Goal: Task Accomplishment & Management: Use online tool/utility

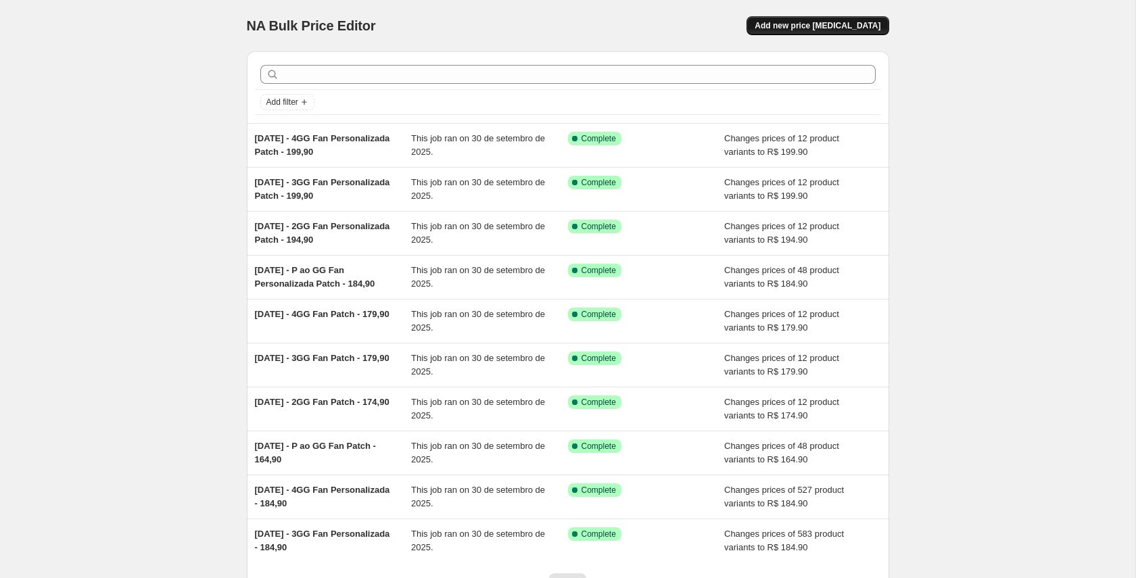
click at [817, 26] on span "Add new price change job" at bounding box center [817, 25] width 126 height 11
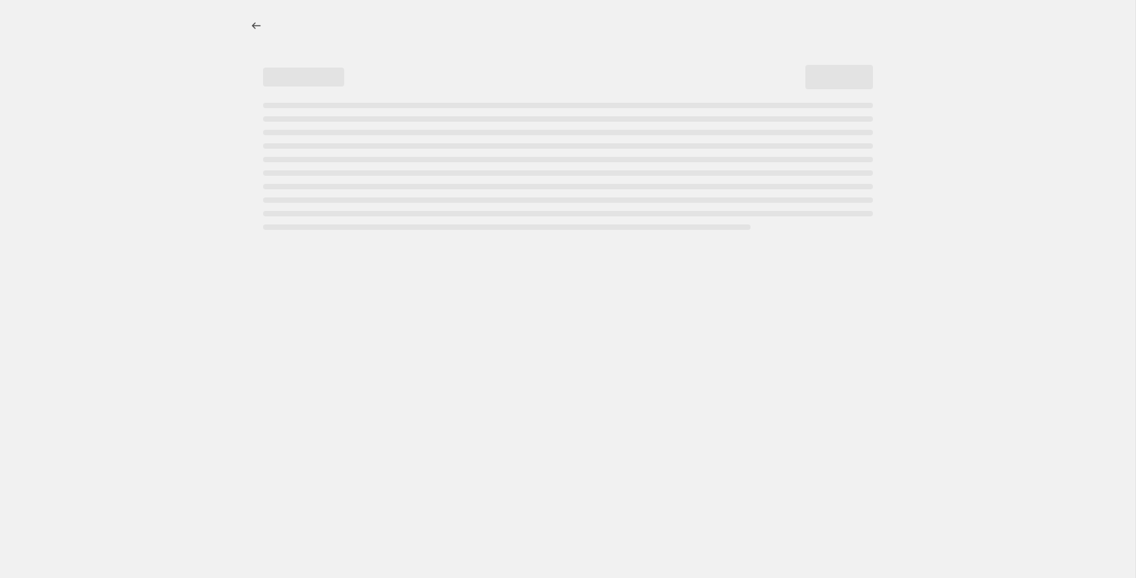
select select "percentage"
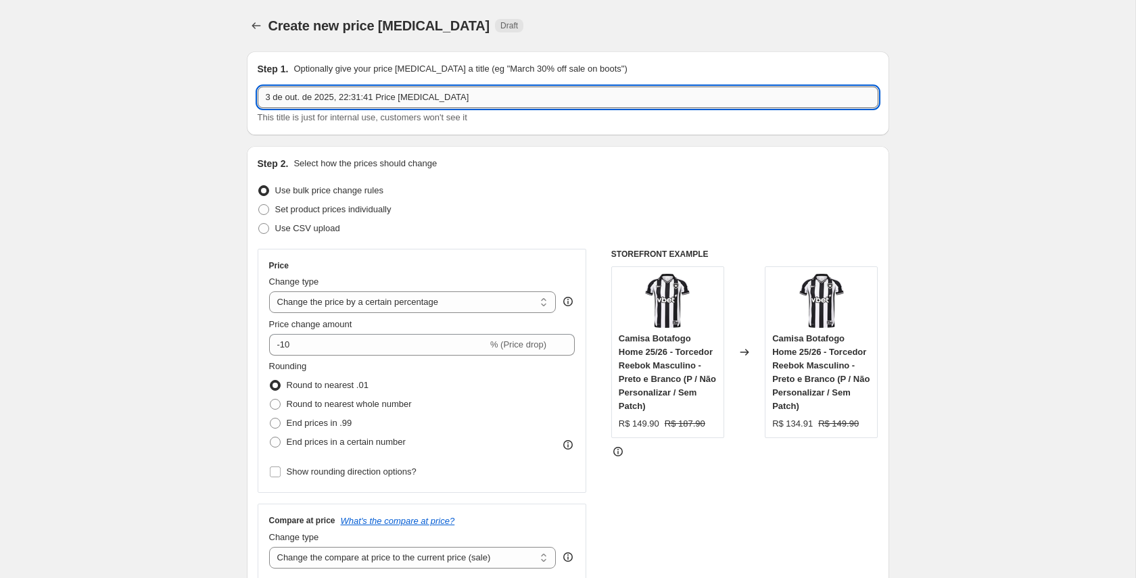
click at [389, 99] on input "3 de out. de 2025, 22:31:41 Price change job" at bounding box center [568, 98] width 621 height 22
drag, startPoint x: 383, startPoint y: 96, endPoint x: 474, endPoint y: 97, distance: 90.6
click at [474, 97] on input "3 de out. de 2025, 22:31:41 Price change job" at bounding box center [568, 98] width 621 height 22
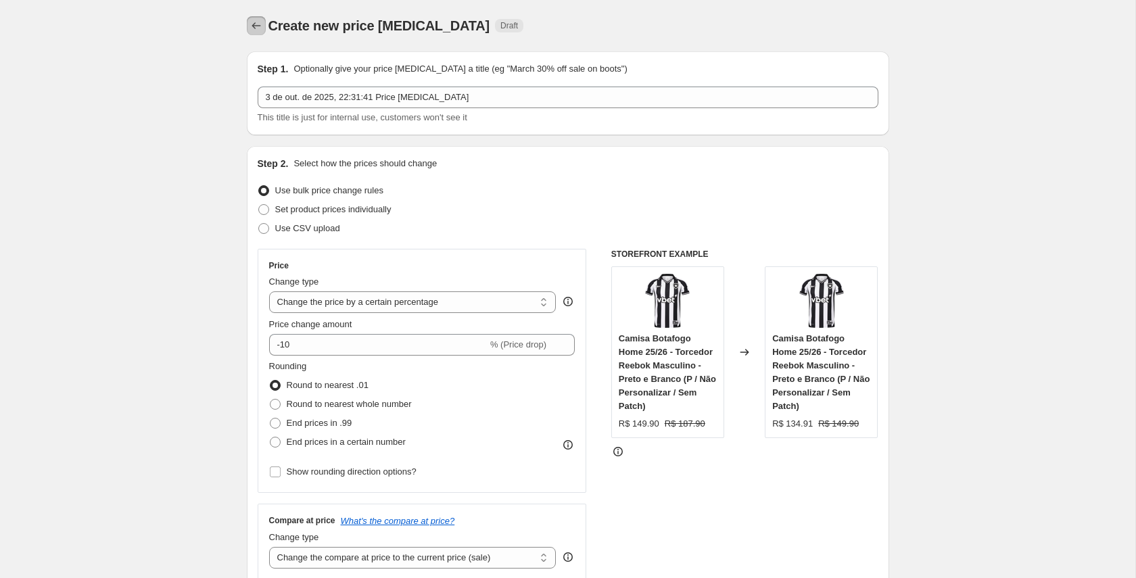
click at [260, 25] on icon "Price change jobs" at bounding box center [256, 26] width 14 height 14
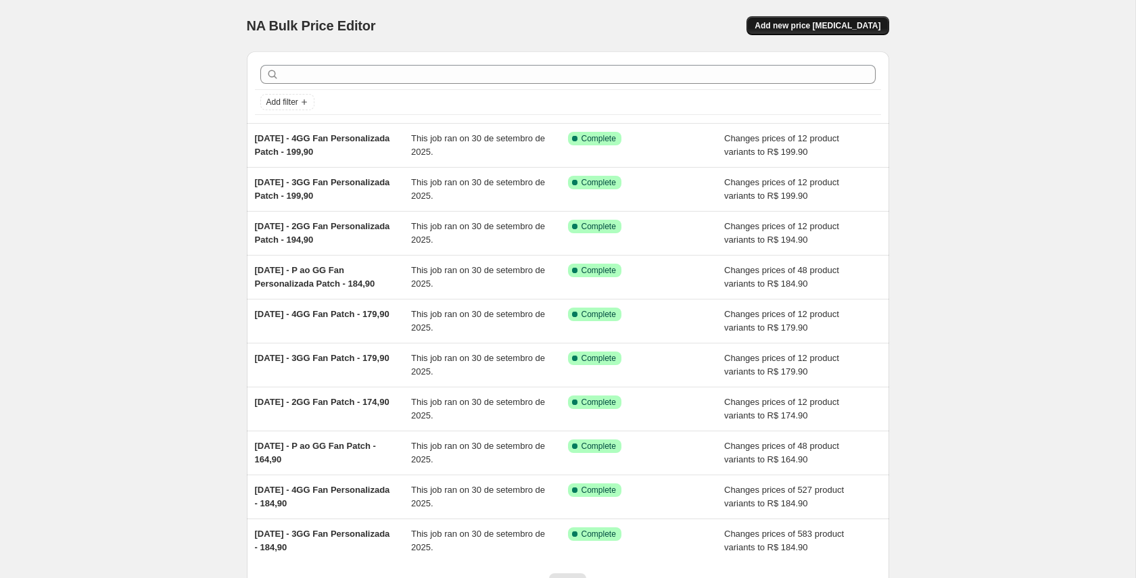
click at [799, 30] on span "Add new price change job" at bounding box center [817, 25] width 126 height 11
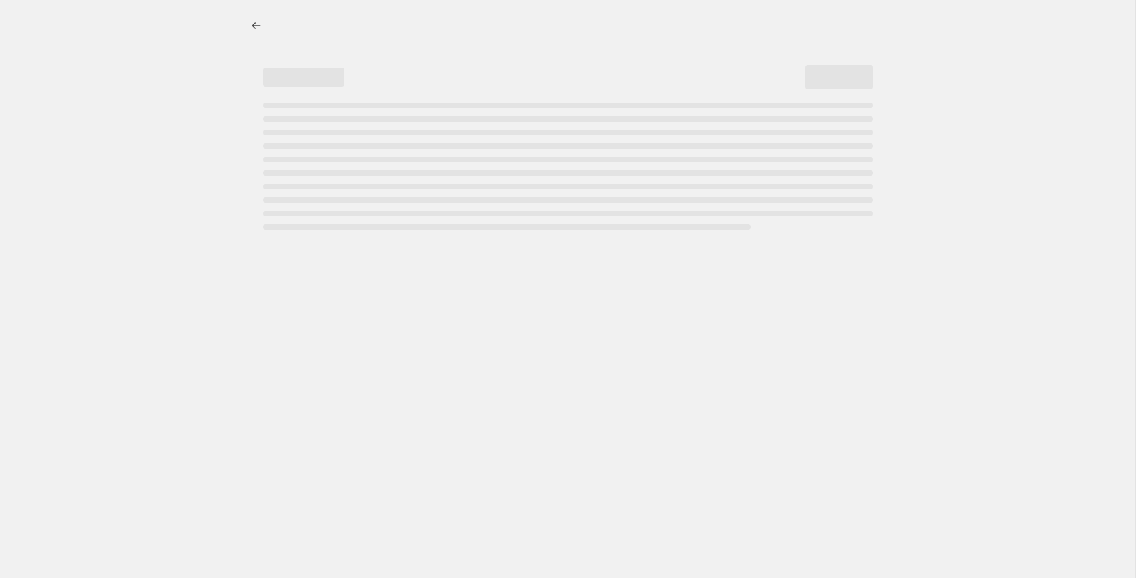
select select "percentage"
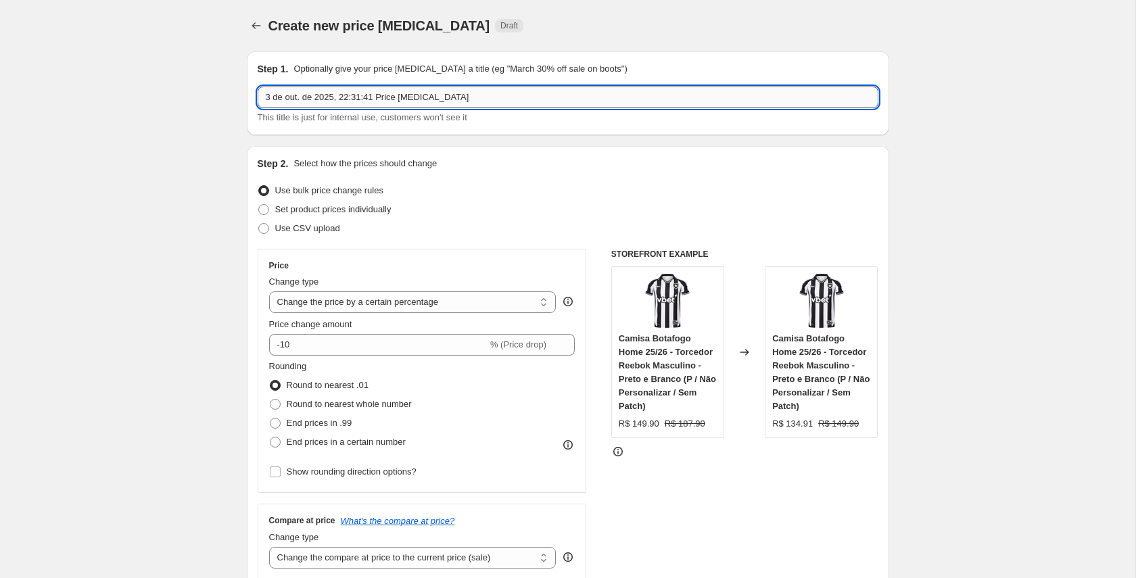
click at [327, 95] on input "3 de out. de 2025, 22:31:41 Price change job" at bounding box center [568, 98] width 621 height 22
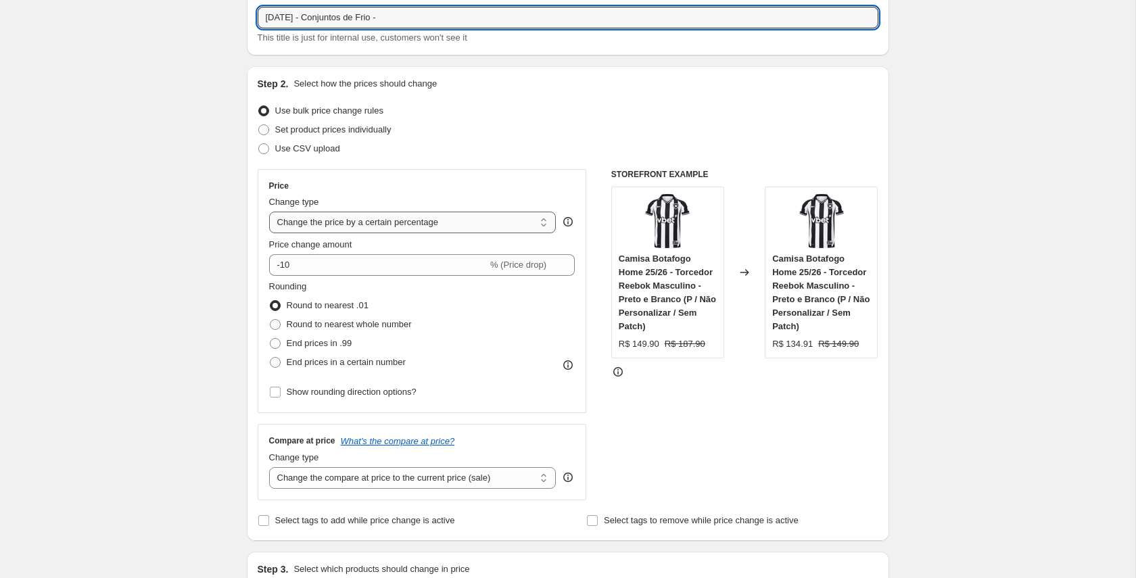
scroll to position [81, 0]
type input "03/10/25 - Conjuntos de Frio -"
click at [407, 218] on select "Change the price to a certain amount Change the price by a certain amount Chang…" at bounding box center [412, 221] width 287 height 22
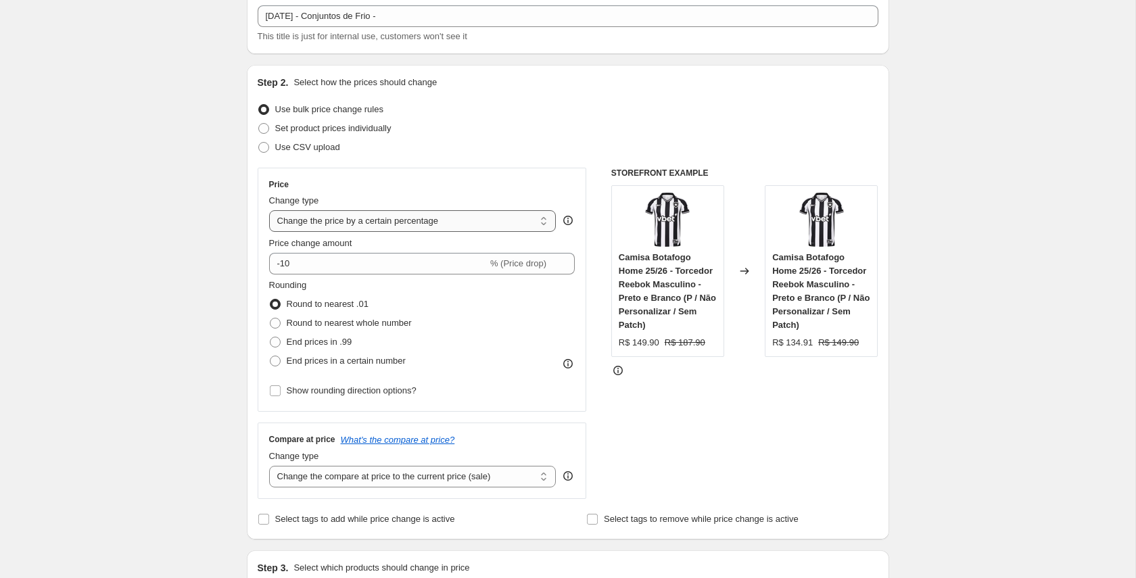
select select "to"
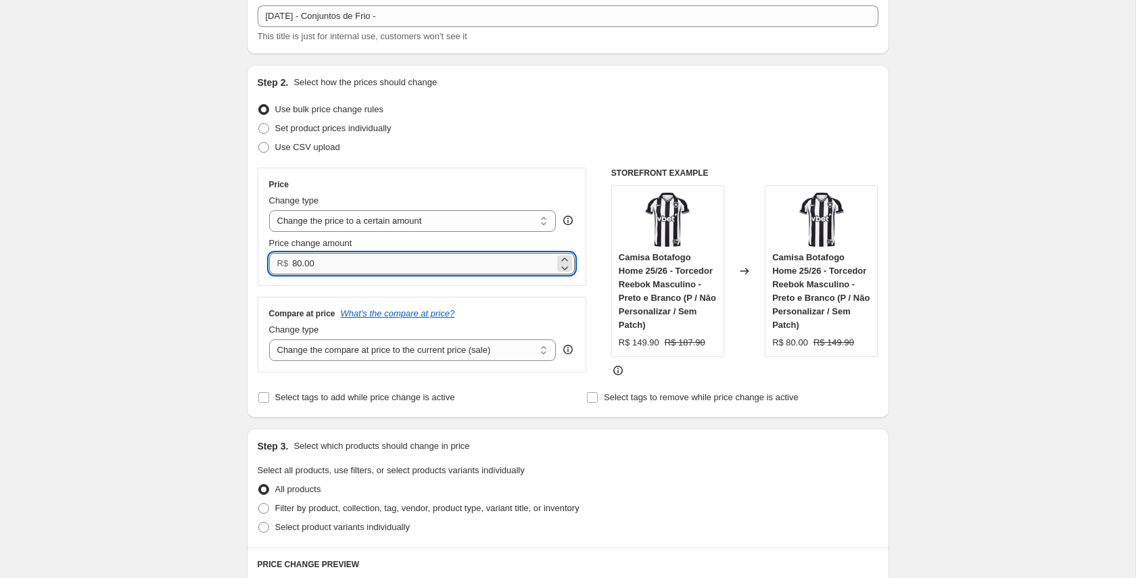
drag, startPoint x: 326, startPoint y: 264, endPoint x: 292, endPoint y: 264, distance: 33.8
click at [292, 264] on input "80.00" at bounding box center [423, 264] width 262 height 22
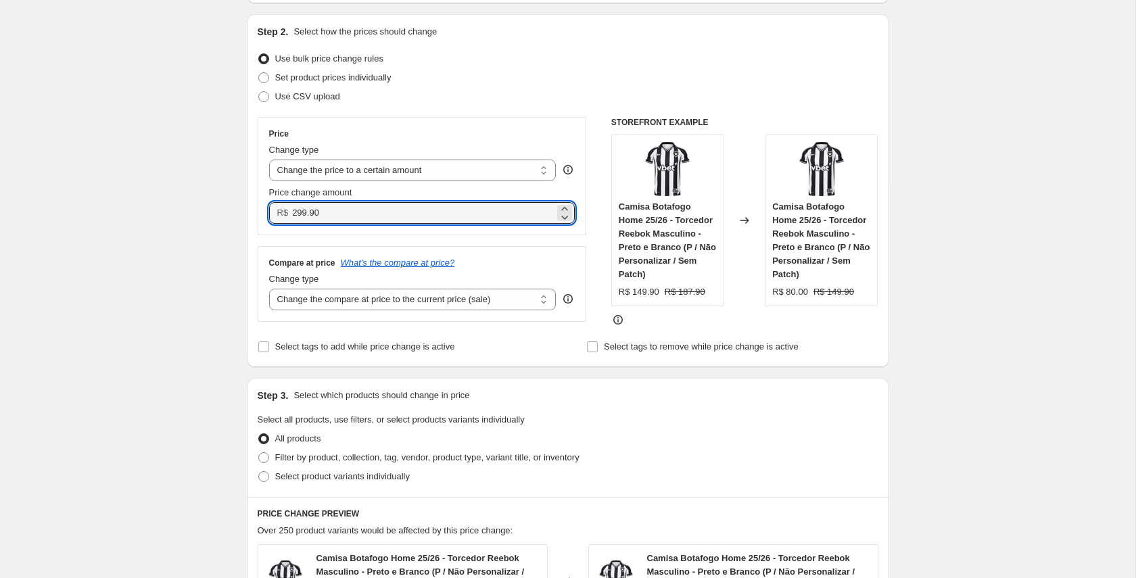
scroll to position [151, 0]
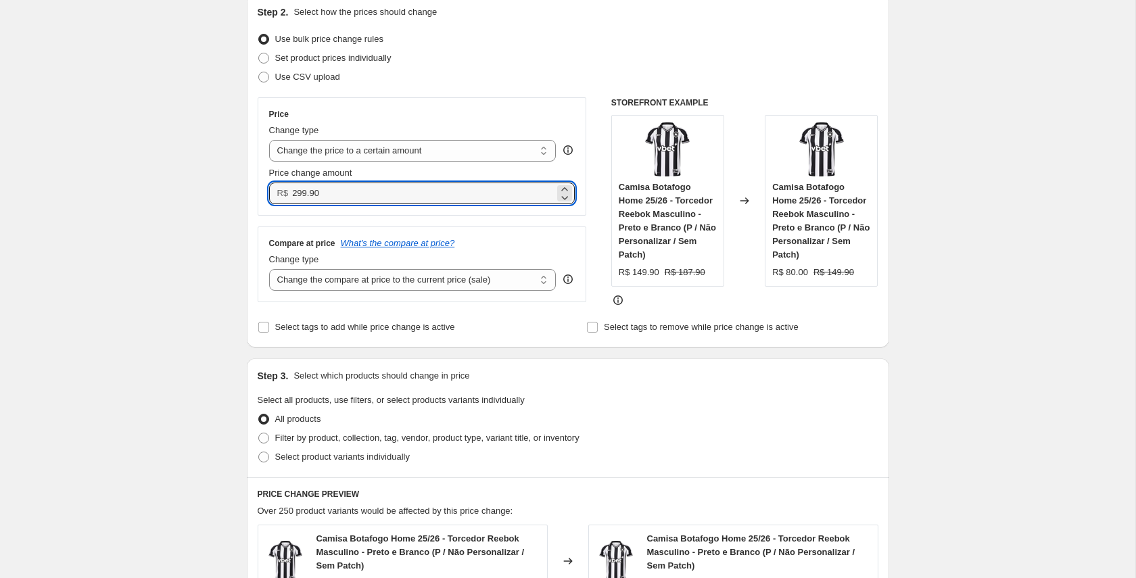
type input "299.90"
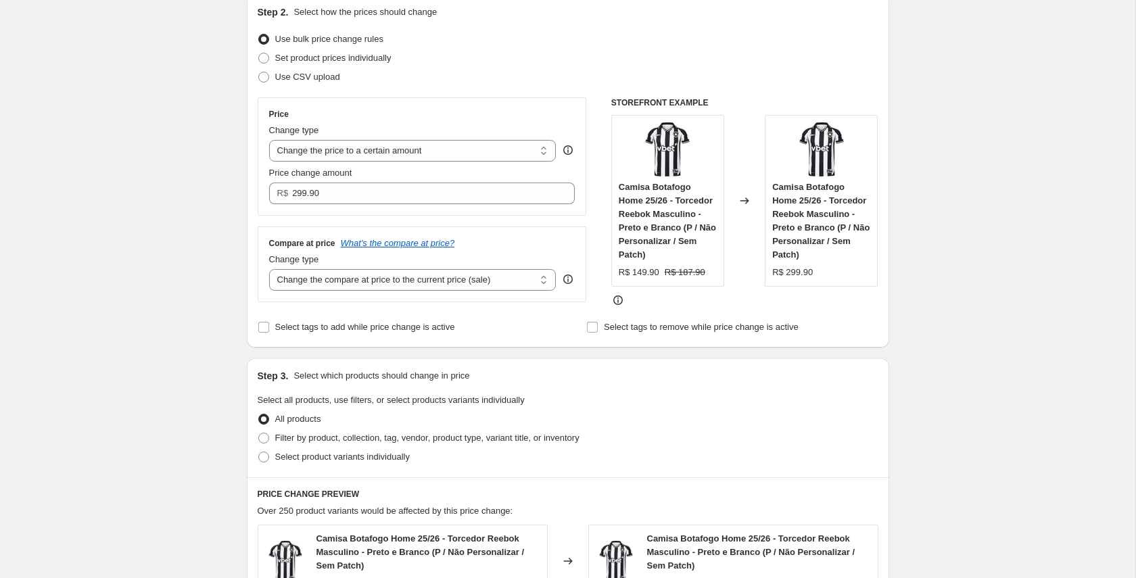
click at [320, 307] on div "Price Change type Change the price to a certain amount Change the price by a ce…" at bounding box center [422, 202] width 329 height 210
click at [371, 273] on select "Change the compare at price to the current price (sale) Change the compare at p…" at bounding box center [412, 280] width 287 height 22
select select "percentage"
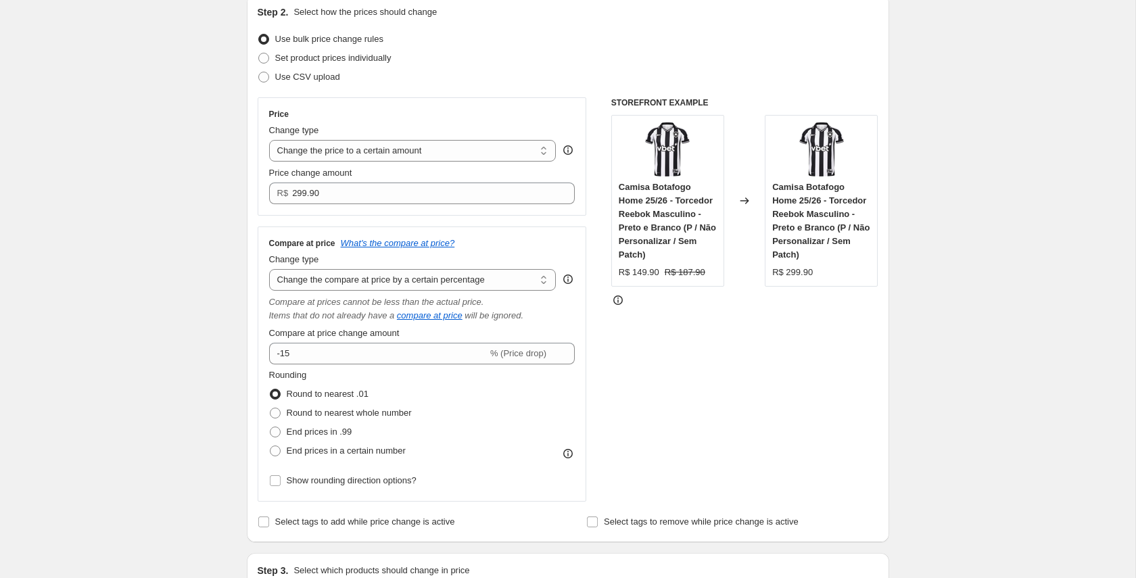
click at [339, 324] on div "Compare at price What's the compare at price? Change type Change the compare at…" at bounding box center [422, 364] width 306 height 253
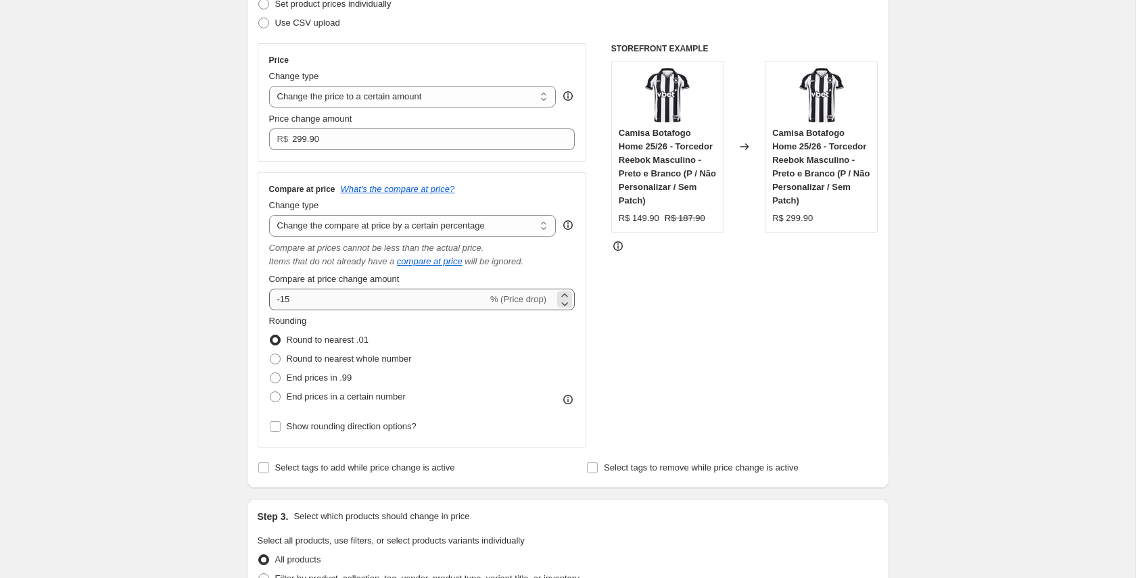
scroll to position [208, 0]
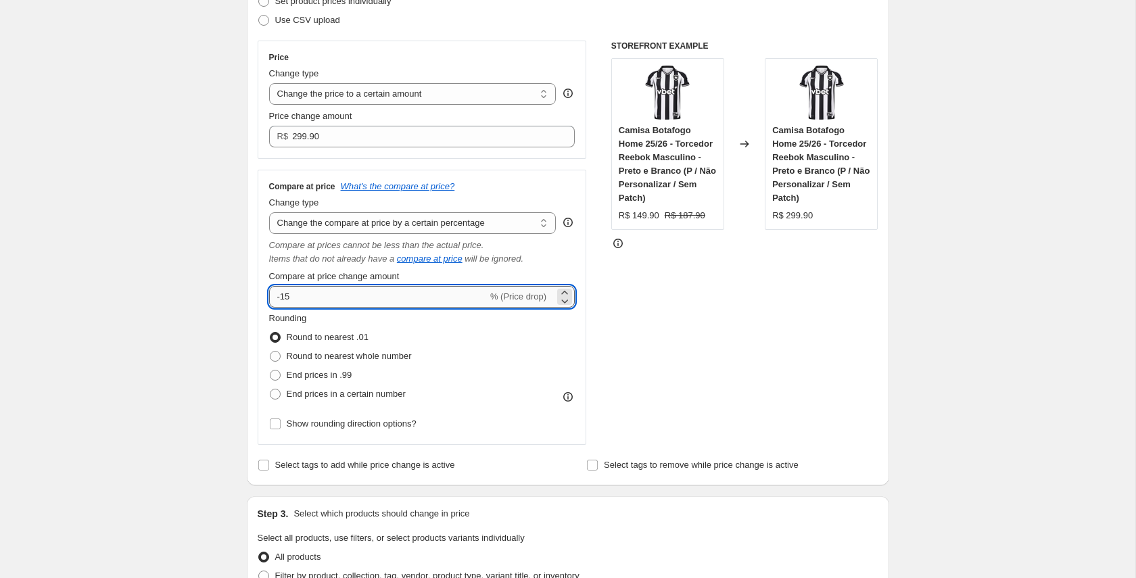
click at [310, 295] on input "-15" at bounding box center [378, 297] width 218 height 22
type input "-1"
click at [347, 266] on div "Compare at price What's the compare at price? Change type Change the compare at…" at bounding box center [422, 307] width 306 height 253
click at [306, 301] on input "-20" at bounding box center [378, 297] width 218 height 22
type input "-2"
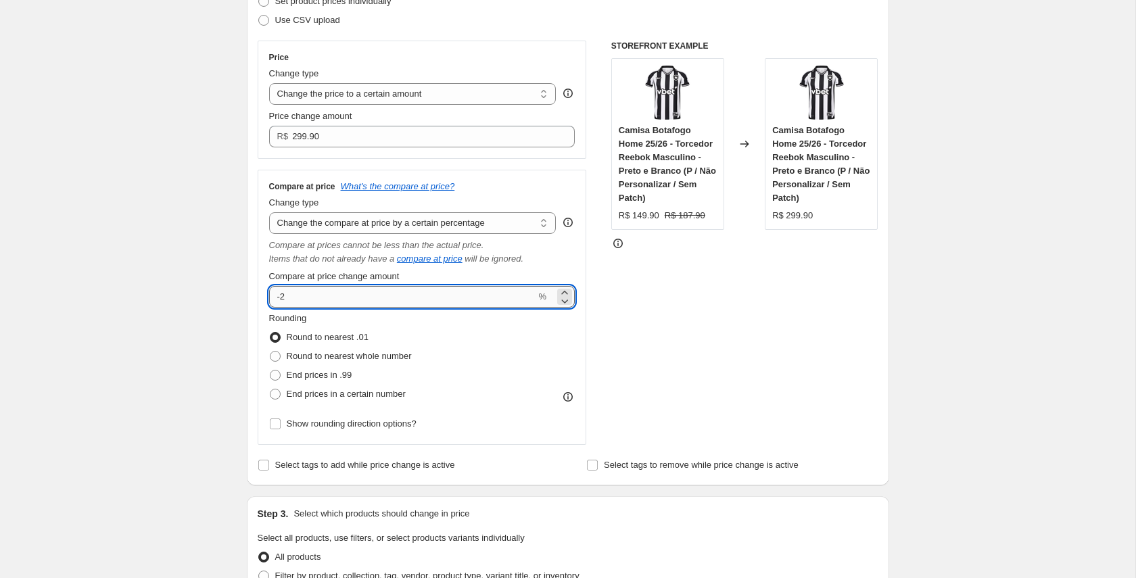
type input "-20"
click at [370, 318] on fieldset "Rounding Round to nearest .01 Round to nearest whole number End prices in .99 E…" at bounding box center [340, 358] width 143 height 92
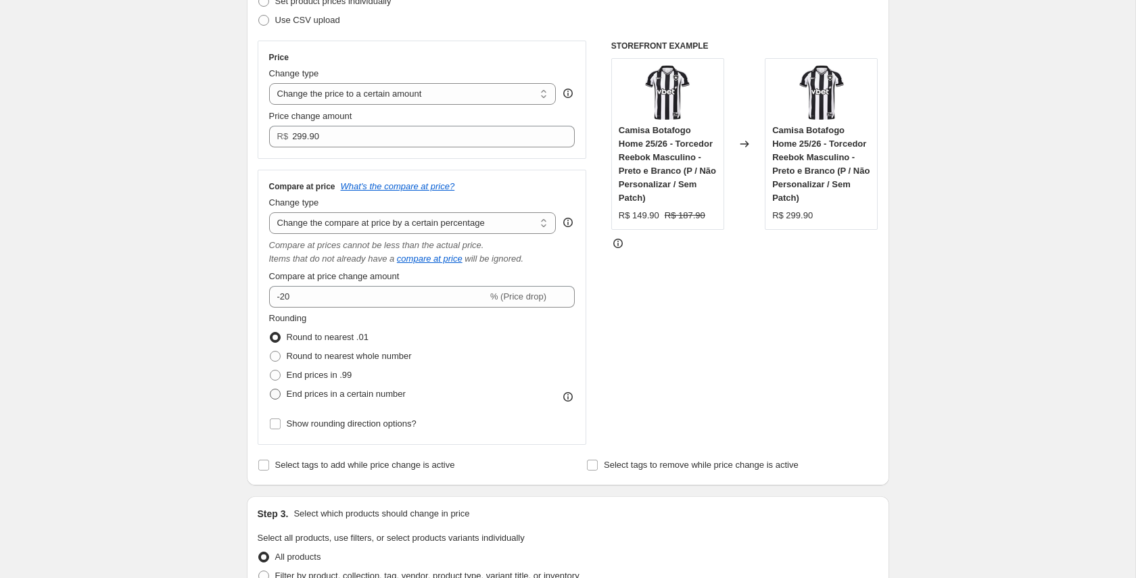
click at [324, 393] on span "End prices in a certain number" at bounding box center [346, 394] width 119 height 10
click at [270, 389] on input "End prices in a certain number" at bounding box center [270, 389] width 1 height 1
radio input "true"
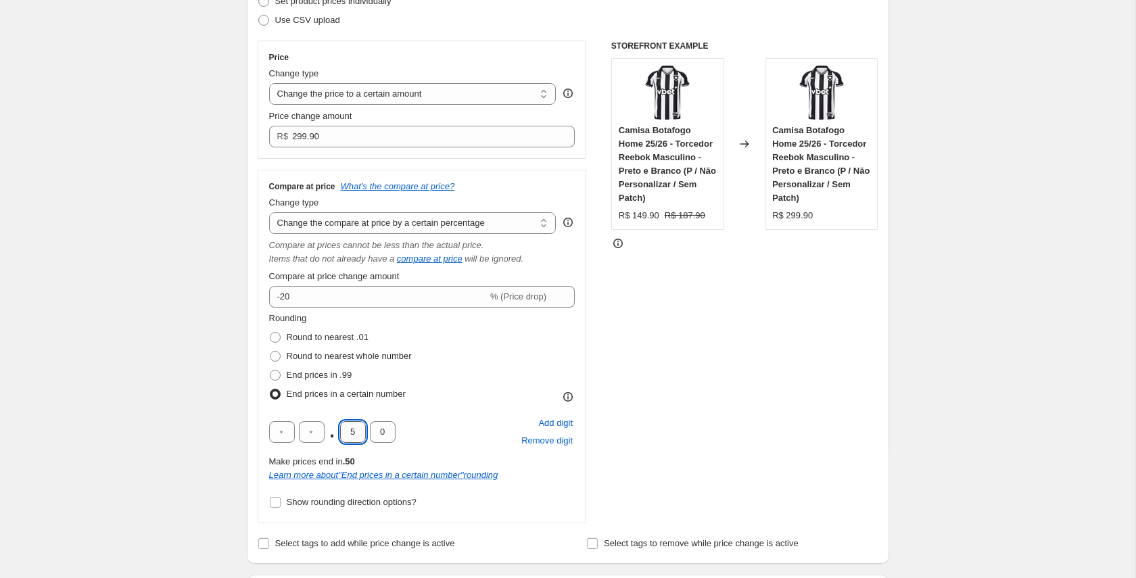
drag, startPoint x: 352, startPoint y: 434, endPoint x: 360, endPoint y: 435, distance: 8.9
click at [360, 435] on input "5" at bounding box center [353, 432] width 26 height 22
type input "9"
click at [470, 315] on div "Rounding Round to nearest .01 Round to nearest whole number End prices in .99 E…" at bounding box center [422, 358] width 306 height 92
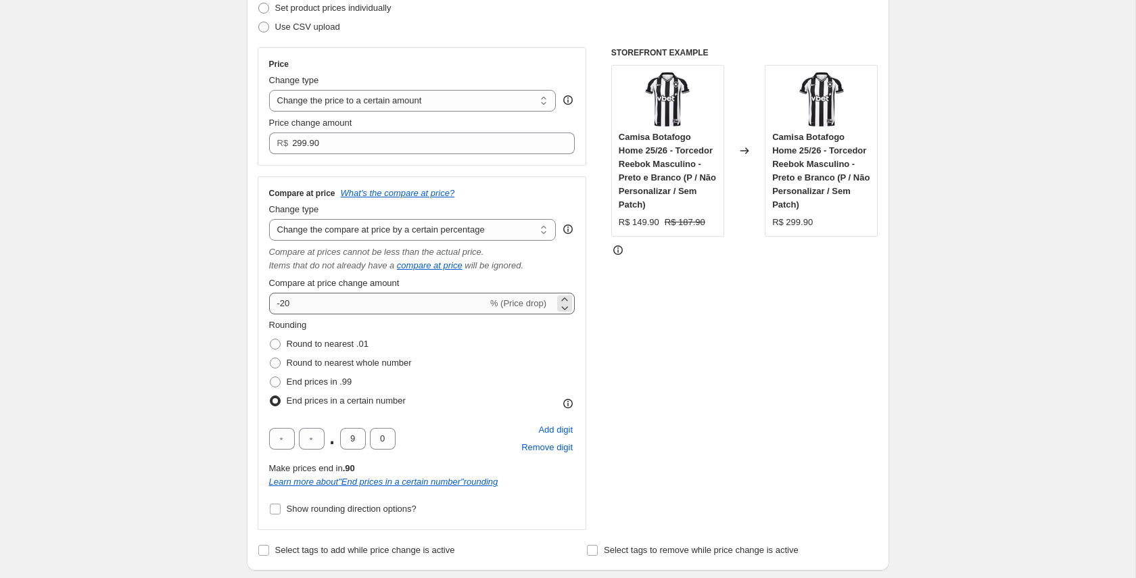
scroll to position [148, 0]
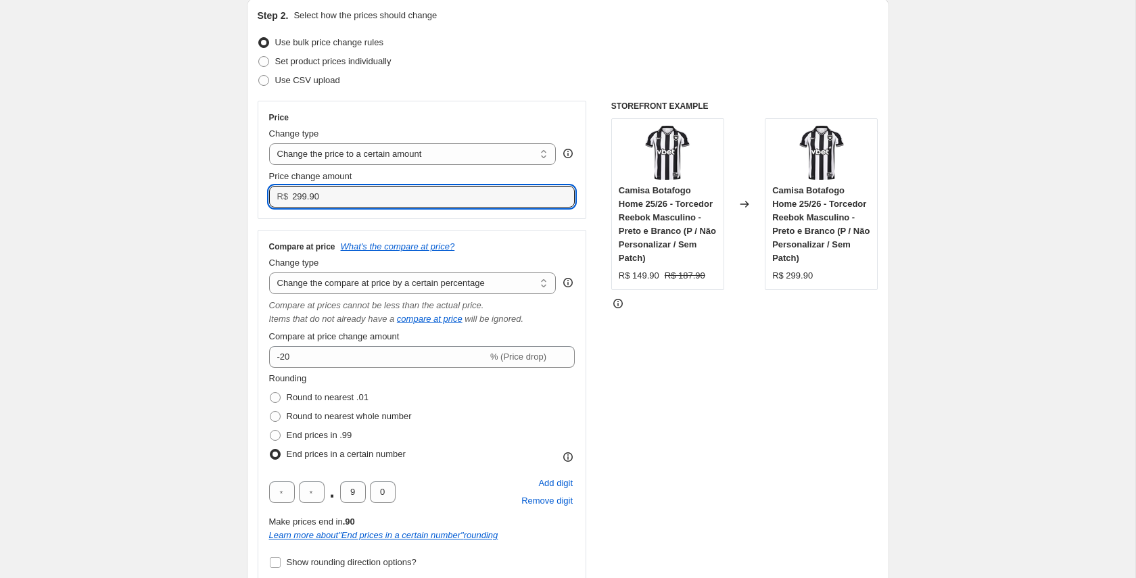
drag, startPoint x: 317, startPoint y: 196, endPoint x: 324, endPoint y: 244, distance: 48.5
click at [317, 197] on input "299.90" at bounding box center [423, 197] width 262 height 22
type input "299.00"
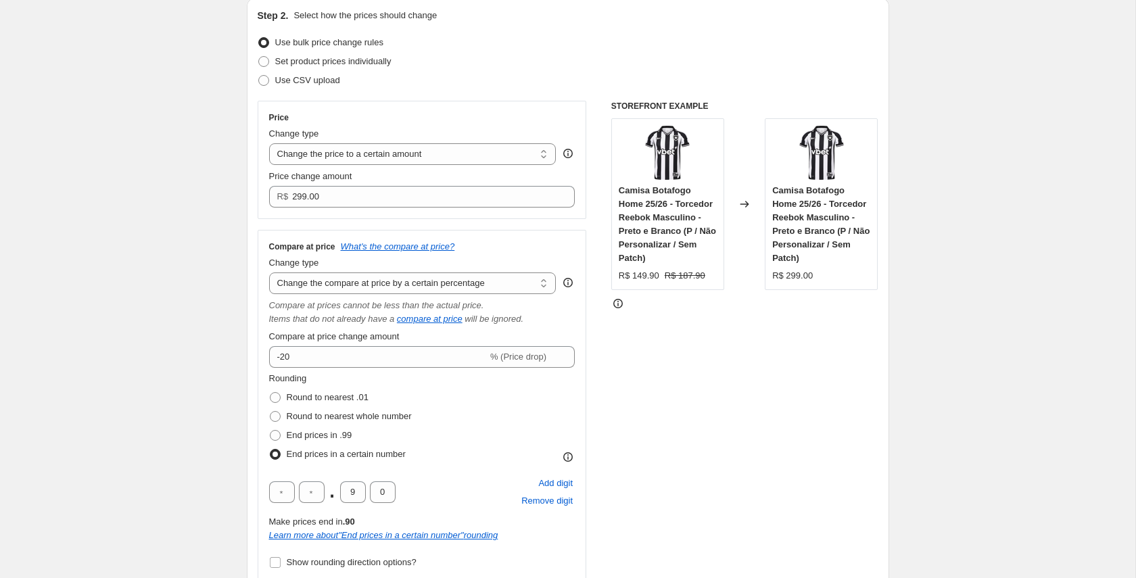
click at [504, 239] on div "Compare at price What's the compare at price? Change type Change the compare at…" at bounding box center [422, 407] width 329 height 354
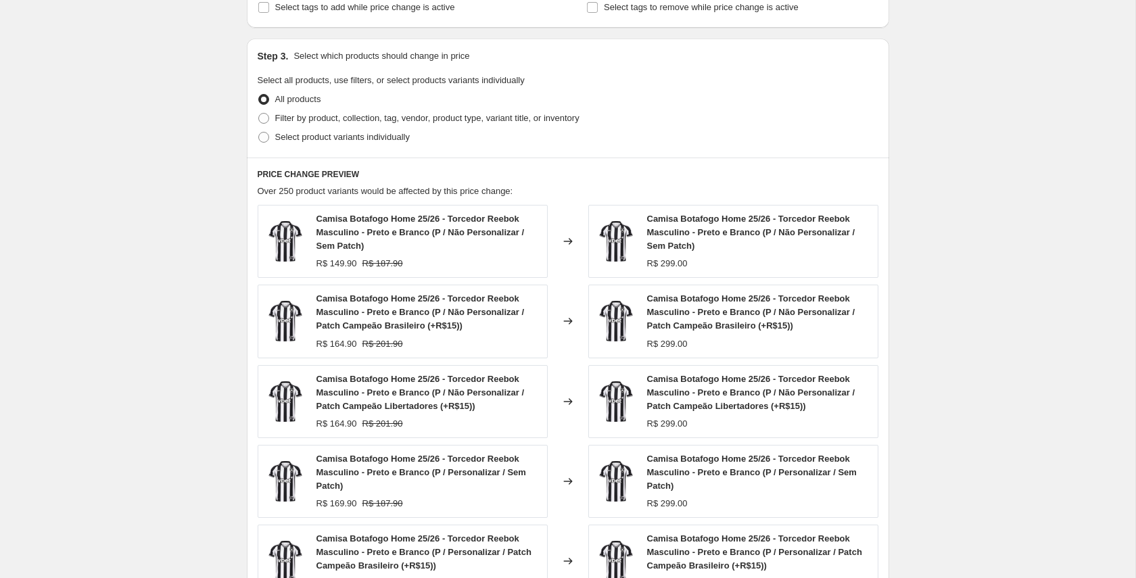
scroll to position [751, 0]
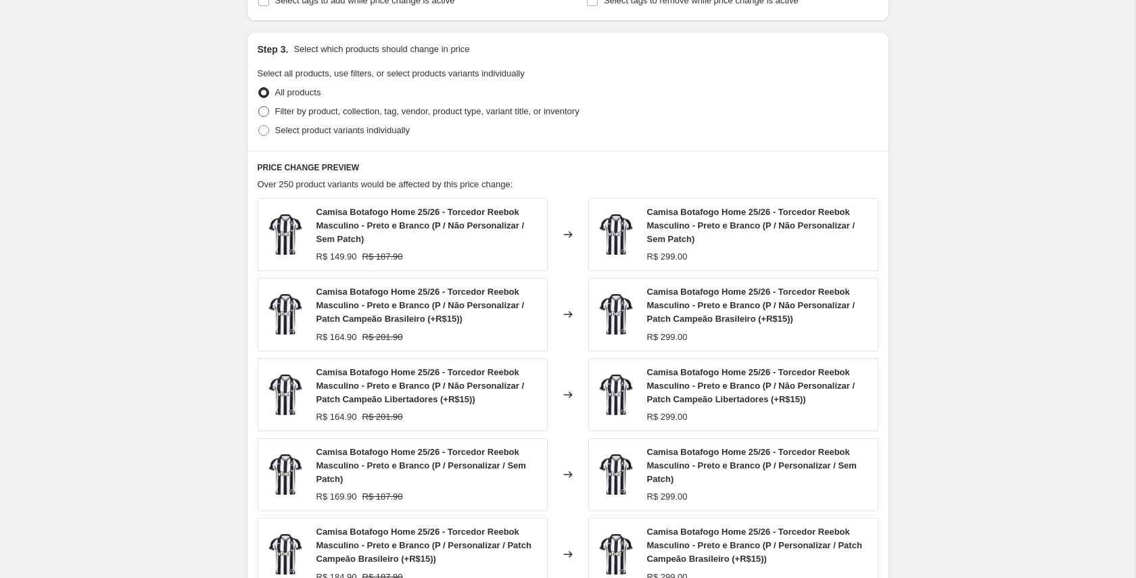
click at [378, 113] on span "Filter by product, collection, tag, vendor, product type, variant title, or inv…" at bounding box center [427, 111] width 304 height 10
click at [259, 107] on input "Filter by product, collection, tag, vendor, product type, variant title, or inv…" at bounding box center [258, 106] width 1 height 1
radio input "true"
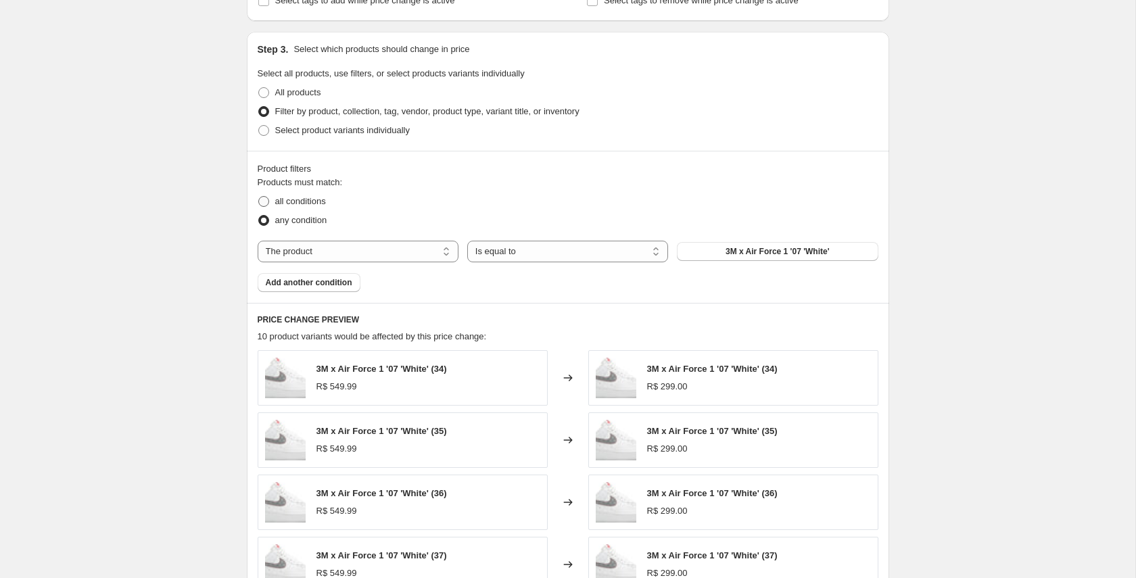
click at [308, 200] on span "all conditions" at bounding box center [300, 201] width 51 height 10
click at [259, 197] on input "all conditions" at bounding box center [258, 196] width 1 height 1
radio input "true"
click at [418, 251] on select "The product The product's collection The product's tag The product's vendor The…" at bounding box center [358, 252] width 201 height 22
select select "title"
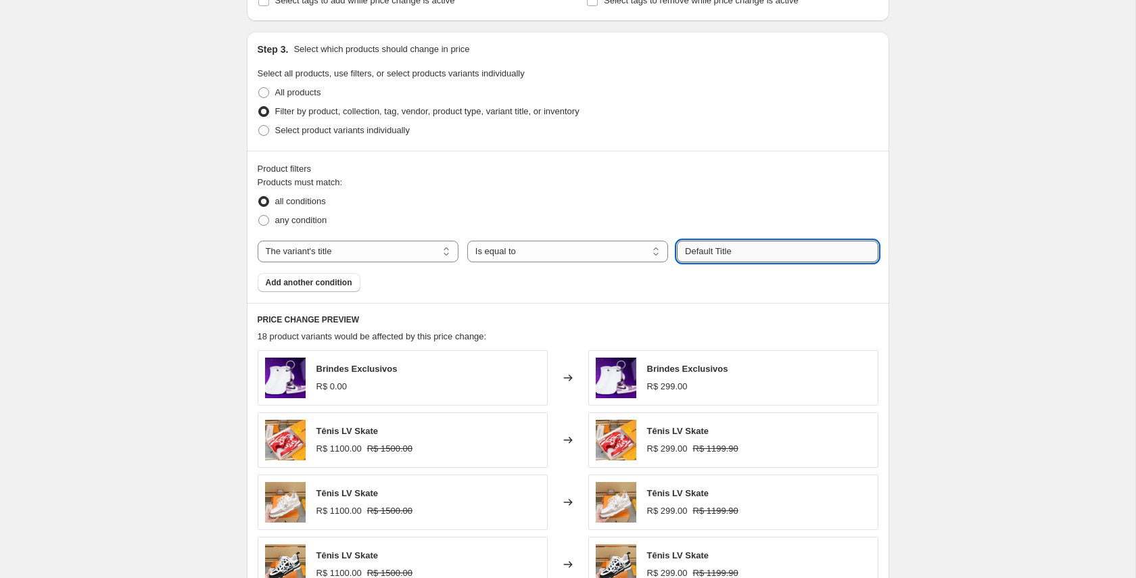
click at [727, 254] on input "Default Title" at bounding box center [777, 252] width 201 height 22
drag, startPoint x: 742, startPoint y: 254, endPoint x: 647, endPoint y: 254, distance: 95.3
click at [647, 254] on div "The product The product's collection The product's tag The product's vendor The…" at bounding box center [568, 252] width 621 height 22
click at [412, 251] on select "The product The product's collection The product's tag The product's vendor The…" at bounding box center [358, 252] width 201 height 22
select select "collection"
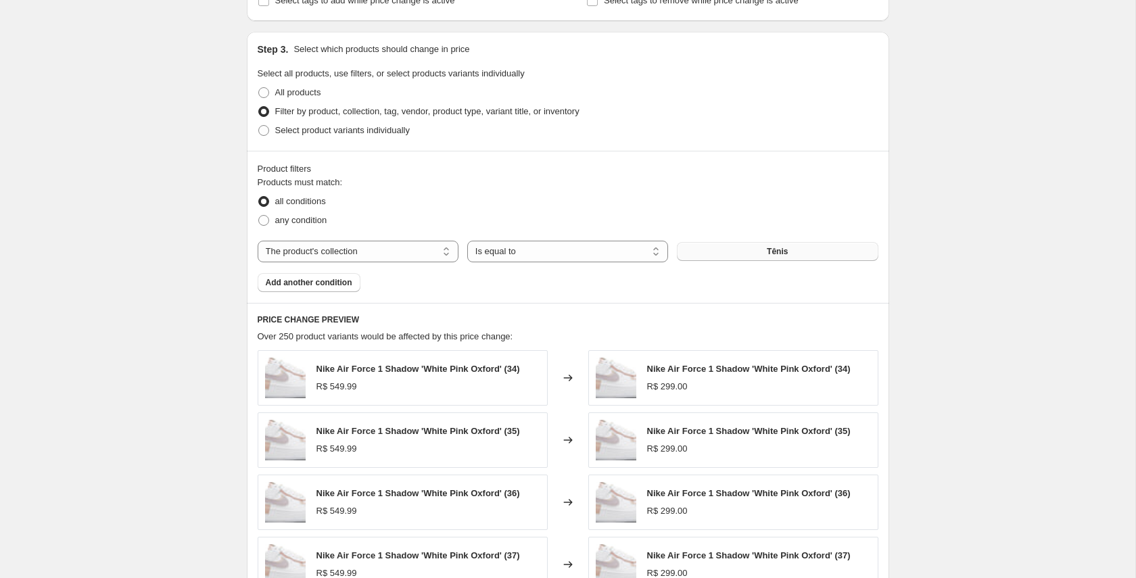
click at [724, 256] on button "Tênis" at bounding box center [777, 251] width 201 height 19
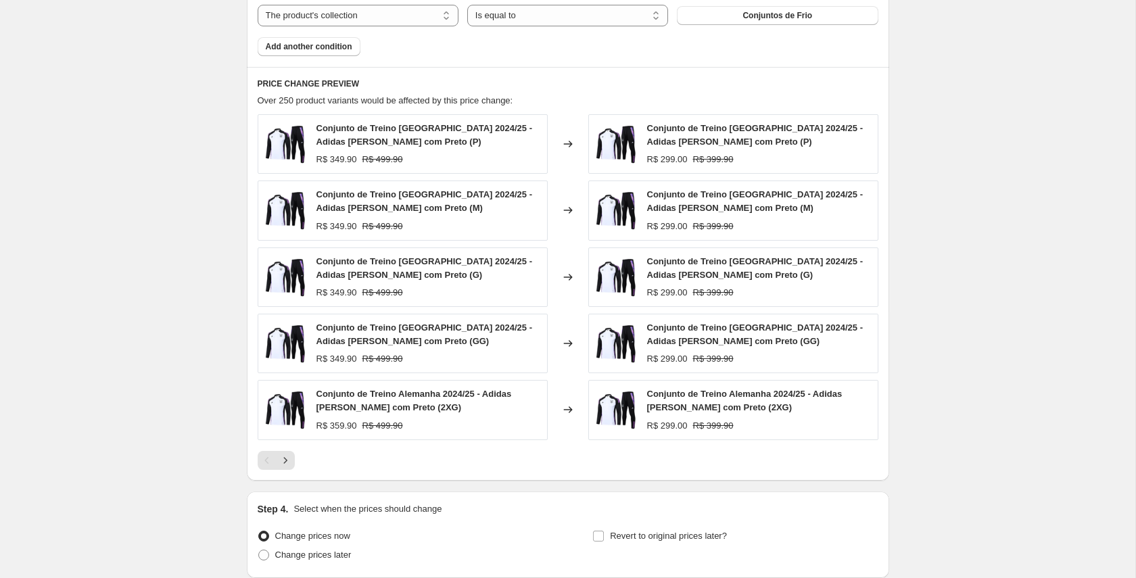
scroll to position [990, 0]
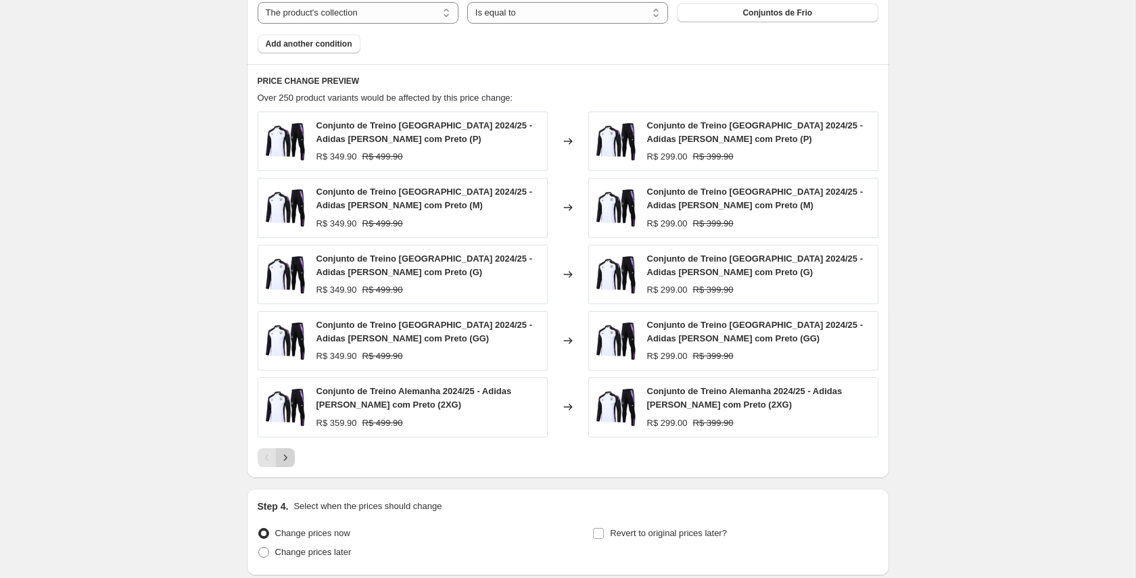
click at [285, 458] on icon "Next" at bounding box center [286, 458] width 14 height 14
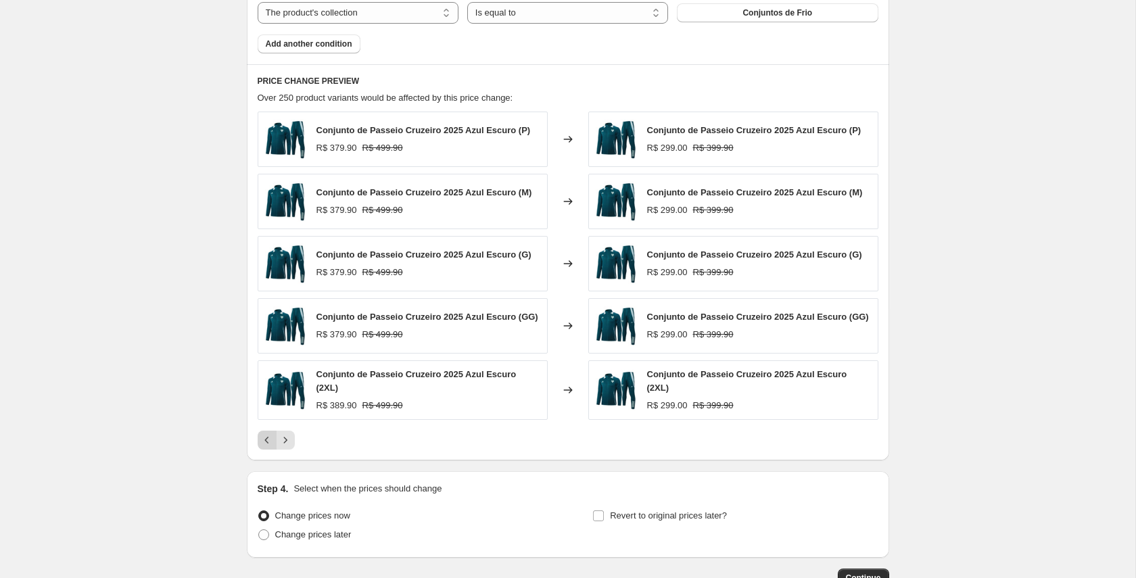
click at [263, 443] on icon "Previous" at bounding box center [267, 440] width 14 height 14
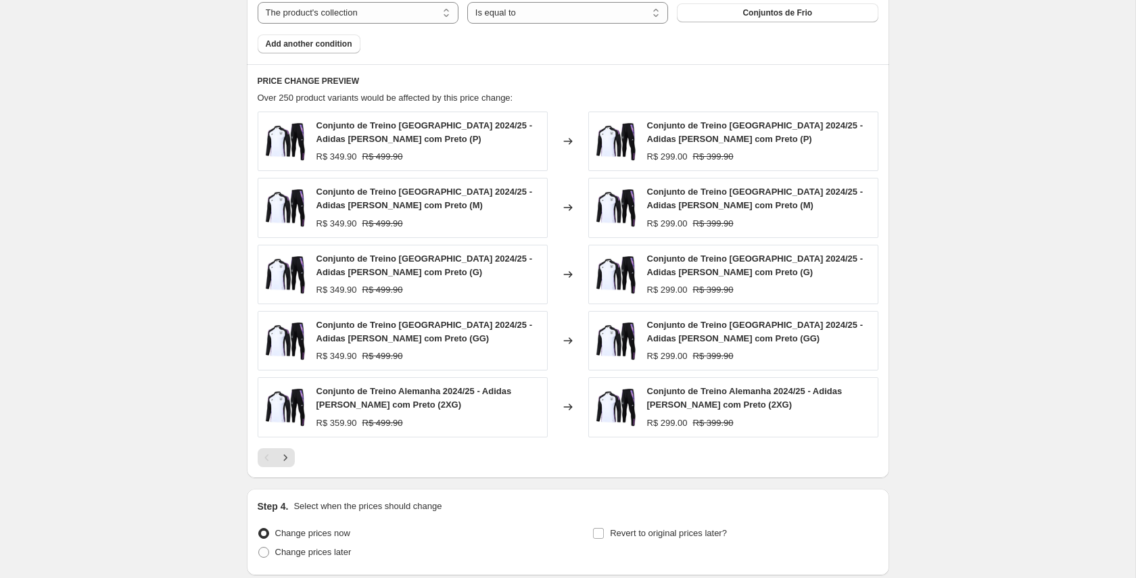
click at [285, 454] on icon "Next" at bounding box center [286, 458] width 14 height 14
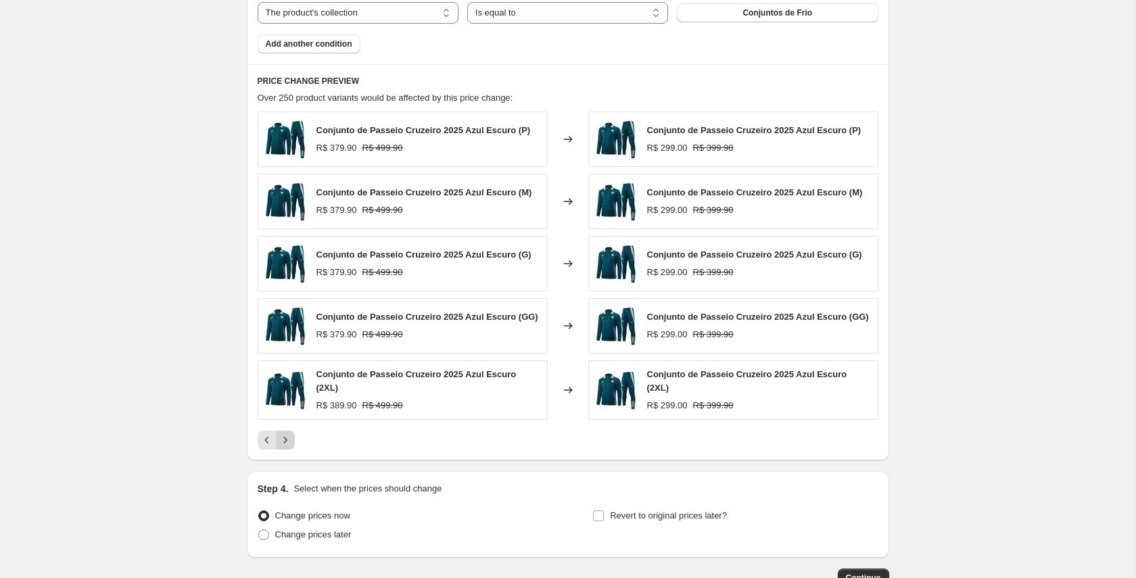
click at [284, 442] on icon "Next" at bounding box center [284, 440] width 3 height 6
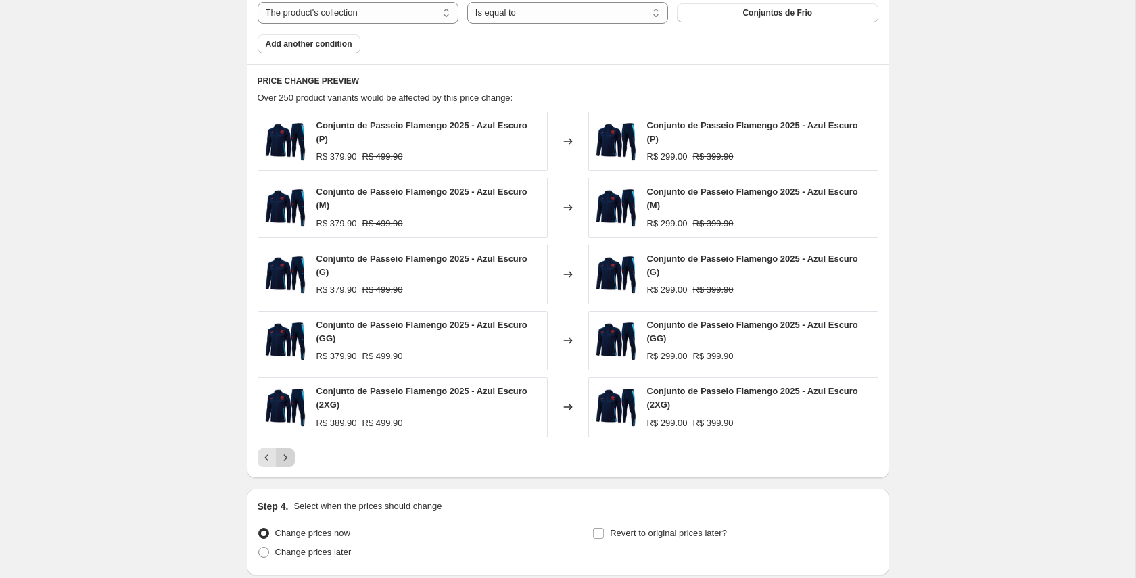
click at [283, 454] on icon "Next" at bounding box center [286, 458] width 14 height 14
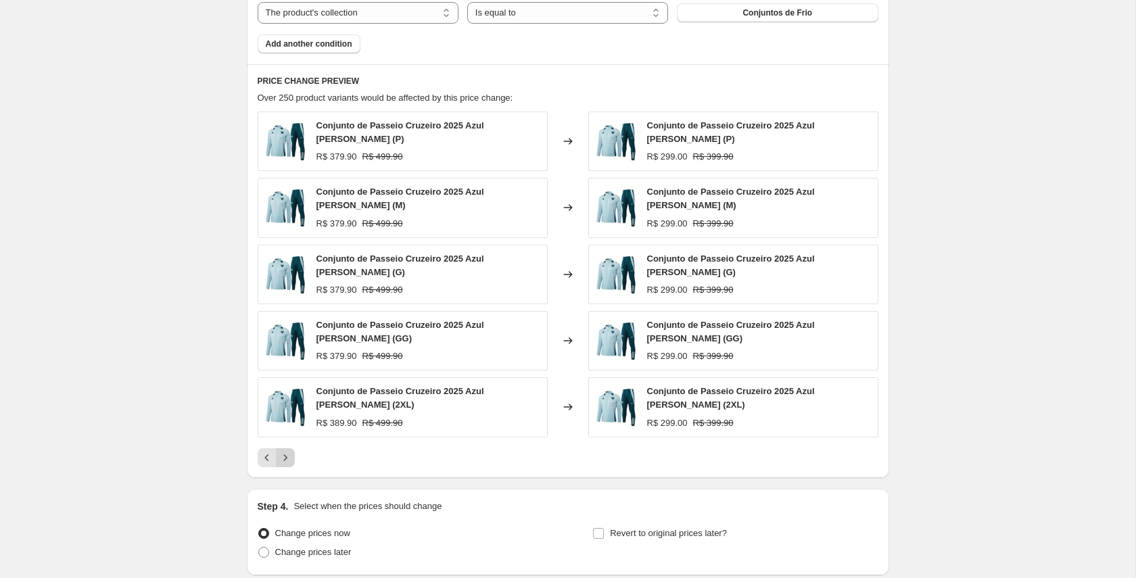
click at [285, 451] on icon "Next" at bounding box center [286, 458] width 14 height 14
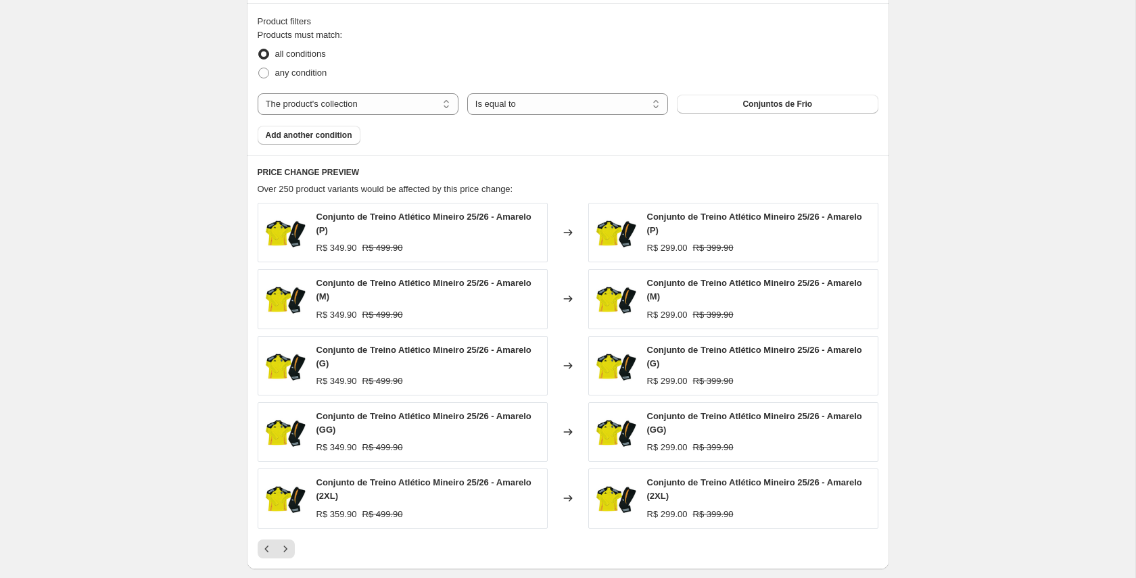
scroll to position [899, 0]
click at [325, 138] on span "Add another condition" at bounding box center [309, 134] width 87 height 11
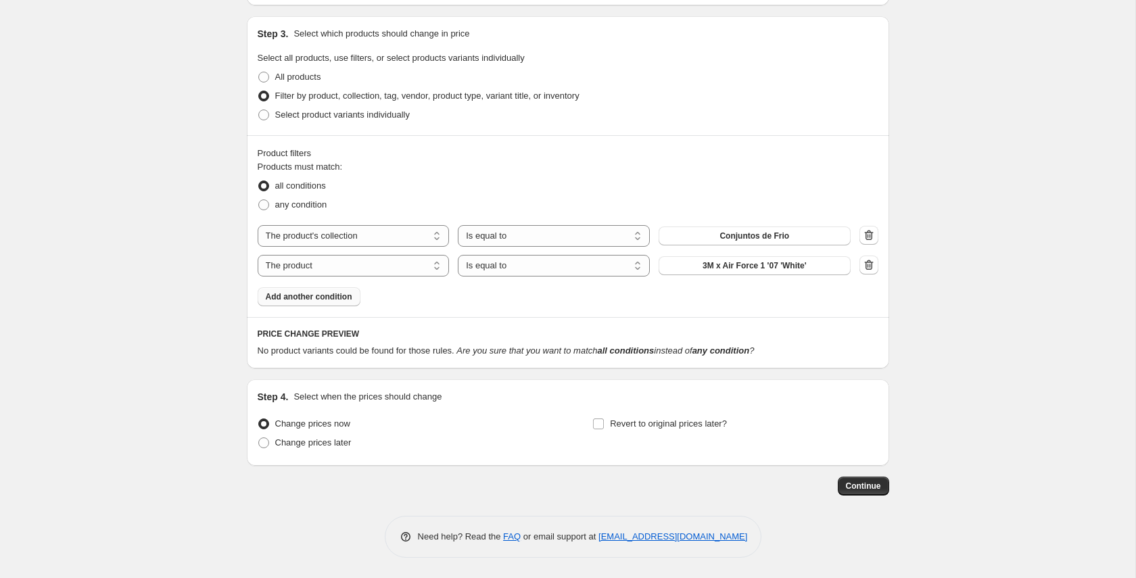
scroll to position [767, 0]
click at [352, 266] on select "The product The product's collection The product's tag The product's vendor The…" at bounding box center [354, 266] width 192 height 22
select select "title"
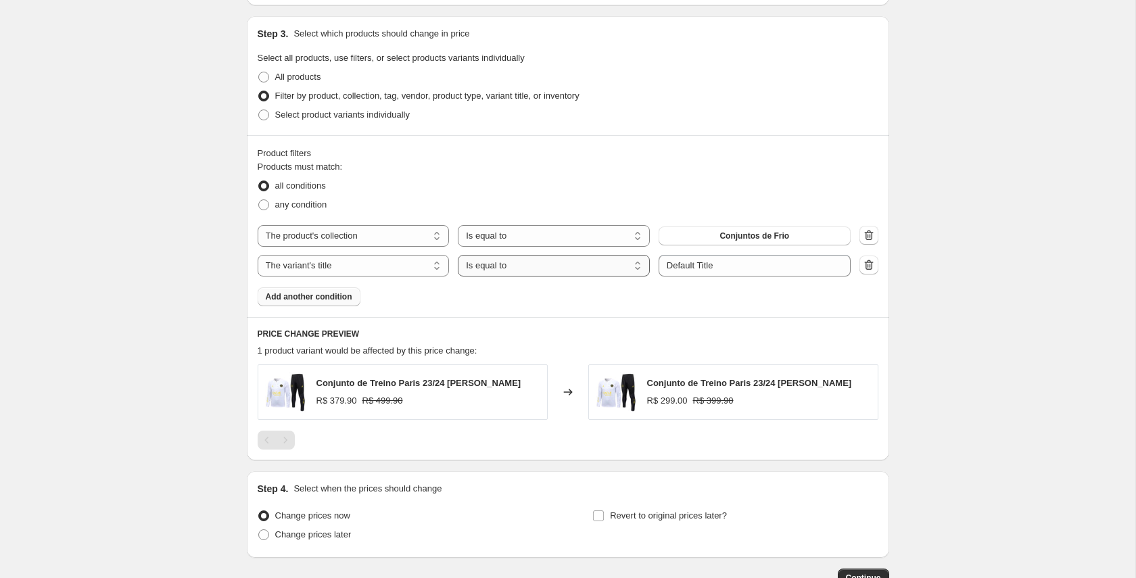
click at [567, 267] on select "Is equal to Is not equal to Contains" at bounding box center [554, 266] width 192 height 22
select select "not_equal"
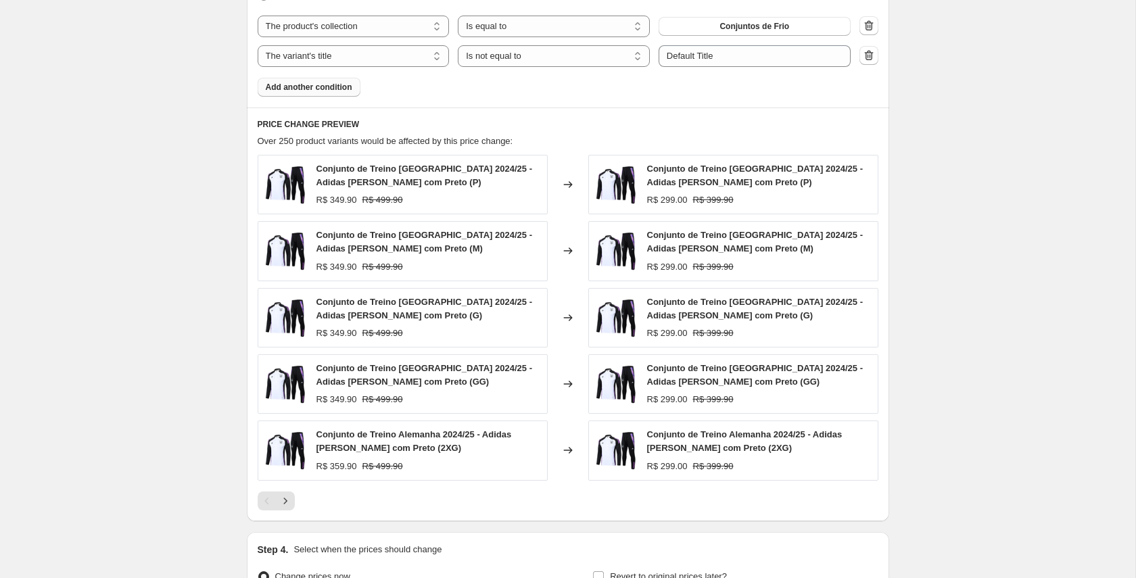
scroll to position [836, 0]
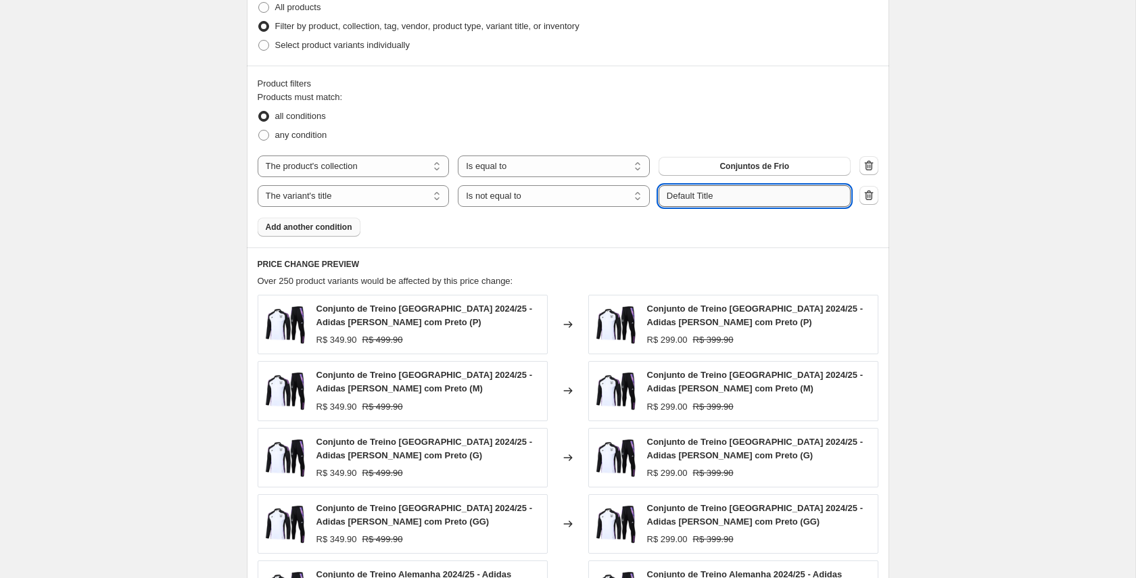
click at [708, 196] on input "Default Title" at bounding box center [754, 196] width 192 height 22
click at [654, 197] on div "The product The product's collection The product's tag The product's vendor The…" at bounding box center [554, 196] width 593 height 22
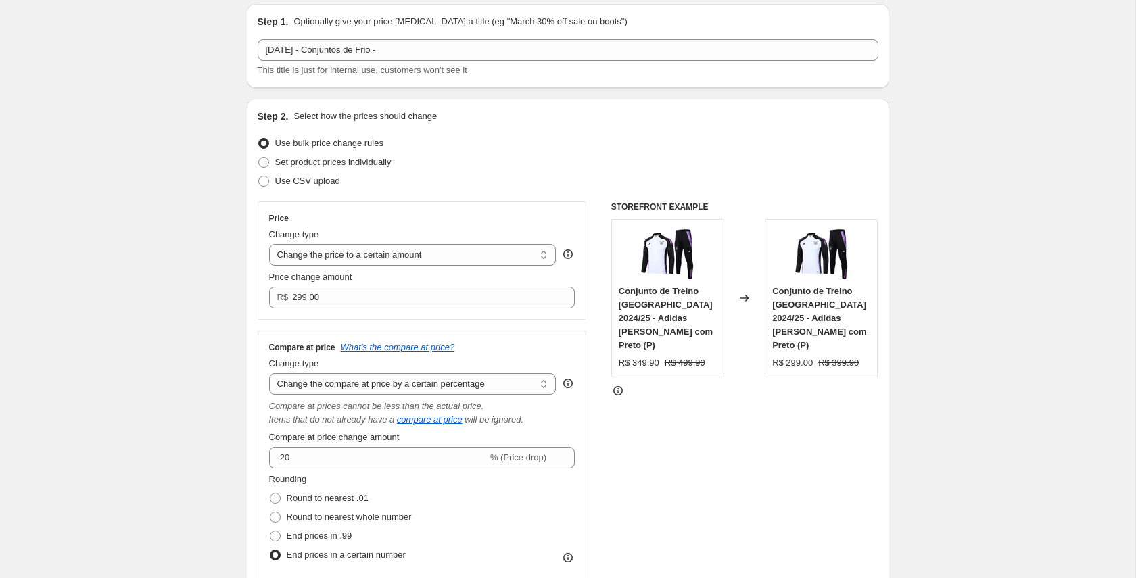
scroll to position [42, 0]
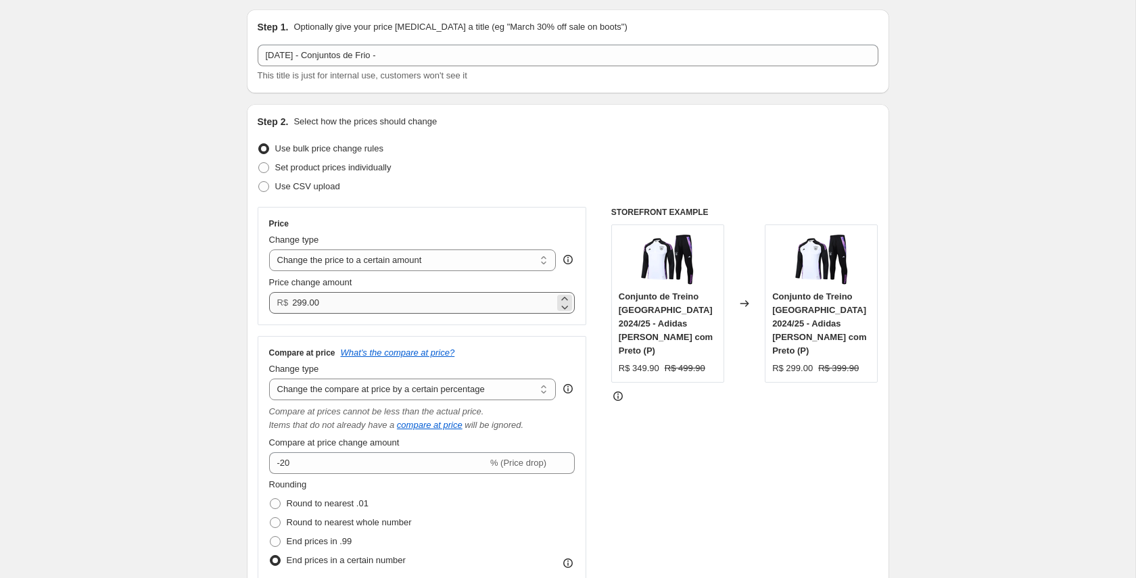
type input "2XG"
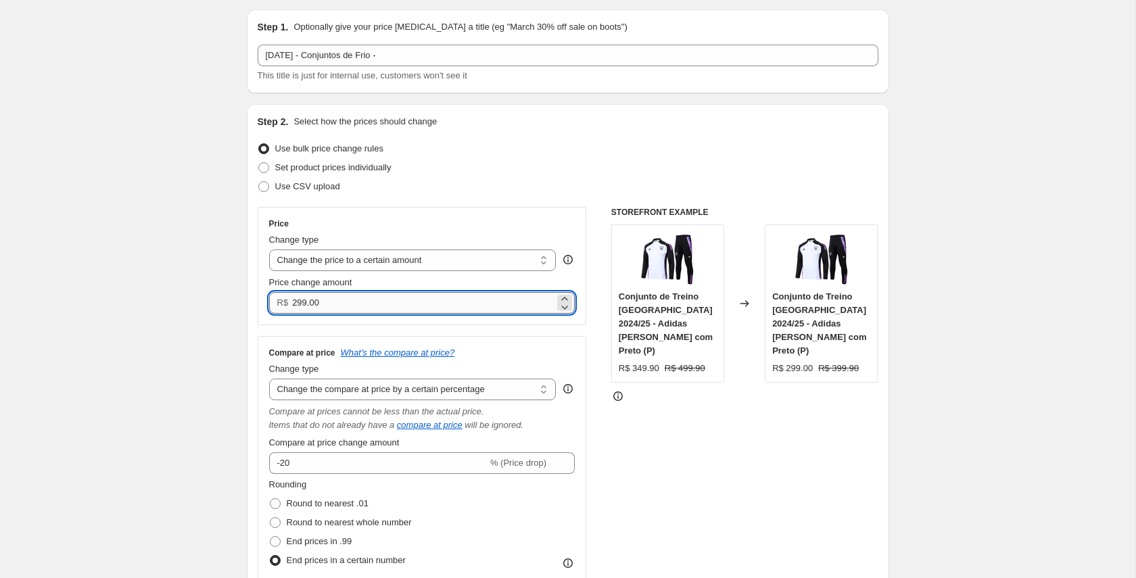
click at [300, 304] on input "299.00" at bounding box center [423, 303] width 262 height 22
drag, startPoint x: 294, startPoint y: 302, endPoint x: 329, endPoint y: 300, distance: 35.2
click at [329, 300] on input "299.00" at bounding box center [423, 303] width 262 height 22
type input "349.90"
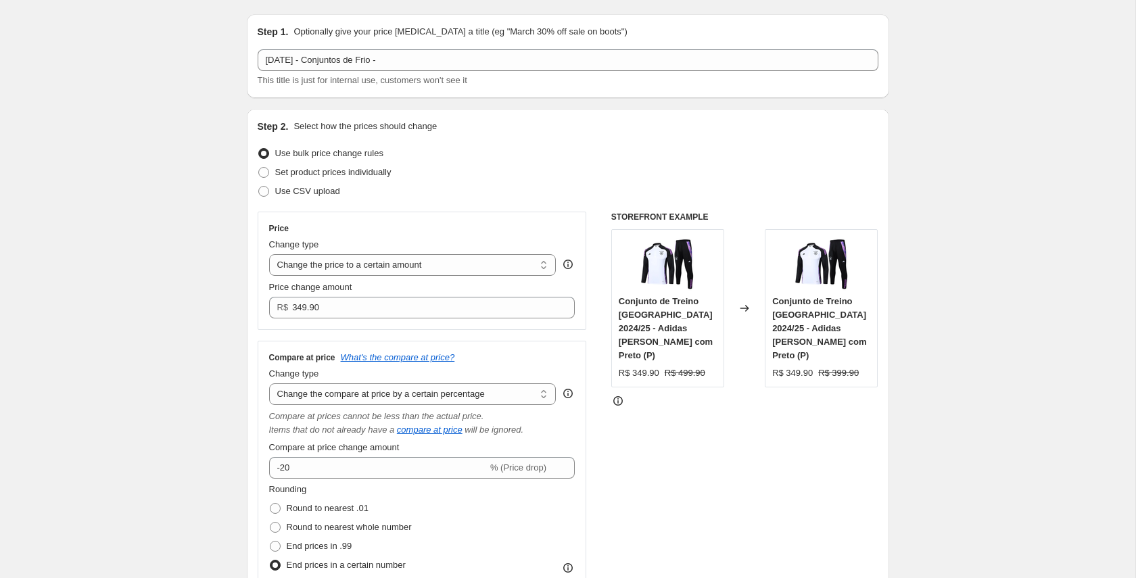
scroll to position [37, 0]
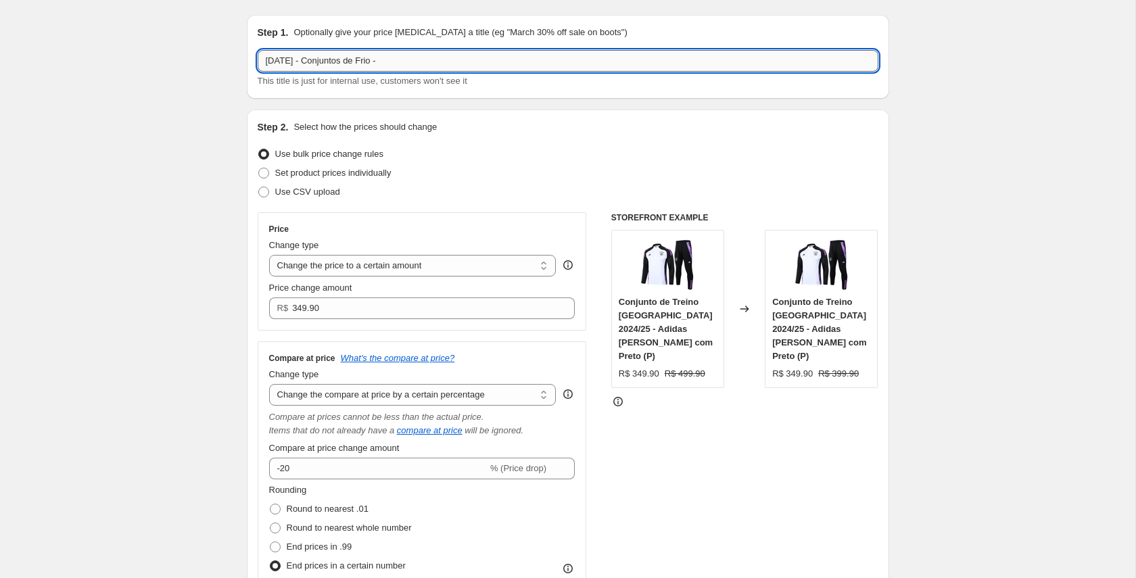
click at [422, 62] on input "03/10/25 - Conjuntos de Frio -" at bounding box center [568, 61] width 621 height 22
click at [391, 62] on input "03/10/25 - Conjuntos de Frio - 349,90" at bounding box center [568, 61] width 621 height 22
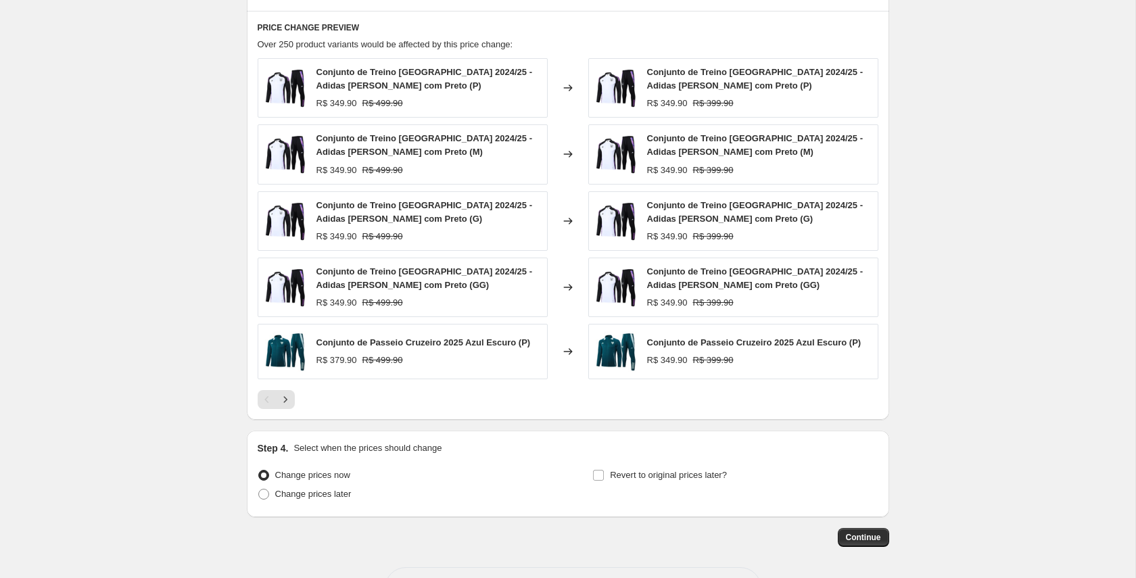
scroll to position [1115, 0]
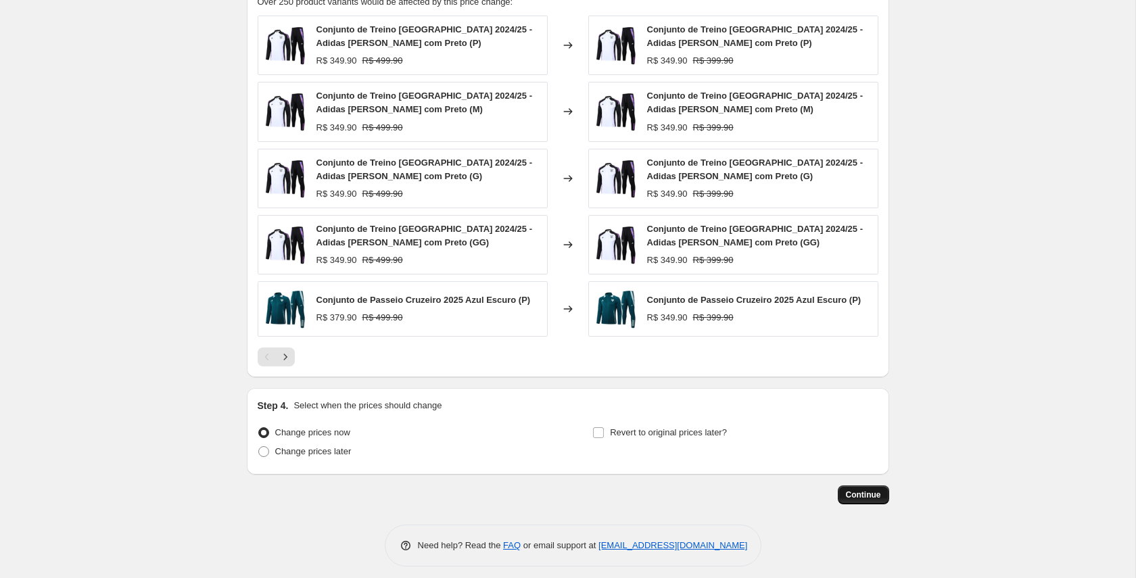
type input "03/10/25 - Conjuntos de Frio P ao GG 349,90"
click at [859, 494] on span "Continue" at bounding box center [863, 494] width 35 height 11
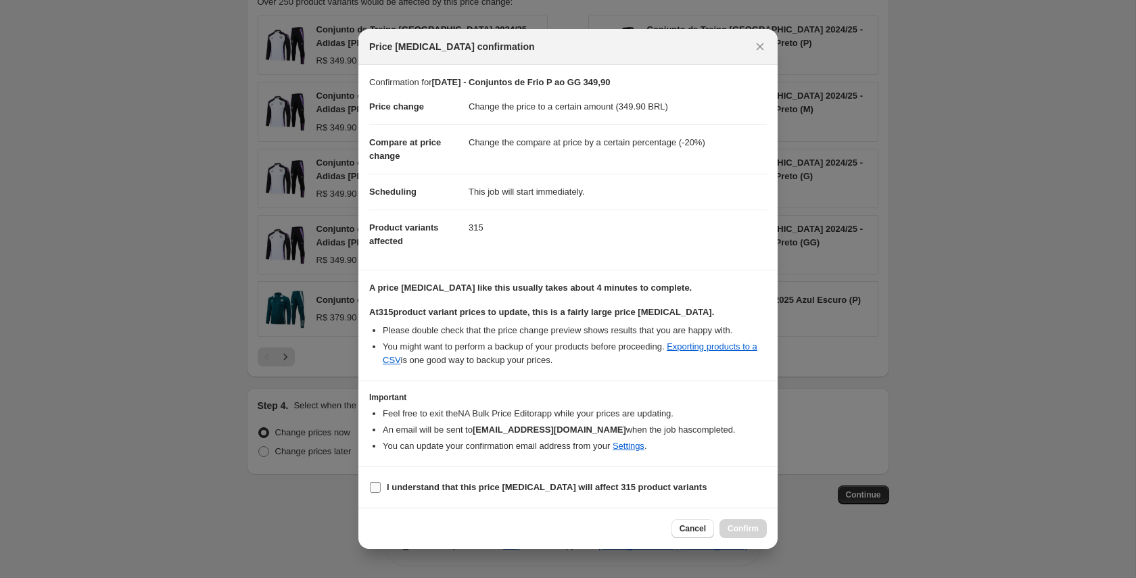
click at [584, 488] on b "I understand that this price change job will affect 315 product variants" at bounding box center [547, 487] width 320 height 10
click at [381, 488] on input "I understand that this price change job will affect 315 product variants" at bounding box center [375, 487] width 11 height 11
checkbox input "true"
click at [755, 531] on span "Confirm" at bounding box center [742, 528] width 31 height 11
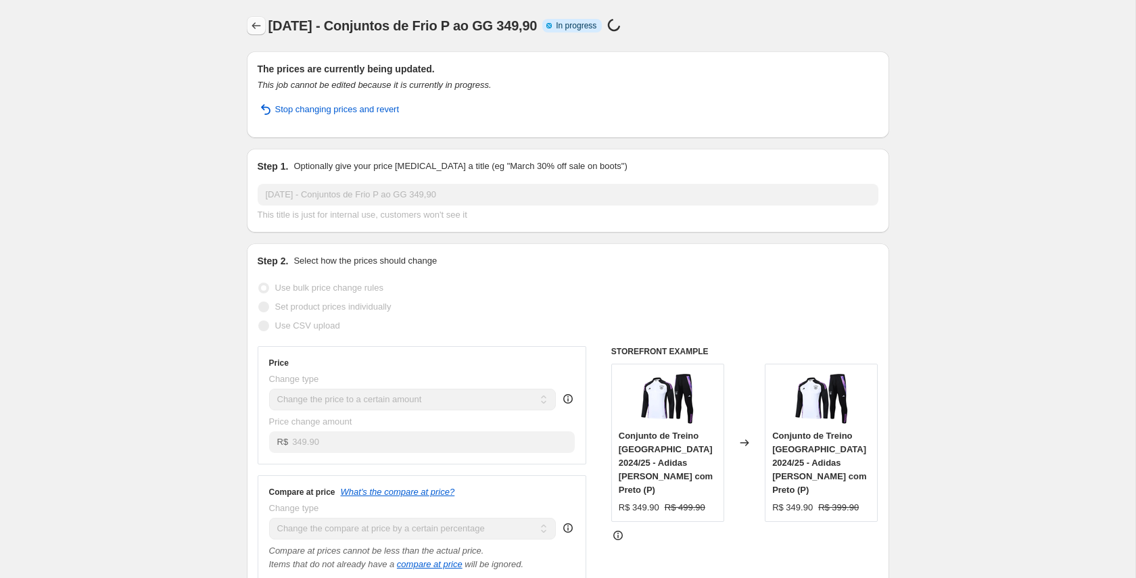
click at [256, 26] on icon "Price change jobs" at bounding box center [256, 26] width 14 height 14
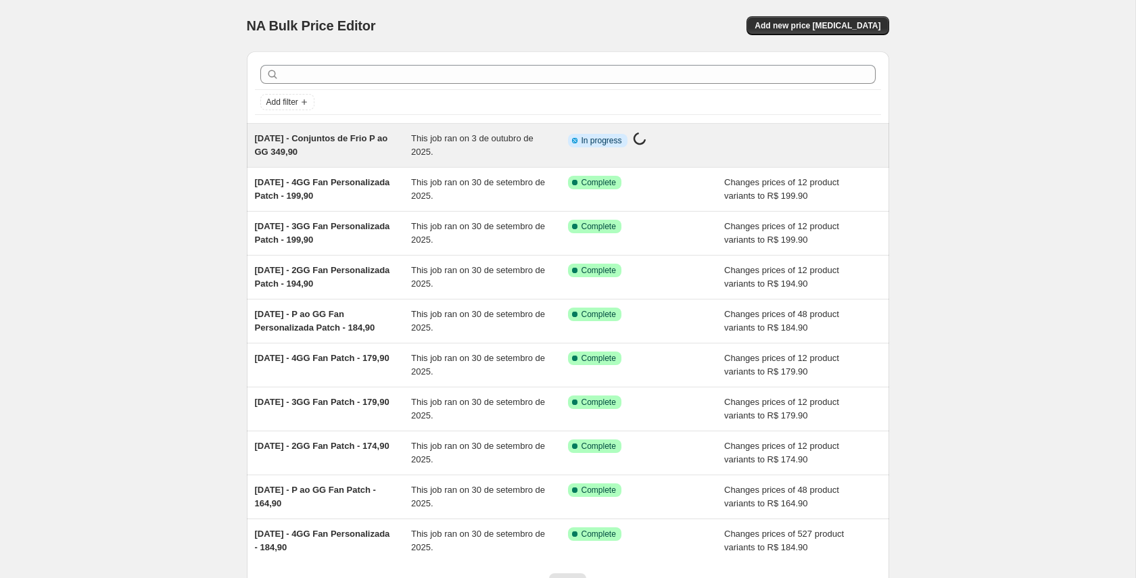
click at [351, 142] on span "03/10/25 - Conjuntos de Frio P ao GG 349,90" at bounding box center [321, 145] width 133 height 24
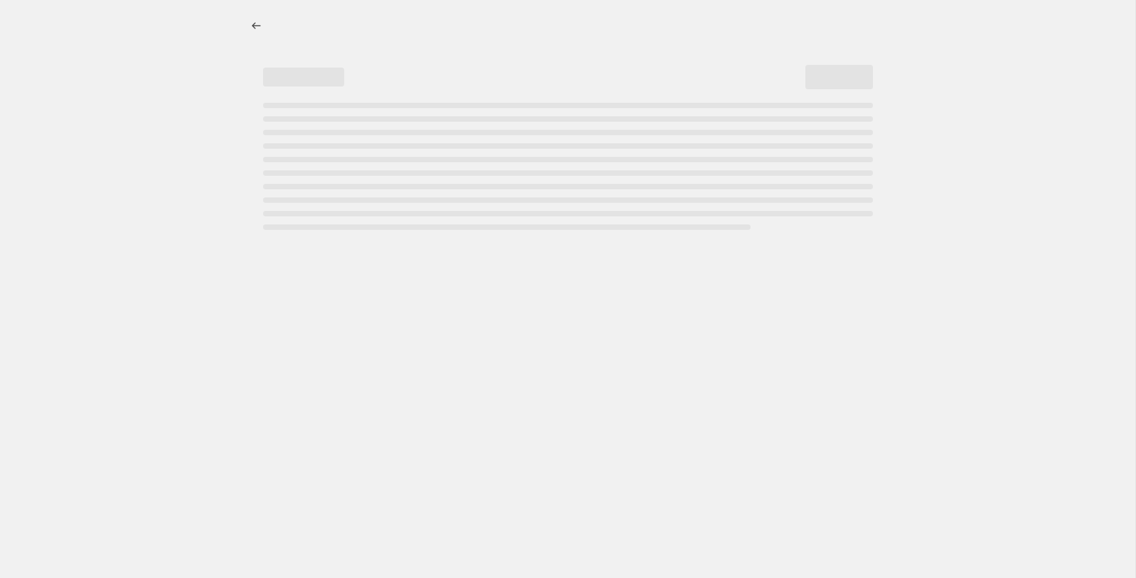
select select "percentage"
select select "collection"
select select "title"
select select "not_equal"
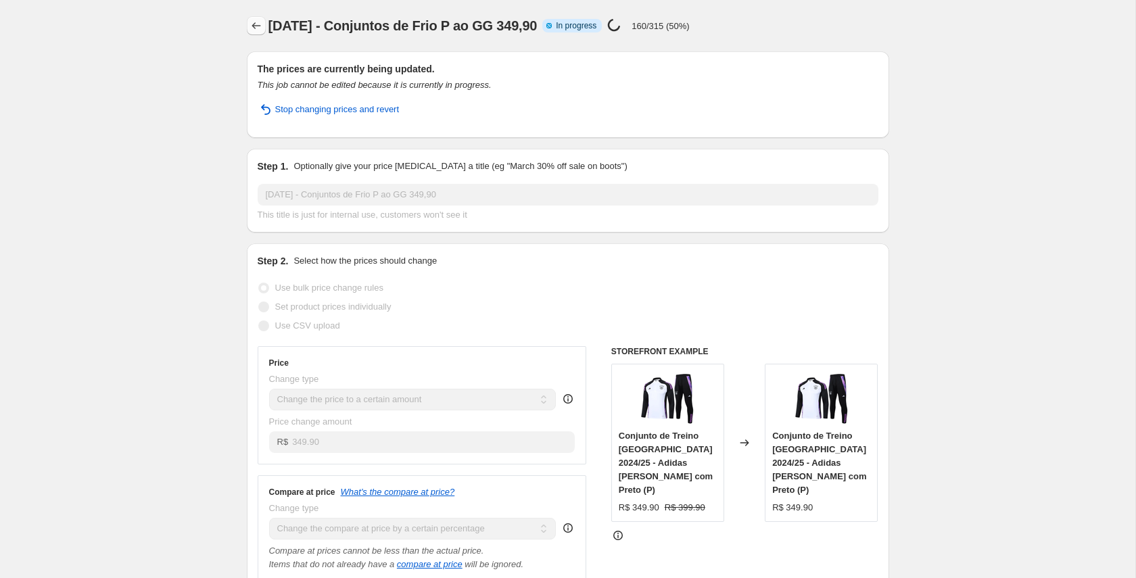
click at [259, 26] on icon "Price change jobs" at bounding box center [256, 26] width 14 height 14
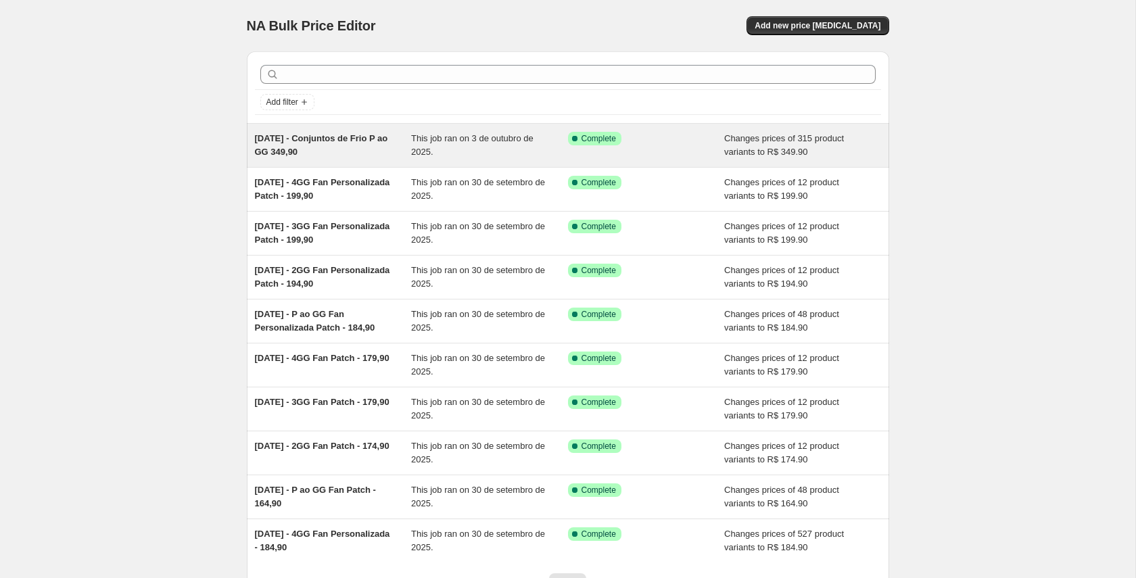
click at [352, 139] on span "03/10/25 - Conjuntos de Frio P ao GG 349,90" at bounding box center [321, 145] width 133 height 24
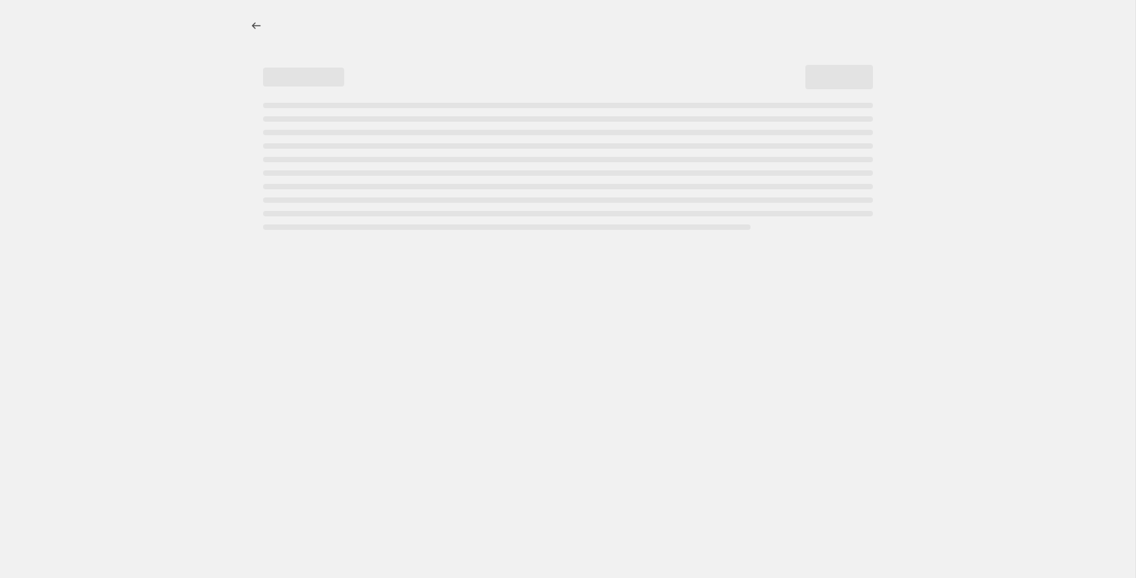
select select "percentage"
select select "collection"
select select "title"
select select "not_equal"
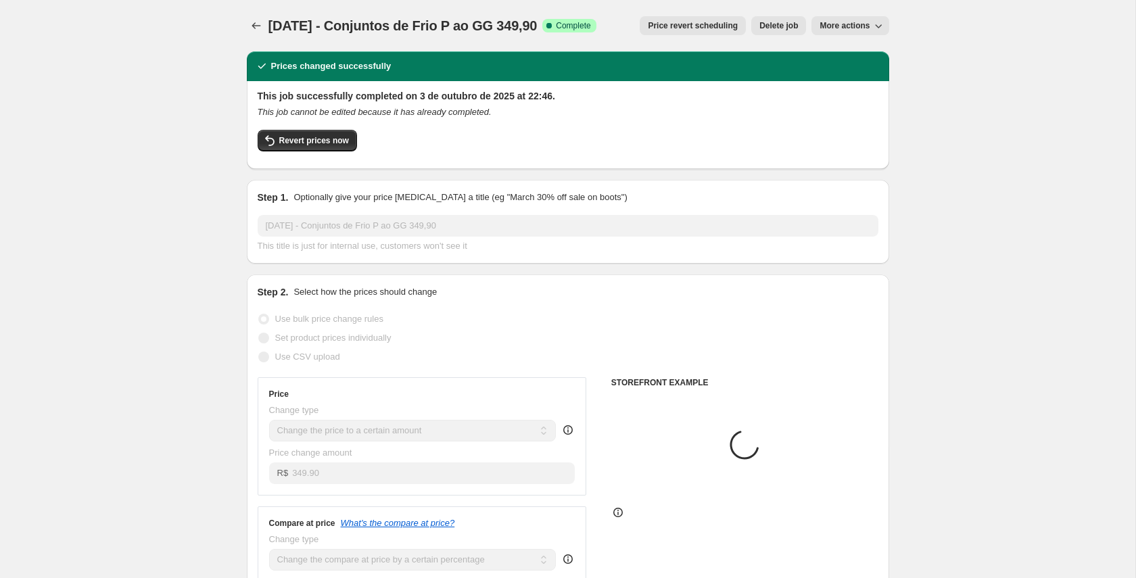
click at [847, 28] on span "More actions" at bounding box center [844, 25] width 50 height 11
click at [843, 52] on span "Copy to new job" at bounding box center [850, 54] width 63 height 10
select select "percentage"
select select "collection"
select select "title"
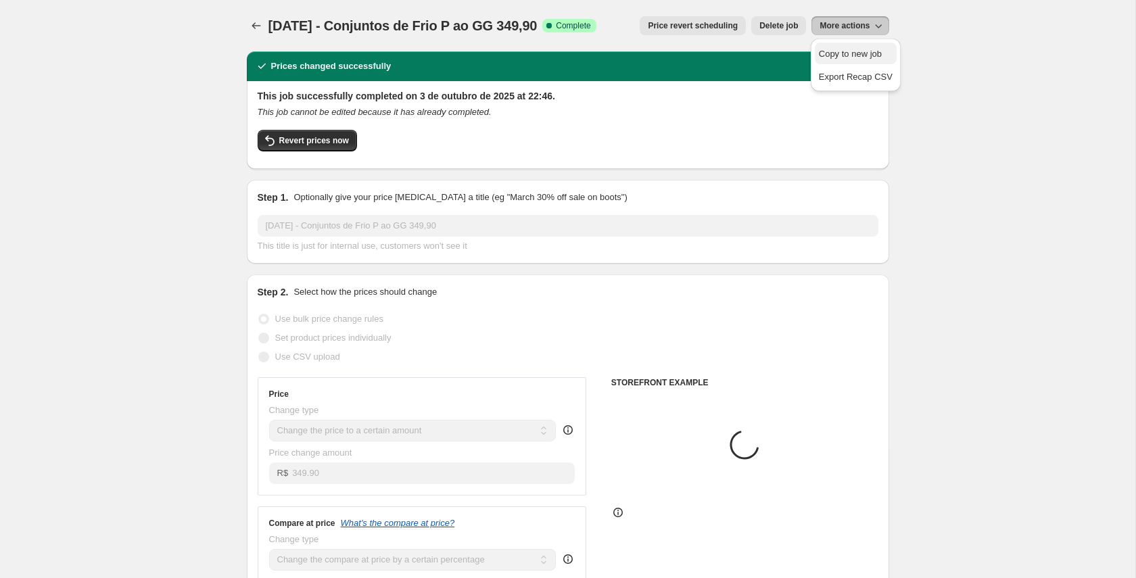
select select "not_equal"
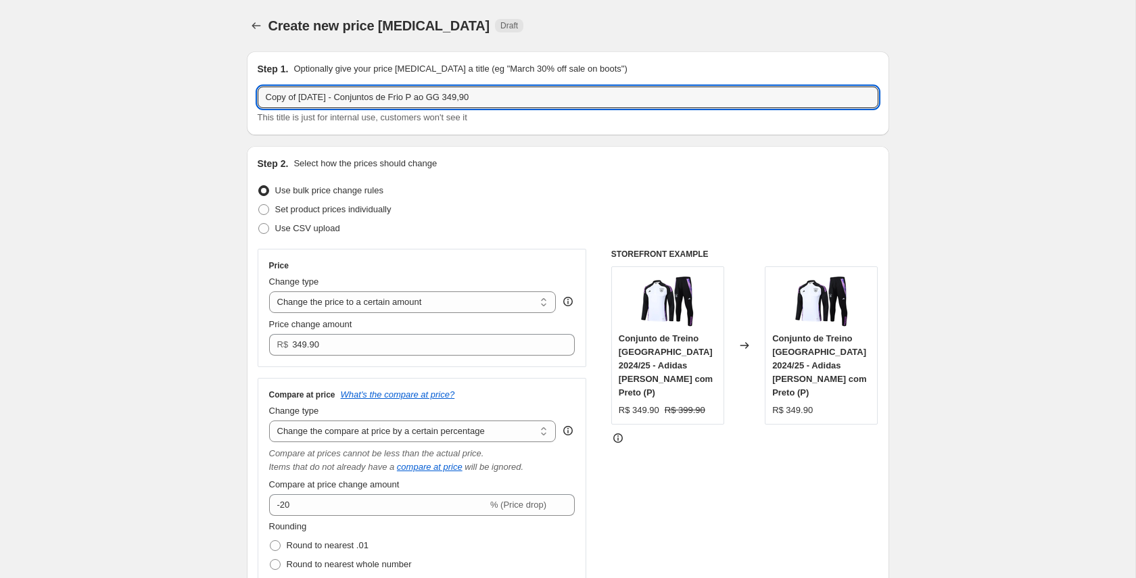
drag, startPoint x: 293, startPoint y: 97, endPoint x: 239, endPoint y: 97, distance: 54.1
drag, startPoint x: 387, startPoint y: 97, endPoint x: 409, endPoint y: 97, distance: 21.6
click at [409, 97] on input "03/10/25 - Conjuntos de Frio P ao GG 349,90" at bounding box center [568, 98] width 621 height 22
click at [414, 100] on input "03/10/25 - Conjuntos de Frio XGG 349,90" at bounding box center [568, 98] width 621 height 22
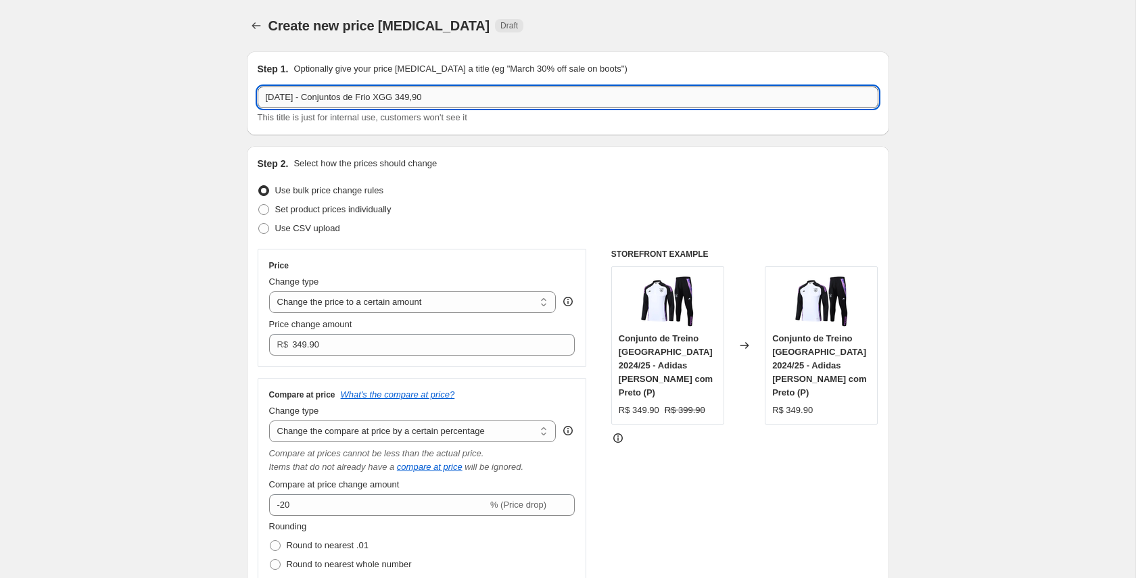
click at [414, 99] on input "03/10/25 - Conjuntos de Frio XGG 349,90" at bounding box center [568, 98] width 621 height 22
click at [397, 95] on input "03/10/25 - Conjuntos de Frio XGG 359,90" at bounding box center [568, 98] width 621 height 22
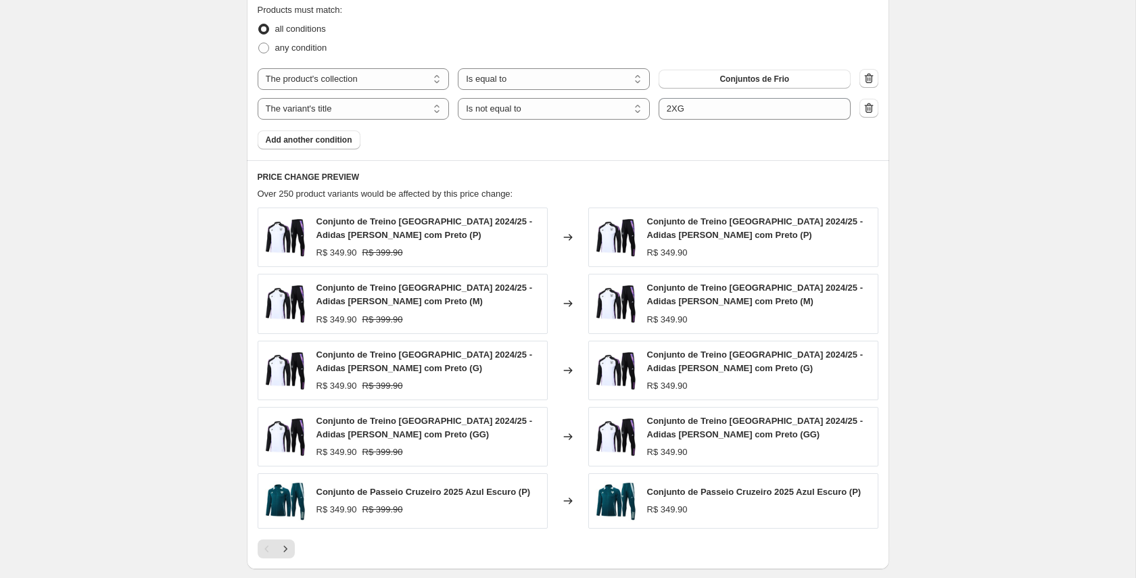
scroll to position [926, 0]
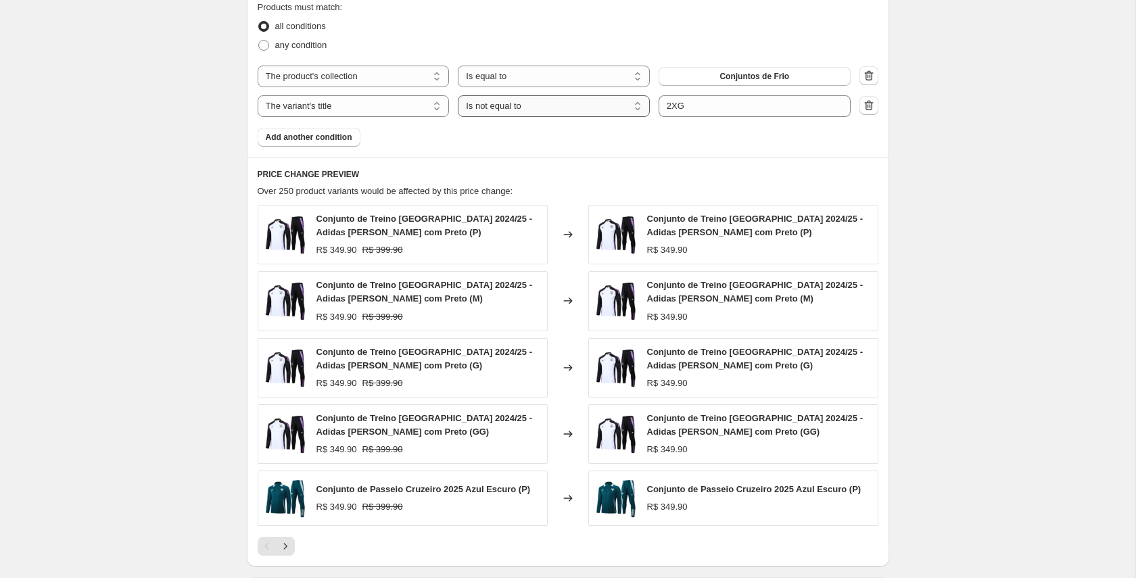
type input "03/10/25 - Conjuntos de Frio 2XG 359,90"
click at [581, 103] on select "Is equal to Is not equal to Contains" at bounding box center [554, 106] width 192 height 22
select select "equal"
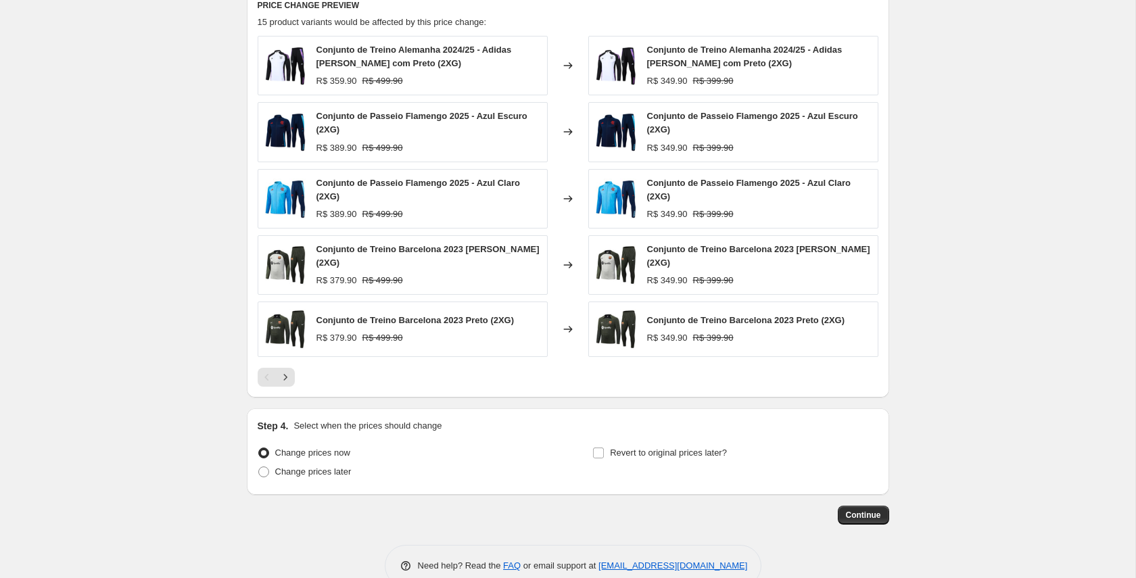
scroll to position [1120, 0]
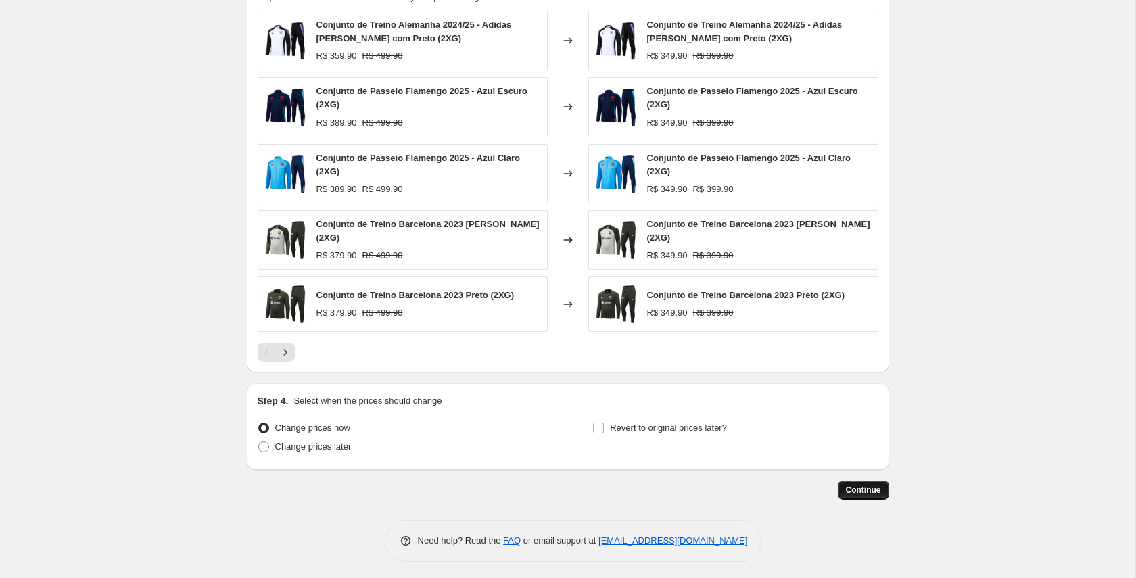
click at [873, 486] on span "Continue" at bounding box center [863, 490] width 35 height 11
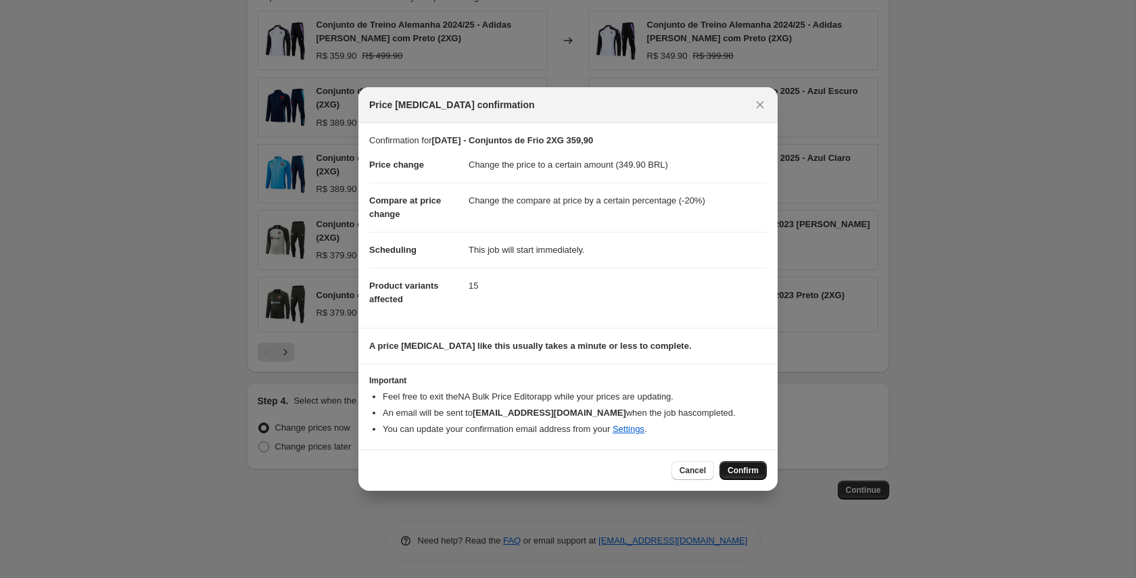
click at [740, 470] on span "Confirm" at bounding box center [742, 470] width 31 height 11
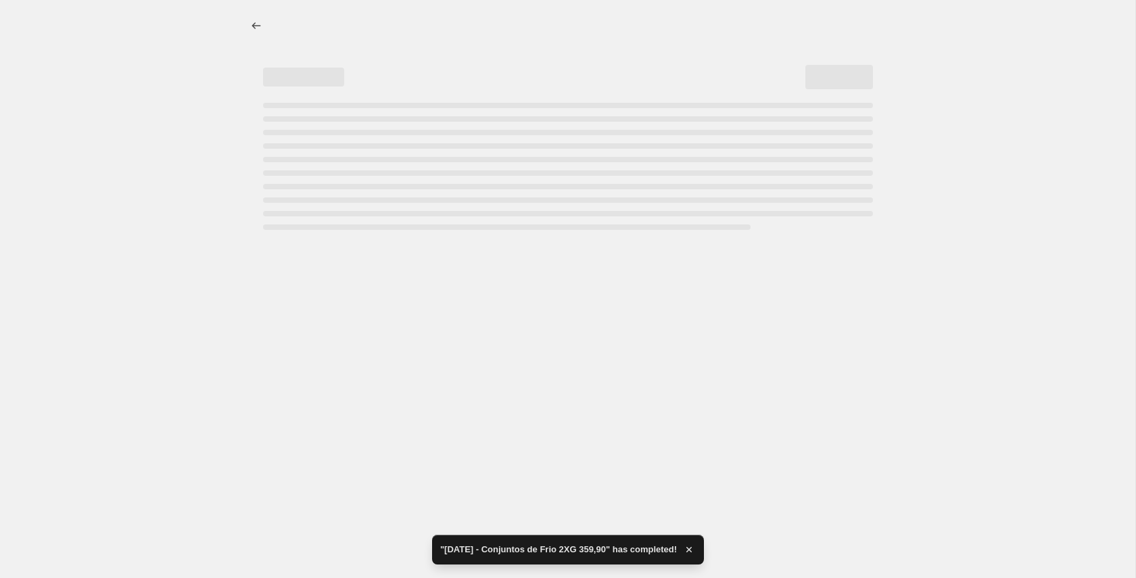
select select "percentage"
select select "collection"
select select "title"
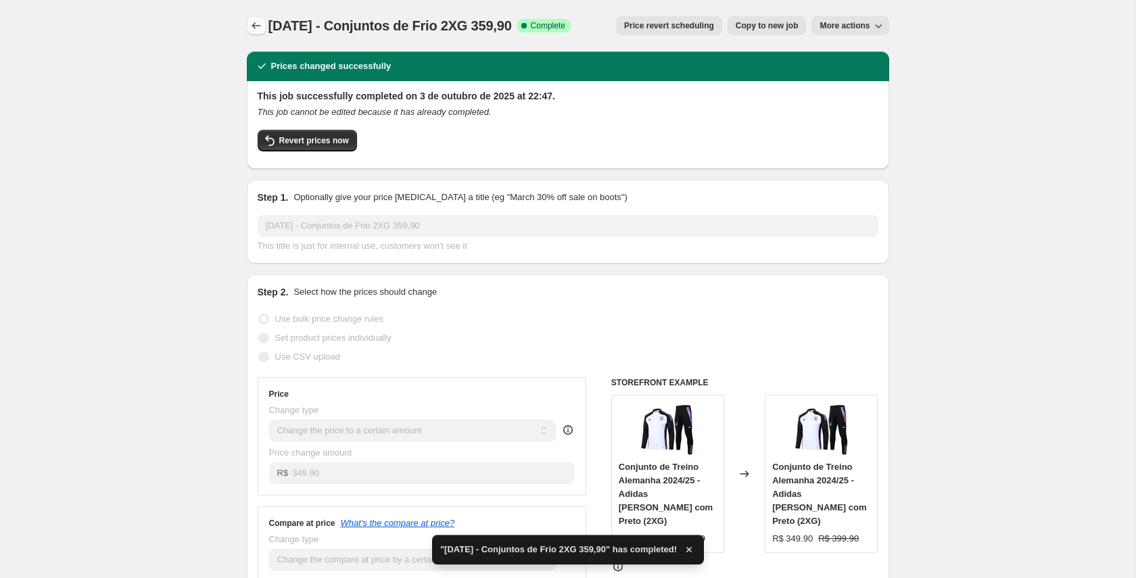
click at [258, 28] on icon "Price change jobs" at bounding box center [256, 26] width 14 height 14
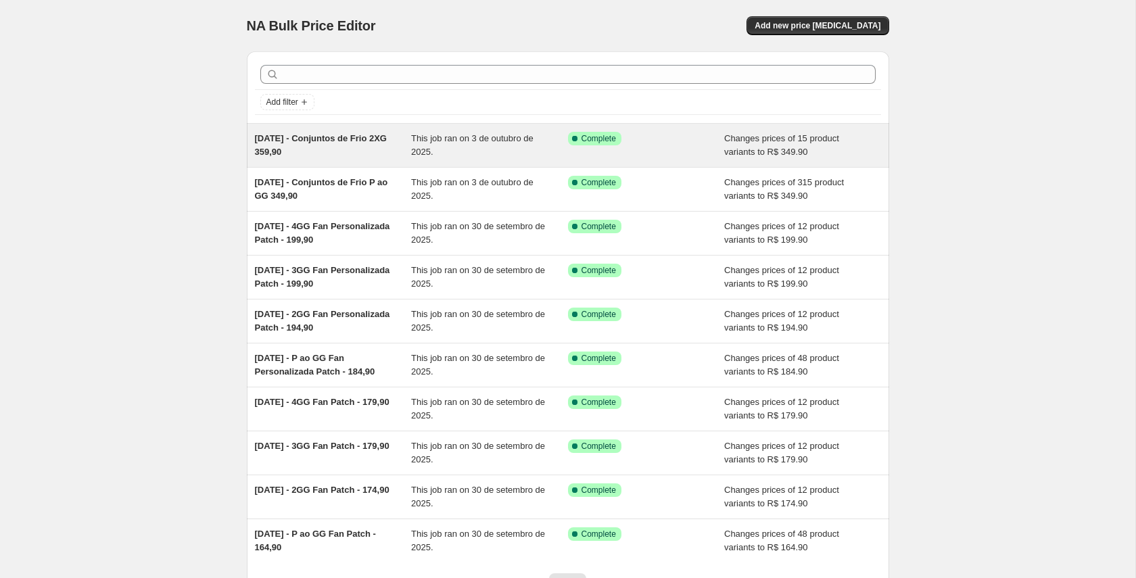
click at [344, 137] on span "03/10/25 - Conjuntos de Frio 2XG 359,90" at bounding box center [321, 145] width 132 height 24
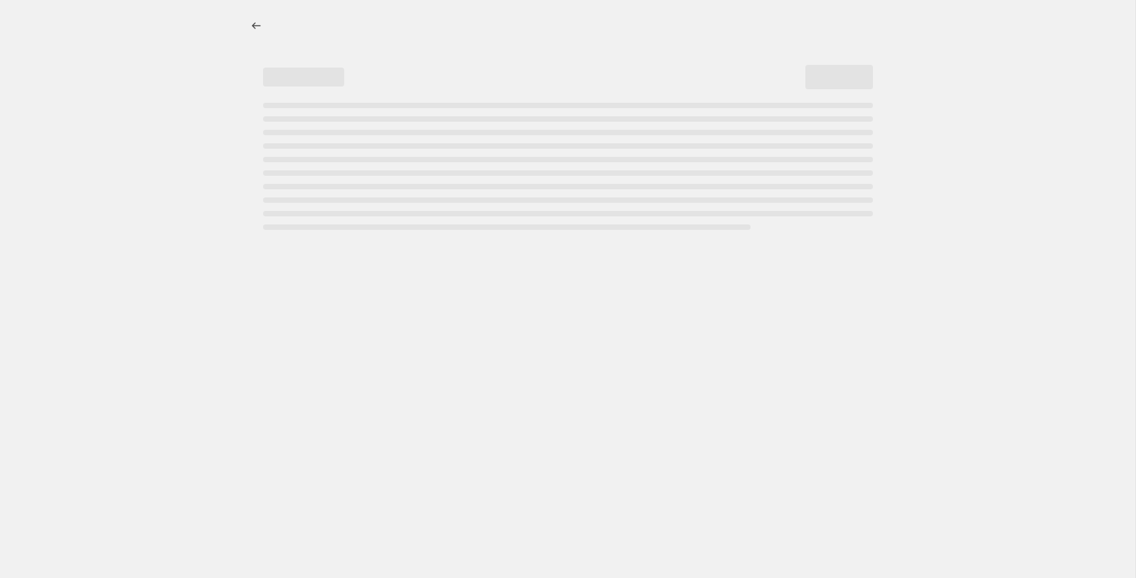
select select "percentage"
select select "collection"
select select "title"
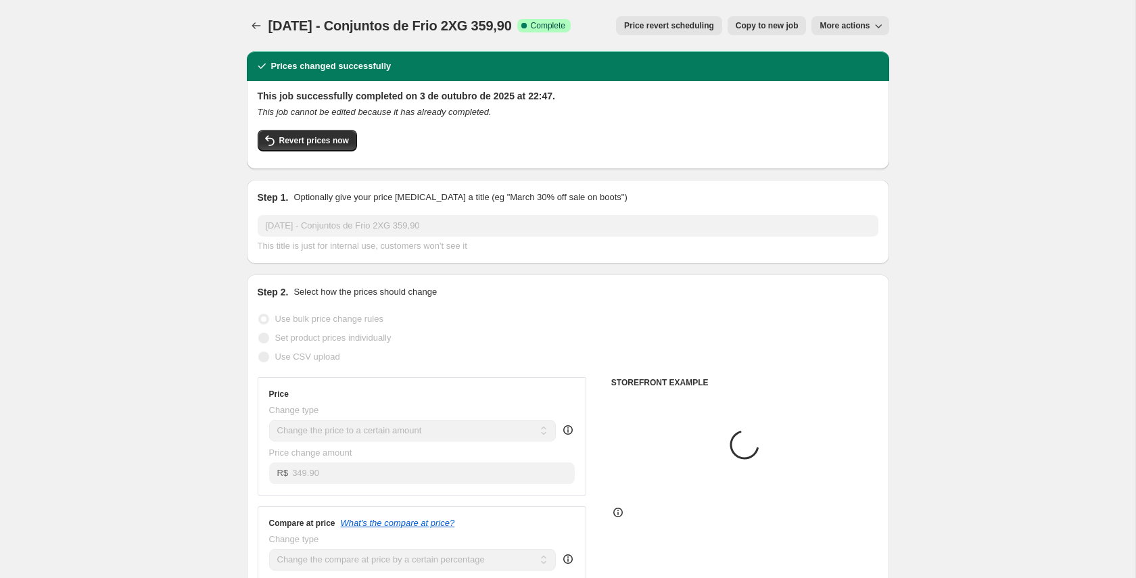
click at [831, 24] on span "More actions" at bounding box center [844, 25] width 50 height 11
click at [785, 28] on span "Copy to new job" at bounding box center [766, 25] width 63 height 11
select select "percentage"
select select "collection"
select select "title"
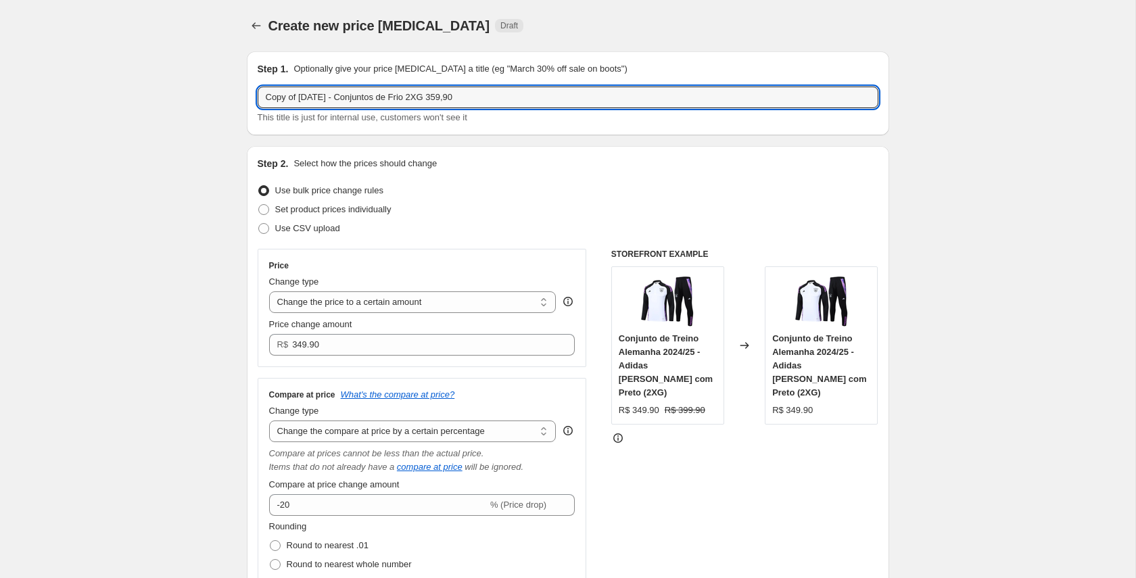
drag, startPoint x: 299, startPoint y: 97, endPoint x: 237, endPoint y: 97, distance: 62.9
drag, startPoint x: 313, startPoint y: 98, endPoint x: 384, endPoint y: 99, distance: 71.0
click at [384, 99] on input "03/10/25 - Conjuntos de Frio 2XG 359,90" at bounding box center [568, 98] width 621 height 22
type input "03/10/25 - Kit de Treino P ao GG 229,90"
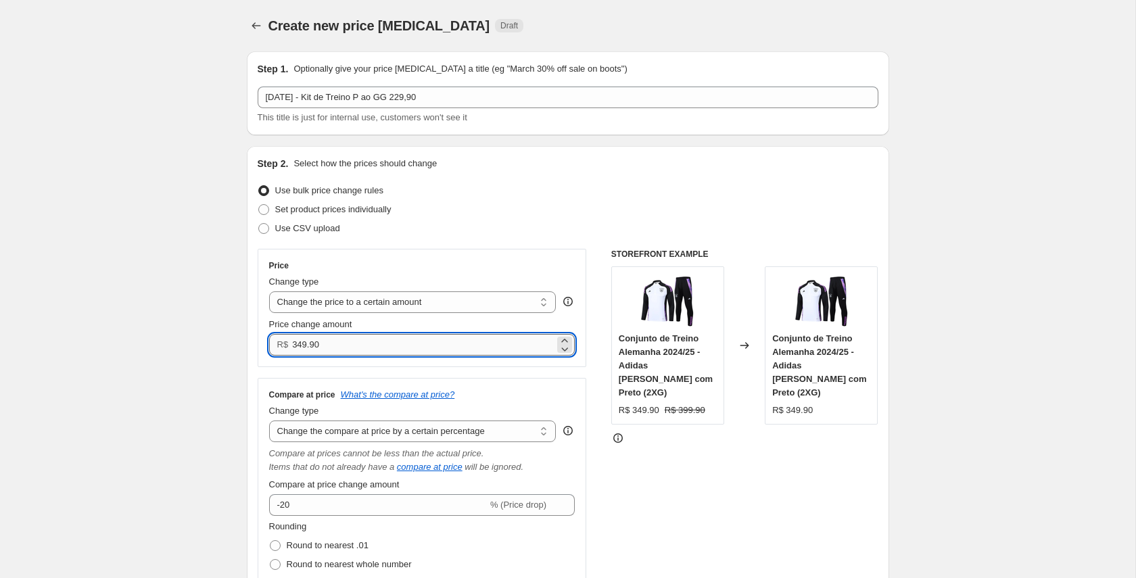
drag, startPoint x: 292, startPoint y: 343, endPoint x: 308, endPoint y: 343, distance: 16.2
click at [308, 343] on input "349.90" at bounding box center [423, 345] width 262 height 22
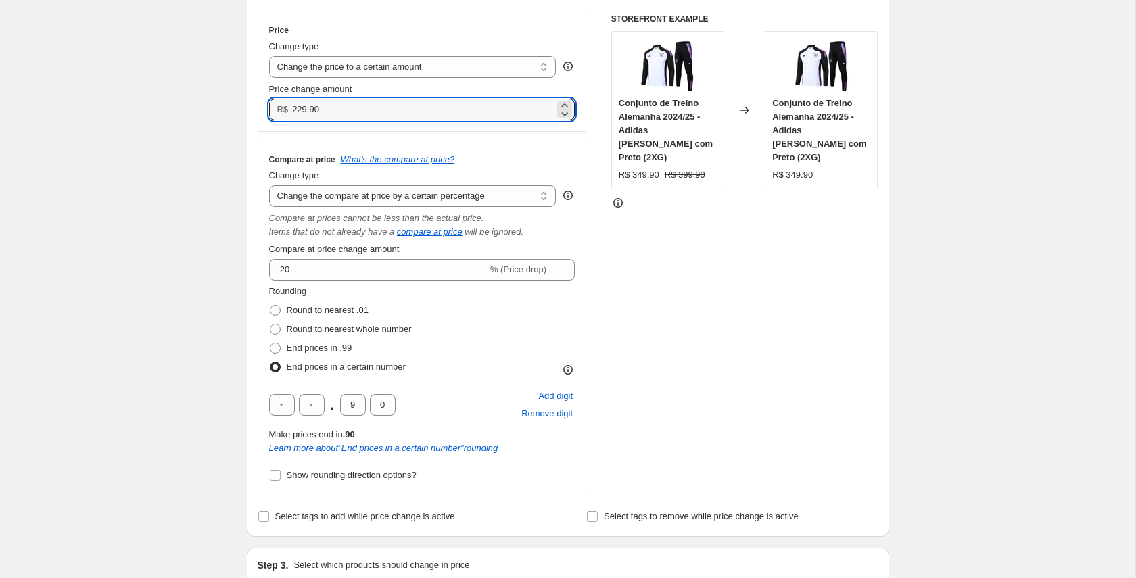
scroll to position [241, 0]
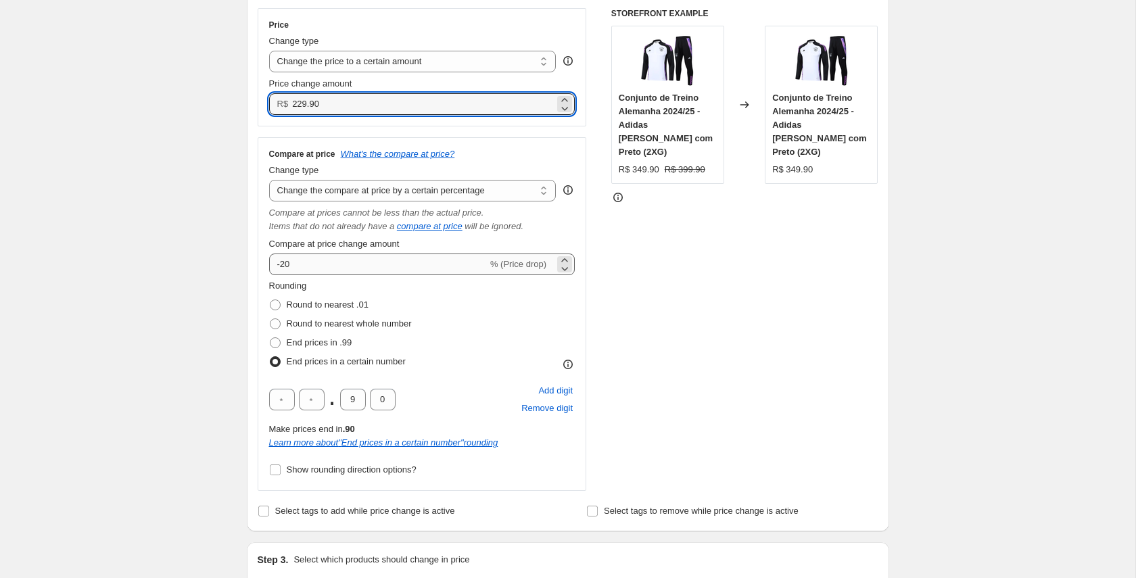
type input "229.90"
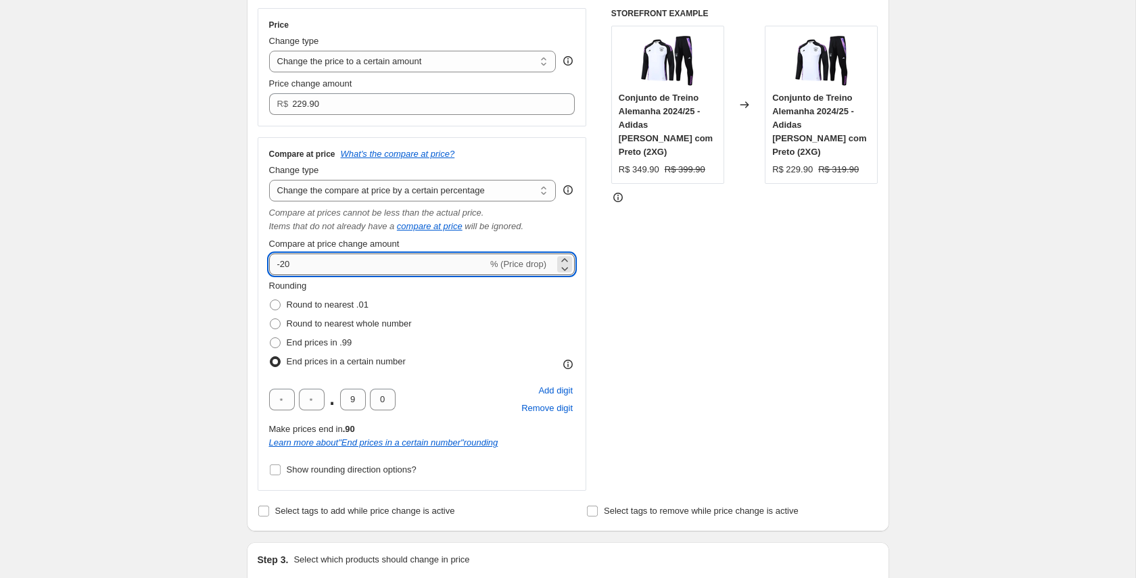
drag, startPoint x: 304, startPoint y: 262, endPoint x: 283, endPoint y: 262, distance: 21.6
click at [283, 262] on input "-20" at bounding box center [378, 264] width 218 height 22
click at [533, 318] on div "Rounding Round to nearest .01 Round to nearest whole number End prices in .99 E…" at bounding box center [422, 325] width 306 height 92
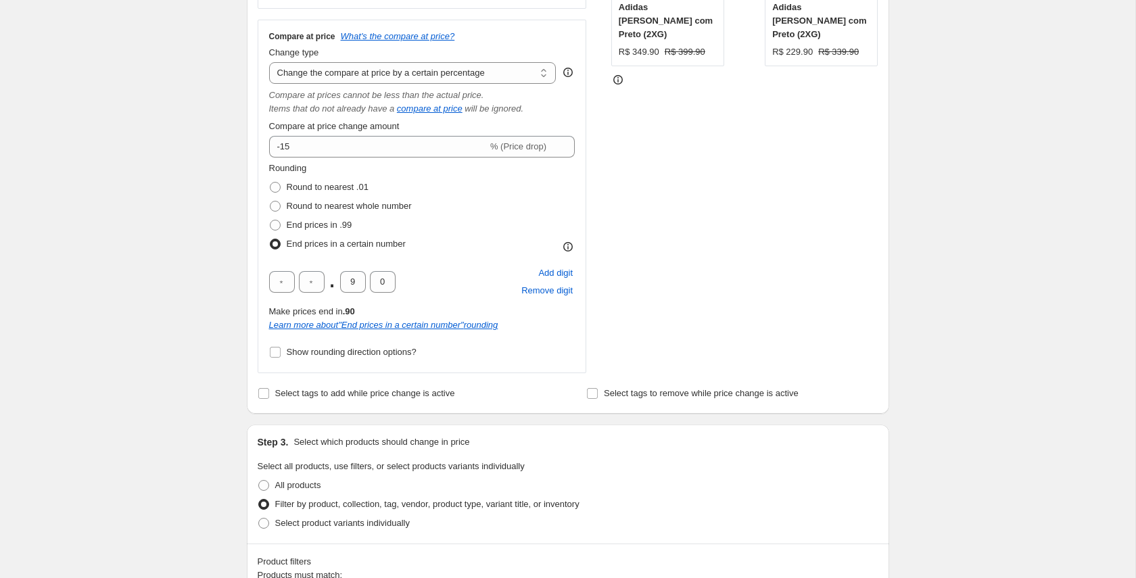
scroll to position [199, 0]
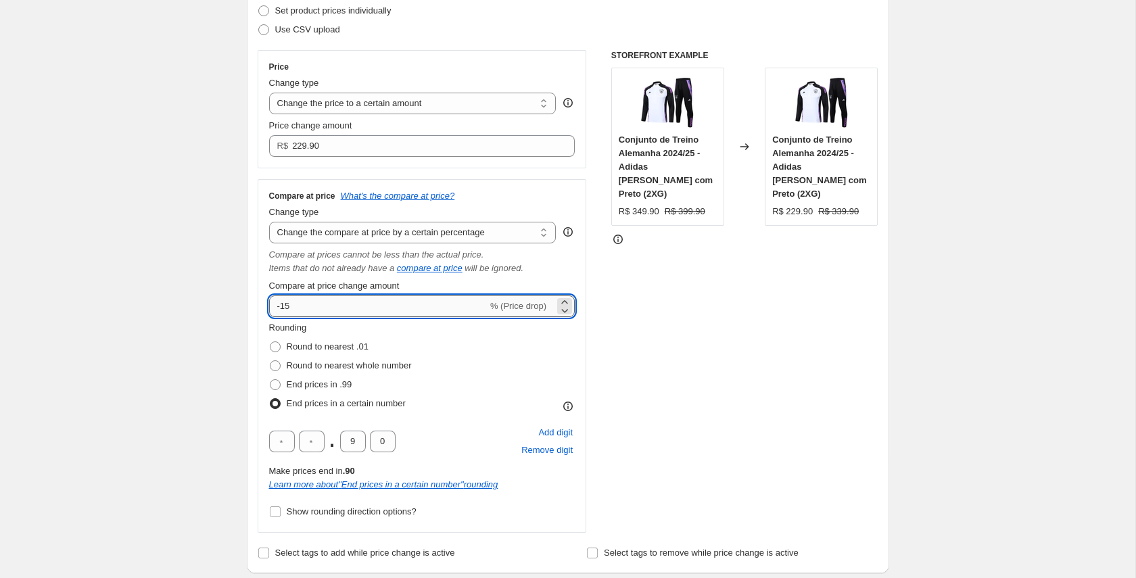
drag, startPoint x: 291, startPoint y: 306, endPoint x: 281, endPoint y: 307, distance: 9.5
click at [281, 307] on input "-15" at bounding box center [378, 306] width 218 height 22
type input "-30"
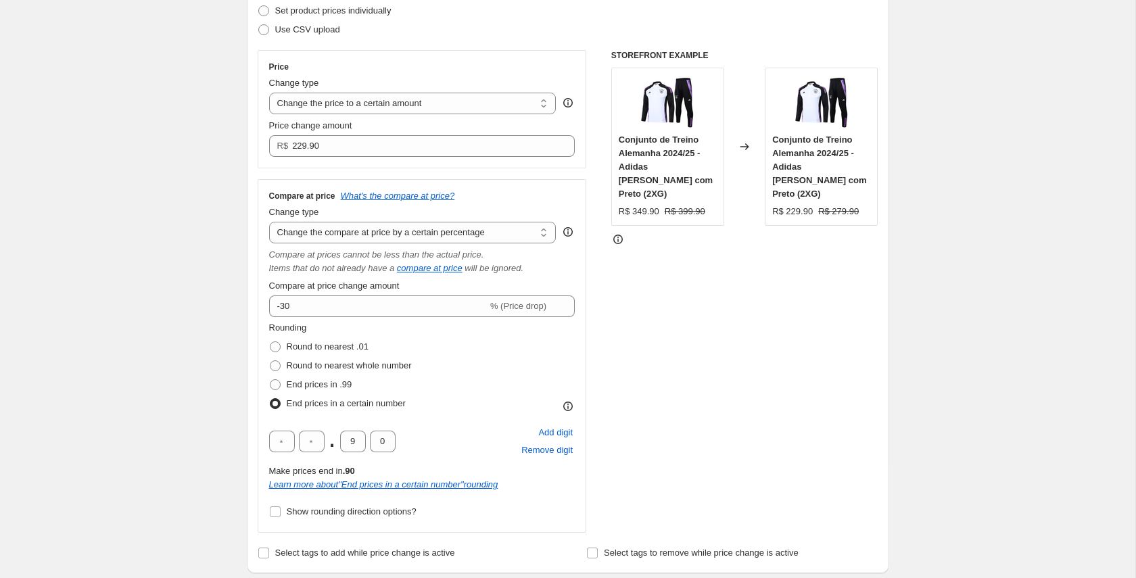
click at [516, 368] on div "Rounding Round to nearest .01 Round to nearest whole number End prices in .99 E…" at bounding box center [422, 367] width 306 height 92
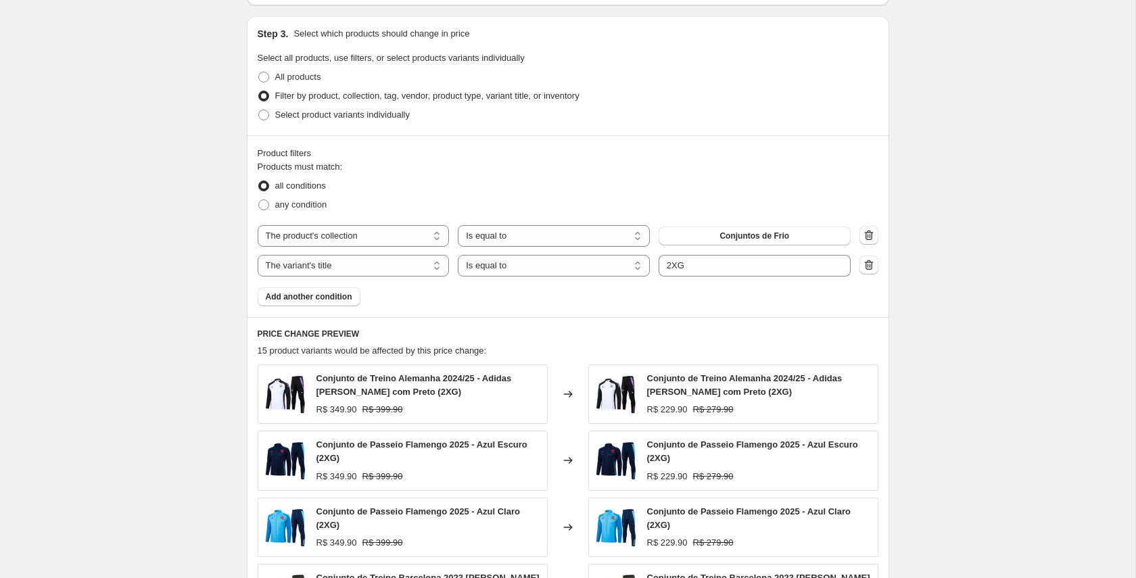
scroll to position [775, 0]
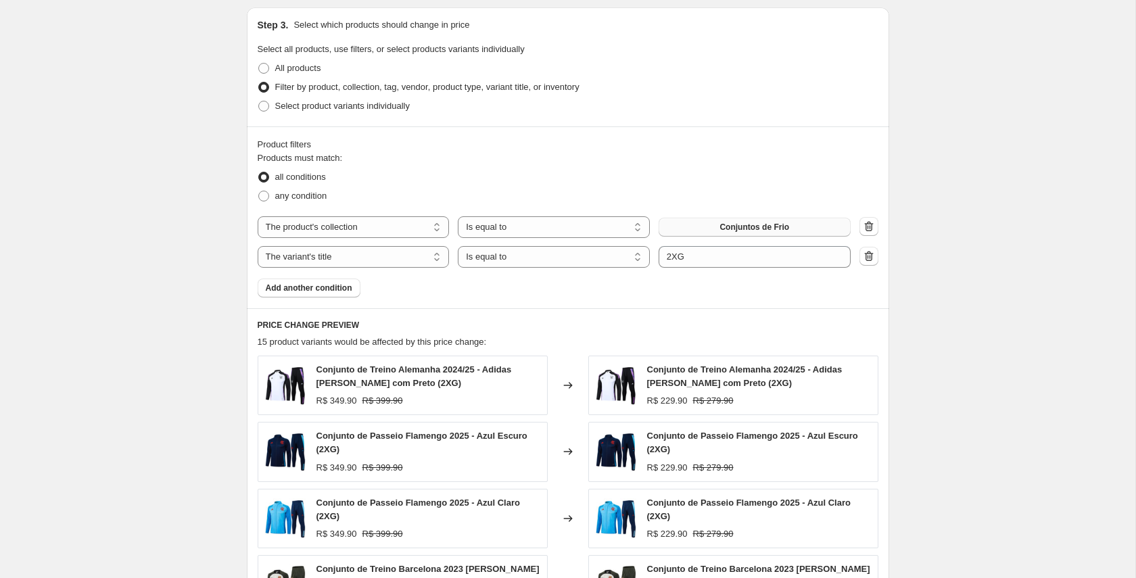
click at [743, 226] on span "Conjuntos de Frio" at bounding box center [754, 227] width 70 height 11
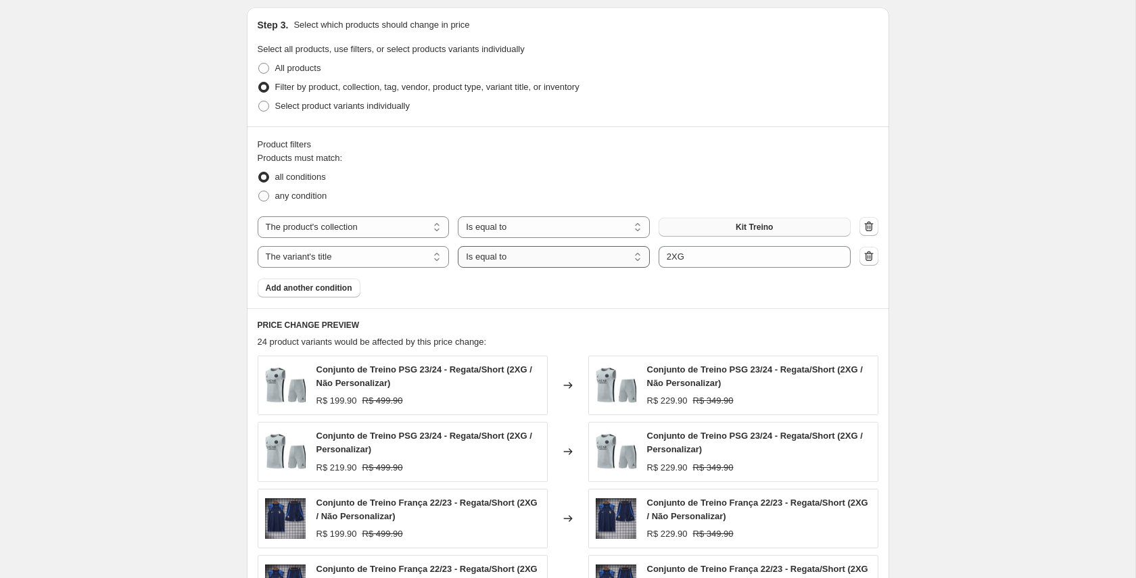
click at [564, 258] on select "Is equal to Is not equal to Contains" at bounding box center [554, 257] width 192 height 22
select select "not_equal"
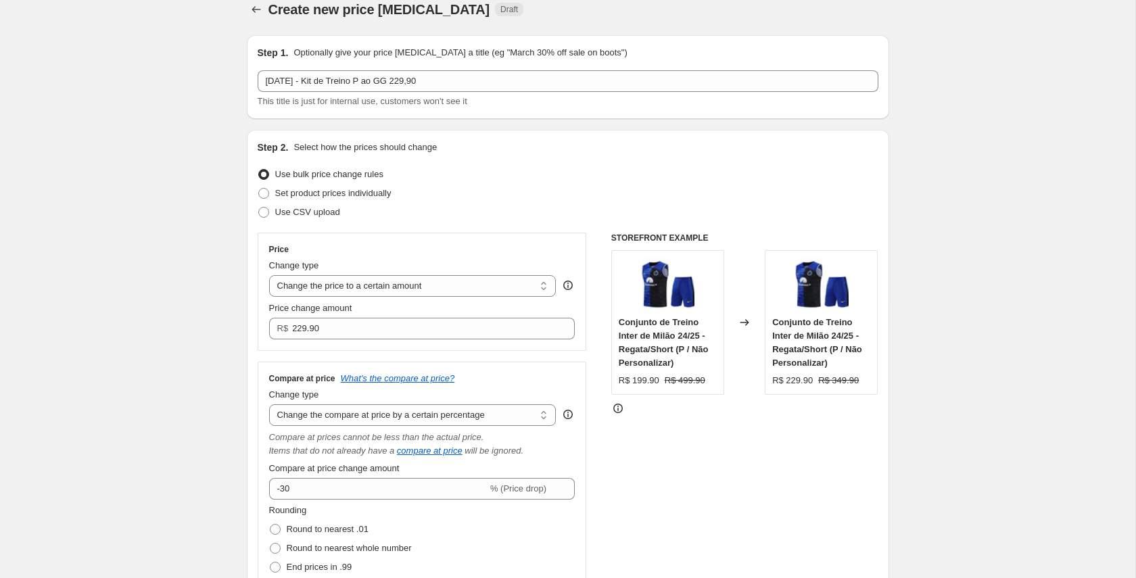
scroll to position [0, 0]
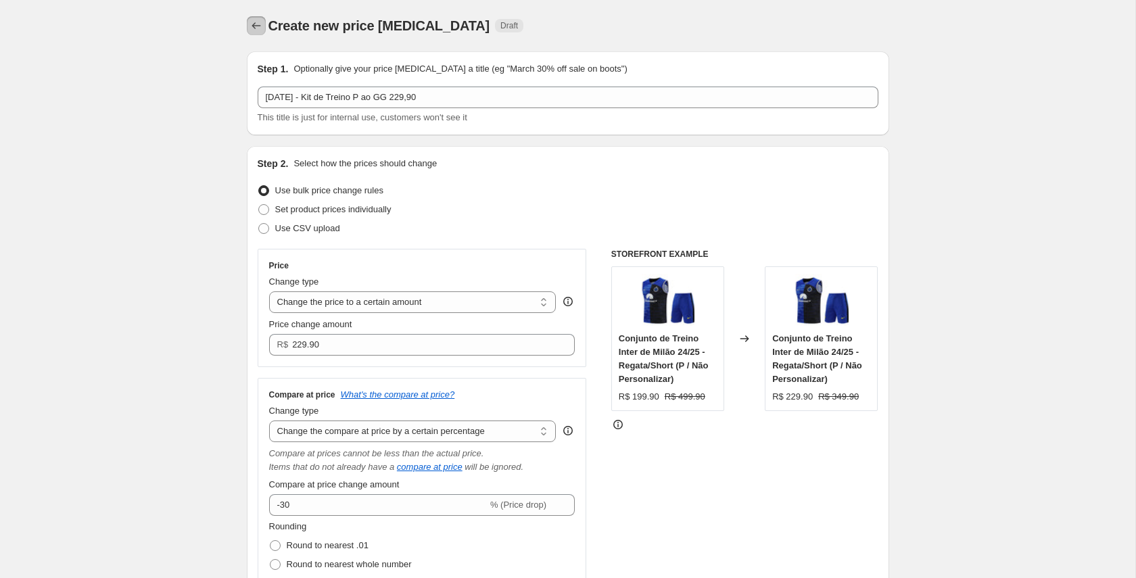
click at [259, 24] on icon "Price change jobs" at bounding box center [256, 26] width 14 height 14
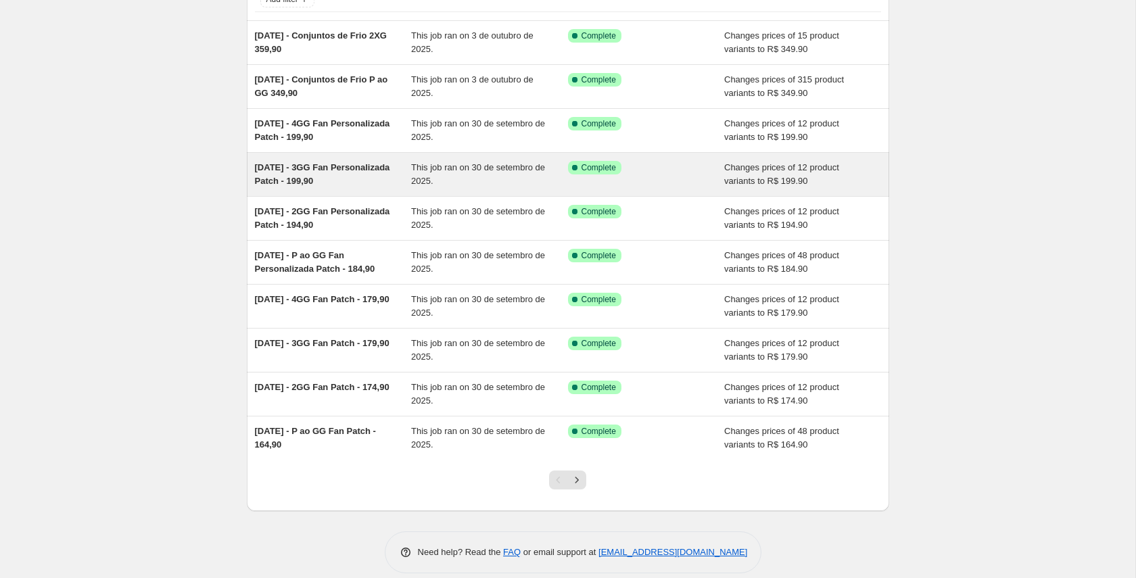
scroll to position [118, 0]
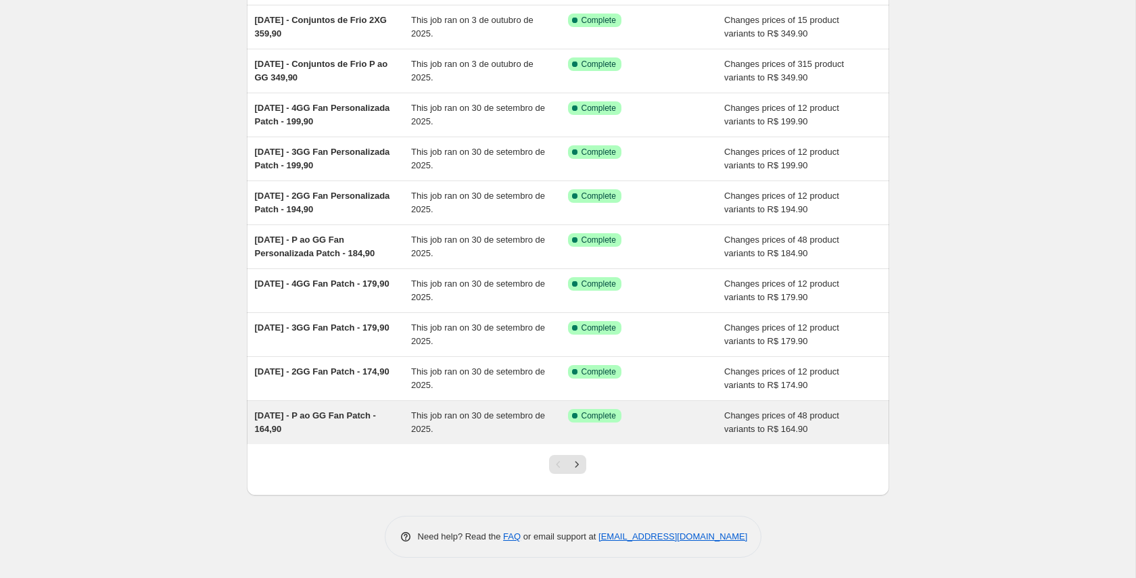
click at [314, 412] on span "29/09/2025 - P ao GG Fan Patch - 164,90" at bounding box center [315, 422] width 121 height 24
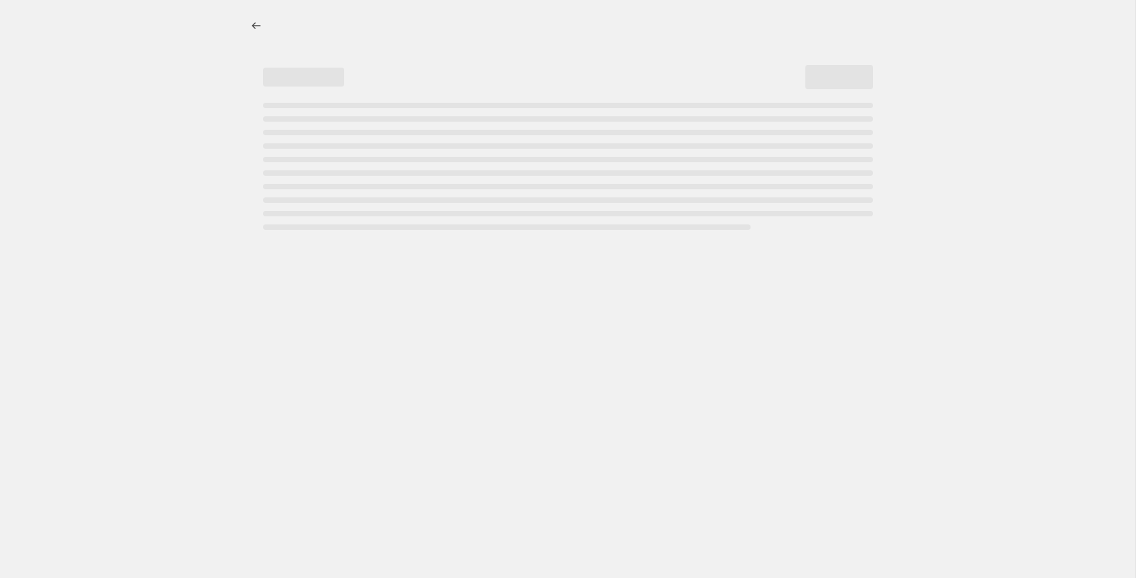
select select "percentage"
select select "tag"
select select "collection"
select select "title"
select select "not_equal"
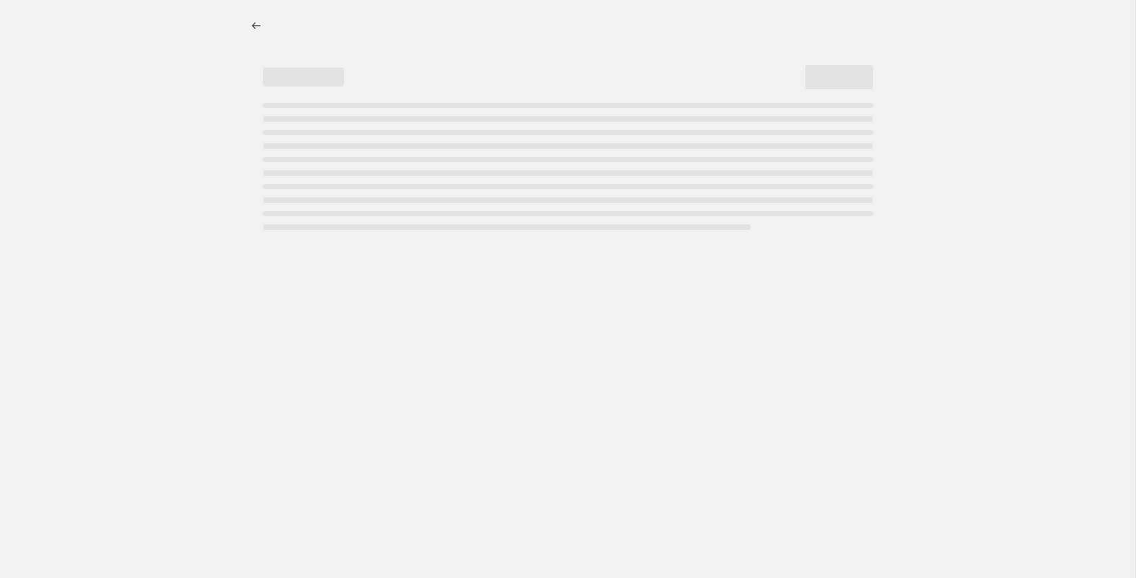
select select "title"
select select "not_equal"
select select "title"
select select "not_equal"
select select "title"
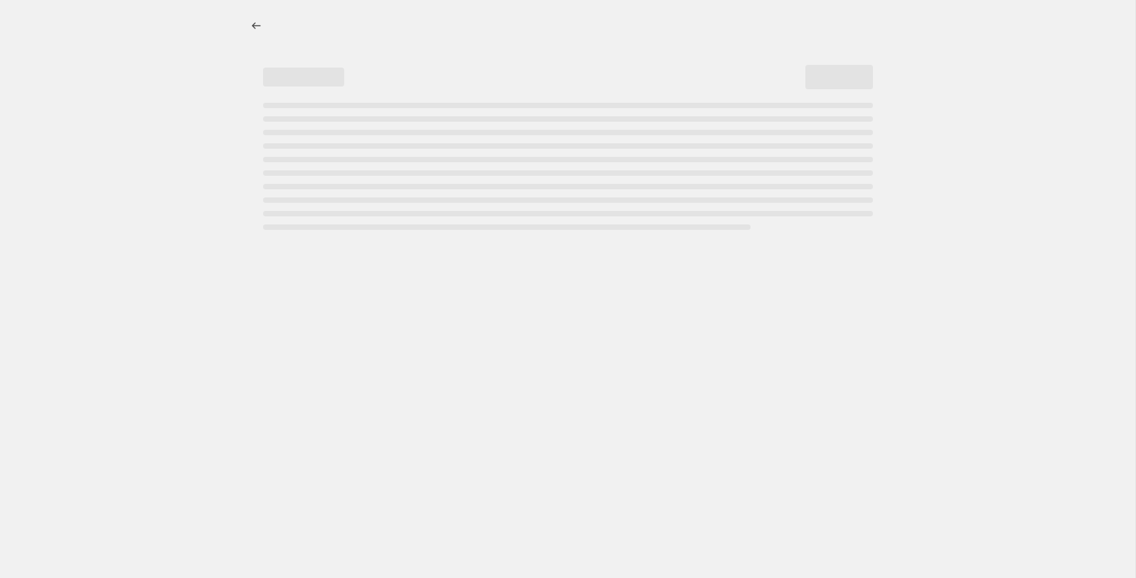
select select "not_equal"
select select "title"
select select "not_equal"
select select "title"
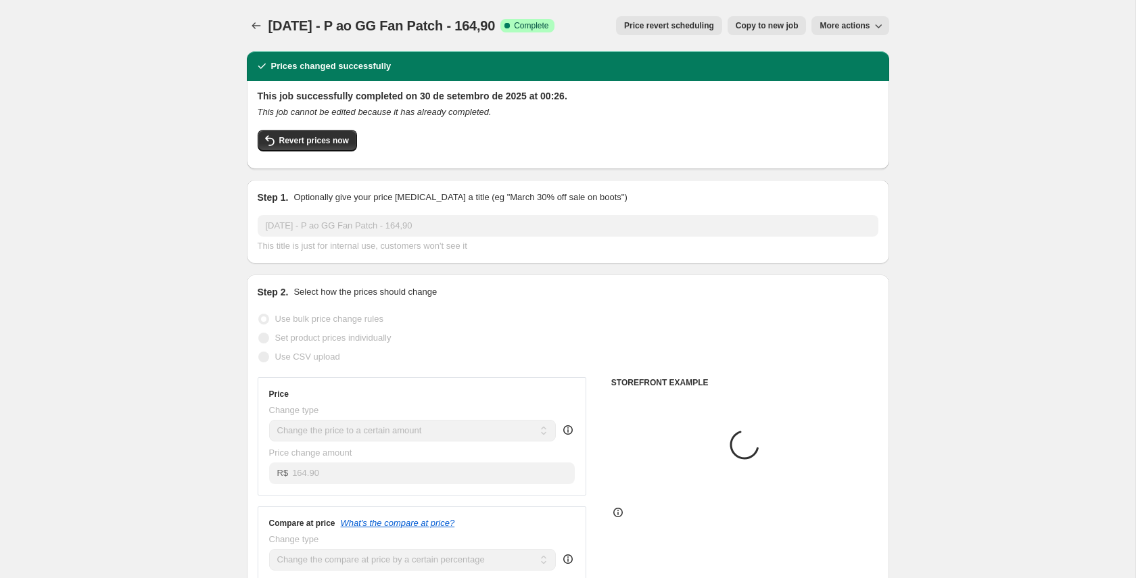
click at [758, 23] on span "Copy to new job" at bounding box center [766, 25] width 63 height 11
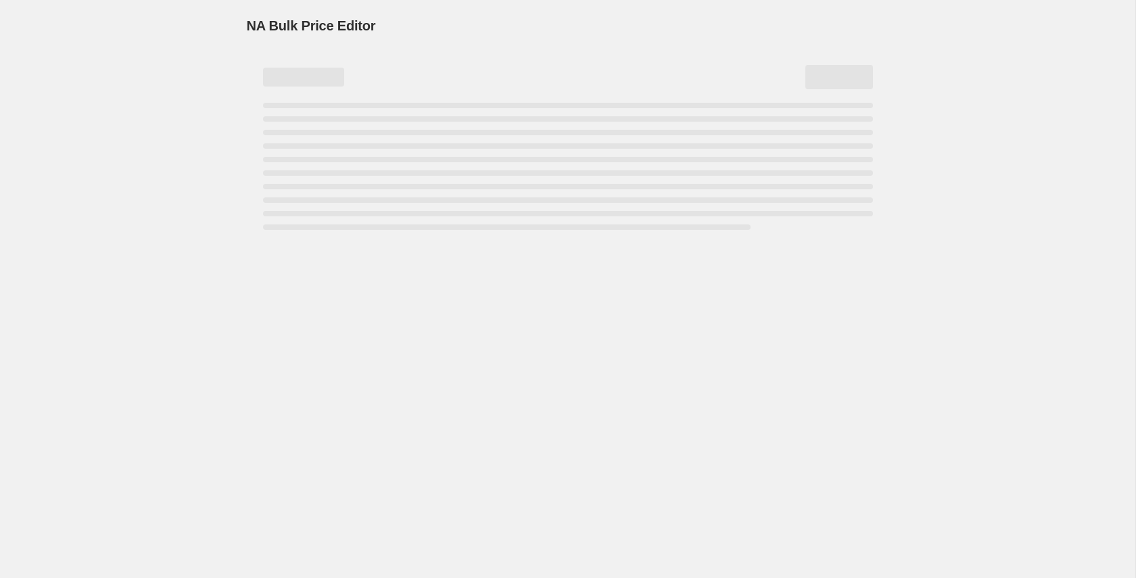
select select "percentage"
select select "tag"
select select "collection"
select select "title"
select select "not_equal"
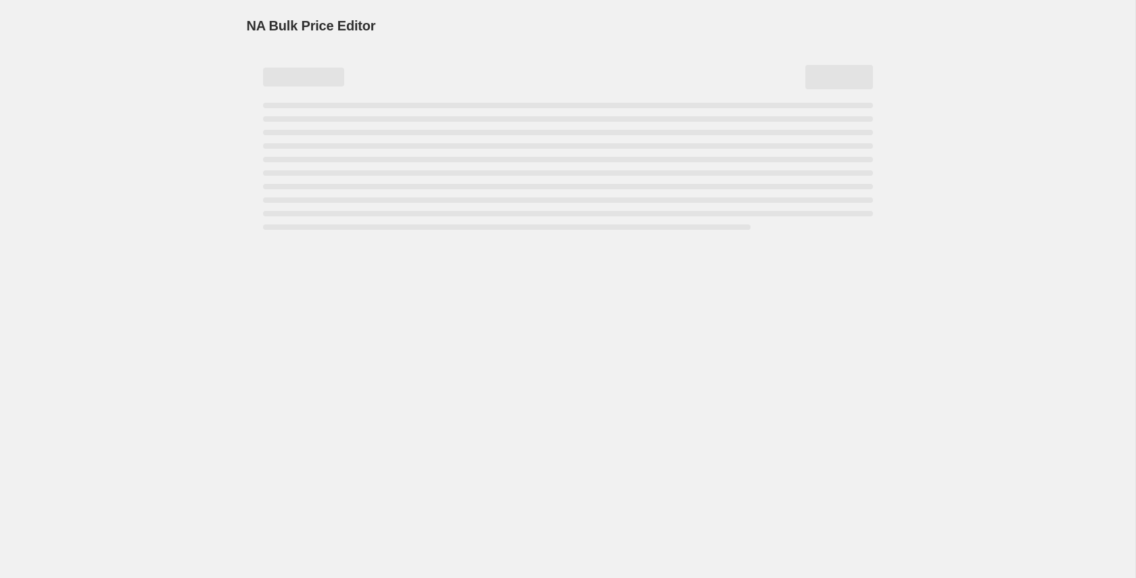
select select "title"
select select "not_equal"
select select "title"
select select "not_equal"
select select "title"
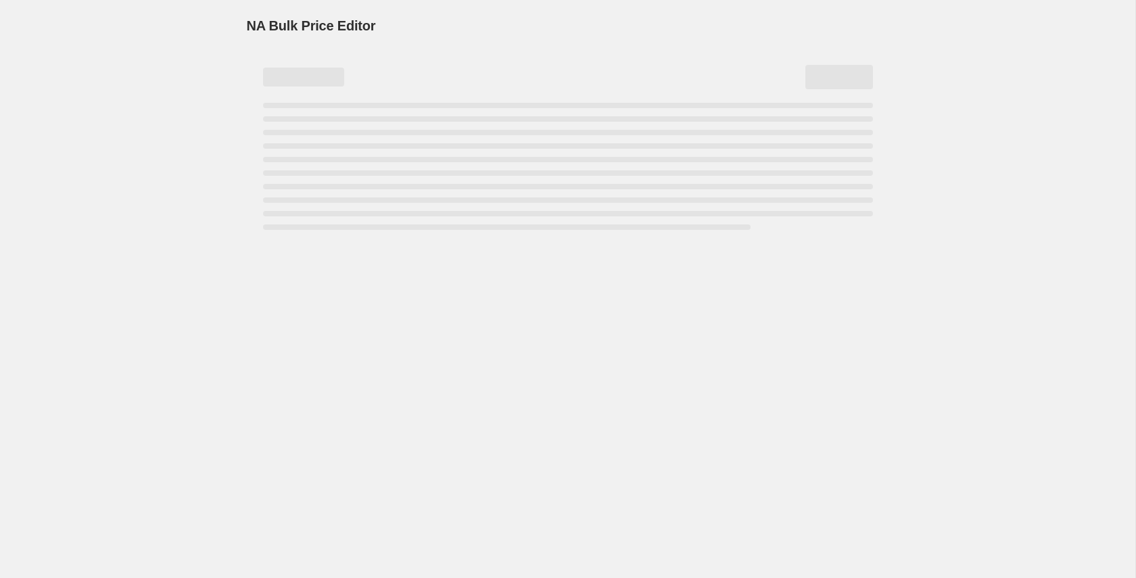
select select "not_equal"
select select "title"
select select "not_equal"
select select "title"
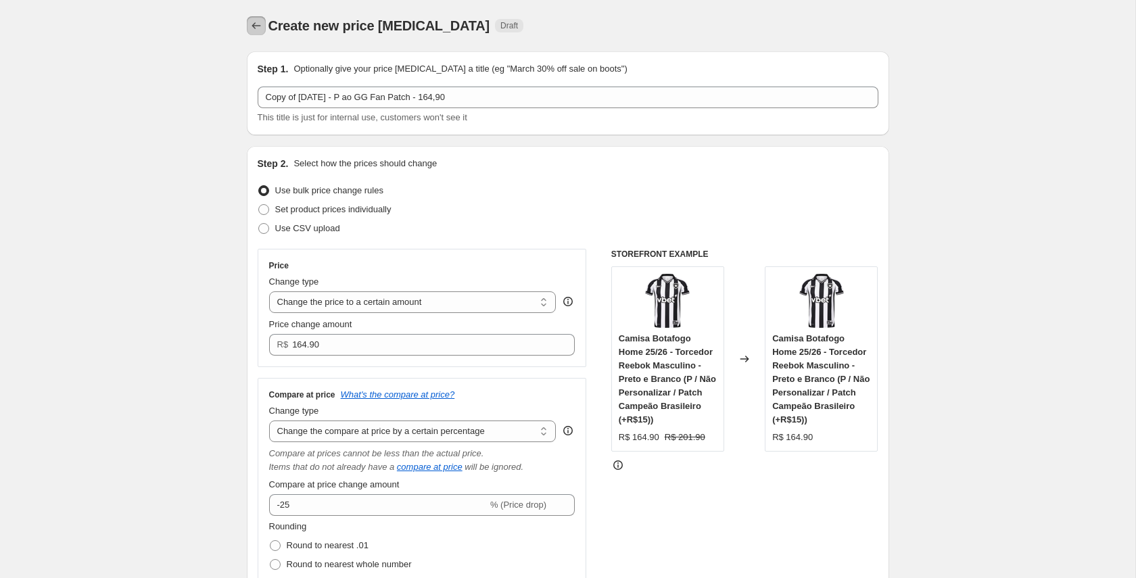
click at [256, 28] on icon "Price change jobs" at bounding box center [256, 26] width 14 height 14
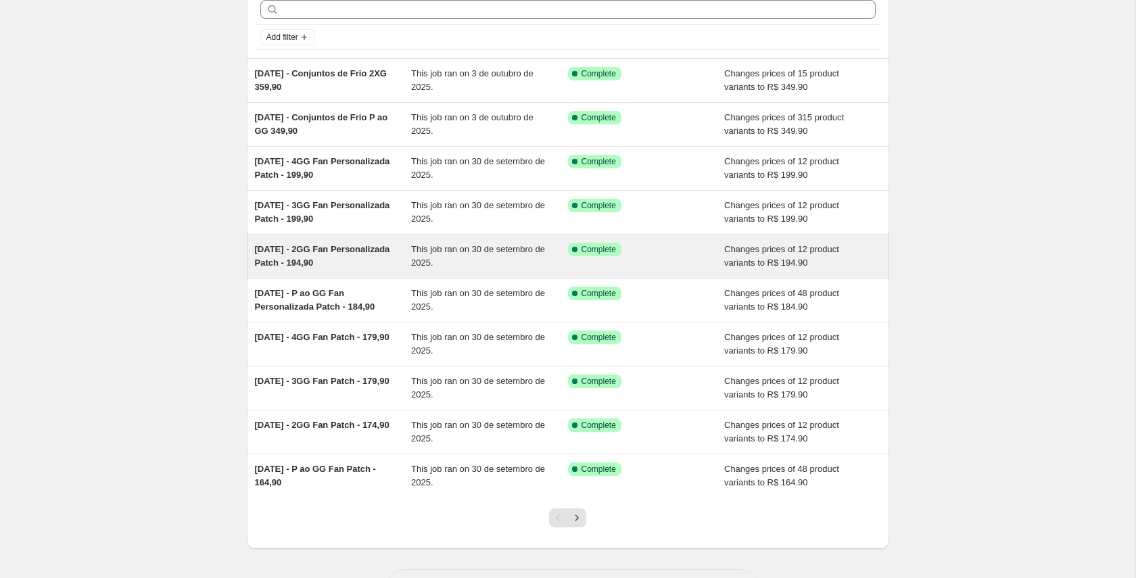
scroll to position [118, 0]
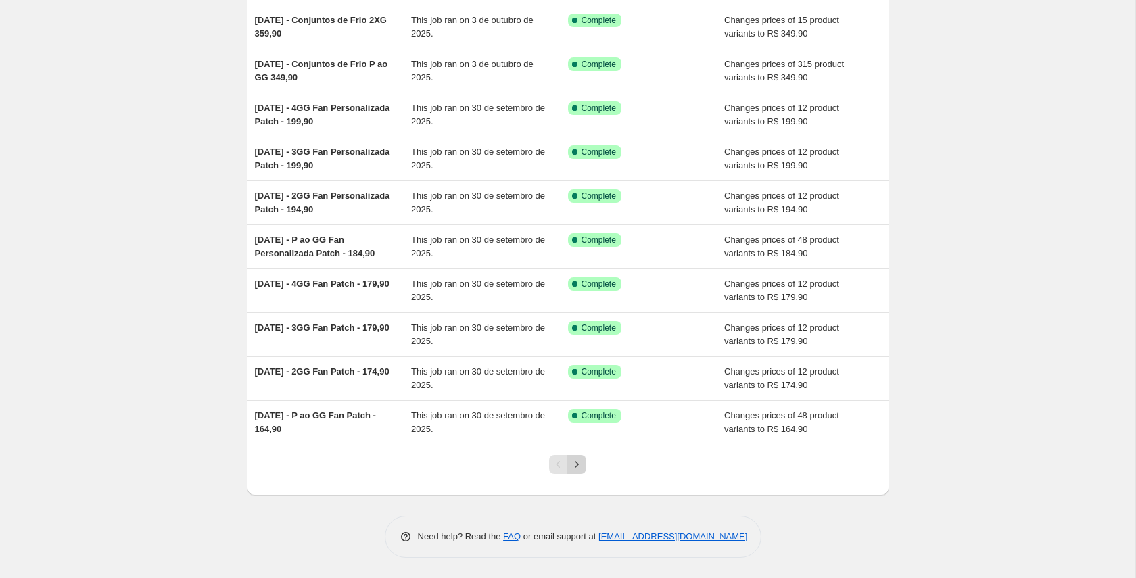
click at [579, 462] on icon "Next" at bounding box center [577, 465] width 14 height 14
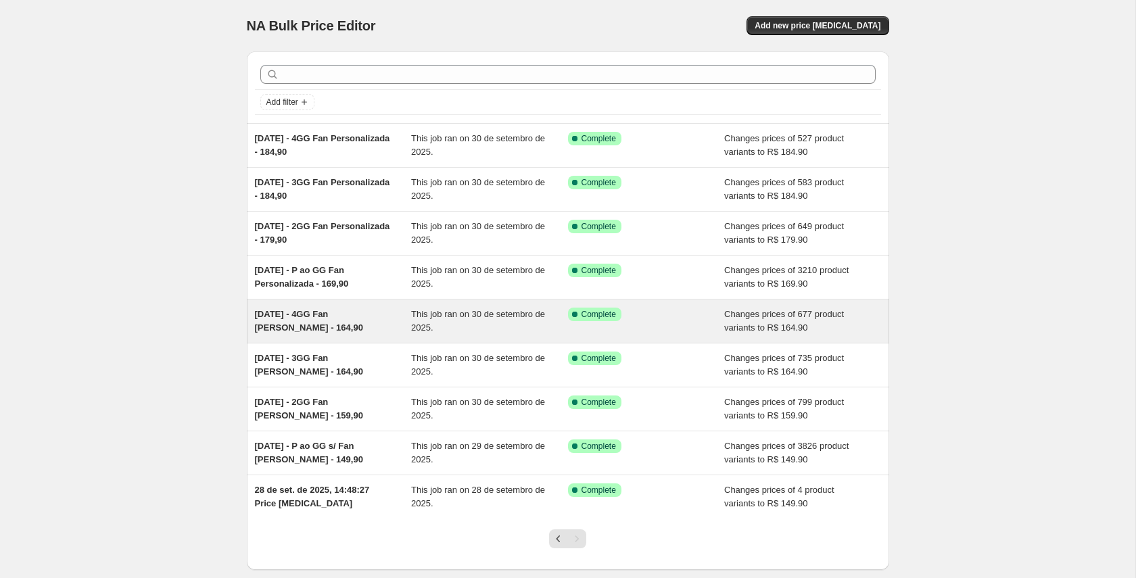
click at [304, 312] on span "29/09/2025 - 4GG Fan Lisa - 164,90" at bounding box center [309, 321] width 108 height 24
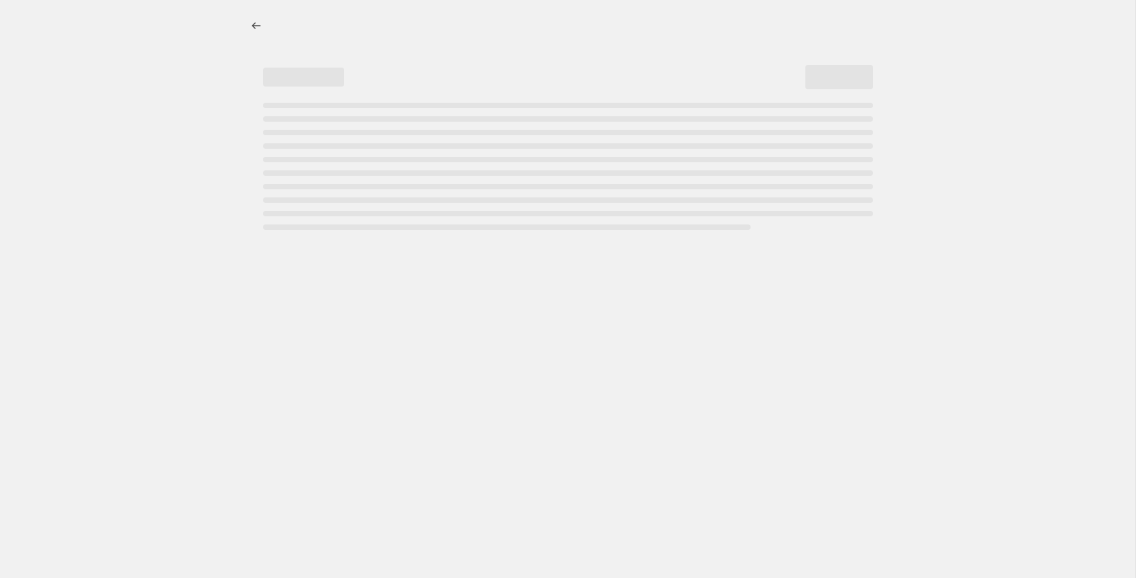
select select "percentage"
select select "tag"
select select "collection"
select select "title"
select select "not_equal"
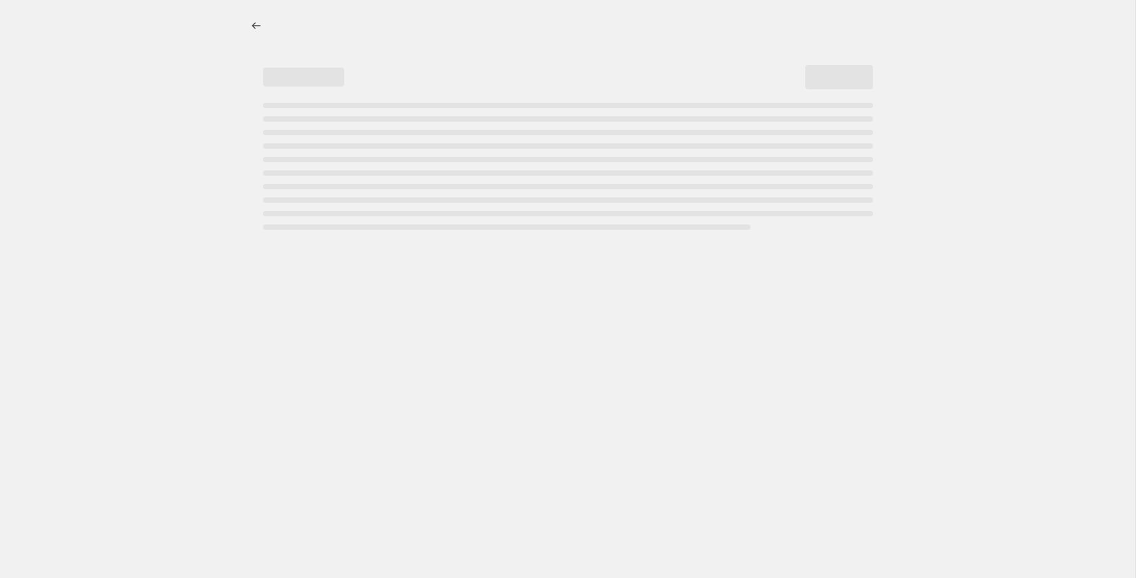
select select "title"
select select "not_equal"
select select "title"
select select "not_equal"
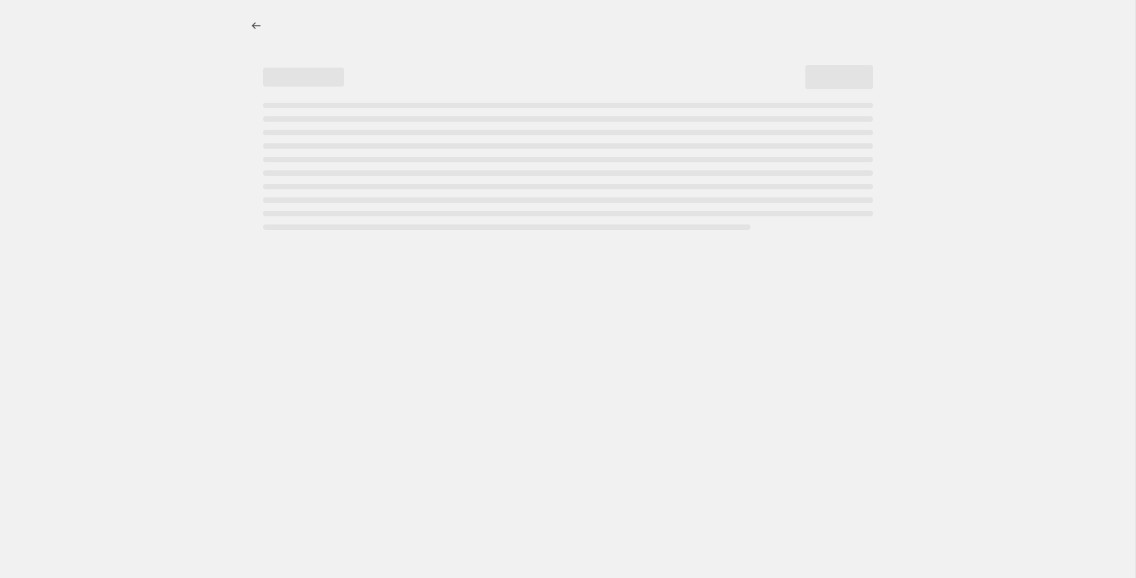
select select "title"
select select "not_equal"
select select "title"
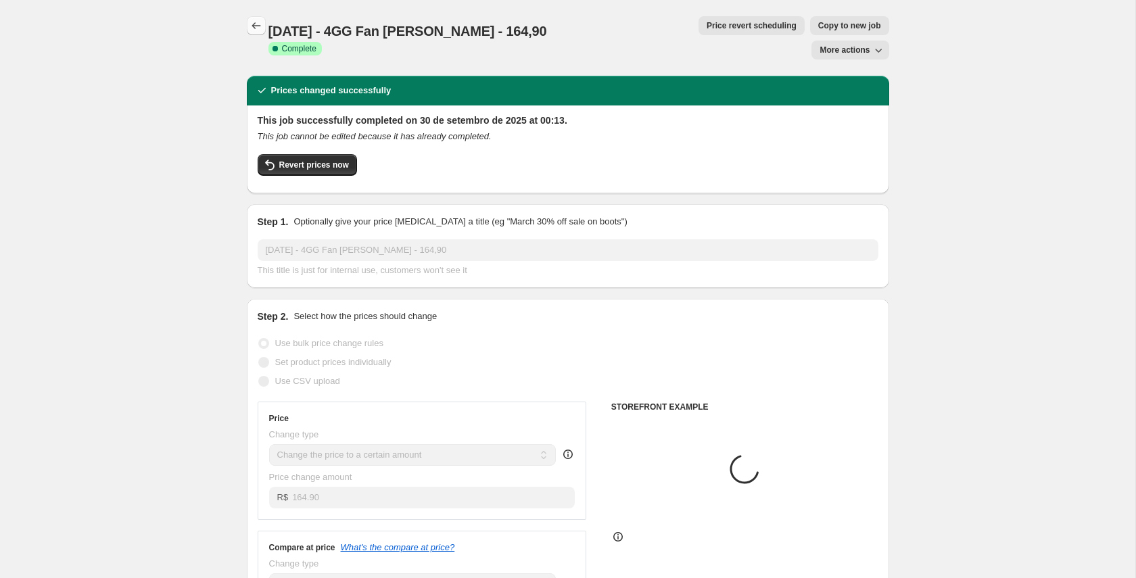
click at [254, 21] on icon "Price change jobs" at bounding box center [256, 26] width 14 height 14
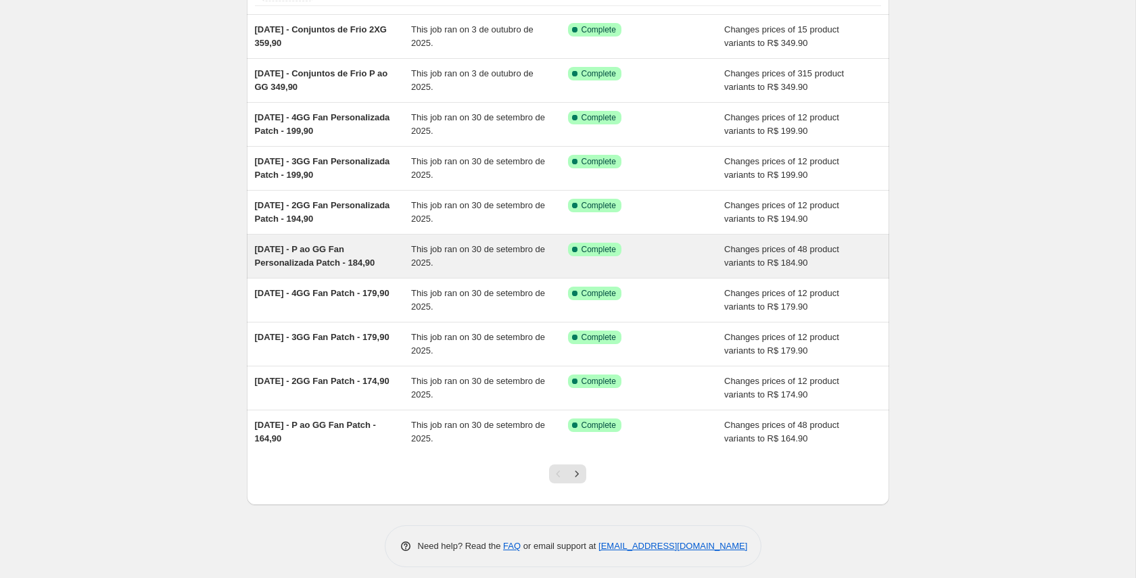
scroll to position [118, 0]
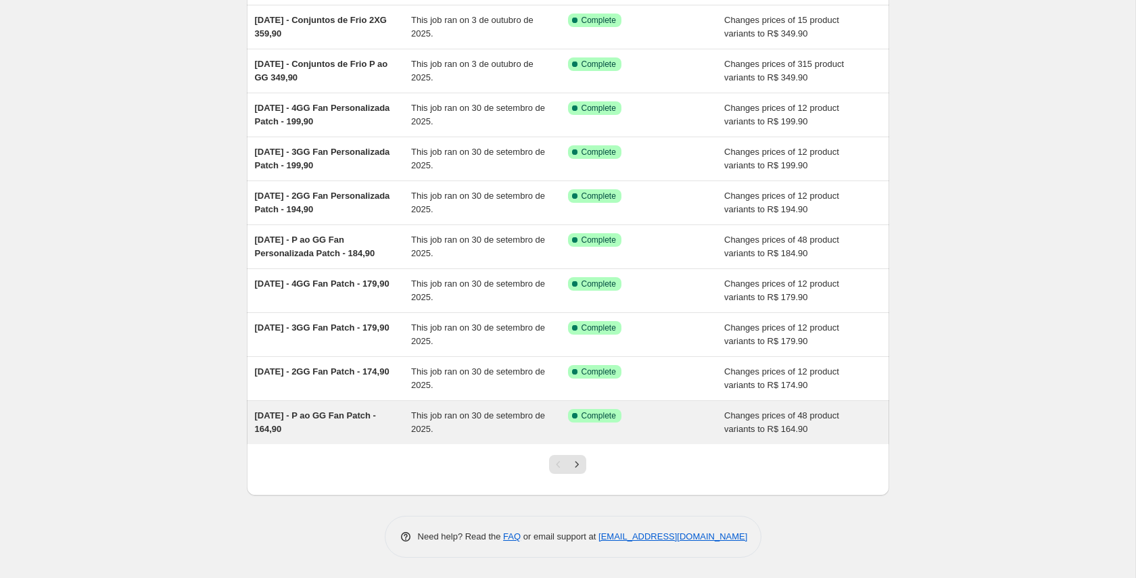
click at [342, 416] on span "29/09/2025 - P ao GG Fan Patch - 164,90" at bounding box center [315, 422] width 121 height 24
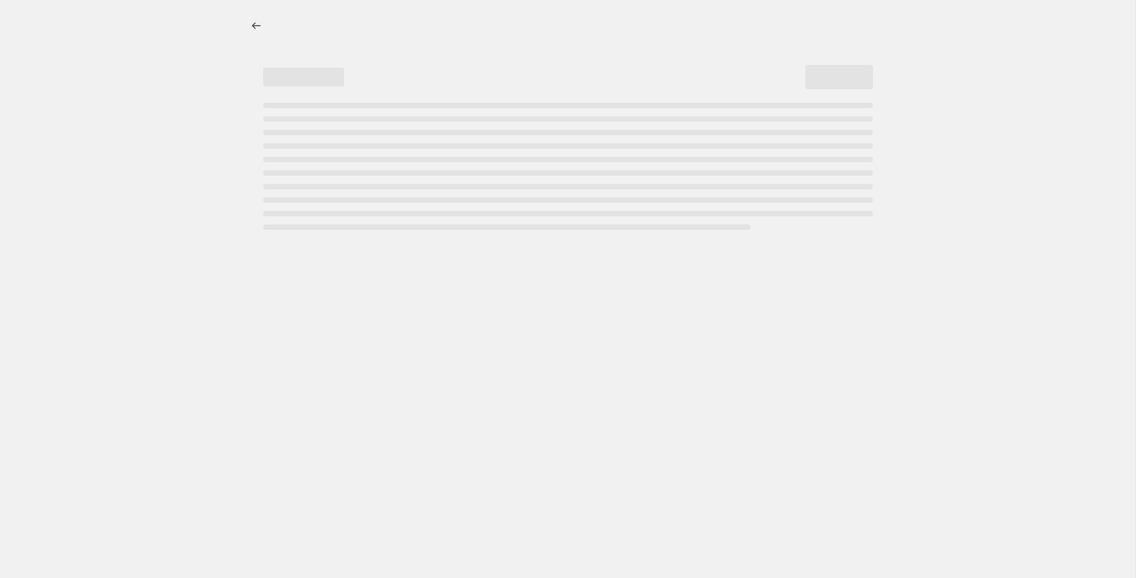
select select "percentage"
select select "tag"
select select "collection"
select select "title"
select select "not_equal"
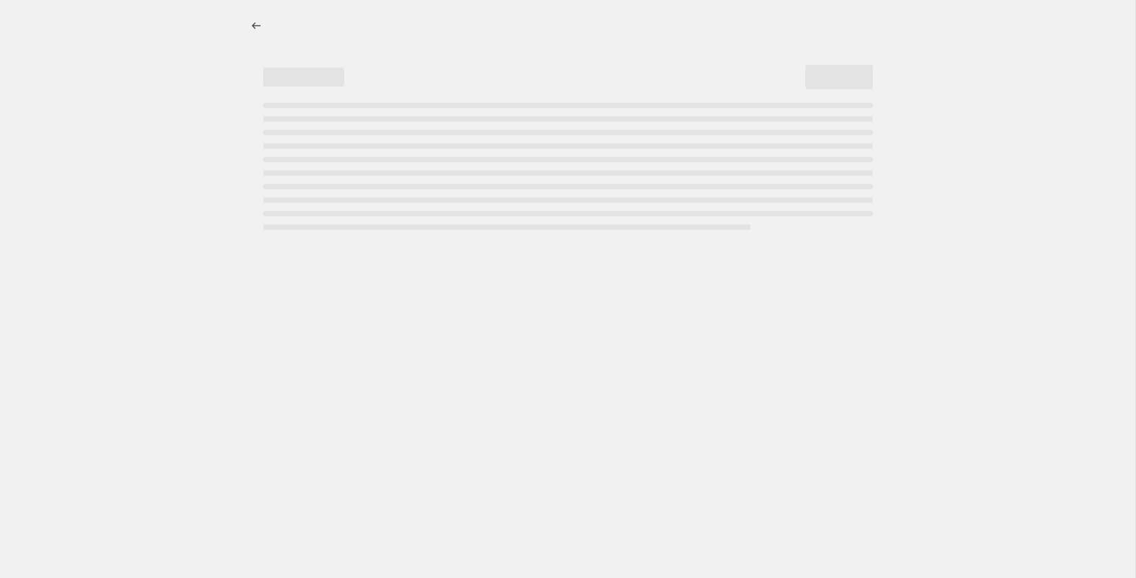
select select "title"
select select "not_equal"
select select "title"
select select "not_equal"
select select "title"
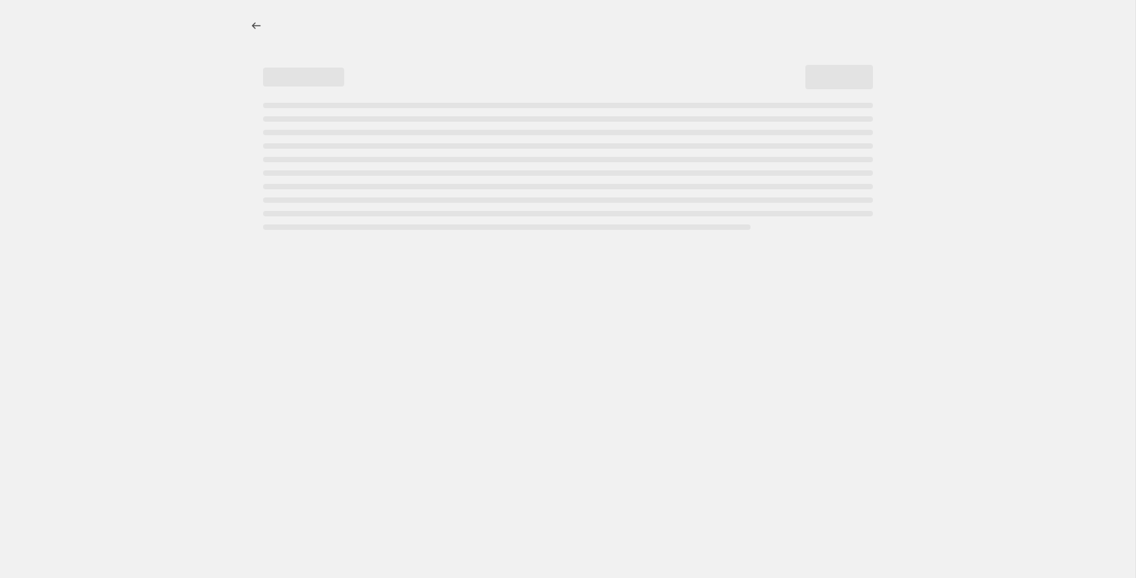
select select "not_equal"
select select "title"
select select "not_equal"
select select "title"
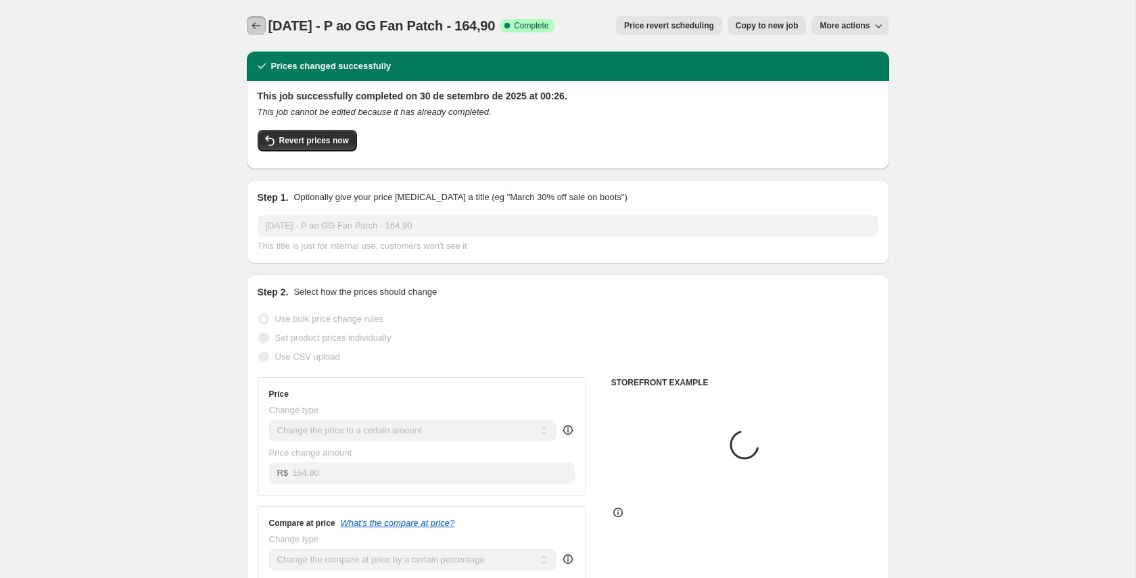
click at [257, 30] on icon "Price change jobs" at bounding box center [256, 26] width 14 height 14
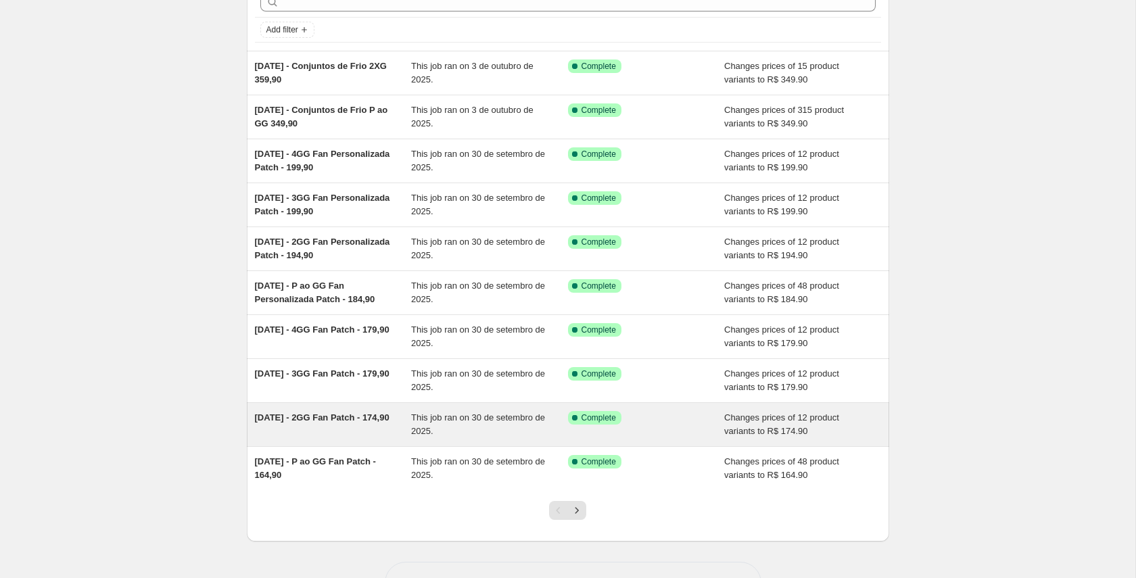
scroll to position [118, 0]
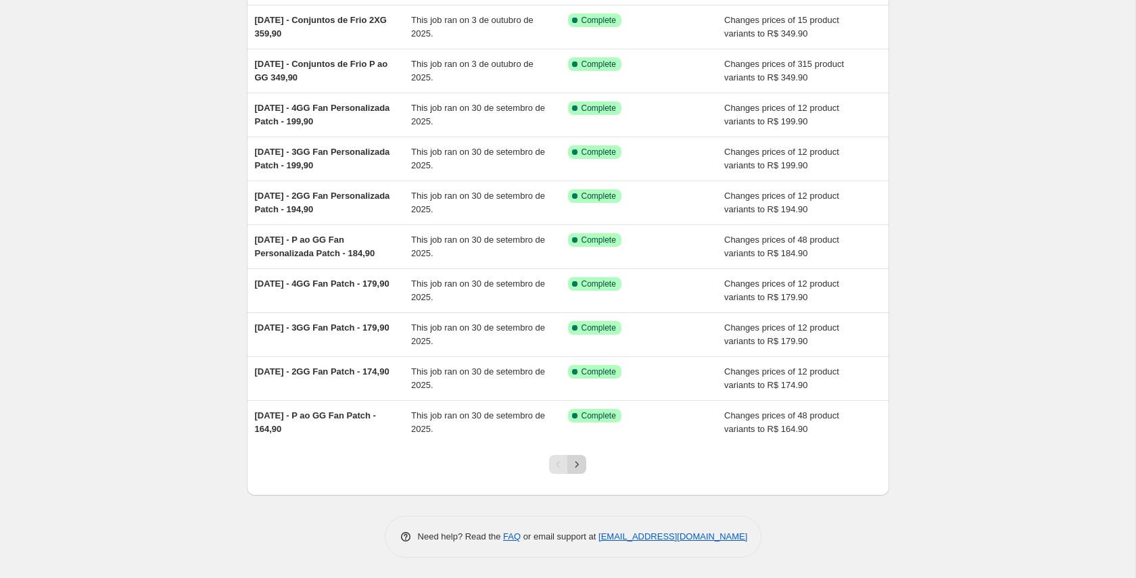
click at [575, 464] on icon "Next" at bounding box center [577, 465] width 14 height 14
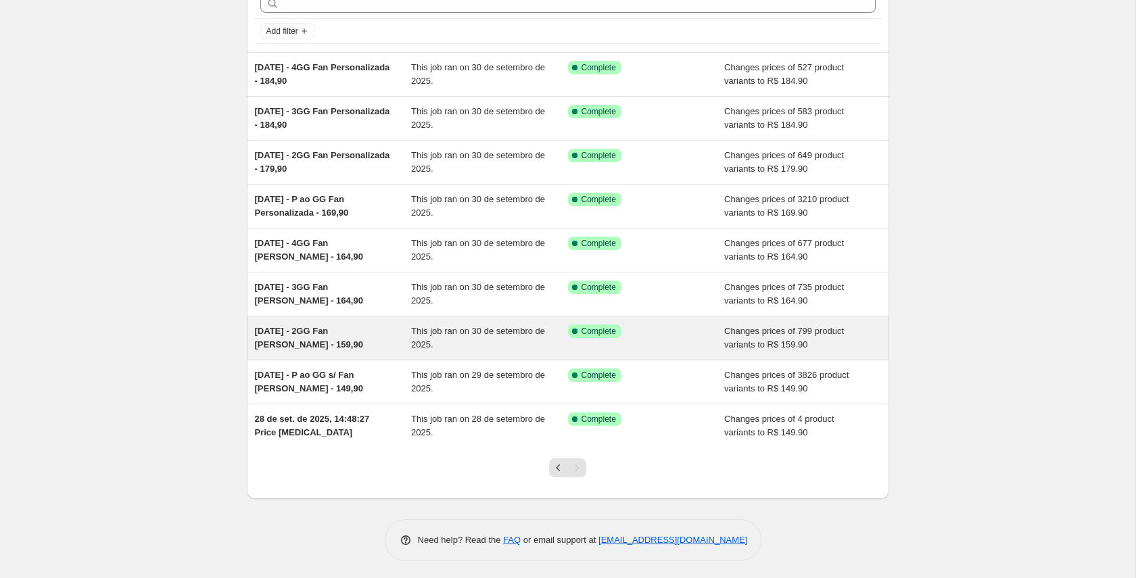
scroll to position [74, 0]
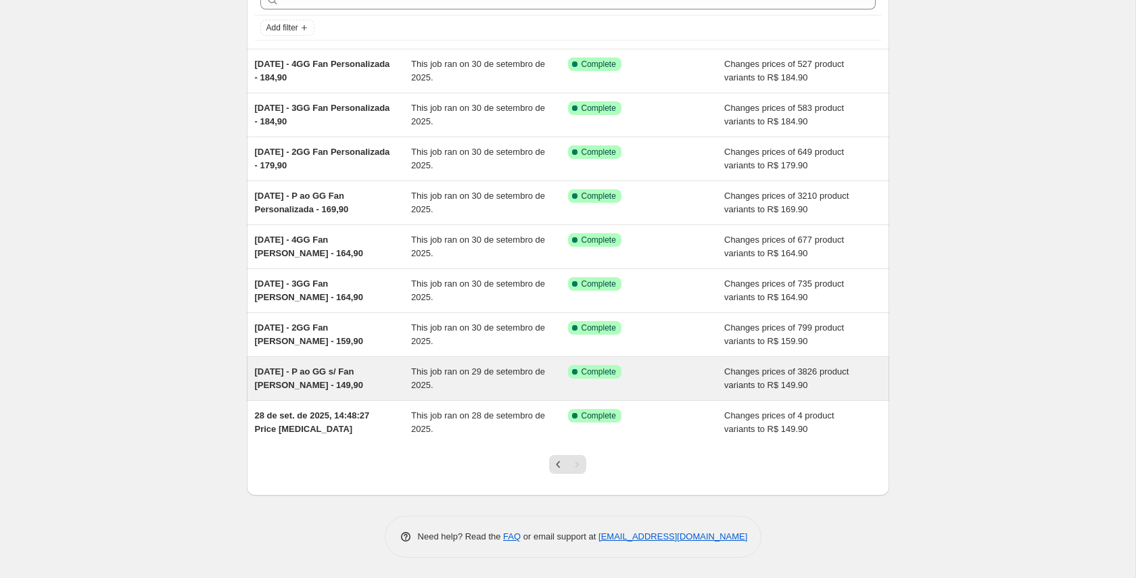
click at [313, 370] on span "29/09/2025 - P ao GG s/ Fan Lisa - 149,90" at bounding box center [309, 378] width 108 height 24
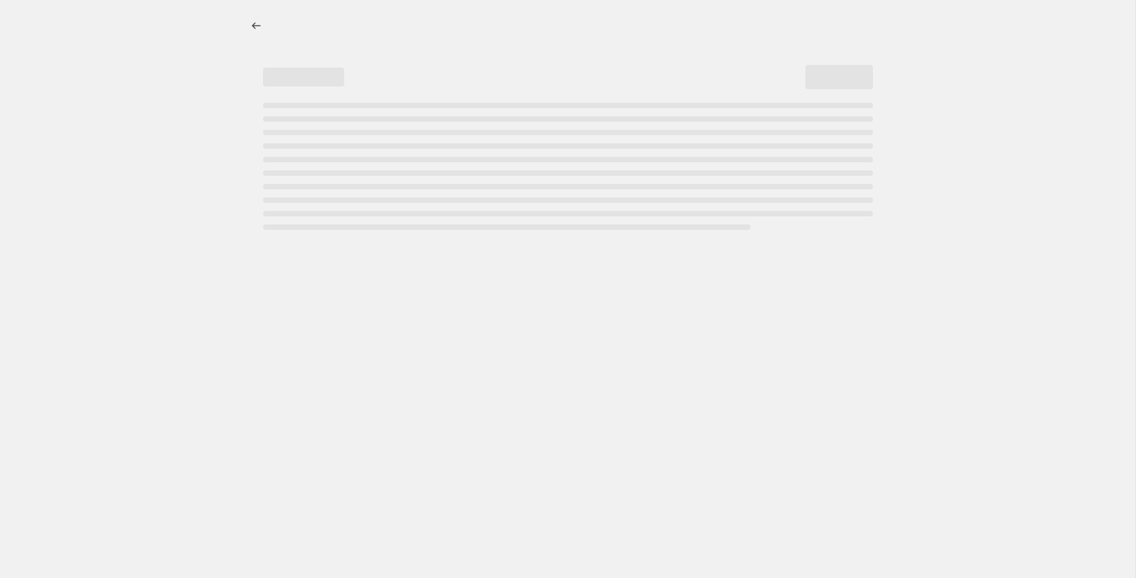
select select "percentage"
select select "tag"
select select "collection"
select select "title"
select select "not_equal"
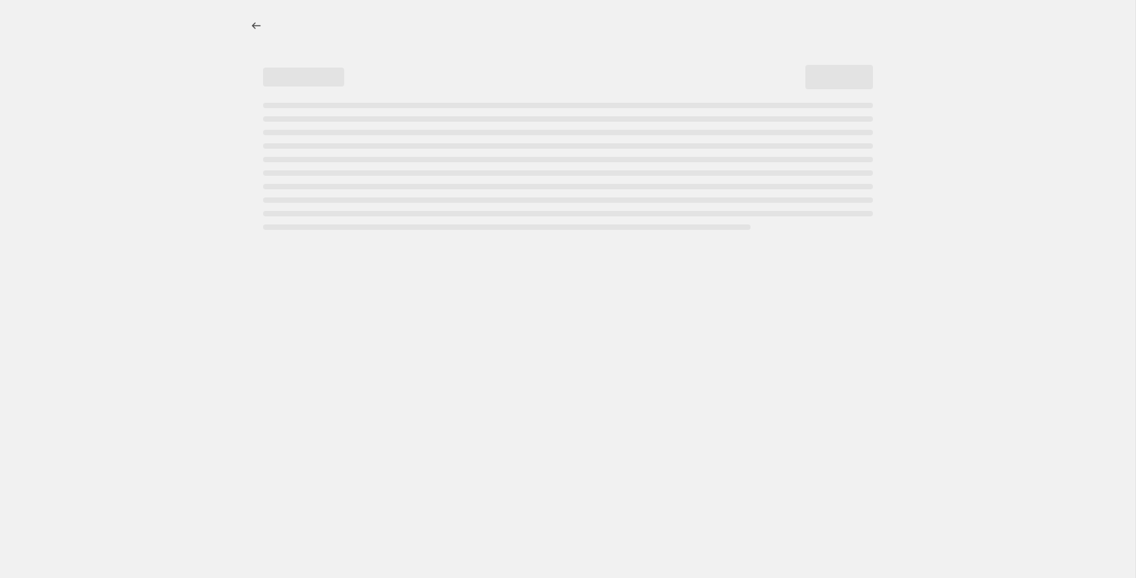
select select "title"
select select "not_equal"
select select "title"
select select "not_equal"
select select "title"
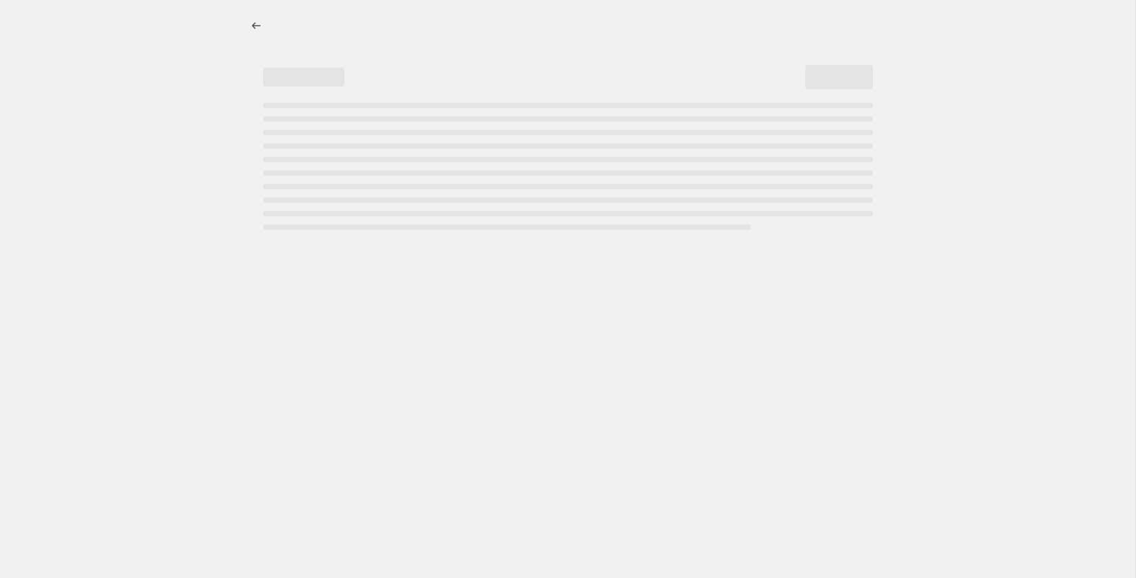
select select "not_equal"
select select "title"
select select "not_equal"
select select "title"
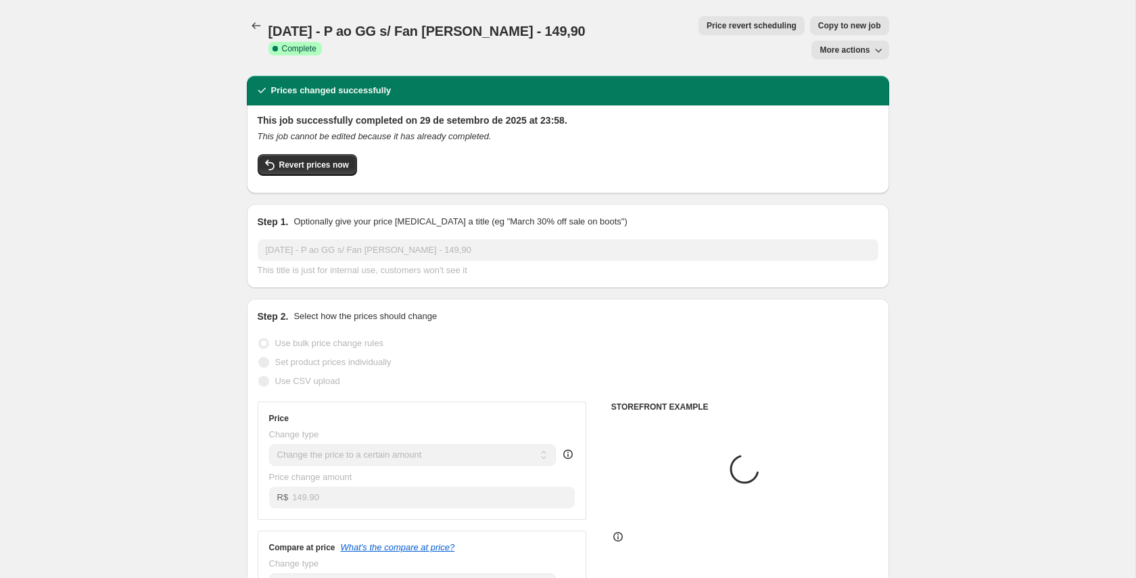
click at [854, 45] on span "More actions" at bounding box center [844, 50] width 50 height 11
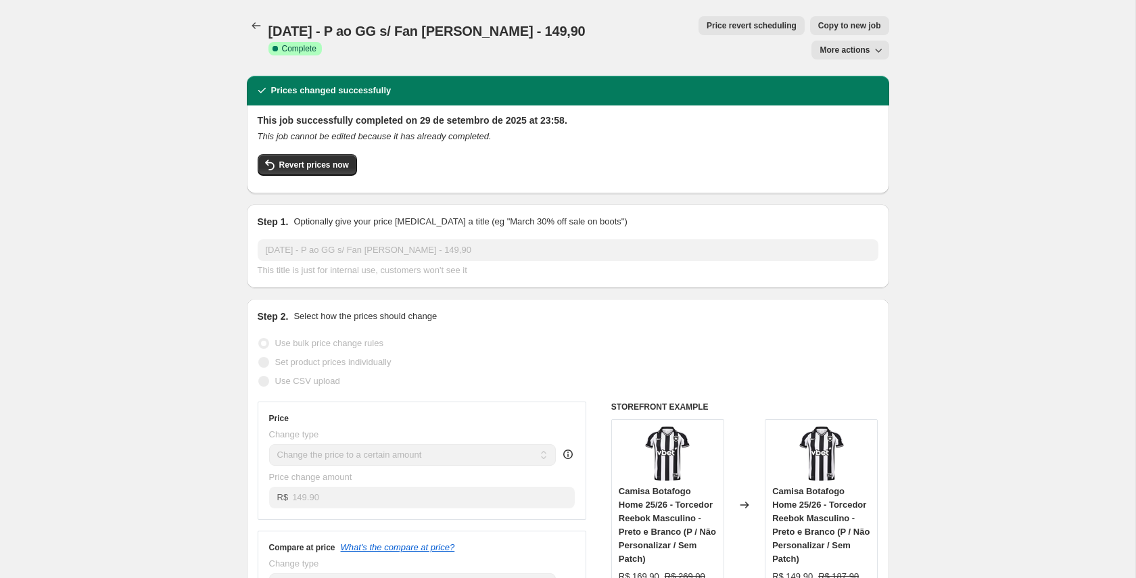
click at [818, 22] on span "Copy to new job" at bounding box center [849, 25] width 63 height 11
select select "percentage"
select select "tag"
select select "collection"
select select "title"
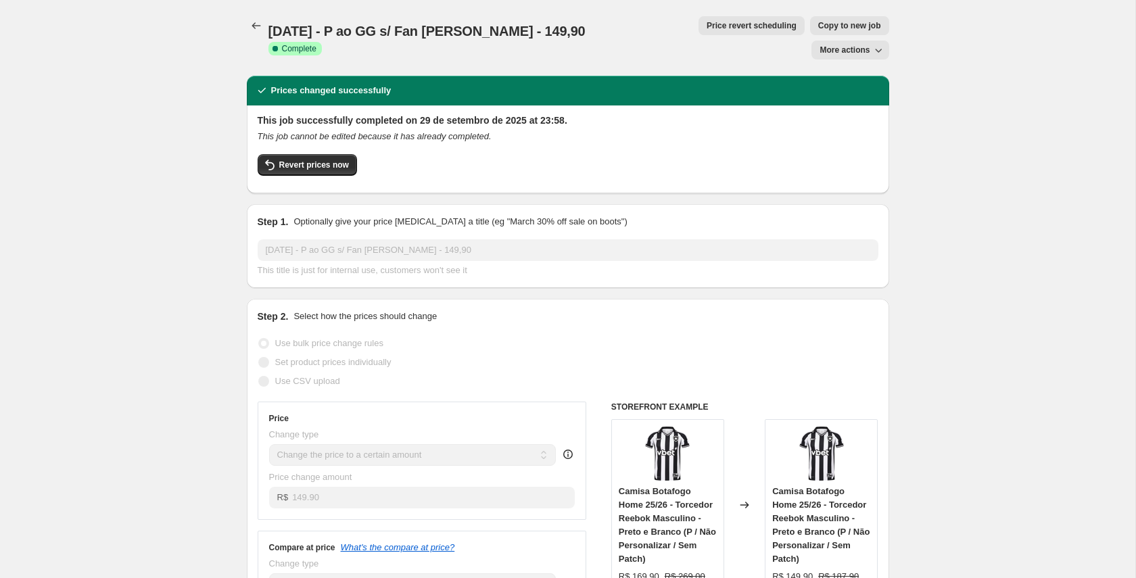
select select "not_equal"
select select "title"
select select "not_equal"
select select "title"
select select "not_equal"
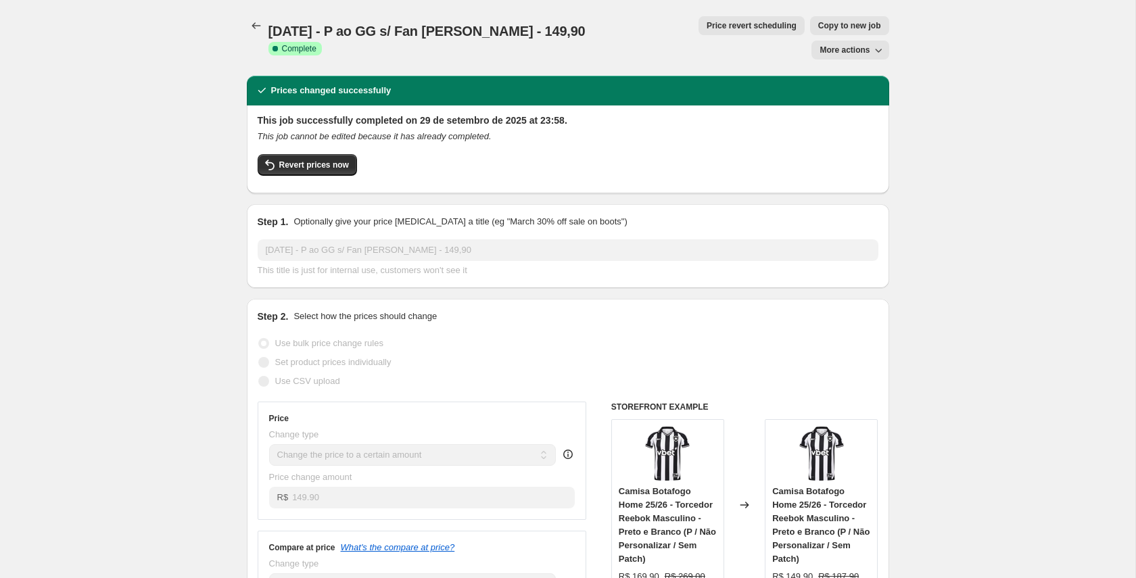
select select "title"
select select "not_equal"
select select "title"
select select "not_equal"
select select "title"
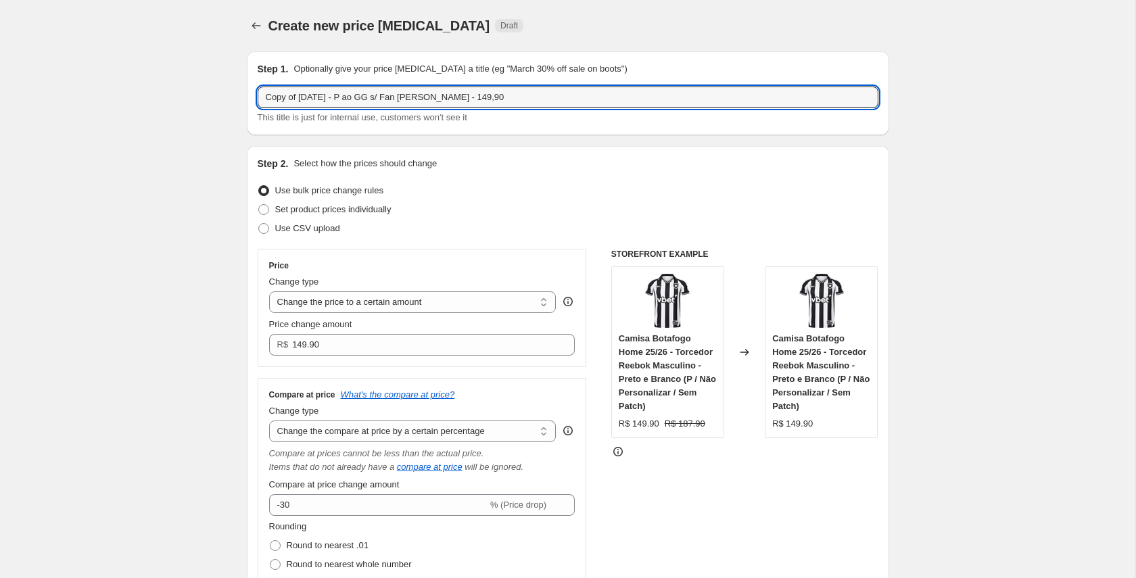
drag, startPoint x: 314, startPoint y: 96, endPoint x: 246, endPoint y: 98, distance: 68.3
click at [247, 98] on div "Step 1. Optionally give your price change job a title (eg "March 30% off sale o…" at bounding box center [568, 93] width 642 height 84
type input "03/10/25 - P ao GG Kit de Treino - 229,90"
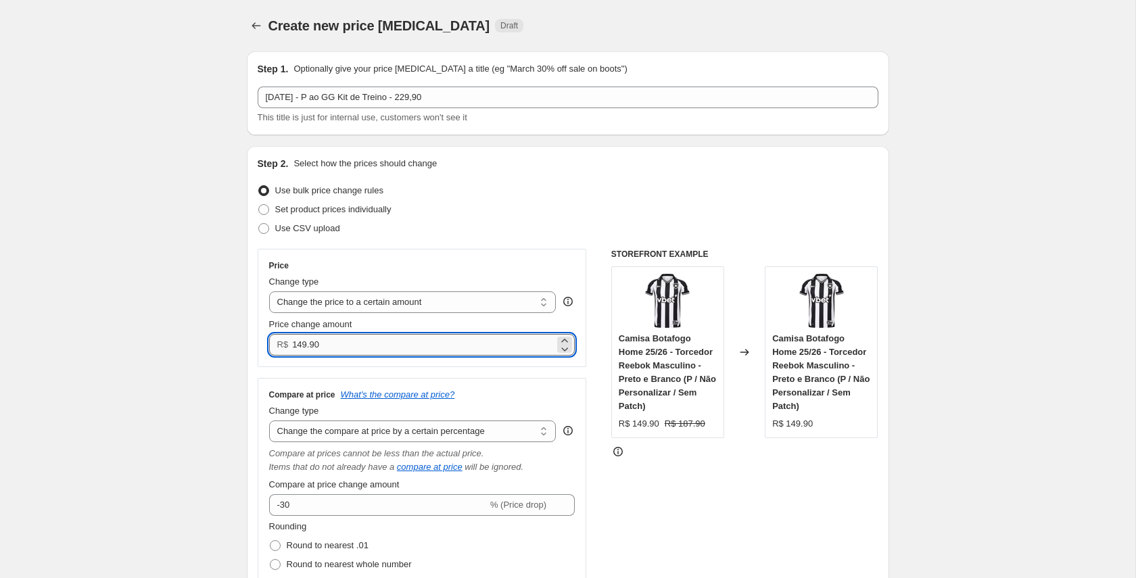
drag, startPoint x: 292, startPoint y: 344, endPoint x: 302, endPoint y: 344, distance: 10.1
click at [302, 344] on input "149.90" at bounding box center [423, 345] width 262 height 22
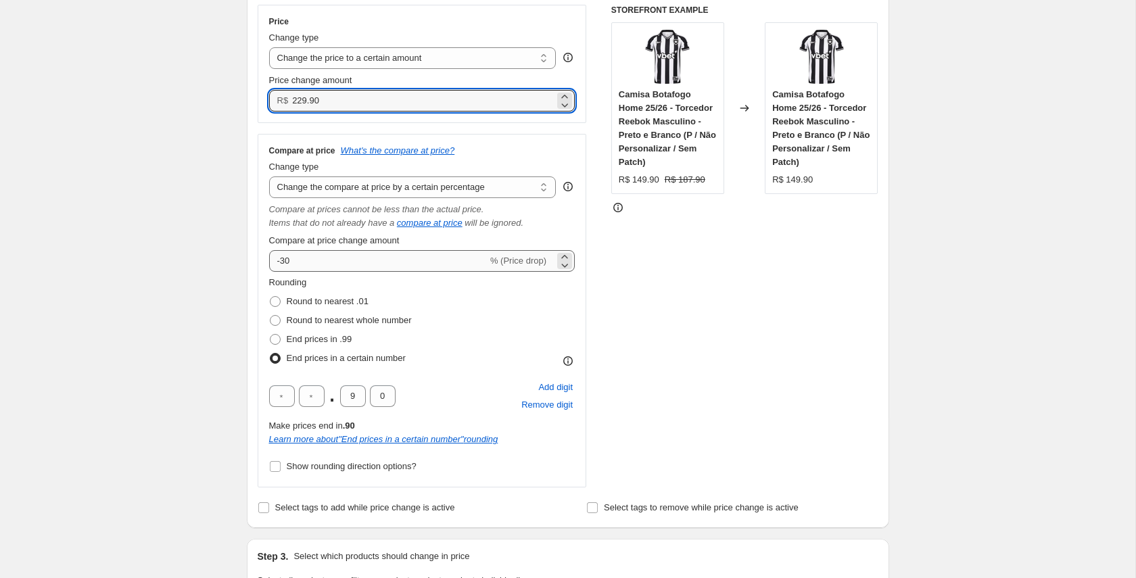
scroll to position [260, 0]
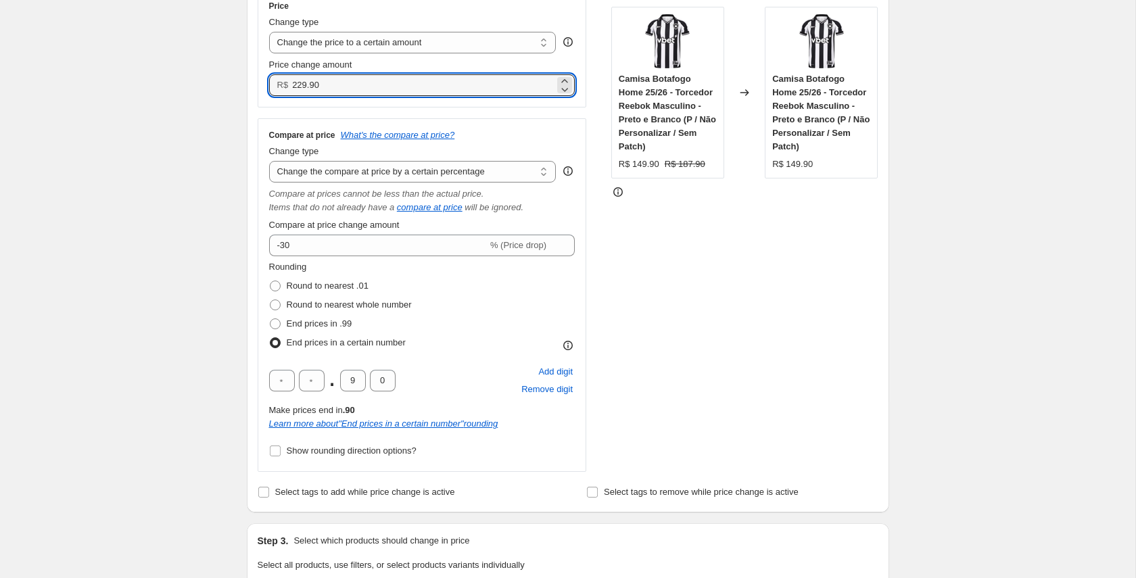
type input "229.90"
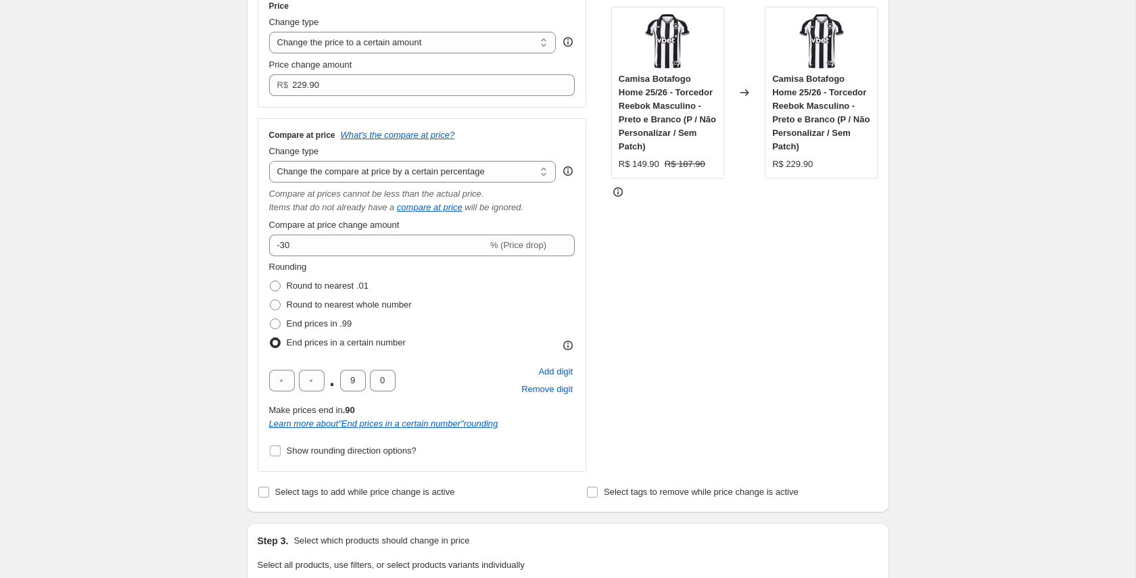
click at [458, 266] on div "Rounding Round to nearest .01 Round to nearest whole number End prices in .99 E…" at bounding box center [422, 306] width 306 height 92
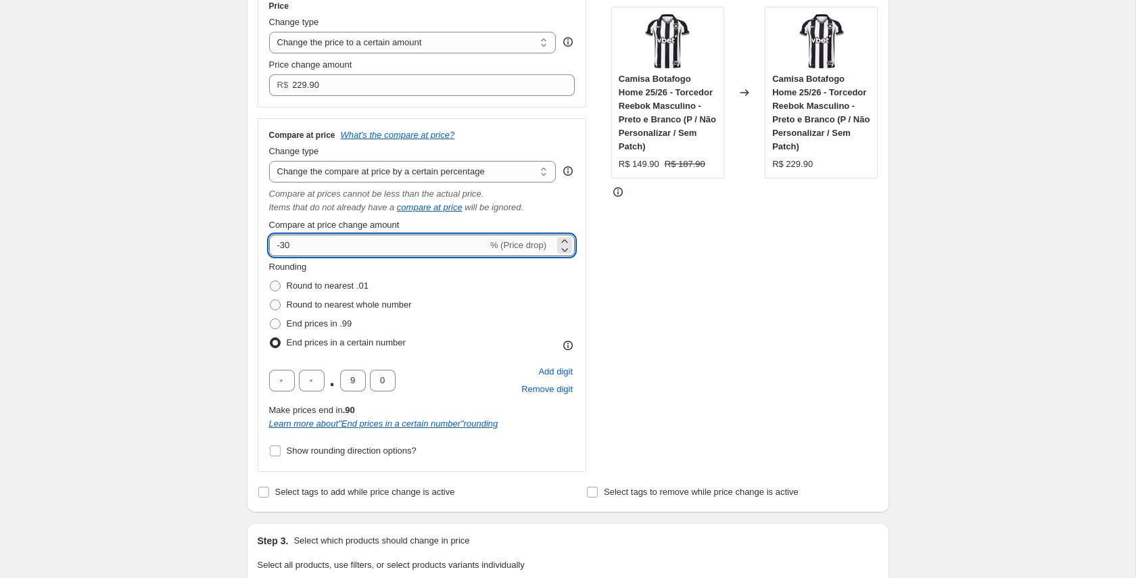
drag, startPoint x: 293, startPoint y: 243, endPoint x: 282, endPoint y: 245, distance: 11.0
click at [282, 245] on input "-30" at bounding box center [378, 246] width 218 height 22
type input "-25"
click at [477, 272] on div "Rounding Round to nearest .01 Round to nearest whole number End prices in .99 E…" at bounding box center [422, 306] width 306 height 92
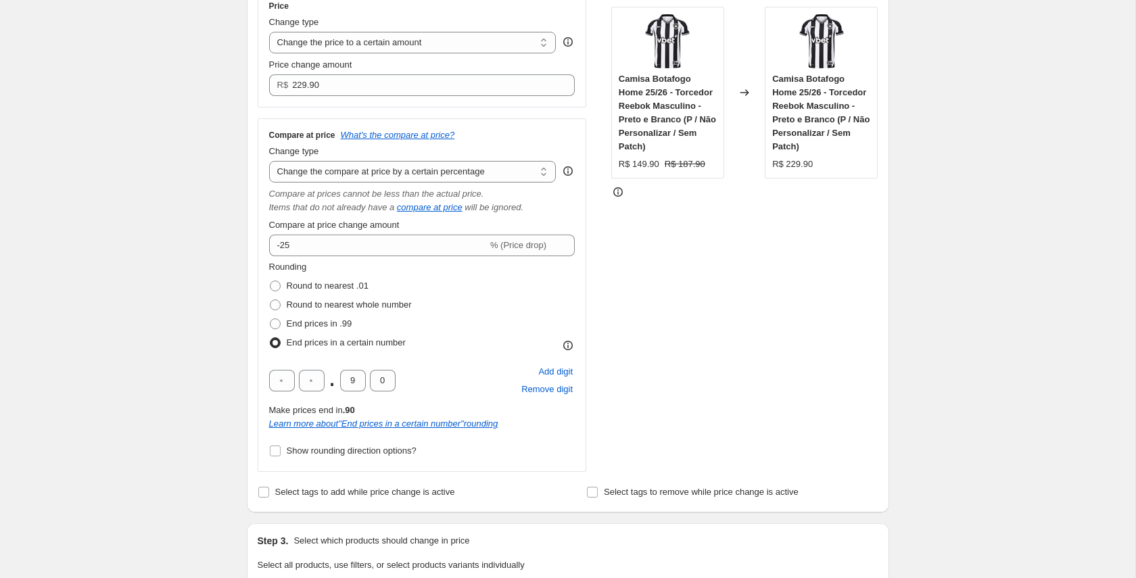
click at [448, 262] on div "Rounding Round to nearest .01 Round to nearest whole number End prices in .99 E…" at bounding box center [422, 306] width 306 height 92
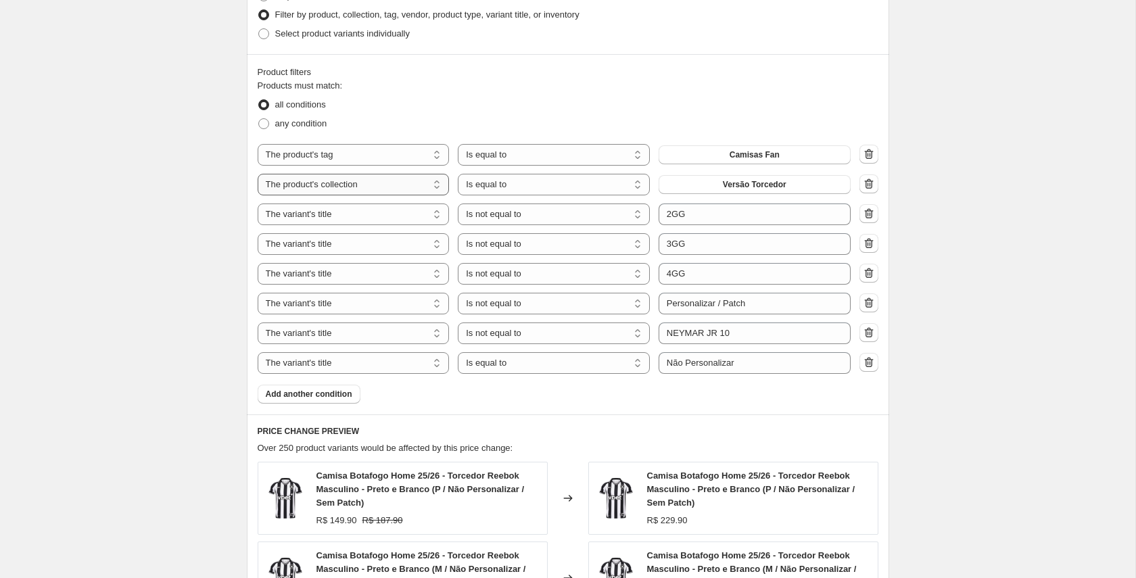
scroll to position [850, 0]
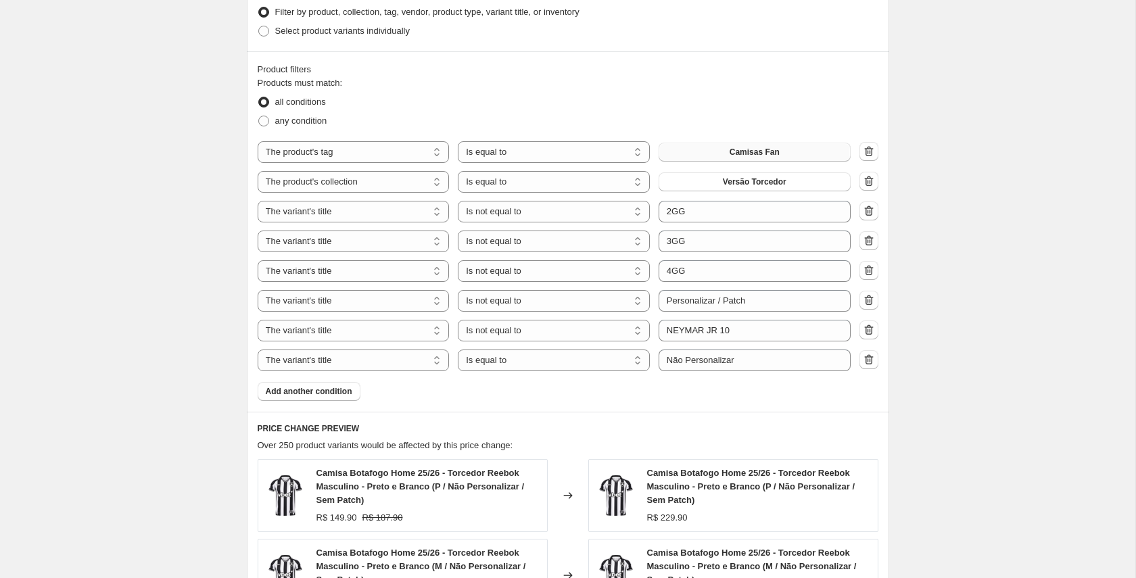
click at [760, 144] on button "Camisas Fan" at bounding box center [754, 152] width 192 height 19
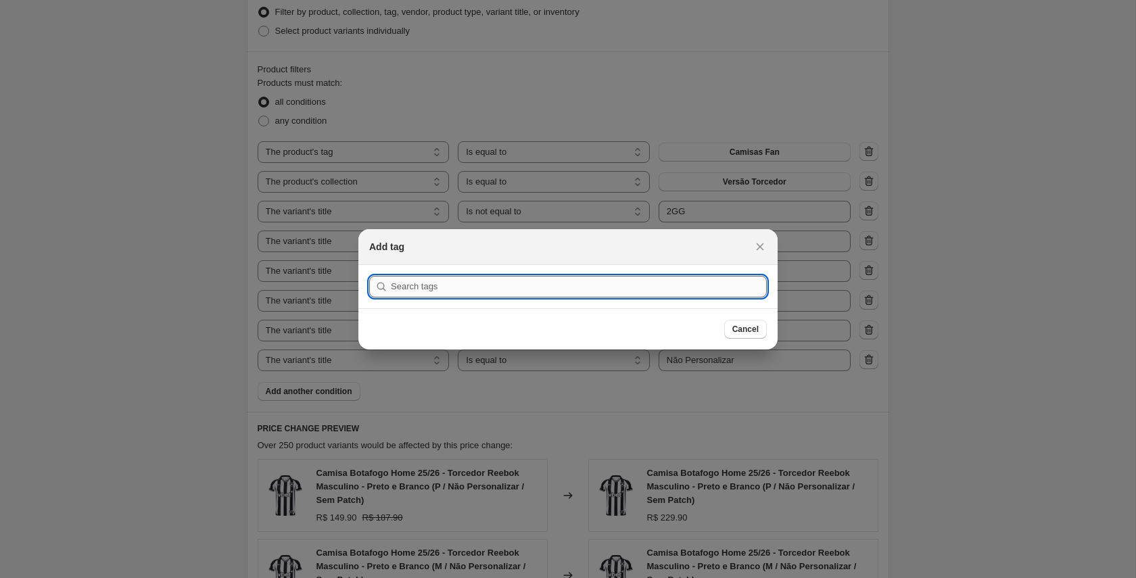
click at [421, 287] on input ":r16o:" at bounding box center [579, 287] width 376 height 22
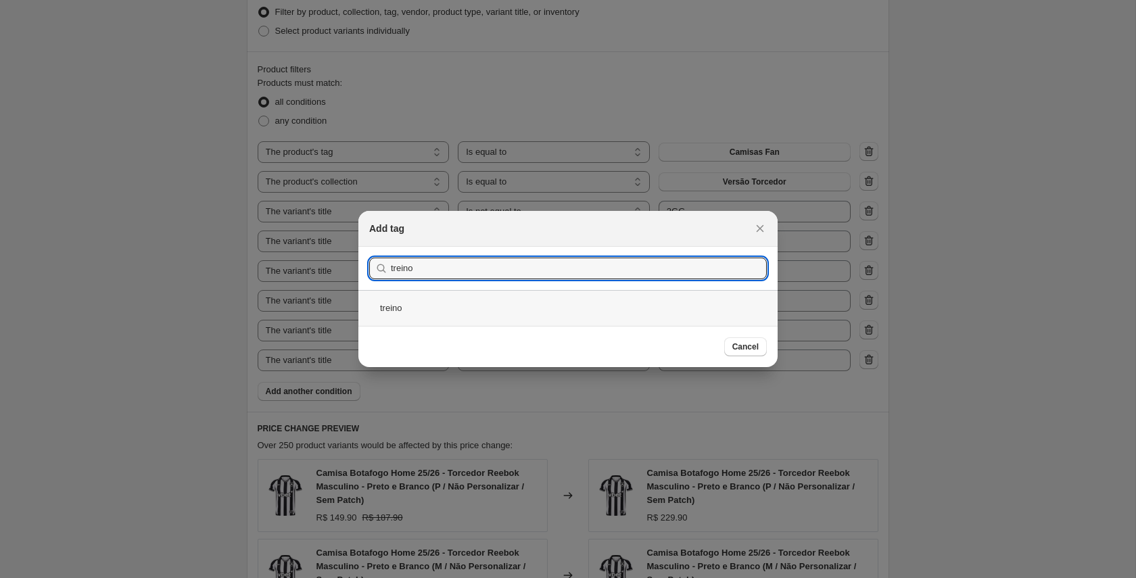
type input "treino"
click at [395, 306] on div "treino" at bounding box center [567, 308] width 419 height 36
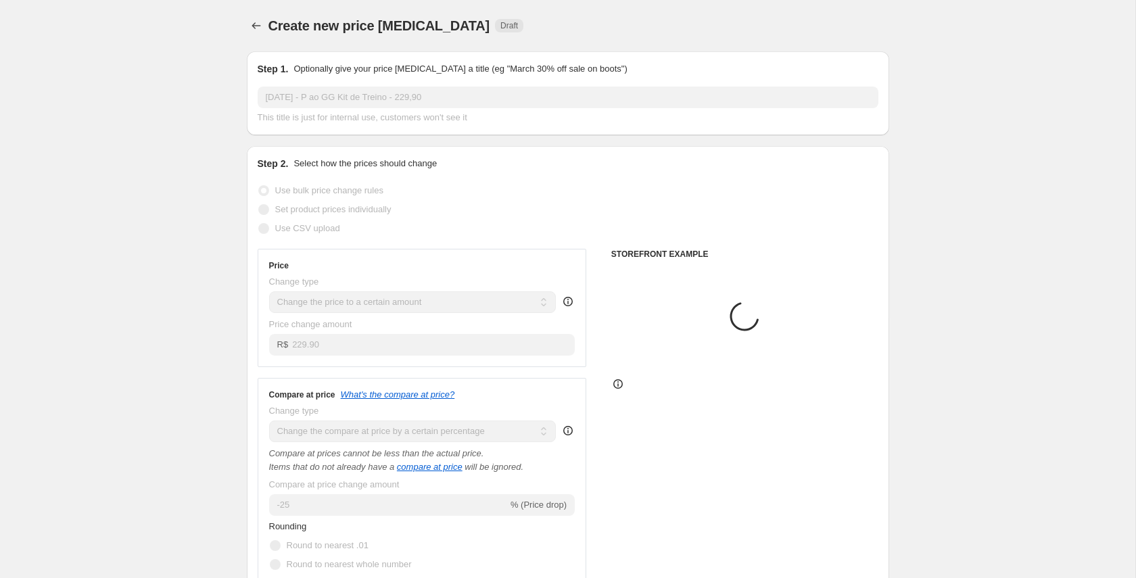
scroll to position [850, 0]
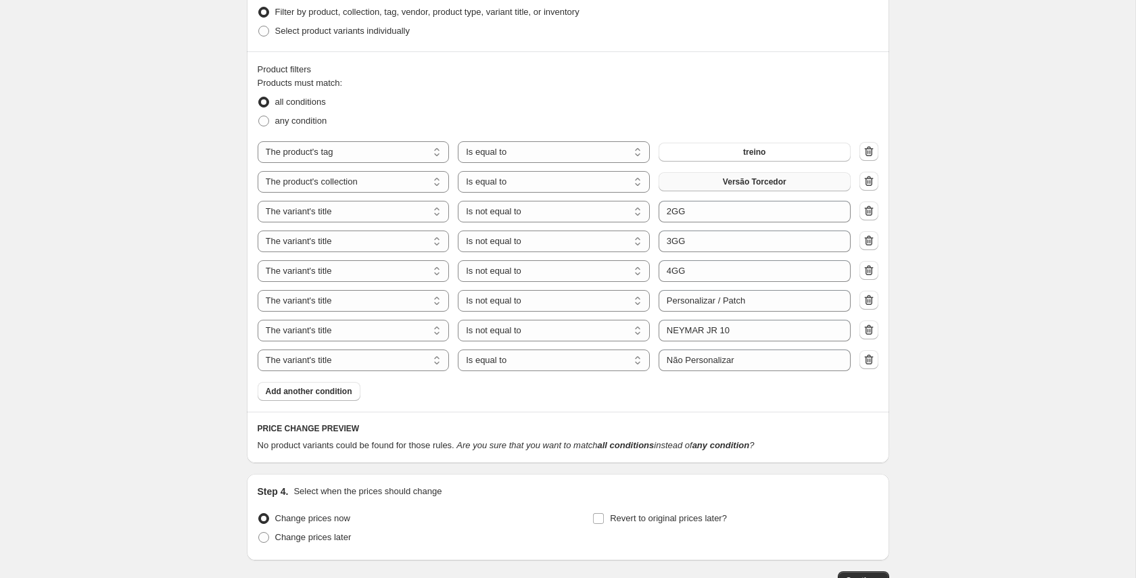
click at [754, 180] on span "Versão Torcedor" at bounding box center [755, 181] width 64 height 11
click at [872, 327] on icon "button" at bounding box center [869, 330] width 14 height 14
select select "equal"
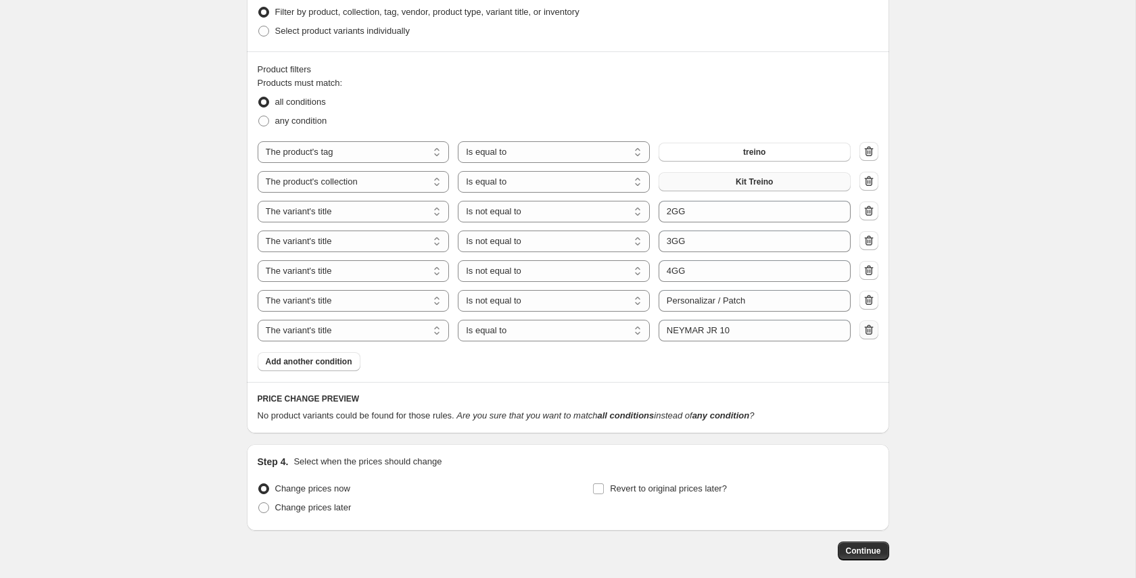
click at [868, 331] on icon "button" at bounding box center [869, 330] width 14 height 14
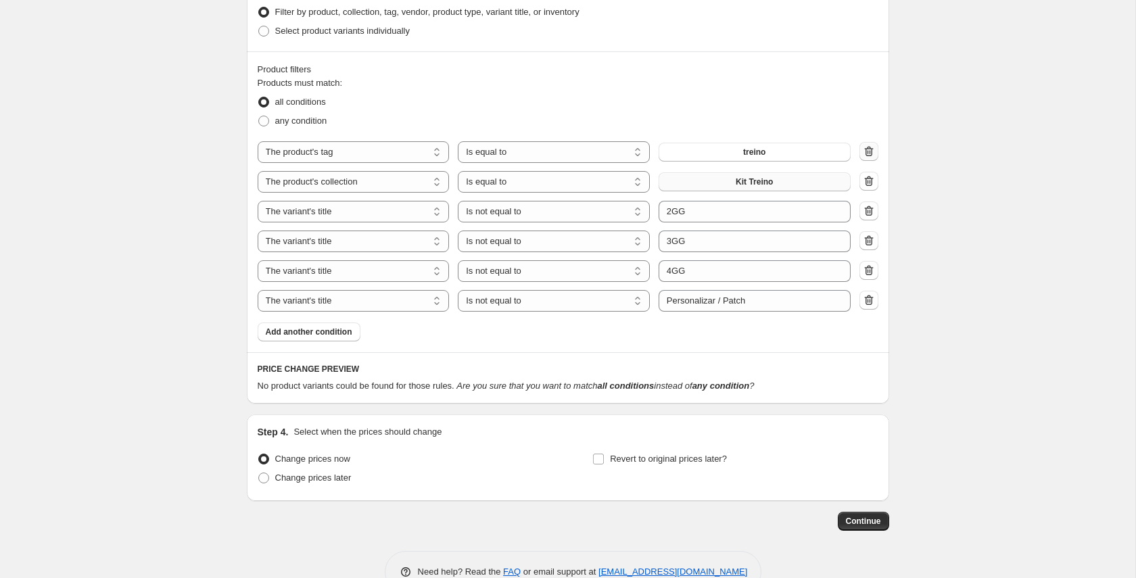
click at [869, 158] on icon "button" at bounding box center [869, 152] width 14 height 14
select select "collection"
select select "title"
select select "not_equal"
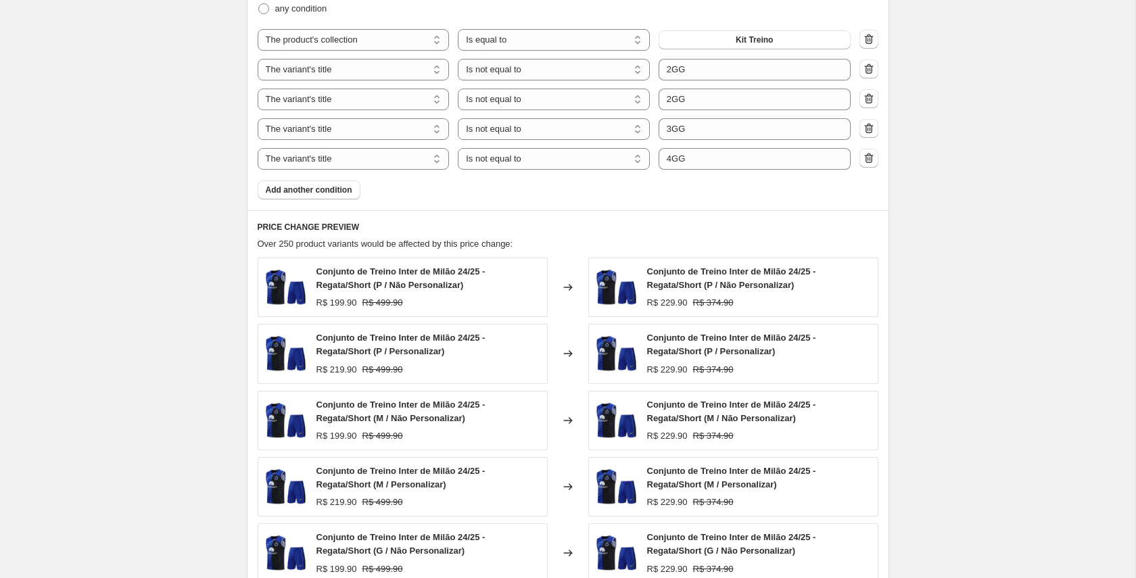
scroll to position [975, 0]
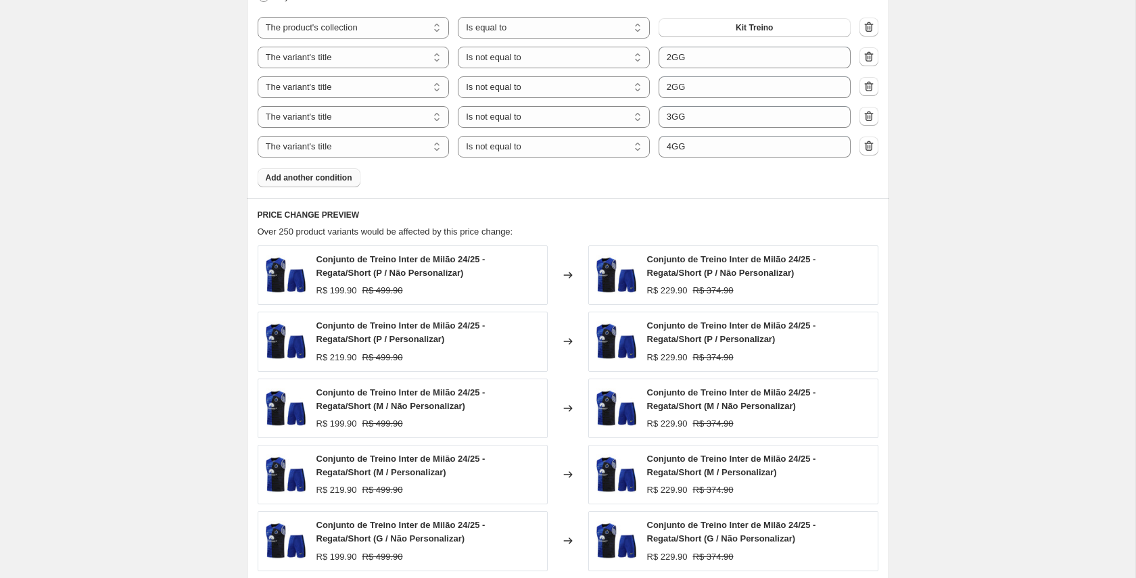
click at [339, 174] on span "Add another condition" at bounding box center [309, 177] width 87 height 11
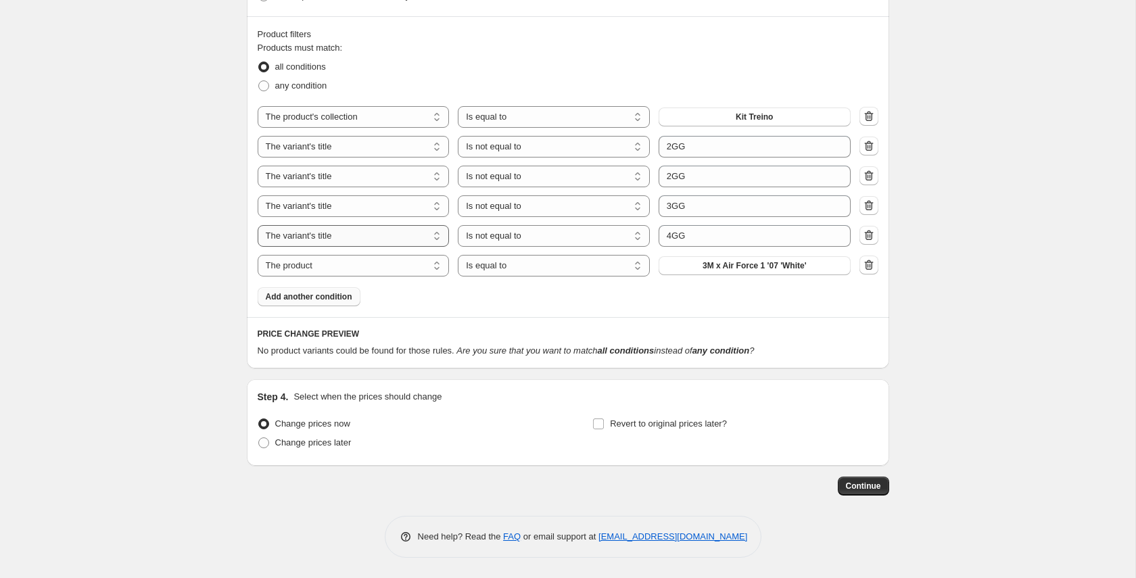
scroll to position [886, 0]
click at [394, 262] on select "The product The product's collection The product's tag The product's vendor The…" at bounding box center [354, 266] width 192 height 22
select select "title"
drag, startPoint x: 698, startPoint y: 267, endPoint x: 662, endPoint y: 270, distance: 35.9
click at [662, 270] on input "Default Title" at bounding box center [754, 266] width 192 height 22
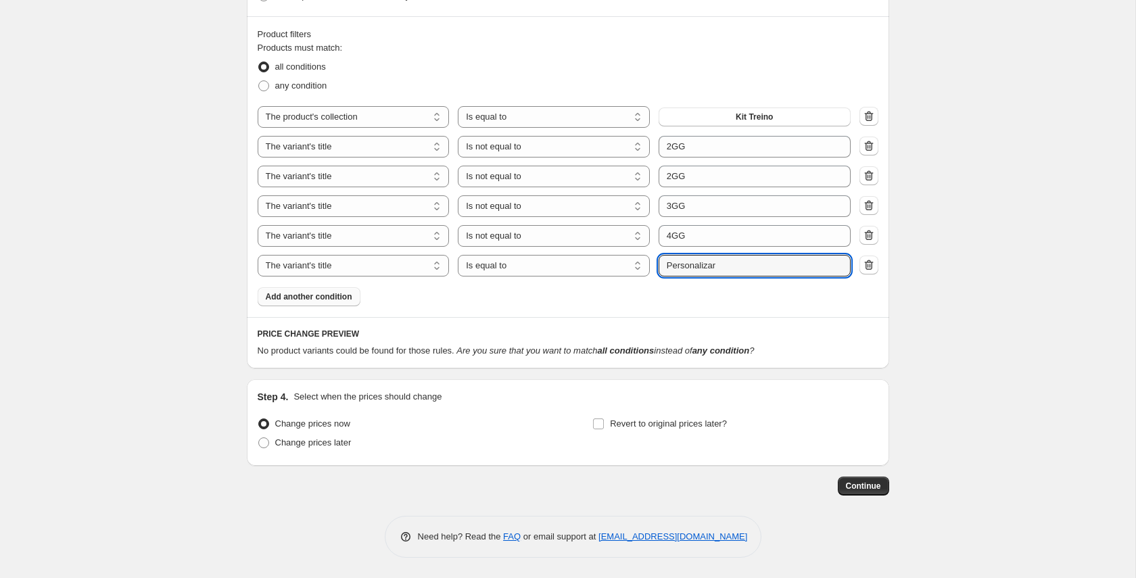
type input "Personalizar"
click at [640, 294] on div "Products must match: all conditions any condition The product The product's col…" at bounding box center [568, 173] width 621 height 265
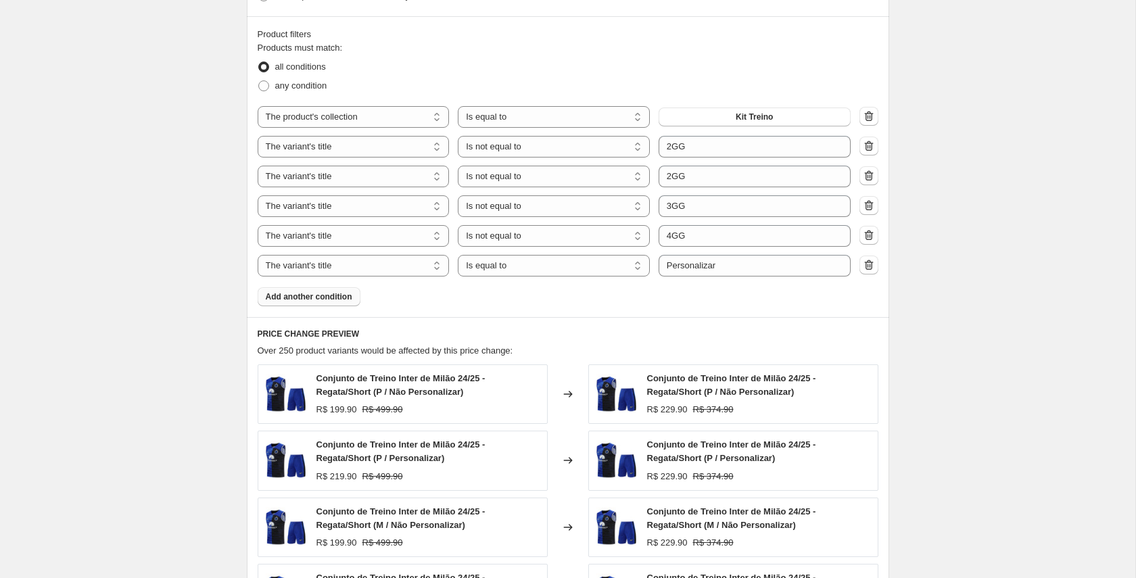
click at [297, 294] on span "Add another condition" at bounding box center [309, 296] width 87 height 11
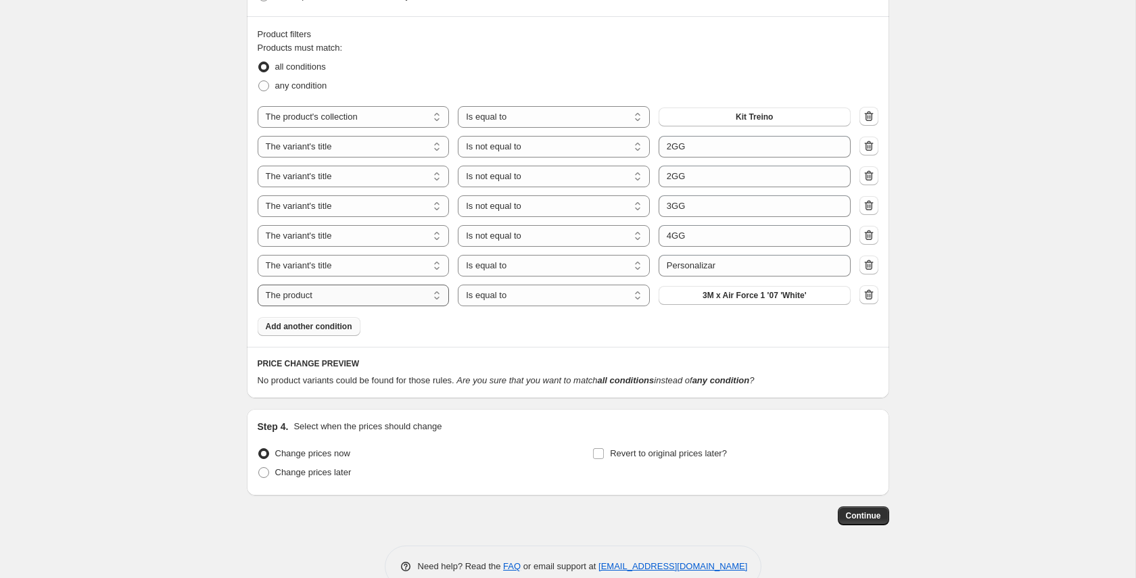
click at [429, 299] on select "The product The product's collection The product's tag The product's vendor The…" at bounding box center [354, 296] width 192 height 22
select select "title"
click at [534, 297] on select "Is equal to Is not equal to Contains" at bounding box center [554, 296] width 192 height 22
select select "not_equal"
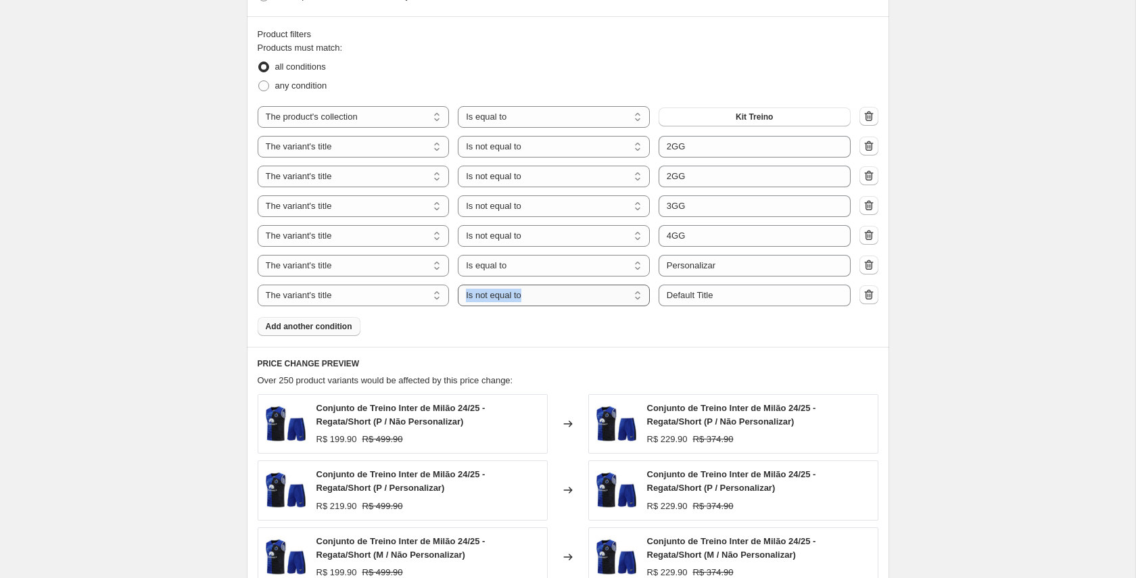
click at [648, 297] on div "The product The product's collection The product's tag The product's vendor The…" at bounding box center [554, 296] width 593 height 22
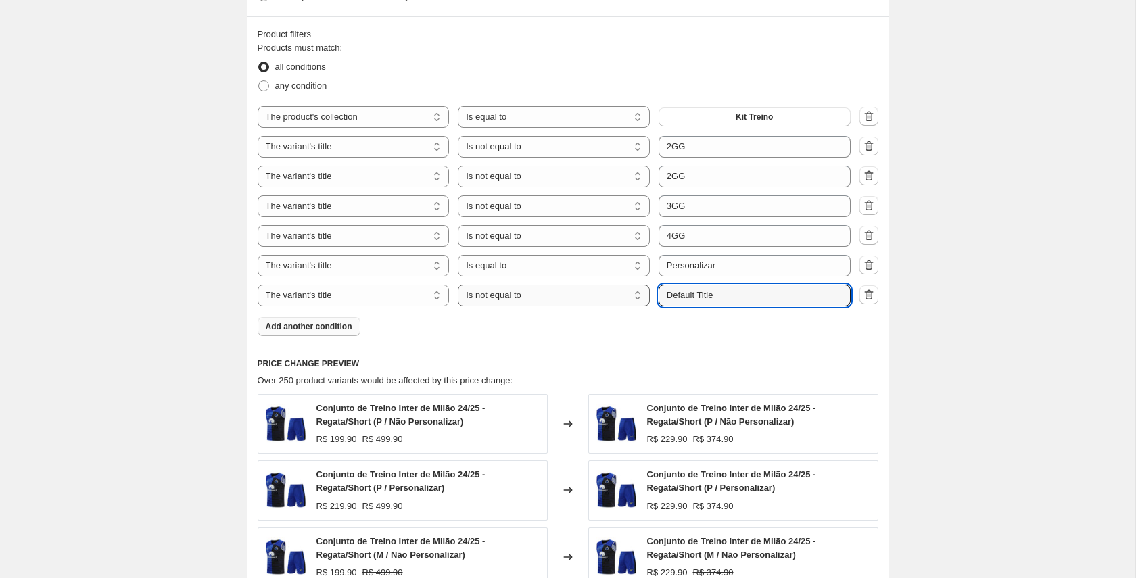
drag, startPoint x: 733, startPoint y: 297, endPoint x: 627, endPoint y: 297, distance: 106.1
click at [629, 297] on div "The product The product's collection The product's tag The product's vendor The…" at bounding box center [554, 296] width 593 height 22
type input "Não Personalizar"
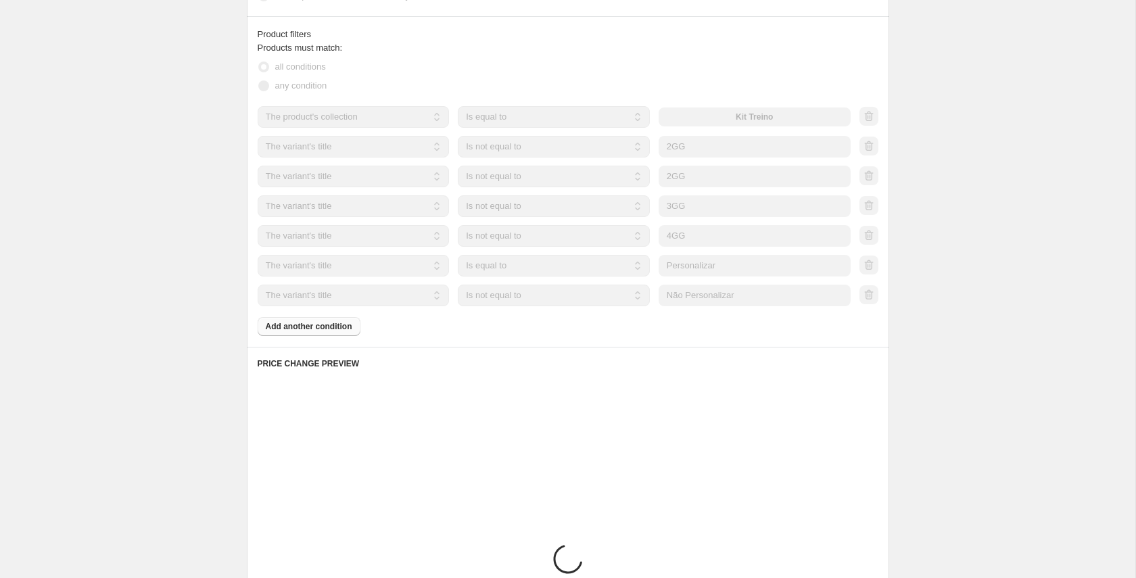
click at [476, 323] on div "Products must match: all conditions any condition The product The product's col…" at bounding box center [568, 188] width 621 height 295
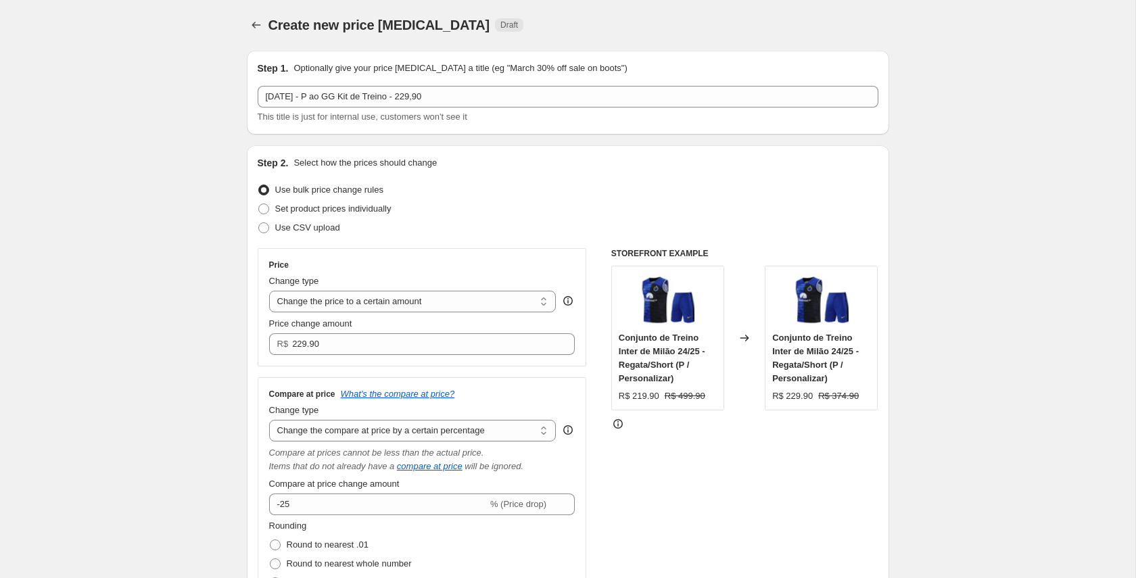
scroll to position [0, 0]
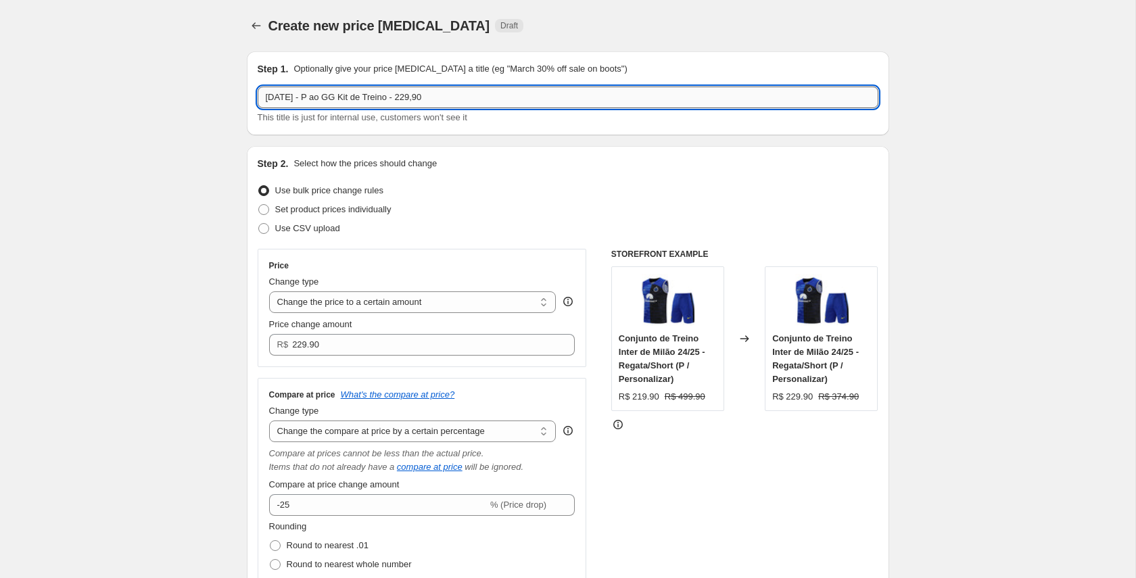
click at [399, 99] on input "03/10/25 - P ao GG Kit de Treino - 229,90" at bounding box center [568, 98] width 621 height 22
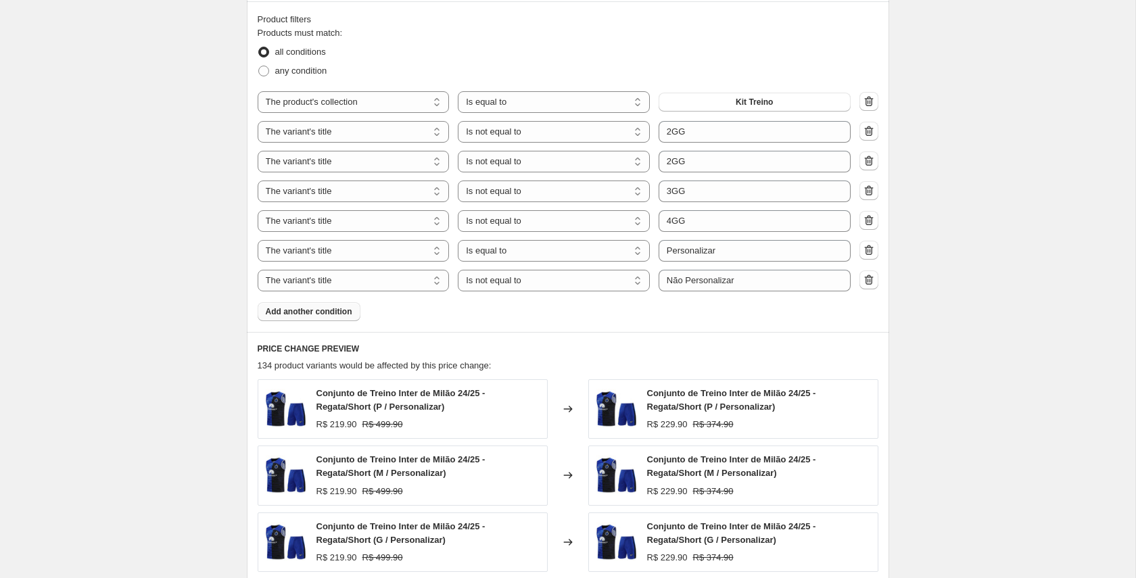
scroll to position [902, 0]
type input "03/10/25 - P ao GG Kit de Treino Liso - 229,90"
click at [602, 301] on div "Products must match: all conditions any condition The product The product's col…" at bounding box center [568, 172] width 621 height 295
click at [612, 249] on select "Is equal to Is not equal to Contains" at bounding box center [554, 250] width 192 height 22
select select "not_equal"
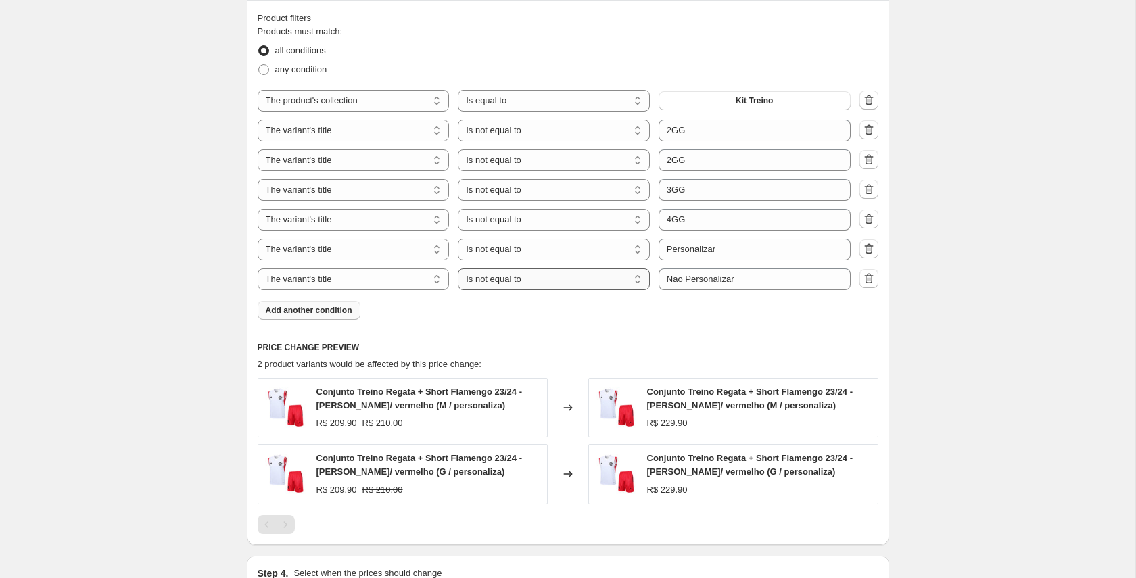
click at [582, 284] on select "Is equal to Is not equal to Contains" at bounding box center [554, 279] width 192 height 22
select select "equal"
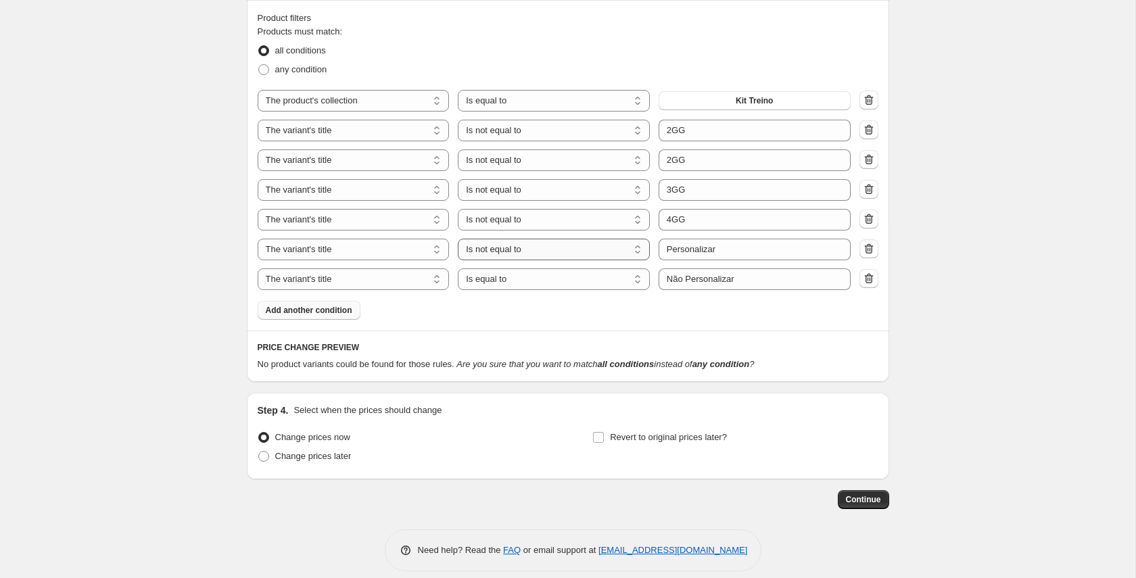
click at [593, 245] on select "Is equal to Is not equal to Contains" at bounding box center [554, 250] width 192 height 22
select select "equal"
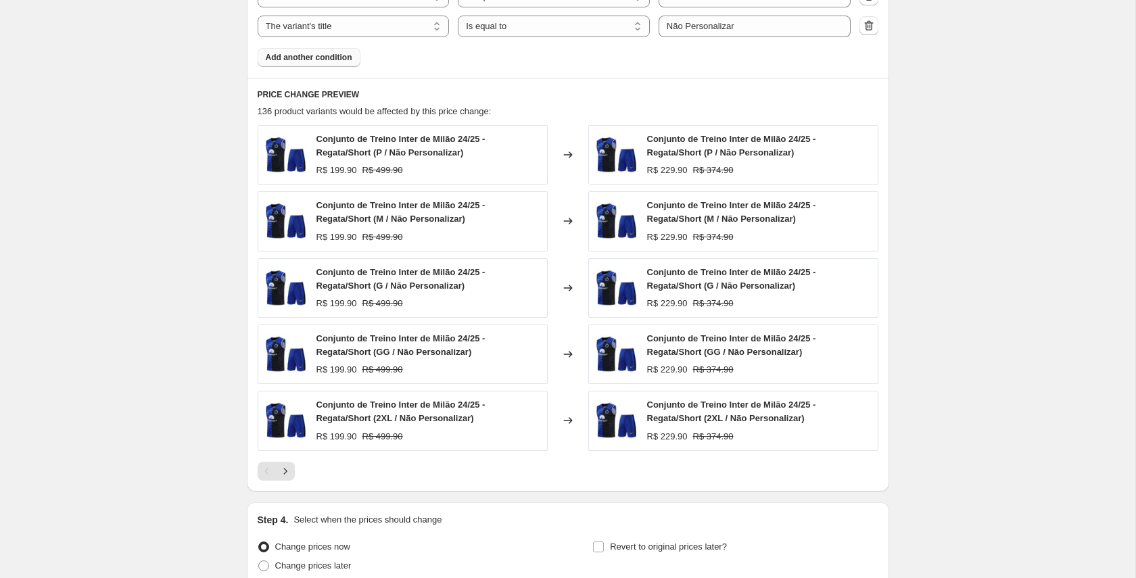
scroll to position [1153, 0]
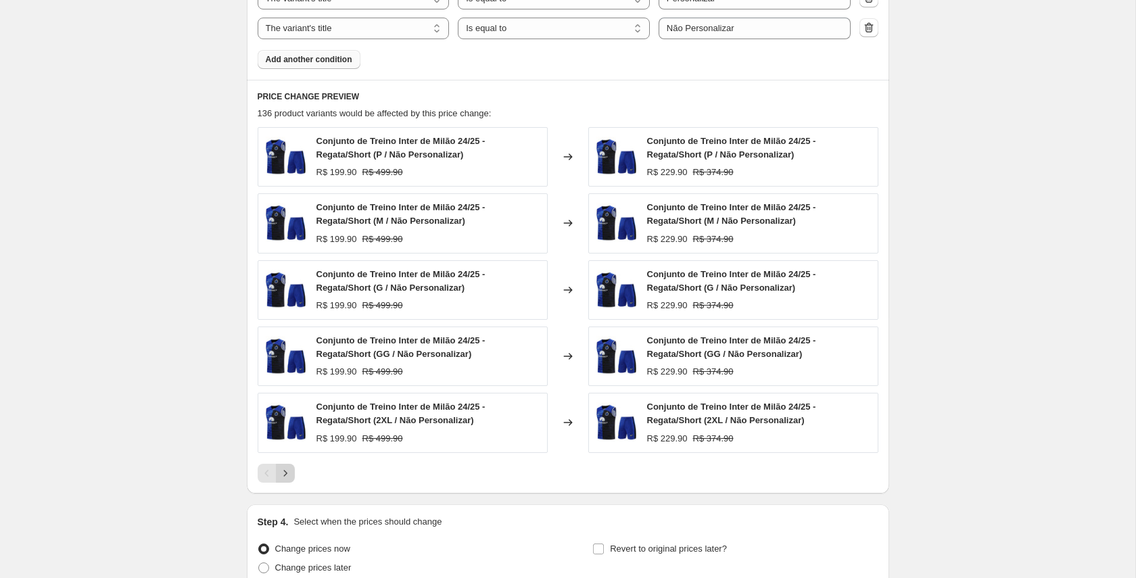
click at [288, 470] on icon "Next" at bounding box center [286, 473] width 14 height 14
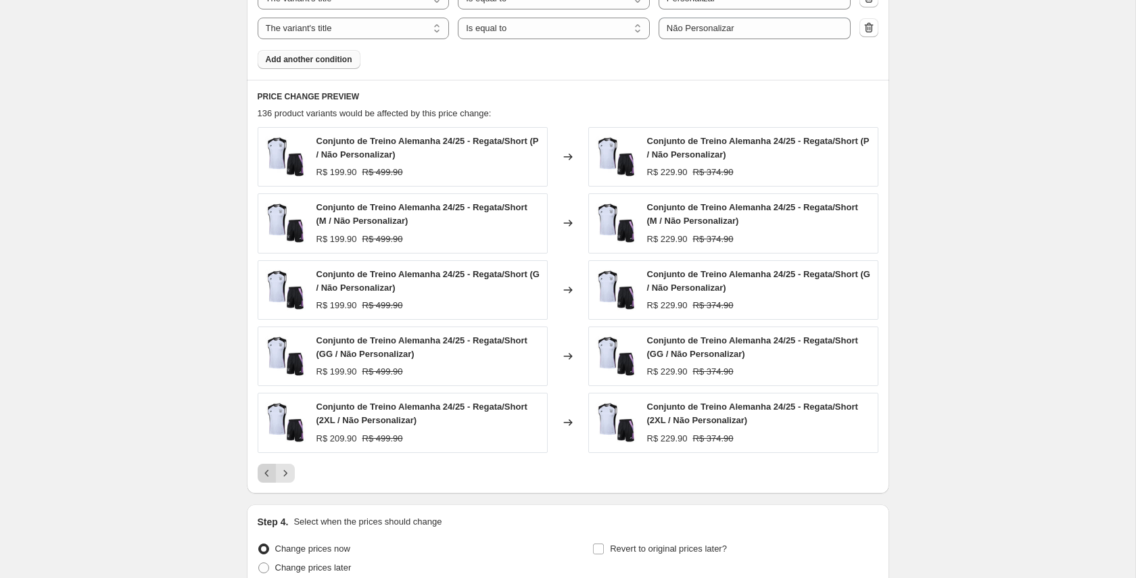
click at [270, 475] on icon "Previous" at bounding box center [267, 473] width 14 height 14
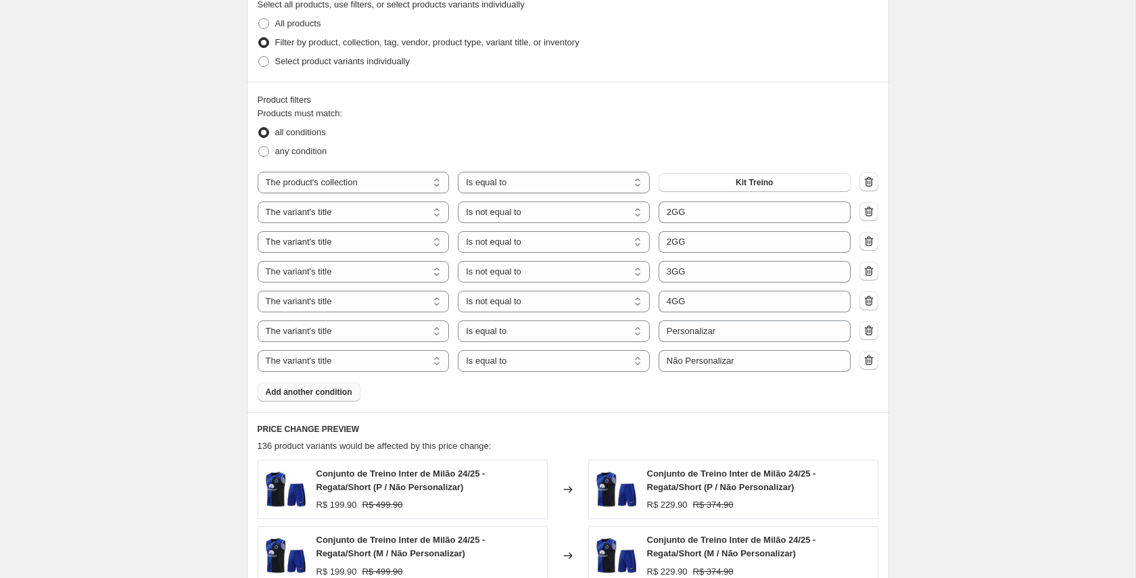
scroll to position [817, 0]
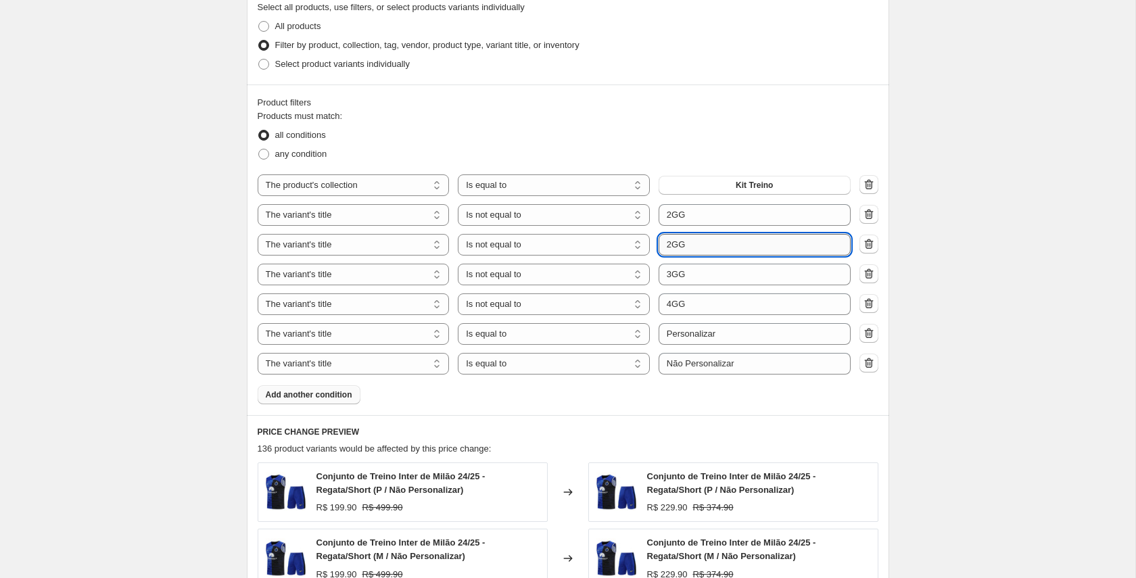
drag, startPoint x: 673, startPoint y: 245, endPoint x: 687, endPoint y: 245, distance: 13.5
click at [687, 245] on input "2GG" at bounding box center [754, 245] width 192 height 22
type input "2XL"
click at [506, 395] on div "Products must match: all conditions any condition The product The product's col…" at bounding box center [568, 257] width 621 height 295
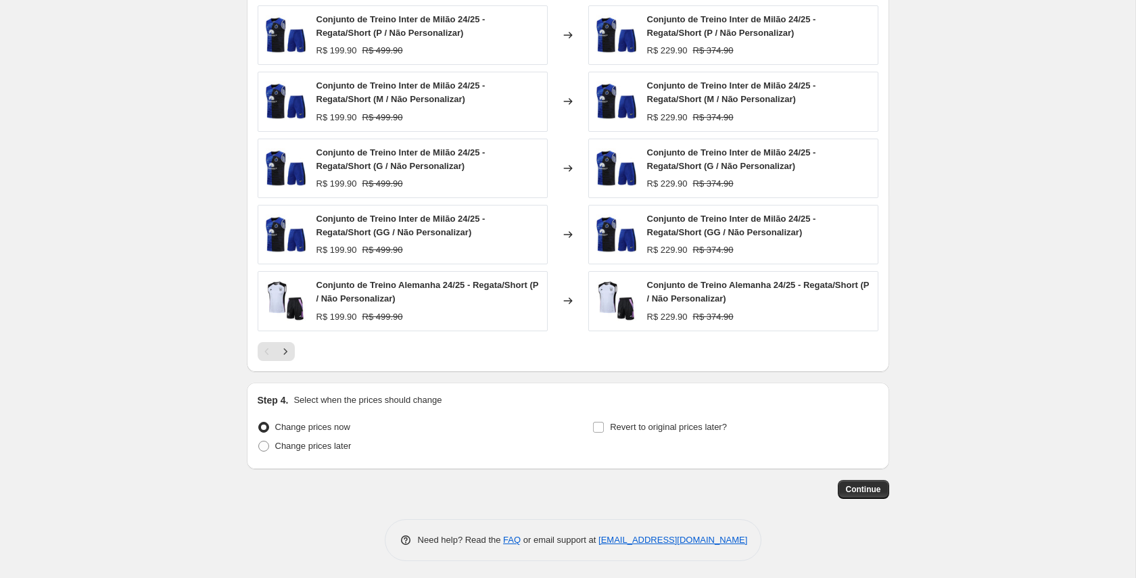
scroll to position [1278, 0]
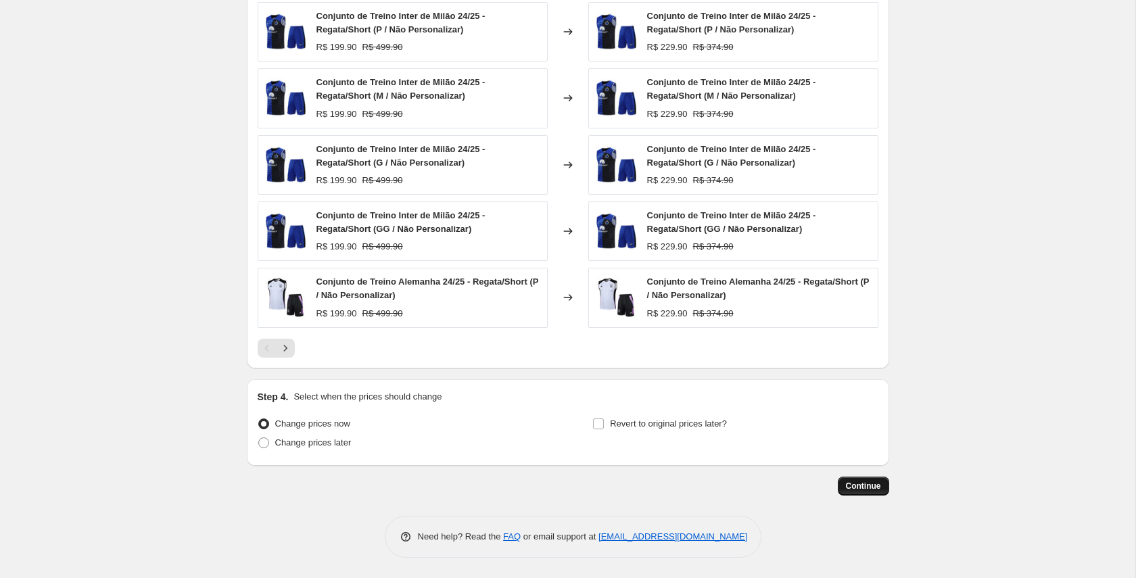
click at [851, 482] on span "Continue" at bounding box center [863, 486] width 35 height 11
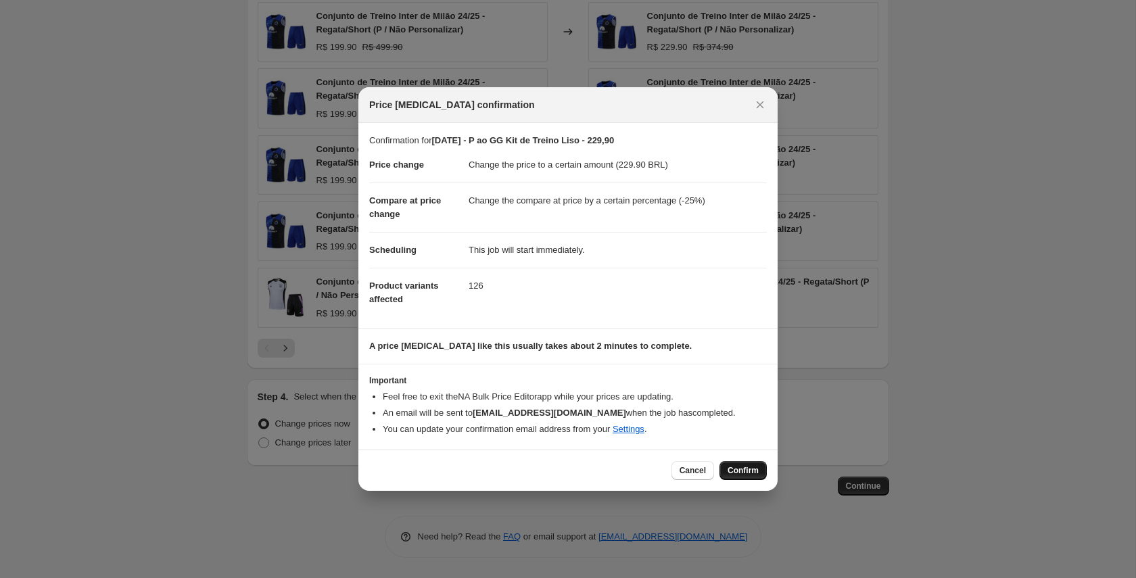
click at [742, 468] on span "Confirm" at bounding box center [742, 470] width 31 height 11
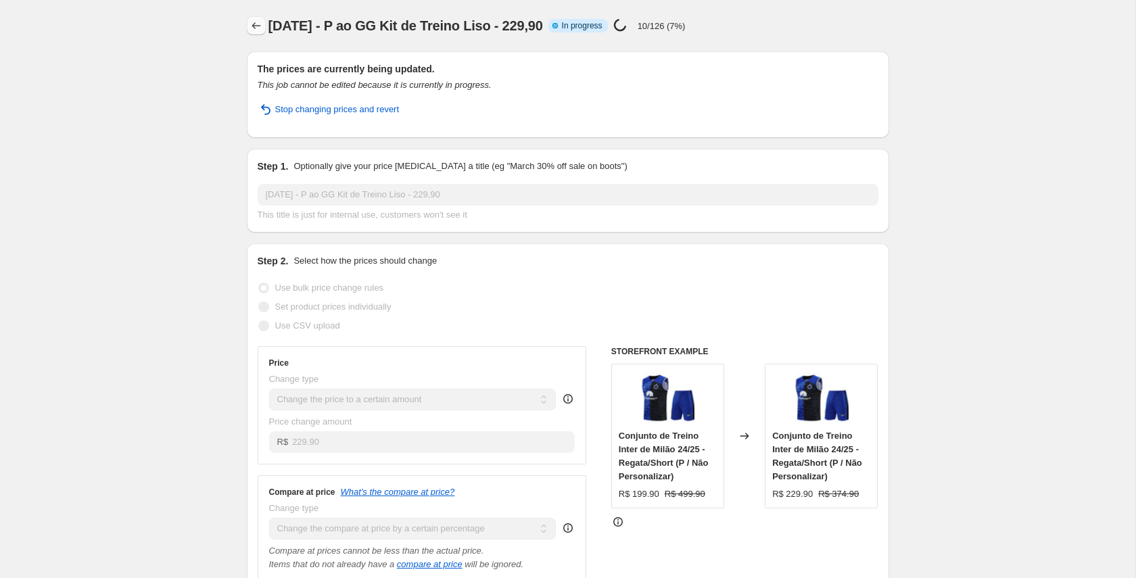
click at [256, 28] on icon "Price change jobs" at bounding box center [256, 26] width 14 height 14
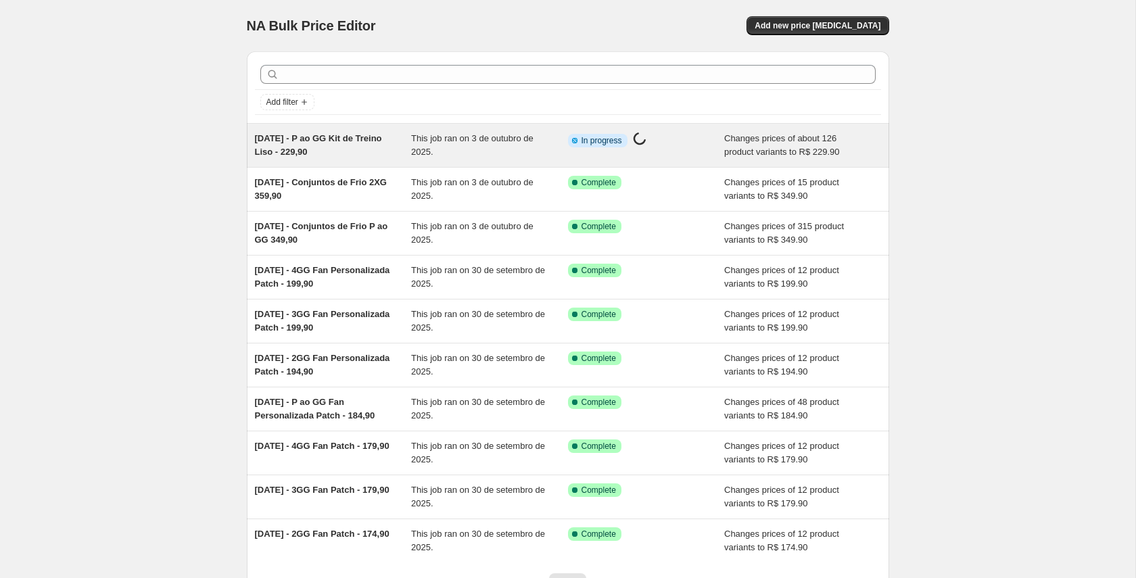
click at [329, 145] on div "03/10/25 - P ao GG Kit de Treino Liso - 229,90" at bounding box center [333, 145] width 157 height 27
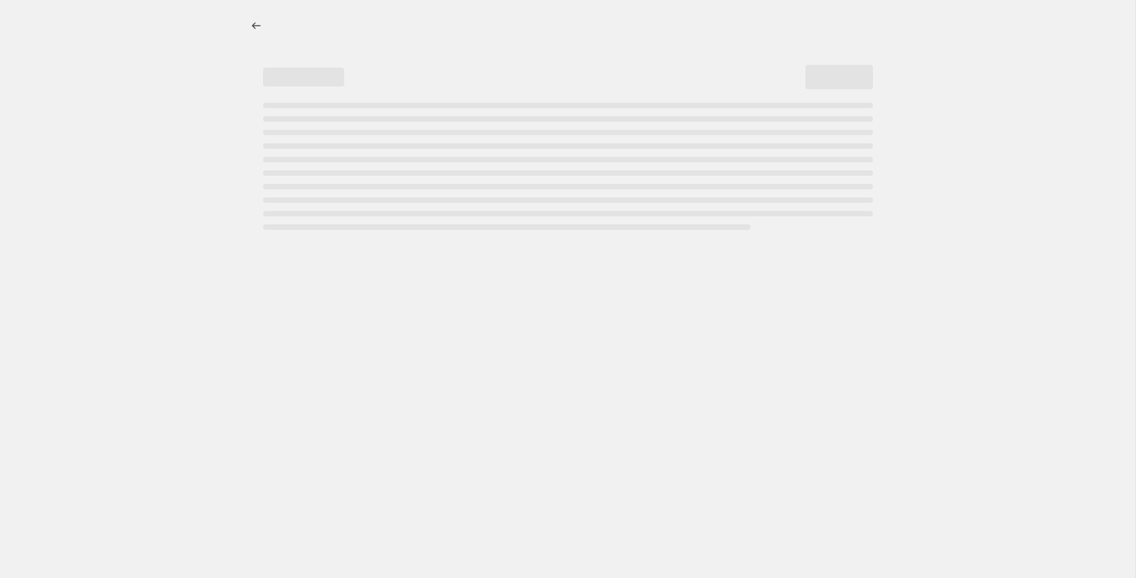
select select "percentage"
select select "collection"
select select "title"
select select "not_equal"
select select "title"
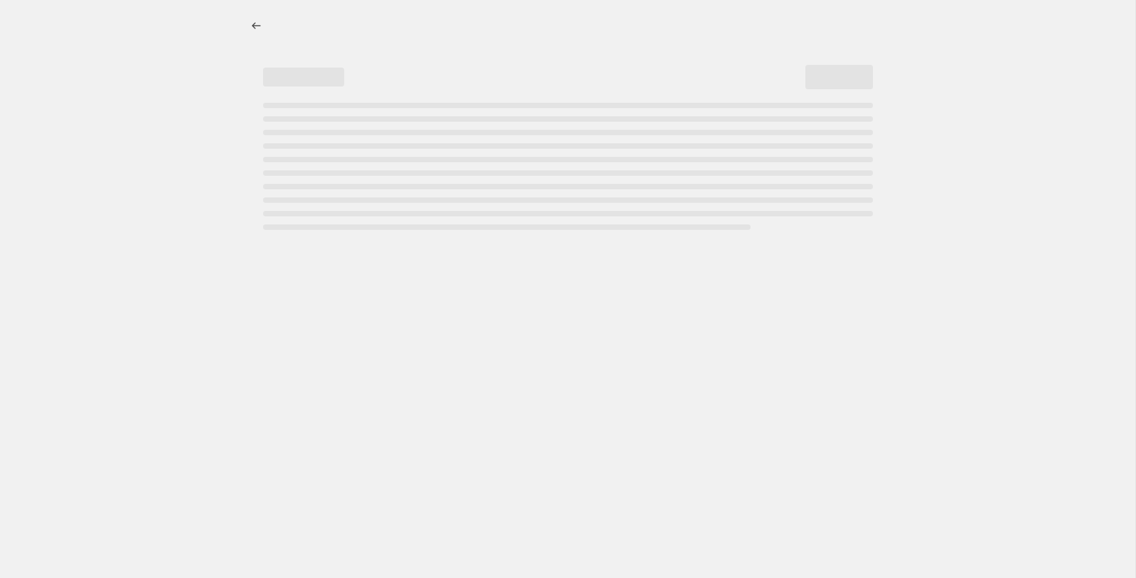
select select "not_equal"
select select "title"
select select "not_equal"
select select "title"
select select "not_equal"
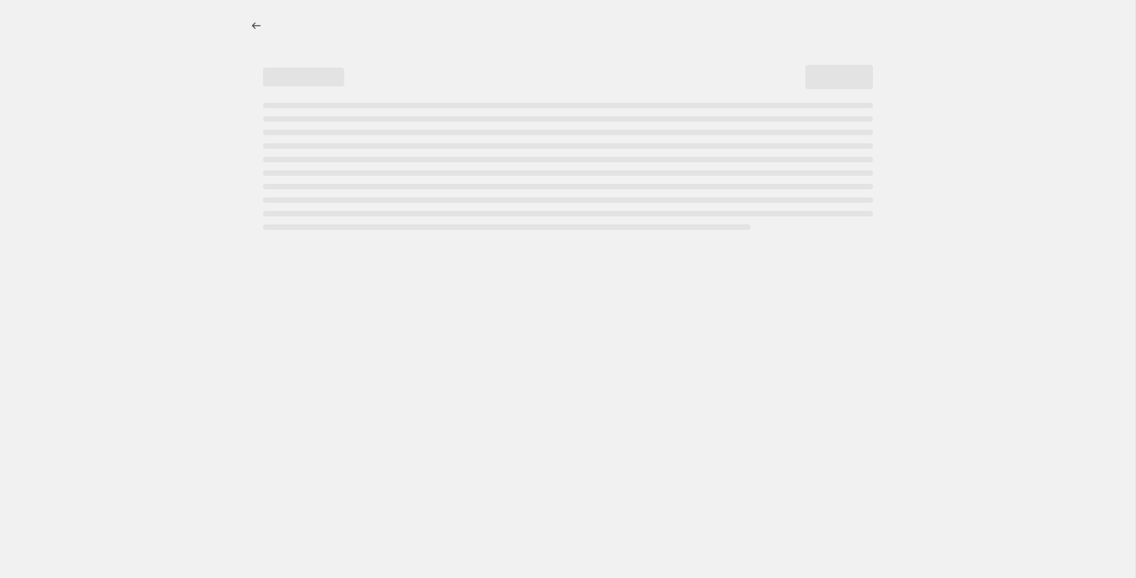
select select "title"
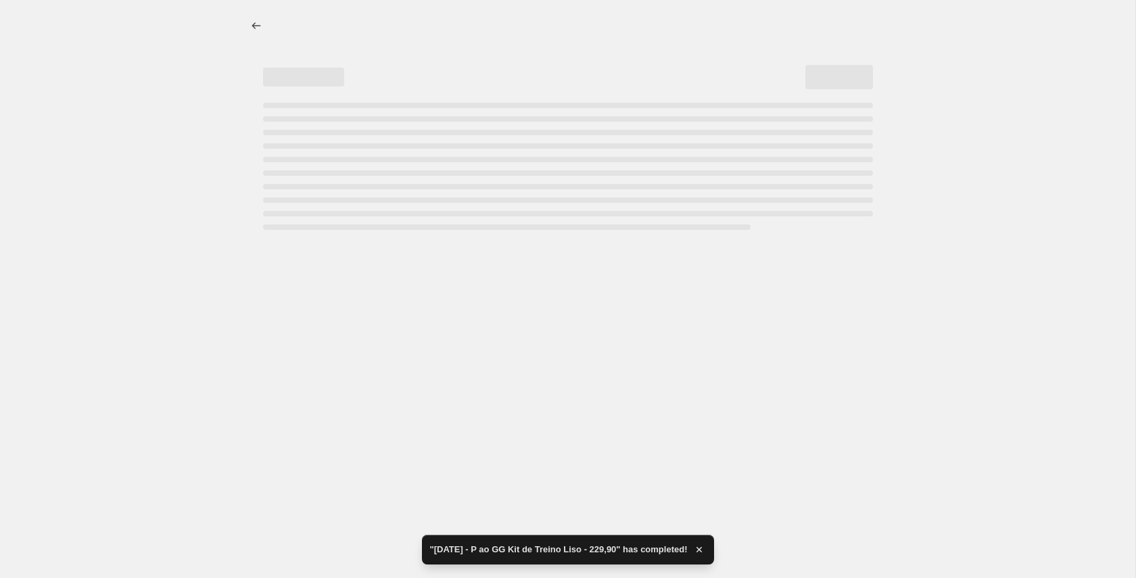
select select "percentage"
select select "collection"
select select "title"
select select "not_equal"
select select "title"
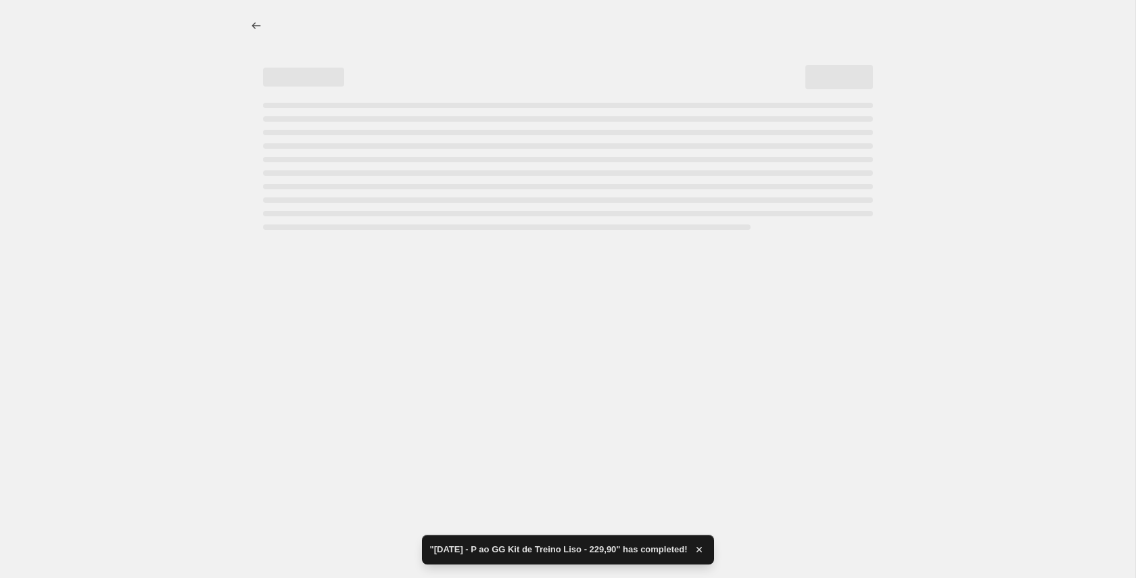
select select "not_equal"
select select "title"
select select "not_equal"
select select "title"
select select "not_equal"
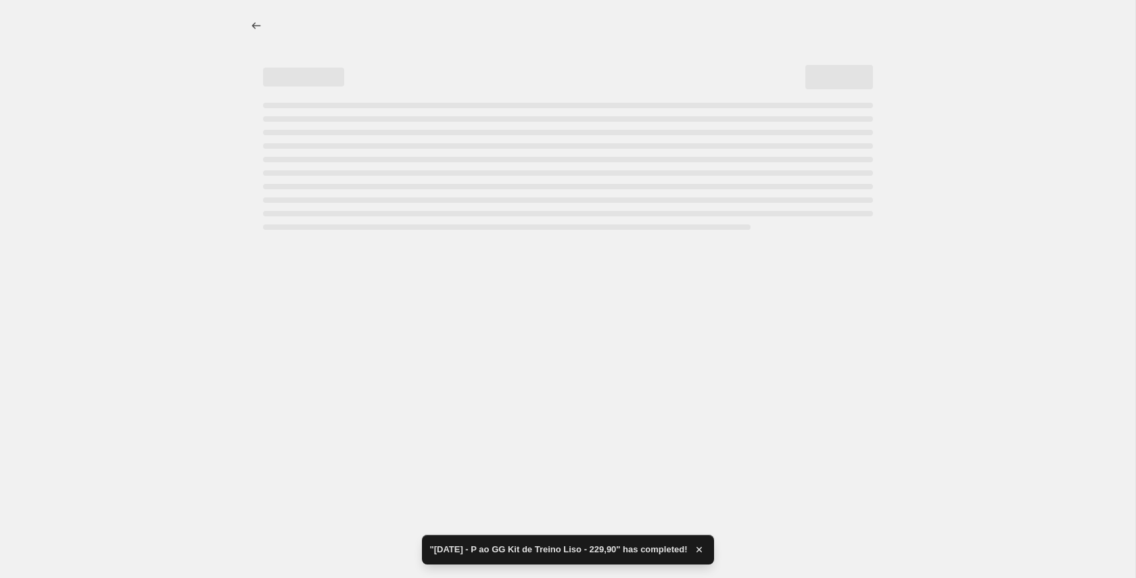
select select "title"
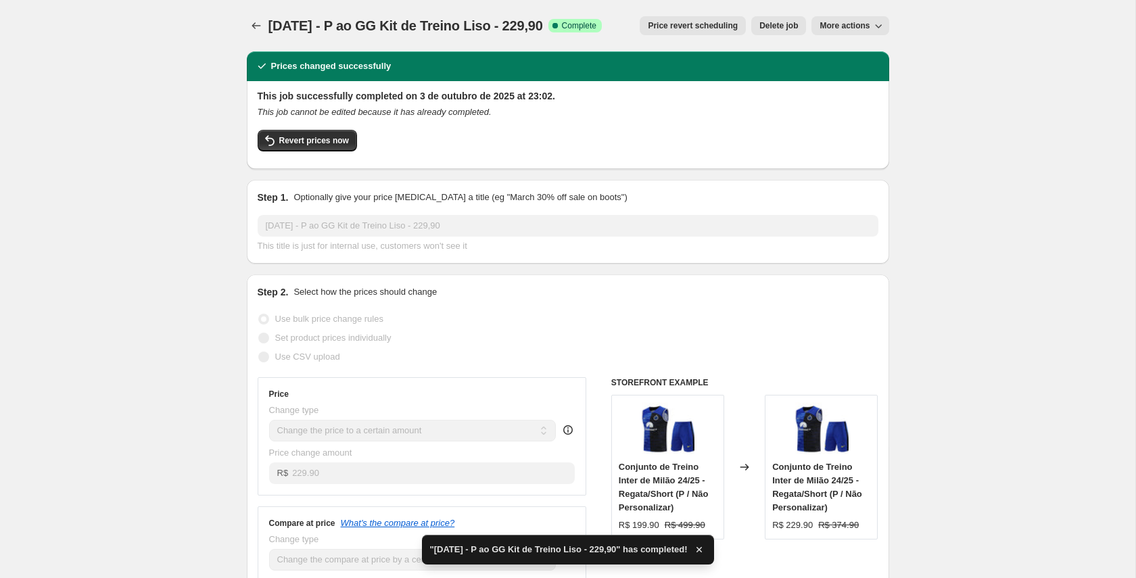
click at [845, 26] on span "More actions" at bounding box center [844, 25] width 50 height 11
click at [842, 49] on span "Copy to new job" at bounding box center [850, 54] width 63 height 10
select select "percentage"
select select "collection"
select select "title"
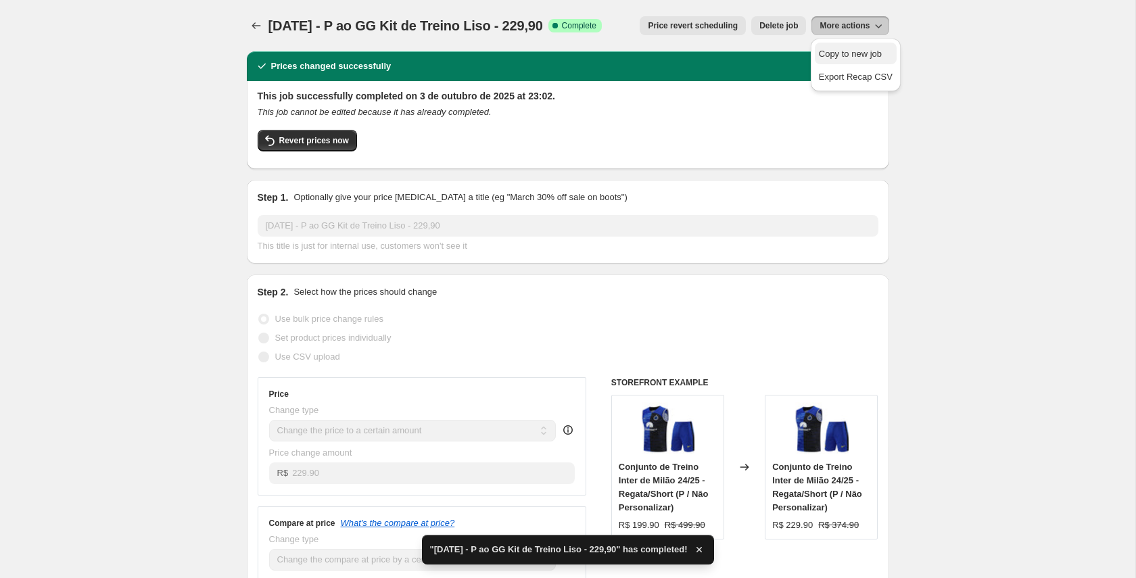
select select "not_equal"
select select "title"
select select "not_equal"
select select "title"
select select "not_equal"
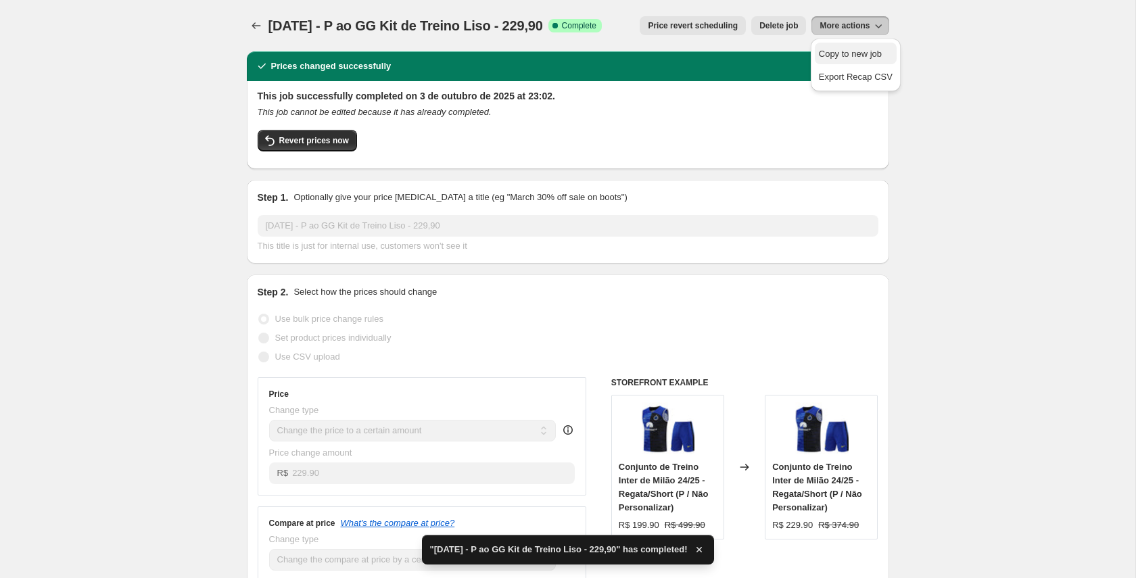
select select "title"
select select "not_equal"
select select "title"
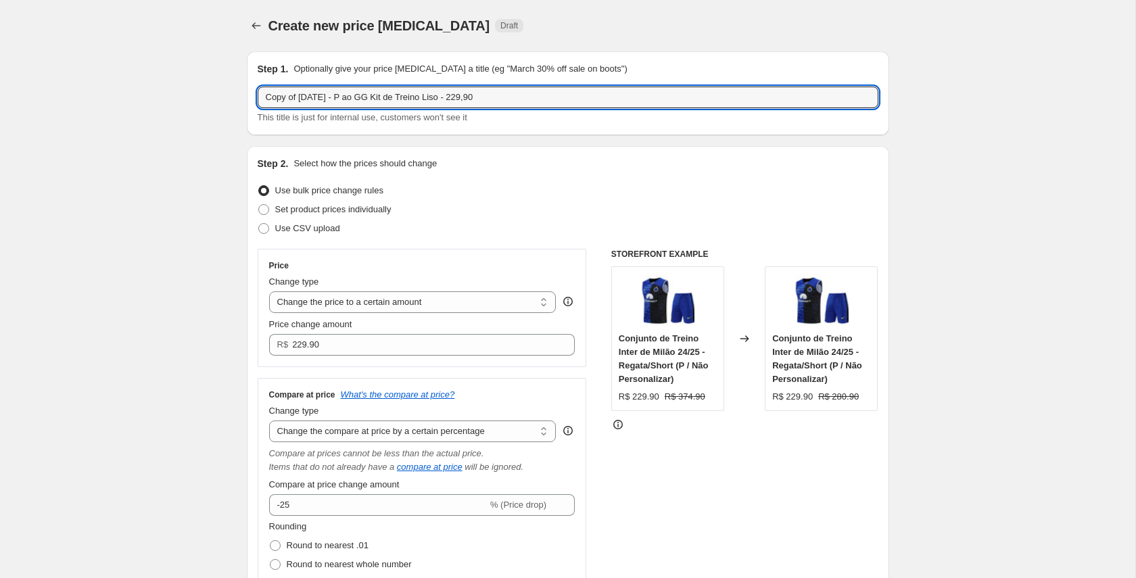
drag, startPoint x: 299, startPoint y: 98, endPoint x: 249, endPoint y: 98, distance: 50.0
click at [249, 98] on div "Step 1. Optionally give your price change job a title (eg "March 30% off sale o…" at bounding box center [568, 93] width 642 height 84
drag, startPoint x: 312, startPoint y: 97, endPoint x: 342, endPoint y: 96, distance: 30.4
click at [342, 96] on input "03/10/25 - P ao GG Kit de Treino Liso - 229,90" at bounding box center [568, 98] width 621 height 22
click at [420, 97] on input "03/10/25 - 2XL Kit de Treino Liso - 229,90" at bounding box center [568, 98] width 621 height 22
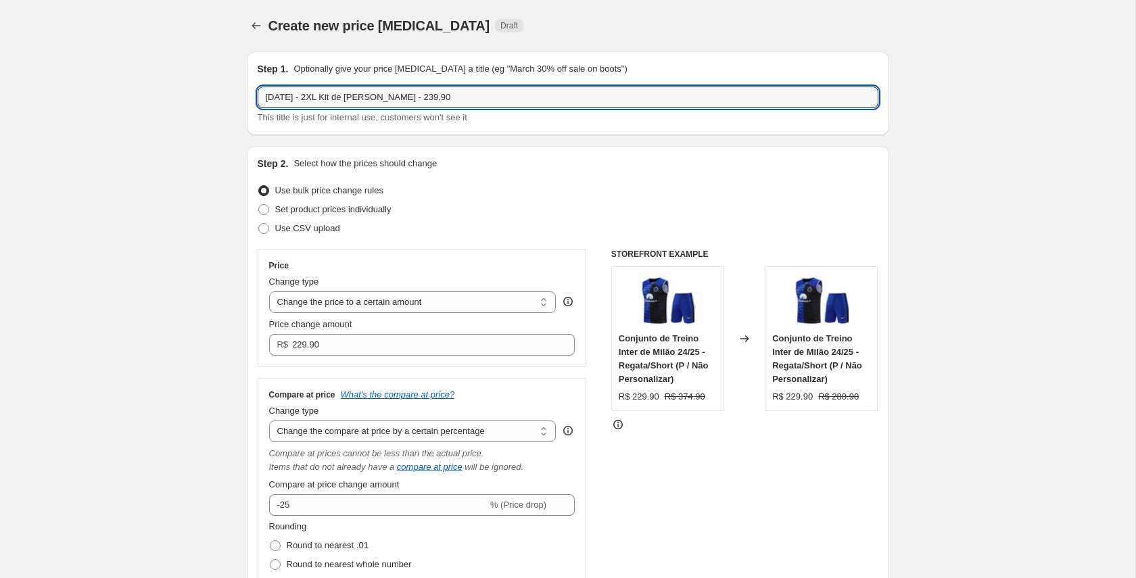
type input "03/10/25 - 2XL Kit de Treino Liso - 239,90"
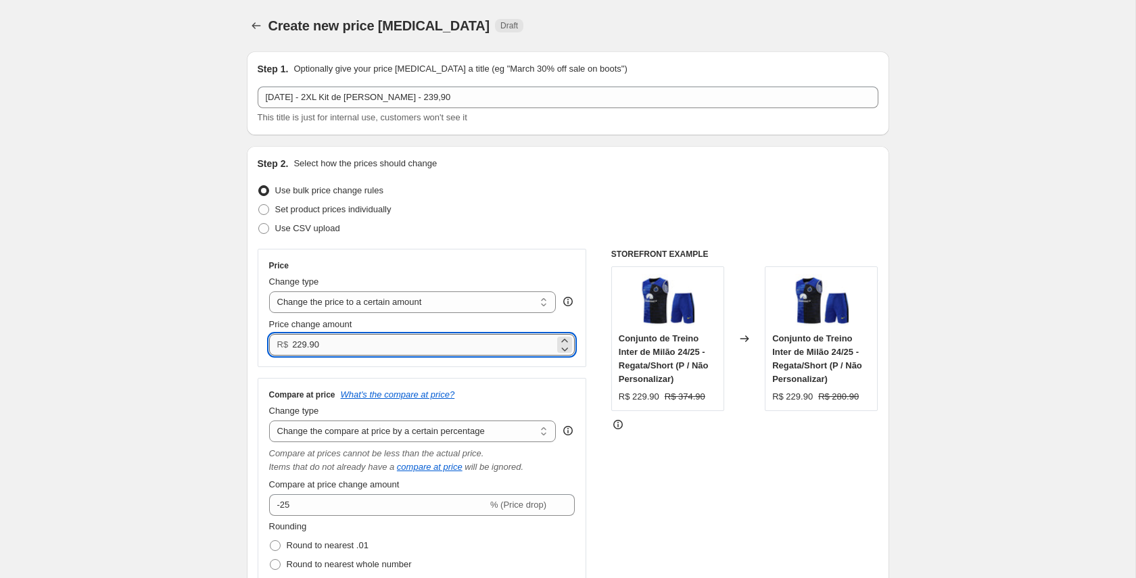
click at [302, 344] on input "229.90" at bounding box center [423, 345] width 262 height 22
type input "249.90"
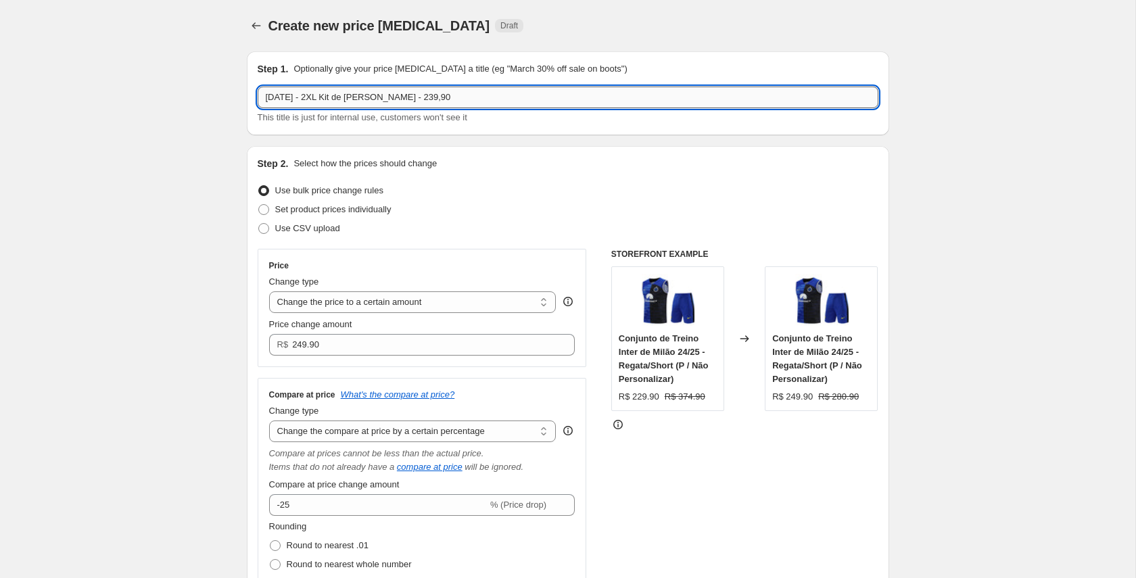
click at [418, 97] on input "03/10/25 - 2XL Kit de Treino Liso - 239,90" at bounding box center [568, 98] width 621 height 22
type input "03/10/25 - 2XL Kit de Treino Liso - 249,90"
click at [521, 374] on div "Price Change type Change the price to a certain amount Change the price by a ce…" at bounding box center [422, 490] width 329 height 483
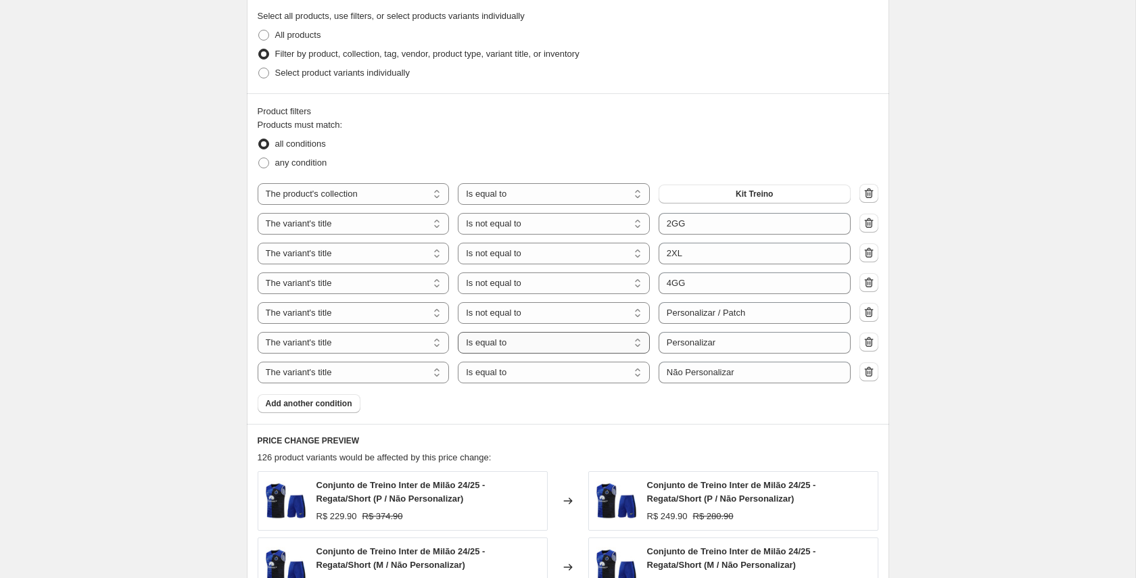
scroll to position [828, 0]
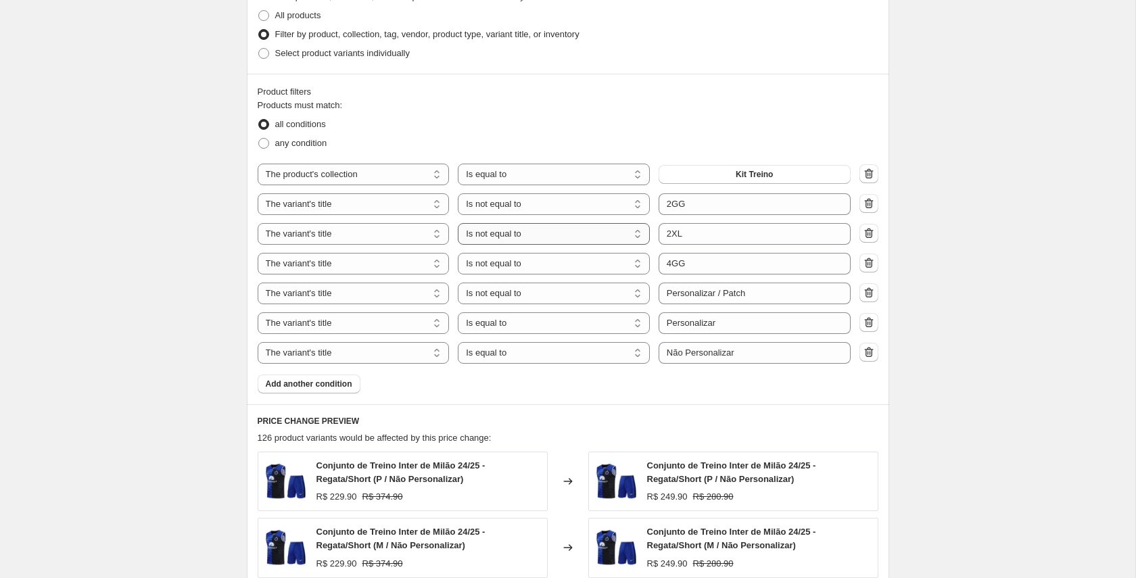
click at [595, 236] on select "Is equal to Is not equal to Contains" at bounding box center [554, 234] width 192 height 22
select select "equal"
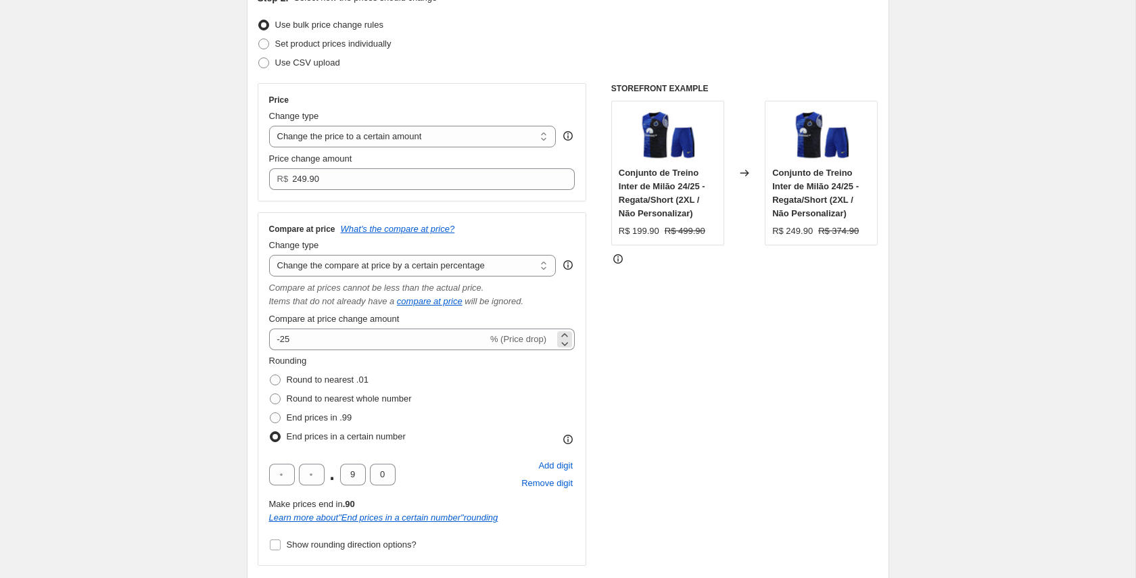
scroll to position [158, 0]
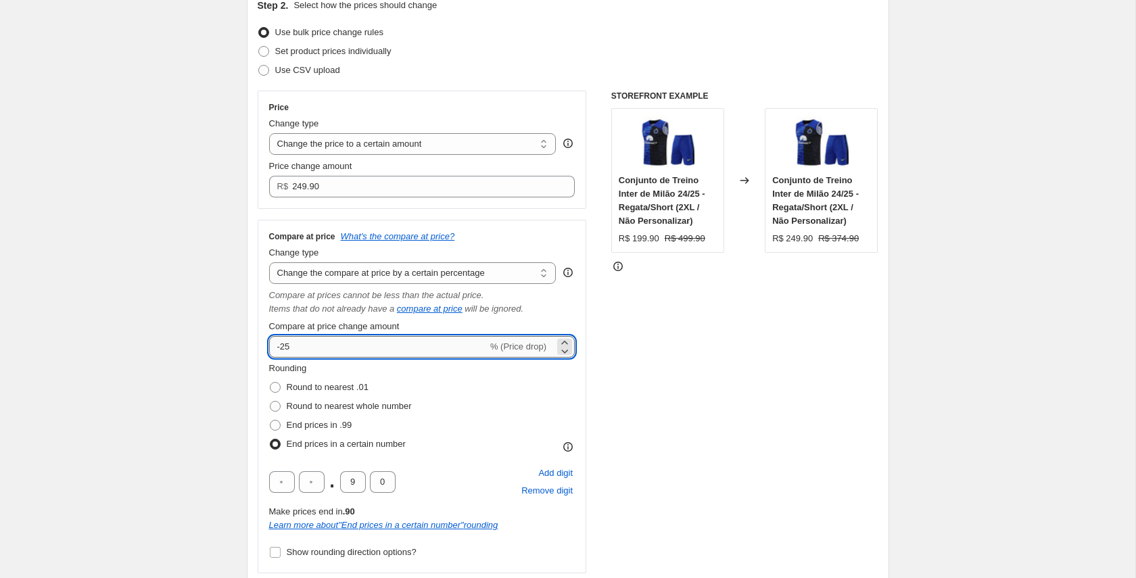
drag, startPoint x: 291, startPoint y: 346, endPoint x: 282, endPoint y: 346, distance: 9.5
click at [282, 346] on input "-25" at bounding box center [378, 347] width 218 height 22
click at [473, 381] on div "Rounding Round to nearest .01 Round to nearest whole number End prices in .99 E…" at bounding box center [422, 408] width 306 height 92
click at [280, 347] on input "-30" at bounding box center [378, 347] width 218 height 22
click at [427, 377] on div "Rounding Round to nearest .01 Round to nearest whole number End prices in .99 E…" at bounding box center [422, 408] width 306 height 92
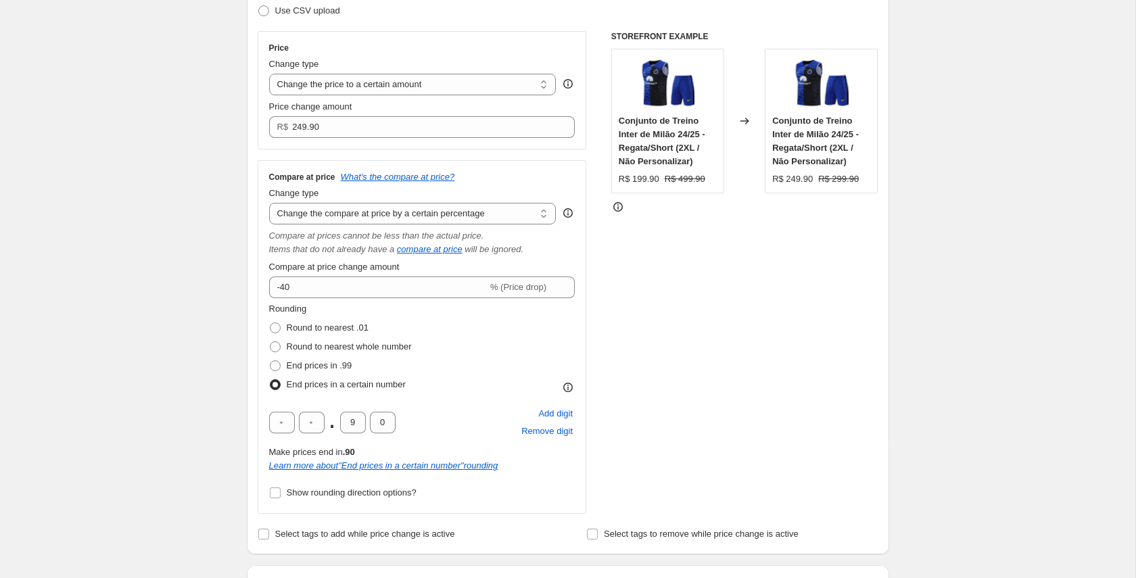
scroll to position [215, 0]
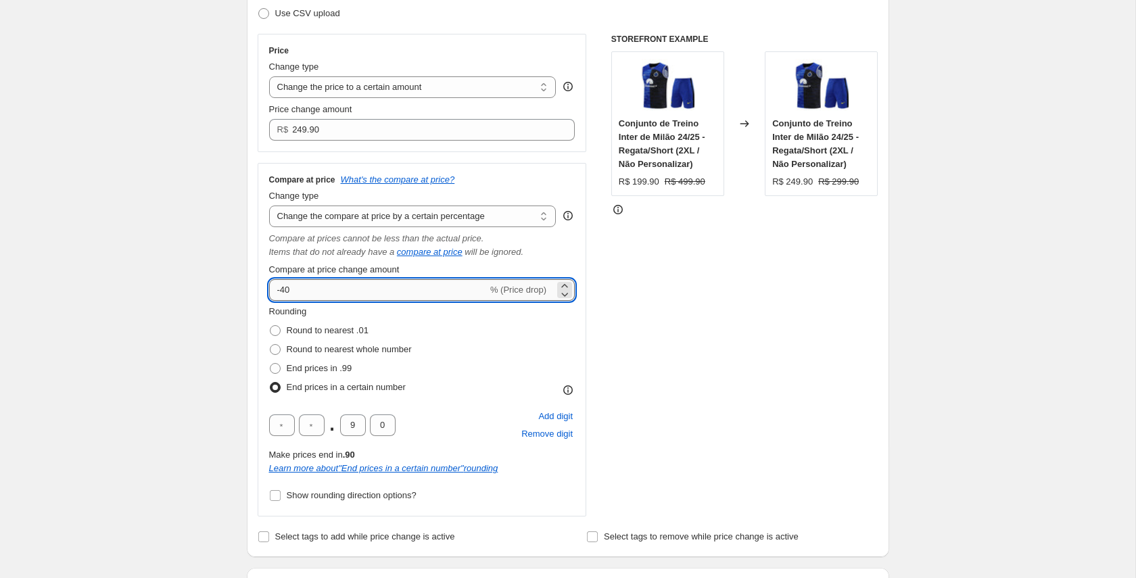
drag, startPoint x: 296, startPoint y: 292, endPoint x: 282, endPoint y: 292, distance: 14.2
click at [282, 292] on input "-40" at bounding box center [378, 290] width 218 height 22
click at [479, 333] on div "Rounding Round to nearest .01 Round to nearest whole number End prices in .99 E…" at bounding box center [422, 351] width 306 height 92
drag, startPoint x: 320, startPoint y: 285, endPoint x: 282, endPoint y: 287, distance: 37.9
click at [282, 287] on input "-20" at bounding box center [378, 290] width 218 height 22
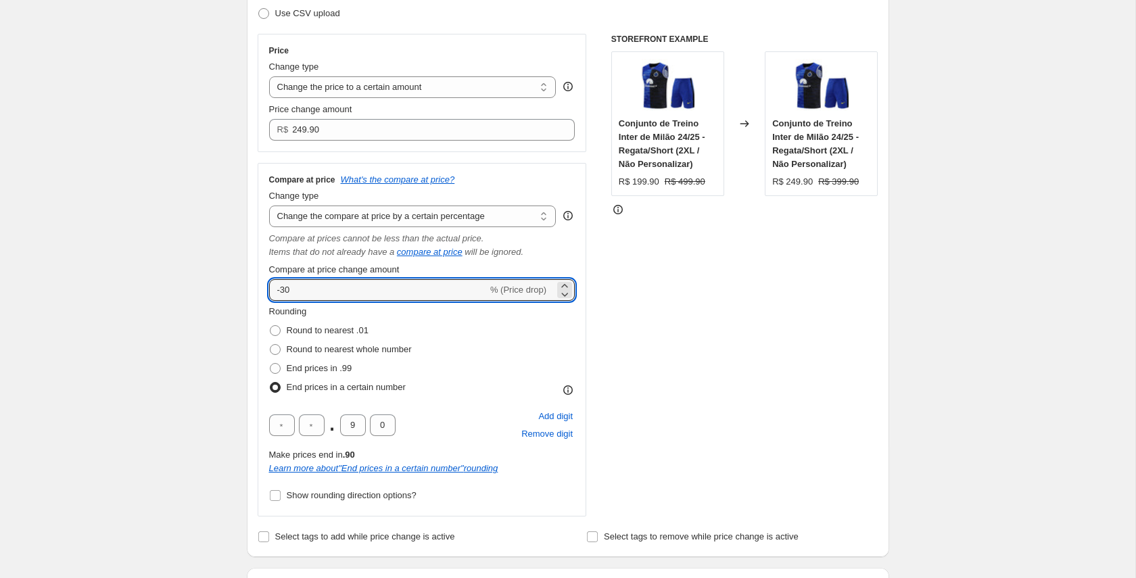
type input "-30"
click at [521, 333] on div "Rounding Round to nearest .01 Round to nearest whole number End prices in .99 E…" at bounding box center [422, 351] width 306 height 92
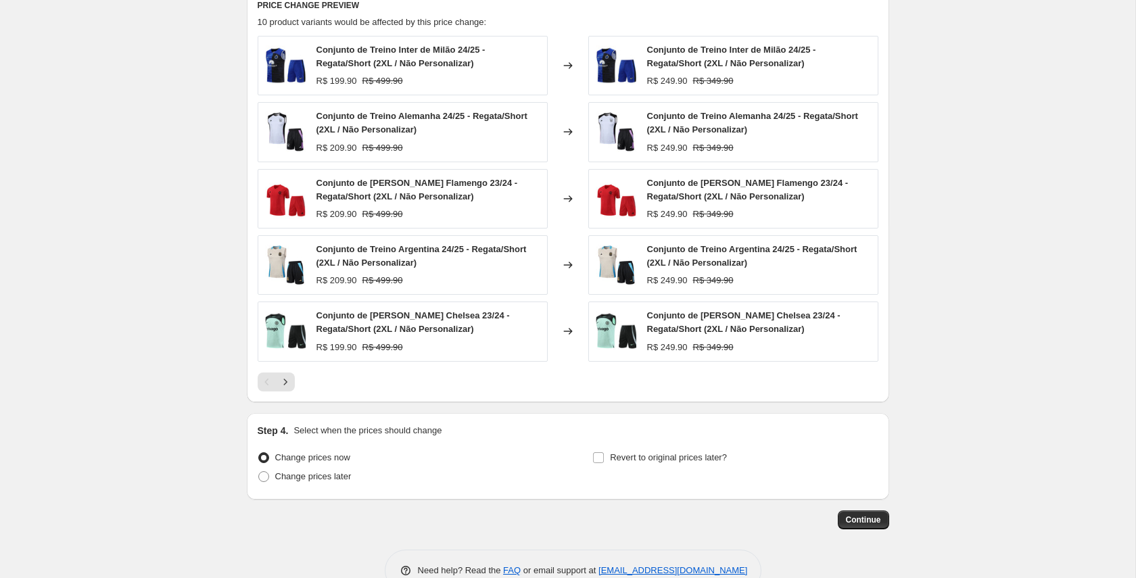
scroll to position [1278, 0]
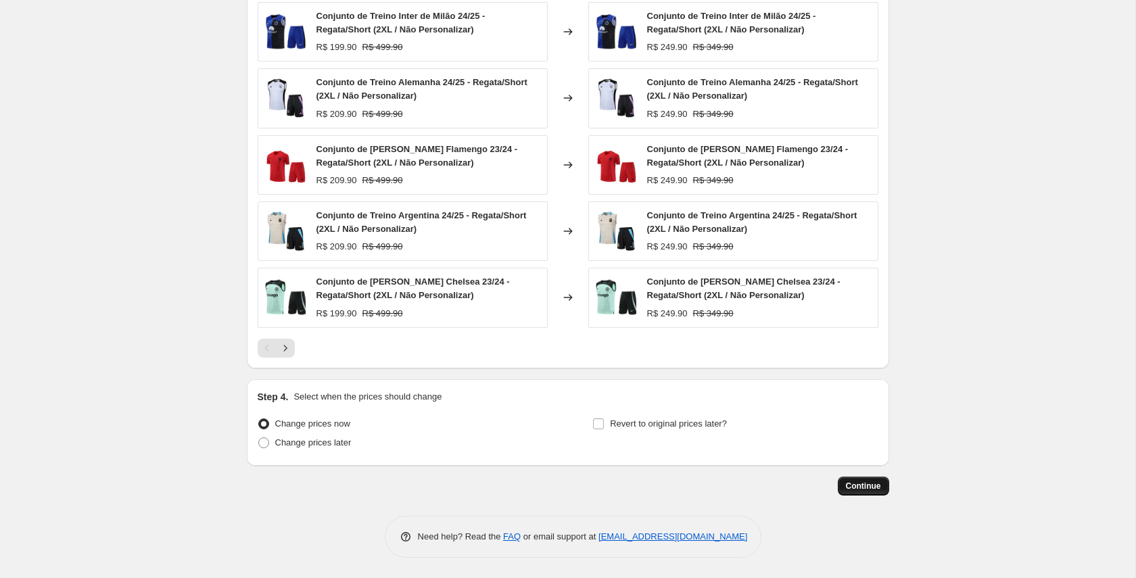
click at [865, 484] on span "Continue" at bounding box center [863, 486] width 35 height 11
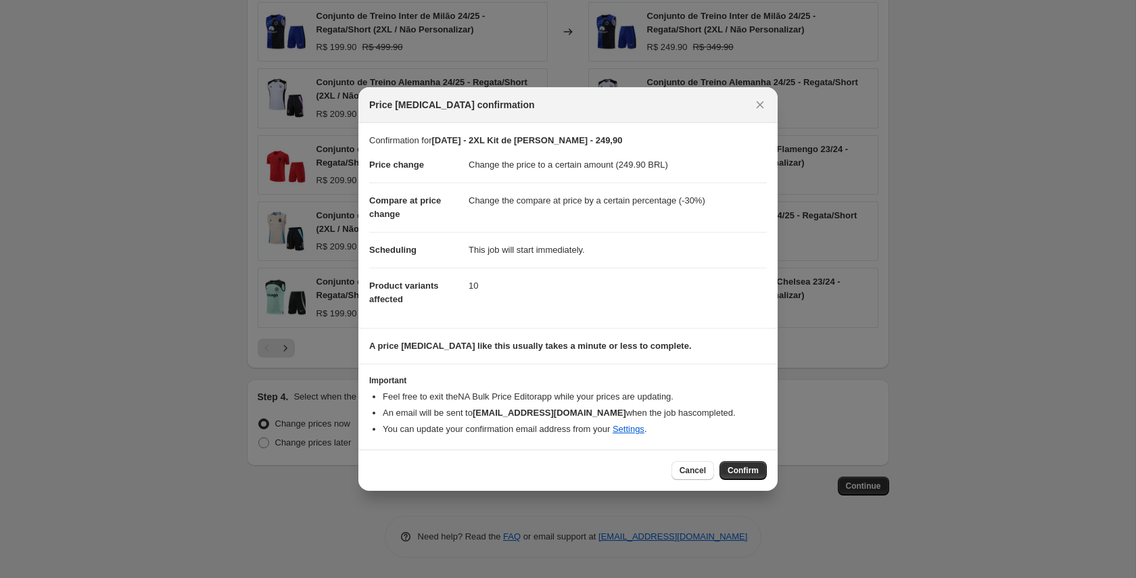
click at [746, 468] on span "Confirm" at bounding box center [742, 470] width 31 height 11
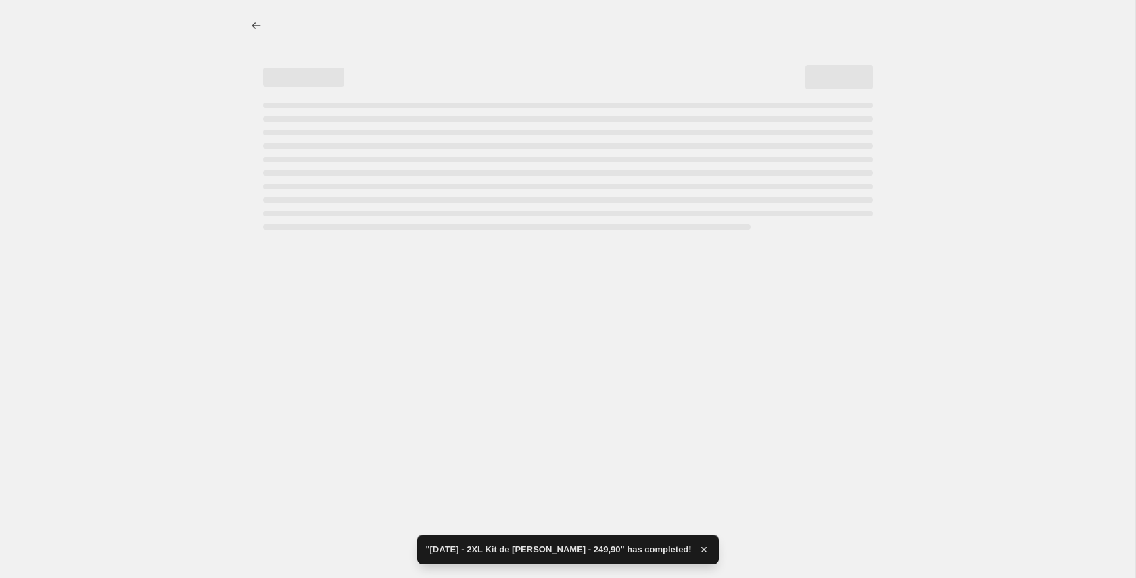
select select "percentage"
select select "collection"
select select "title"
select select "not_equal"
select select "title"
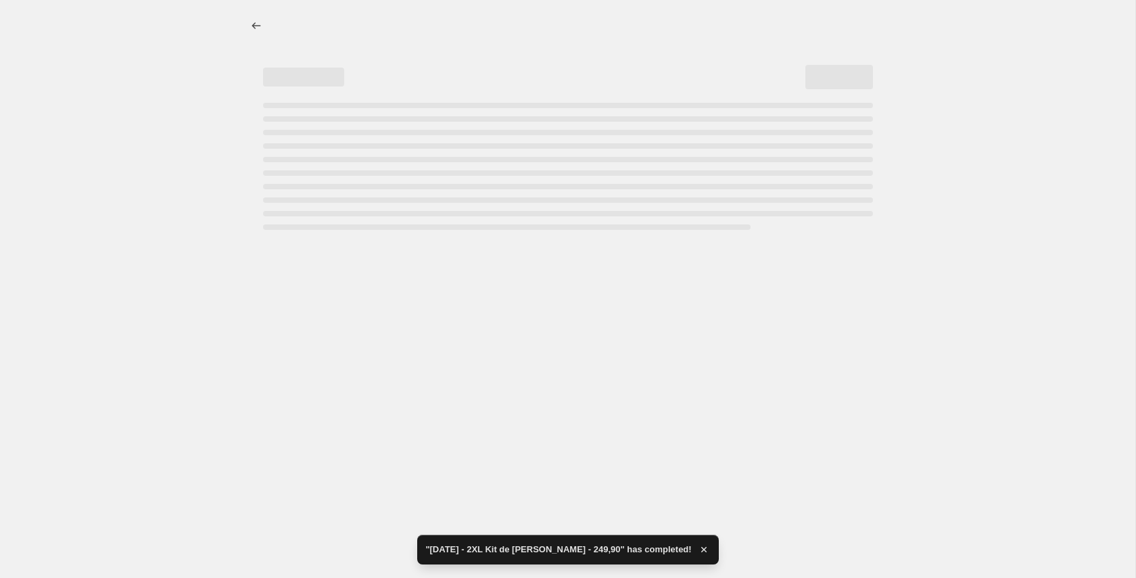
select select "title"
select select "not_equal"
select select "title"
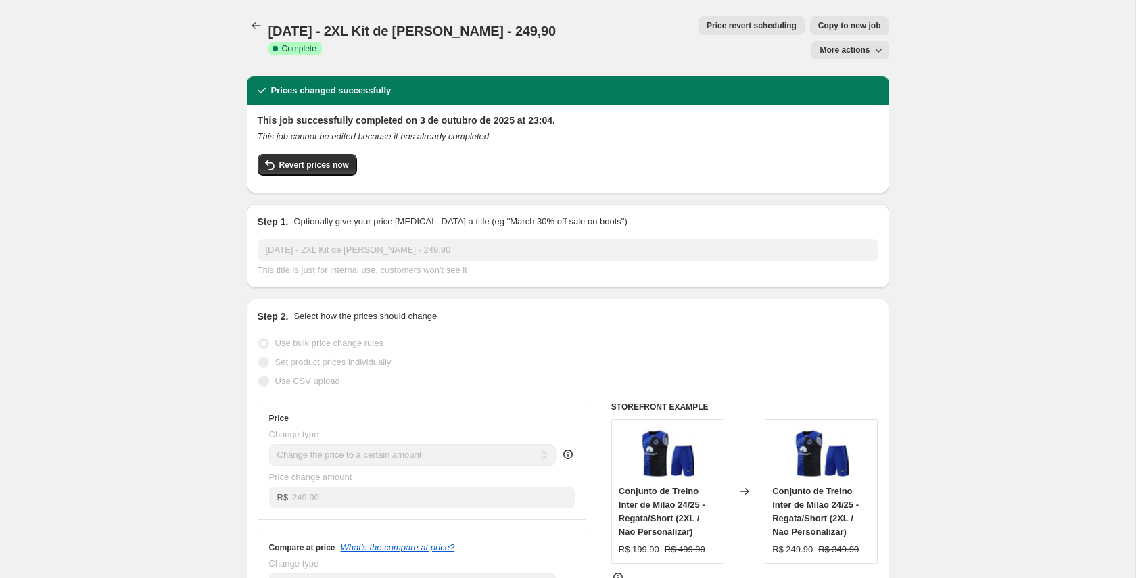
click at [818, 26] on span "Copy to new job" at bounding box center [849, 25] width 63 height 11
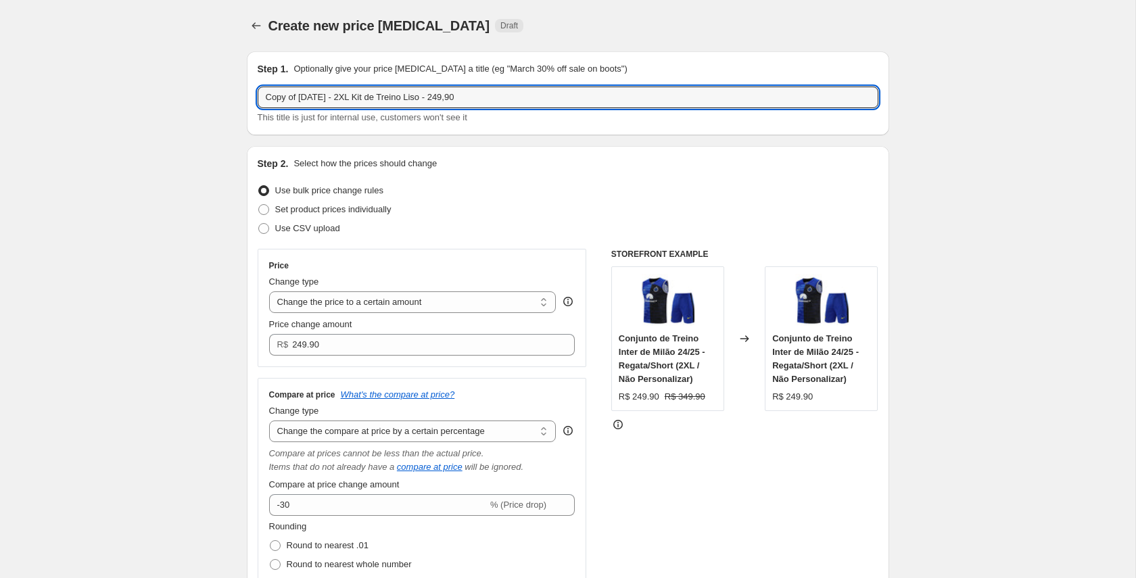
drag, startPoint x: 298, startPoint y: 96, endPoint x: 249, endPoint y: 97, distance: 49.4
click at [251, 97] on div "Step 1. Optionally give your price change job a title (eg "March 30% off sale o…" at bounding box center [568, 93] width 642 height 84
click at [314, 97] on input "03/10/25 - 2XL Kit de Treino Liso - 249,90" at bounding box center [568, 98] width 621 height 22
drag, startPoint x: 312, startPoint y: 97, endPoint x: 327, endPoint y: 97, distance: 14.2
click at [327, 97] on input "03/10/25 - 2XL Kit de Treino Liso - 249,90" at bounding box center [568, 98] width 621 height 22
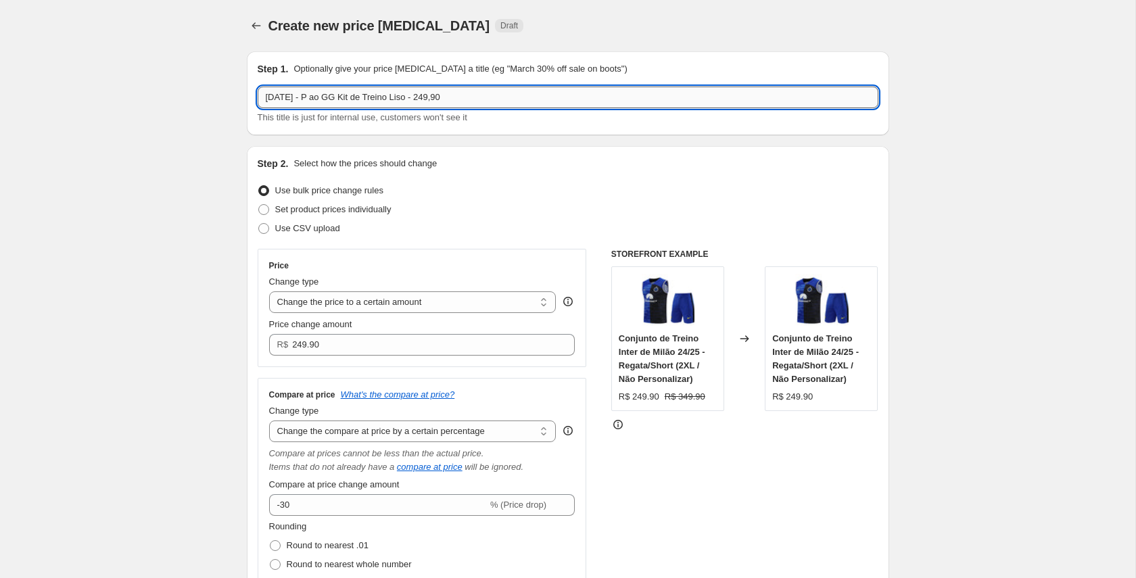
click at [408, 97] on input "03/10/25 - P ao GG Kit de Treino Liso - 249,90" at bounding box center [568, 98] width 621 height 22
click at [470, 96] on input "03/10/25 - P ao GG Kit de Treino Personalizar - 249,90" at bounding box center [568, 98] width 621 height 22
drag, startPoint x: 498, startPoint y: 139, endPoint x: 489, endPoint y: 143, distance: 10.3
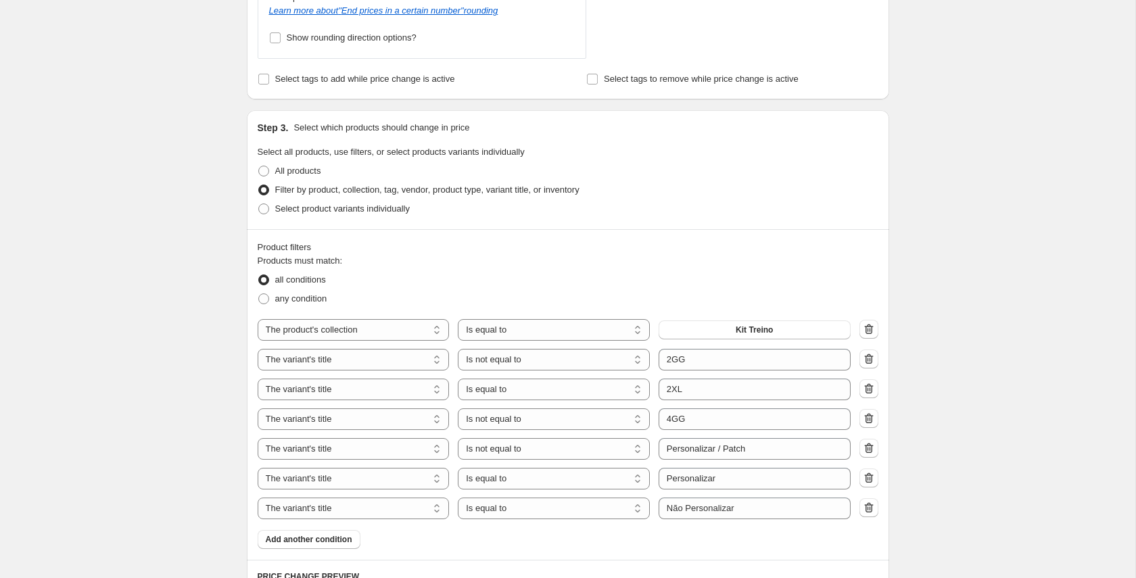
scroll to position [884, 0]
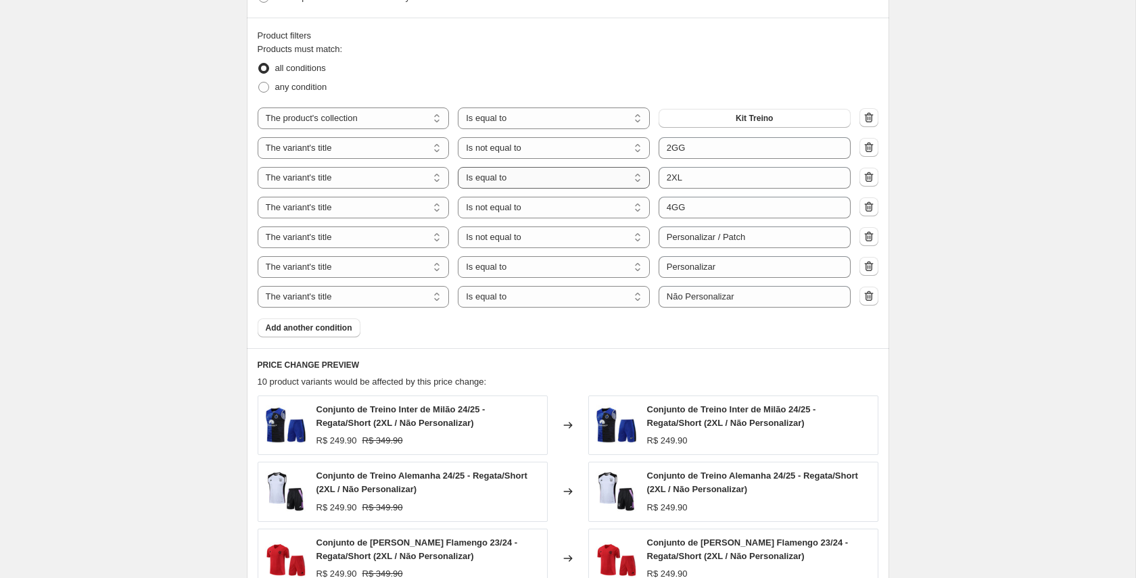
click at [599, 177] on select "Is equal to Is not equal to Contains" at bounding box center [554, 178] width 192 height 22
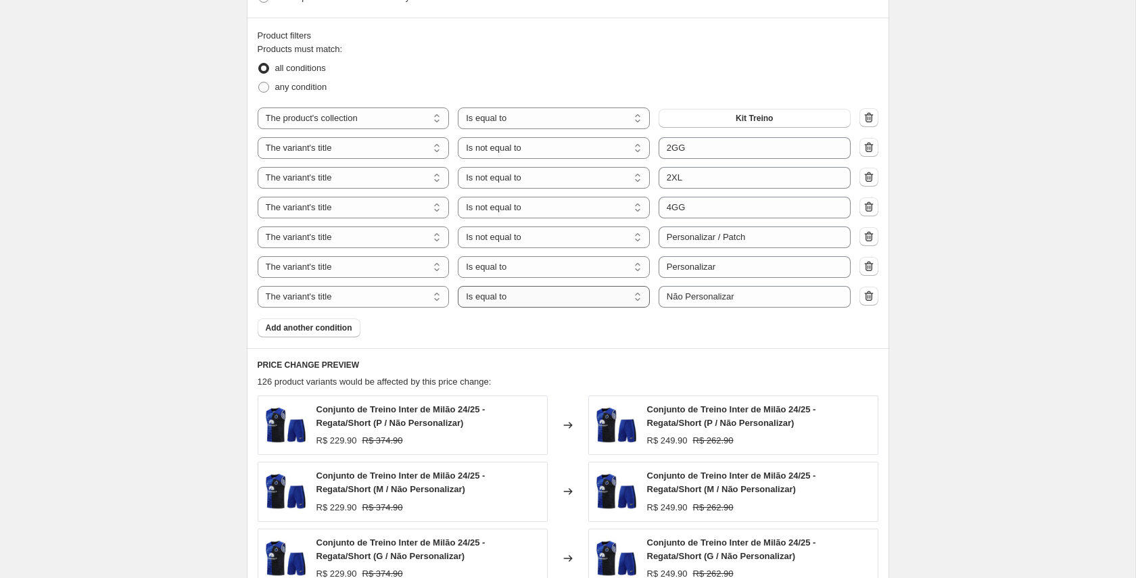
click at [594, 295] on select "Is equal to Is not equal to Contains" at bounding box center [554, 297] width 192 height 22
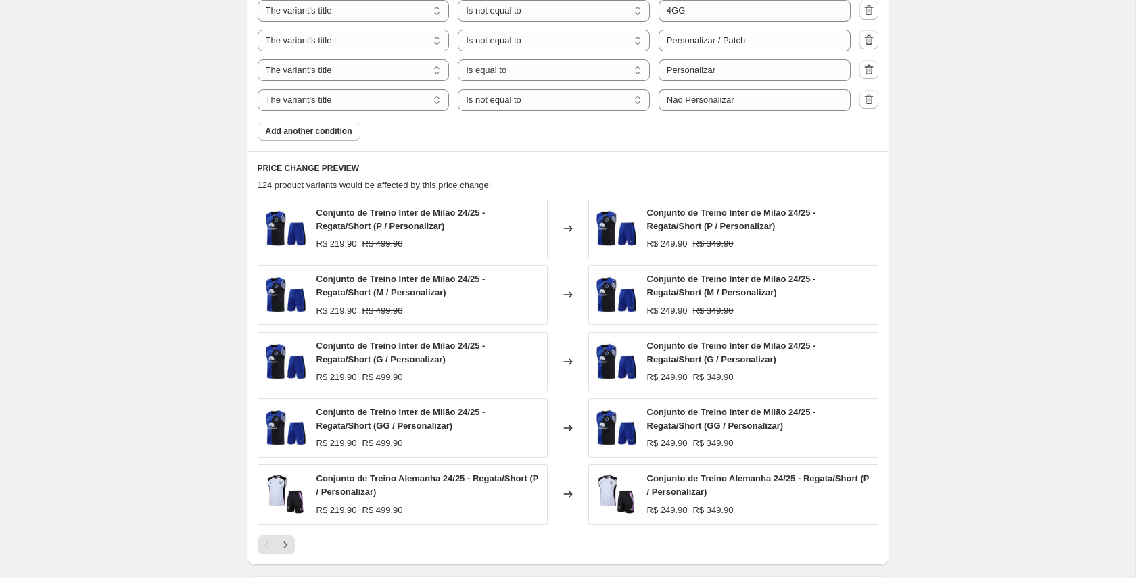
scroll to position [1278, 0]
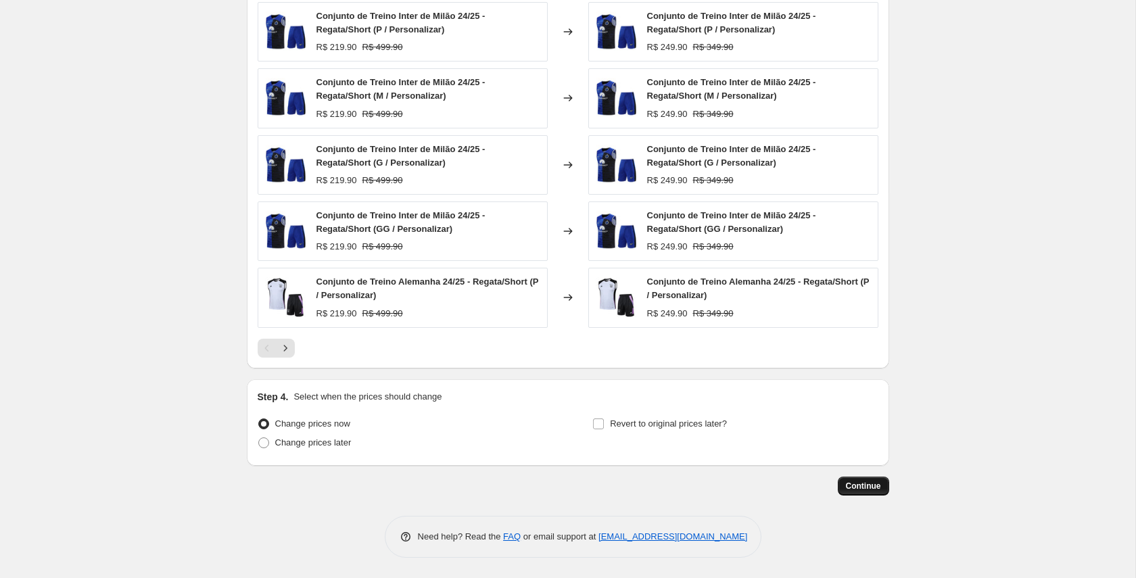
click at [869, 486] on span "Continue" at bounding box center [863, 486] width 35 height 11
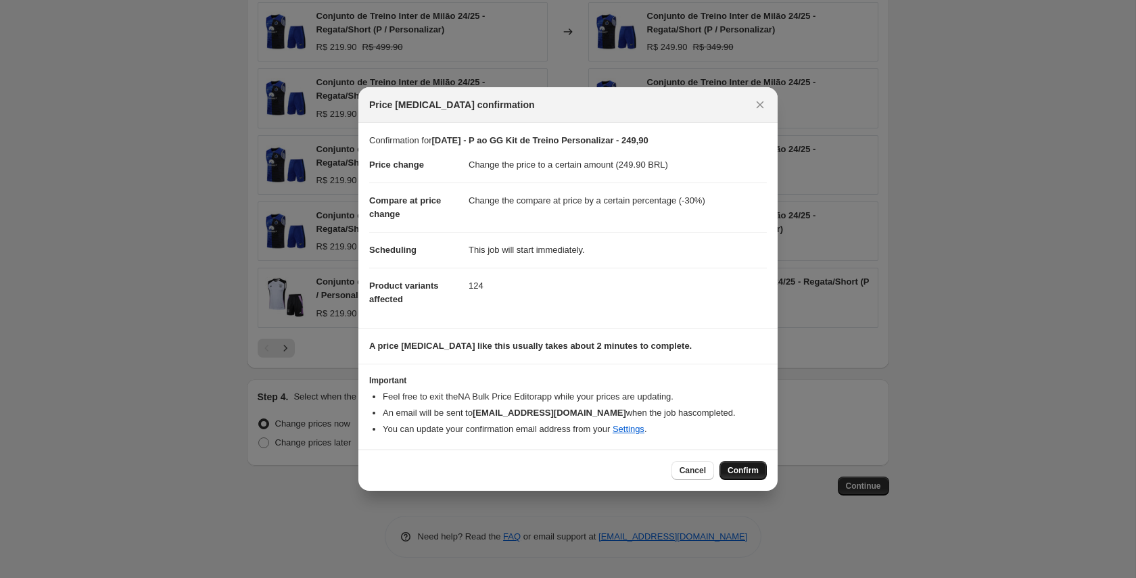
click at [755, 471] on span "Confirm" at bounding box center [742, 470] width 31 height 11
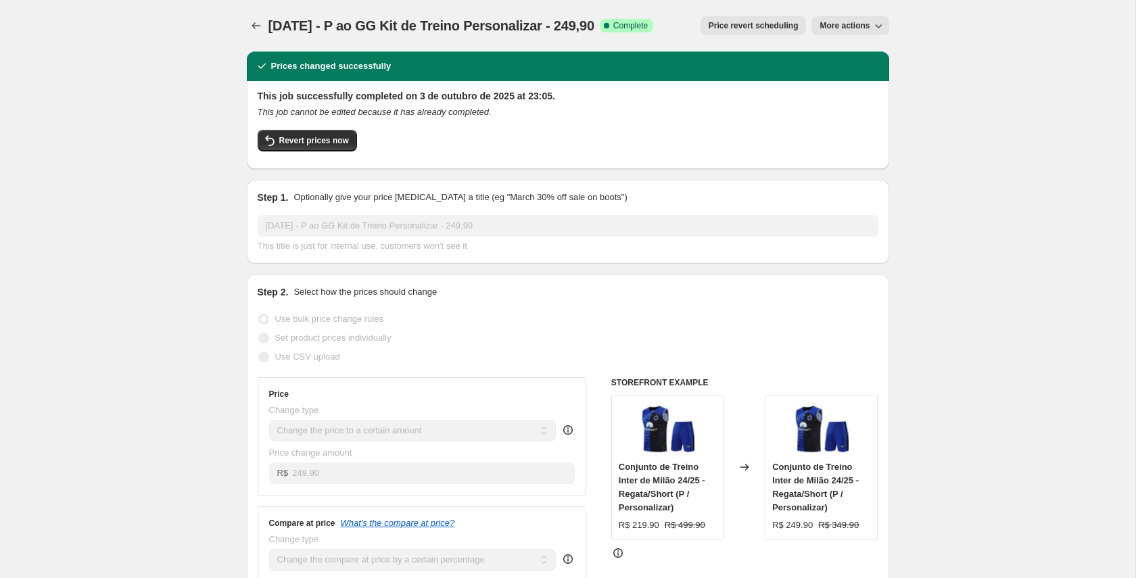
click at [869, 22] on span "More actions" at bounding box center [844, 25] width 50 height 11
click at [854, 55] on span "Copy to new job" at bounding box center [850, 54] width 63 height 10
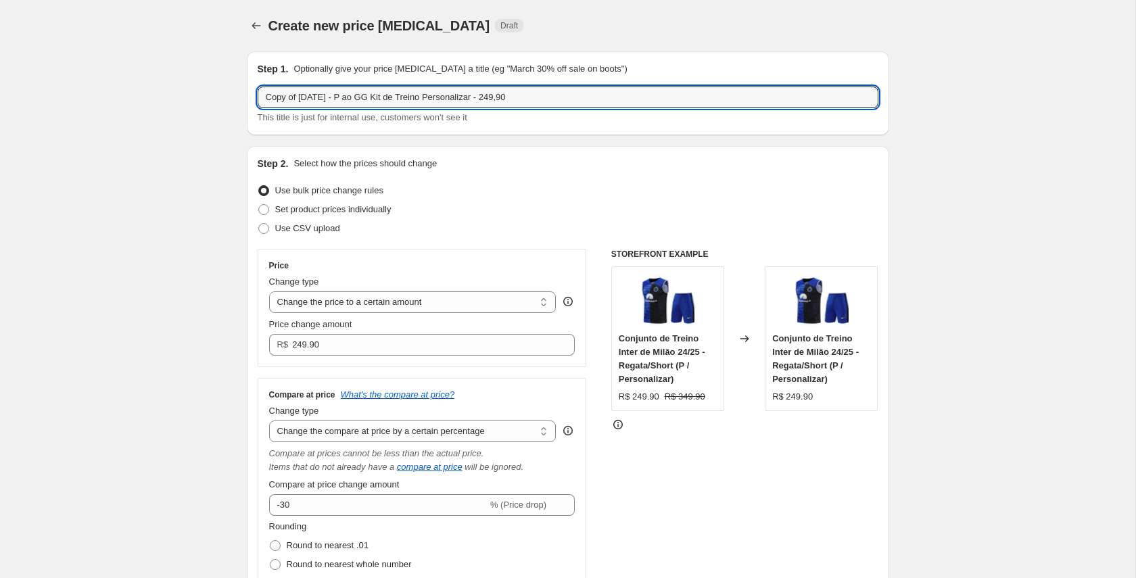
drag, startPoint x: 301, startPoint y: 97, endPoint x: 247, endPoint y: 91, distance: 54.5
click at [247, 91] on div "Step 1. Optionally give your price change job a title (eg "March 30% off sale o…" at bounding box center [568, 93] width 642 height 84
drag, startPoint x: 311, startPoint y: 96, endPoint x: 343, endPoint y: 97, distance: 32.5
click at [343, 97] on input "03/10/25 - P ao GG Kit de Treino Personalizar - 249,90" at bounding box center [568, 98] width 621 height 22
click at [454, 97] on input "03/10/25 - 2XL Kit de Treino Personalizar - 249,90" at bounding box center [568, 98] width 621 height 22
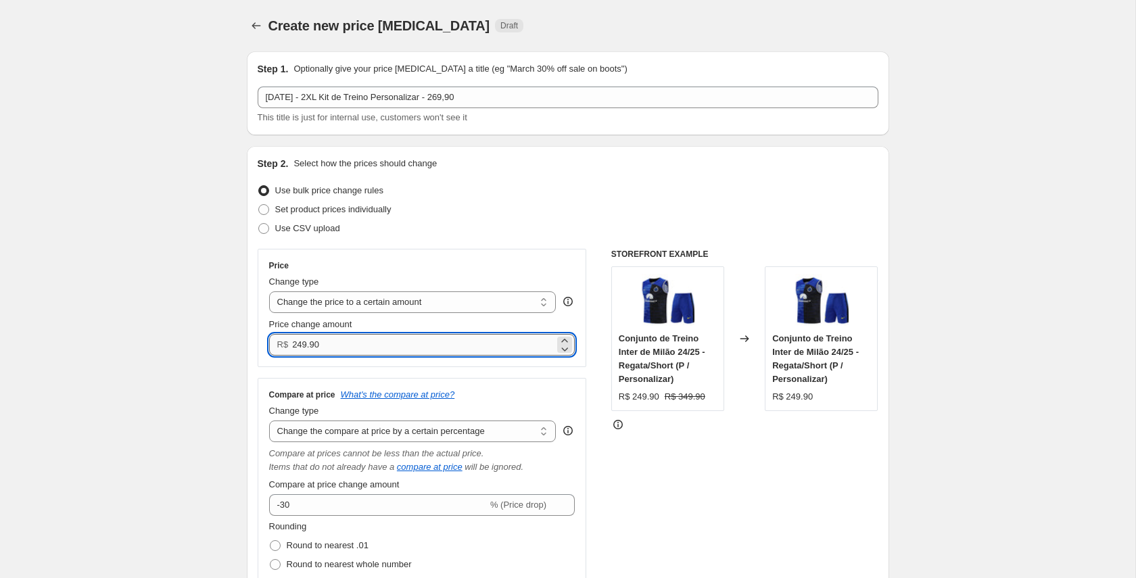
click at [303, 347] on input "249.90" at bounding box center [423, 345] width 262 height 22
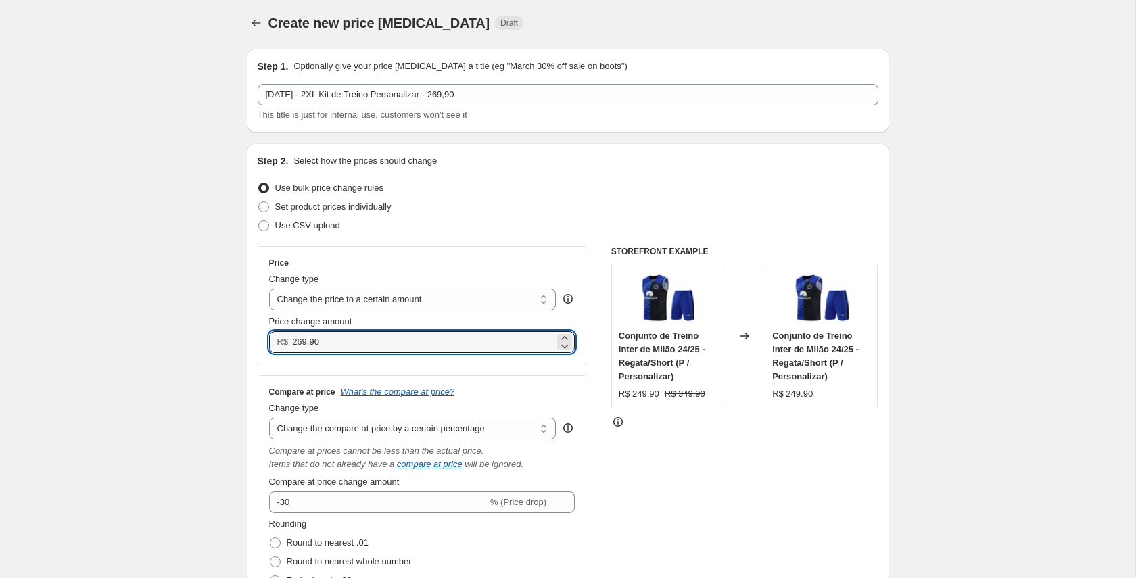
click at [489, 375] on div "Compare at price What's the compare at price? Change type Change the compare at…" at bounding box center [422, 552] width 329 height 354
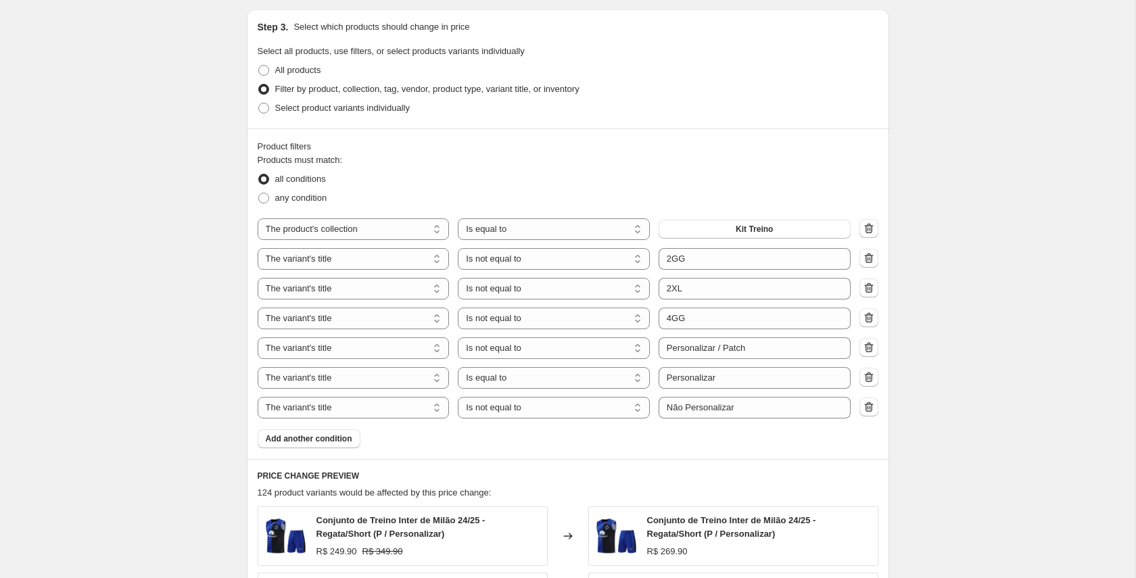
scroll to position [788, 0]
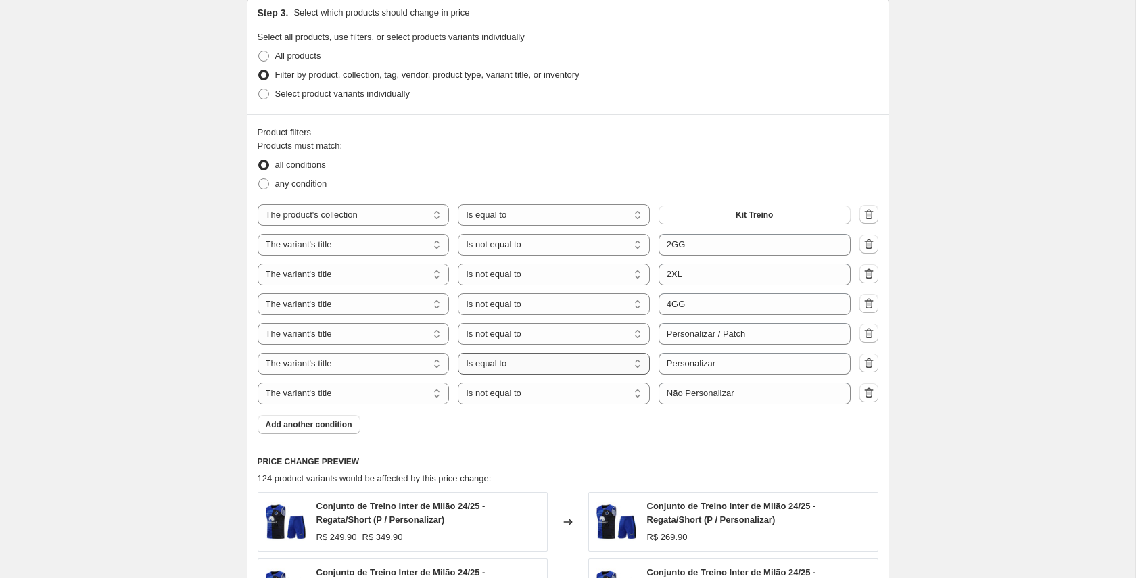
click at [533, 364] on select "Is equal to Is not equal to Contains" at bounding box center [554, 364] width 192 height 22
click at [557, 277] on select "Is equal to Is not equal to Contains" at bounding box center [554, 275] width 192 height 22
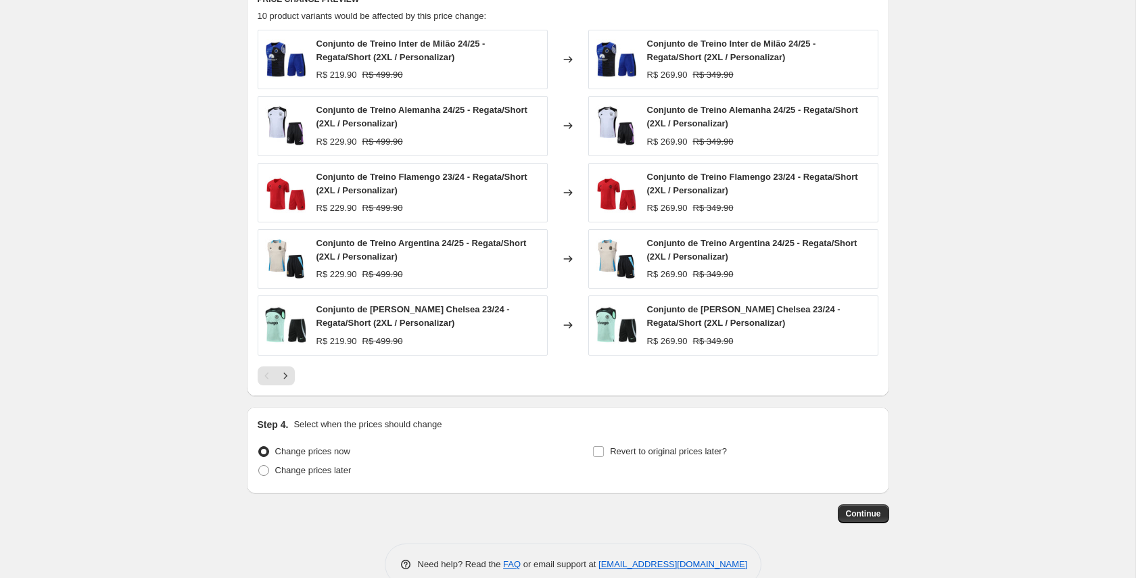
scroll to position [1251, 0]
click at [858, 510] on span "Continue" at bounding box center [863, 513] width 35 height 11
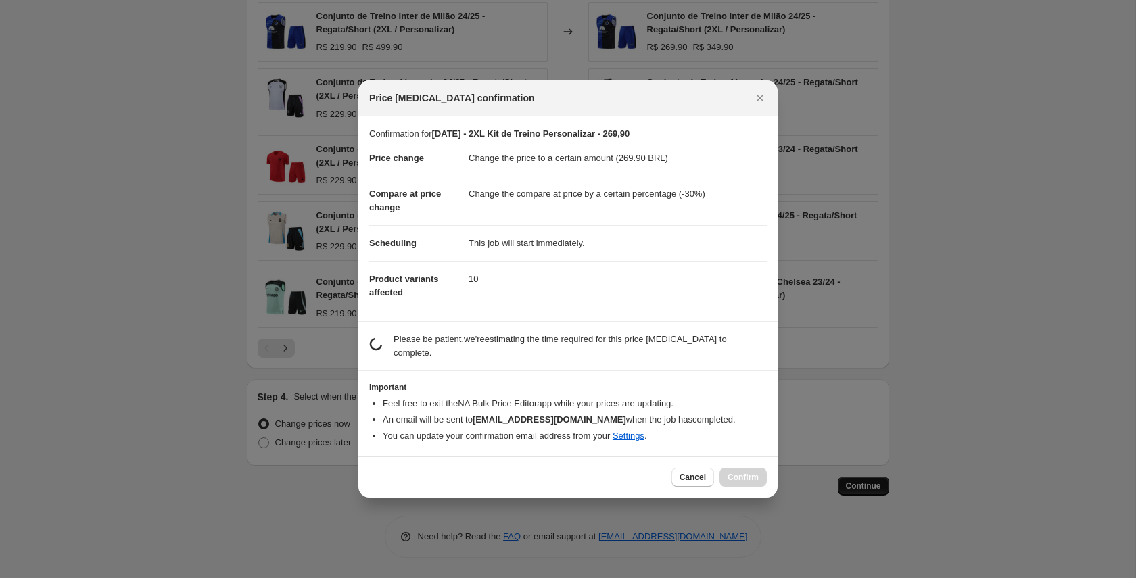
scroll to position [0, 0]
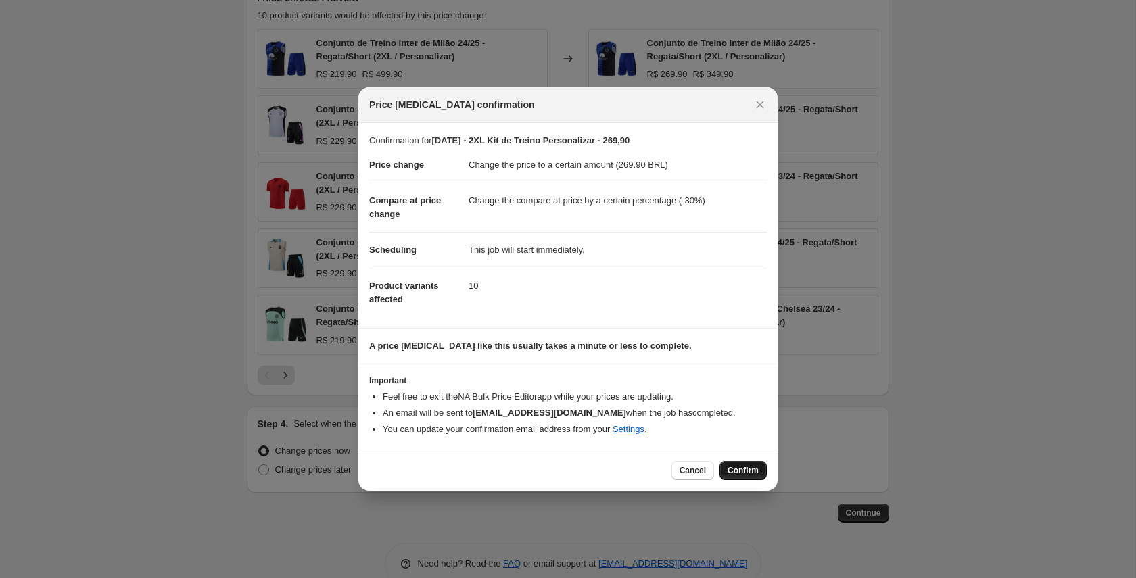
click at [735, 465] on span "Confirm" at bounding box center [742, 470] width 31 height 11
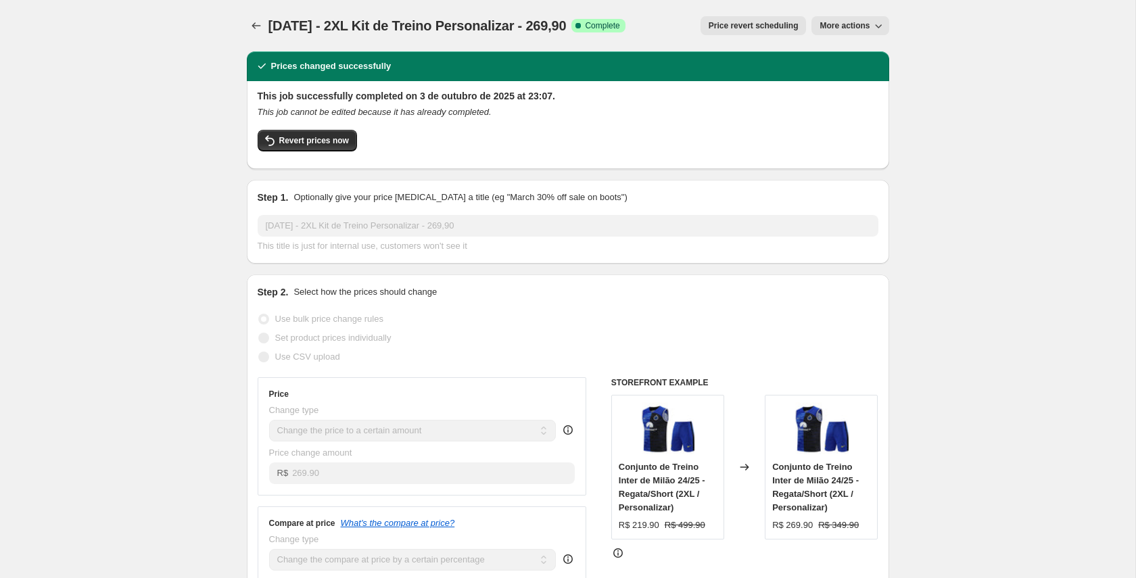
click at [855, 15] on div "03/10/25 - 2XL Kit de Treino Personalizar - 269,90. This page is ready 03/10/25…" at bounding box center [568, 25] width 642 height 51
click at [854, 22] on span "More actions" at bounding box center [844, 25] width 50 height 11
click at [848, 50] on span "Copy to new job" at bounding box center [850, 54] width 63 height 10
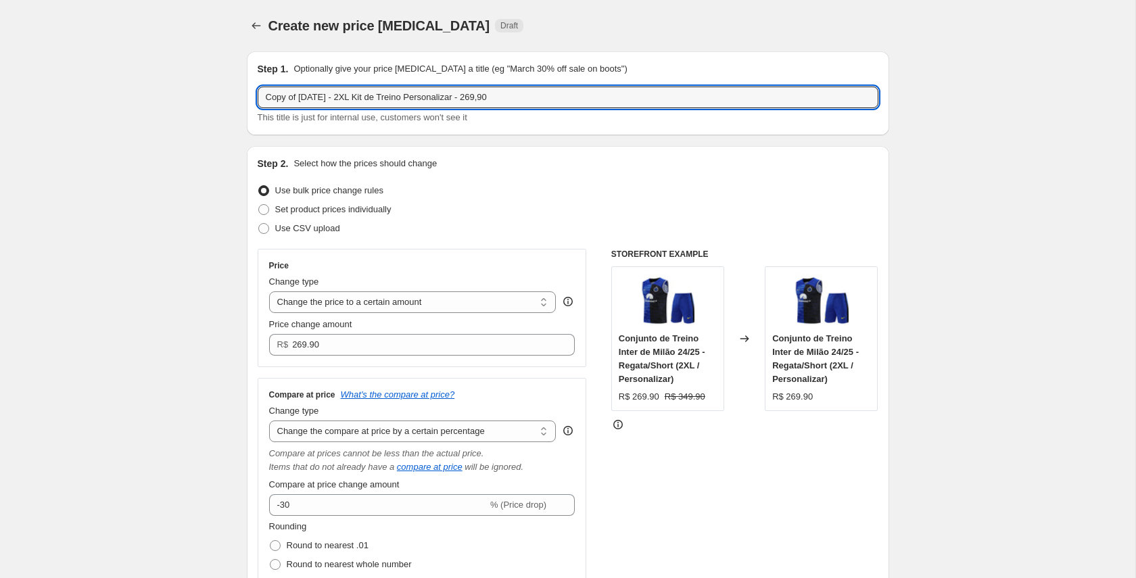
drag, startPoint x: 301, startPoint y: 98, endPoint x: 239, endPoint y: 99, distance: 62.2
drag, startPoint x: 314, startPoint y: 97, endPoint x: 331, endPoint y: 97, distance: 16.9
click at [331, 97] on input "03/10/25 - 2XL Kit de Treino Personalizar - 269,90" at bounding box center [568, 98] width 621 height 22
drag, startPoint x: 329, startPoint y: 97, endPoint x: 412, endPoint y: 98, distance: 83.8
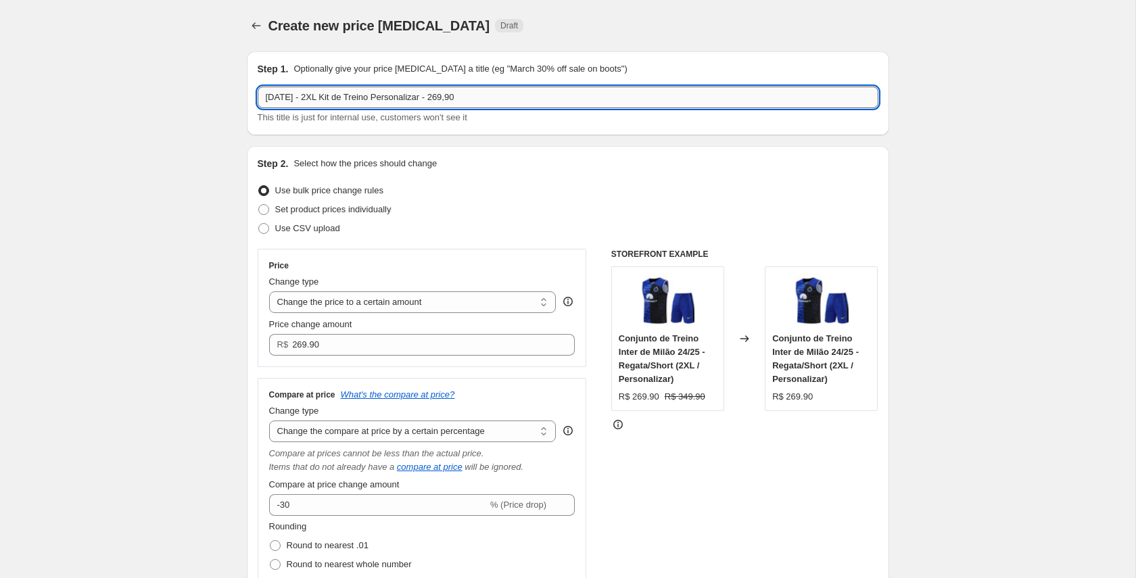
click at [329, 97] on input "03/10/25 - 2XL Kit de Treino Personalizar - 269,90" at bounding box center [568, 98] width 621 height 22
drag, startPoint x: 424, startPoint y: 96, endPoint x: 313, endPoint y: 96, distance: 110.9
click at [313, 96] on input "03/10/25 - 2XL Kit de Treino Personalizar - 269,90" at bounding box center [568, 98] width 621 height 22
drag, startPoint x: 362, startPoint y: 99, endPoint x: 370, endPoint y: 111, distance: 14.6
click at [375, 99] on input "03/10/25 - Kit Infantil - 269,90" at bounding box center [568, 98] width 621 height 22
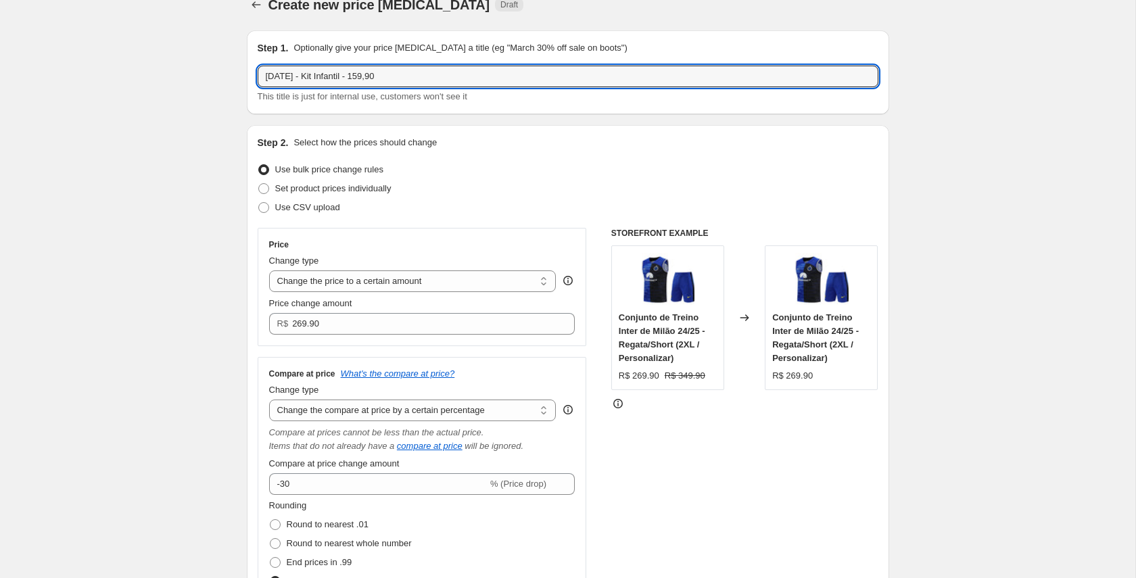
scroll to position [80, 0]
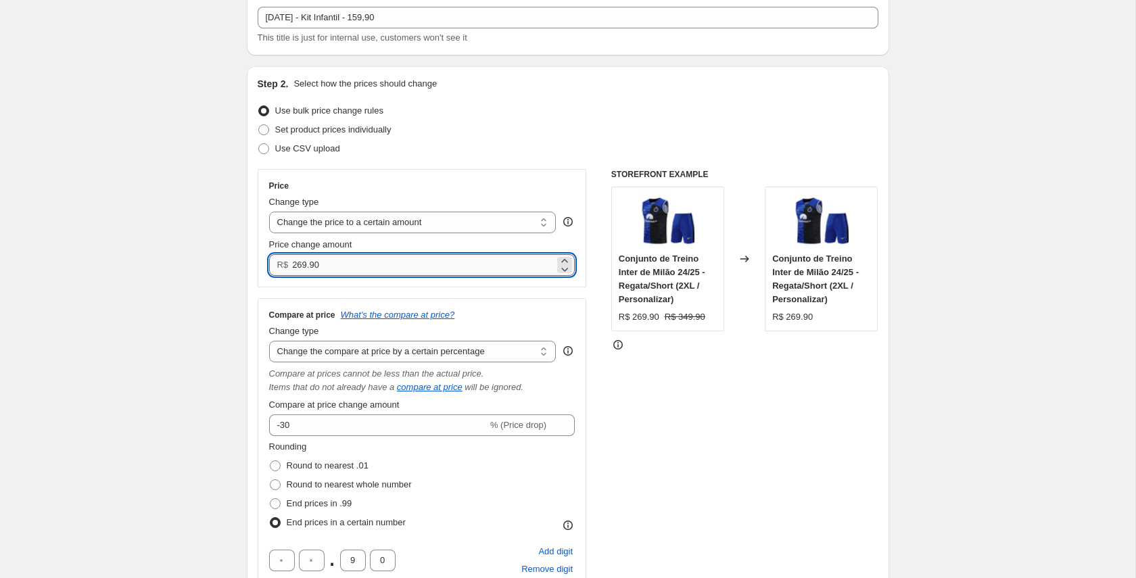
drag, startPoint x: 293, startPoint y: 264, endPoint x: 308, endPoint y: 264, distance: 15.5
click at [308, 264] on input "269.90" at bounding box center [423, 265] width 262 height 22
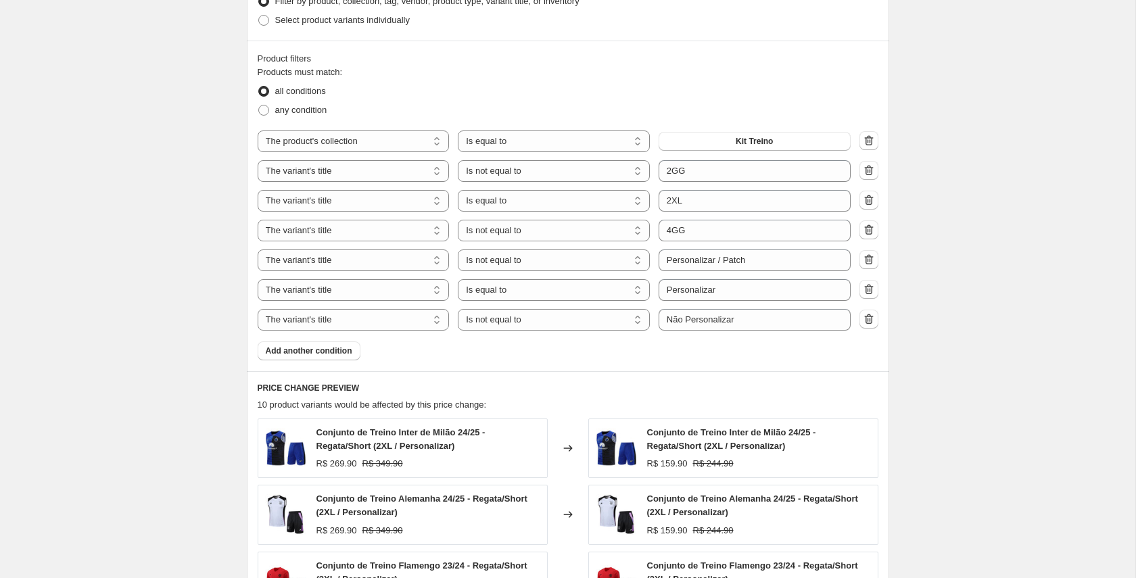
scroll to position [874, 0]
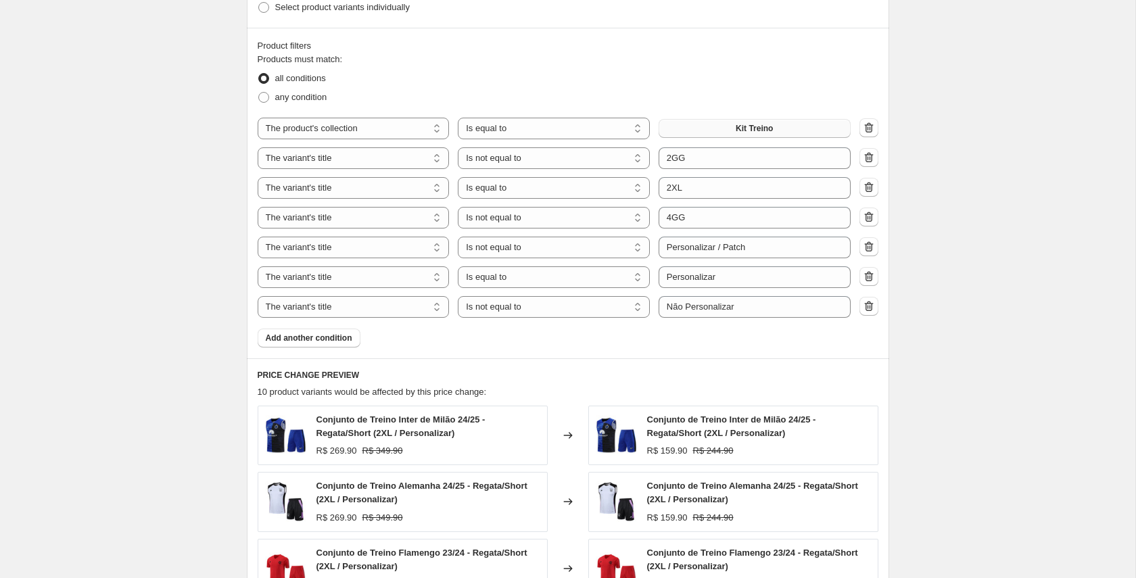
click at [763, 124] on span "Kit Treino" at bounding box center [753, 128] width 37 height 11
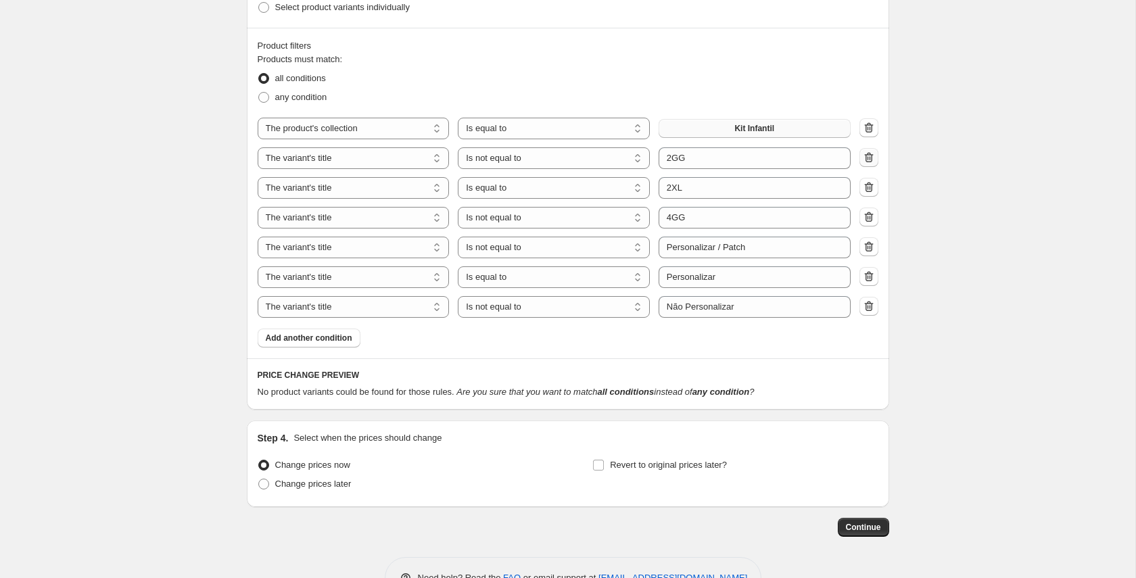
click at [870, 156] on icon "button" at bounding box center [869, 158] width 14 height 14
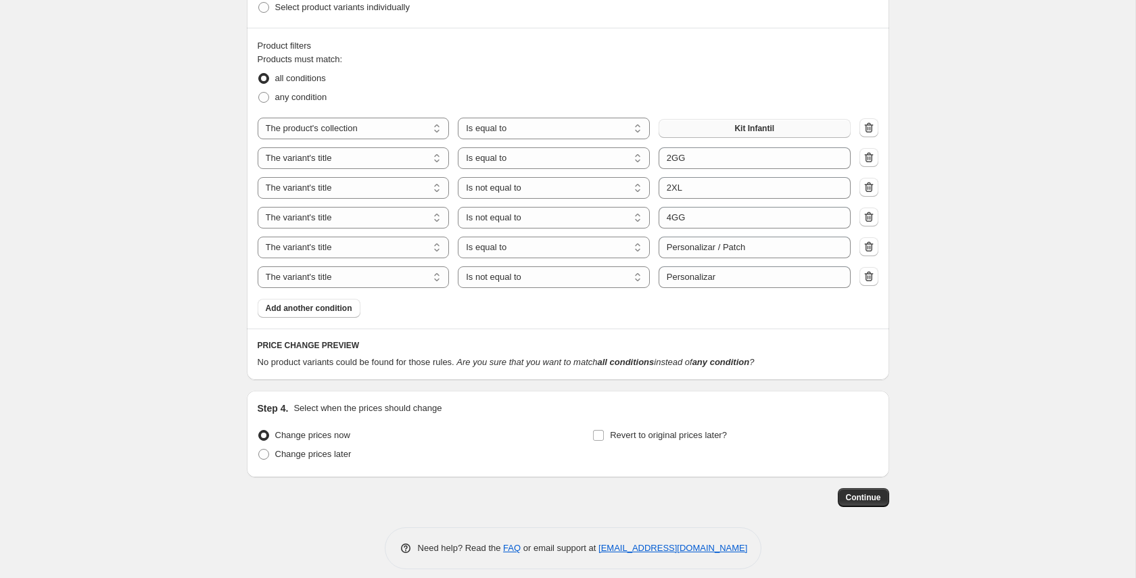
click at [506, 318] on div "Product filters Products must match: all conditions any condition The product T…" at bounding box center [568, 178] width 642 height 301
click at [871, 188] on icon "button" at bounding box center [868, 188] width 9 height 10
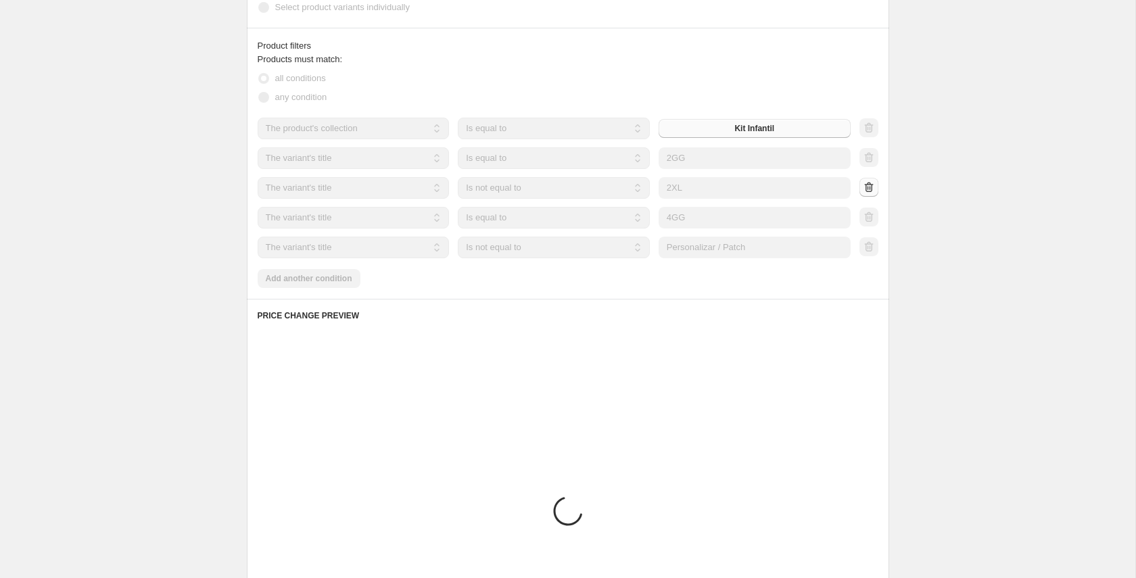
scroll to position [856, 0]
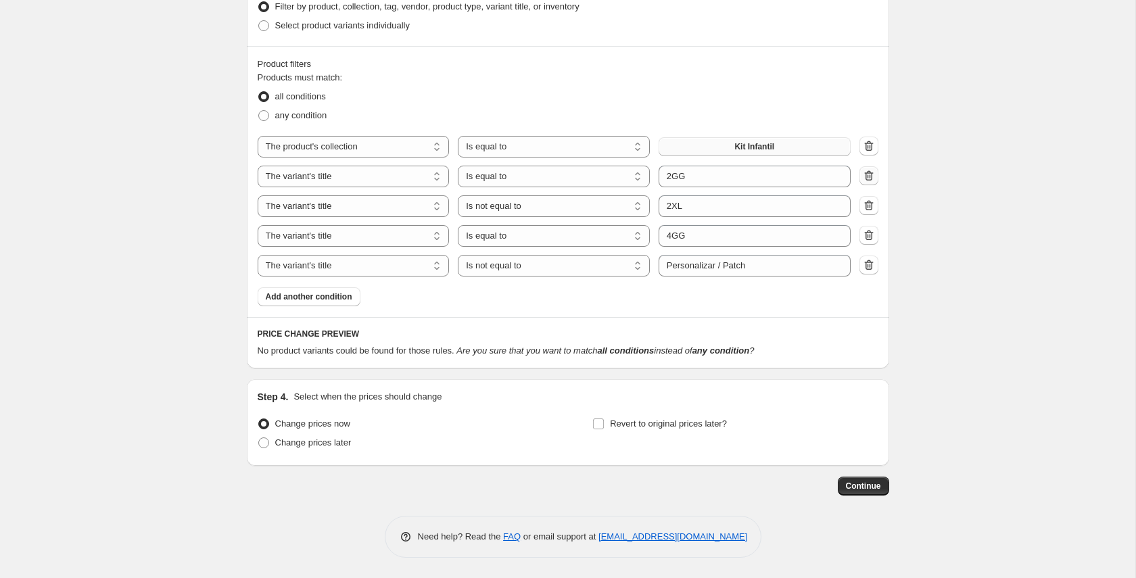
click at [869, 179] on icon "button" at bounding box center [869, 176] width 14 height 14
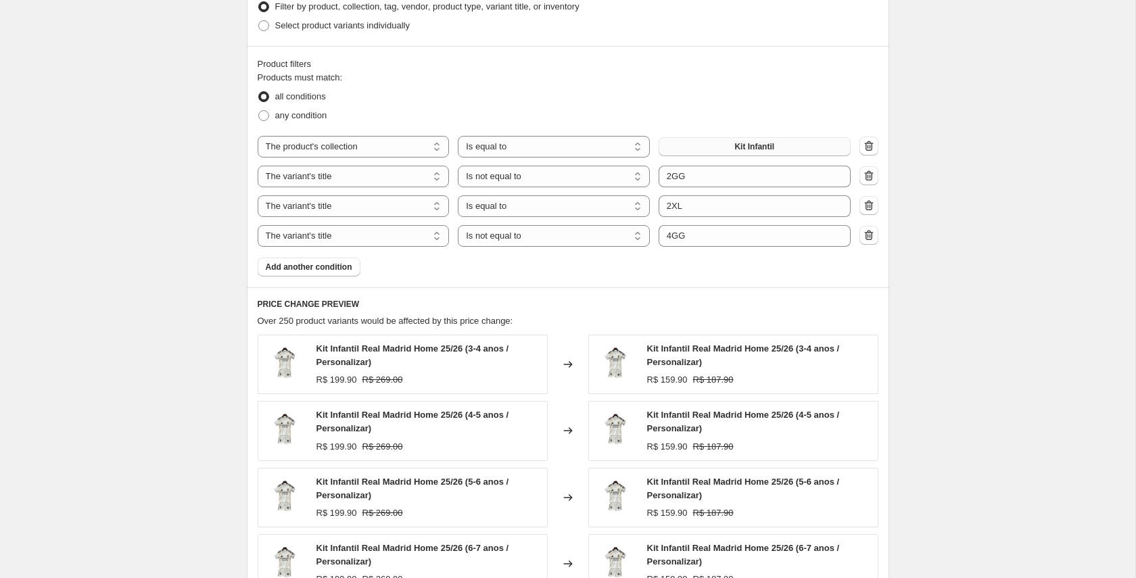
click at [436, 279] on div "Product filters Products must match: all conditions any condition The product T…" at bounding box center [568, 166] width 642 height 241
click at [300, 269] on span "Add another condition" at bounding box center [309, 267] width 87 height 11
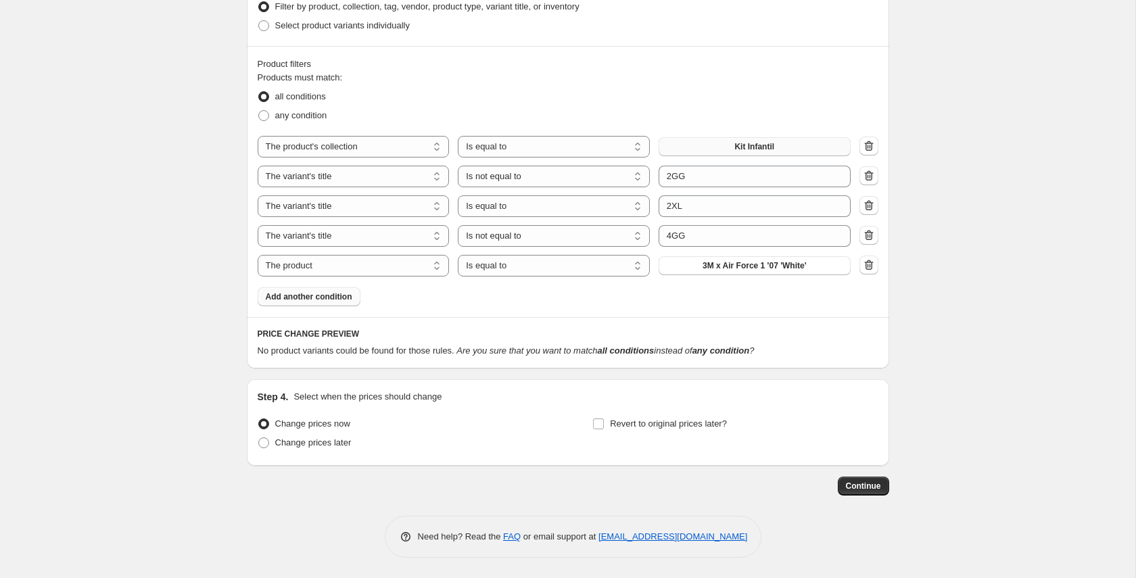
click at [692, 306] on div "Product filters Products must match: all conditions any condition The product T…" at bounding box center [568, 181] width 642 height 271
click at [765, 270] on span "3M x Air Force 1 '07 'White'" at bounding box center [754, 265] width 104 height 11
click at [389, 268] on select "The product The product's collection The product's tag The product's vendor The…" at bounding box center [354, 266] width 192 height 22
click at [604, 270] on select "Is equal to Is not equal to Contains" at bounding box center [554, 266] width 192 height 22
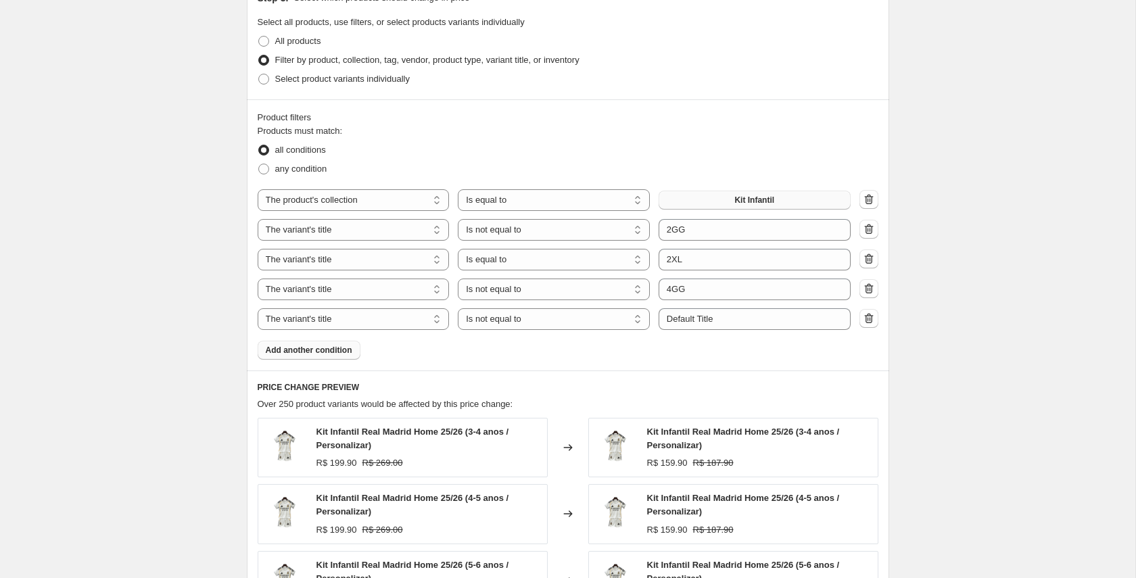
scroll to position [805, 0]
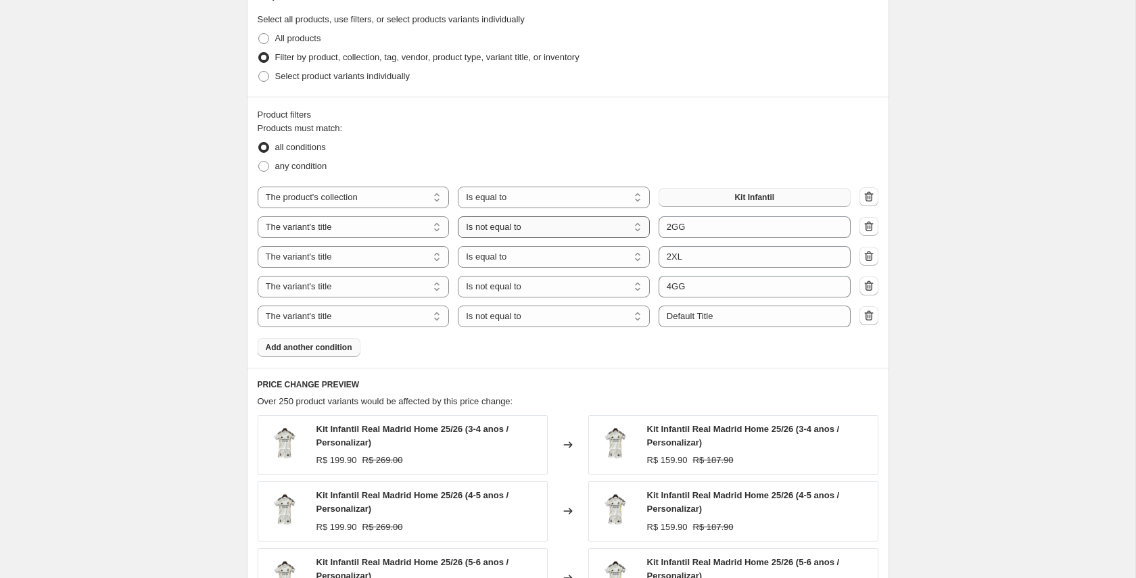
click at [573, 228] on select "Is equal to Is not equal to Contains" at bounding box center [554, 227] width 192 height 22
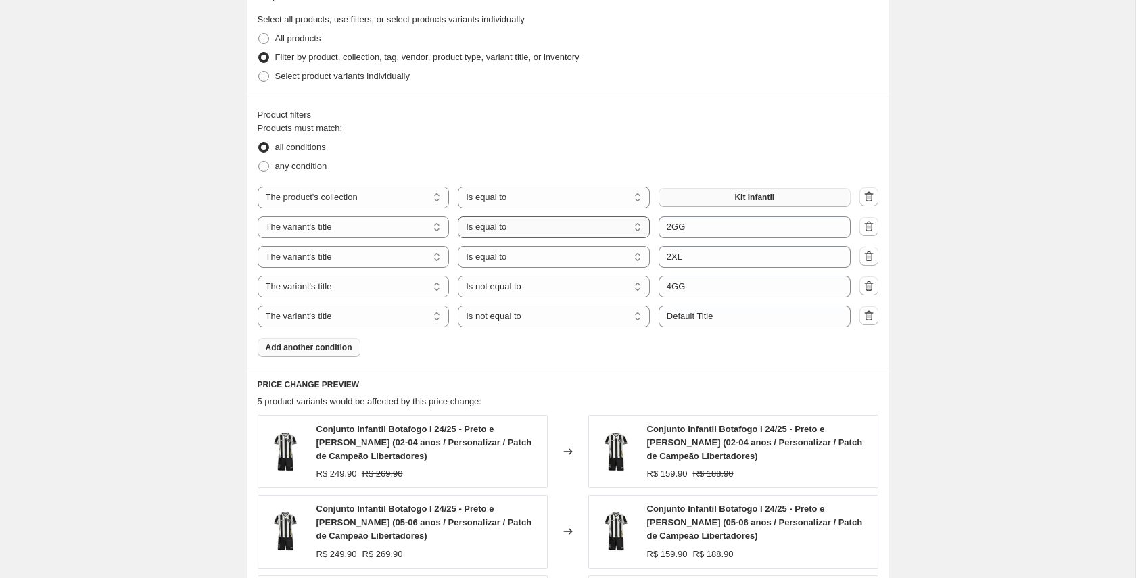
click at [560, 228] on select "Is equal to Is not equal to Contains" at bounding box center [554, 227] width 192 height 22
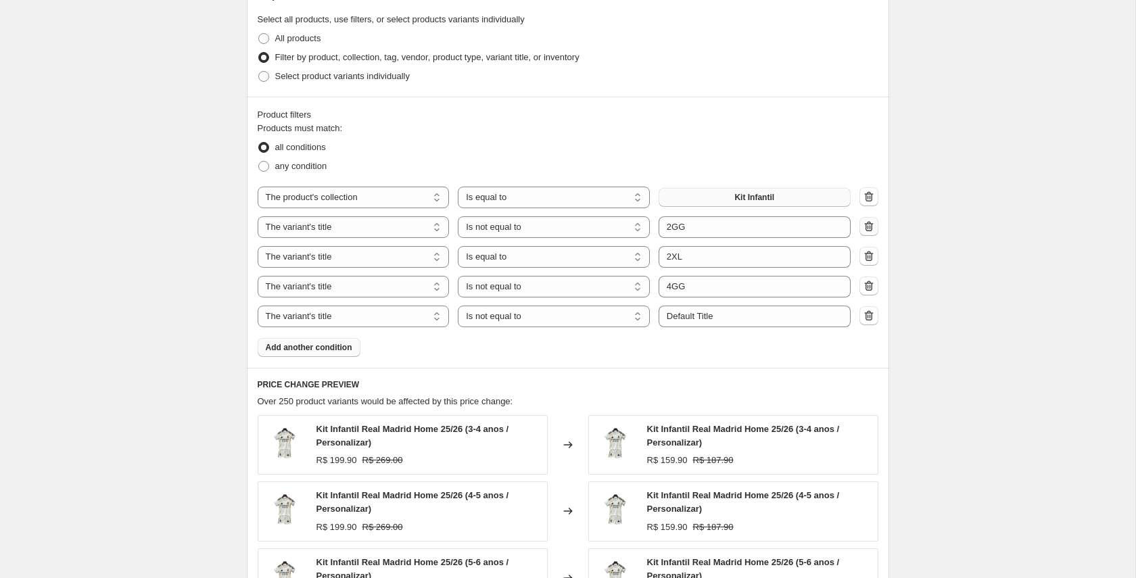
click at [866, 226] on icon "button" at bounding box center [869, 227] width 14 height 14
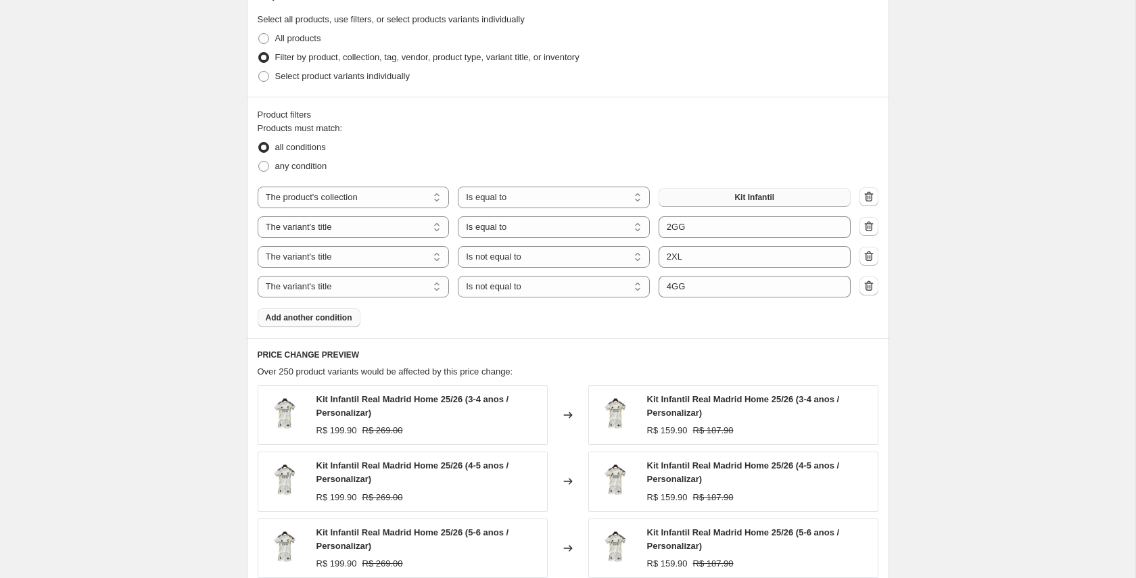
click at [867, 226] on icon "button" at bounding box center [867, 228] width 1 height 4
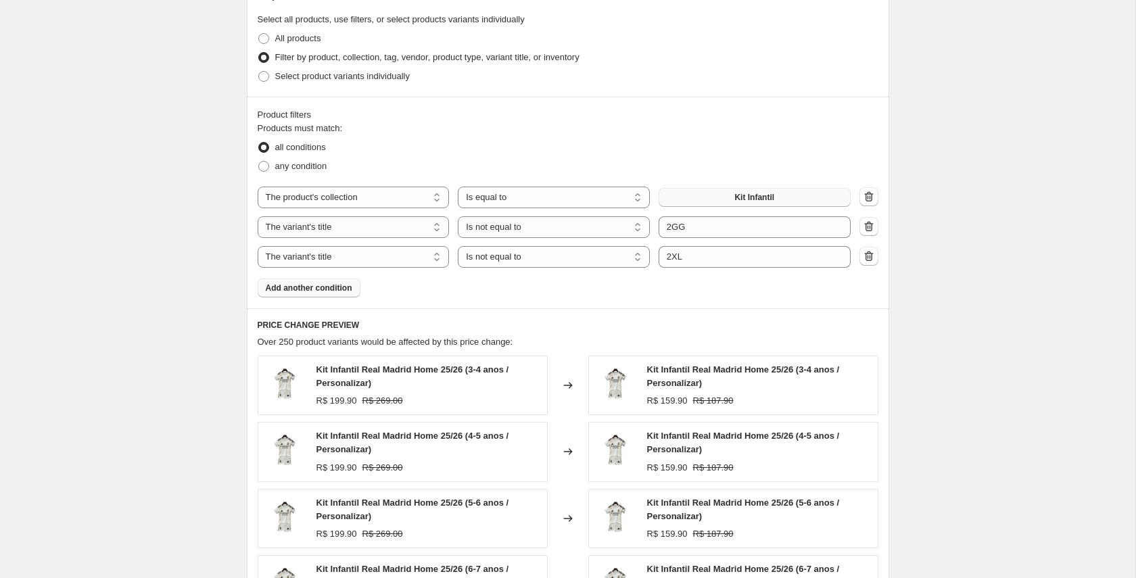
click at [867, 226] on icon "button" at bounding box center [867, 228] width 1 height 4
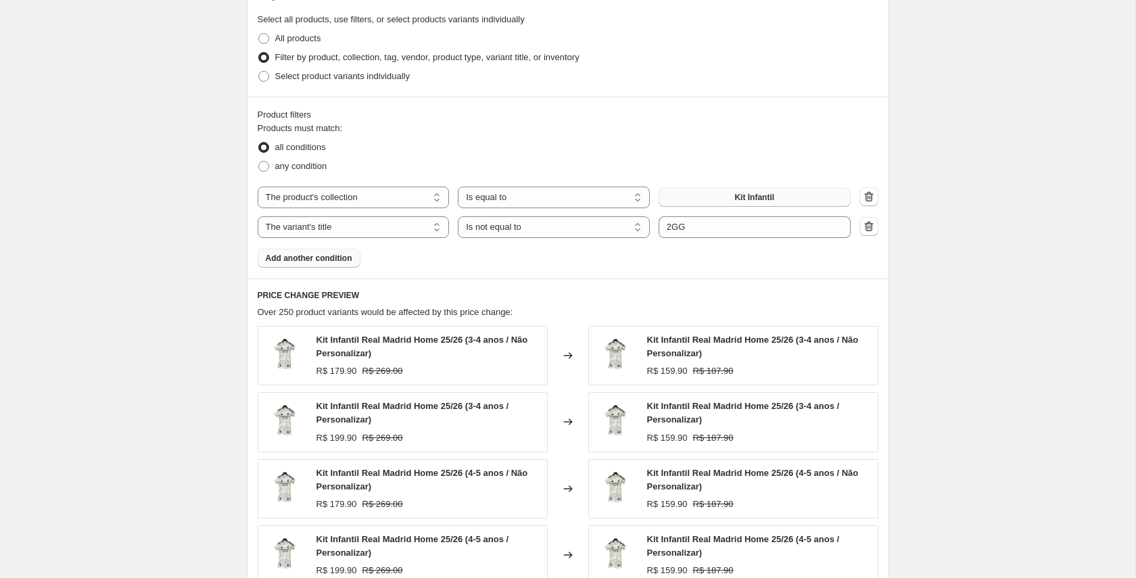
click at [867, 226] on icon "button" at bounding box center [867, 228] width 1 height 4
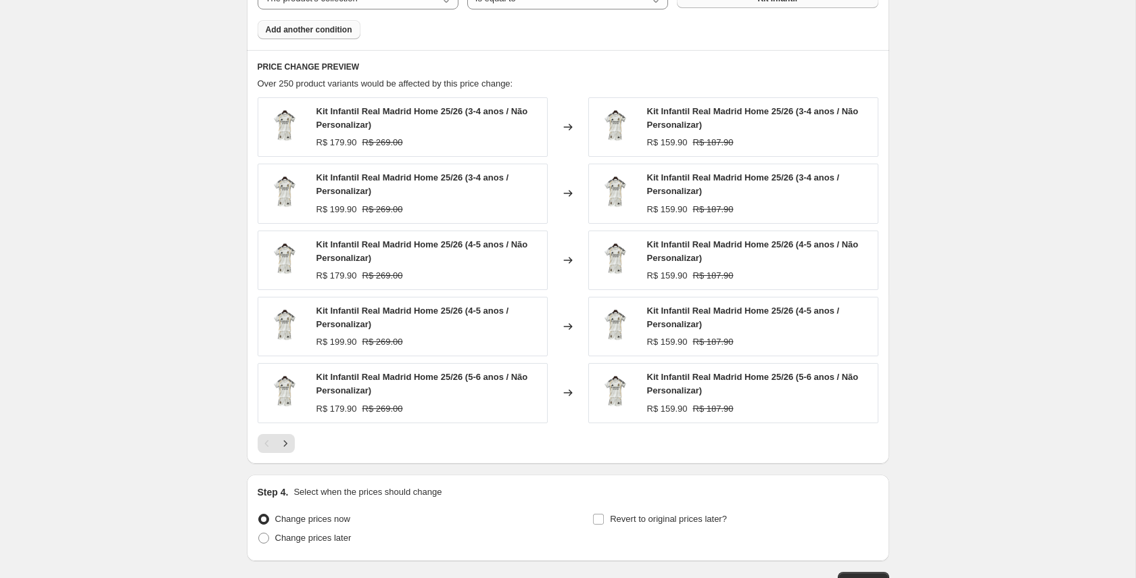
scroll to position [1009, 0]
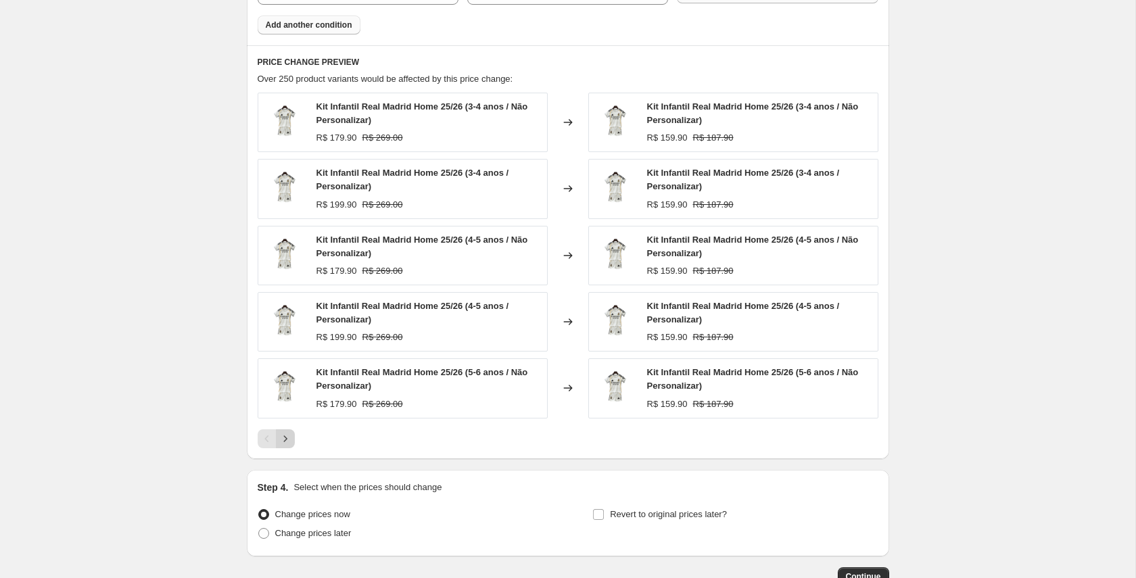
click at [282, 438] on icon "Next" at bounding box center [286, 439] width 14 height 14
click at [268, 438] on icon "Previous" at bounding box center [267, 439] width 14 height 14
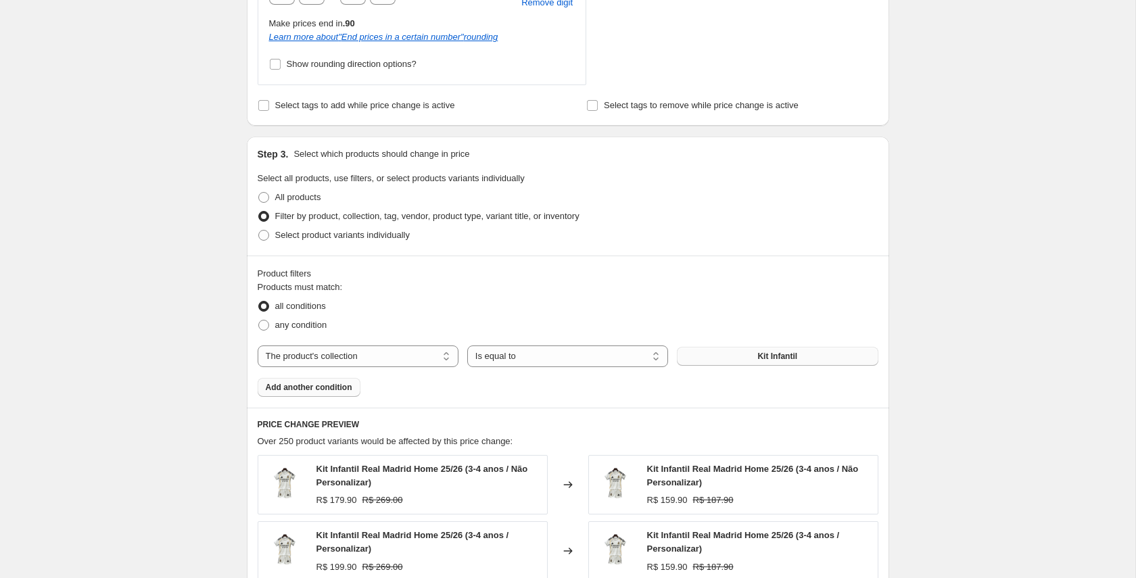
scroll to position [822, 0]
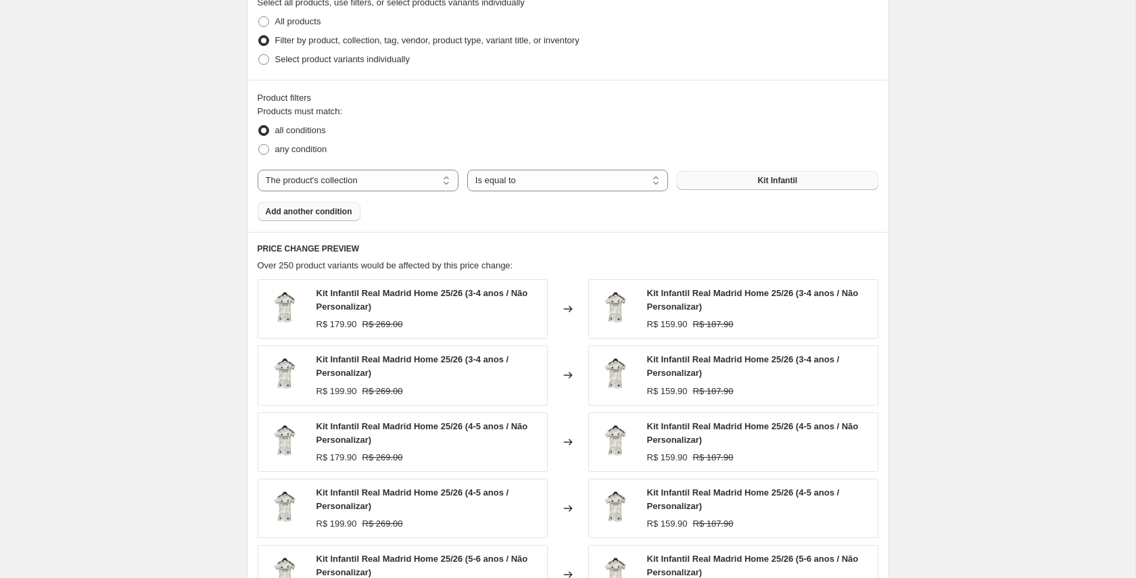
click at [320, 207] on span "Add another condition" at bounding box center [309, 211] width 87 height 11
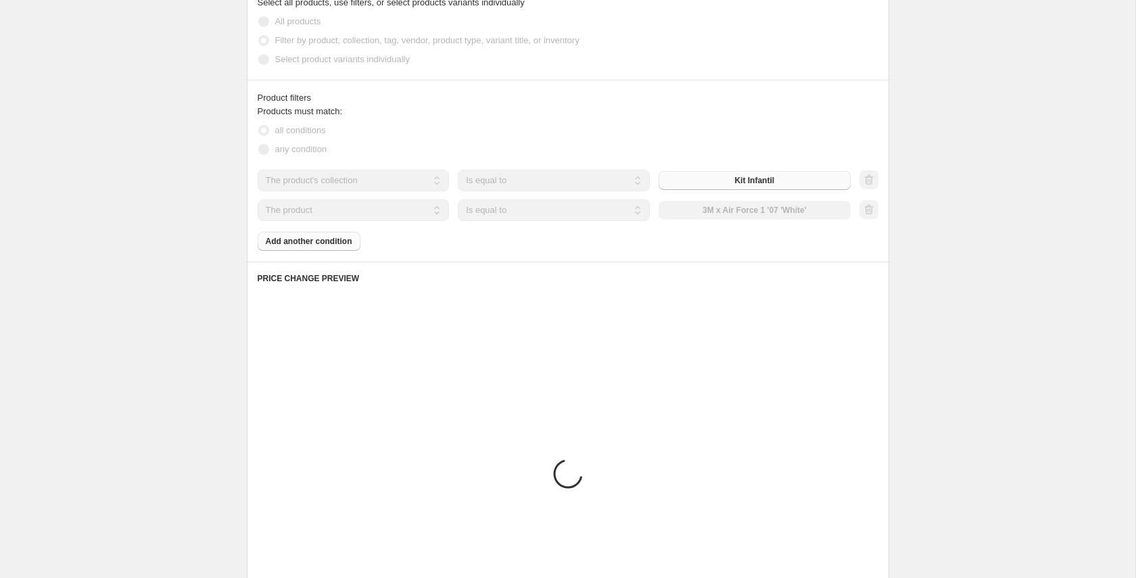
scroll to position [767, 0]
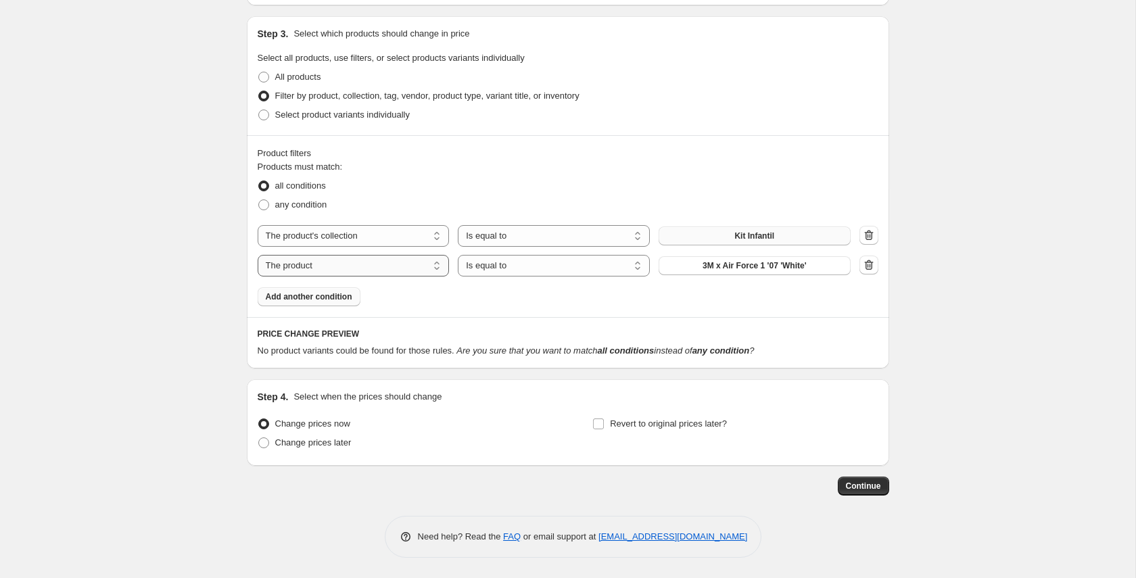
click at [392, 260] on select "The product The product's collection The product's tag The product's vendor The…" at bounding box center [354, 266] width 192 height 22
drag, startPoint x: 740, startPoint y: 268, endPoint x: 647, endPoint y: 268, distance: 92.6
click at [647, 268] on div "The product The product's collection The product's tag The product's vendor The…" at bounding box center [554, 266] width 593 height 22
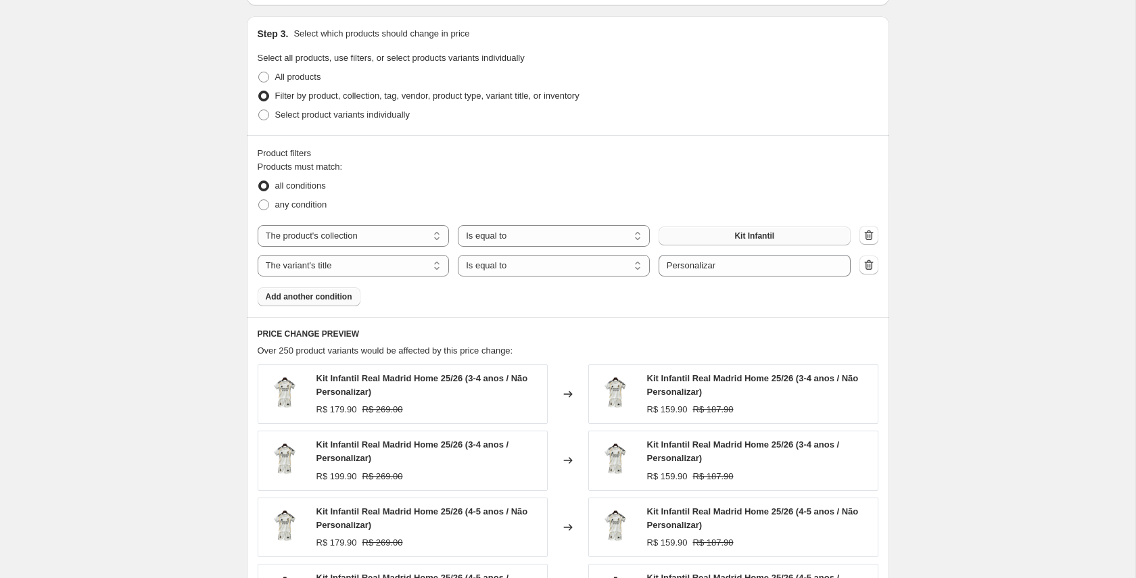
click at [306, 300] on span "Add another condition" at bounding box center [309, 296] width 87 height 11
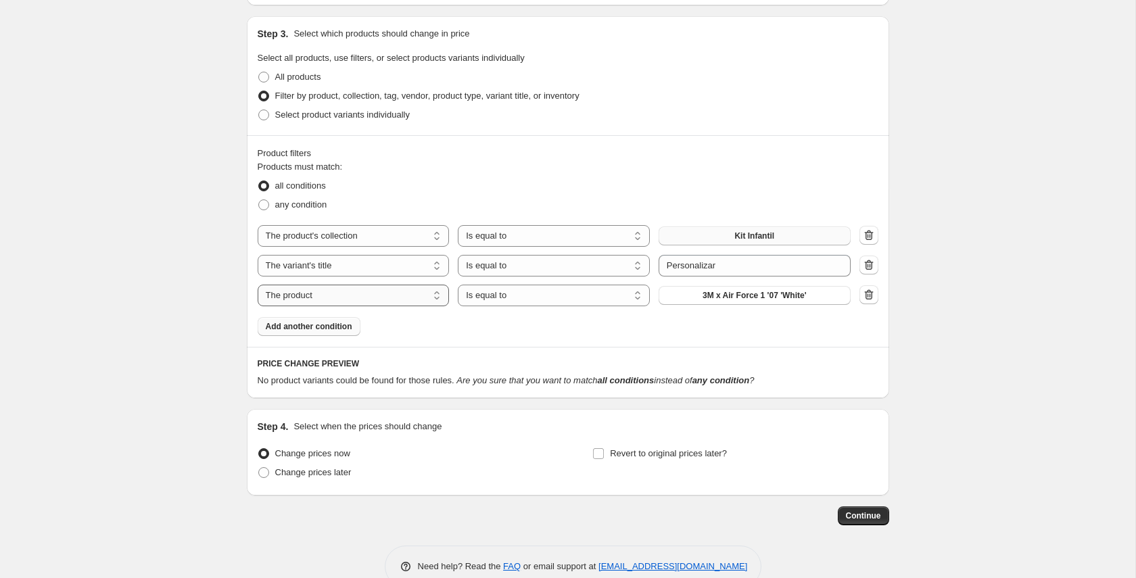
click at [369, 299] on select "The product The product's collection The product's tag The product's vendor The…" at bounding box center [354, 296] width 192 height 22
click at [538, 297] on select "Is equal to Is not equal to Contains" at bounding box center [554, 296] width 192 height 22
click at [693, 266] on input "Personalizar" at bounding box center [754, 266] width 192 height 22
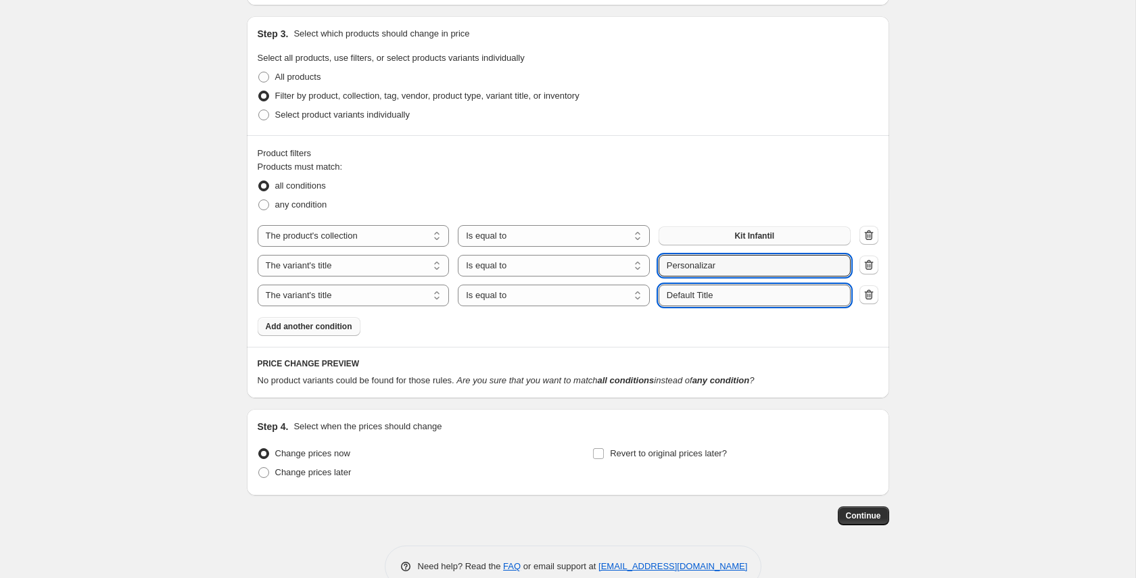
click at [706, 296] on input "Default Title" at bounding box center [754, 296] width 192 height 22
paste input "Personalizar"
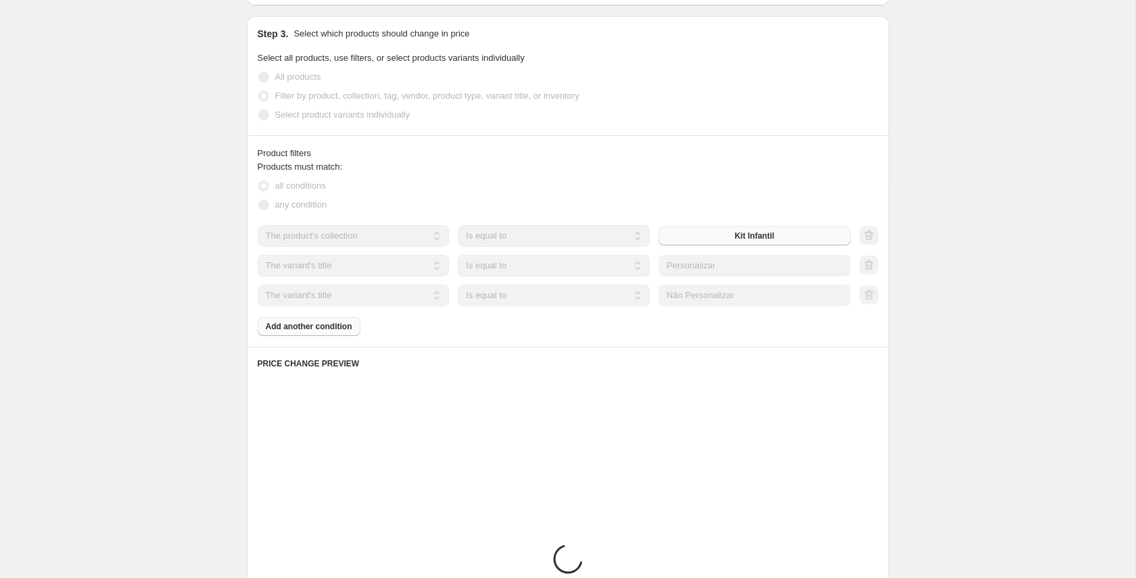
click at [608, 328] on div "Products must match: all conditions any condition The product The product's col…" at bounding box center [568, 248] width 621 height 176
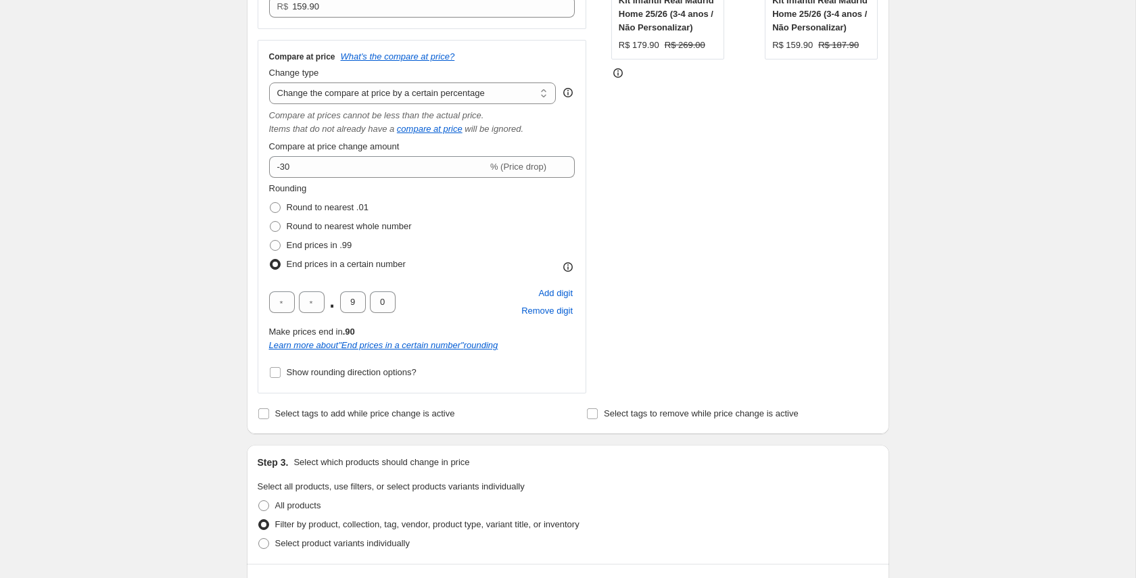
scroll to position [0, 0]
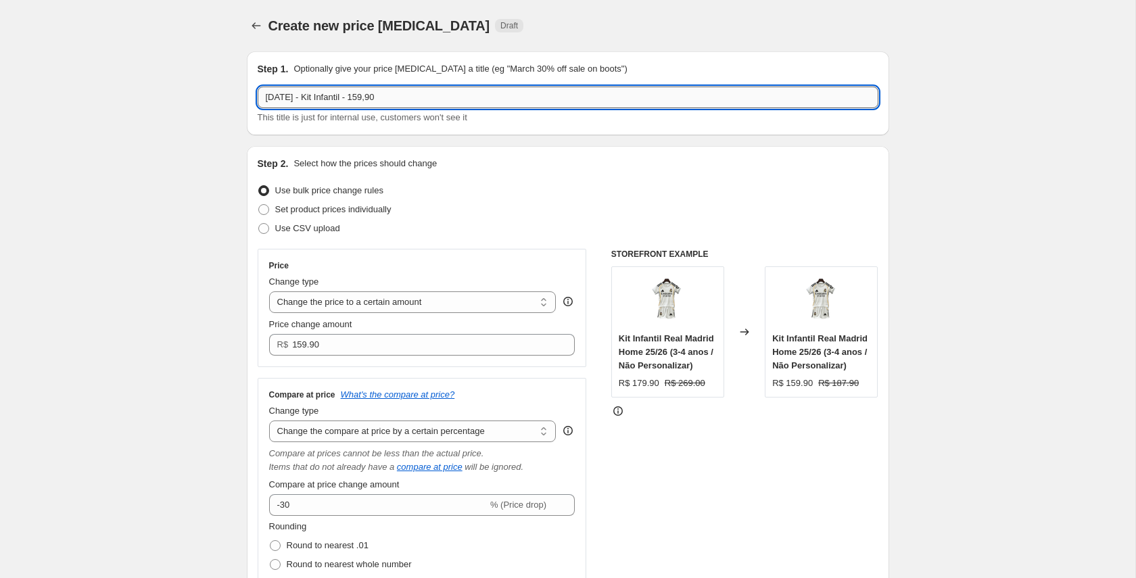
drag, startPoint x: 356, startPoint y: 98, endPoint x: 354, endPoint y: 107, distance: 9.8
click at [356, 99] on input "03/10/25 - Kit Infantil - 159,90" at bounding box center [568, 98] width 621 height 22
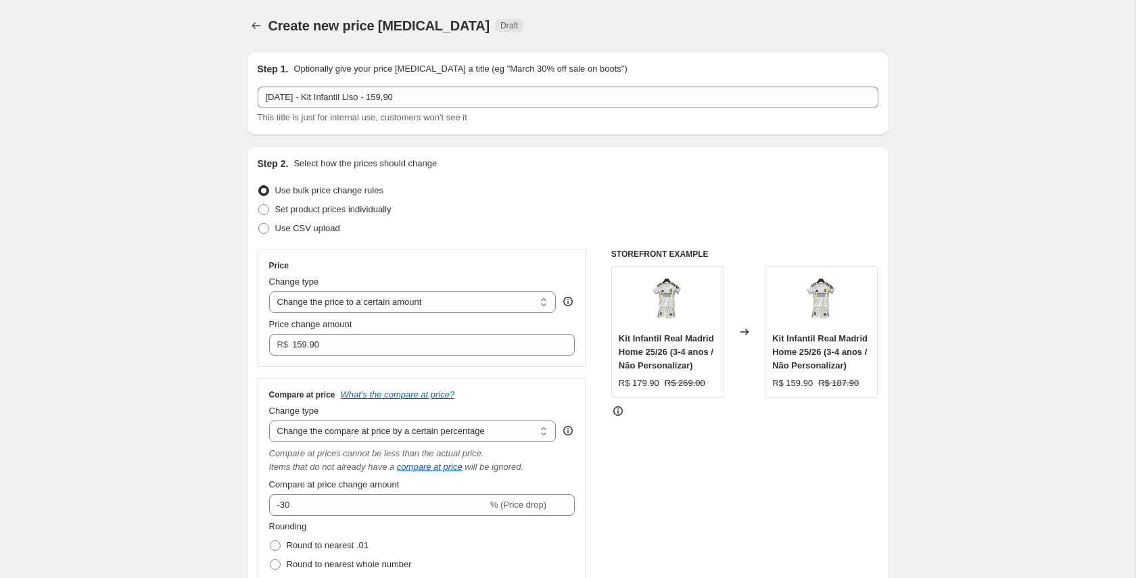
click at [490, 146] on div "Step 2. Select how the prices should change Use bulk price change rules Set pro…" at bounding box center [568, 459] width 642 height 626
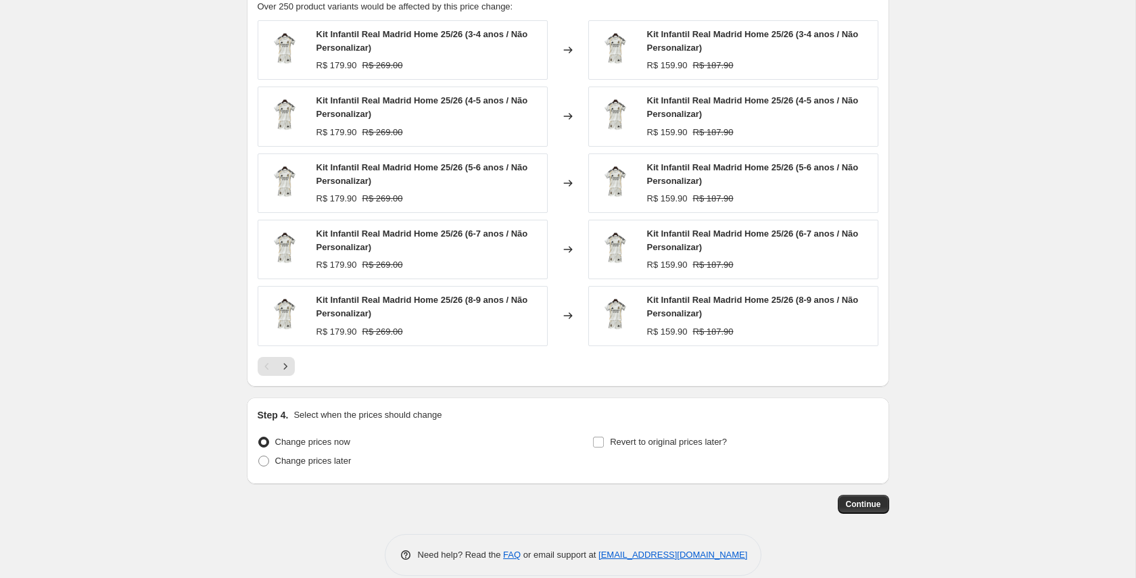
scroll to position [1159, 0]
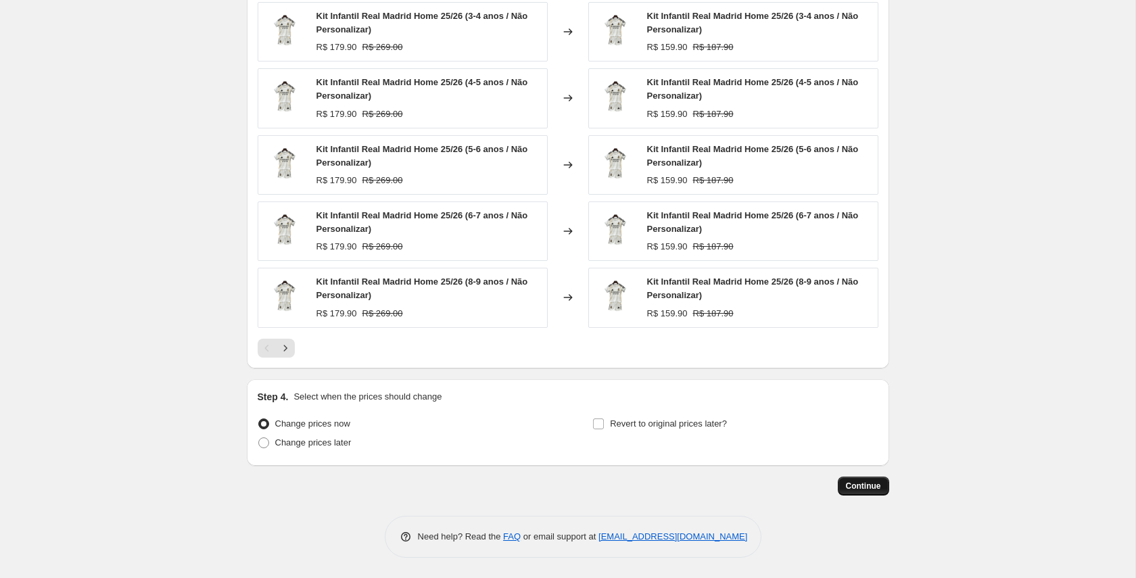
click at [870, 490] on span "Continue" at bounding box center [863, 486] width 35 height 11
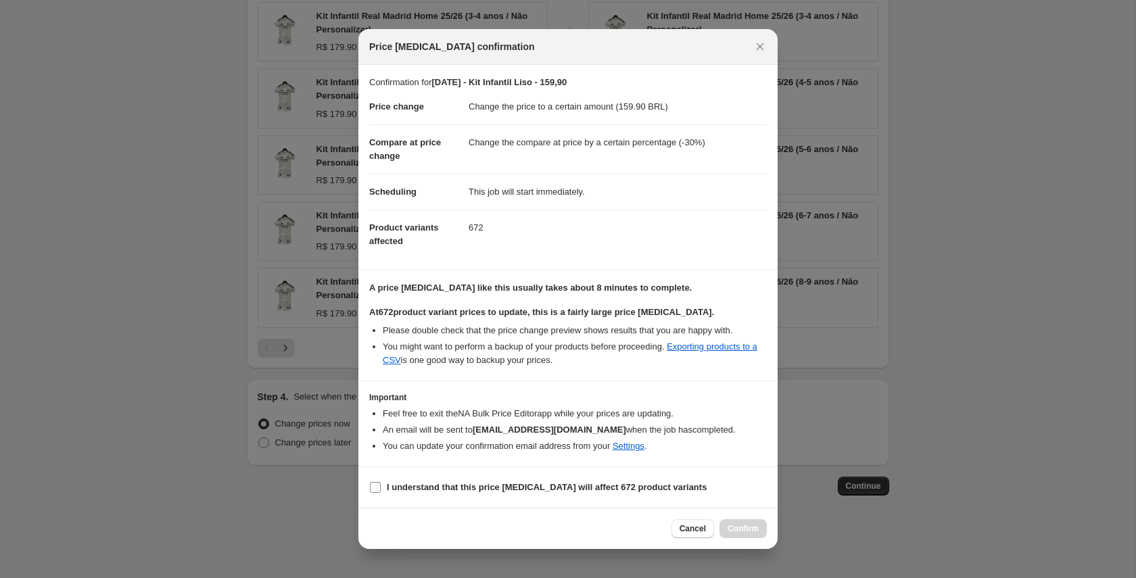
click at [526, 487] on b "I understand that this price change job will affect 672 product variants" at bounding box center [547, 487] width 320 height 10
click at [381, 487] on input "I understand that this price change job will affect 672 product variants" at bounding box center [375, 487] width 11 height 11
click at [733, 524] on span "Confirm" at bounding box center [742, 528] width 31 height 11
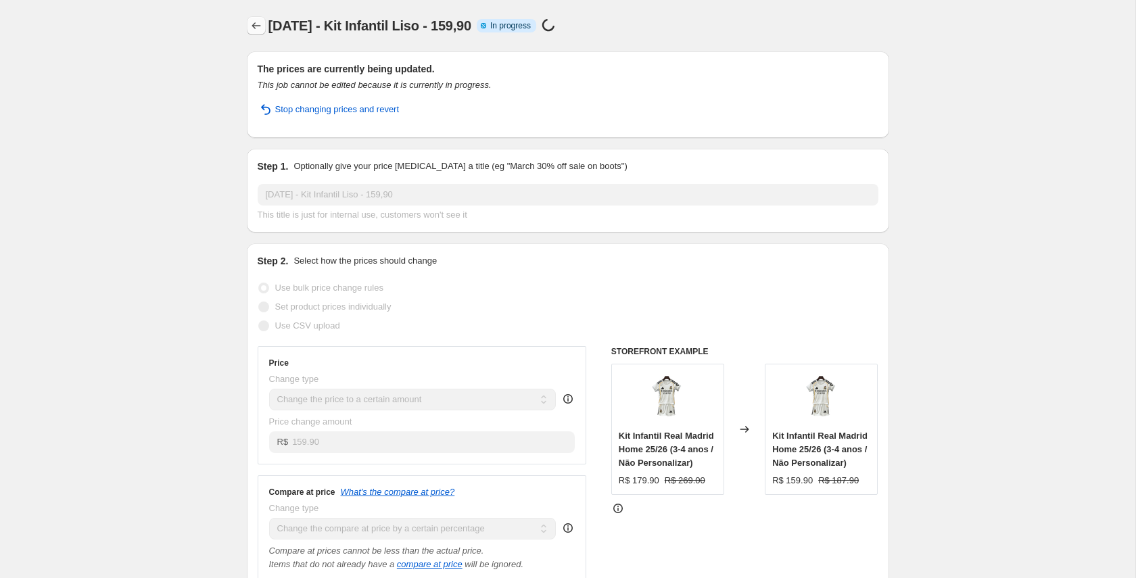
click at [254, 27] on icon "Price change jobs" at bounding box center [256, 26] width 14 height 14
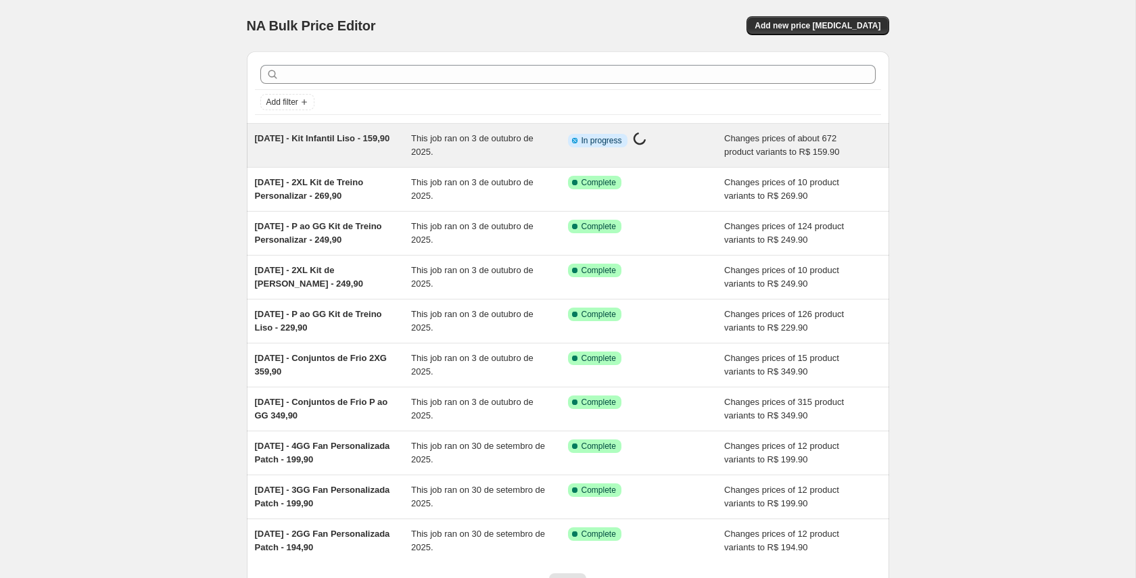
click at [448, 140] on span "This job ran on 3 de outubro de 2025." at bounding box center [472, 145] width 122 height 24
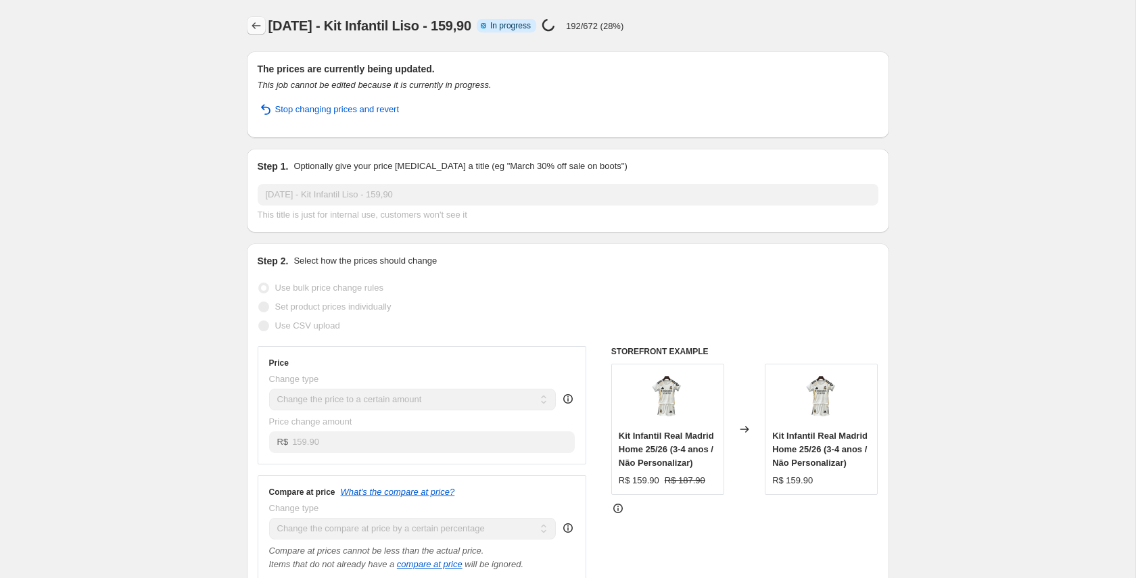
click at [259, 26] on icon "Price change jobs" at bounding box center [255, 25] width 9 height 7
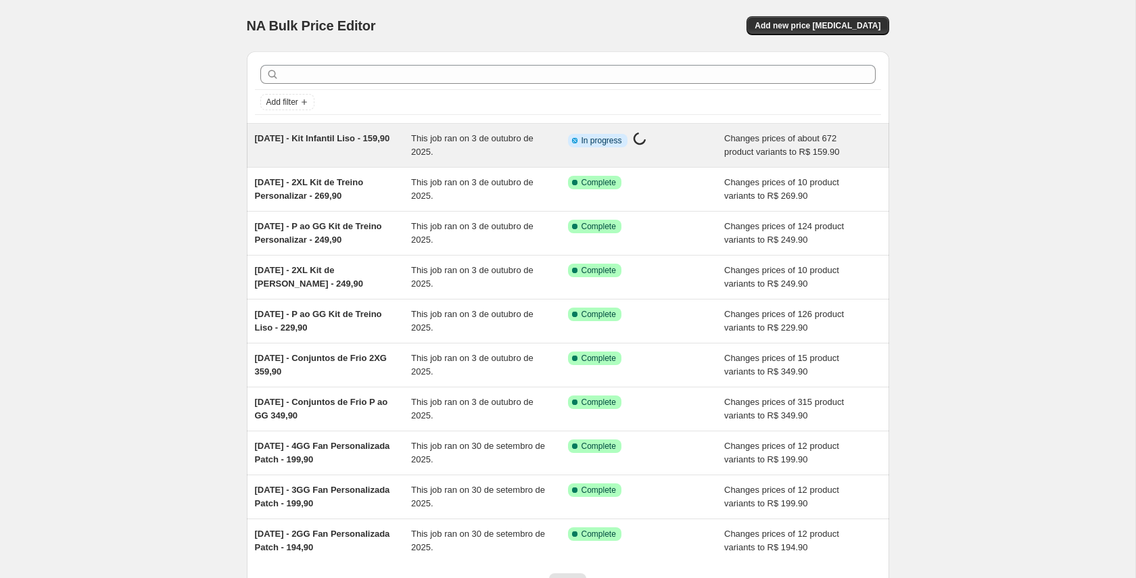
click at [765, 149] on span "Changes prices of about 672 product variants to R$ 159.90" at bounding box center [782, 145] width 116 height 24
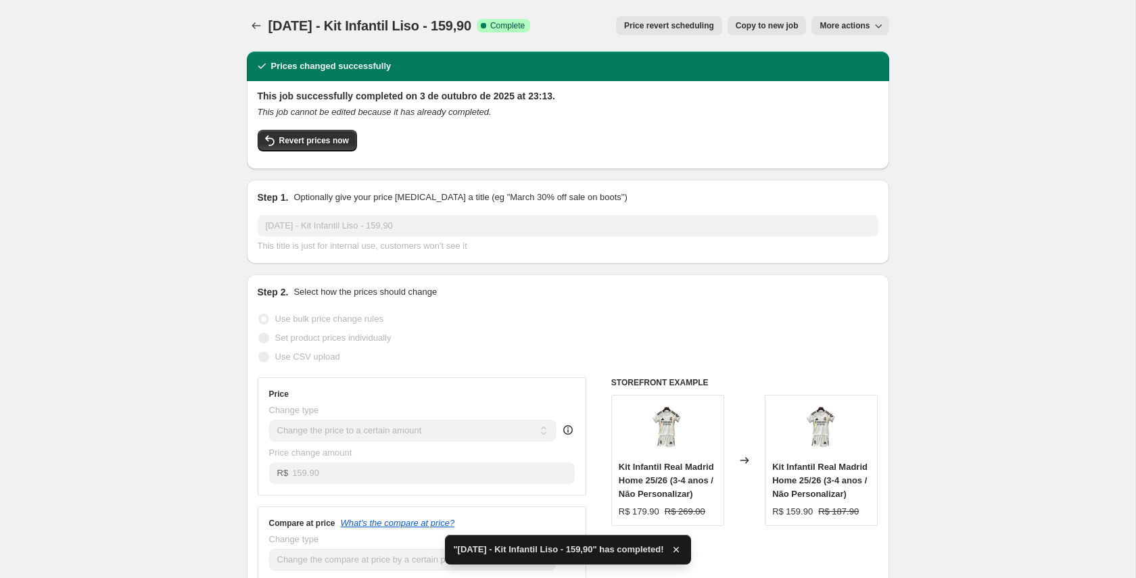
click at [775, 24] on span "Copy to new job" at bounding box center [766, 25] width 63 height 11
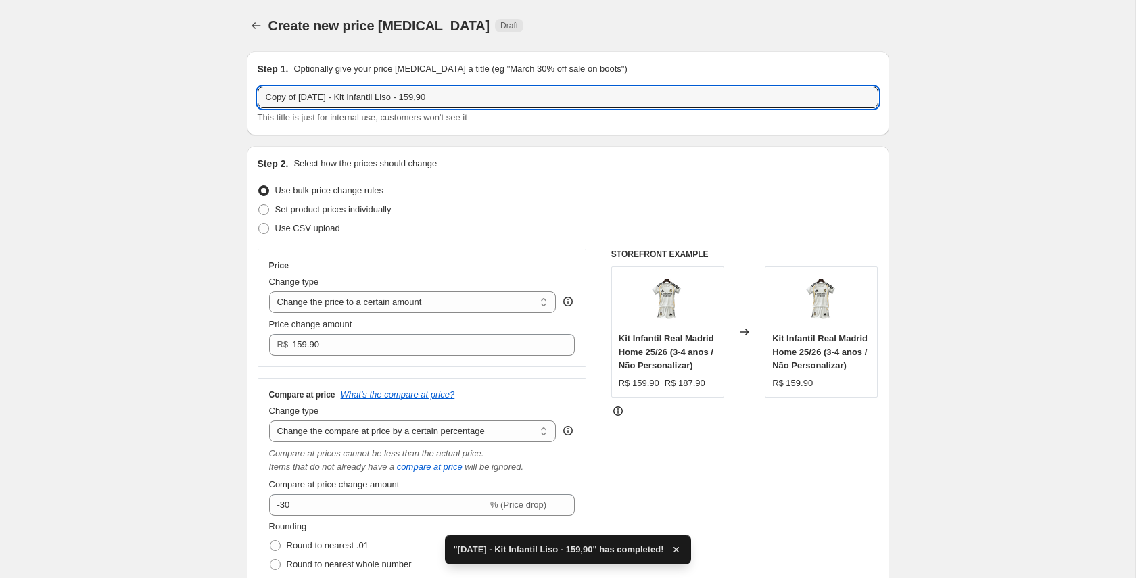
drag, startPoint x: 302, startPoint y: 95, endPoint x: 215, endPoint y: 97, distance: 87.2
click at [366, 98] on input "03/10/25 - Kit Infantil Liso - 159,90" at bounding box center [568, 98] width 621 height 22
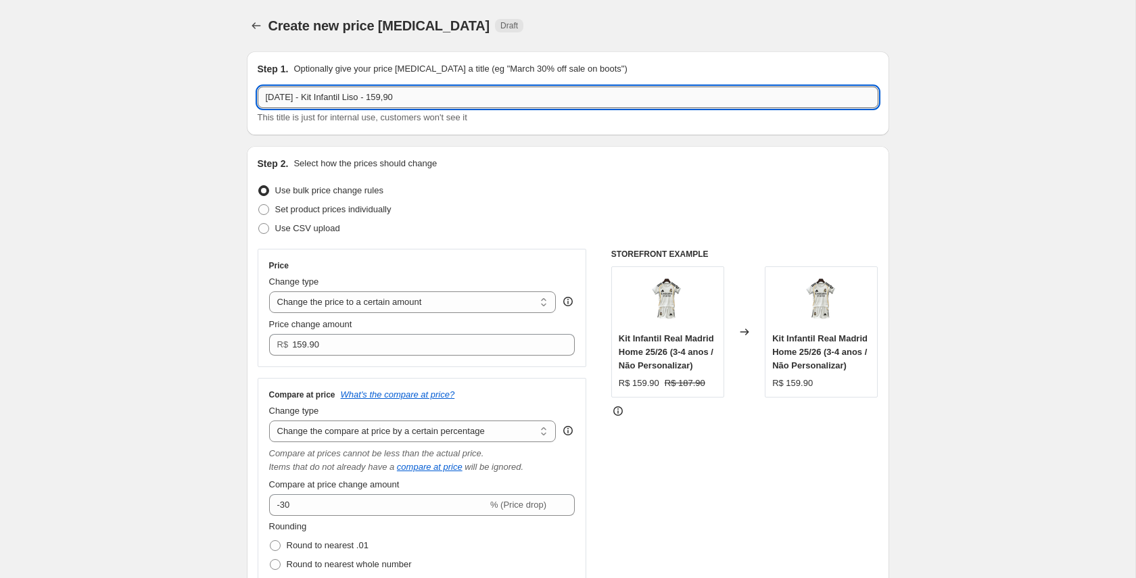
click at [366, 98] on input "03/10/25 - Kit Infantil Liso - 159,90" at bounding box center [568, 98] width 621 height 22
drag, startPoint x: 419, startPoint y: 95, endPoint x: 428, endPoint y: 97, distance: 9.0
click at [428, 97] on input "03/10/25 - Kit Infantil Personalizar - 159,90" at bounding box center [568, 98] width 621 height 22
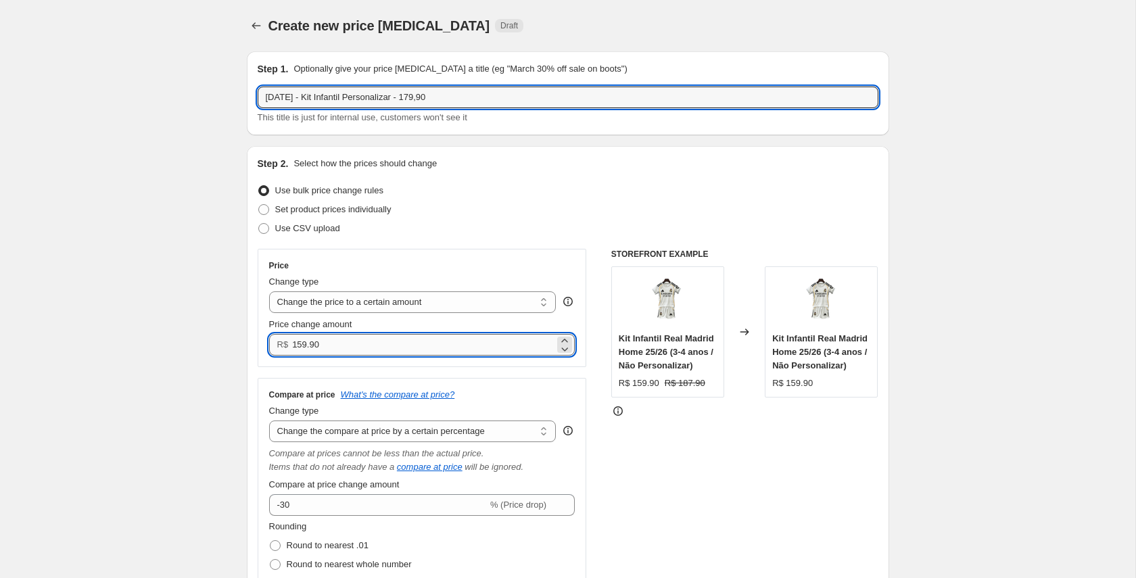
click at [296, 347] on input "159.90" at bounding box center [423, 345] width 262 height 22
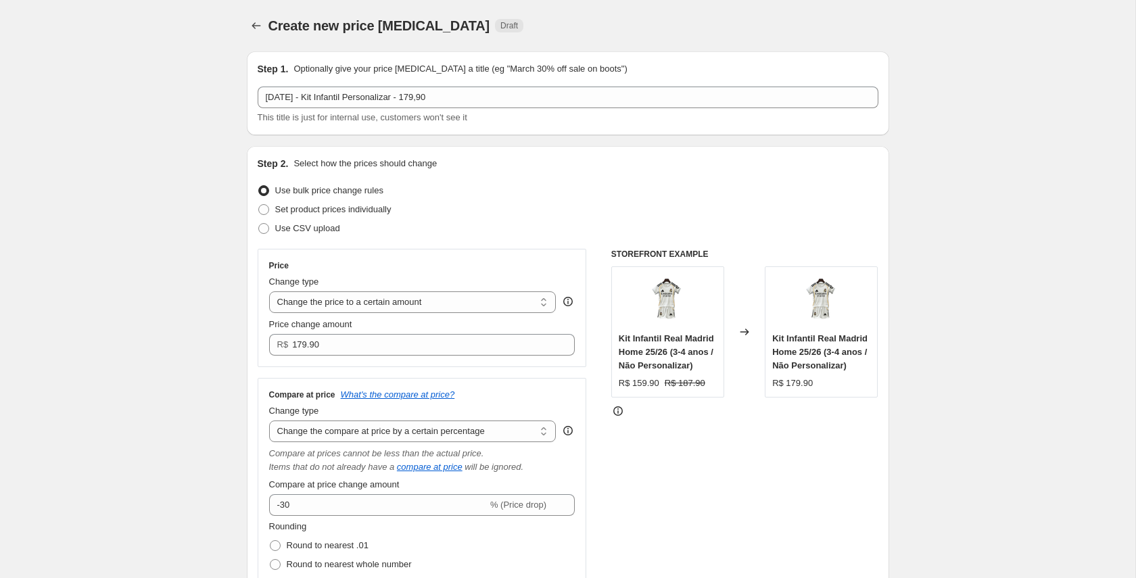
click at [386, 368] on div "Price Change type Change the price to a certain amount Change the price by a ce…" at bounding box center [422, 490] width 329 height 483
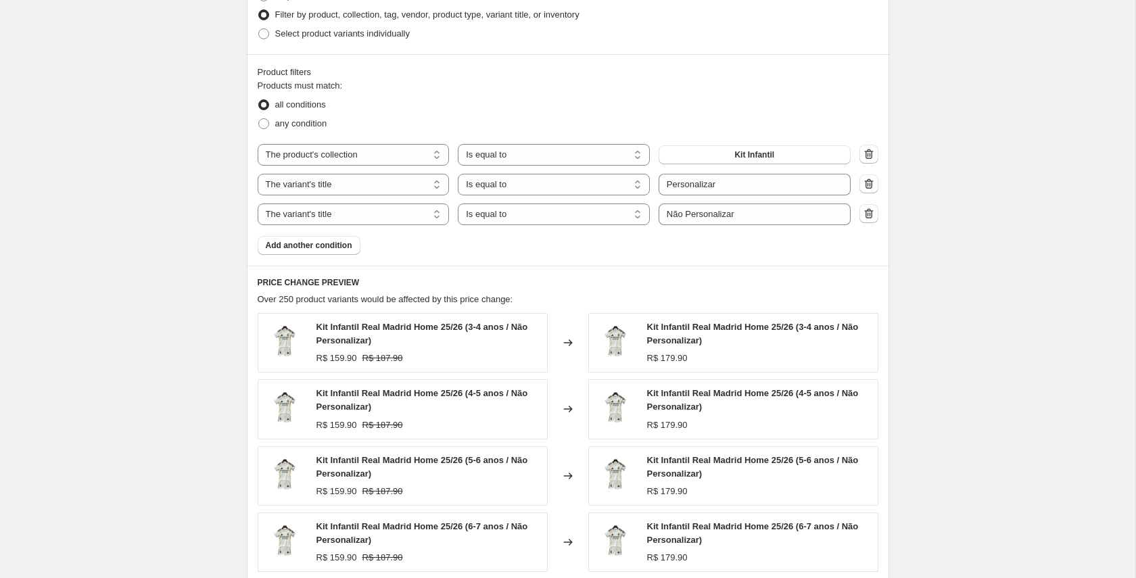
scroll to position [848, 0]
click at [614, 220] on select "Is equal to Is not equal to Contains" at bounding box center [554, 214] width 192 height 22
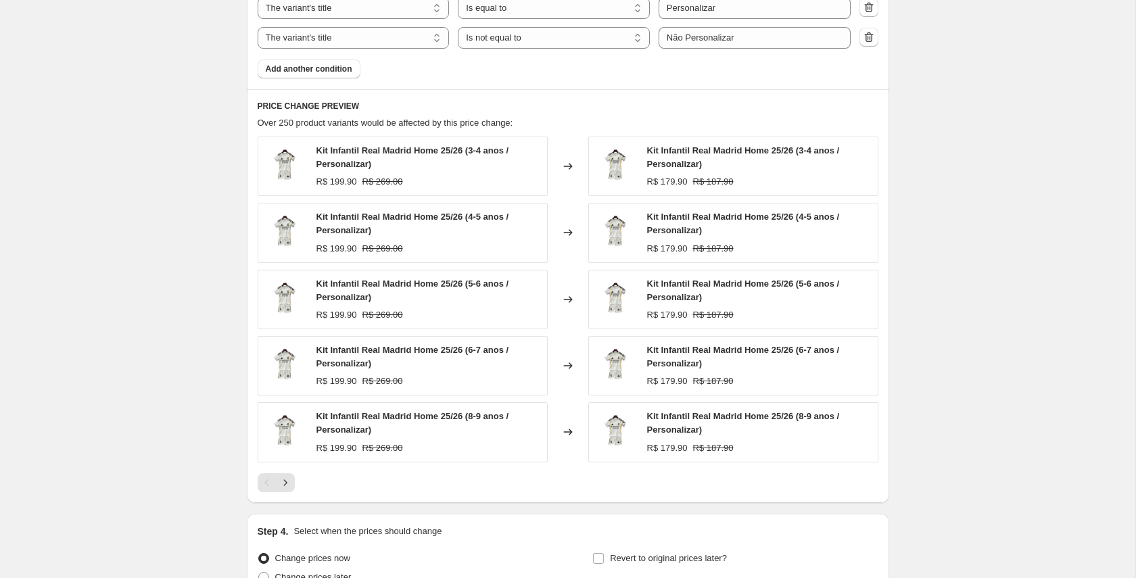
scroll to position [1159, 0]
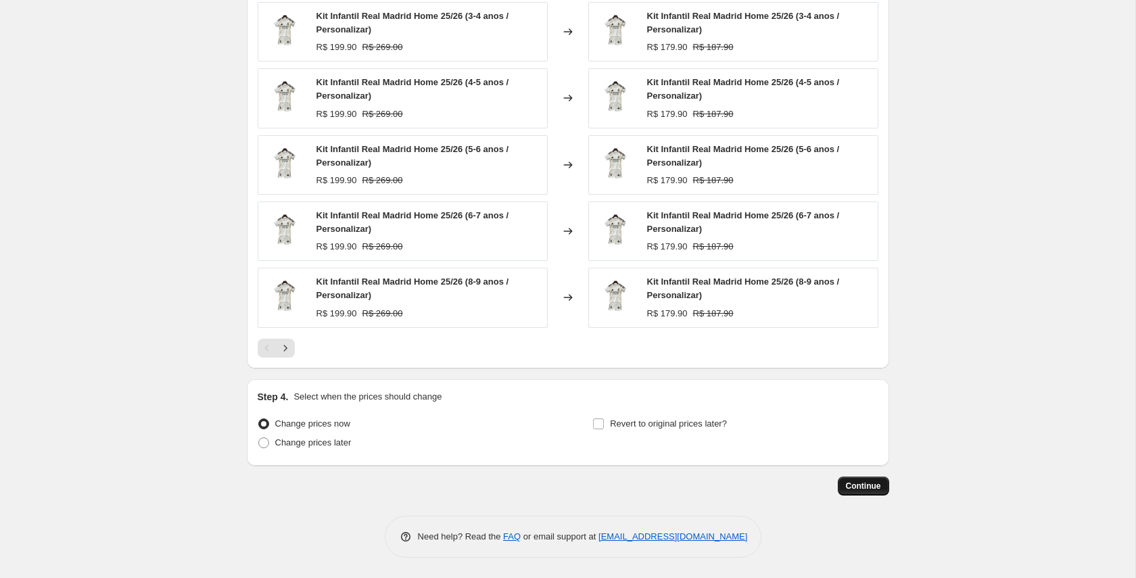
click at [873, 487] on span "Continue" at bounding box center [863, 486] width 35 height 11
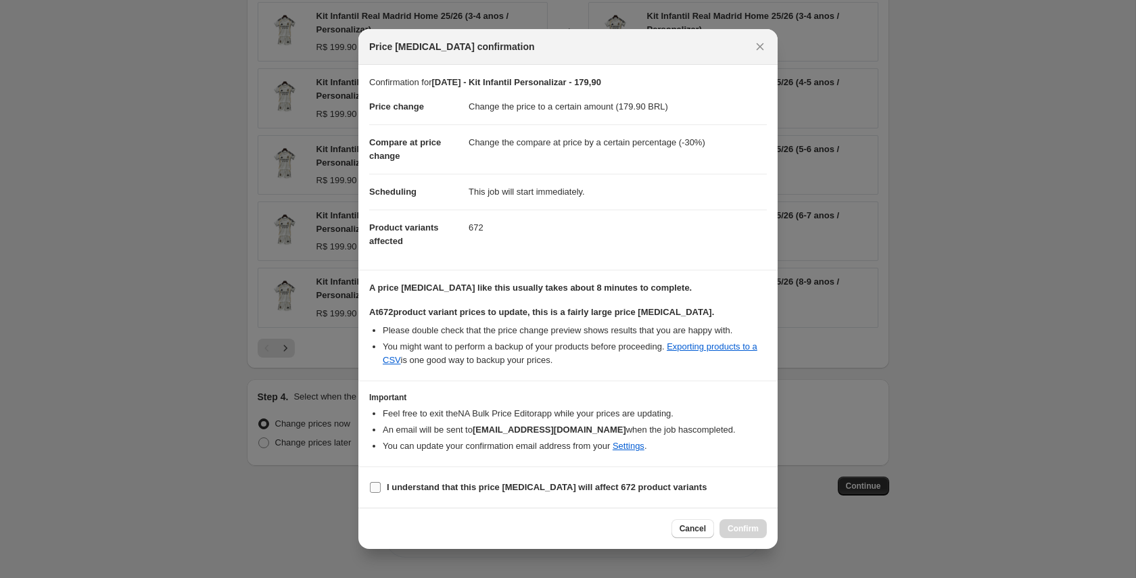
click at [612, 492] on b "I understand that this price change job will affect 672 product variants" at bounding box center [547, 487] width 320 height 10
click at [381, 492] on input "I understand that this price change job will affect 672 product variants" at bounding box center [375, 487] width 11 height 11
click at [742, 527] on span "Confirm" at bounding box center [742, 528] width 31 height 11
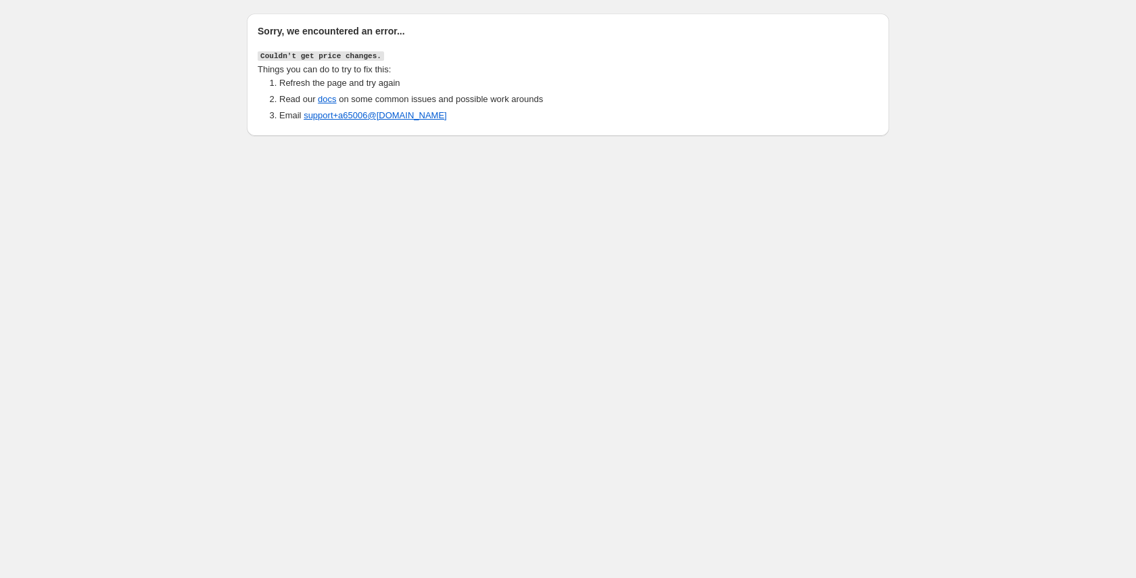
click at [368, 170] on body "Sorry, we encountered an error... Couldn't get price changes. Things you can do…" at bounding box center [568, 289] width 1136 height 578
click at [301, 70] on span "Things you can do to try to fix this:" at bounding box center [324, 69] width 133 height 10
click at [299, 80] on li "Refresh the page and try again" at bounding box center [578, 83] width 599 height 14
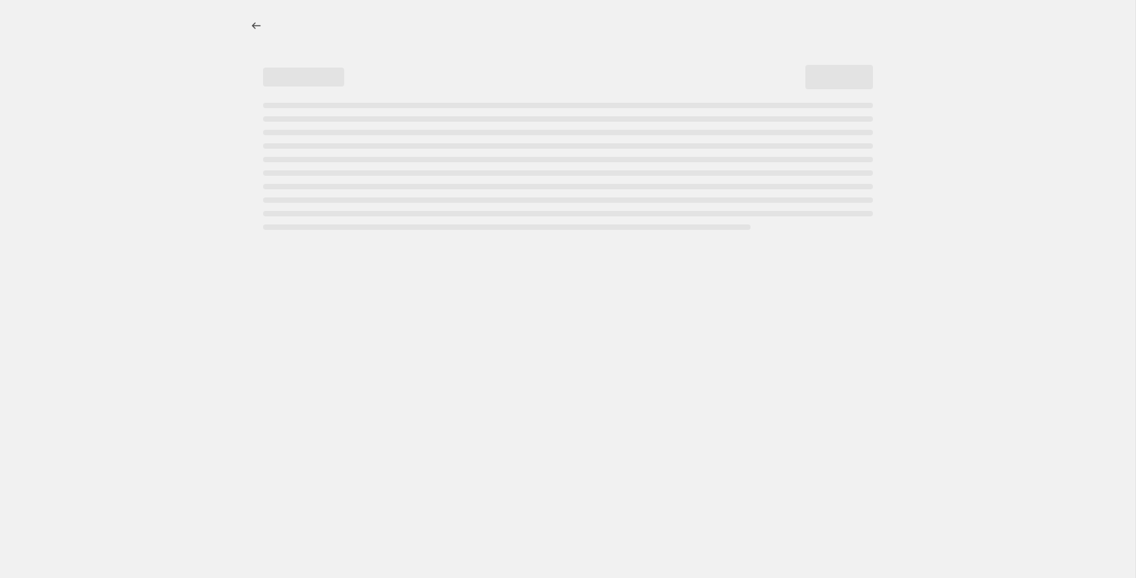
select select "percentage"
select select "collection"
select select "title"
select select "not_equal"
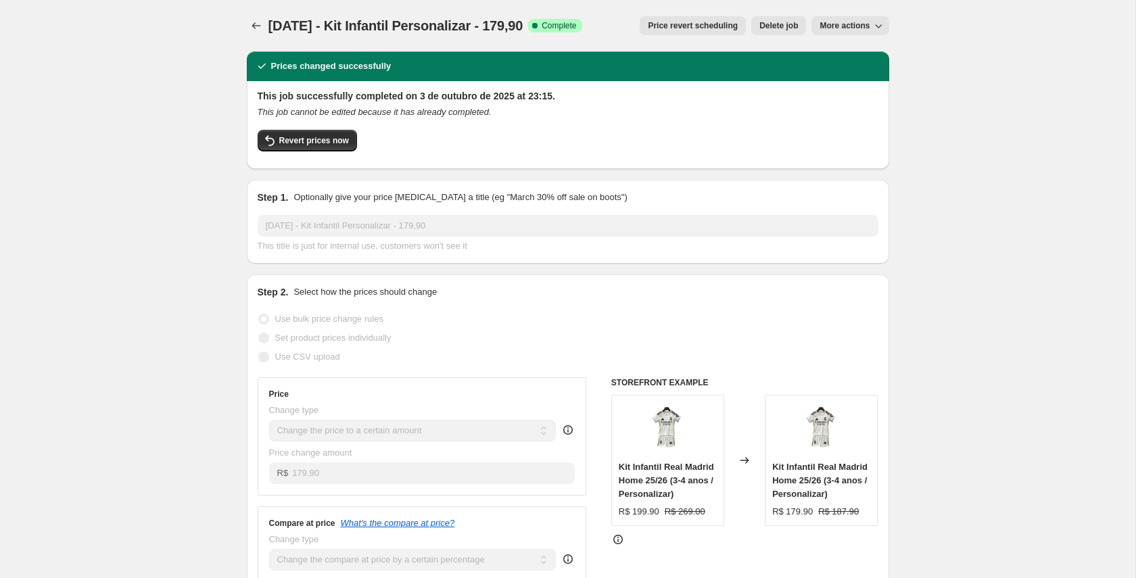
click at [834, 27] on span "More actions" at bounding box center [844, 25] width 50 height 11
click at [833, 49] on span "Copy to new job" at bounding box center [850, 54] width 63 height 10
select select "percentage"
select select "collection"
select select "title"
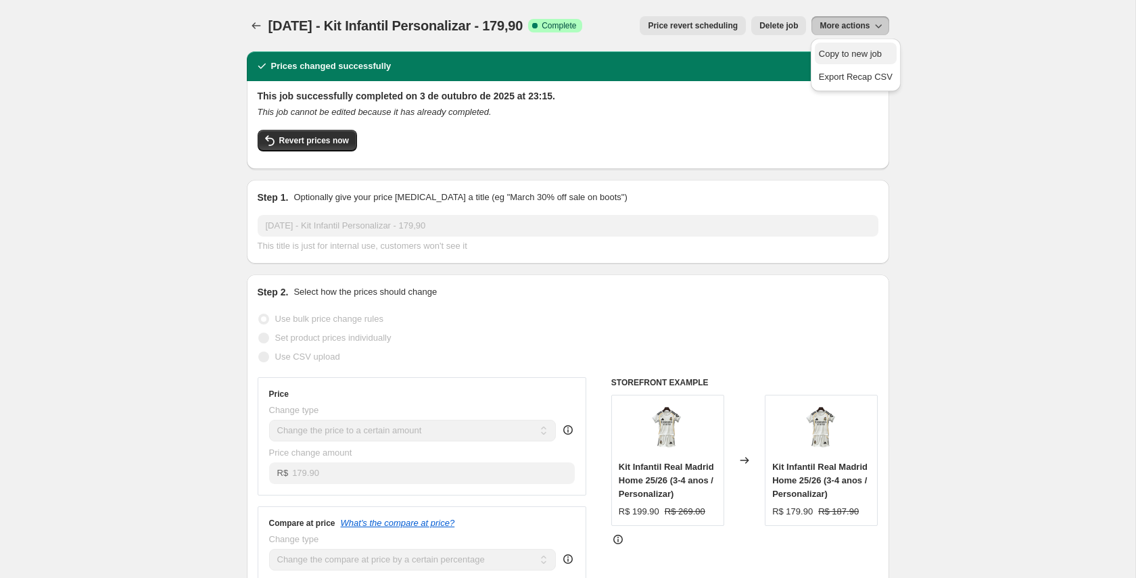
select select "title"
select select "not_equal"
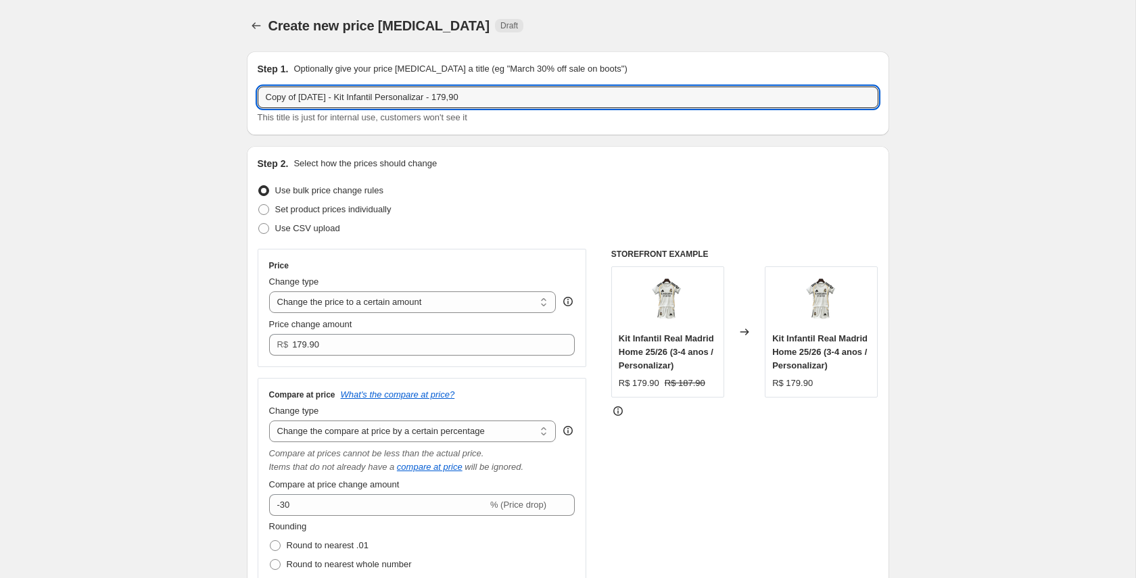
drag, startPoint x: 299, startPoint y: 98, endPoint x: 238, endPoint y: 101, distance: 61.6
drag, startPoint x: 312, startPoint y: 97, endPoint x: 406, endPoint y: 97, distance: 93.3
click at [406, 97] on input "03/10/25 - Kit Infantil Personalizar - 179,90" at bounding box center [568, 98] width 621 height 22
click at [394, 97] on input "03/10/25 - Femininas Lisas - 179,90" at bounding box center [568, 98] width 621 height 22
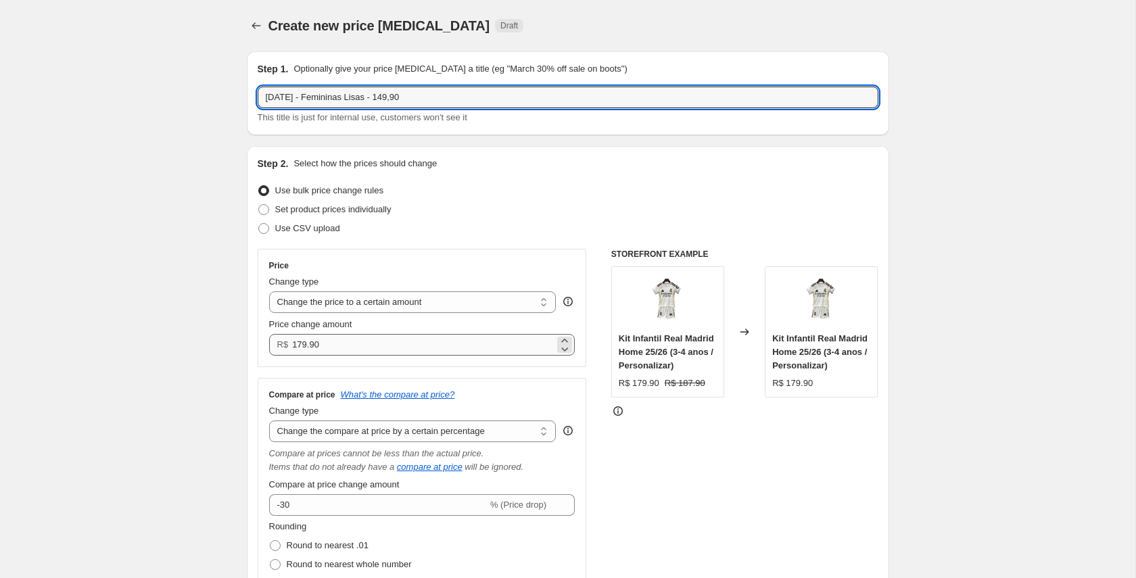
type input "03/10/25 - Femininas Lisas - 149,90"
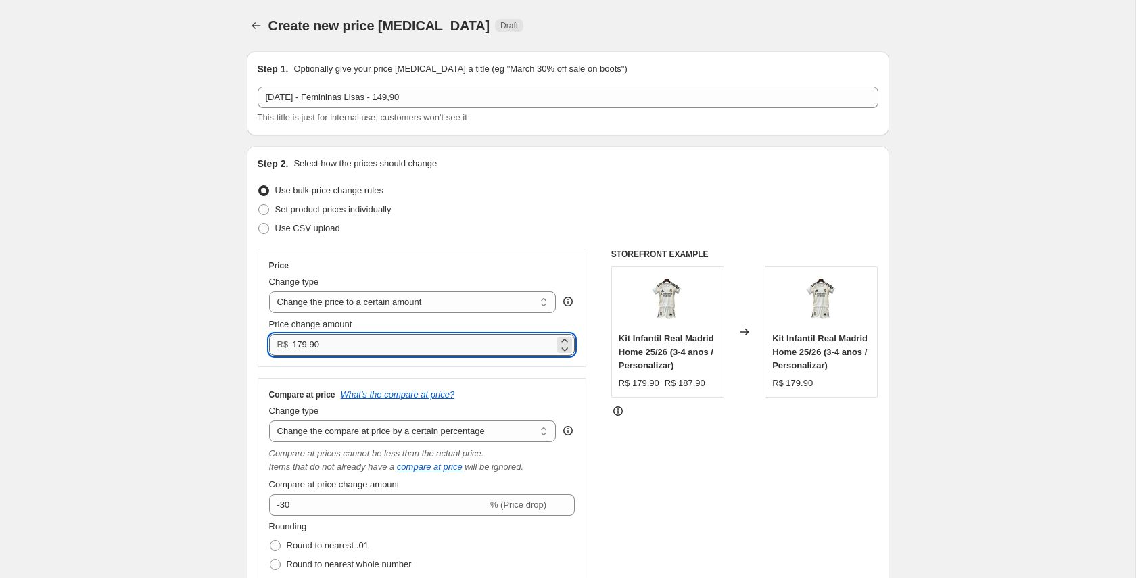
click at [302, 343] on input "179.90" at bounding box center [423, 345] width 262 height 22
type input "149.90"
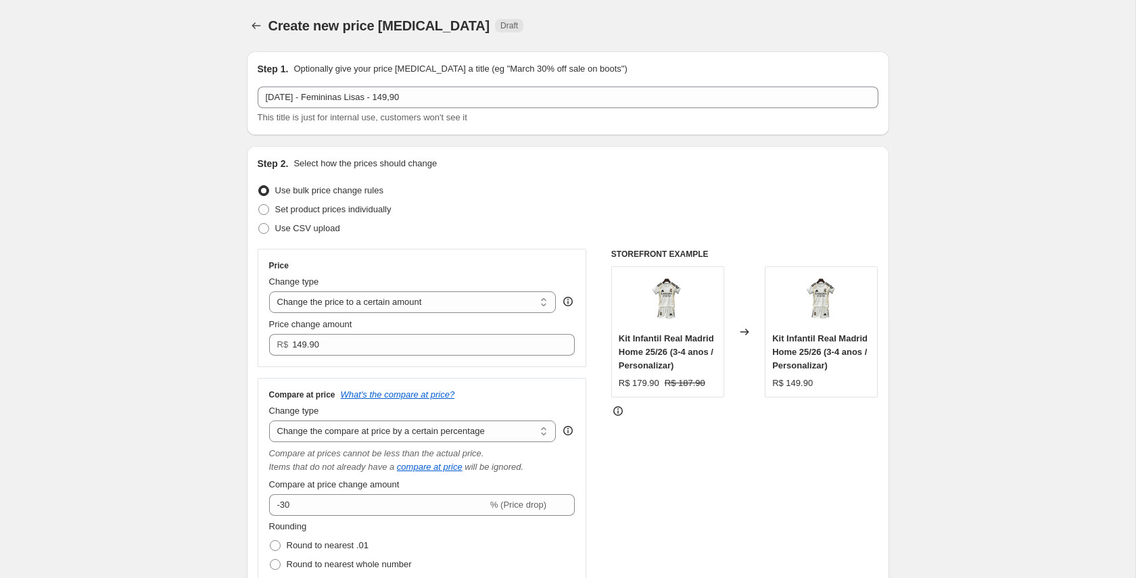
click at [406, 253] on div "Price Change type Change the price to a certain amount Change the price by a ce…" at bounding box center [422, 308] width 329 height 118
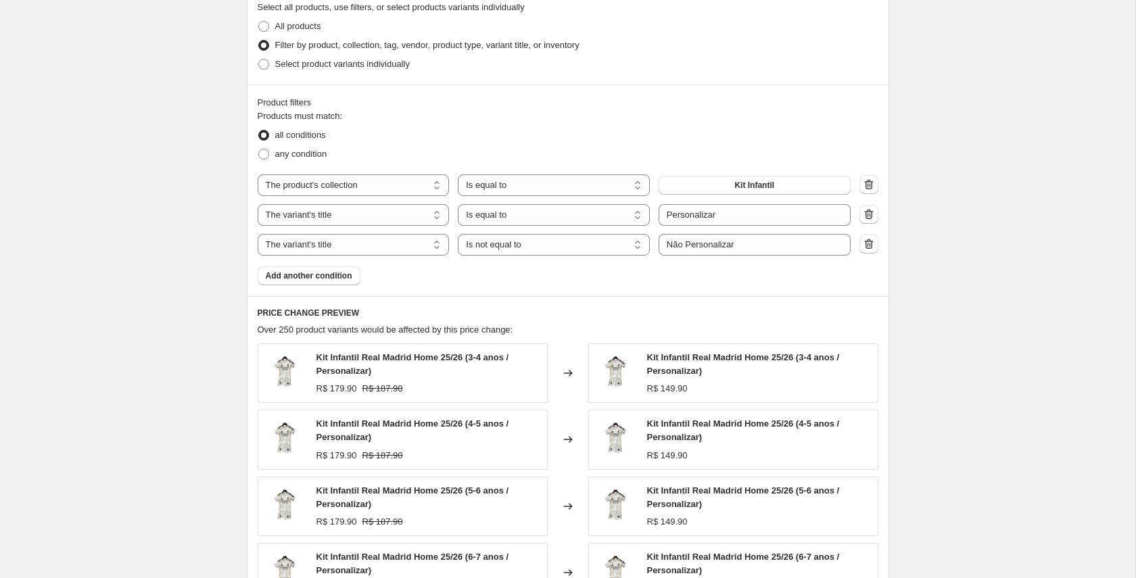
scroll to position [827, 0]
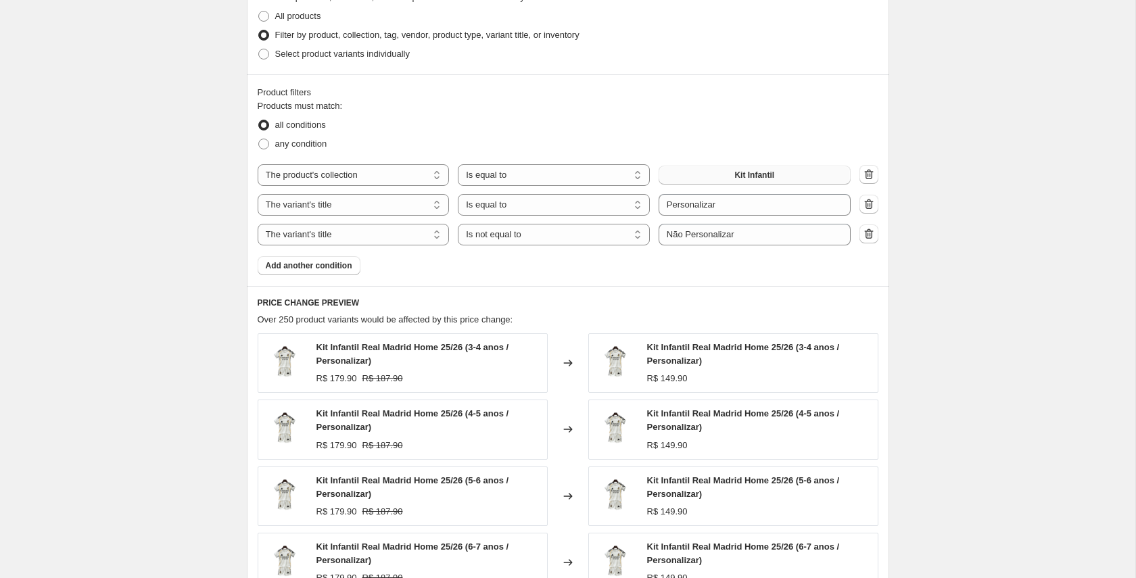
click at [777, 174] on button "Kit Infantil" at bounding box center [754, 175] width 192 height 19
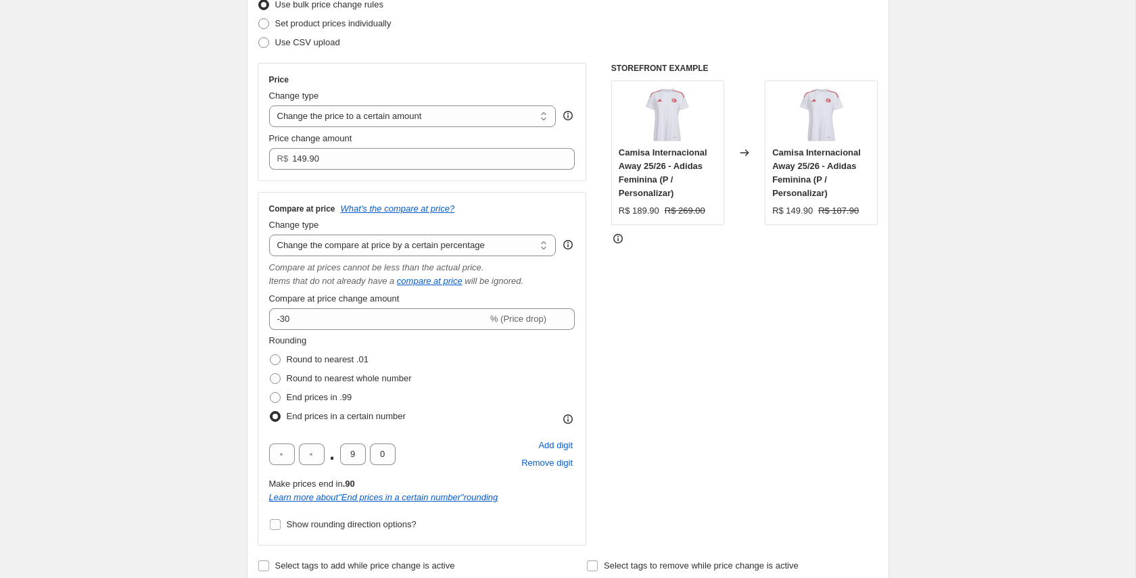
scroll to position [0, 0]
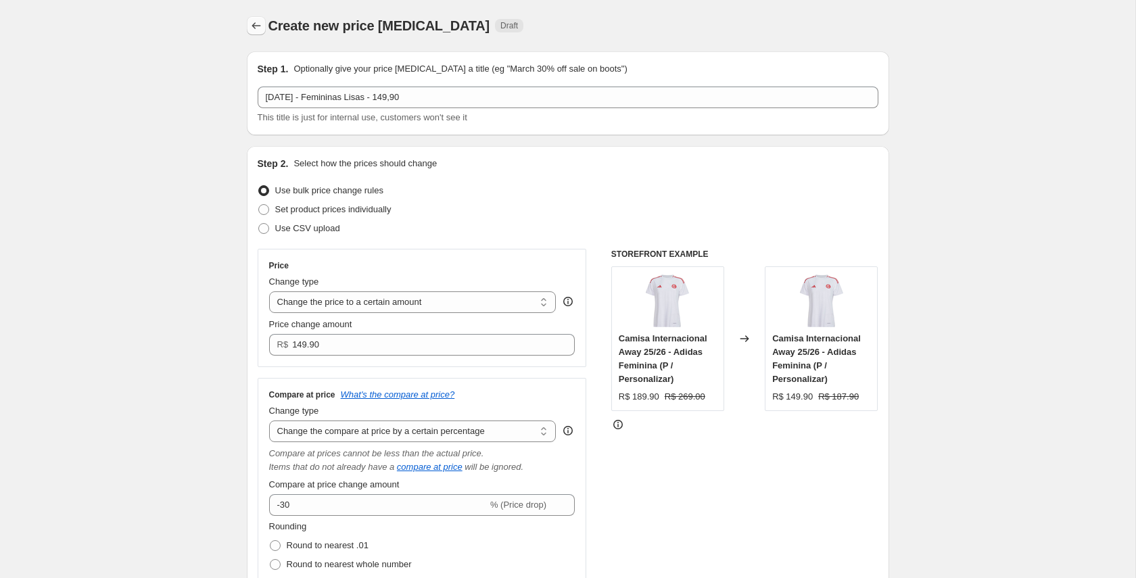
click at [256, 31] on icon "Price change jobs" at bounding box center [256, 26] width 14 height 14
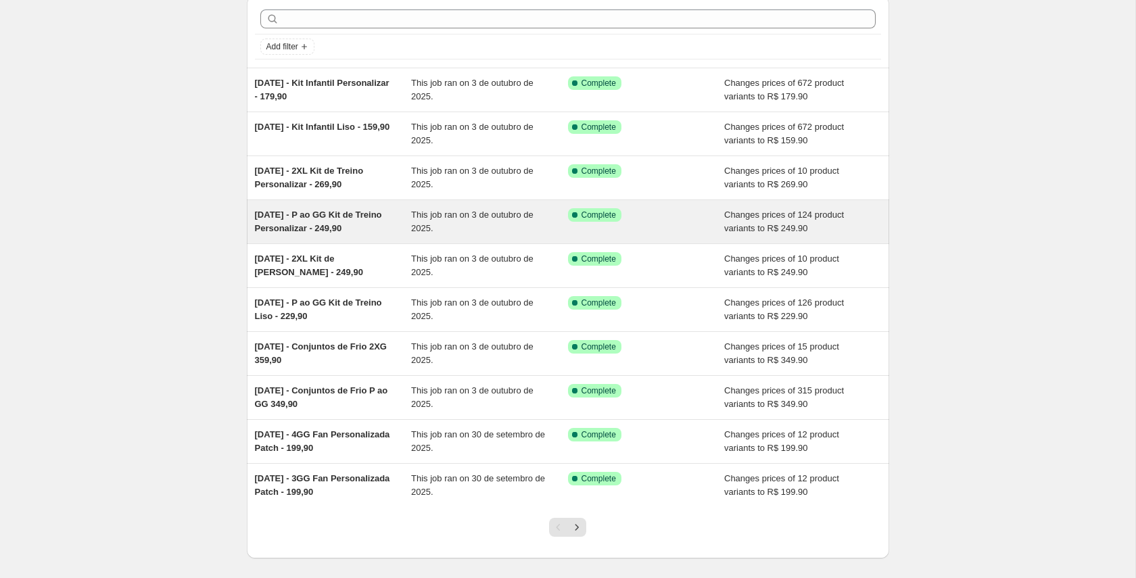
scroll to position [118, 0]
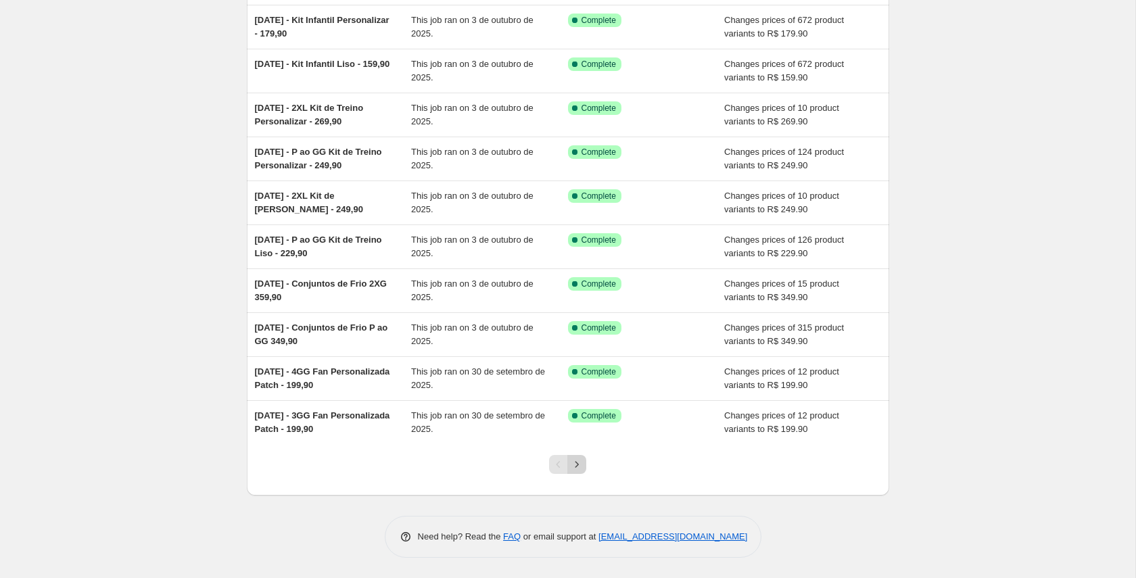
click at [583, 467] on button "Next" at bounding box center [576, 464] width 19 height 19
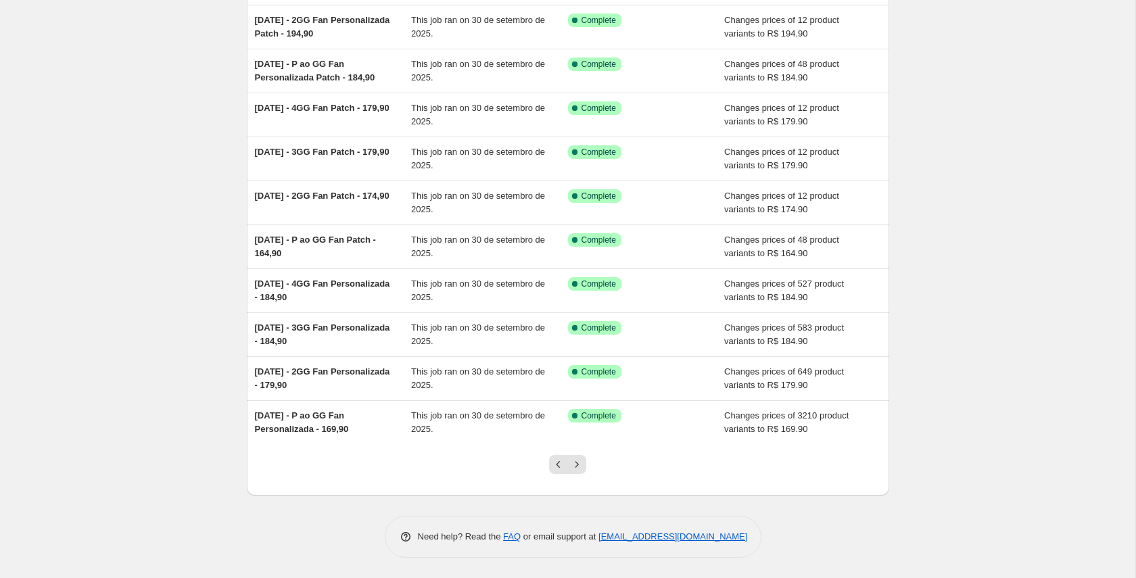
click at [580, 463] on icon "Next" at bounding box center [577, 465] width 14 height 14
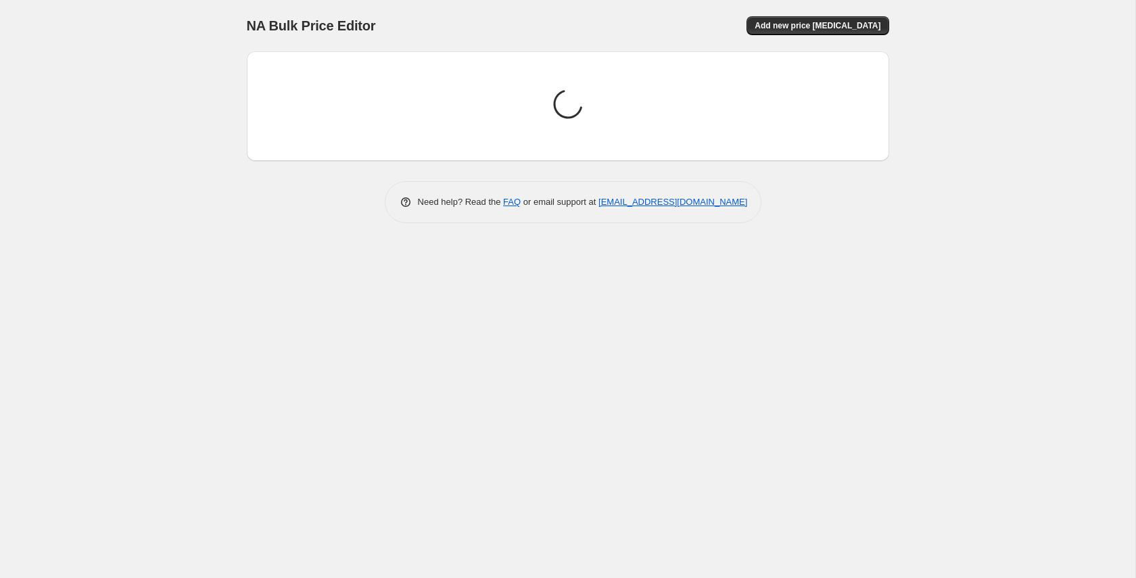
scroll to position [0, 0]
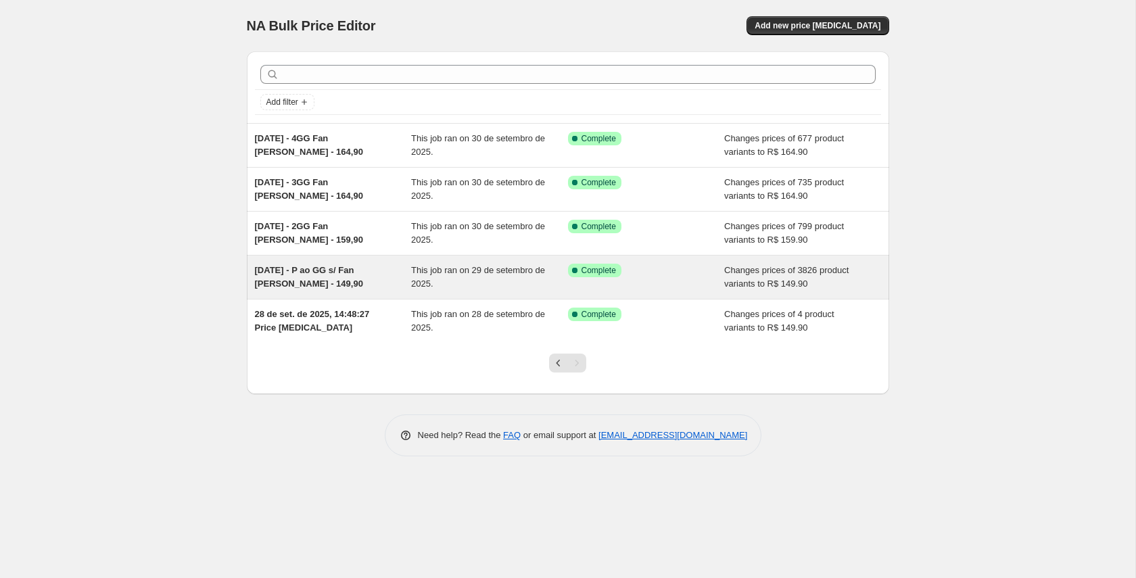
click at [310, 268] on span "29/09/2025 - P ao GG s/ Fan Lisa - 149,90" at bounding box center [309, 277] width 108 height 24
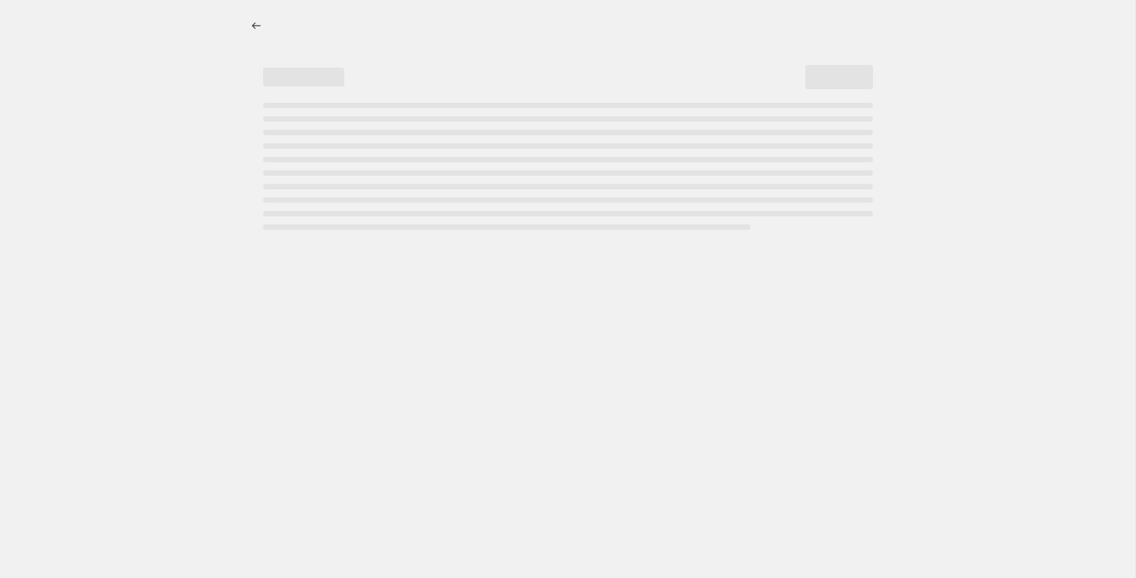
select select "percentage"
select select "tag"
select select "collection"
select select "title"
select select "not_equal"
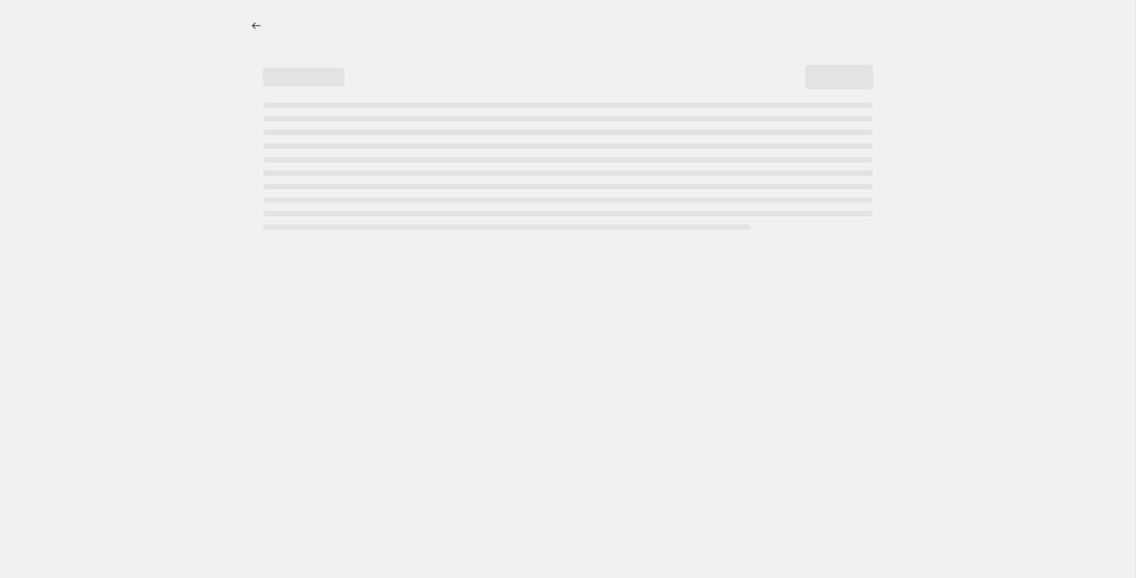
select select "title"
select select "not_equal"
select select "title"
select select "not_equal"
select select "title"
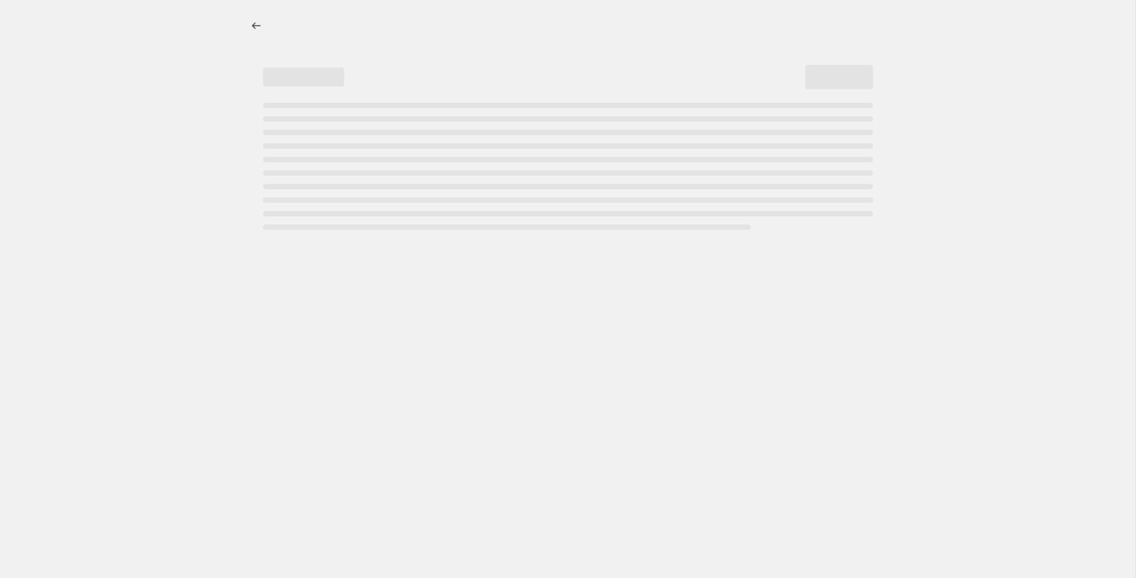
select select "not_equal"
select select "title"
select select "not_equal"
select select "title"
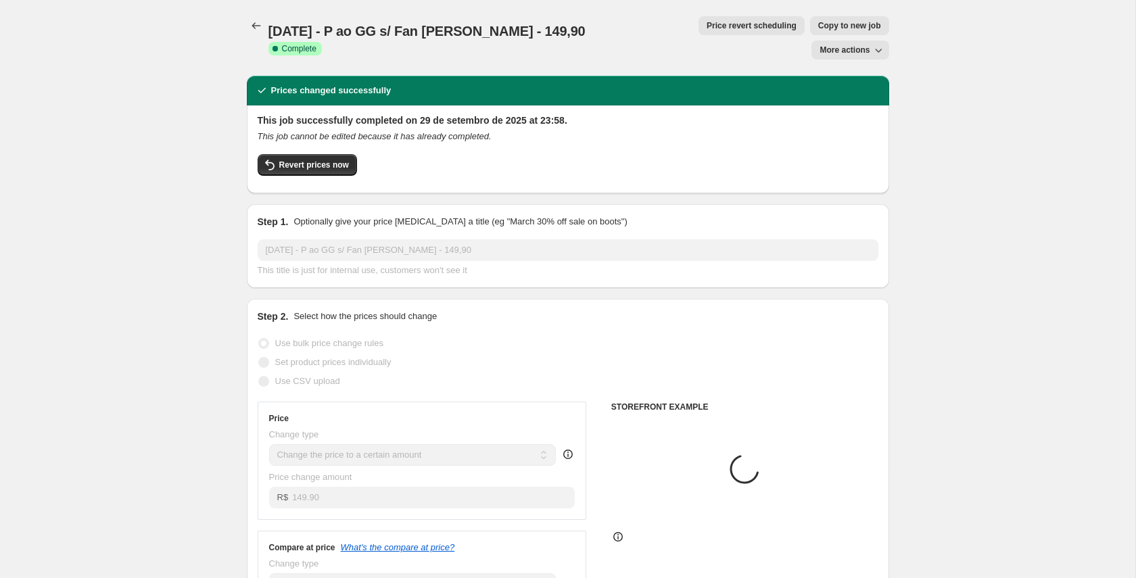
click at [818, 25] on span "Copy to new job" at bounding box center [849, 25] width 63 height 11
select select "percentage"
select select "tag"
select select "collection"
select select "title"
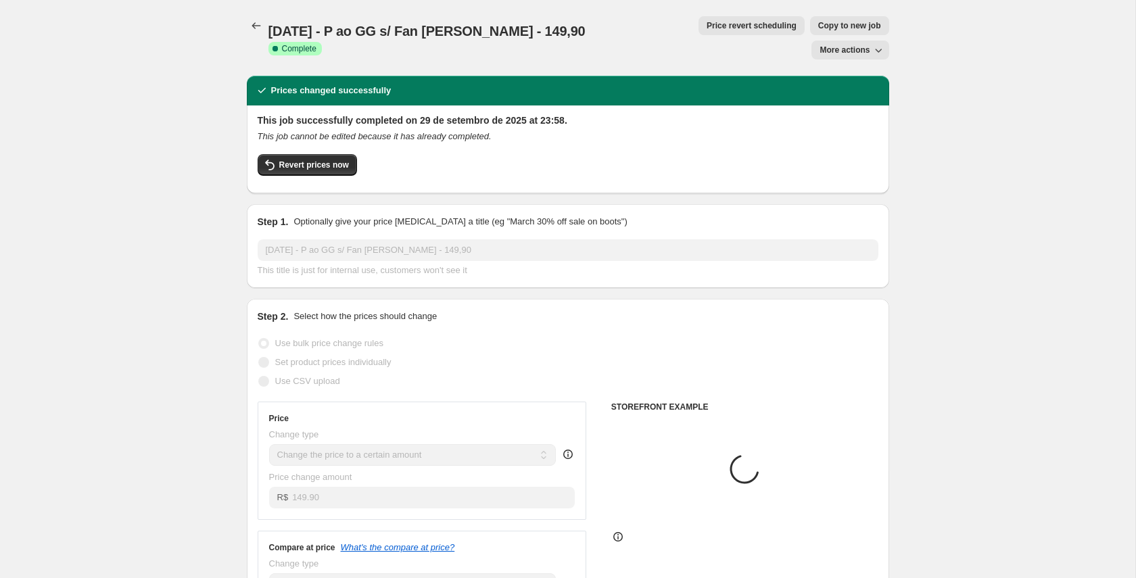
select select "not_equal"
select select "title"
select select "not_equal"
select select "title"
select select "not_equal"
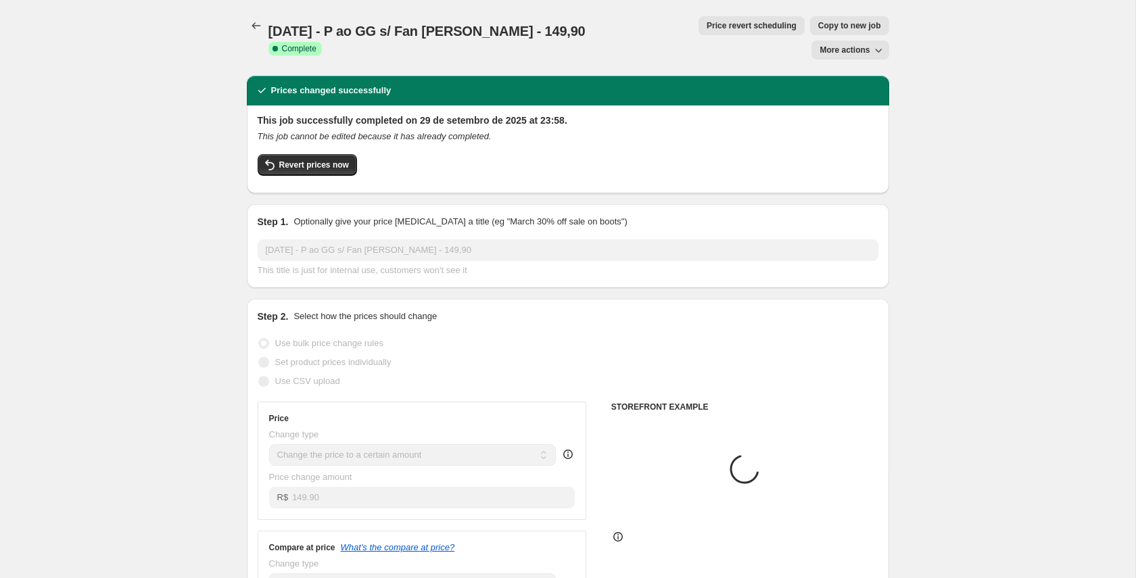
select select "title"
select select "not_equal"
select select "title"
select select "not_equal"
select select "title"
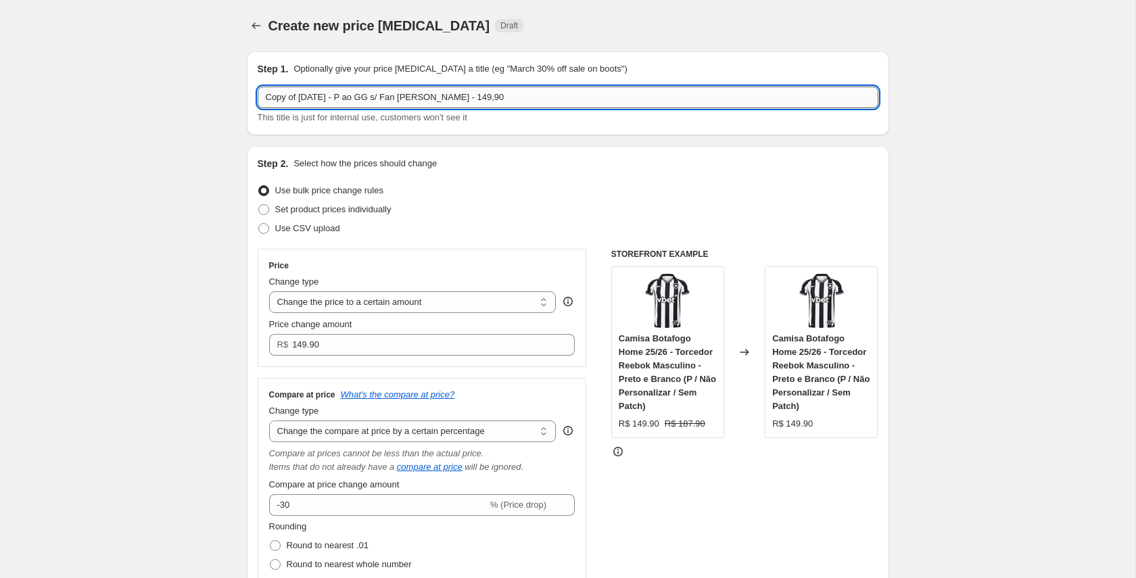
drag, startPoint x: 349, startPoint y: 96, endPoint x: 266, endPoint y: 96, distance: 83.8
click at [266, 96] on input "Copy of 29/09/2025 - P ao GG s/ Fan Lisa - 149,90" at bounding box center [568, 98] width 621 height 22
drag, startPoint x: 347, startPoint y: 98, endPoint x: 370, endPoint y: 98, distance: 23.7
click at [370, 98] on input "03/10/25 - P ao GG s/ Fan Lisa - 149,90" at bounding box center [568, 98] width 621 height 22
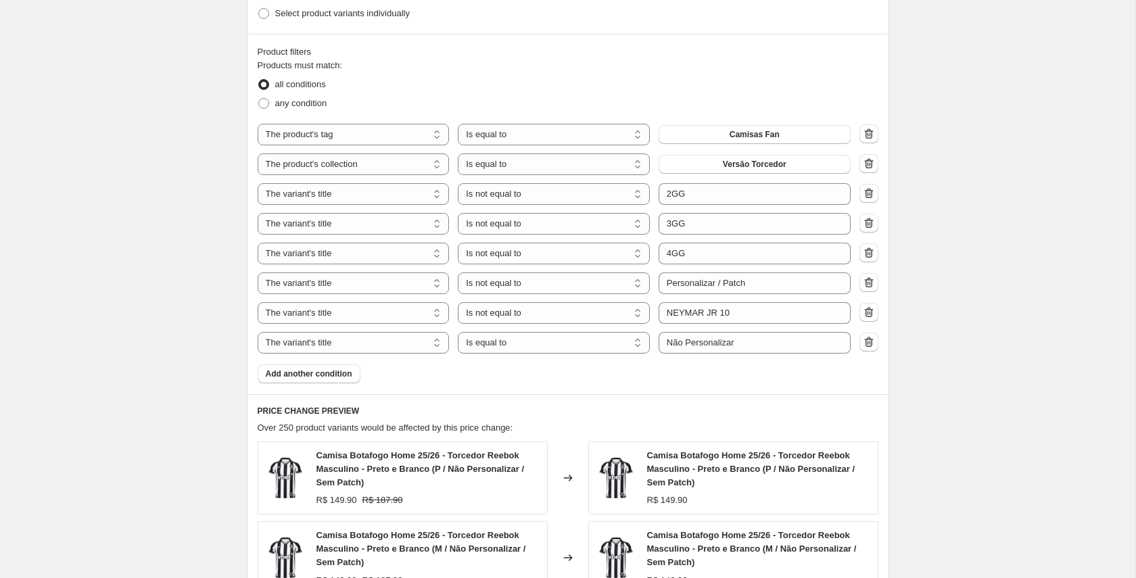
scroll to position [865, 0]
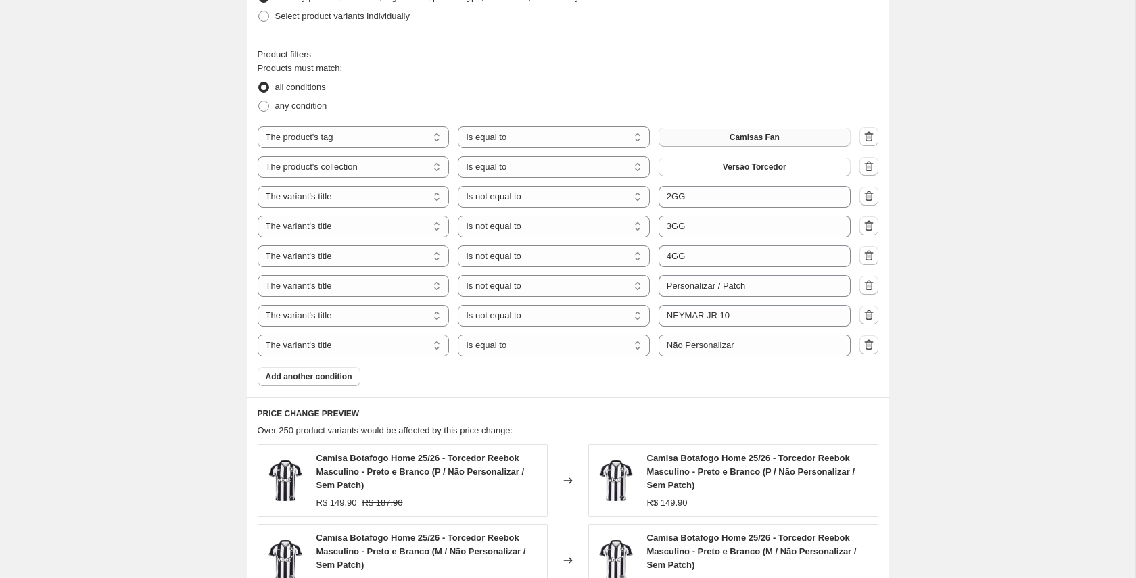
type input "03/10/25 - P ao GG Feminina Lisa - 149,90"
click at [748, 139] on span "Camisas Fan" at bounding box center [754, 137] width 50 height 11
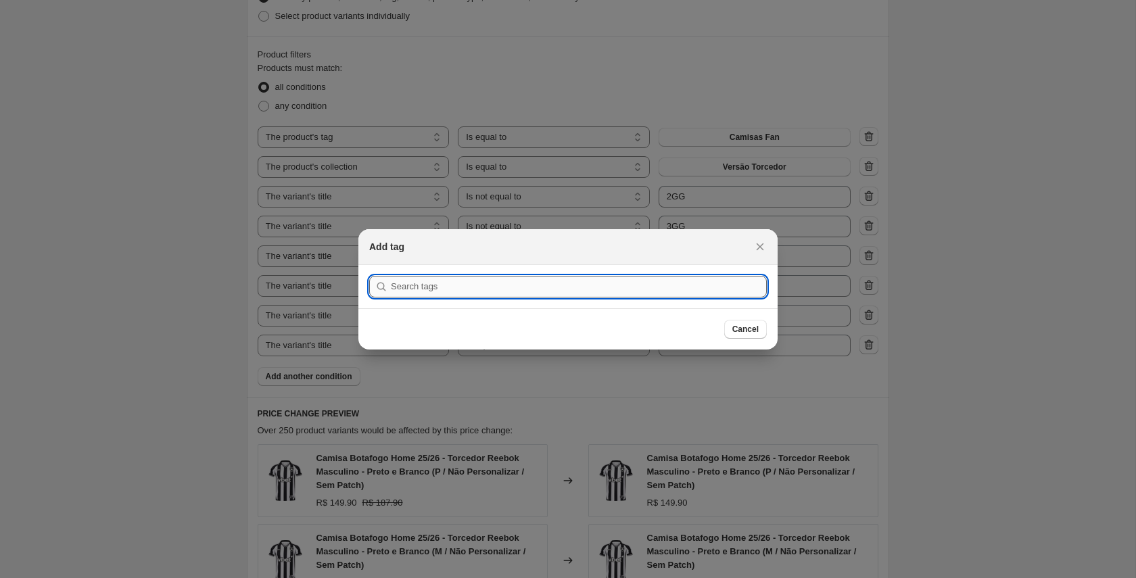
click at [430, 287] on input ":r8s:" at bounding box center [579, 287] width 376 height 22
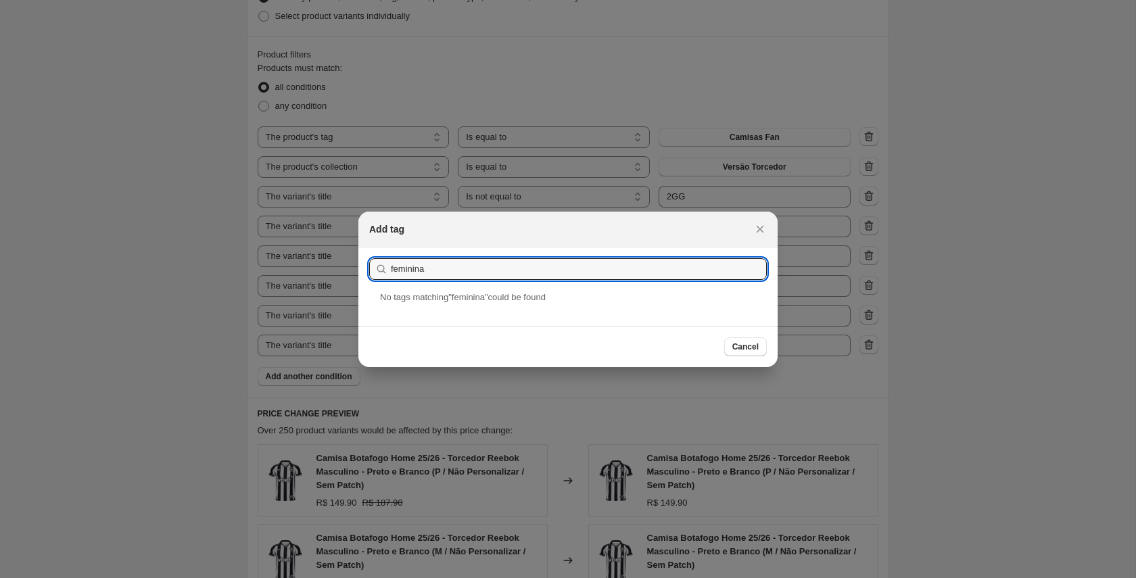
drag, startPoint x: 436, startPoint y: 268, endPoint x: 377, endPoint y: 268, distance: 59.5
click at [379, 268] on div "feminina" at bounding box center [567, 269] width 397 height 22
type input "women"
drag, startPoint x: 379, startPoint y: 272, endPoint x: 356, endPoint y: 272, distance: 23.0
click at [364, 272] on section "Submit women" at bounding box center [567, 268] width 419 height 43
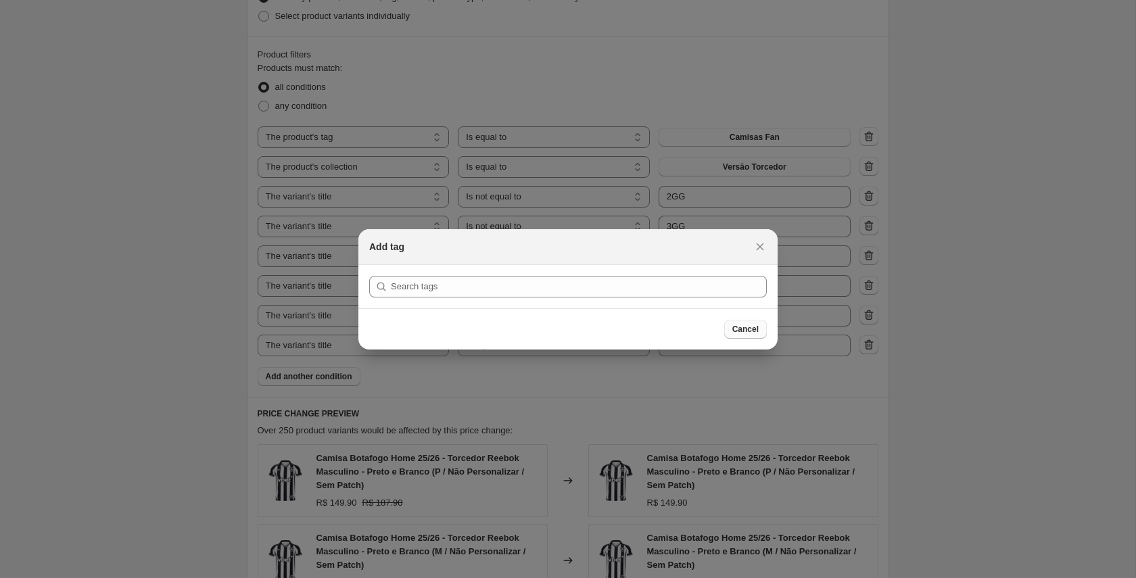
click at [742, 326] on span "Cancel" at bounding box center [745, 329] width 26 height 11
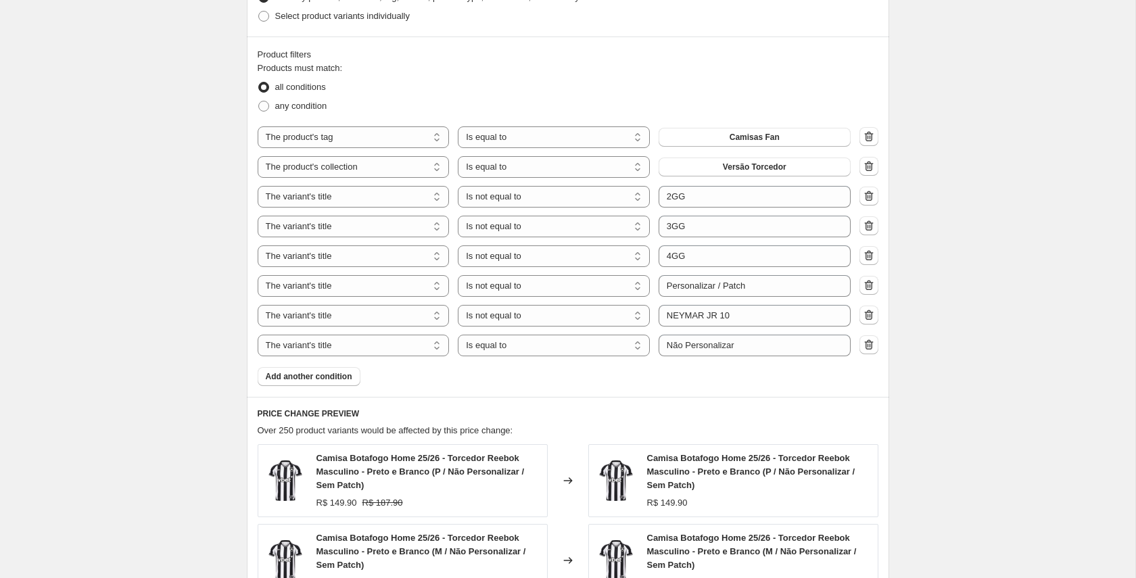
click at [514, 91] on div "all conditions" at bounding box center [568, 87] width 621 height 19
click at [581, 139] on select "Is equal to Is not equal to" at bounding box center [554, 137] width 192 height 22
select select "not_equal"
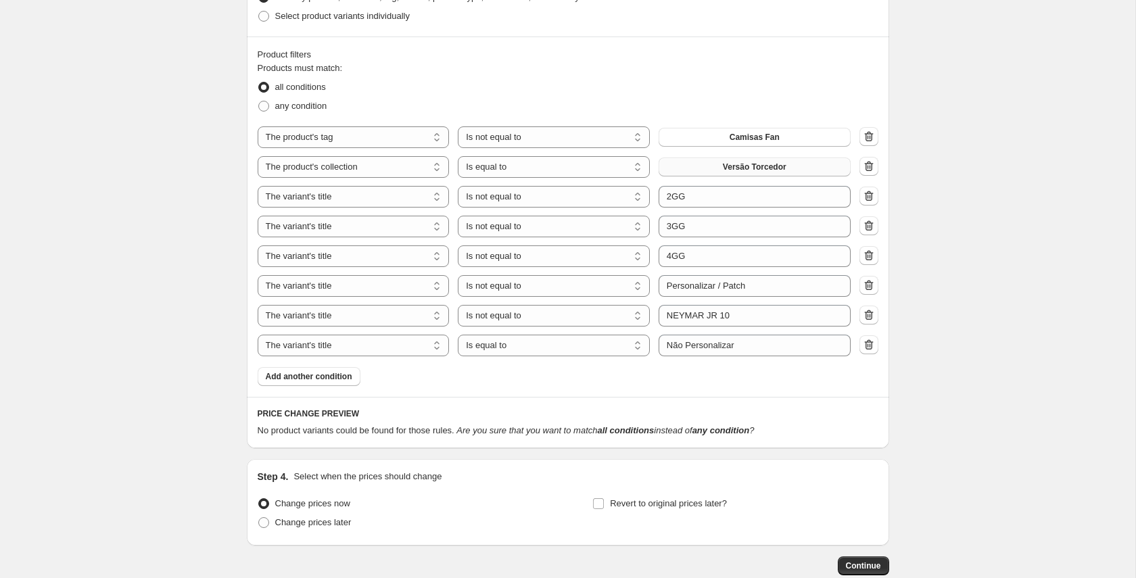
click at [770, 167] on span "Versão Torcedor" at bounding box center [755, 167] width 64 height 11
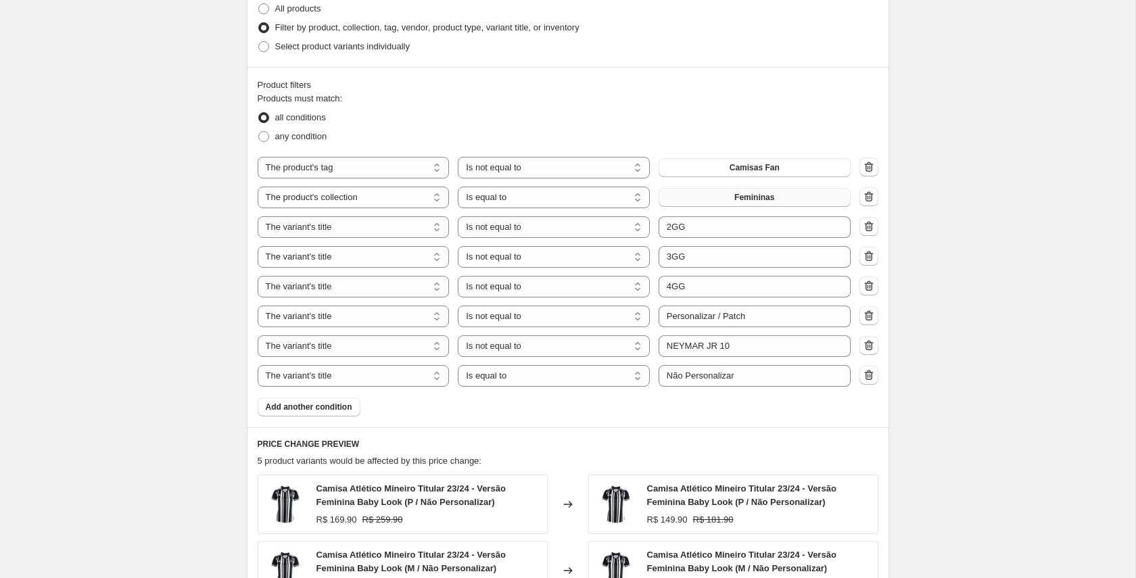
scroll to position [832, 0]
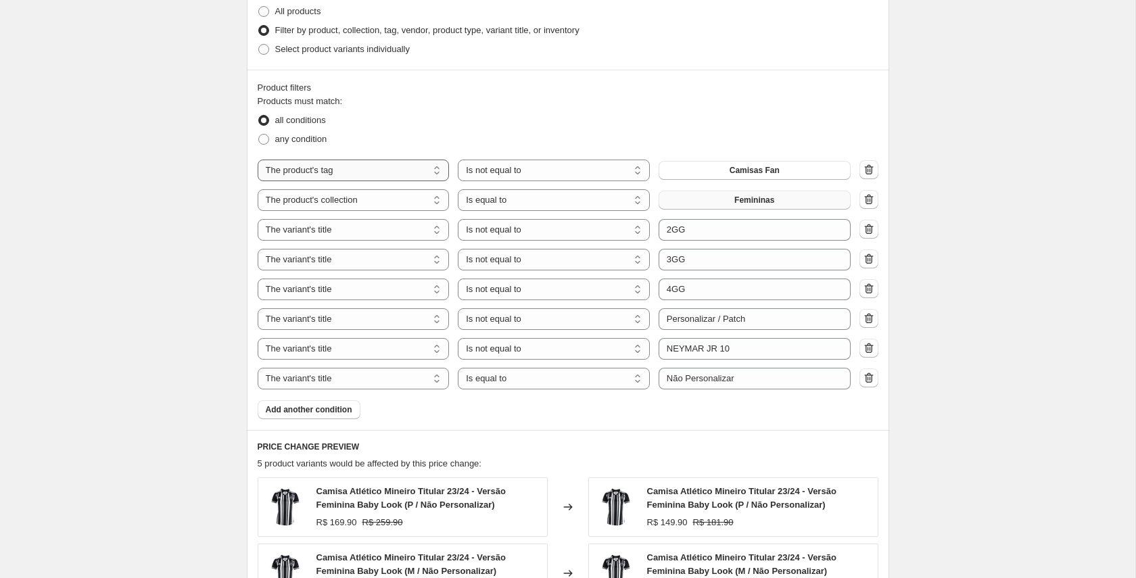
click at [392, 172] on select "The product The product's collection The product's tag The product's vendor The…" at bounding box center [354, 171] width 192 height 22
select select "title"
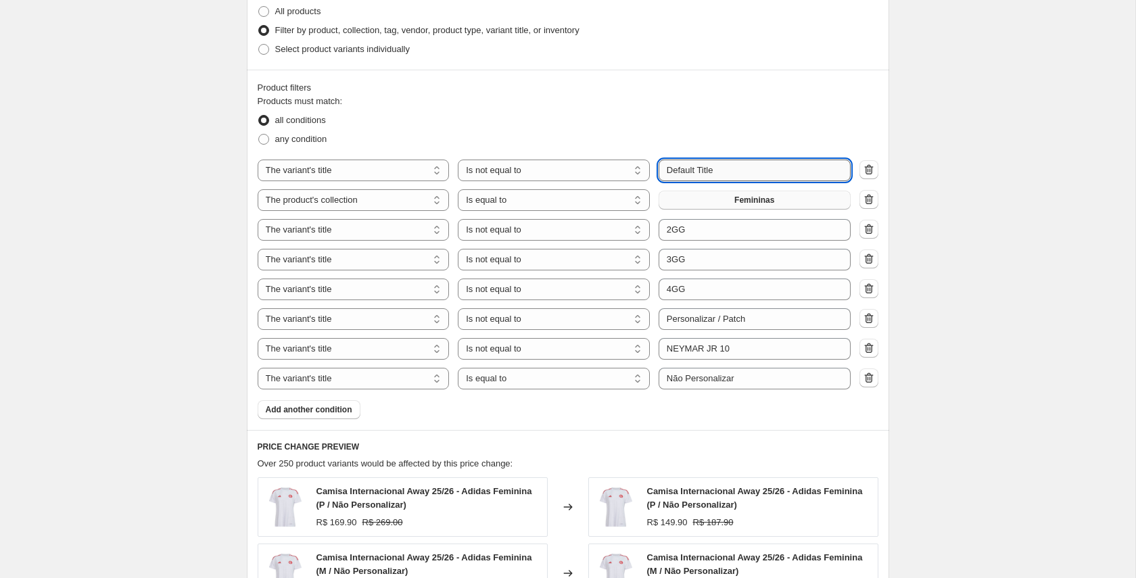
drag, startPoint x: 722, startPoint y: 172, endPoint x: 661, endPoint y: 172, distance: 60.8
click at [664, 172] on input "Default Title" at bounding box center [754, 171] width 192 height 22
type input "XG"
click at [650, 112] on div "all conditions" at bounding box center [568, 120] width 621 height 19
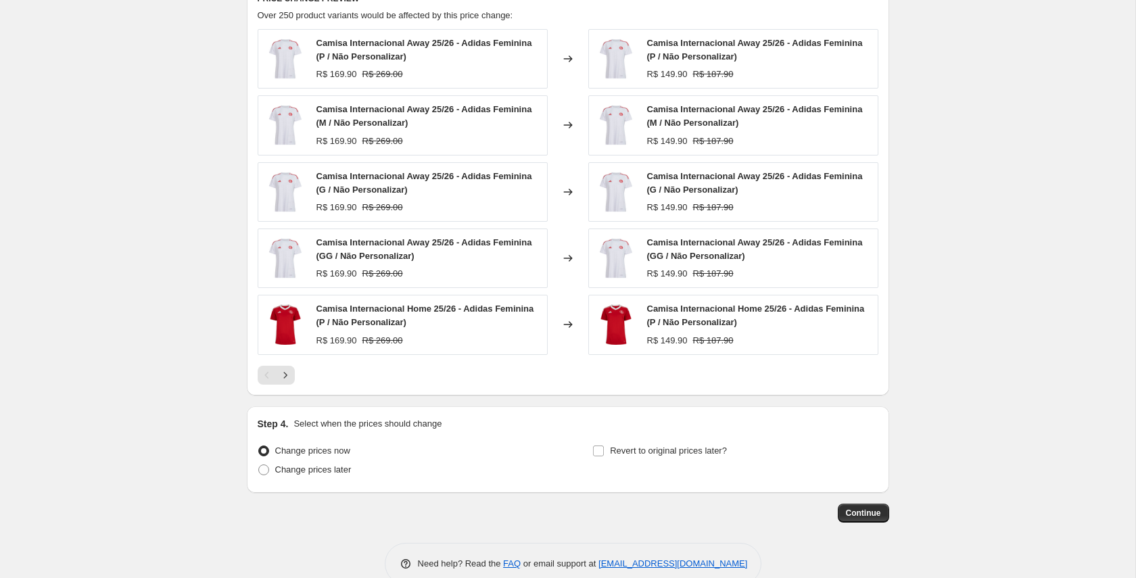
scroll to position [1307, 0]
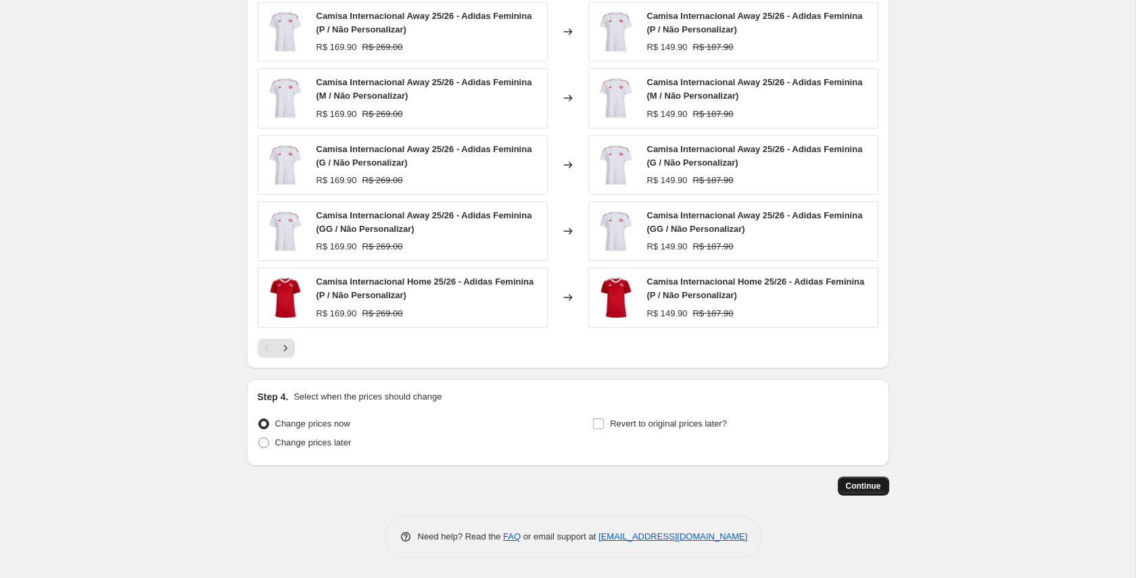
click at [865, 485] on span "Continue" at bounding box center [863, 486] width 35 height 11
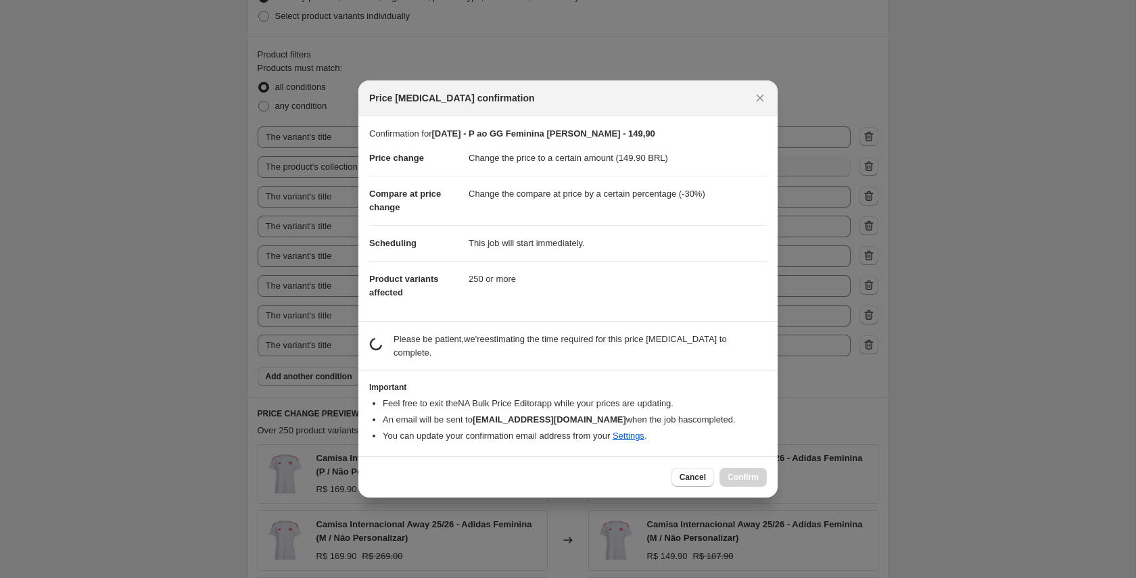
scroll to position [0, 0]
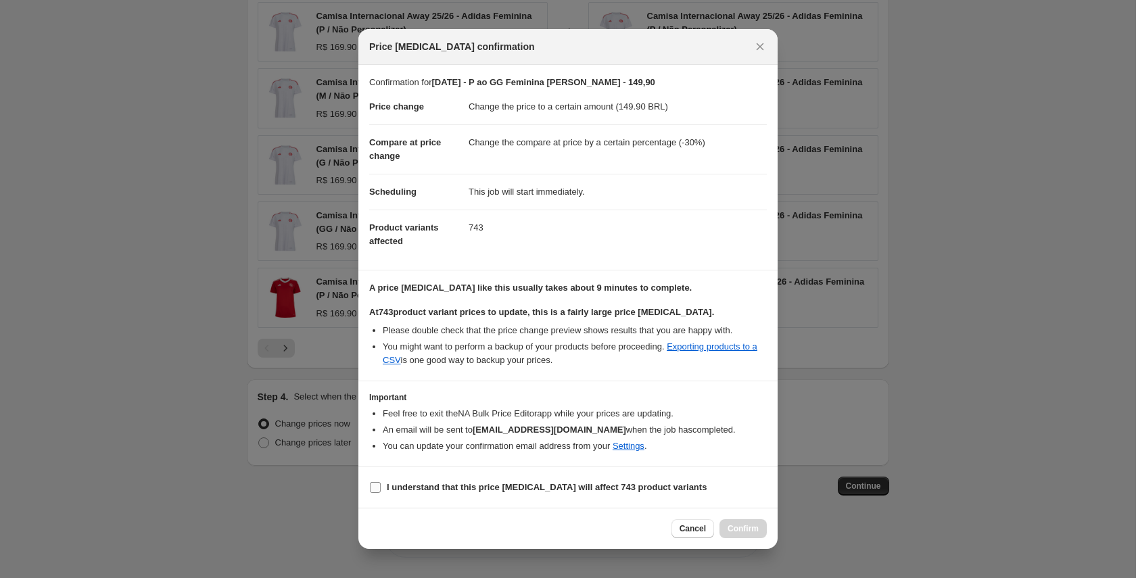
click at [412, 486] on b "I understand that this price change job will affect 743 product variants" at bounding box center [547, 487] width 320 height 10
click at [381, 486] on input "I understand that this price change job will affect 743 product variants" at bounding box center [375, 487] width 11 height 11
checkbox input "true"
click at [734, 525] on span "Confirm" at bounding box center [742, 528] width 31 height 11
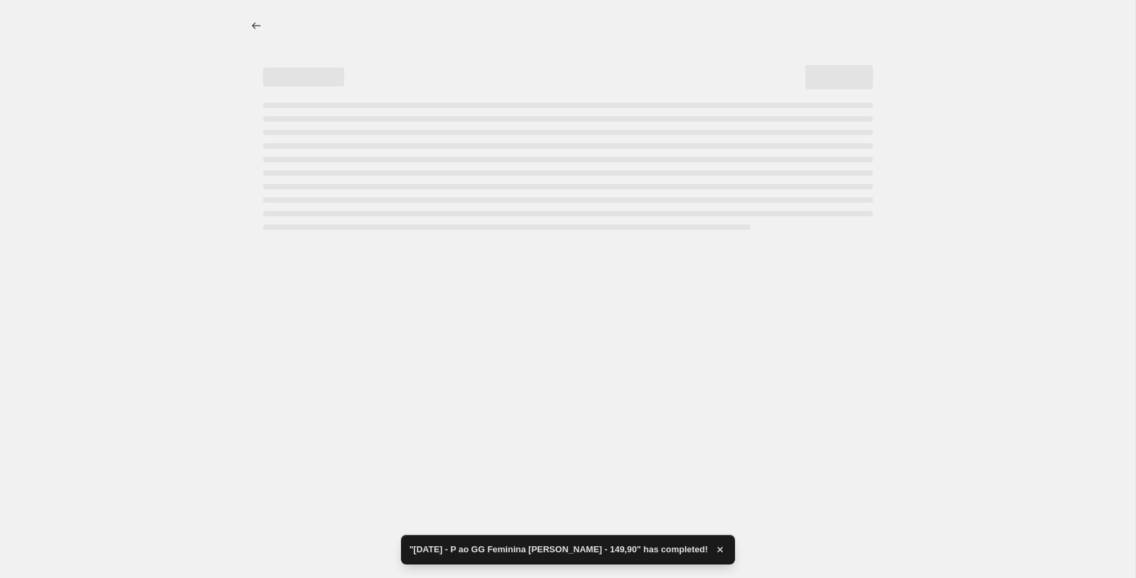
select select "percentage"
select select "title"
select select "not_equal"
select select "collection"
select select "title"
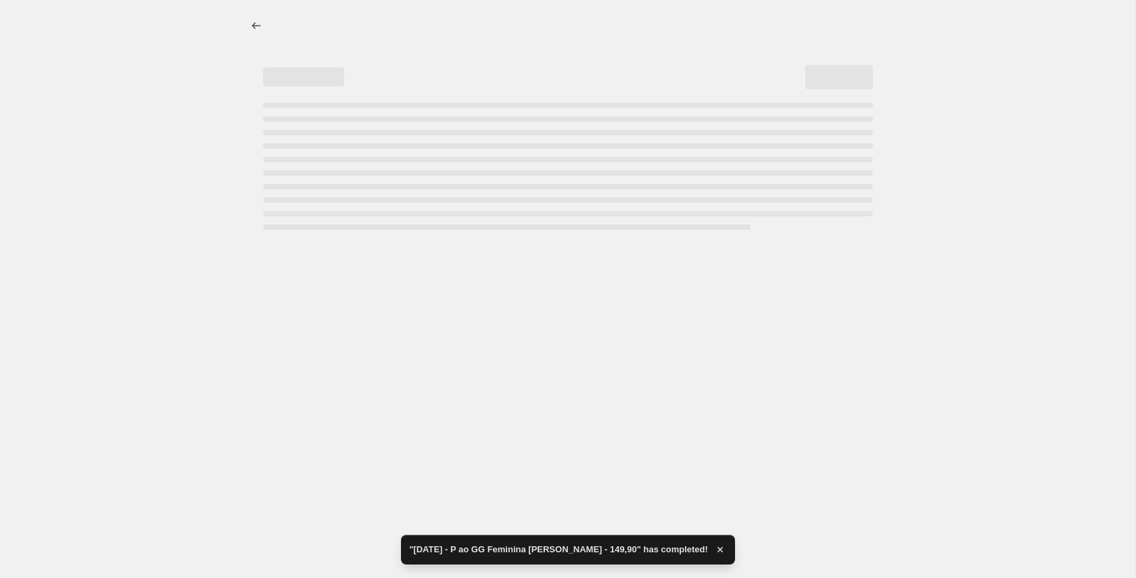
select select "not_equal"
select select "title"
select select "not_equal"
select select "title"
select select "not_equal"
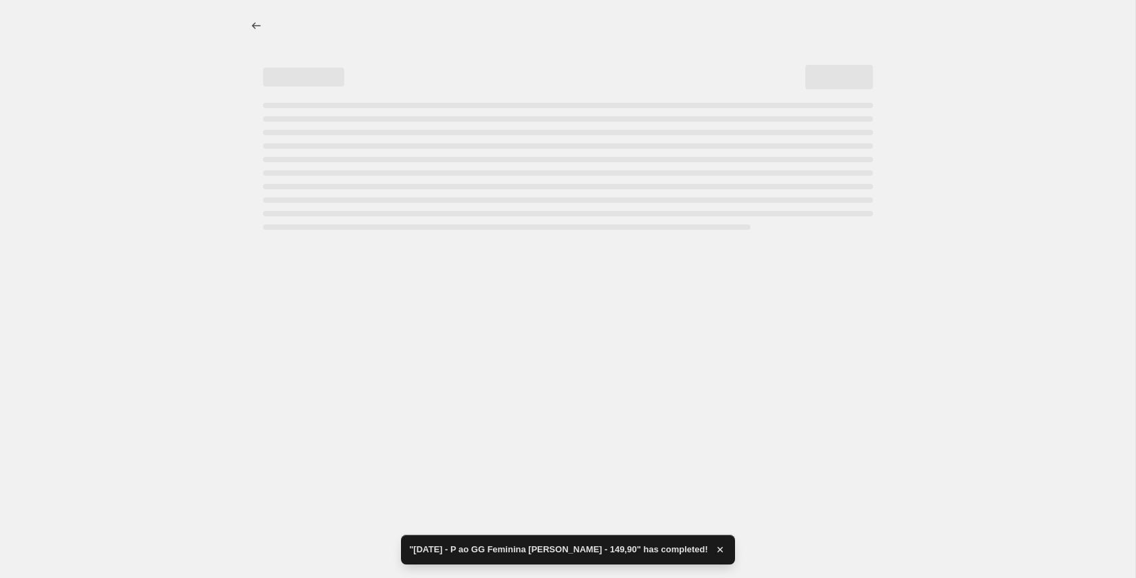
select select "title"
select select "not_equal"
select select "title"
select select "not_equal"
select select "title"
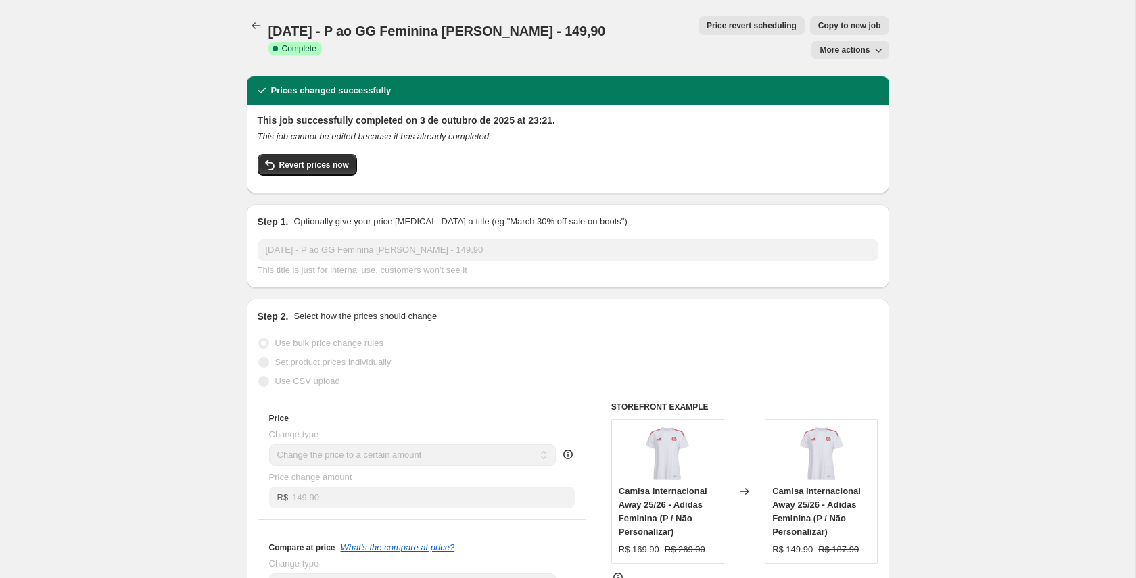
click at [304, 28] on span "03/10/25 - P ao GG Feminina Lisa - 149,90" at bounding box center [436, 31] width 337 height 15
copy span "03/10/25 - P ao GG Feminina Lisa - 149,90"
click at [864, 45] on span "More actions" at bounding box center [844, 50] width 50 height 11
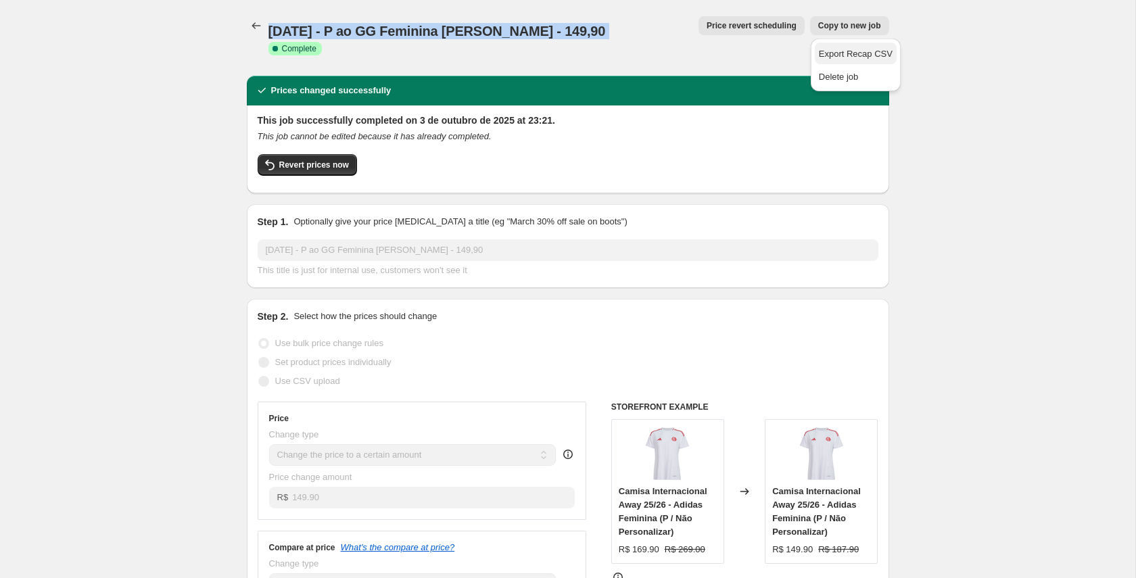
click at [857, 47] on span "Export Recap CSV" at bounding box center [856, 54] width 74 height 14
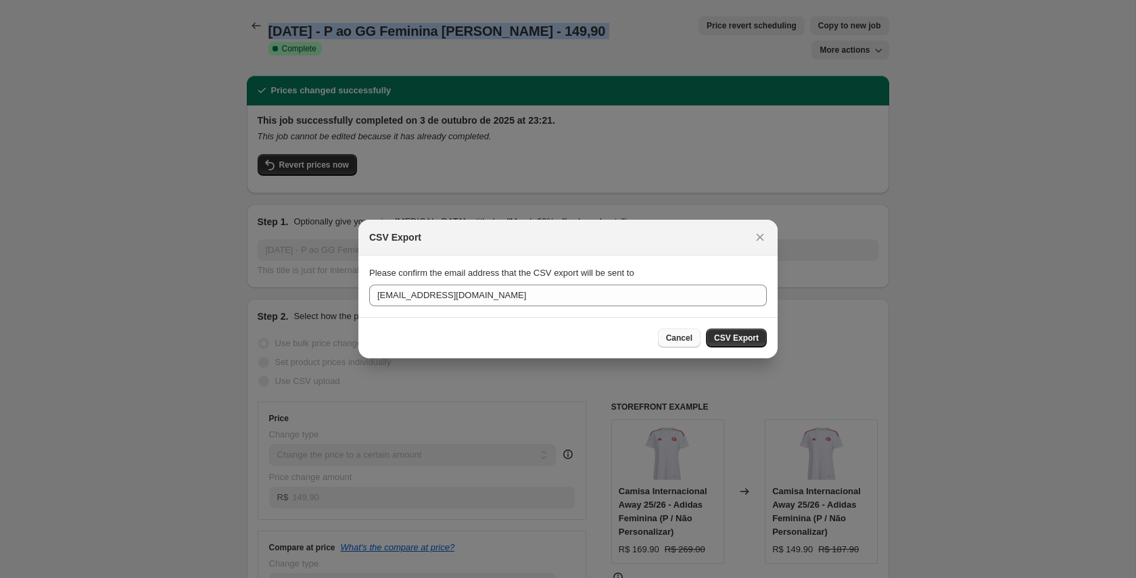
click at [666, 337] on span "Cancel" at bounding box center [679, 338] width 26 height 11
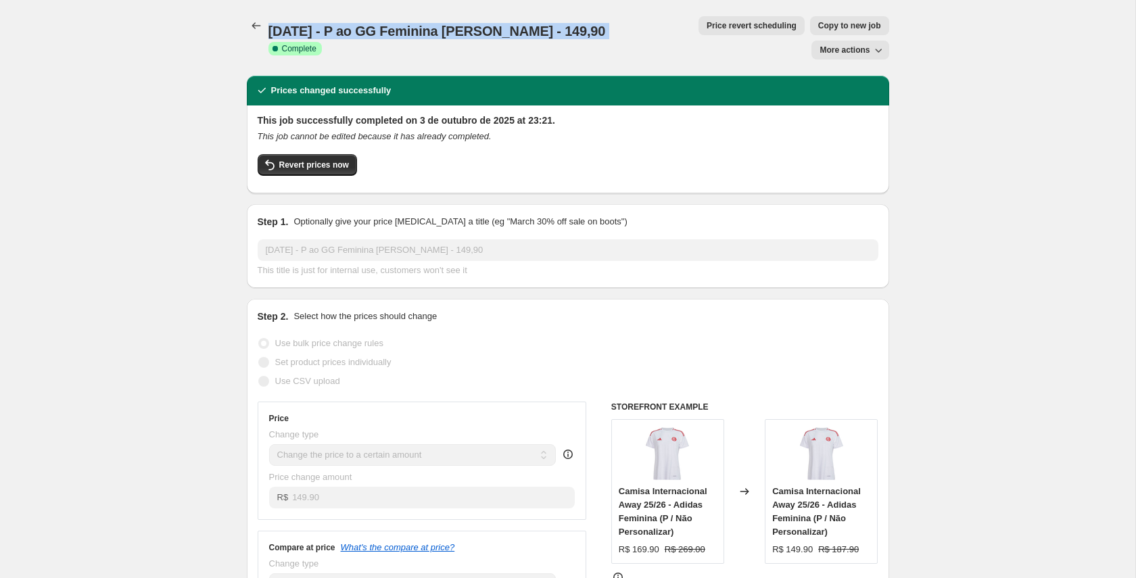
click at [818, 22] on span "Copy to new job" at bounding box center [849, 25] width 63 height 11
select select "percentage"
select select "title"
select select "not_equal"
select select "collection"
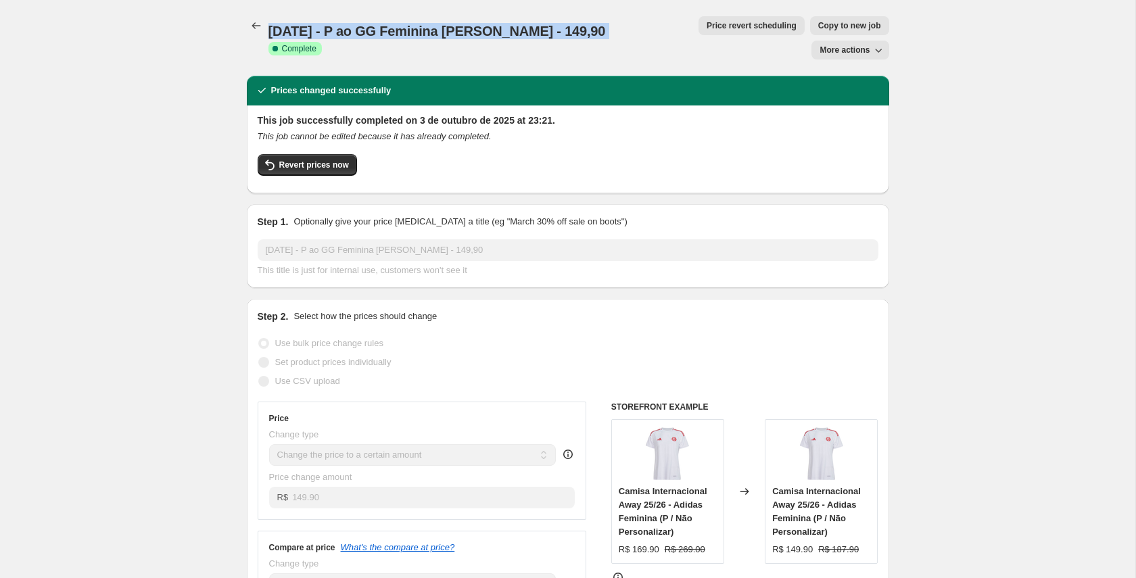
select select "title"
select select "not_equal"
select select "title"
select select "not_equal"
select select "title"
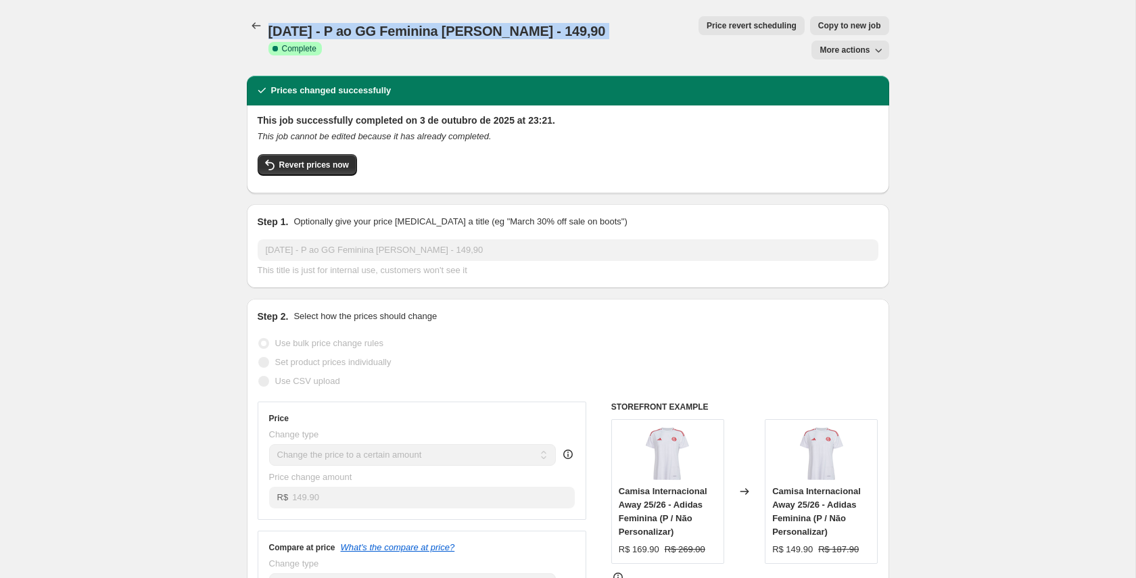
select select "not_equal"
select select "title"
select select "not_equal"
select select "title"
select select "not_equal"
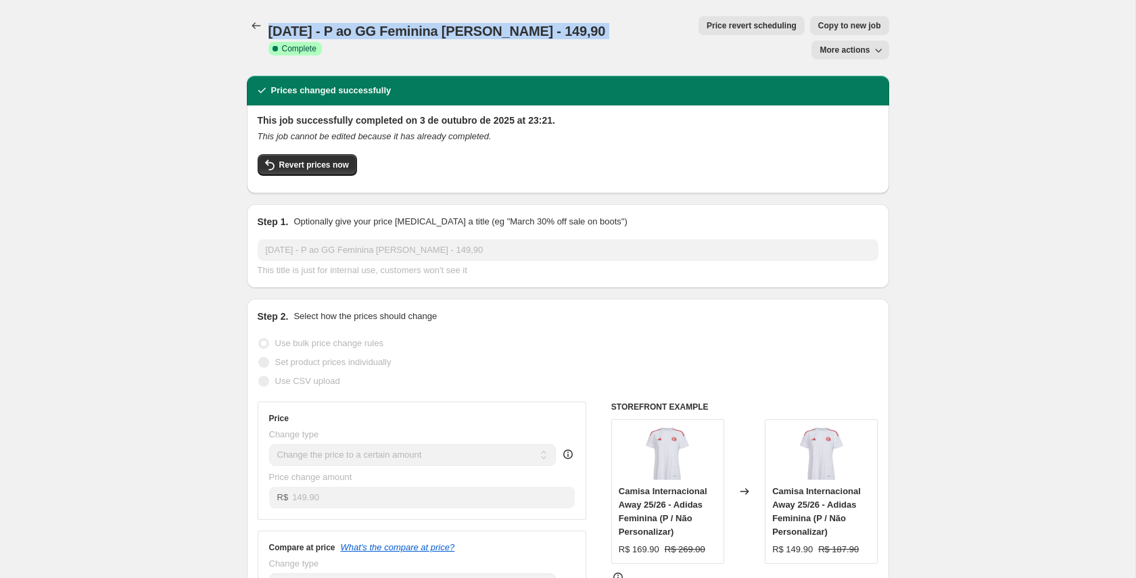
select select "title"
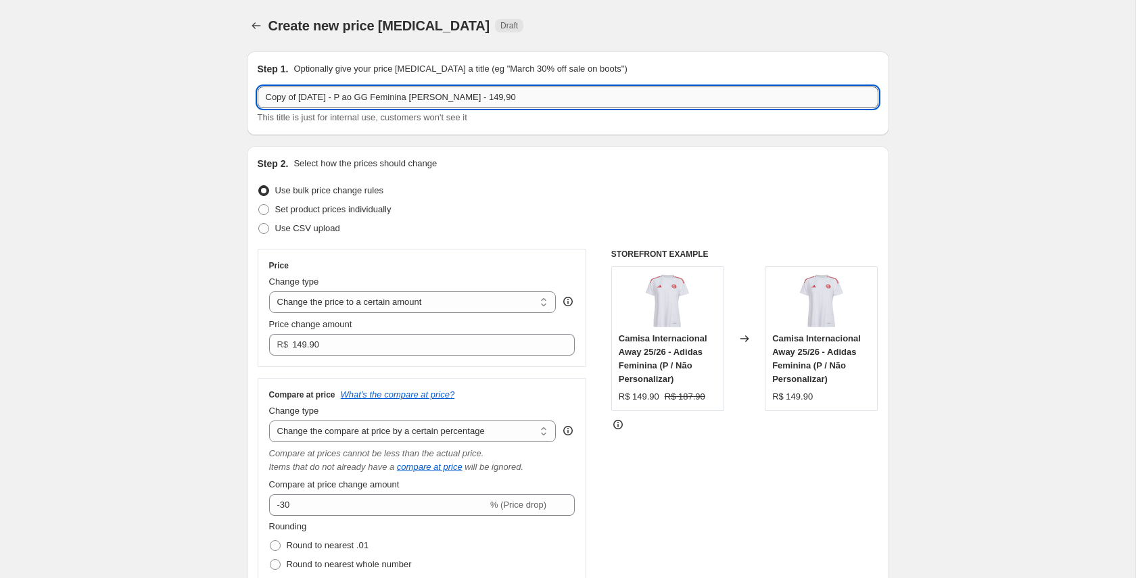
click at [351, 95] on input "Copy of 03/10/25 - P ao GG Feminina Lisa - 149,90" at bounding box center [568, 98] width 621 height 22
paste input "text"
click at [391, 98] on input "03/10/25 - P ao GG Feminina Lisa - 149,90" at bounding box center [568, 98] width 621 height 22
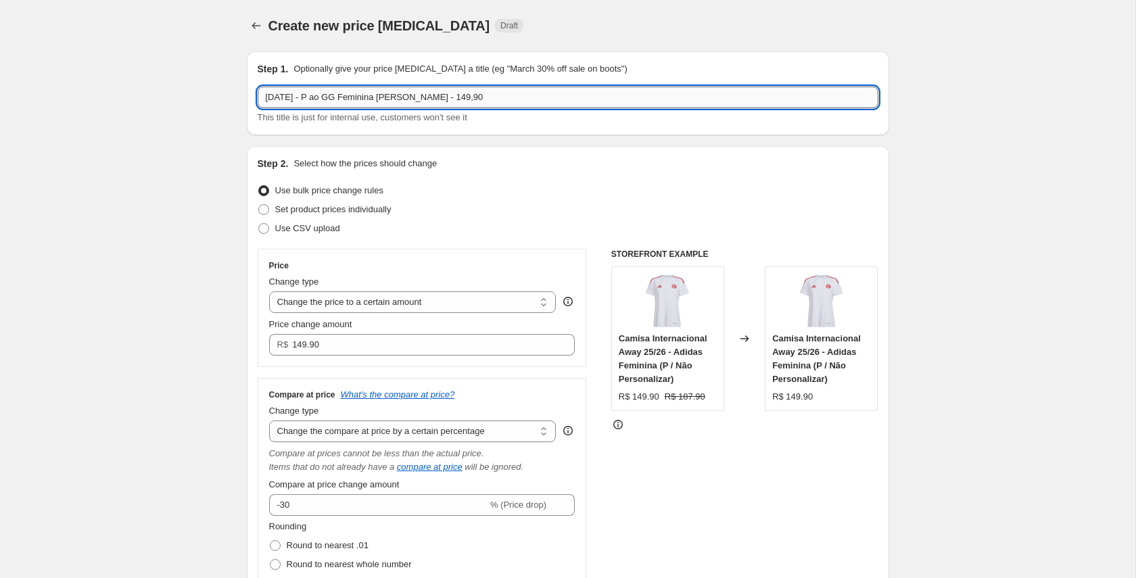
click at [391, 98] on input "03/10/25 - P ao GG Feminina Lisa - 149,90" at bounding box center [568, 98] width 621 height 22
click at [452, 97] on input "03/10/25 - P ao GG Feminina Personalizar - 149,90" at bounding box center [568, 98] width 621 height 22
click at [454, 98] on input "03/10/25 - P ao GG Feminina Personalizar - 149,90" at bounding box center [568, 98] width 621 height 22
type input "03/10/25 - P ao GG Feminina Personalizar - 169,90"
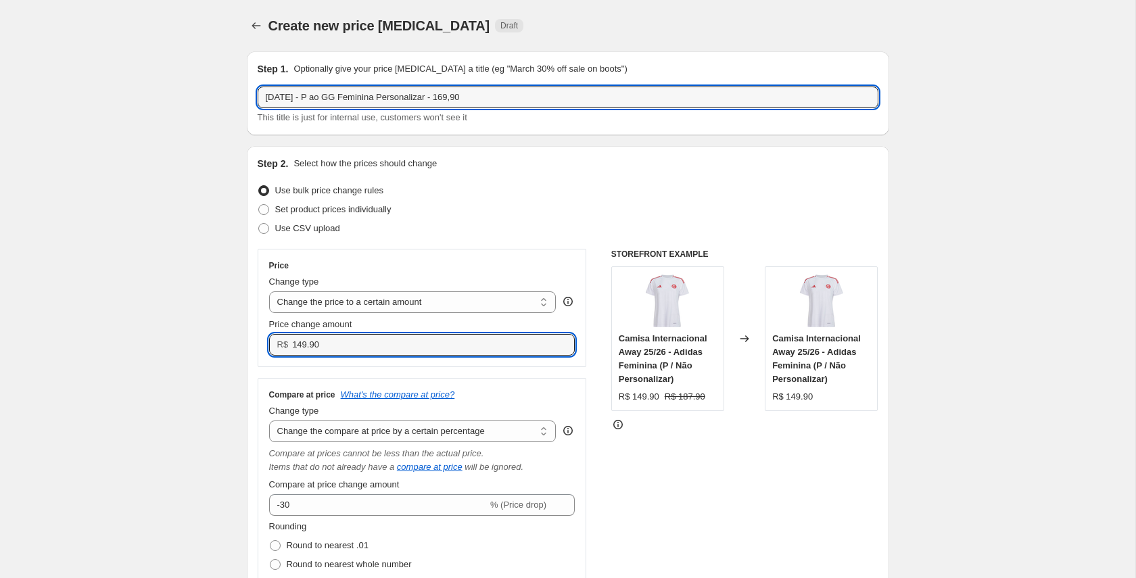
drag, startPoint x: 301, startPoint y: 344, endPoint x: 297, endPoint y: 376, distance: 32.0
click at [301, 345] on input "149.90" at bounding box center [423, 345] width 262 height 22
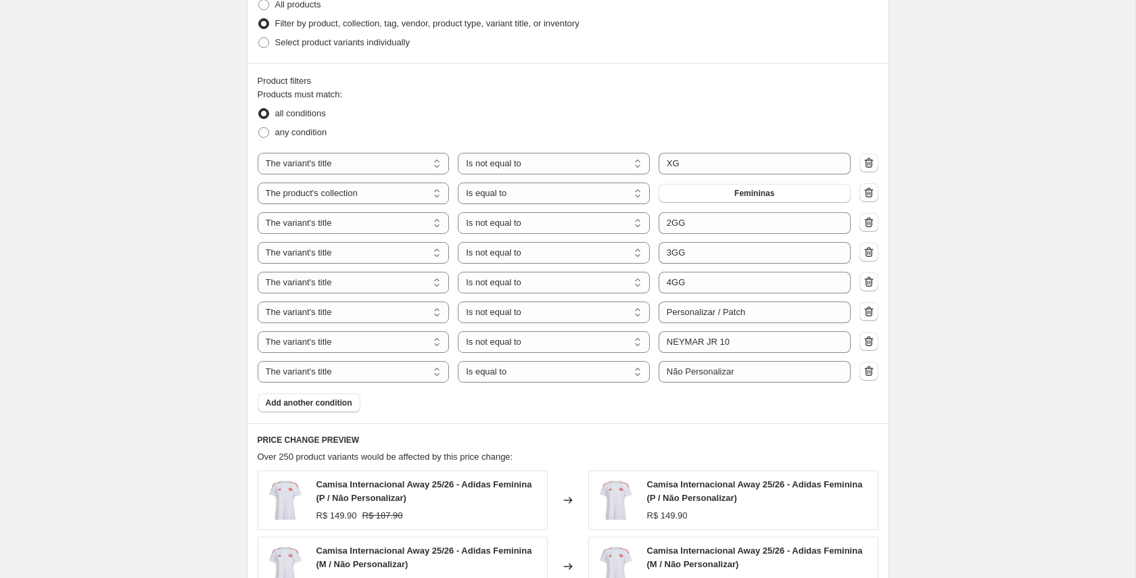
scroll to position [842, 0]
type input "169.90"
click at [613, 373] on select "Is equal to Is not equal to Contains" at bounding box center [554, 369] width 192 height 22
select select "not_equal"
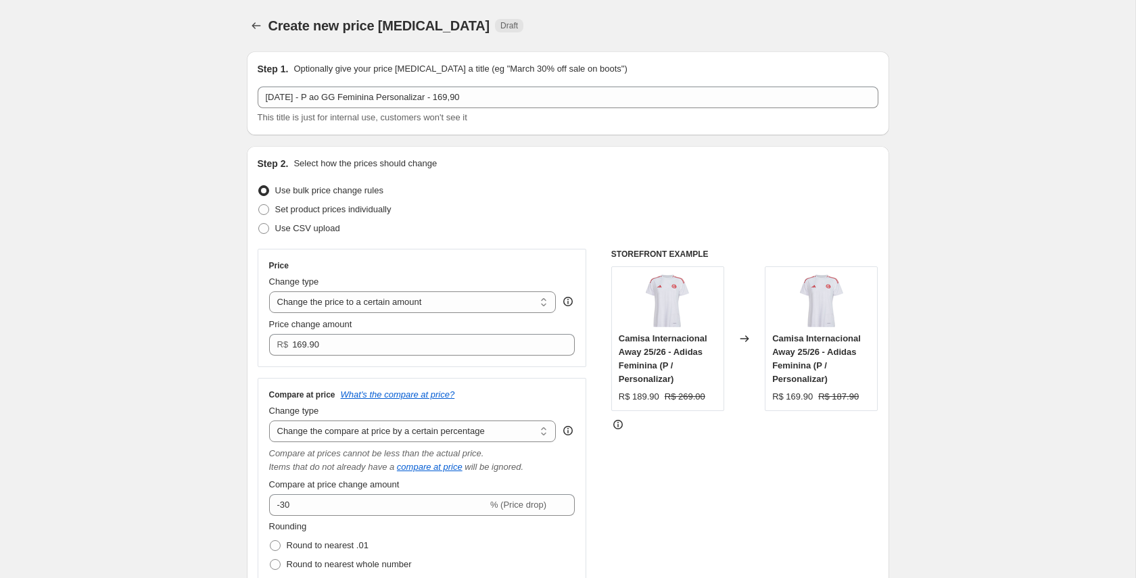
scroll to position [1307, 0]
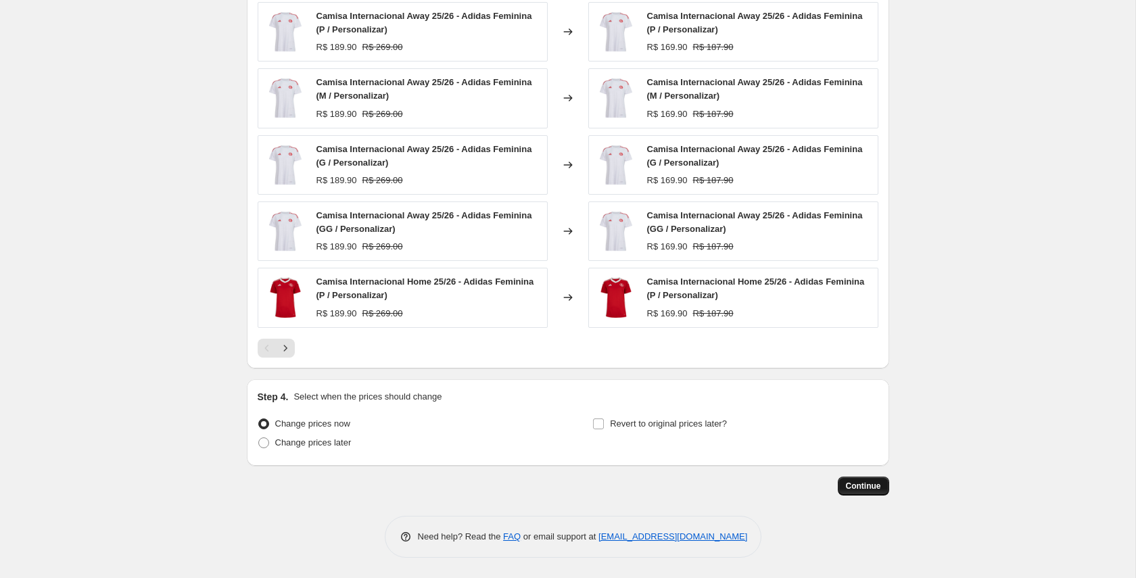
click at [875, 481] on span "Continue" at bounding box center [863, 486] width 35 height 11
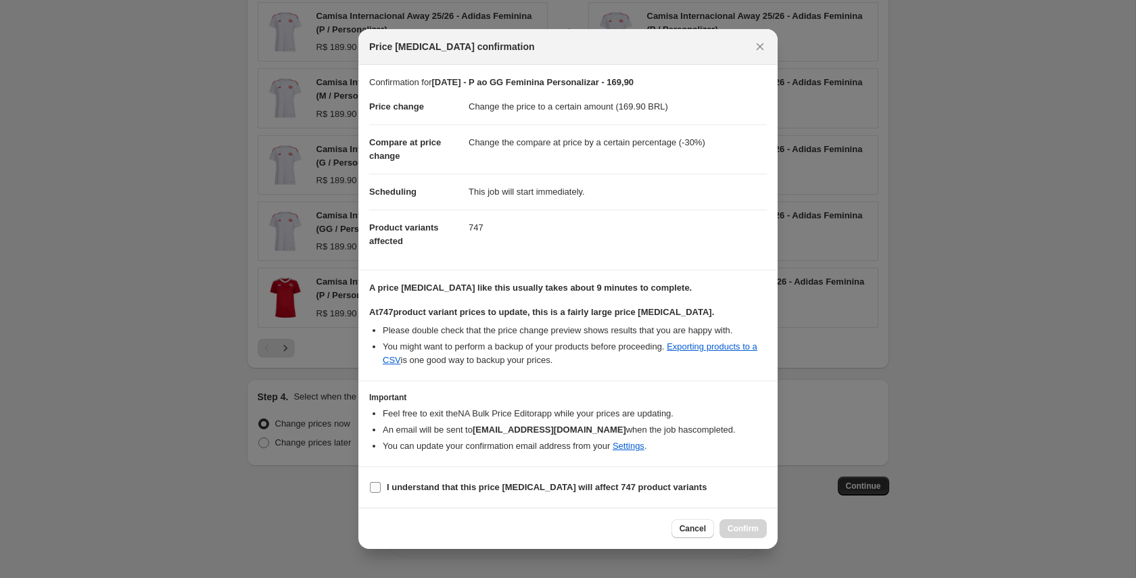
click at [433, 489] on b "I understand that this price change job will affect 747 product variants" at bounding box center [547, 487] width 320 height 10
click at [381, 489] on input "I understand that this price change job will affect 747 product variants" at bounding box center [375, 487] width 11 height 11
checkbox input "true"
click at [746, 527] on span "Confirm" at bounding box center [742, 528] width 31 height 11
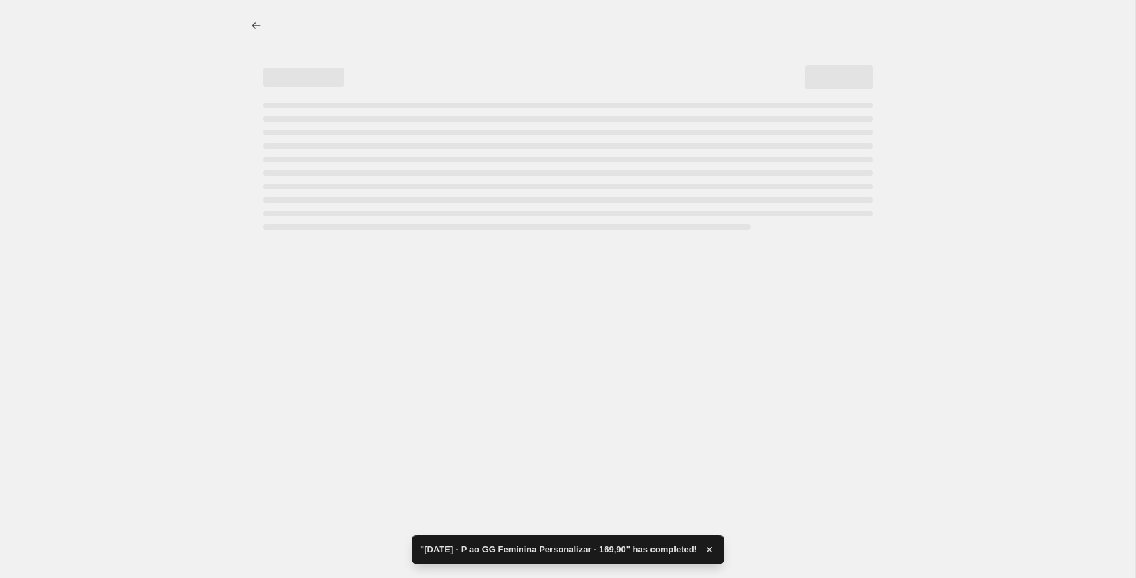
select select "percentage"
select select "title"
select select "not_equal"
select select "collection"
select select "title"
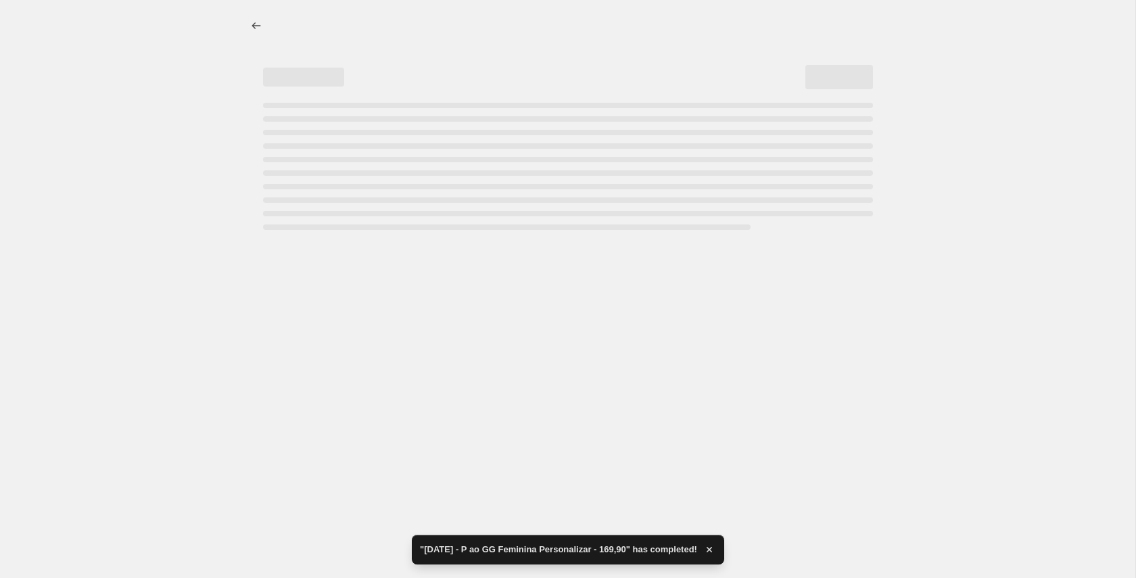
select select "not_equal"
select select "title"
select select "not_equal"
select select "title"
select select "not_equal"
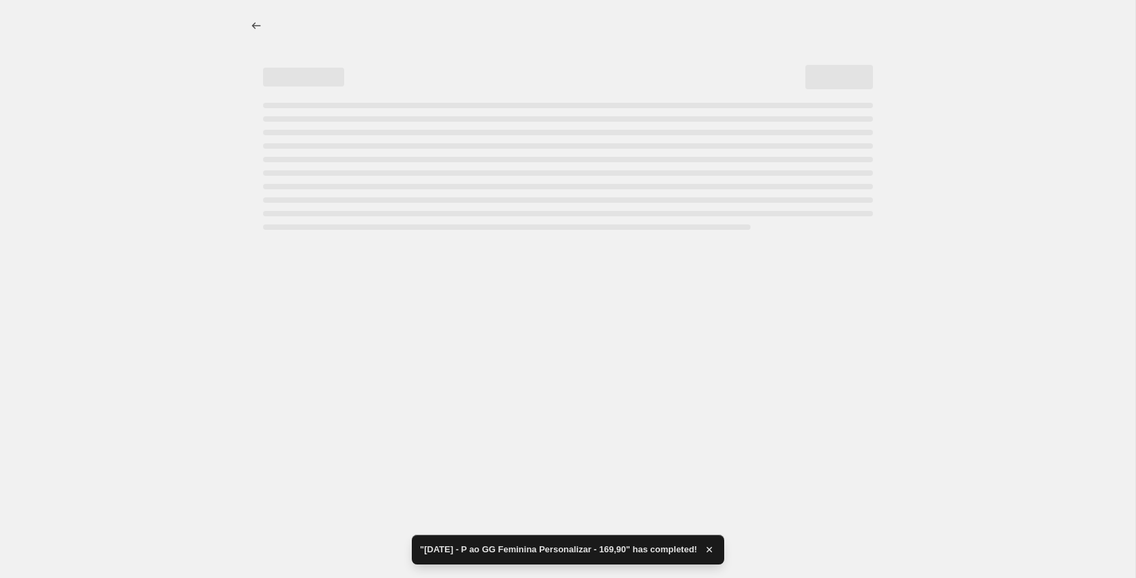
select select "title"
select select "not_equal"
select select "title"
select select "not_equal"
select select "title"
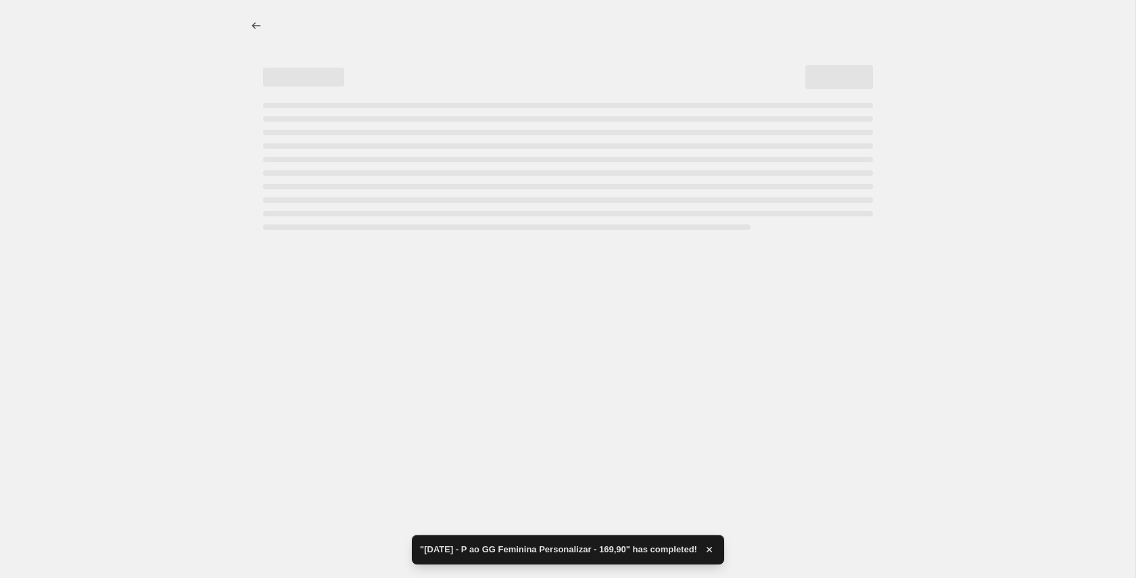
select select "not_equal"
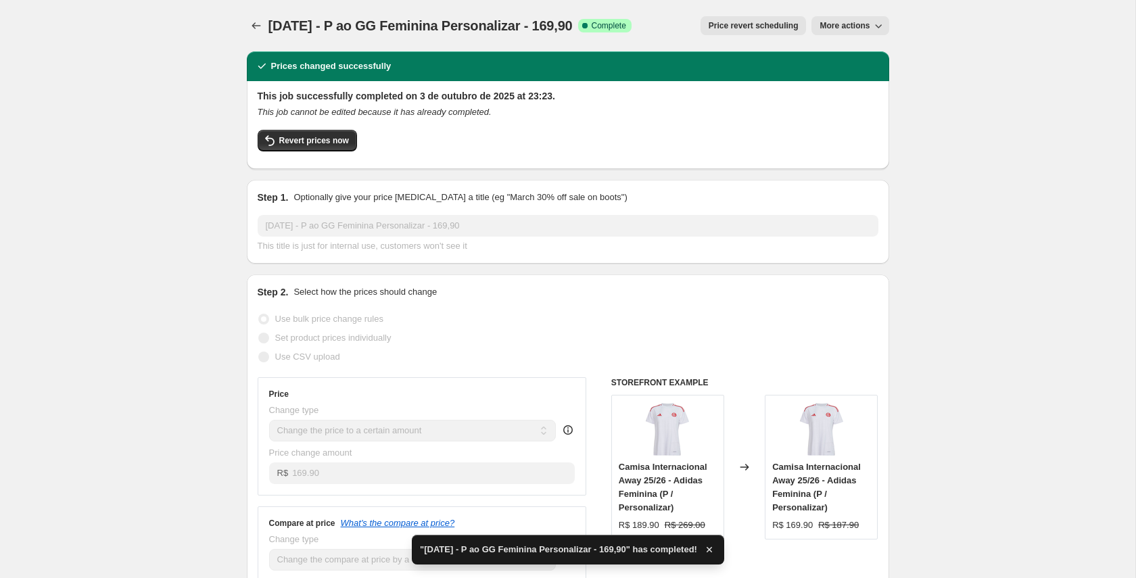
click at [850, 24] on span "More actions" at bounding box center [844, 25] width 50 height 11
click at [850, 52] on span "Copy to new job" at bounding box center [850, 54] width 63 height 10
select select "percentage"
select select "title"
select select "not_equal"
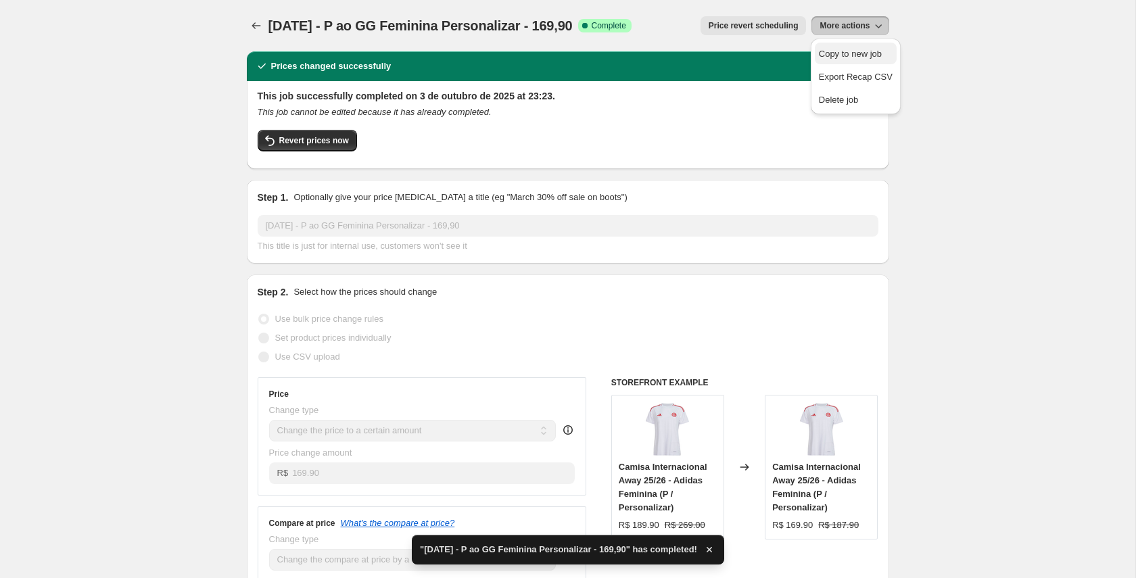
select select "collection"
select select "title"
select select "not_equal"
select select "title"
select select "not_equal"
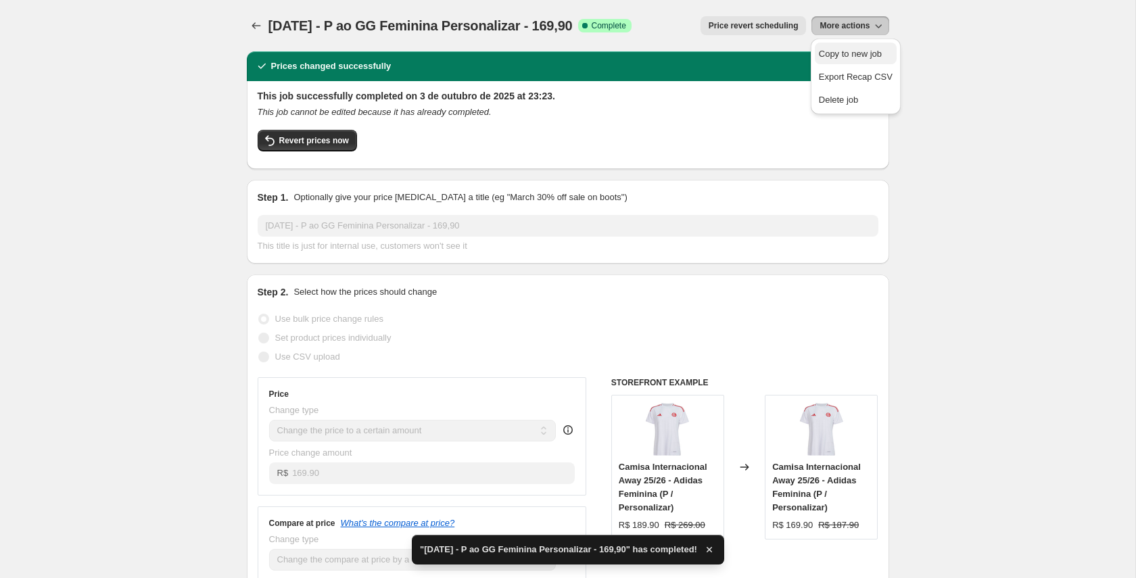
select select "title"
select select "not_equal"
select select "title"
select select "not_equal"
select select "title"
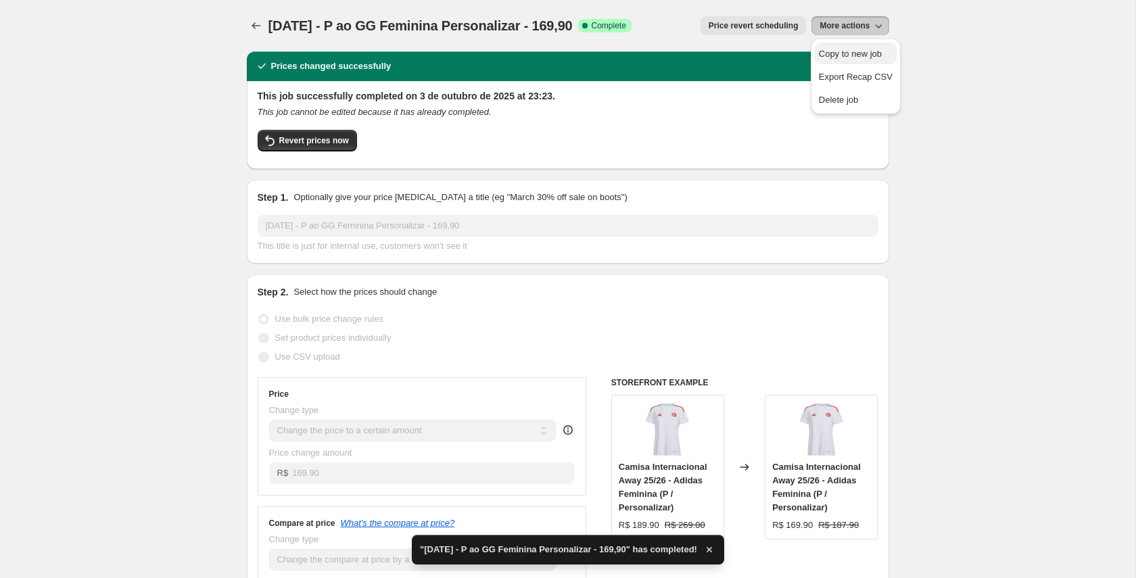
select select "not_equal"
select select "title"
select select "not_equal"
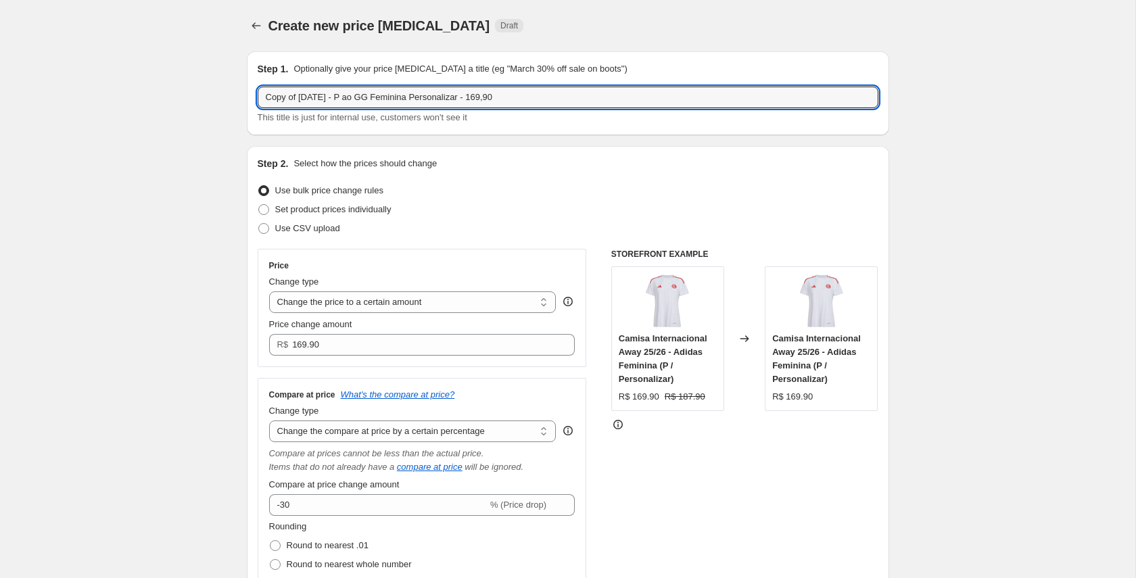
drag, startPoint x: 300, startPoint y: 96, endPoint x: 210, endPoint y: 97, distance: 90.6
drag, startPoint x: 439, startPoint y: 97, endPoint x: 439, endPoint y: 107, distance: 10.1
click at [439, 97] on input "03/10/25 - P ao GG Feminina Personalizar - 169,90" at bounding box center [568, 98] width 621 height 22
click at [481, 97] on input "03/10/25 - P ao GG Feminina Personalizar Patch - 169,90" at bounding box center [568, 98] width 621 height 22
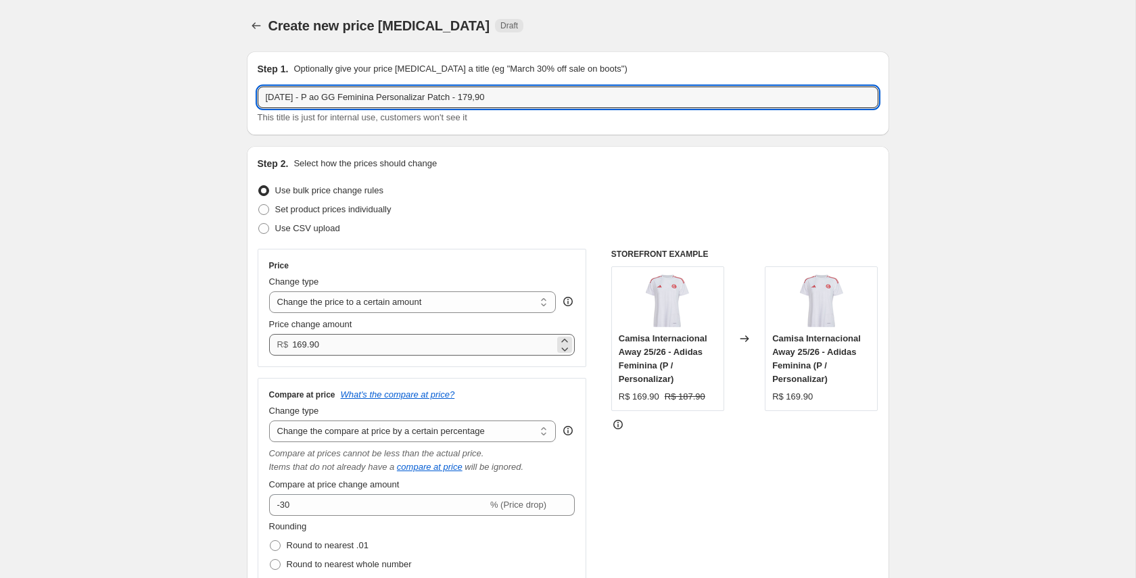
type input "03/10/25 - P ao GG Feminina Personalizar Patch - 179,90"
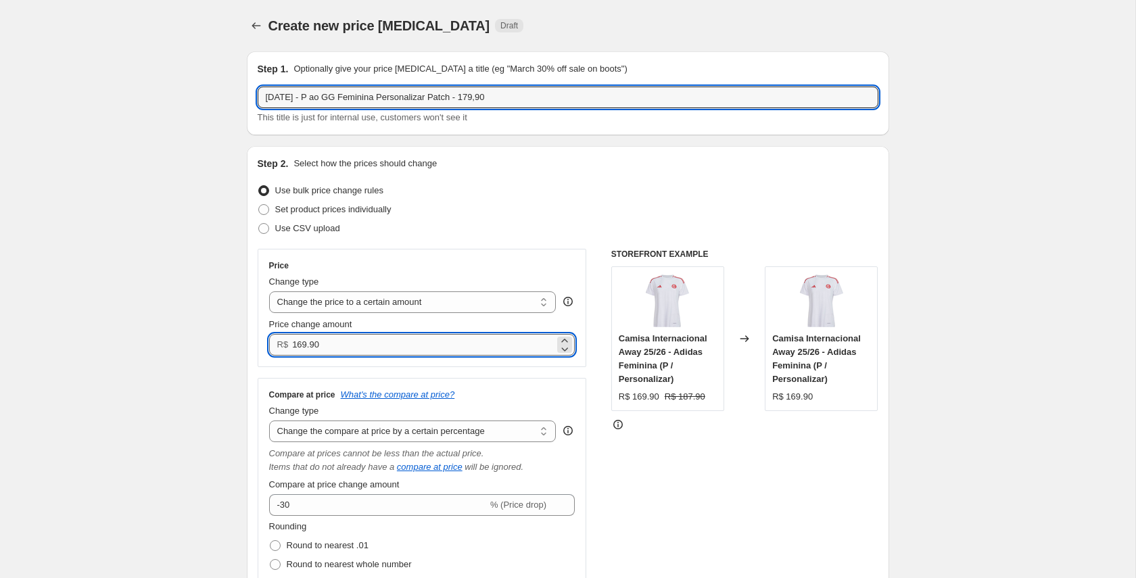
click at [297, 343] on input "169.90" at bounding box center [423, 345] width 262 height 22
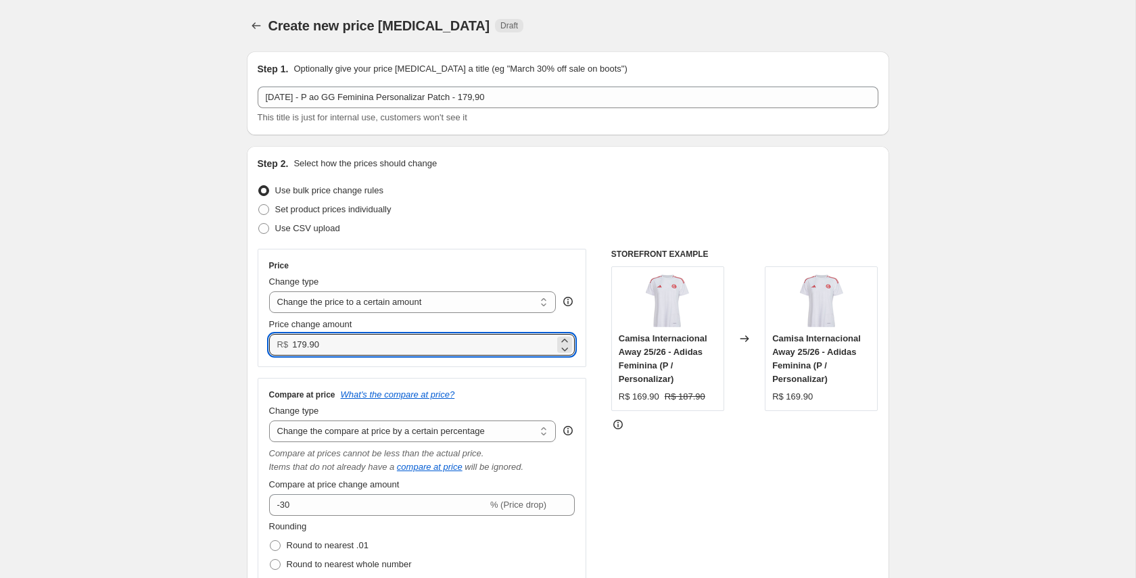
type input "179.90"
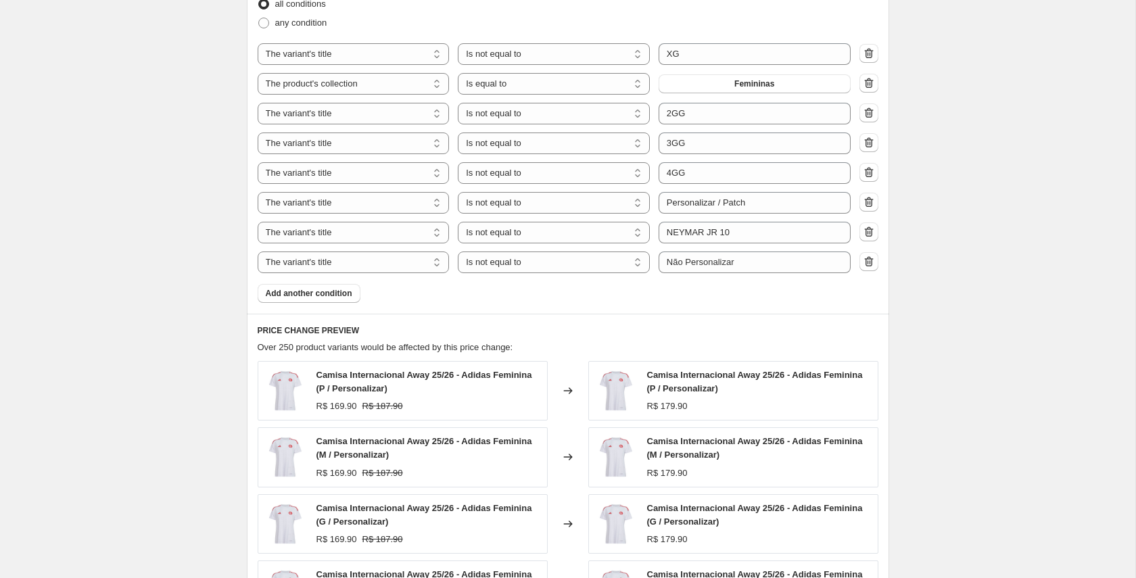
scroll to position [929, 0]
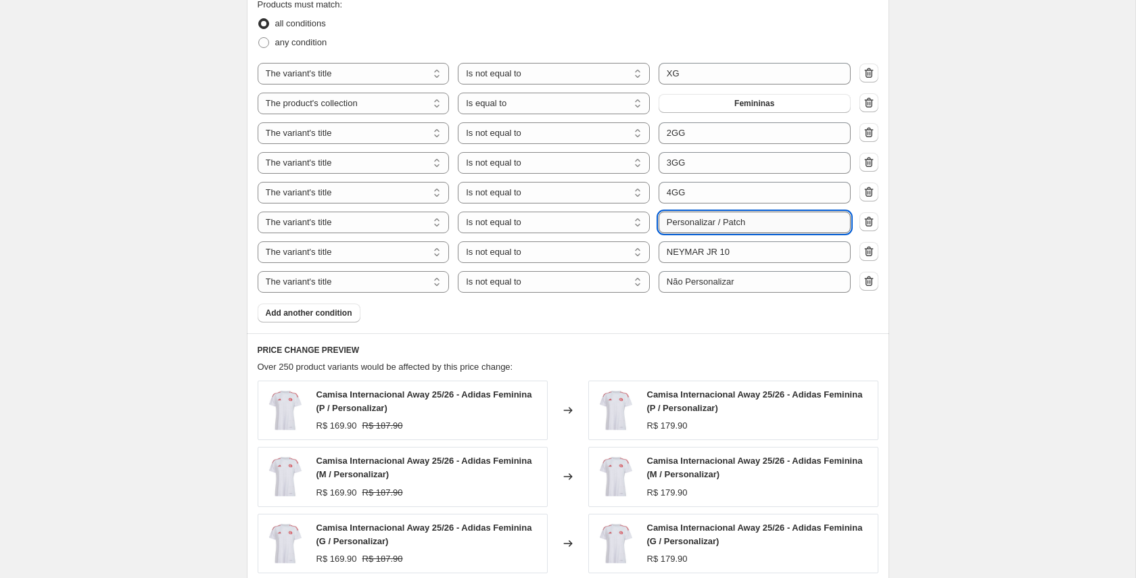
click at [726, 222] on input "Personalizar / Patch" at bounding box center [754, 223] width 192 height 22
click at [497, 314] on div "Products must match: all conditions any condition The product The product's col…" at bounding box center [568, 160] width 621 height 324
click at [331, 312] on span "Add another condition" at bounding box center [309, 313] width 87 height 11
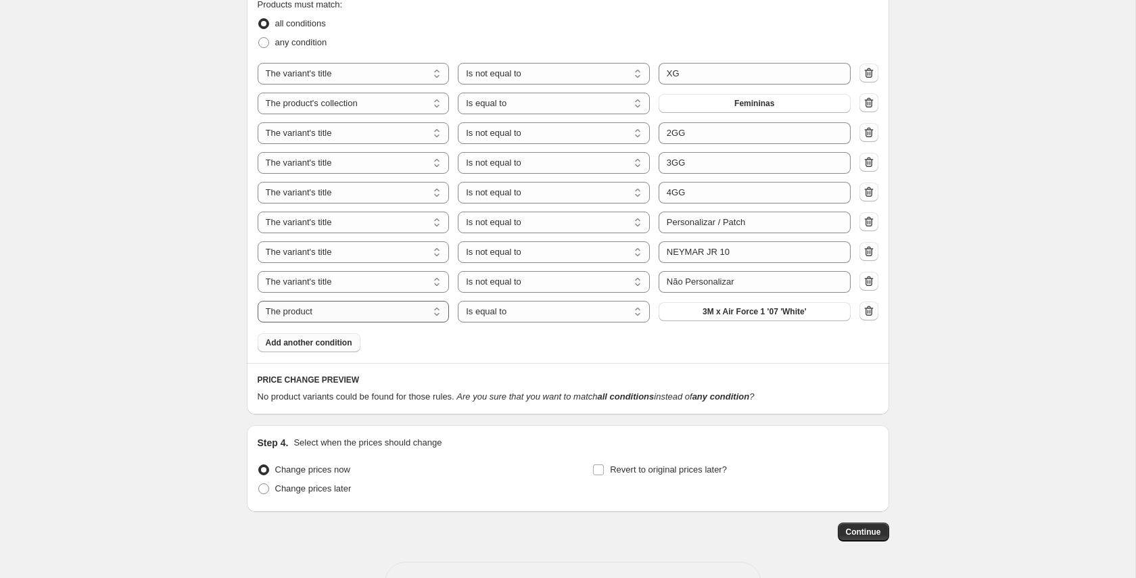
click at [383, 316] on select "The product The product's collection The product's tag The product's vendor The…" at bounding box center [354, 312] width 192 height 22
select select "title"
drag, startPoint x: 748, startPoint y: 313, endPoint x: 626, endPoint y: 312, distance: 122.4
click at [627, 311] on div "The product The product's collection The product's tag The product's vendor The…" at bounding box center [554, 312] width 593 height 22
type input "Patch"
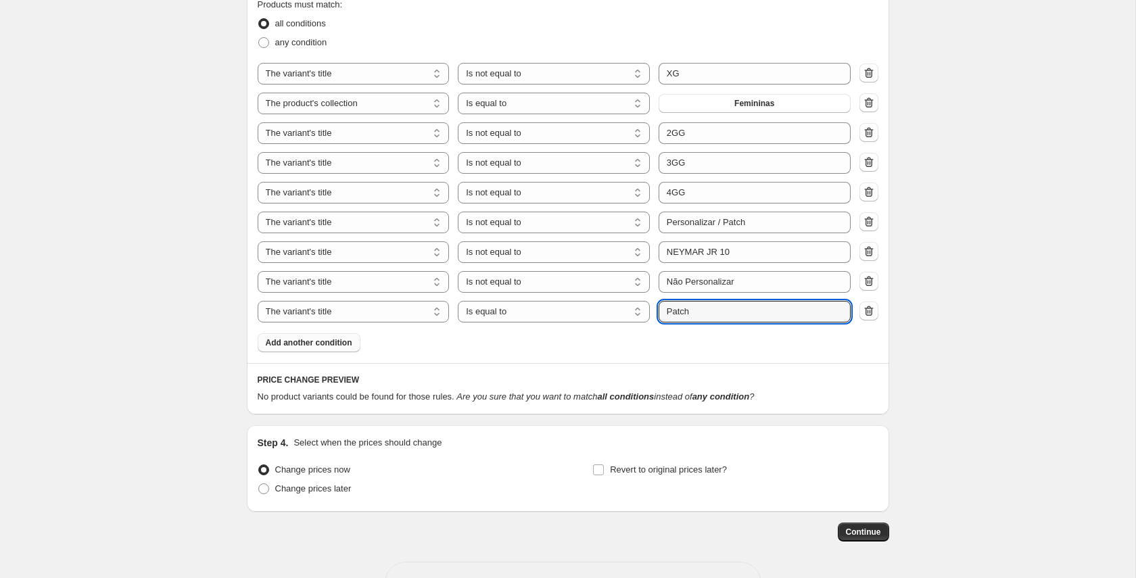
click at [563, 342] on div "Products must match: all conditions any condition The product The product's col…" at bounding box center [568, 175] width 621 height 354
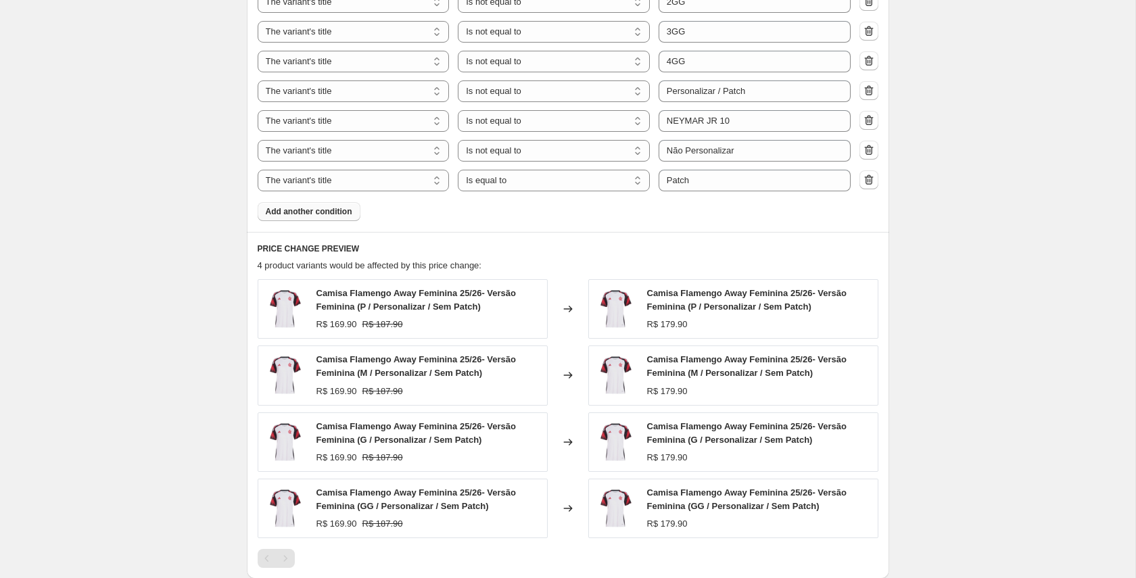
scroll to position [1059, 0]
click at [587, 95] on select "Is equal to Is not equal to Contains" at bounding box center [554, 92] width 192 height 22
select select "equal"
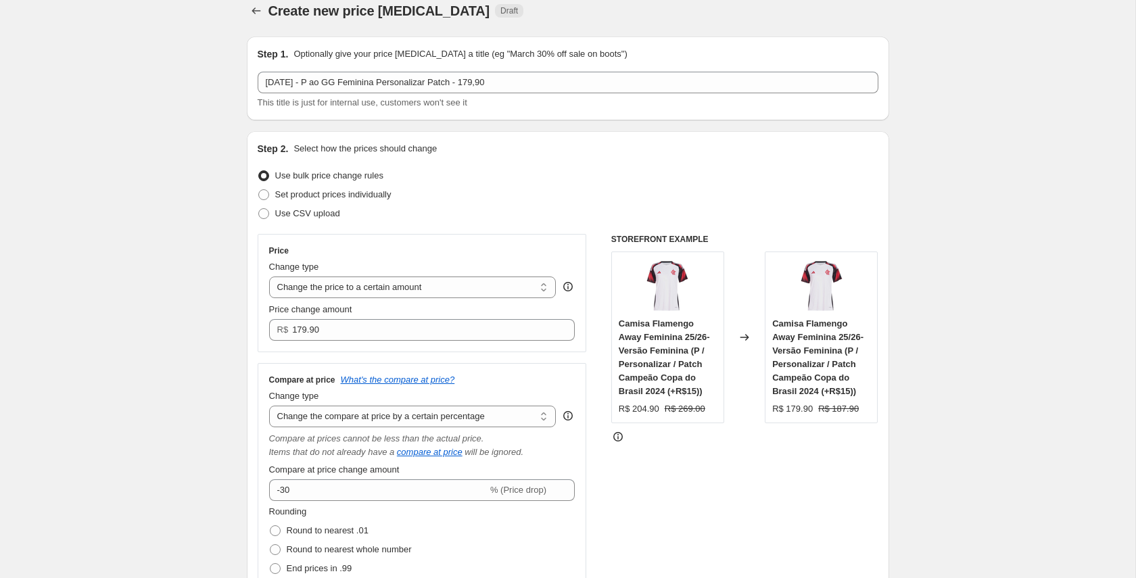
scroll to position [12, 0]
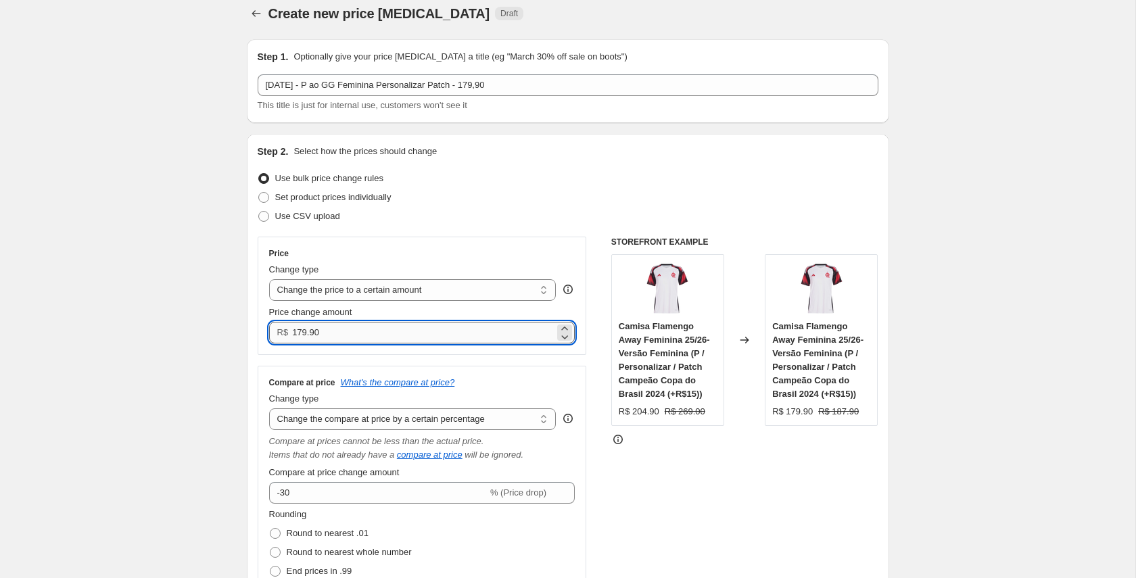
drag, startPoint x: 297, startPoint y: 331, endPoint x: 306, endPoint y: 331, distance: 8.8
click at [306, 331] on input "179.90" at bounding box center [423, 333] width 262 height 22
type input "184.90"
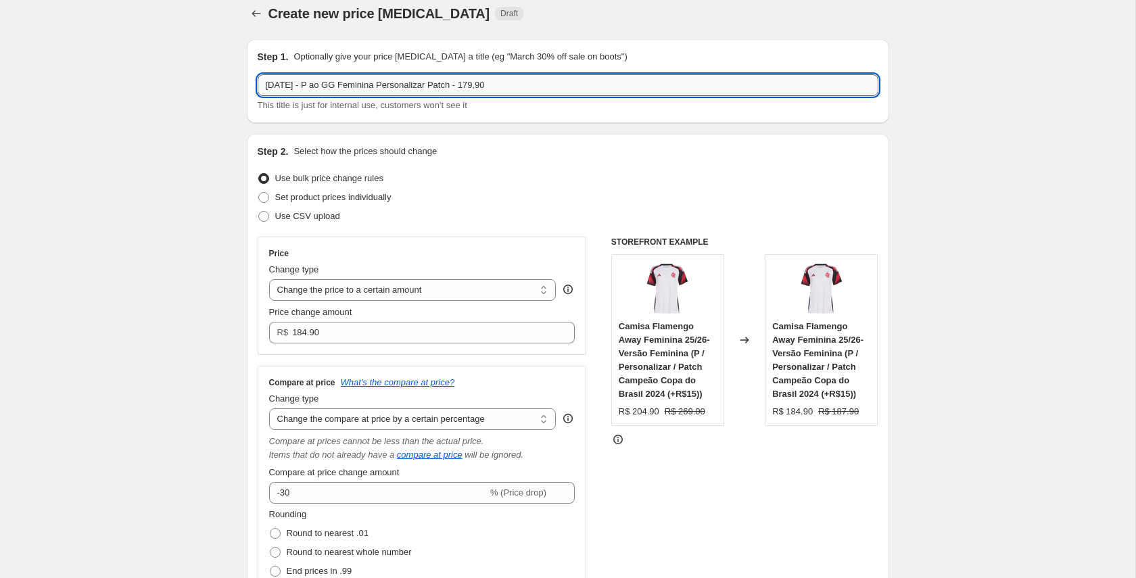
drag, startPoint x: 485, startPoint y: 85, endPoint x: 476, endPoint y: 85, distance: 9.5
click at [476, 85] on input "03/10/25 - P ao GG Feminina Personalizar Patch - 179,90" at bounding box center [568, 85] width 621 height 22
type input "03/10/25 - P ao GG Feminina Personalizar Patch - 184,90"
click at [566, 140] on div "Step 2. Select how the prices should change Use bulk price change rules Set pro…" at bounding box center [568, 447] width 642 height 626
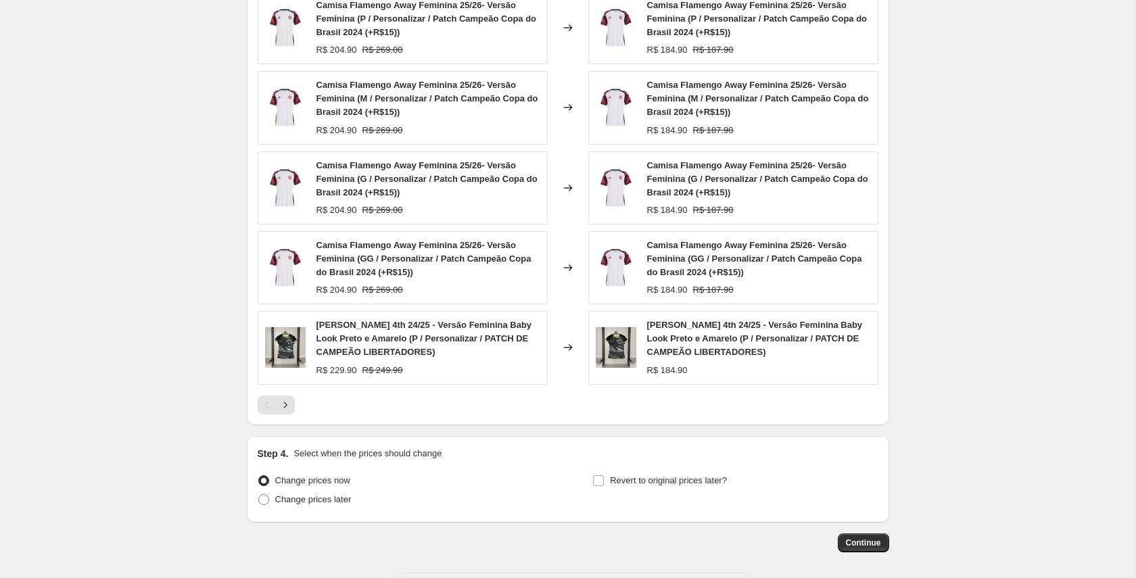
scroll to position [1405, 0]
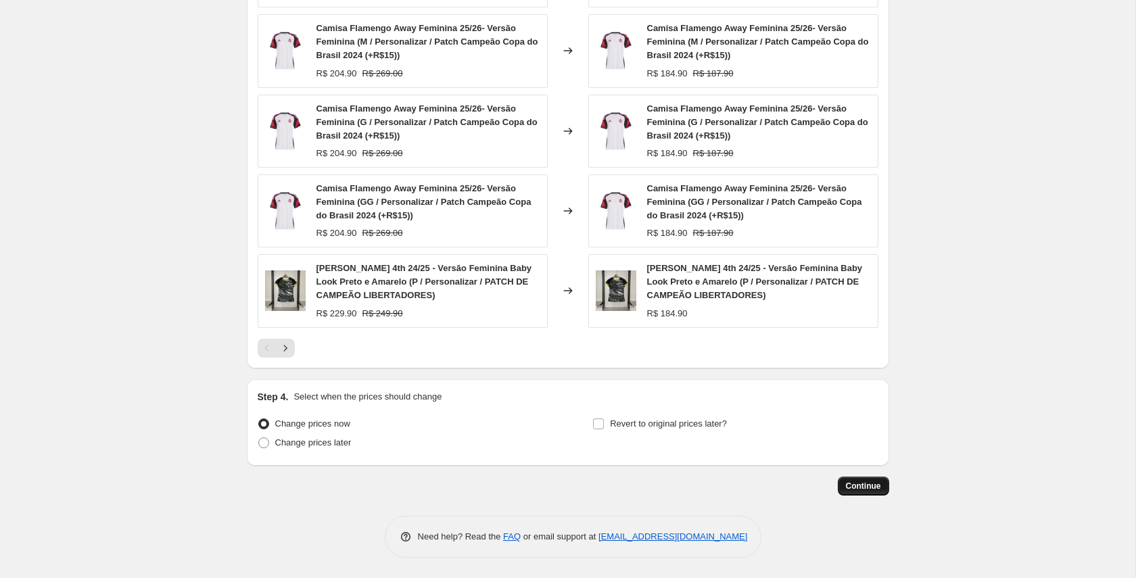
click at [869, 485] on span "Continue" at bounding box center [863, 486] width 35 height 11
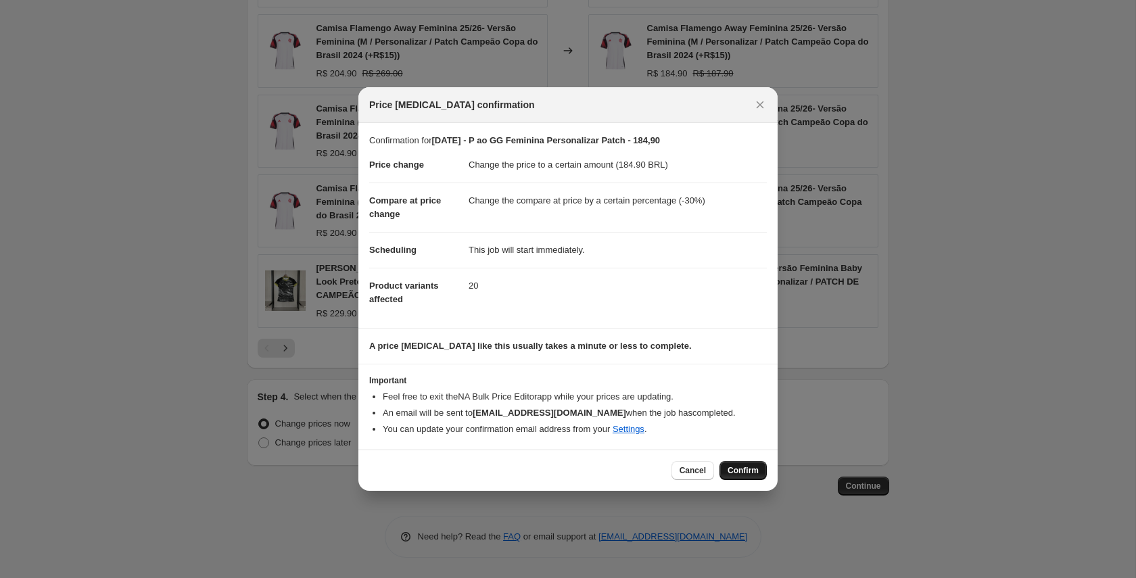
click at [740, 464] on button "Confirm" at bounding box center [742, 470] width 47 height 19
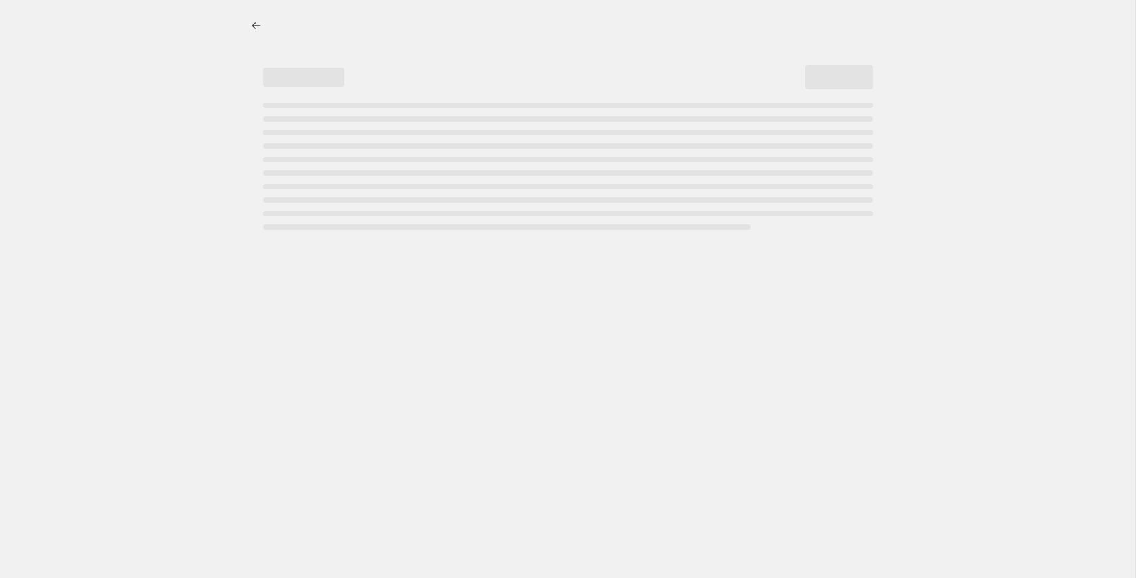
select select "percentage"
select select "title"
select select "not_equal"
select select "collection"
select select "title"
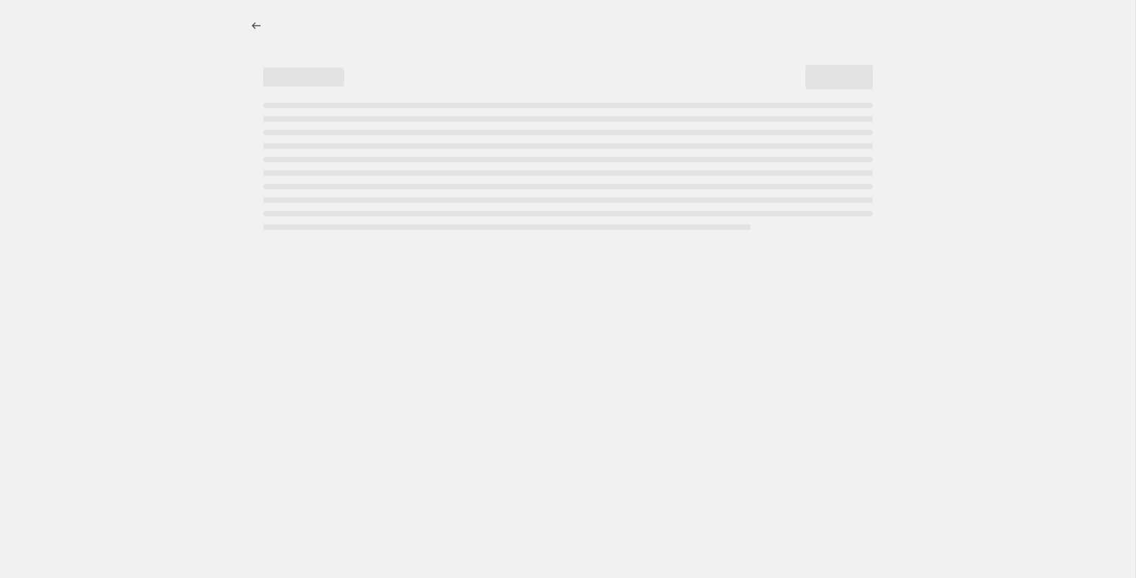
select select "not_equal"
select select "title"
select select "not_equal"
select select "title"
select select "not_equal"
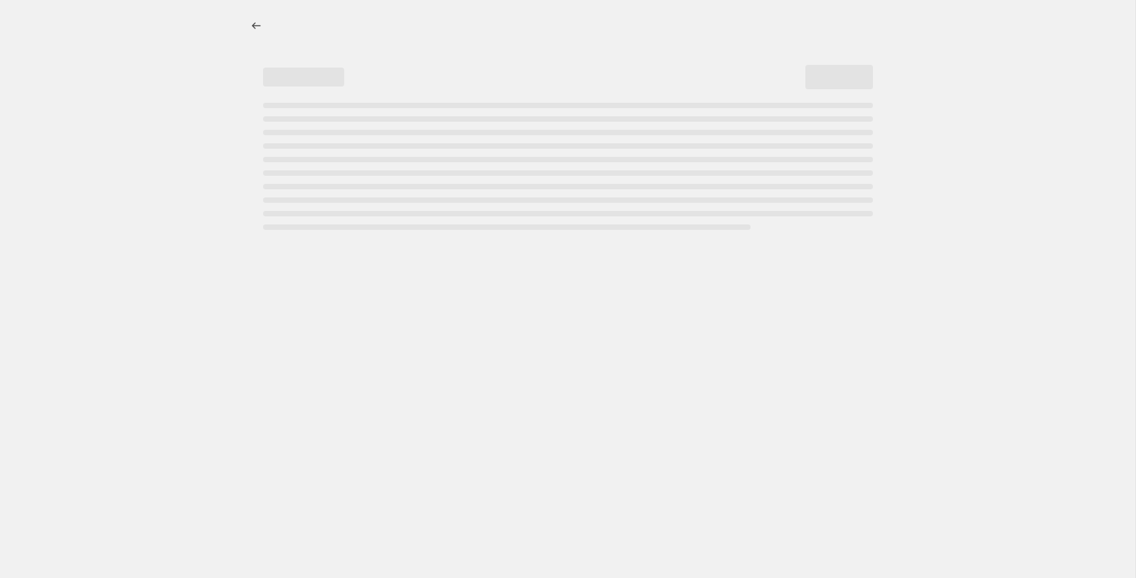
select select "title"
select select "not_equal"
select select "title"
select select "not_equal"
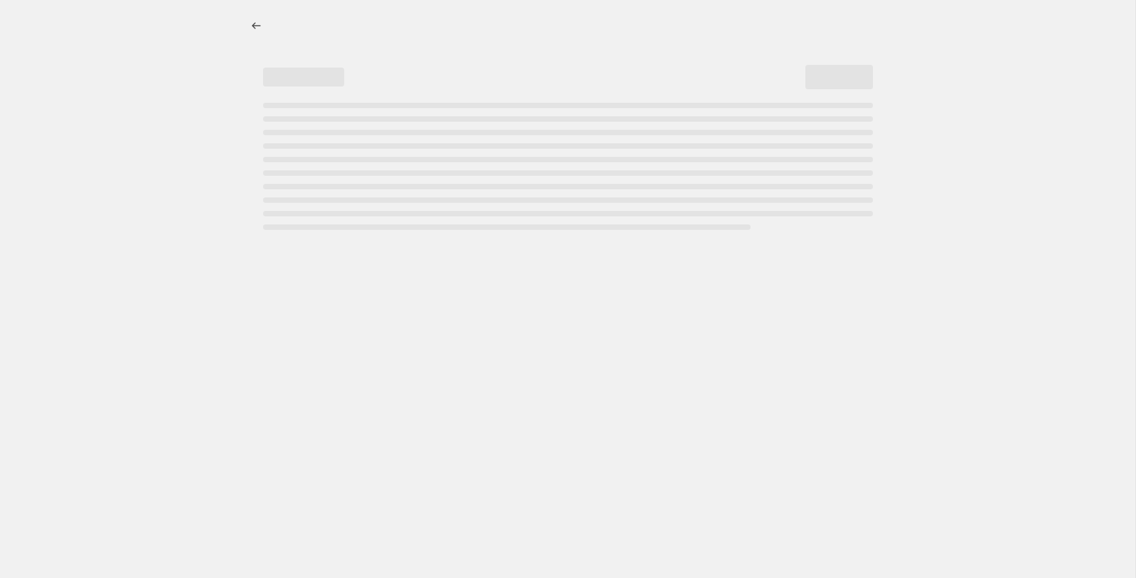
select select "title"
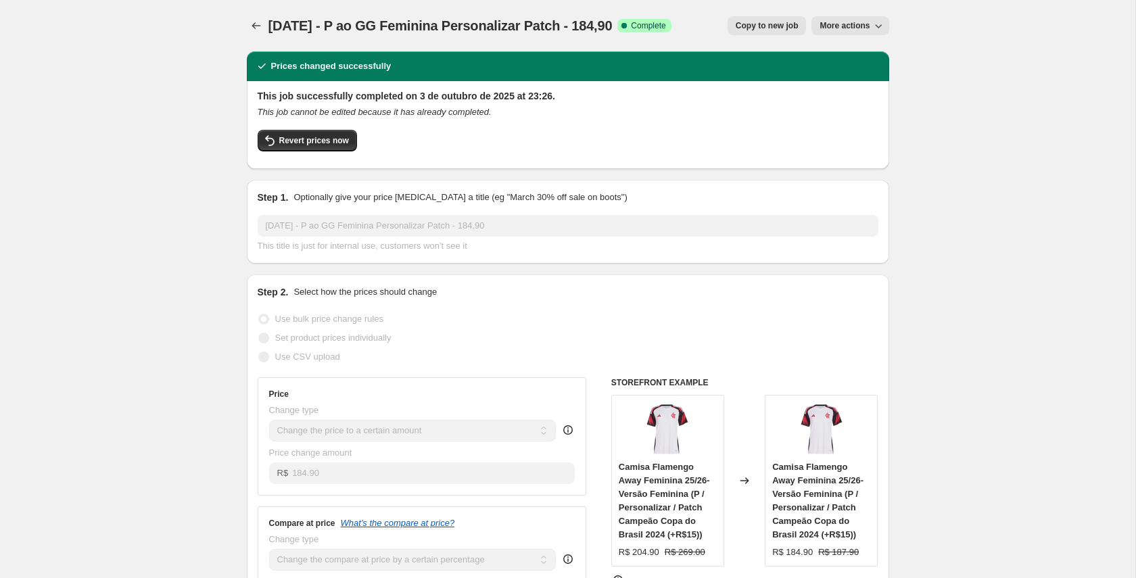
click at [760, 27] on span "Copy to new job" at bounding box center [766, 25] width 63 height 11
select select "percentage"
select select "title"
select select "not_equal"
select select "collection"
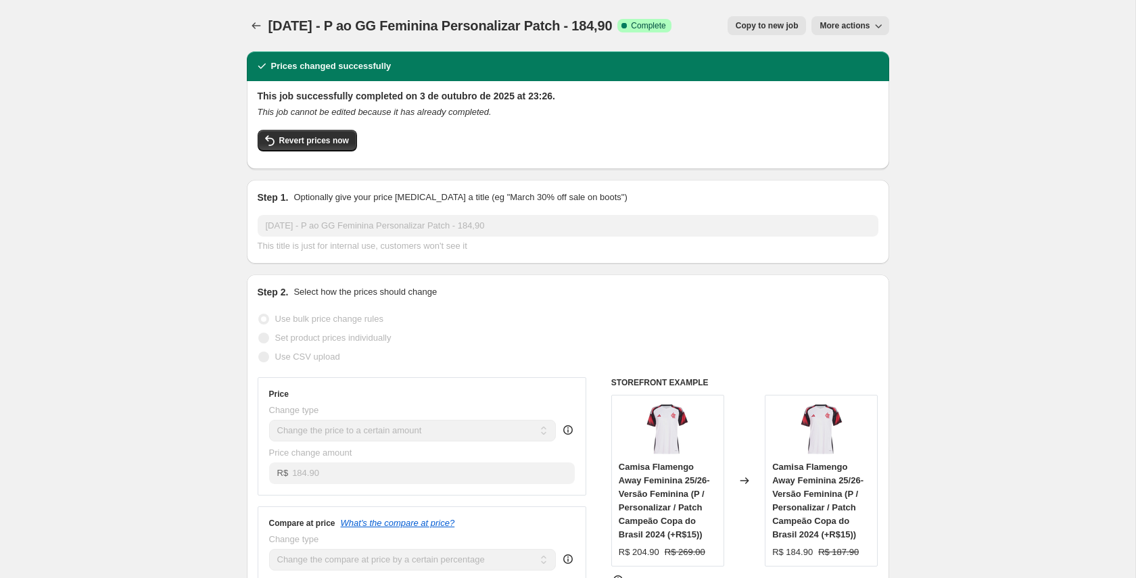
select select "title"
select select "not_equal"
select select "title"
select select "not_equal"
select select "title"
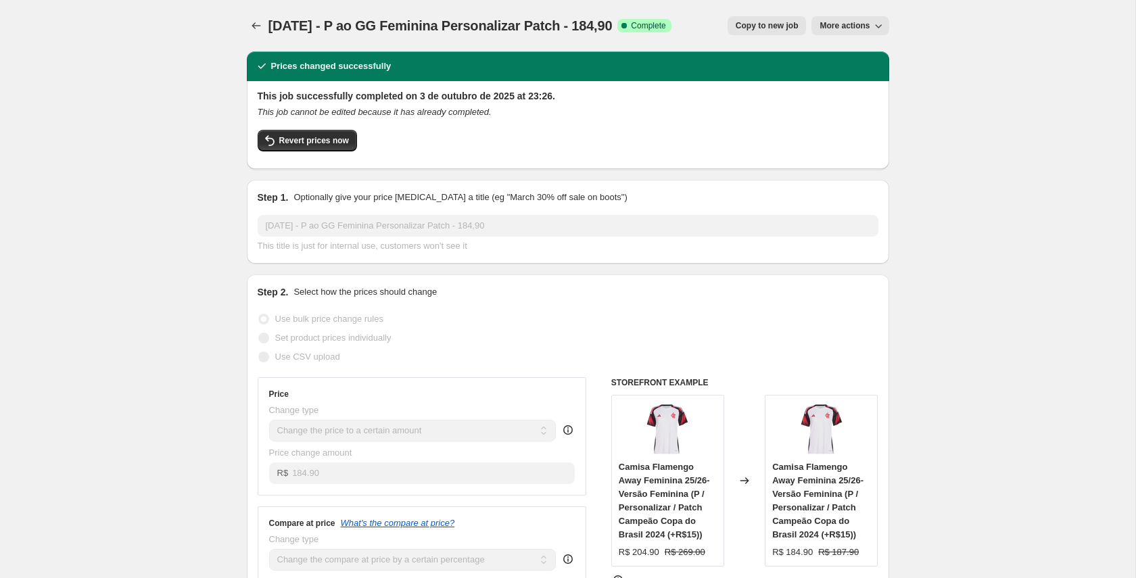
select select "not_equal"
select select "title"
select select "not_equal"
select select "title"
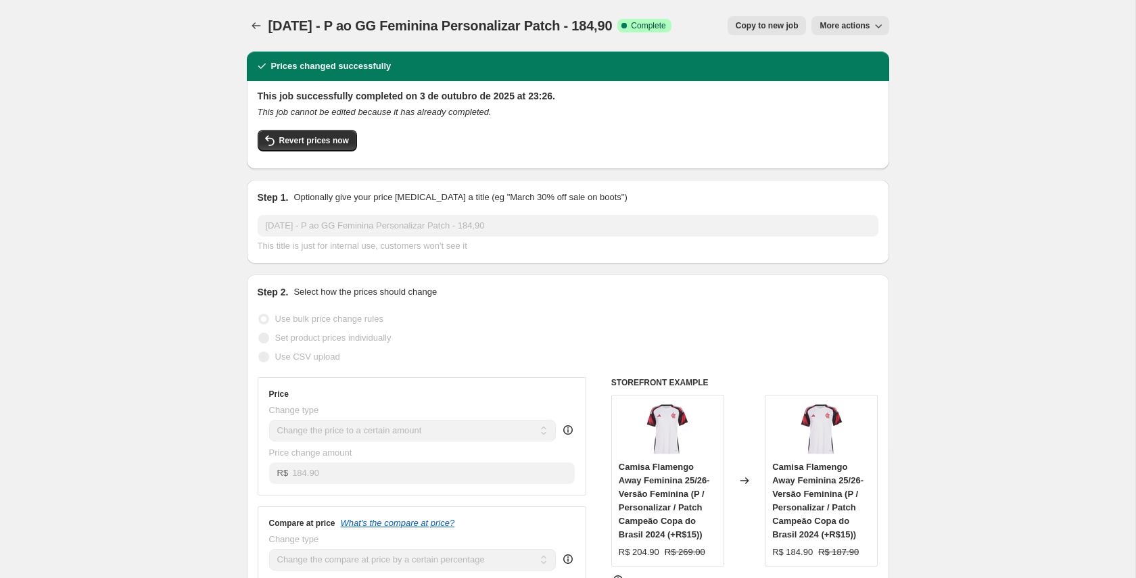
select select "not_equal"
select select "title"
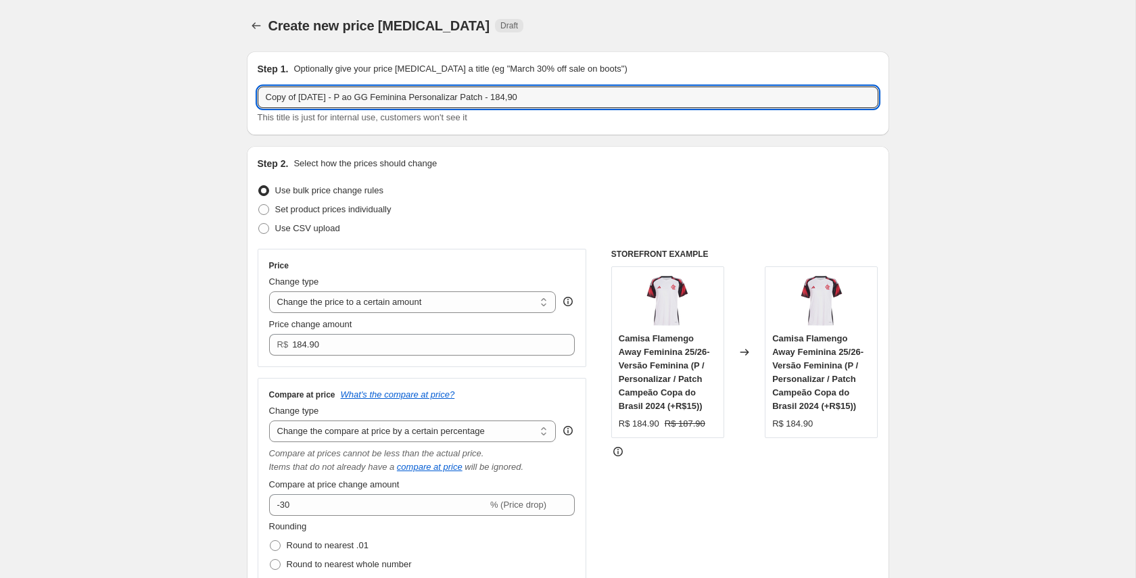
drag, startPoint x: 272, startPoint y: 95, endPoint x: 240, endPoint y: 96, distance: 31.8
click at [414, 97] on input "03/10/25 - P ao GG Feminina Personalizar Patch - 184,90" at bounding box center [568, 98] width 621 height 22
click at [454, 97] on input "03/10/25 - P ao GG Feminina Lisa + Patch - 184,90" at bounding box center [568, 98] width 621 height 22
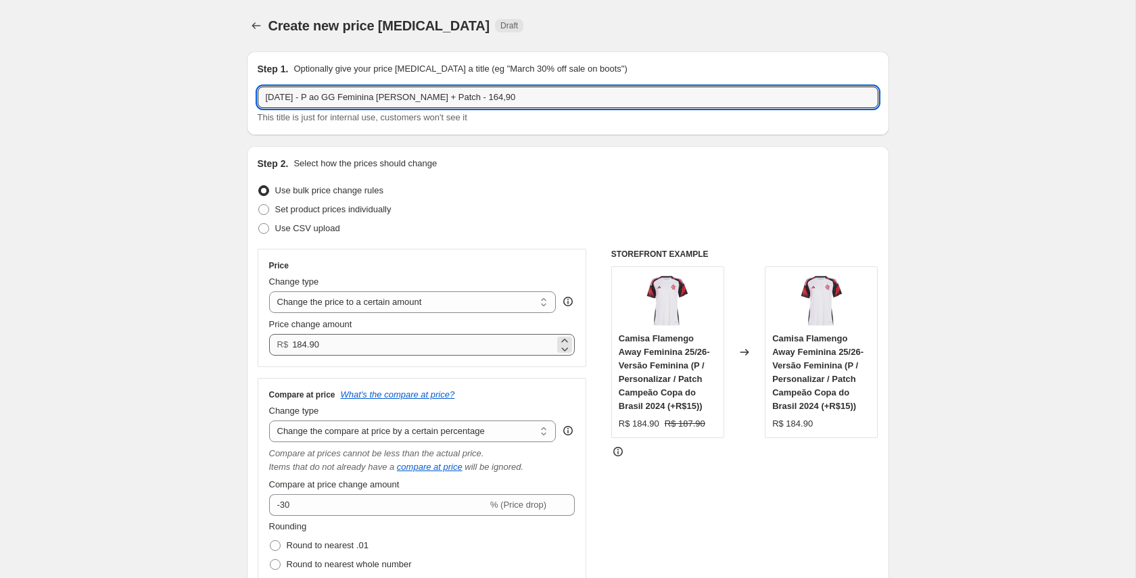
type input "03/10/25 - P ao GG Feminina Lisa + Patch - 164,90"
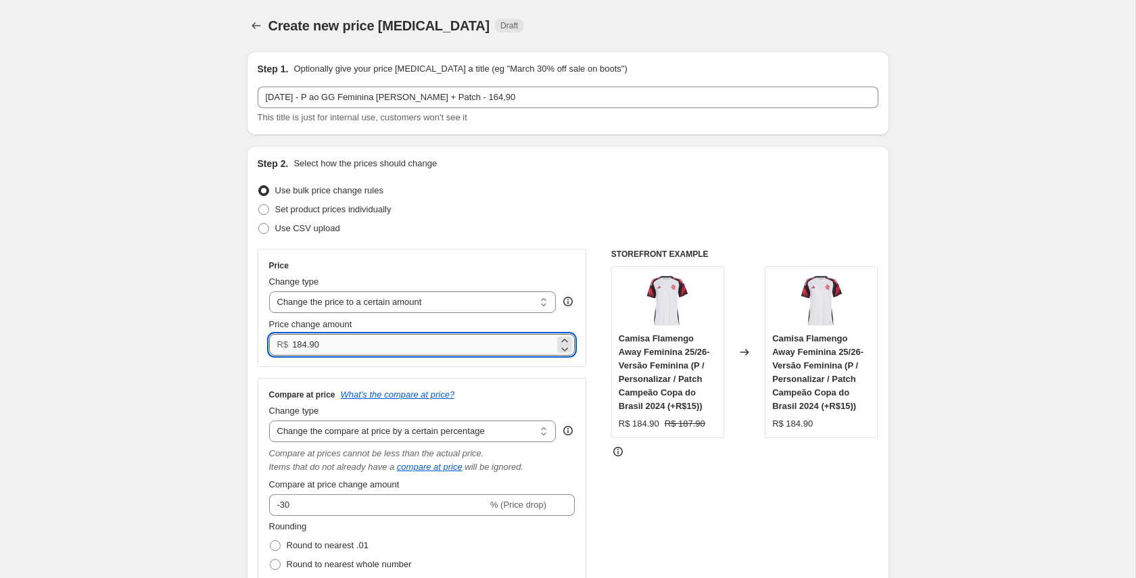
click at [297, 345] on input "184.90" at bounding box center [423, 345] width 262 height 22
drag, startPoint x: 301, startPoint y: 344, endPoint x: 301, endPoint y: 354, distance: 10.1
click at [301, 344] on input "184.90" at bounding box center [423, 345] width 262 height 22
type input "164.90"
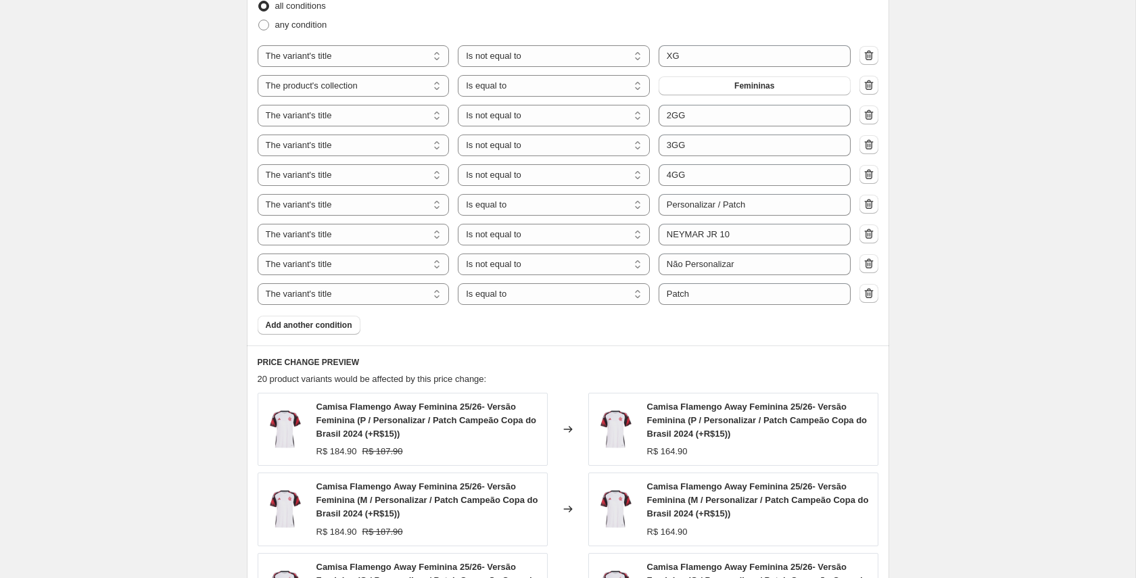
scroll to position [932, 0]
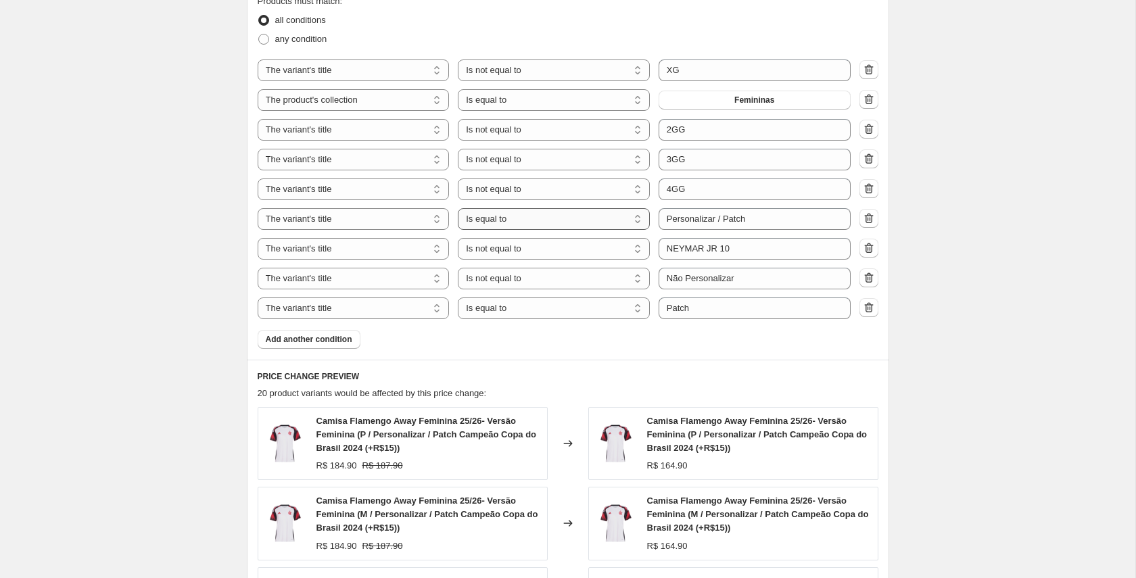
click at [555, 223] on select "Is equal to Is not equal to Contains" at bounding box center [554, 219] width 192 height 22
select select "not_equal"
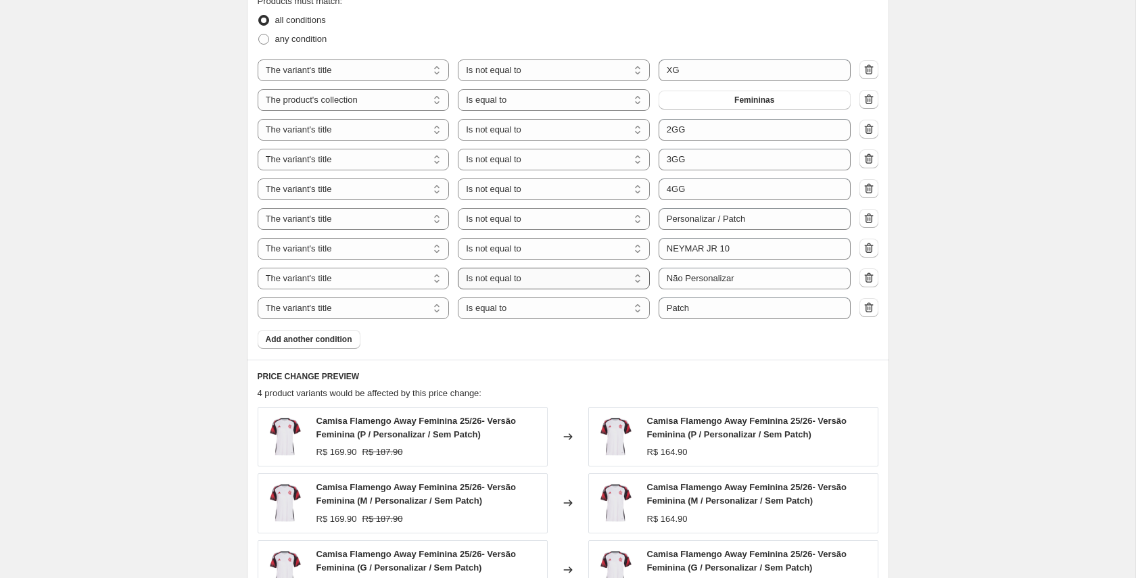
click at [602, 279] on select "Is equal to Is not equal to Contains" at bounding box center [554, 279] width 192 height 22
select select "equal"
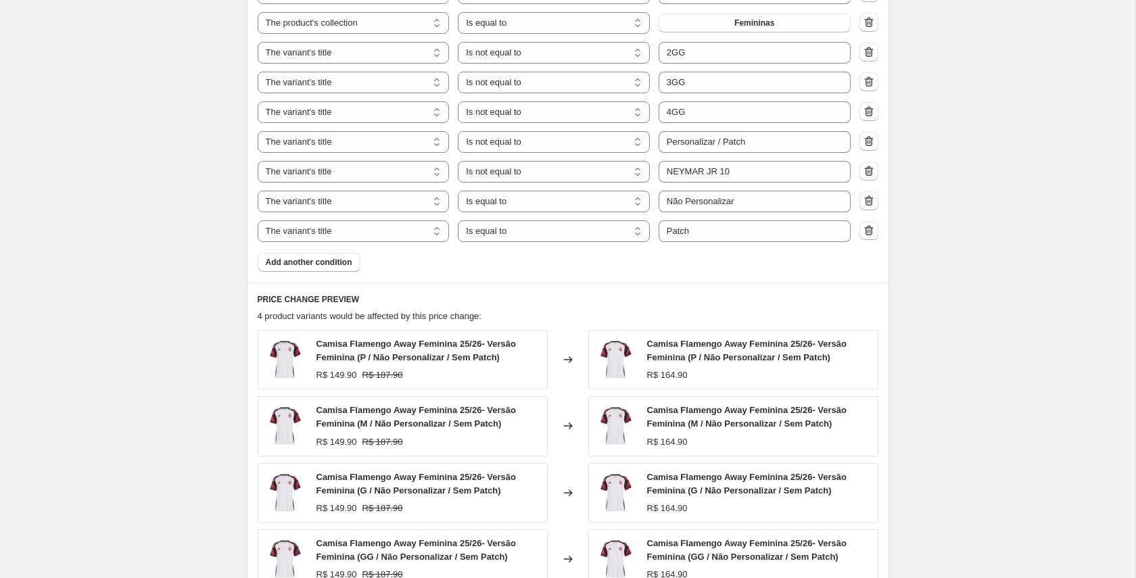
scroll to position [995, 0]
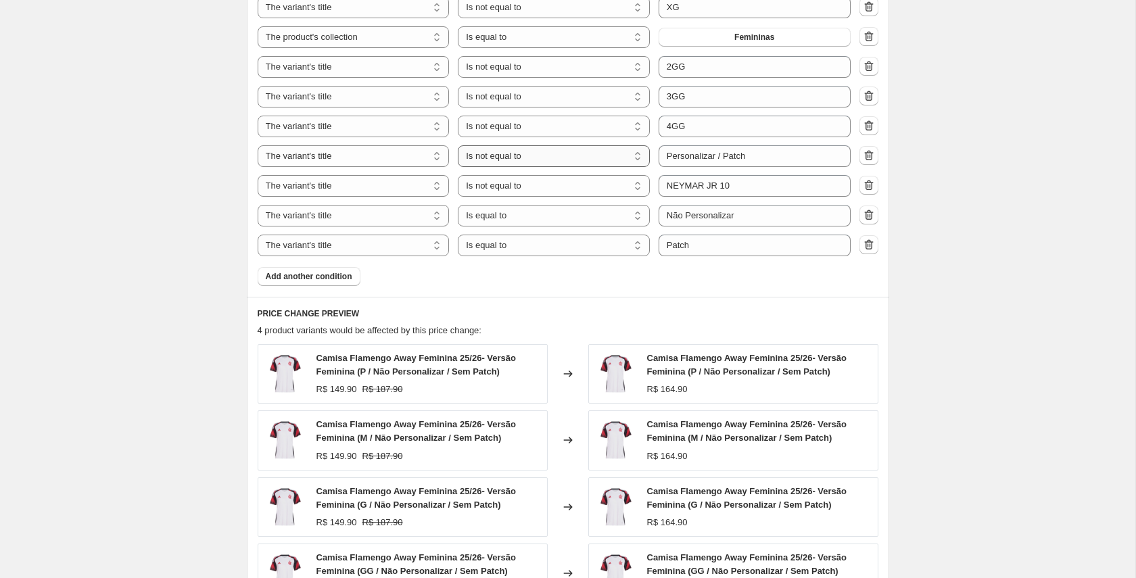
click at [570, 152] on select "Is equal to Is not equal to Contains" at bounding box center [554, 156] width 192 height 22
select select "equal"
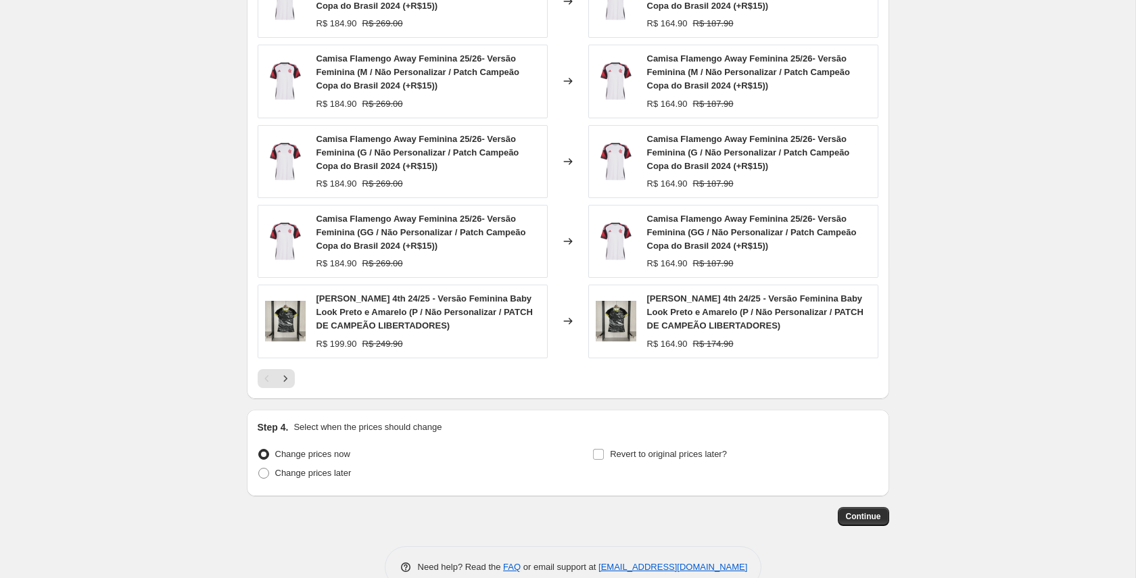
scroll to position [1405, 0]
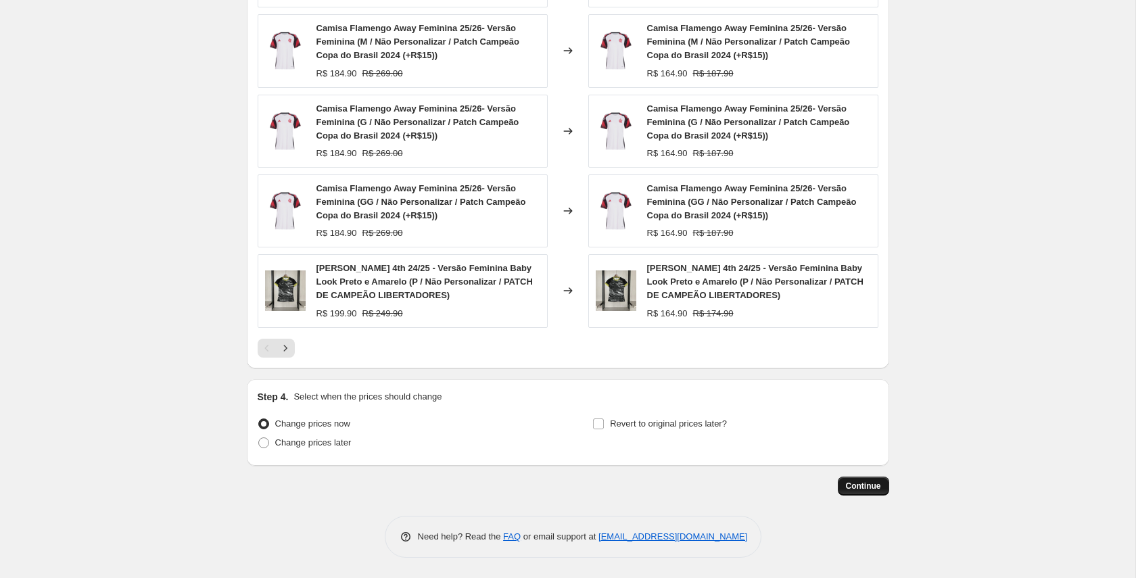
click at [858, 481] on span "Continue" at bounding box center [863, 486] width 35 height 11
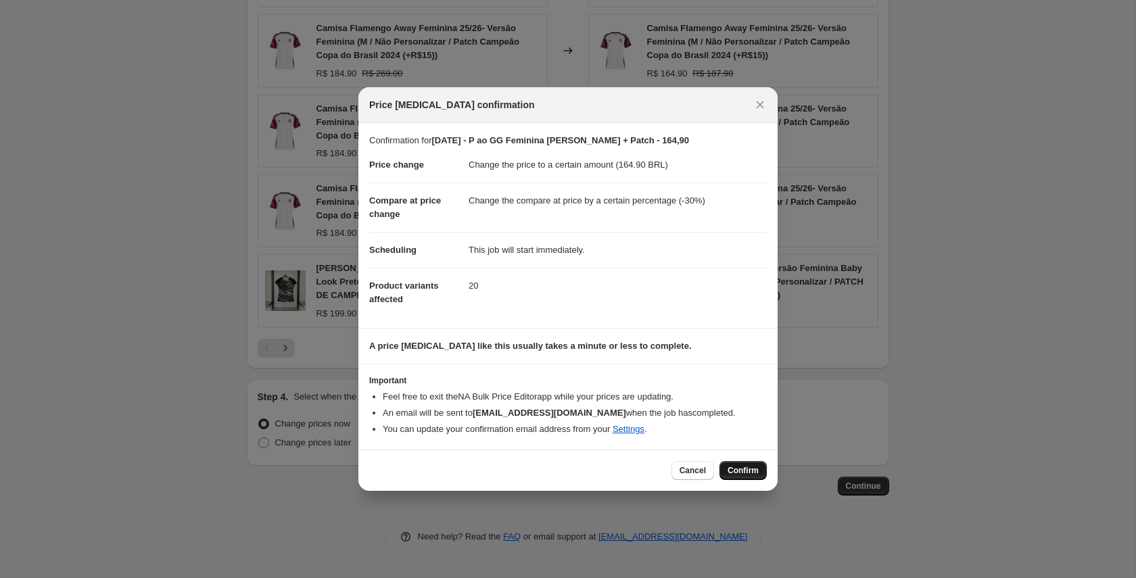
drag, startPoint x: 740, startPoint y: 468, endPoint x: 681, endPoint y: 444, distance: 64.0
click at [741, 468] on span "Confirm" at bounding box center [742, 470] width 31 height 11
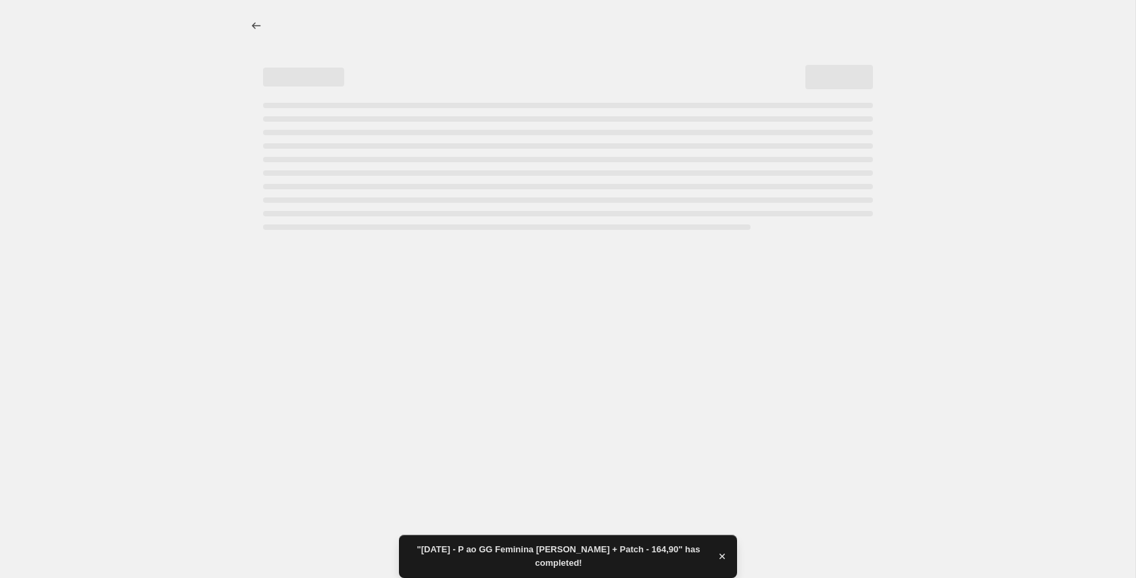
select select "percentage"
select select "title"
select select "not_equal"
select select "collection"
select select "title"
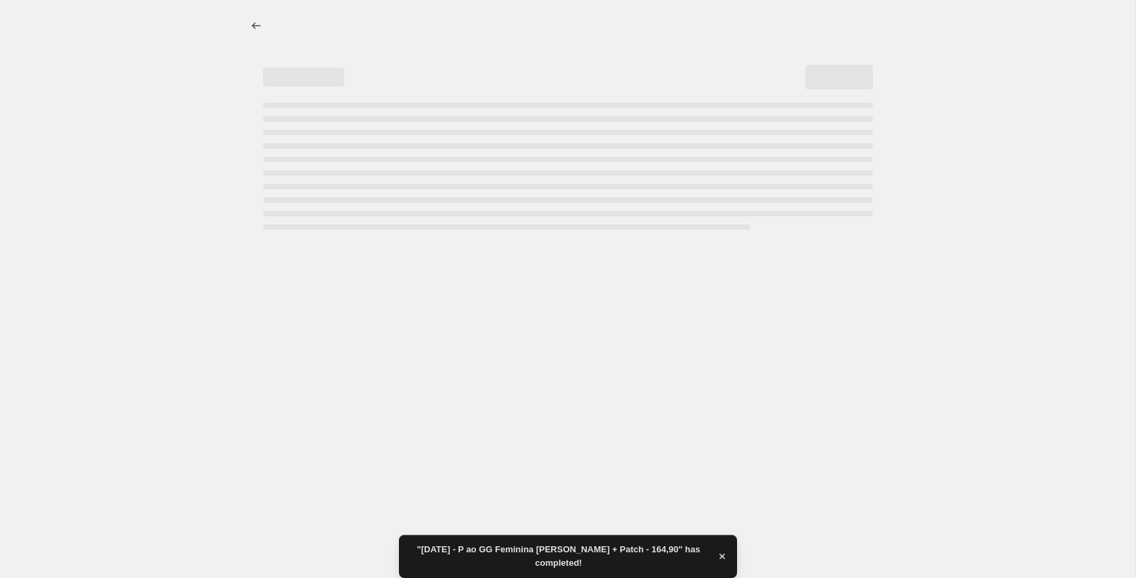
select select "not_equal"
select select "title"
select select "not_equal"
select select "title"
select select "not_equal"
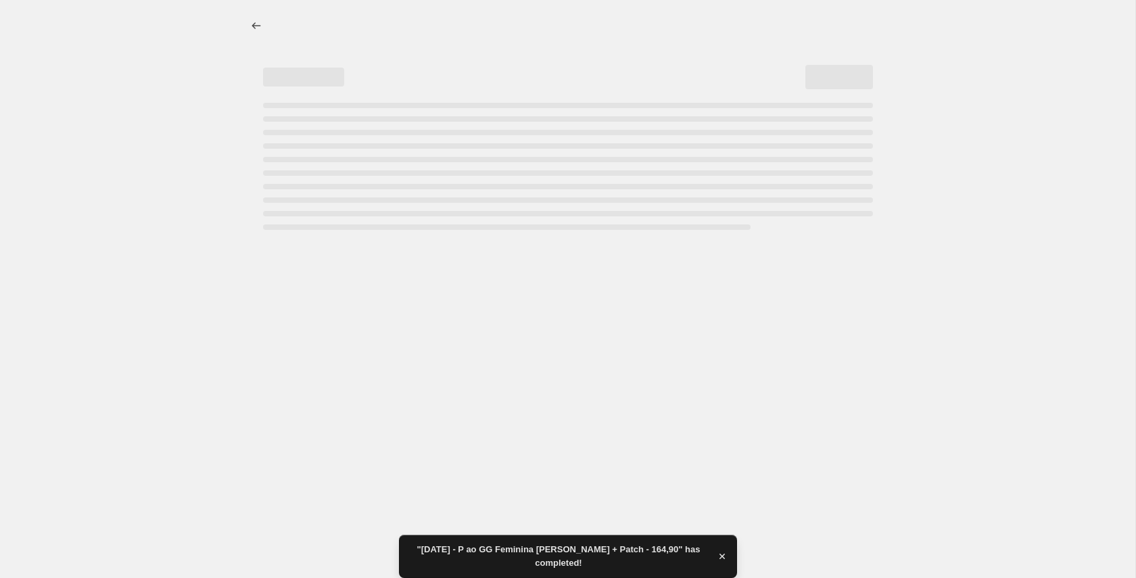
select select "title"
select select "not_equal"
select select "title"
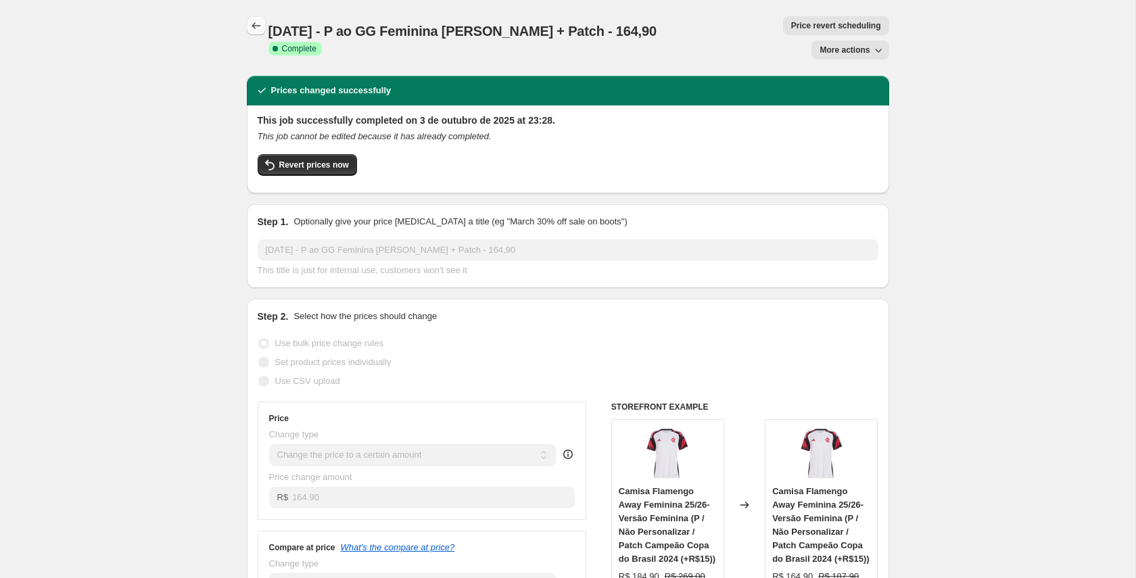
click at [259, 24] on icon "Price change jobs" at bounding box center [256, 26] width 14 height 14
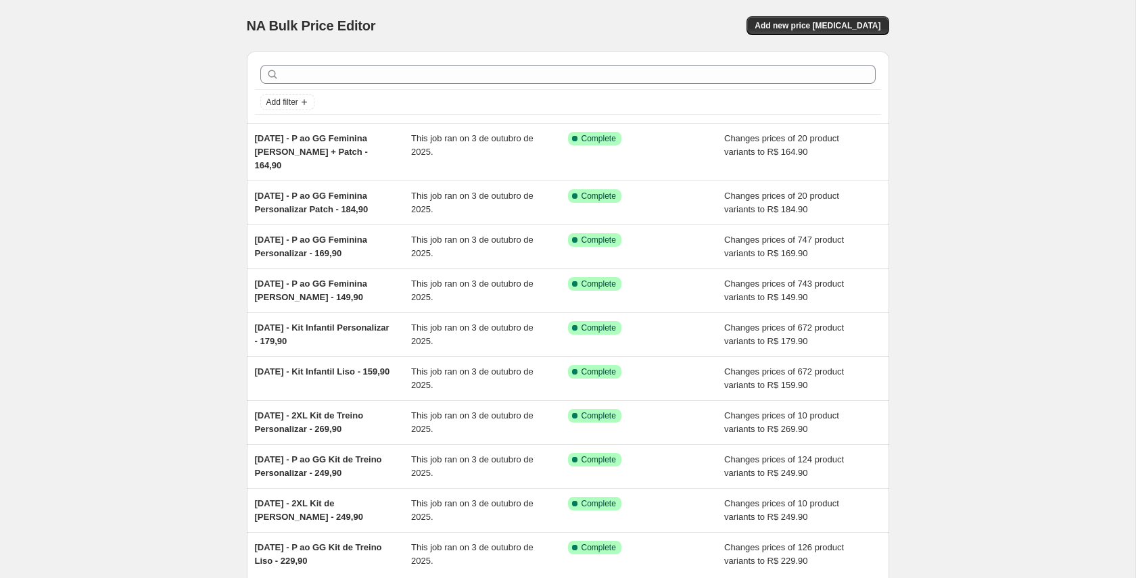
click at [178, 247] on div "NA Bulk Price Editor. This page is ready NA Bulk Price Editor Add new price cha…" at bounding box center [567, 355] width 1135 height 710
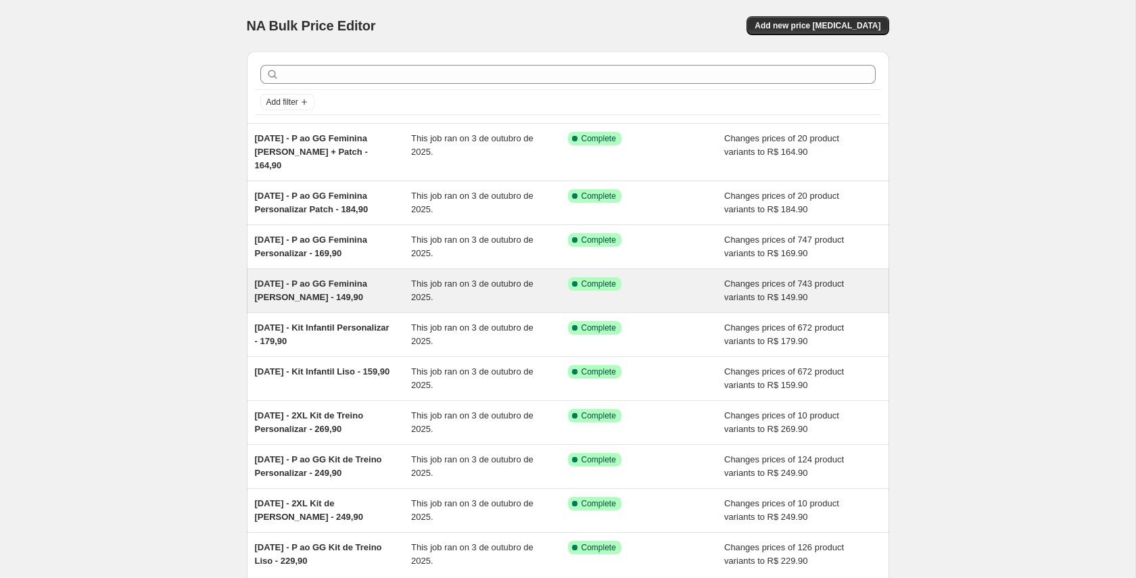
click at [327, 279] on span "03/10/25 - P ao GG Feminina Lisa - 149,90" at bounding box center [311, 291] width 112 height 24
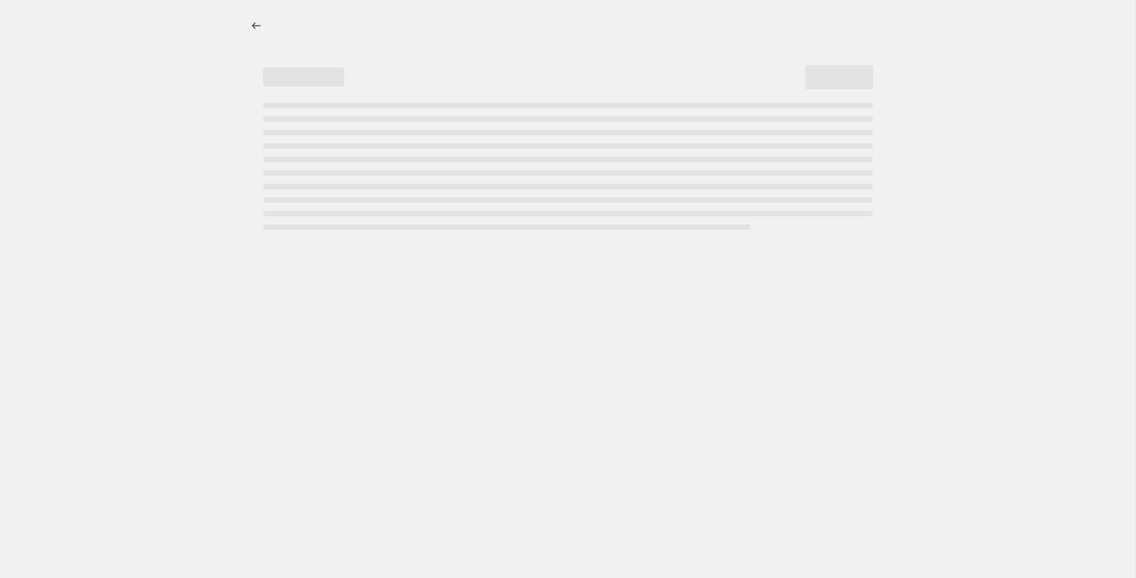
select select "percentage"
select select "title"
select select "not_equal"
select select "collection"
select select "title"
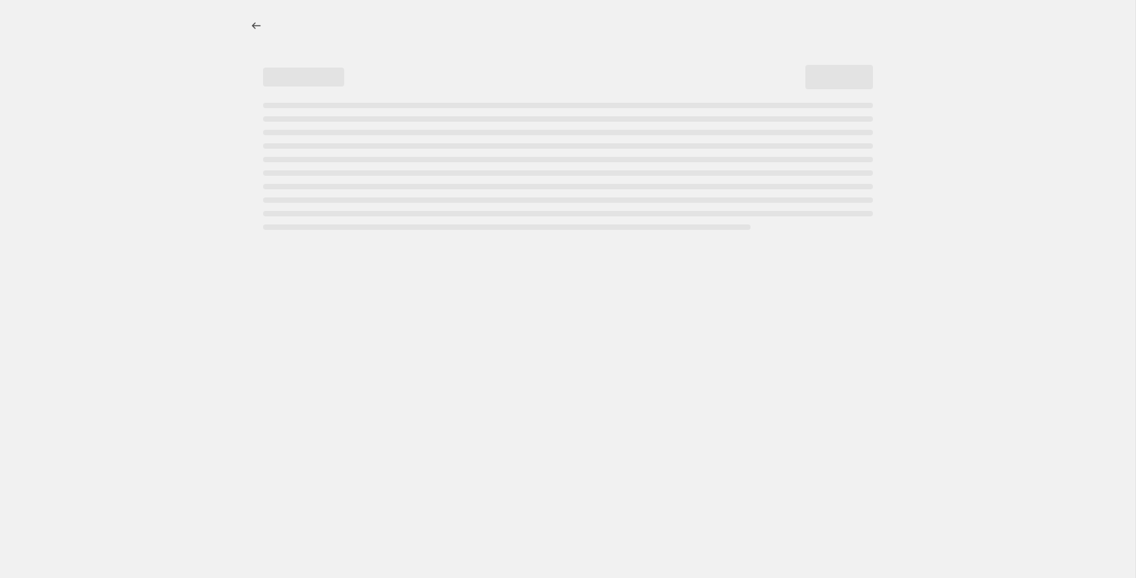
select select "not_equal"
select select "title"
select select "not_equal"
select select "title"
select select "not_equal"
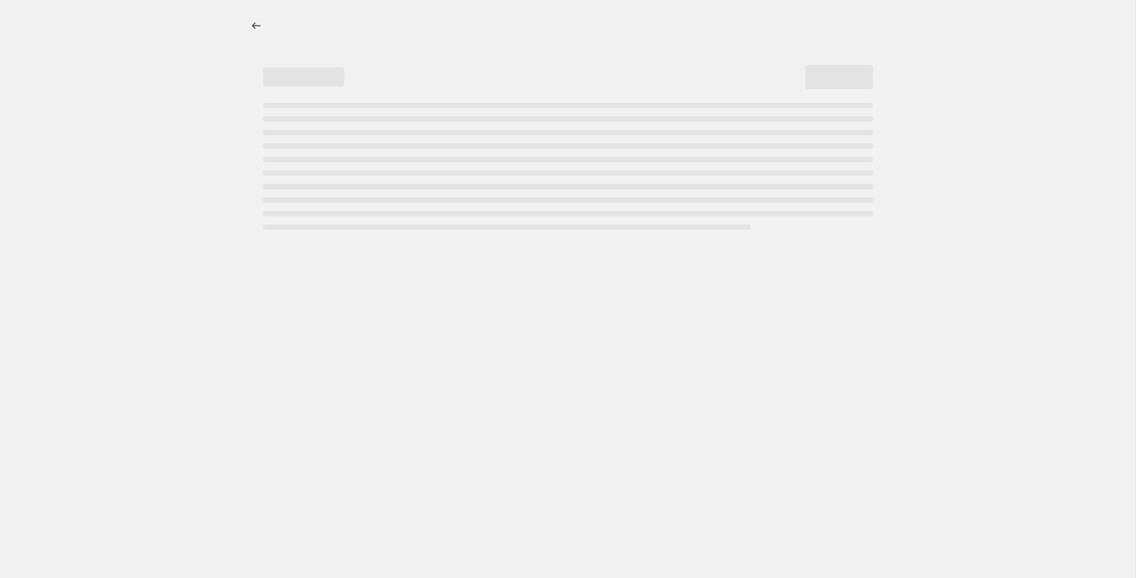
select select "title"
select select "not_equal"
select select "title"
select select "not_equal"
select select "title"
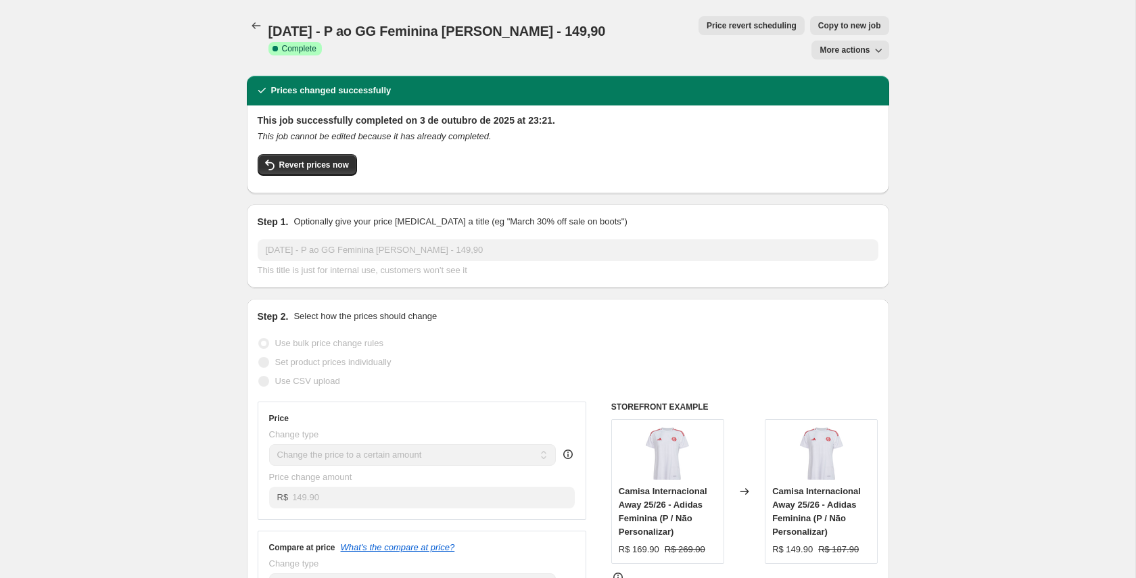
click at [818, 24] on span "Copy to new job" at bounding box center [849, 25] width 63 height 11
select select "percentage"
select select "title"
select select "not_equal"
select select "collection"
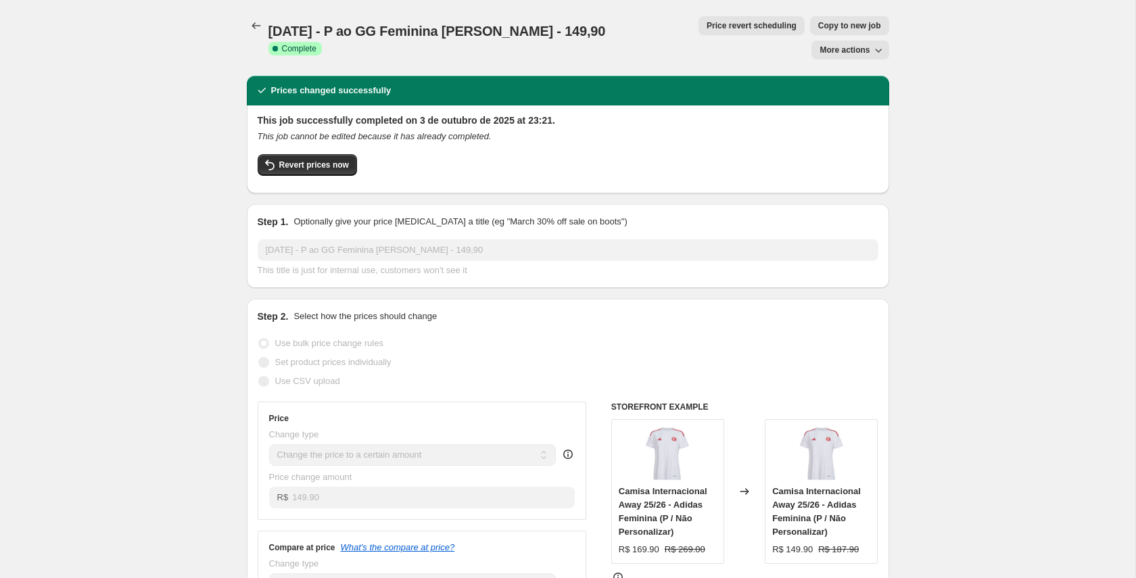
select select "title"
select select "not_equal"
select select "title"
select select "not_equal"
select select "title"
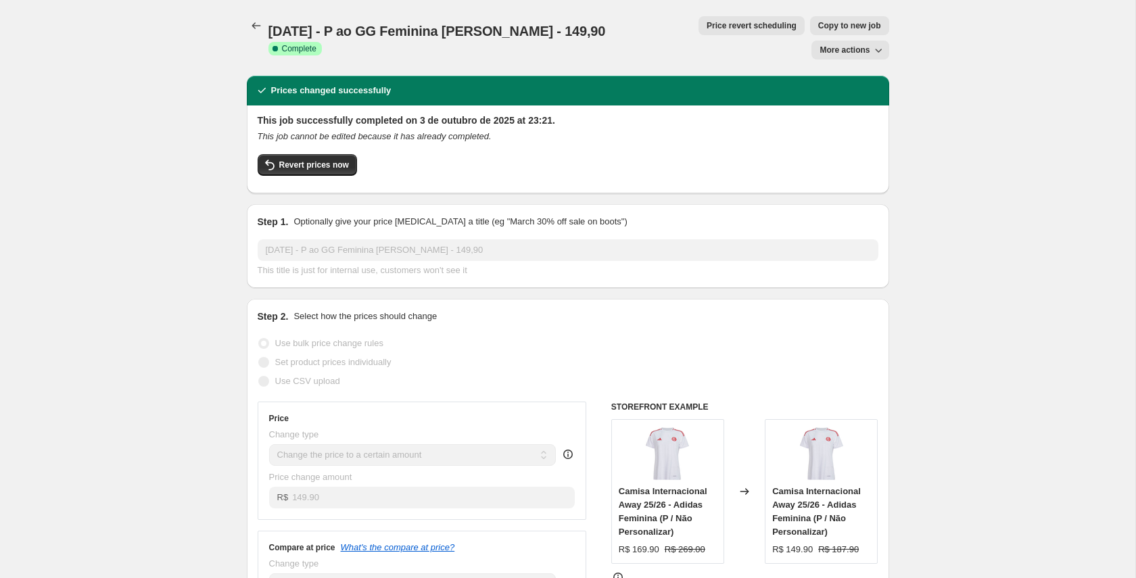
select select "not_equal"
select select "title"
select select "not_equal"
select select "title"
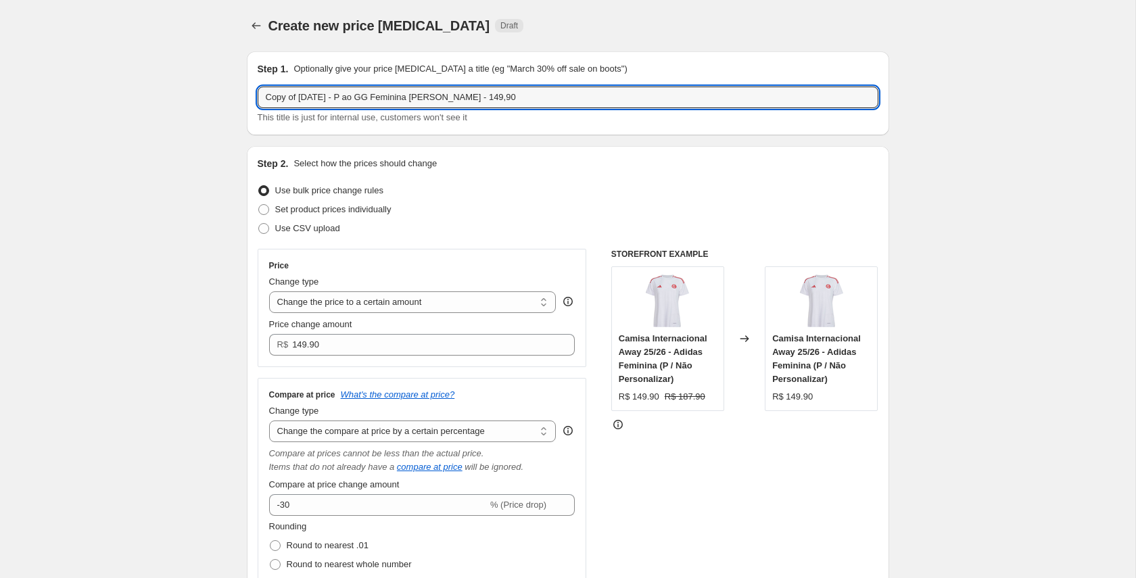
drag, startPoint x: 300, startPoint y: 97, endPoint x: 254, endPoint y: 97, distance: 46.0
click at [254, 97] on div "Step 1. Optionally give your price change job a title (eg "March 30% off sale o…" at bounding box center [568, 93] width 642 height 84
drag, startPoint x: 311, startPoint y: 97, endPoint x: 333, endPoint y: 98, distance: 21.6
click at [333, 98] on input "03/10/25 - P ao GG Feminina Lisa - 149,90" at bounding box center [568, 98] width 621 height 22
click at [405, 97] on input "03/10/25 - 2GG Feminina Lisa - 149,90" at bounding box center [568, 98] width 621 height 22
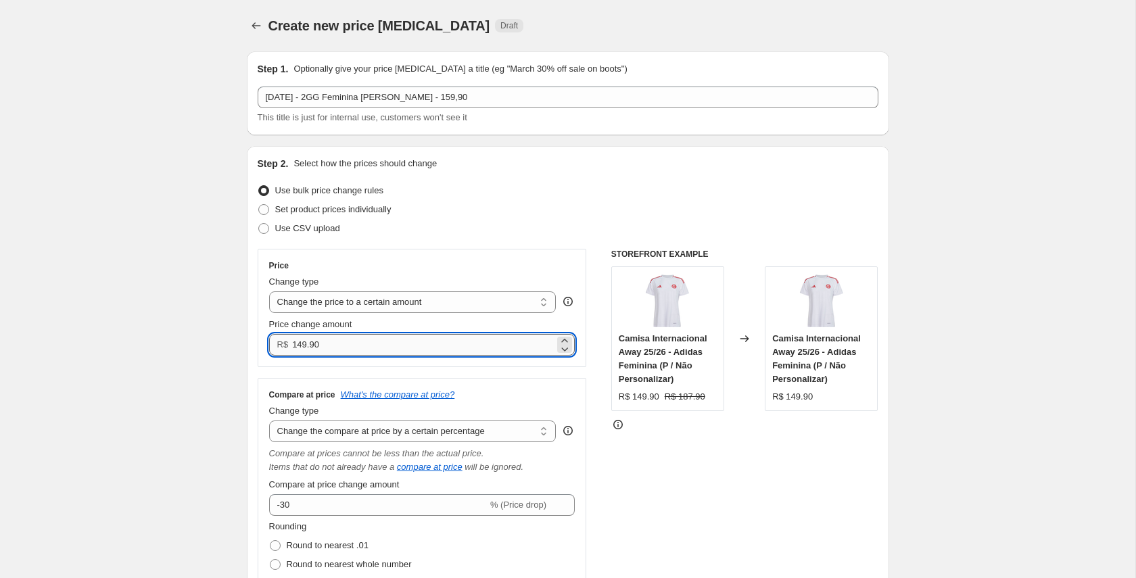
click at [302, 344] on input "149.90" at bounding box center [423, 345] width 262 height 22
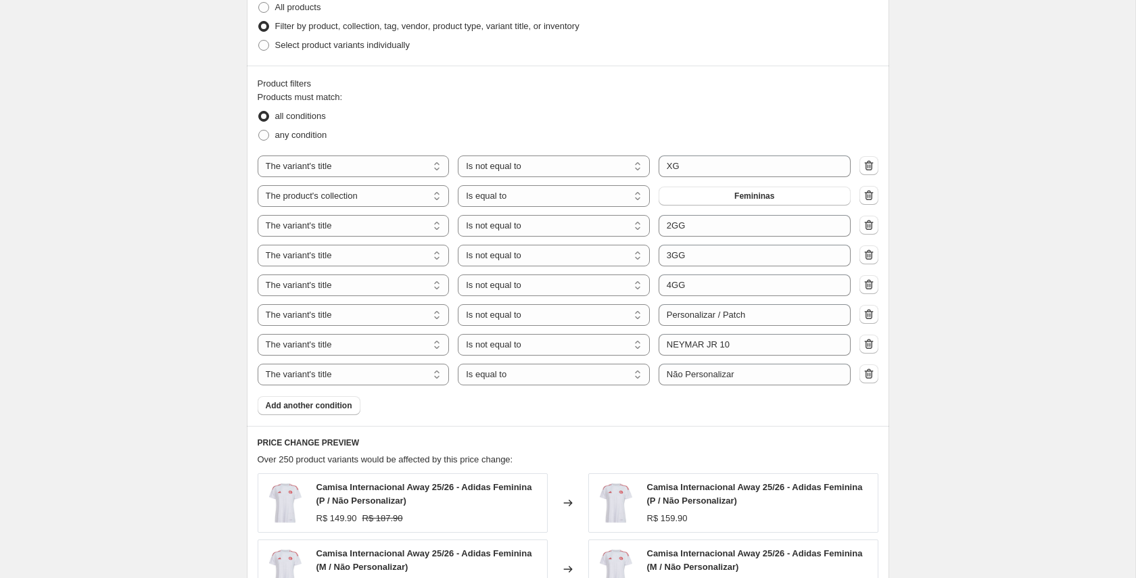
scroll to position [840, 0]
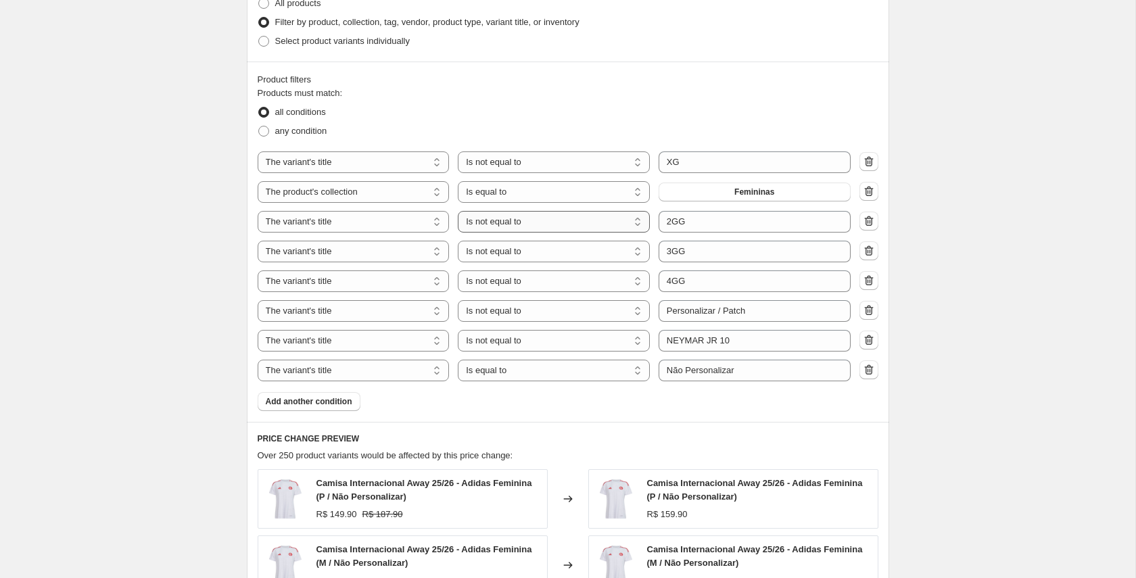
click at [578, 224] on select "Is equal to Is not equal to Contains" at bounding box center [554, 222] width 192 height 22
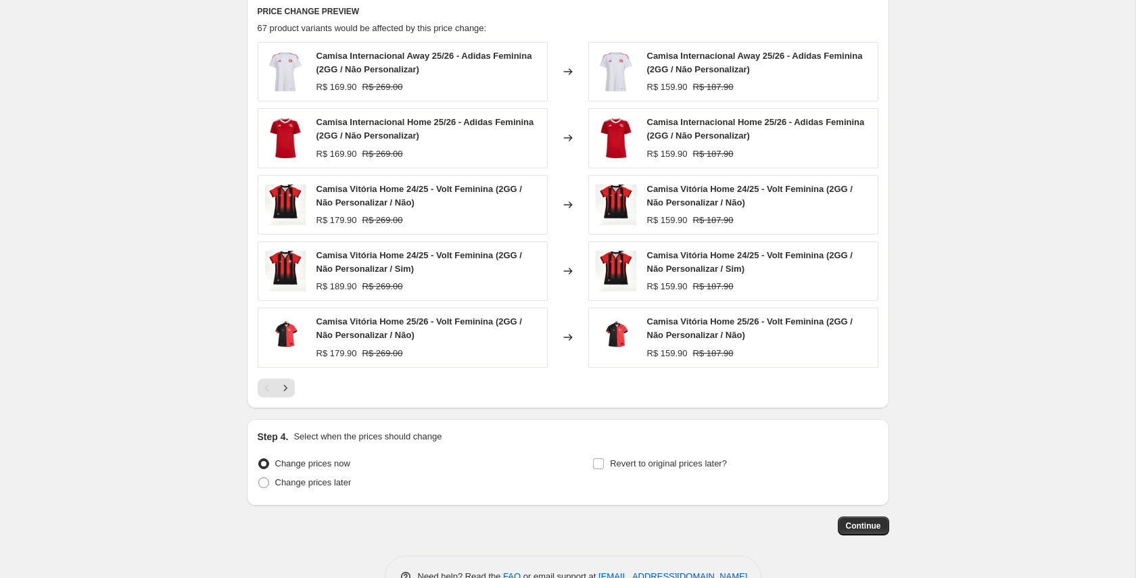
scroll to position [1307, 0]
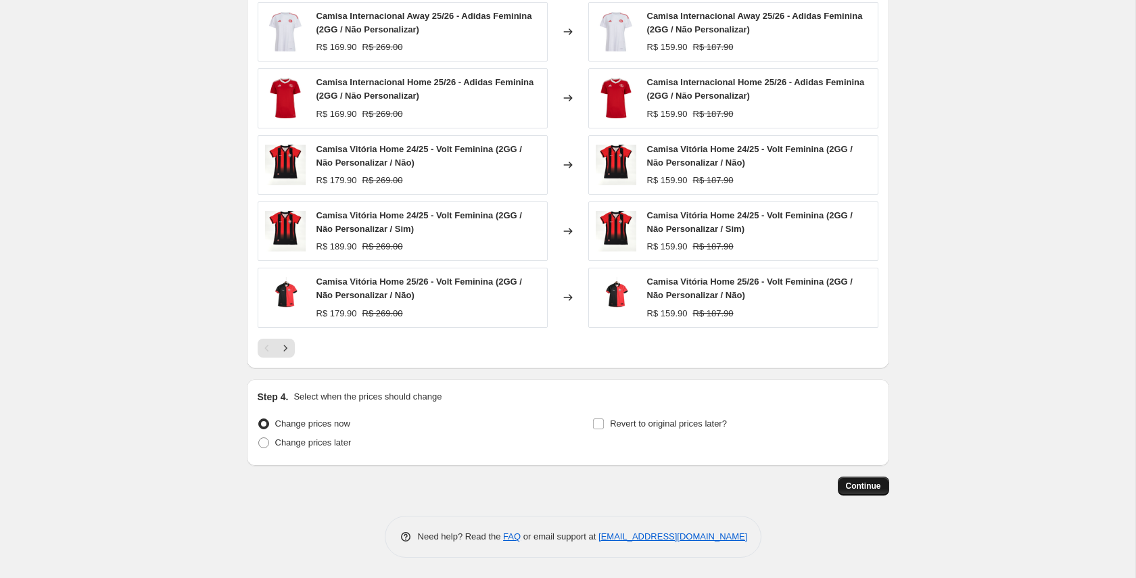
click at [871, 480] on button "Continue" at bounding box center [863, 486] width 51 height 19
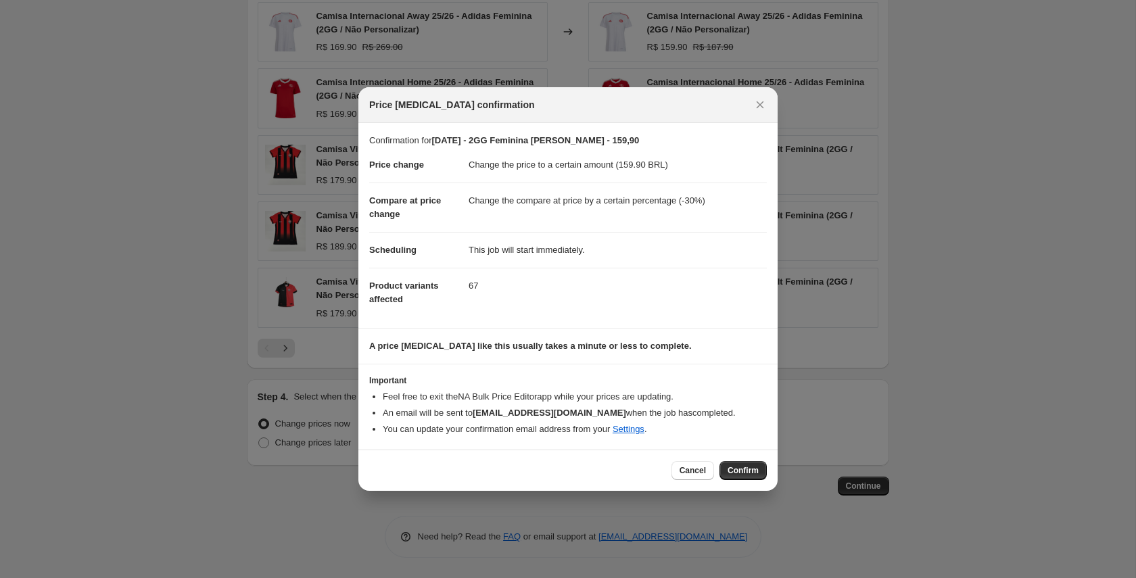
click at [750, 470] on span "Confirm" at bounding box center [742, 470] width 31 height 11
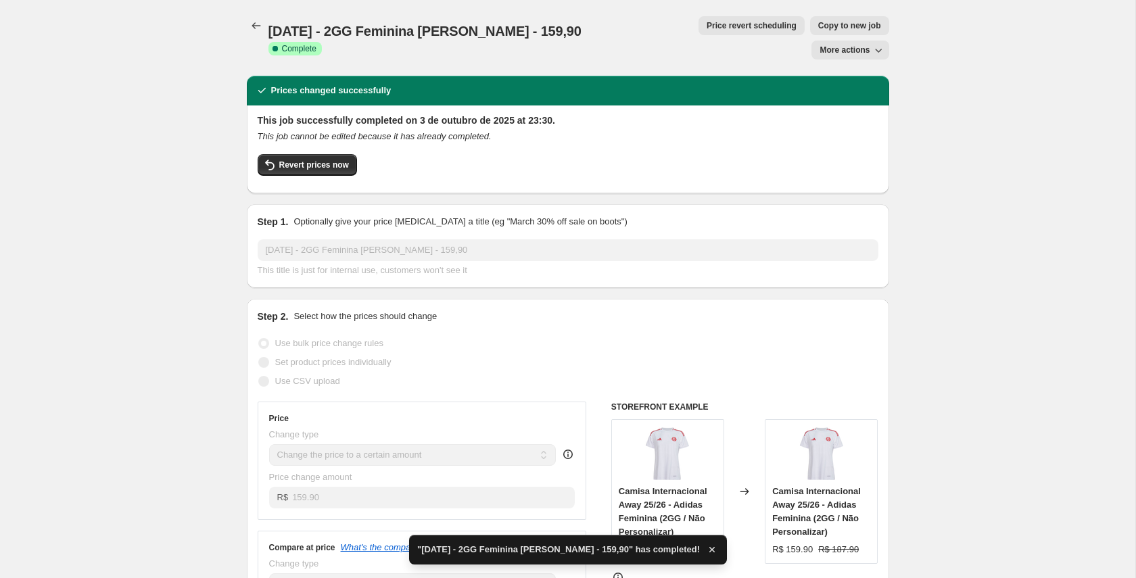
click at [818, 22] on span "Copy to new job" at bounding box center [849, 25] width 63 height 11
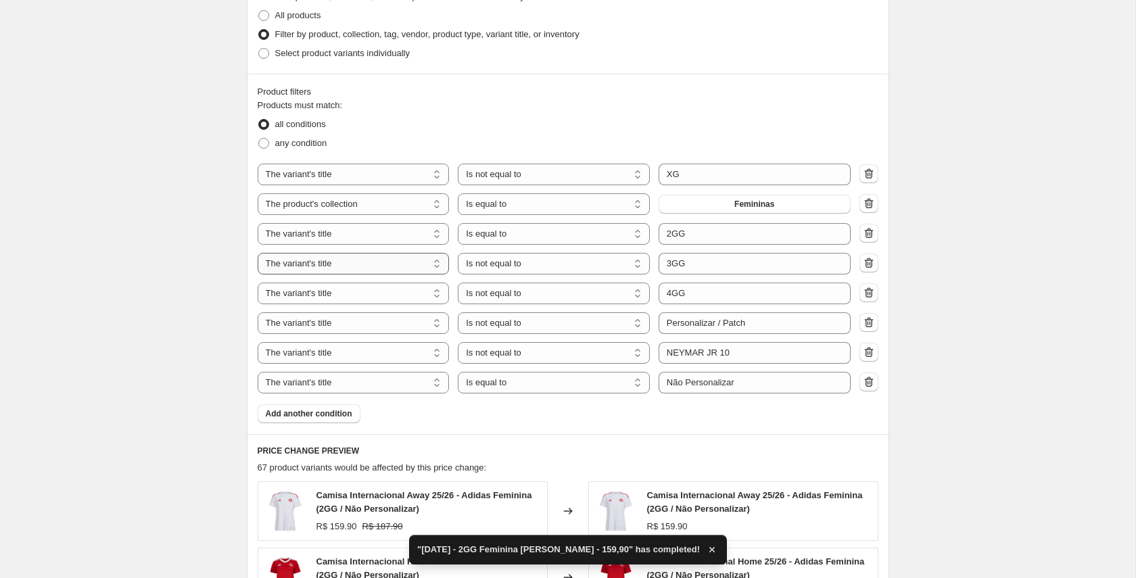
scroll to position [823, 0]
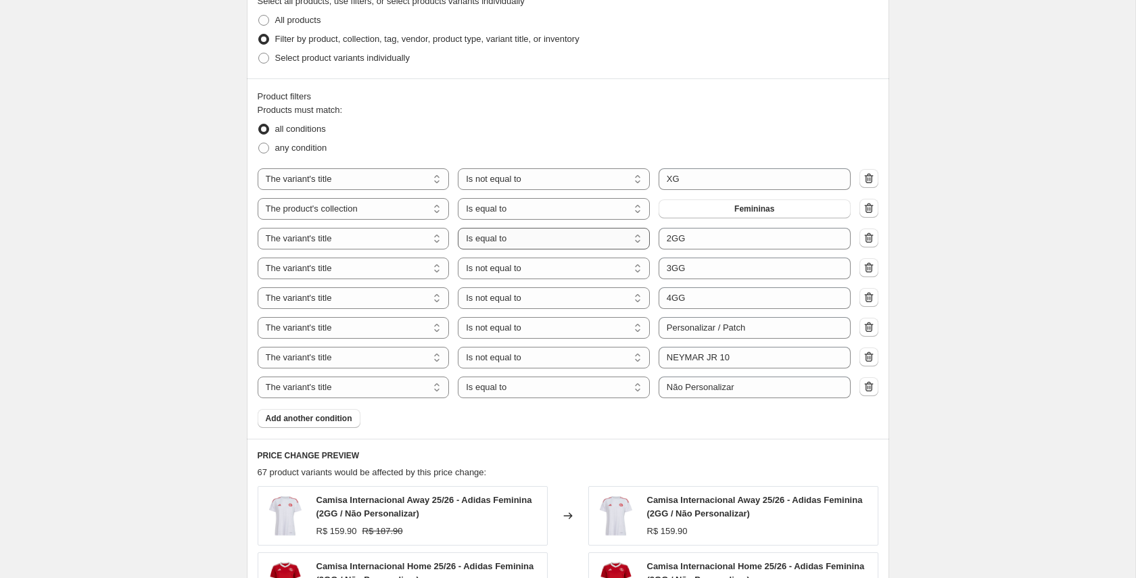
click at [564, 240] on select "Is equal to Is not equal to Contains" at bounding box center [554, 239] width 192 height 22
click at [539, 270] on select "Is equal to Is not equal to Contains" at bounding box center [554, 269] width 192 height 22
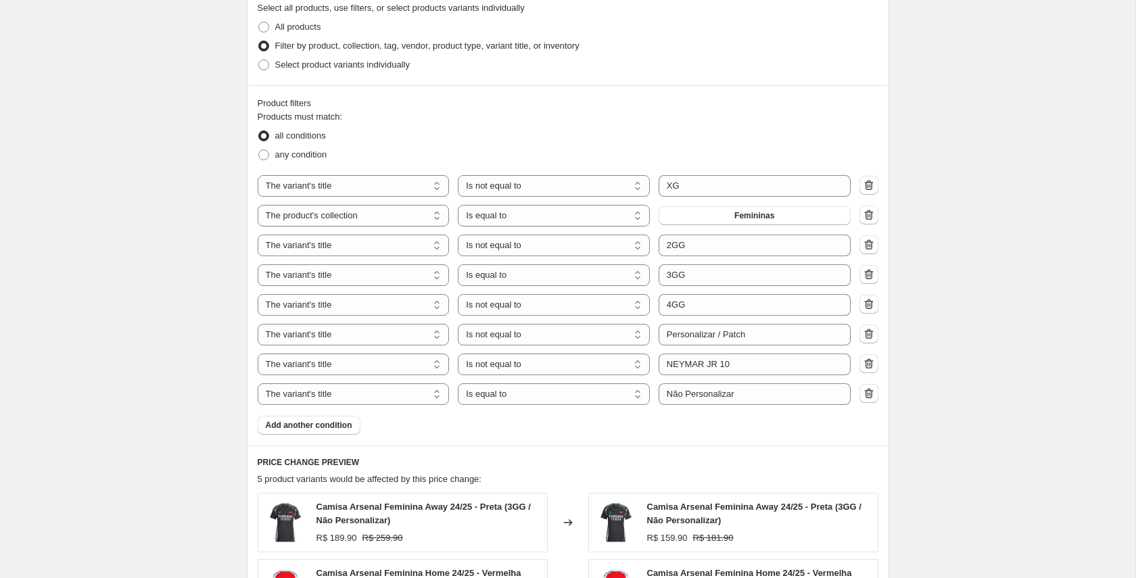
scroll to position [819, 0]
click at [582, 306] on select "Is equal to Is not equal to Contains" at bounding box center [554, 302] width 192 height 22
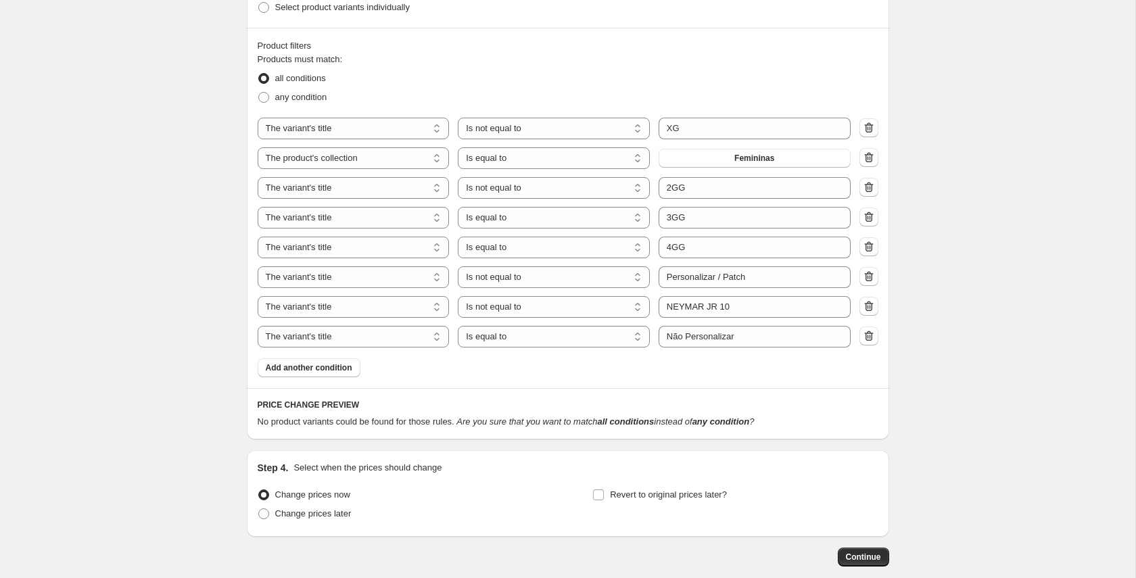
scroll to position [871, 0]
click at [586, 228] on select "Is equal to Is not equal to Contains" at bounding box center [554, 221] width 192 height 22
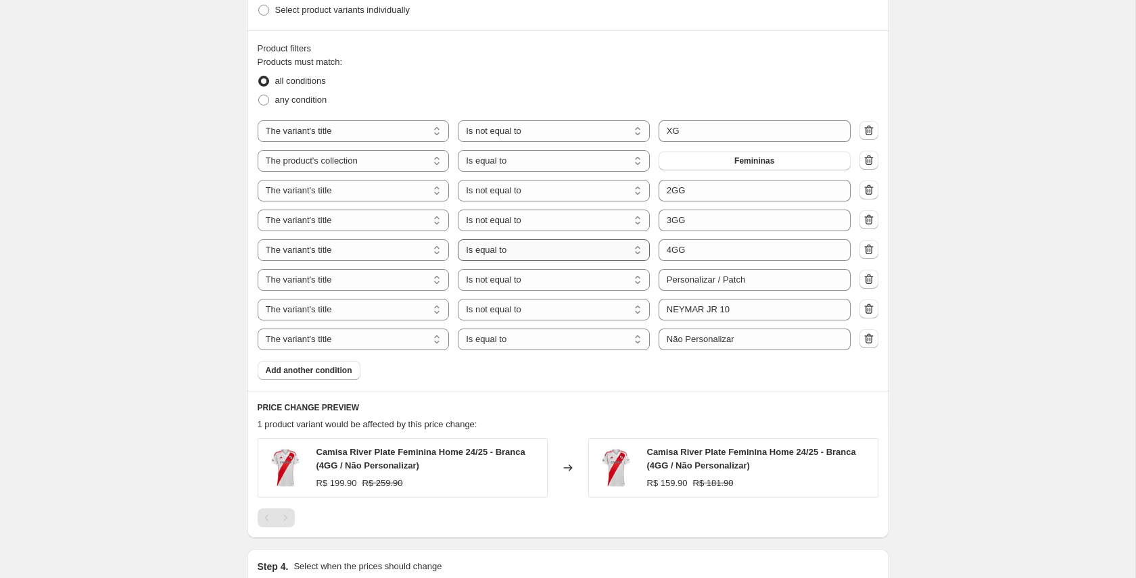
click at [573, 249] on select "Is equal to Is not equal to Contains" at bounding box center [554, 250] width 192 height 22
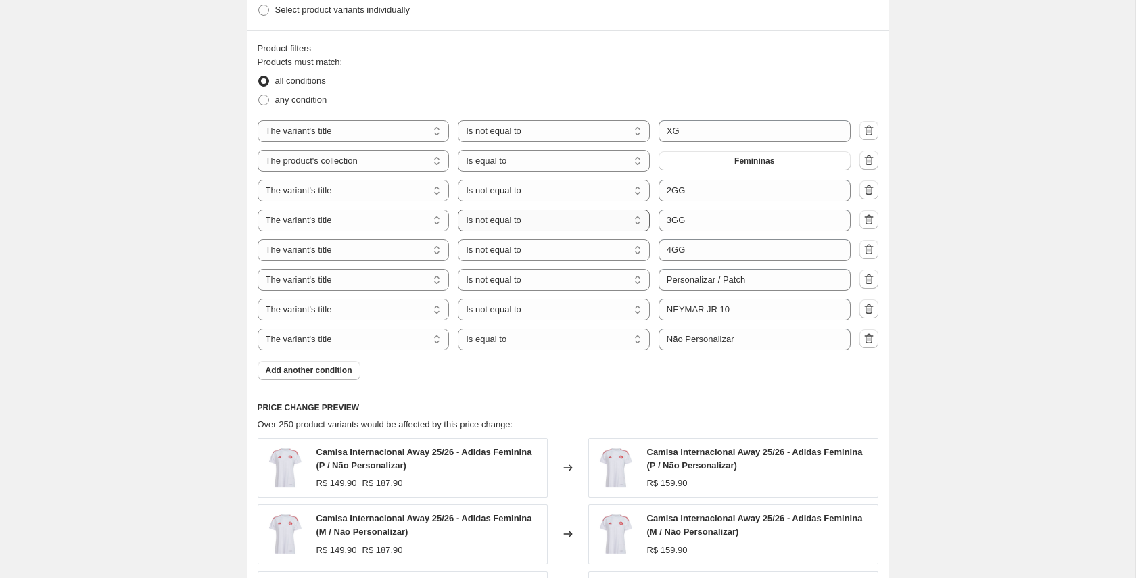
click at [547, 222] on select "Is equal to Is not equal to Contains" at bounding box center [554, 221] width 192 height 22
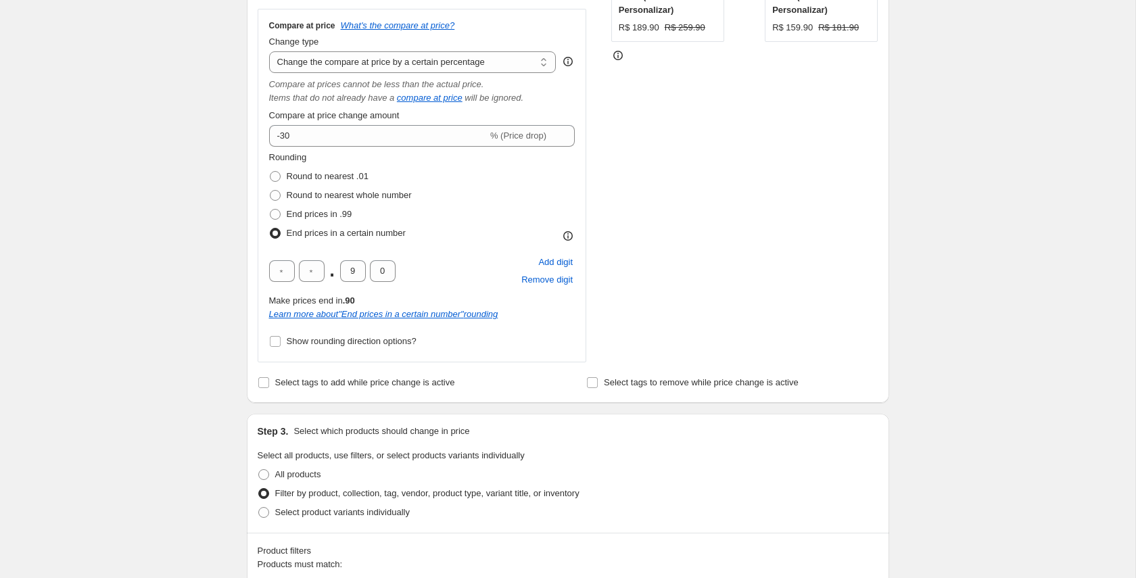
scroll to position [0, 0]
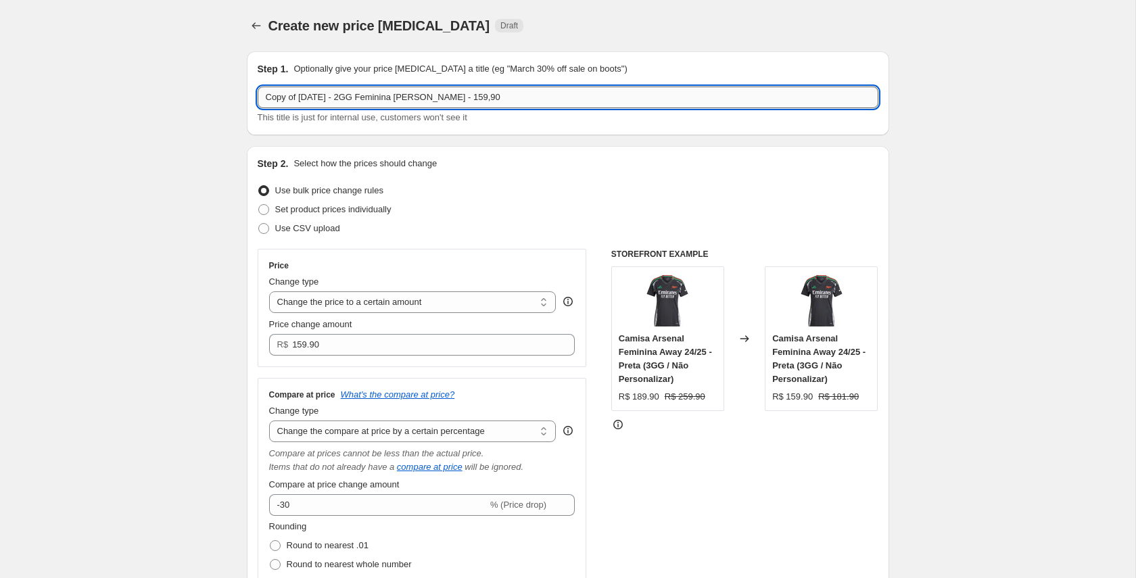
click at [323, 96] on input "Copy of 03/10/25 - 2GG Feminina Lisa - 159,90" at bounding box center [568, 98] width 621 height 22
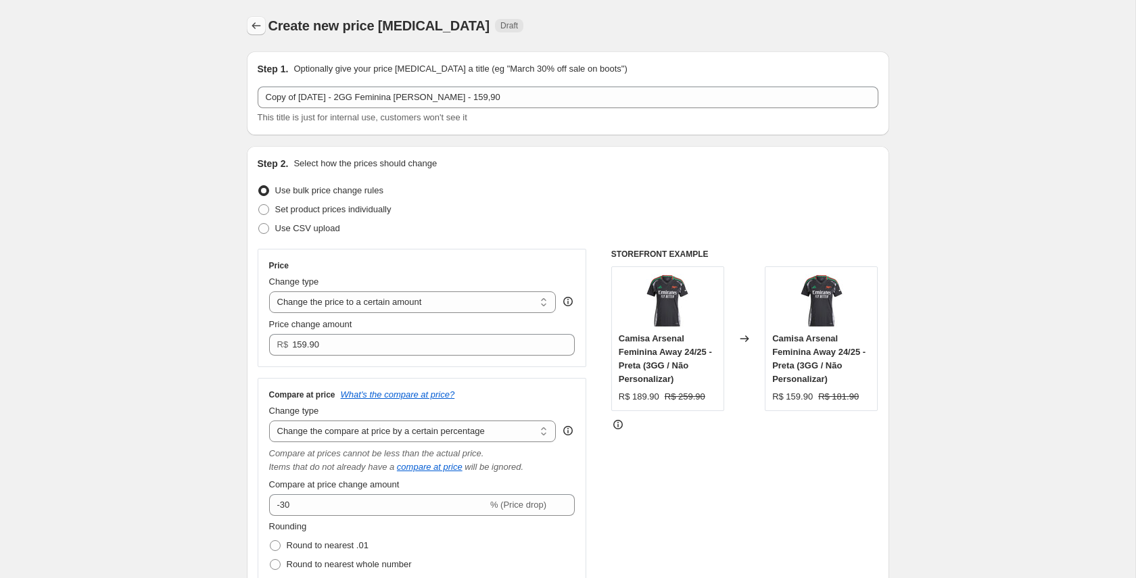
click at [258, 29] on icon "Price change jobs" at bounding box center [256, 26] width 14 height 14
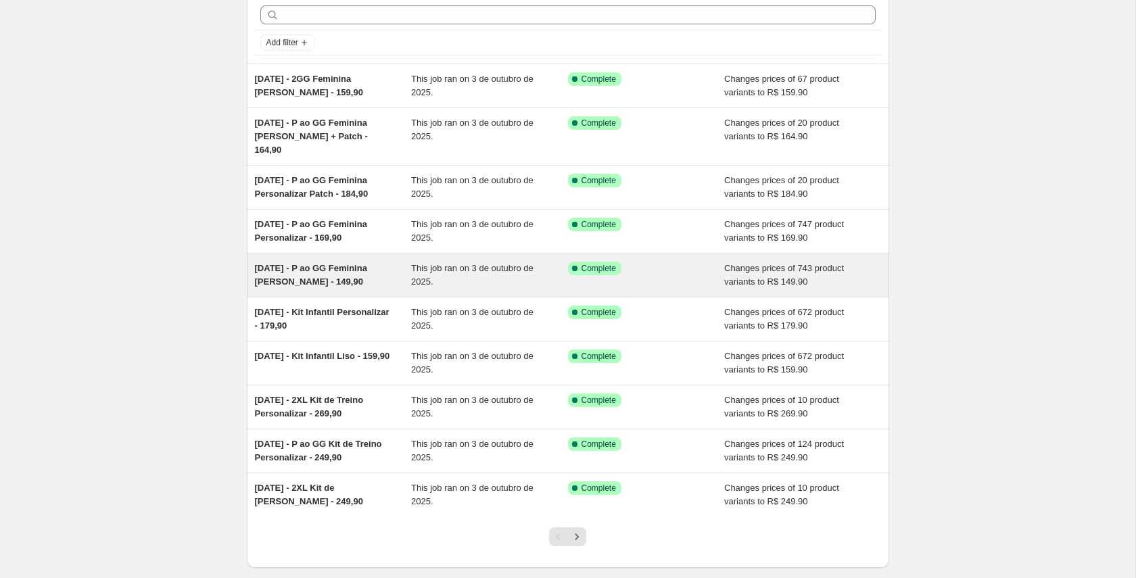
scroll to position [118, 0]
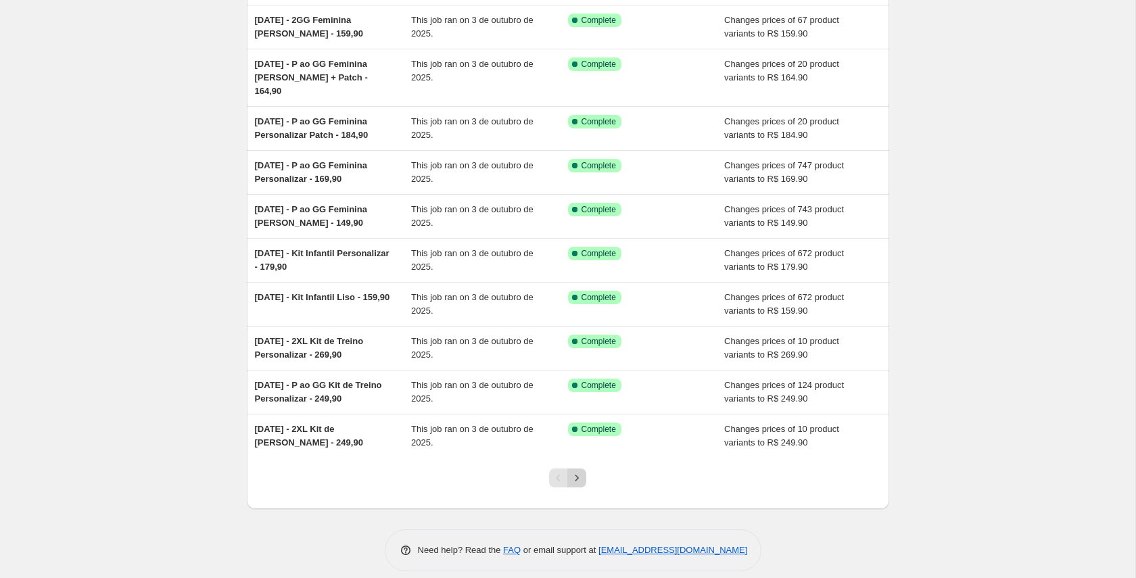
click at [573, 471] on icon "Next" at bounding box center [577, 478] width 14 height 14
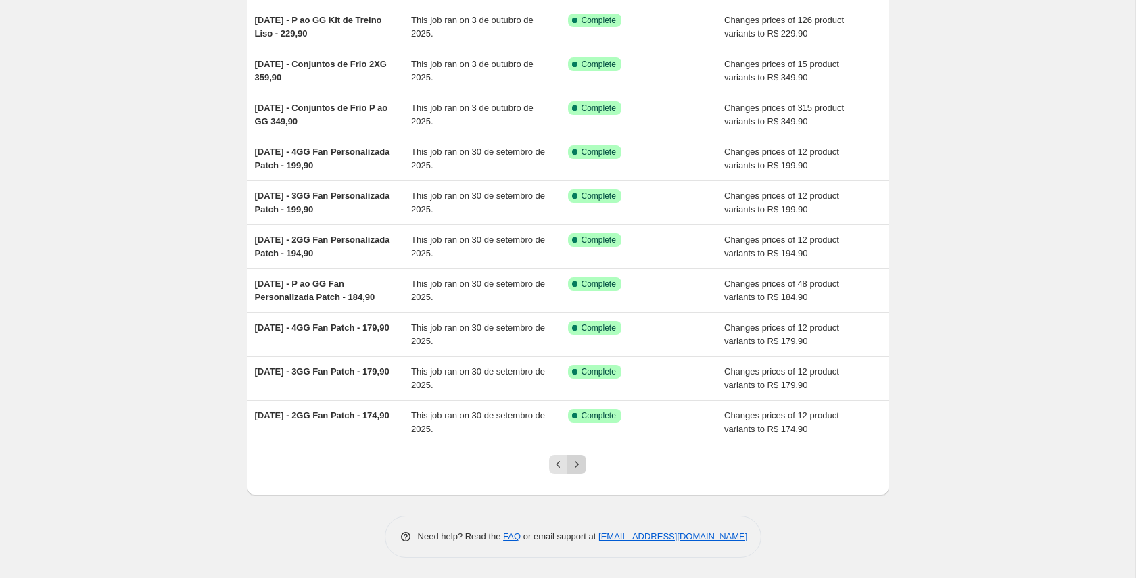
click at [579, 456] on button "Next" at bounding box center [576, 464] width 19 height 19
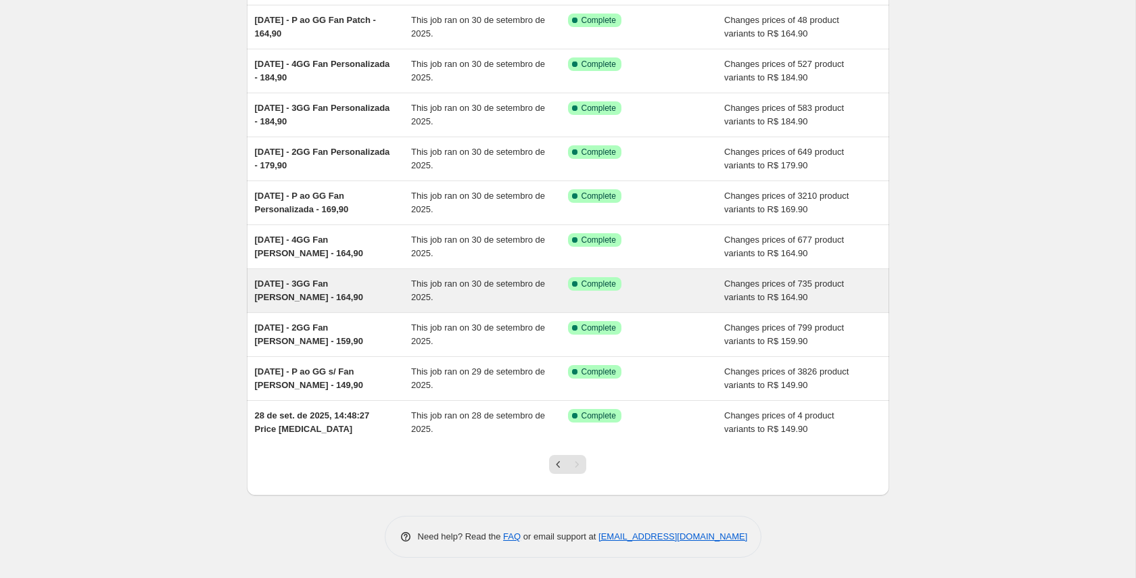
click at [308, 285] on span "29/09/2025 - 3GG Fan Lisa - 164,90" at bounding box center [309, 291] width 108 height 24
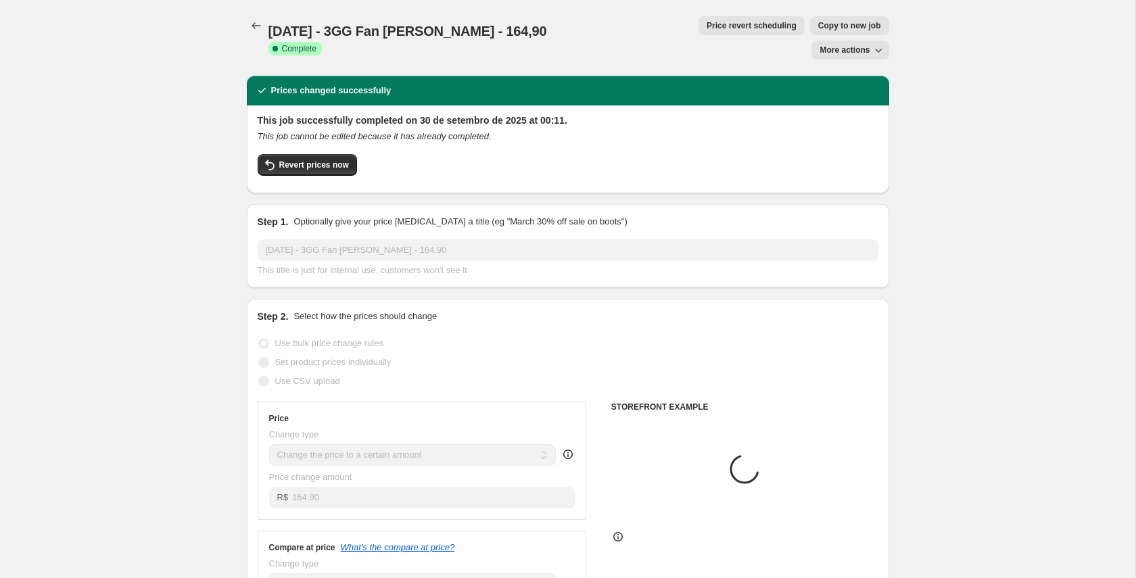
click at [818, 22] on span "Copy to new job" at bounding box center [849, 25] width 63 height 11
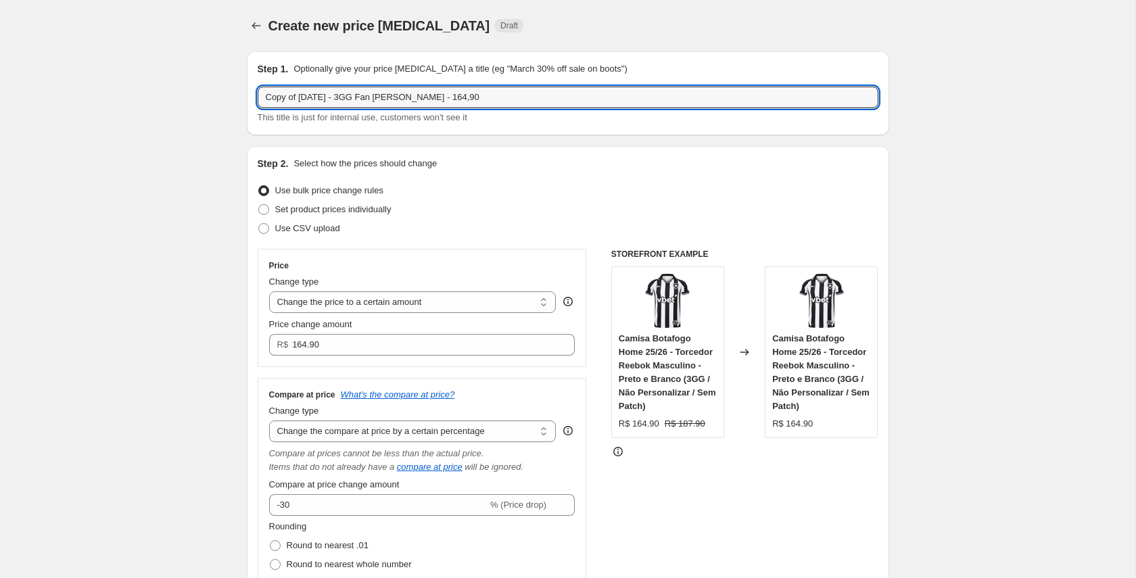
drag, startPoint x: 343, startPoint y: 97, endPoint x: 236, endPoint y: 97, distance: 107.5
click at [337, 99] on input "03/10/25 - 3GG Fan Lisa - 164,90" at bounding box center [568, 98] width 621 height 22
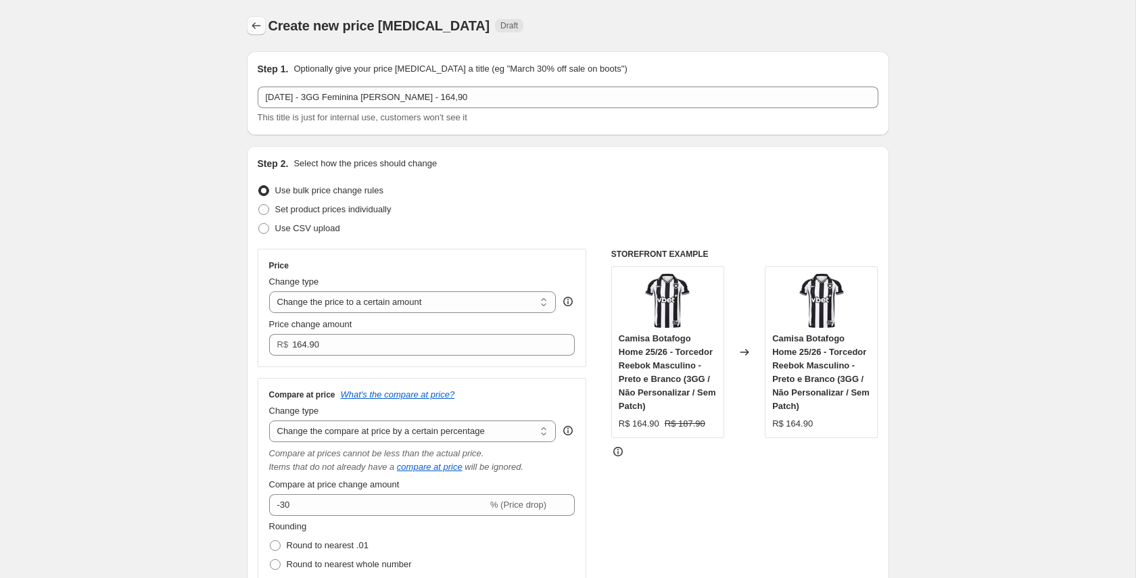
click at [254, 27] on icon "Price change jobs" at bounding box center [256, 26] width 14 height 14
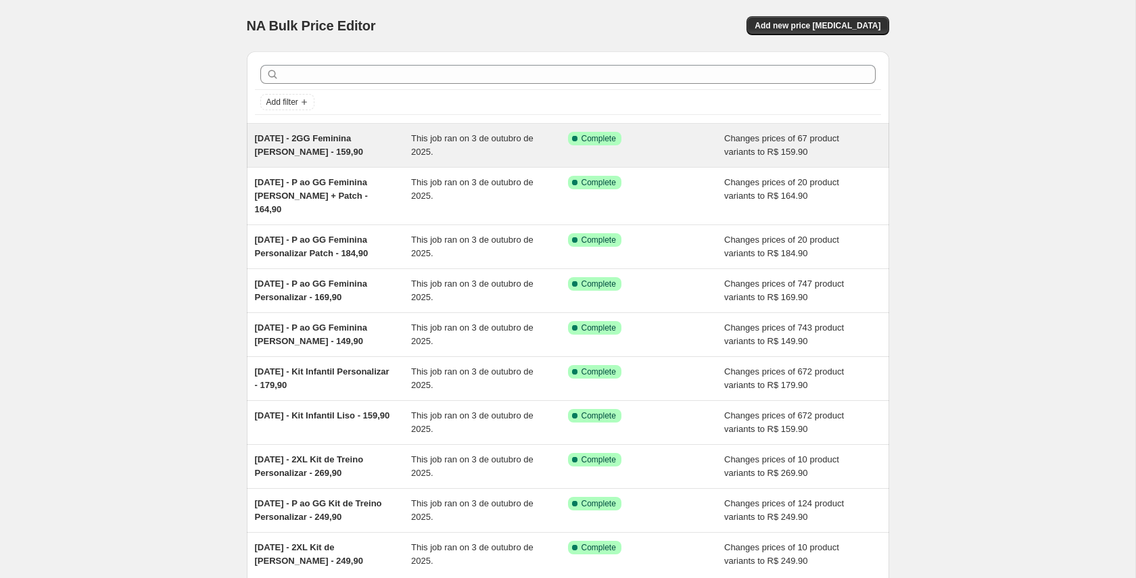
click at [363, 141] on span "03/10/25 - 2GG Feminina Lisa - 159,90" at bounding box center [309, 145] width 108 height 24
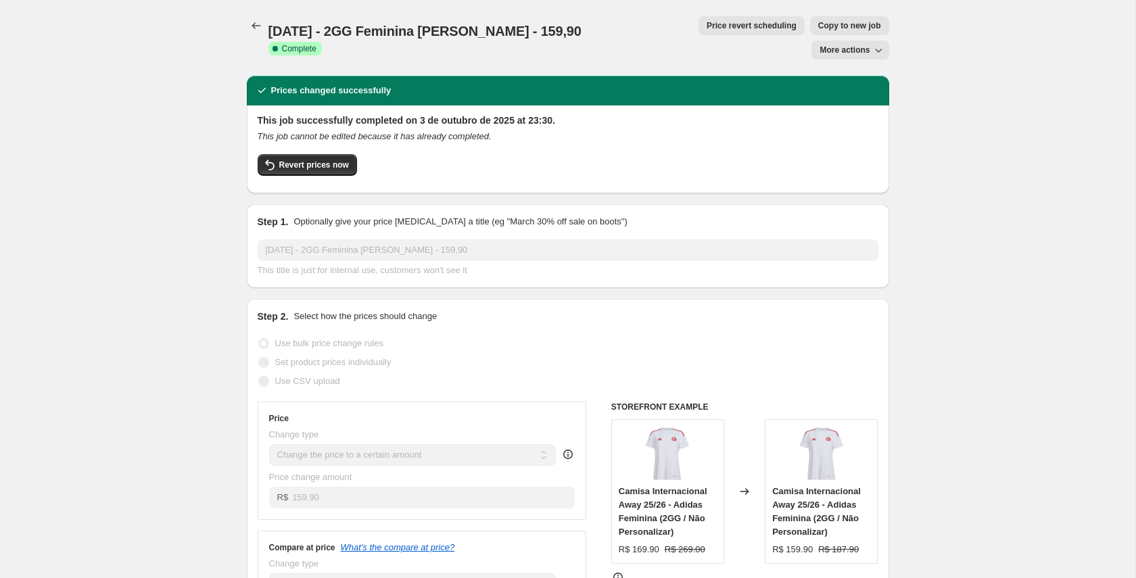
click at [818, 26] on span "Copy to new job" at bounding box center [849, 25] width 63 height 11
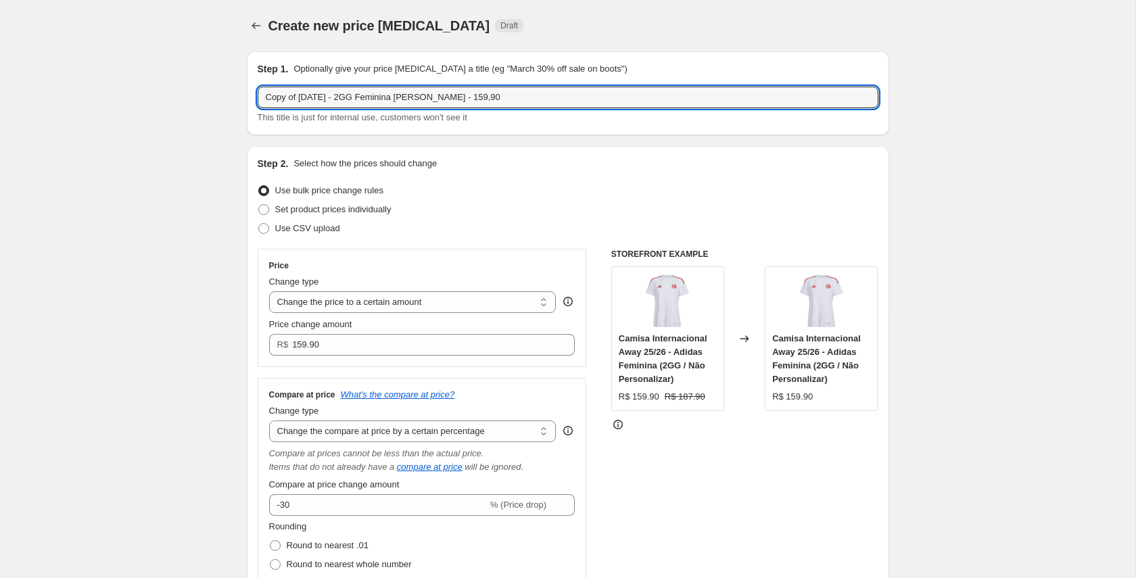
drag, startPoint x: 300, startPoint y: 97, endPoint x: 208, endPoint y: 99, distance: 92.0
click at [312, 97] on input "03/10/25 - 2GG Feminina Lisa - 159,90" at bounding box center [568, 98] width 621 height 22
click at [407, 97] on input "03/10/25 - 3GG Feminina Lisa - 159,90" at bounding box center [568, 98] width 621 height 22
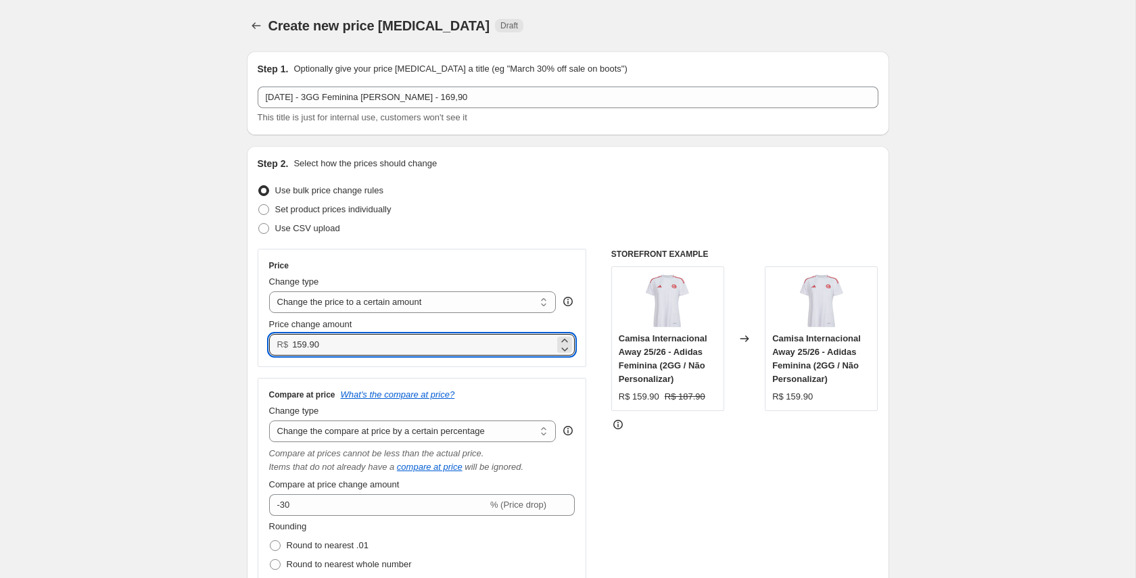
drag, startPoint x: 299, startPoint y: 345, endPoint x: 301, endPoint y: 389, distance: 44.0
click at [297, 345] on input "159.90" at bounding box center [423, 345] width 262 height 22
click at [298, 342] on input "159.90" at bounding box center [423, 345] width 262 height 22
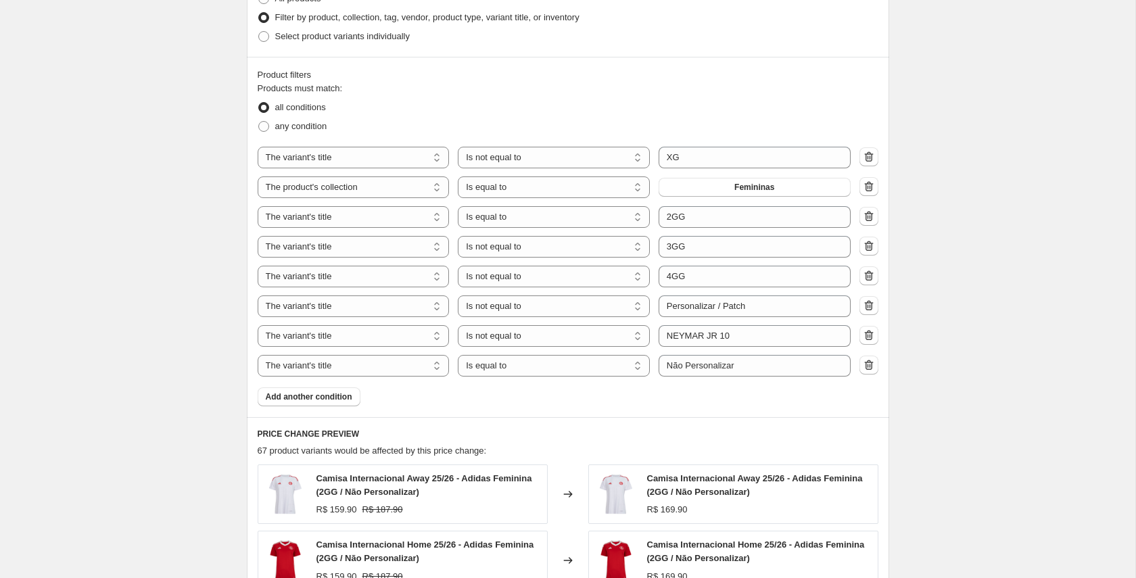
scroll to position [848, 0]
click at [590, 243] on select "Is equal to Is not equal to Contains" at bounding box center [554, 244] width 192 height 22
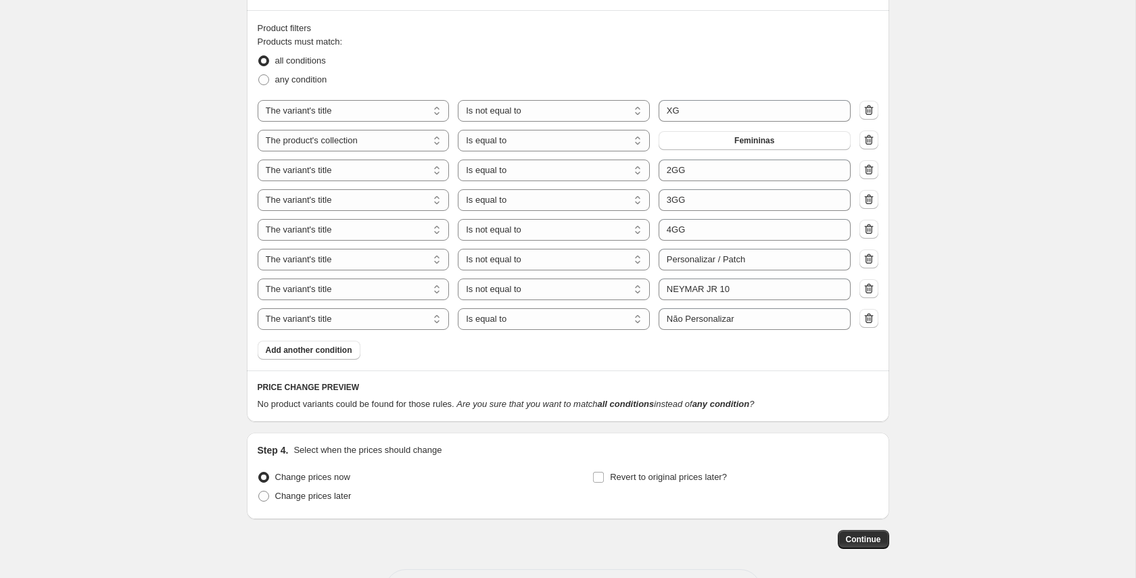
scroll to position [892, 0]
click at [543, 172] on select "Is equal to Is not equal to Contains" at bounding box center [554, 170] width 192 height 22
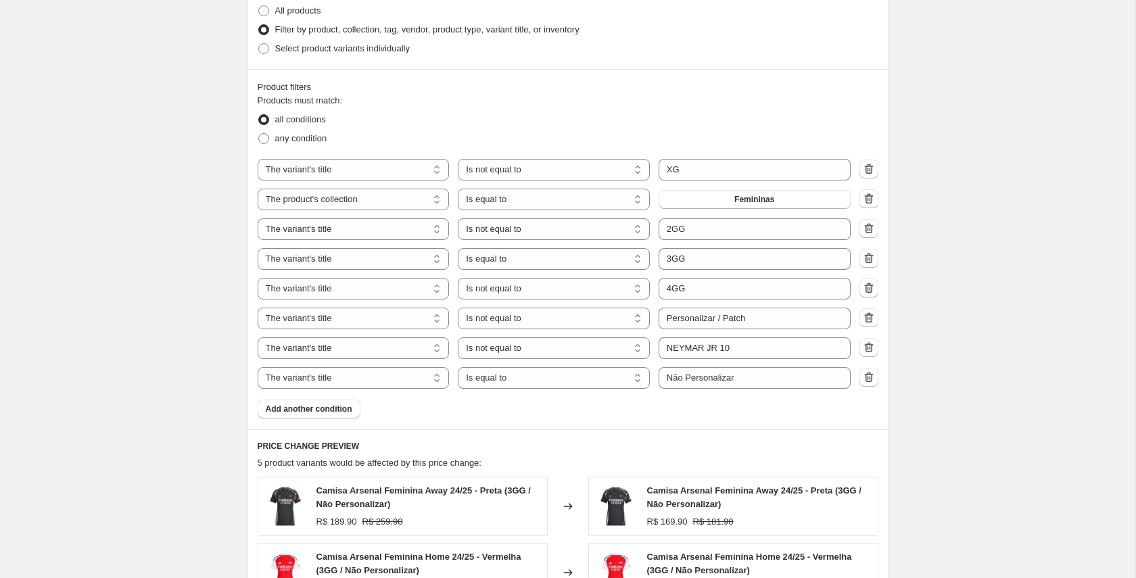
scroll to position [1307, 0]
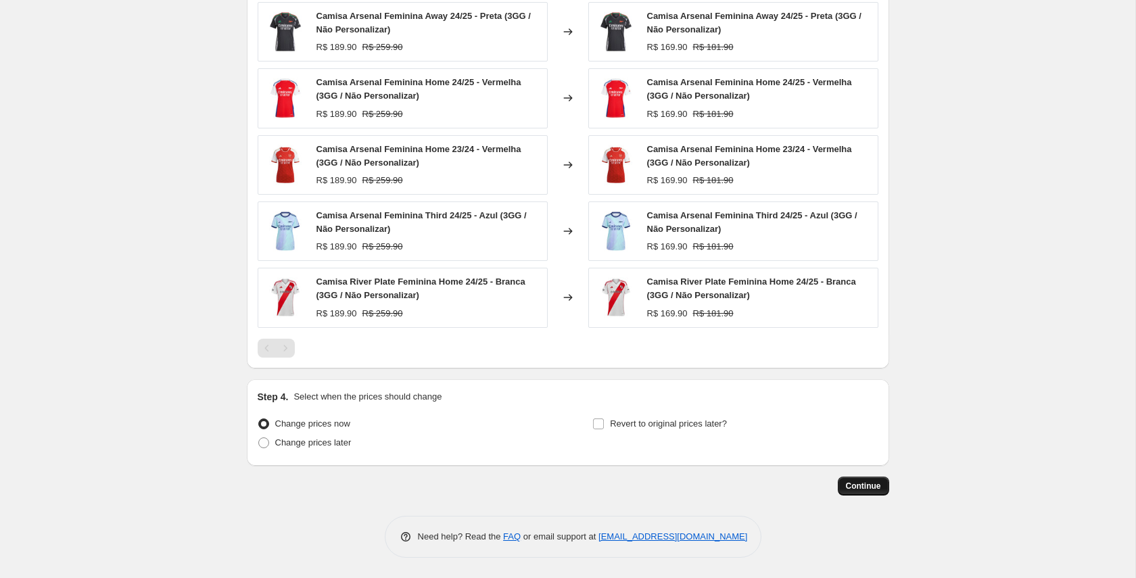
click at [881, 483] on button "Continue" at bounding box center [863, 486] width 51 height 19
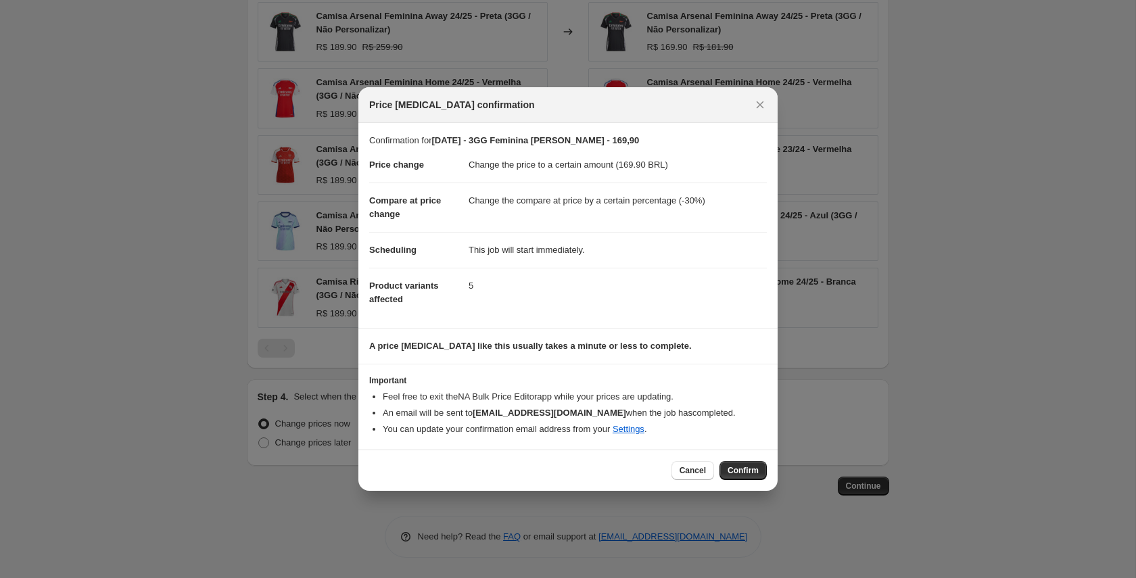
drag, startPoint x: 752, startPoint y: 468, endPoint x: 724, endPoint y: 462, distance: 28.4
click at [751, 468] on span "Confirm" at bounding box center [742, 470] width 31 height 11
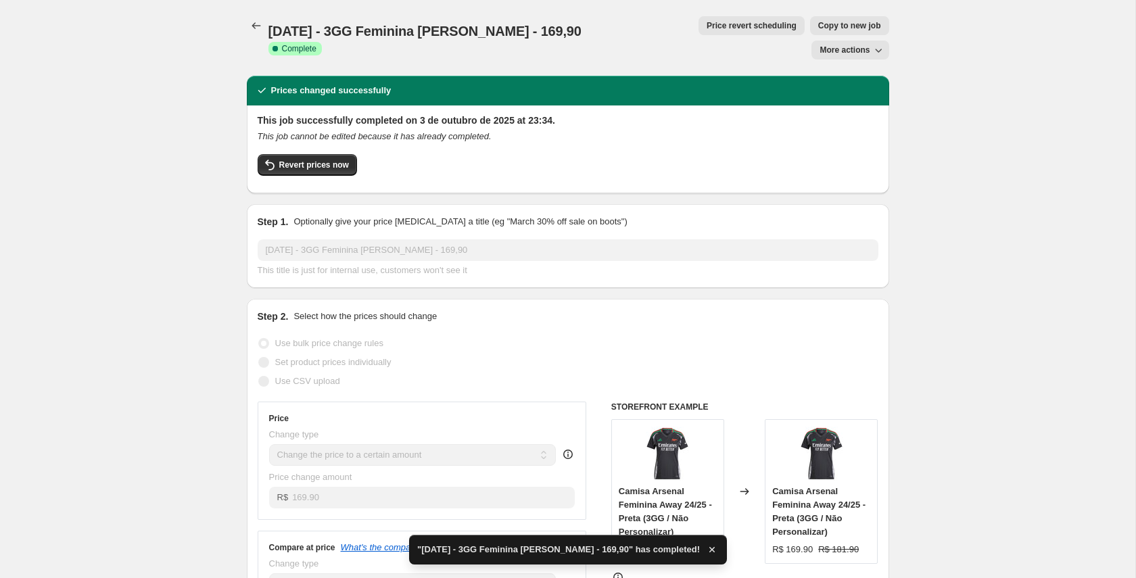
click at [818, 22] on span "Copy to new job" at bounding box center [849, 25] width 63 height 11
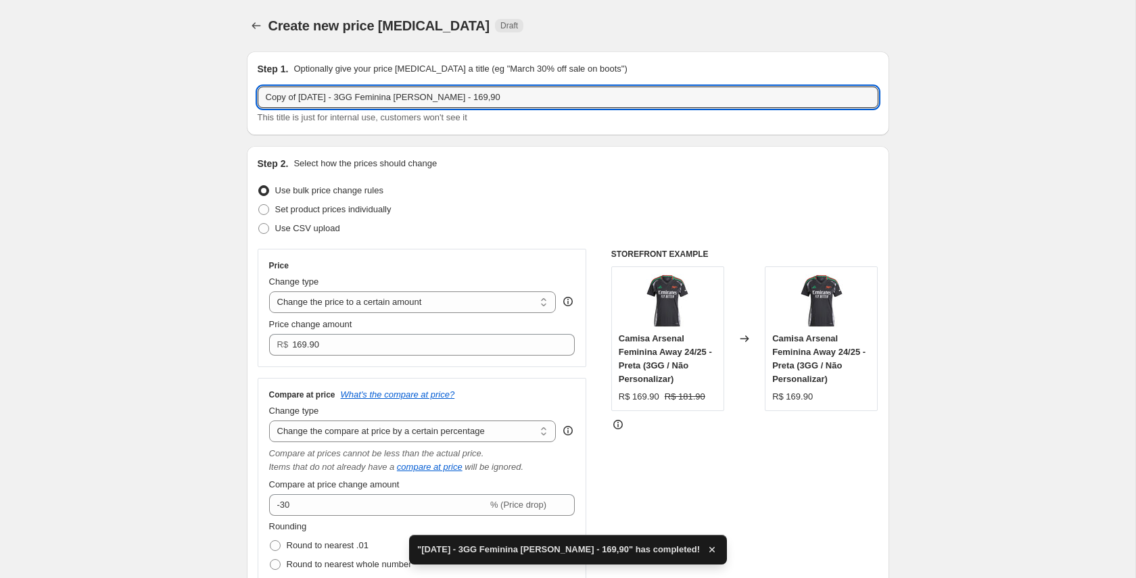
drag, startPoint x: 300, startPoint y: 97, endPoint x: 219, endPoint y: 98, distance: 81.1
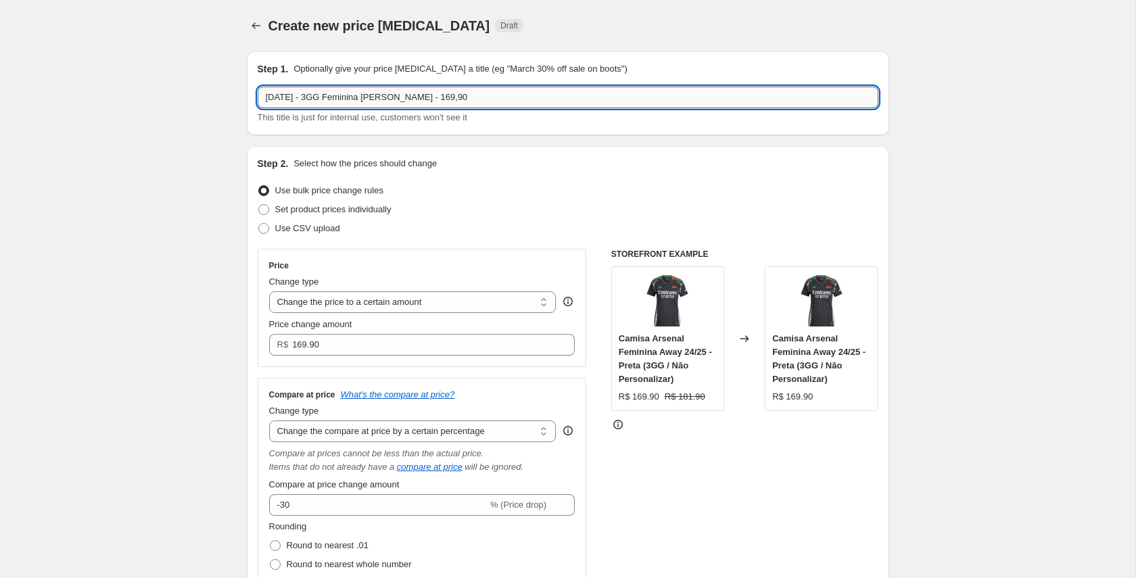
click at [318, 95] on input "03/10/25 - 3GG Feminina Lisa - 169,90" at bounding box center [568, 98] width 621 height 22
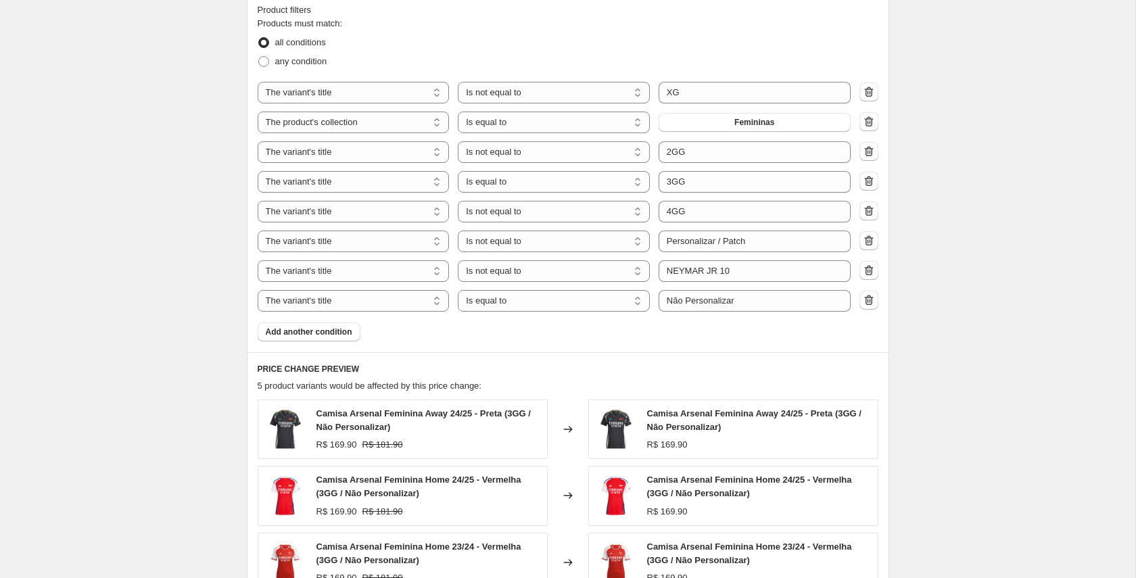
scroll to position [912, 0]
click at [531, 176] on select "Is equal to Is not equal to Contains" at bounding box center [554, 180] width 192 height 22
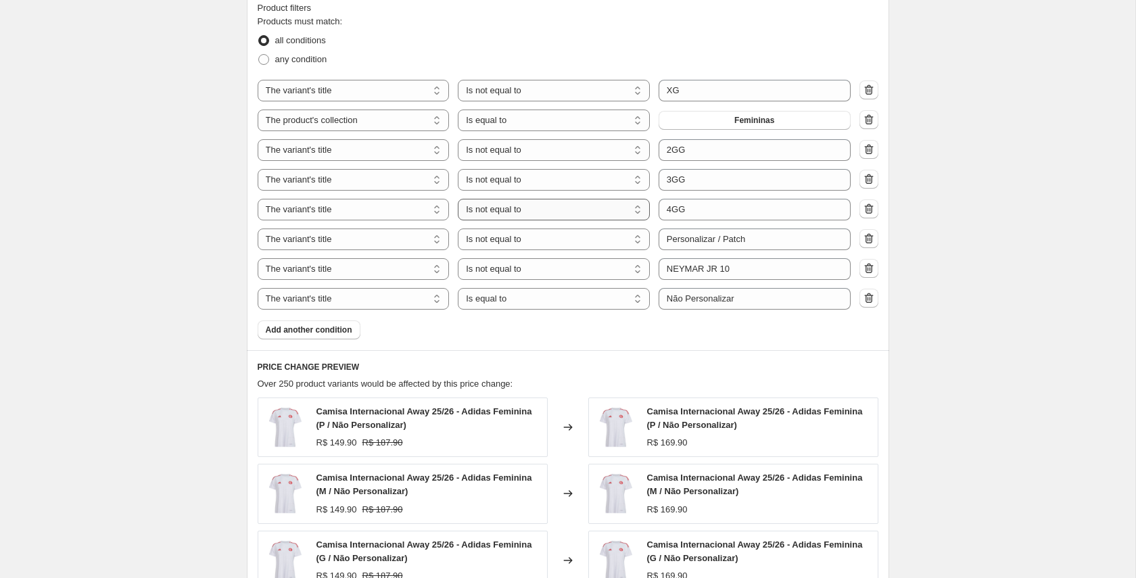
click at [512, 209] on select "Is equal to Is not equal to Contains" at bounding box center [554, 210] width 192 height 22
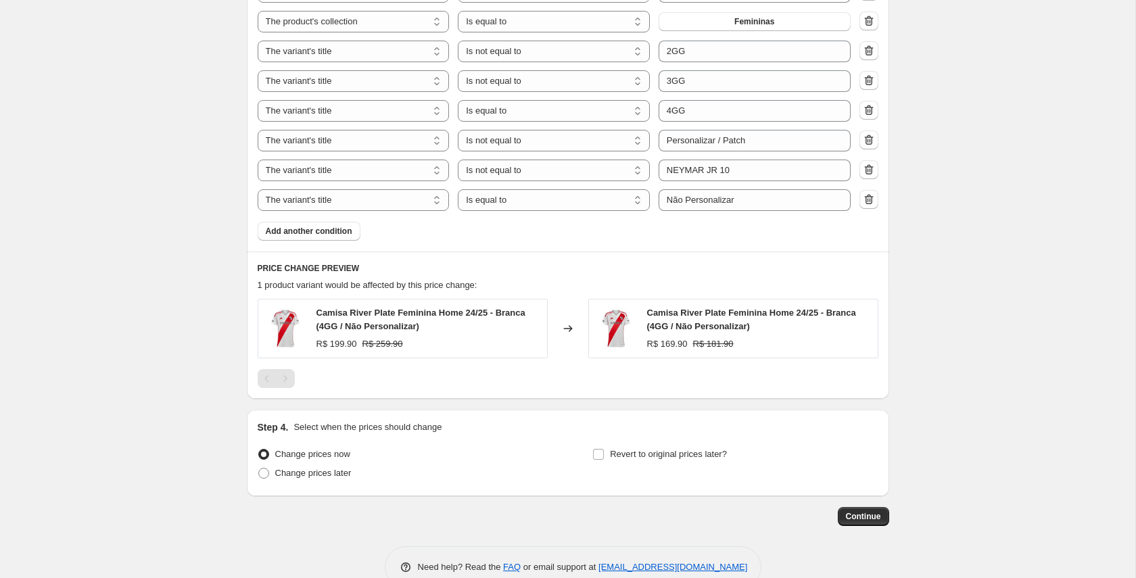
scroll to position [1017, 0]
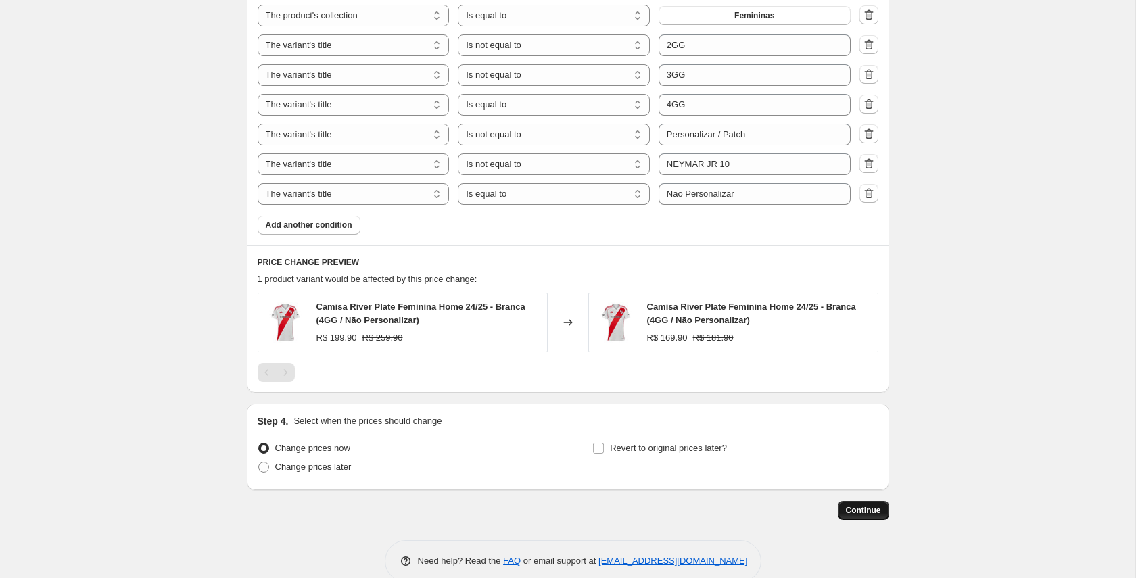
click at [867, 507] on span "Continue" at bounding box center [863, 510] width 35 height 11
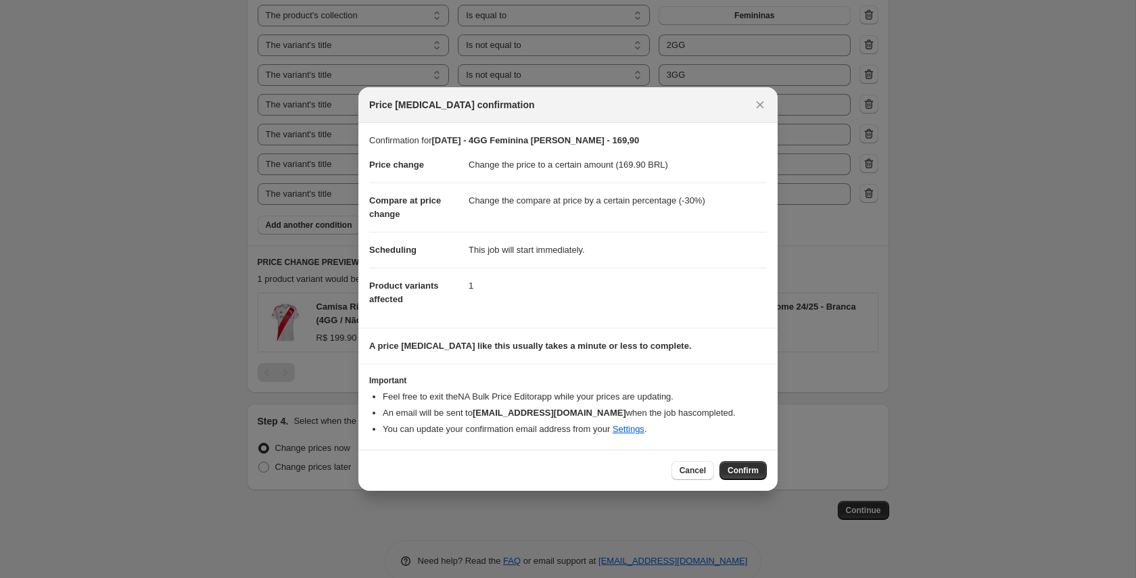
click at [744, 476] on button "Confirm" at bounding box center [742, 470] width 47 height 19
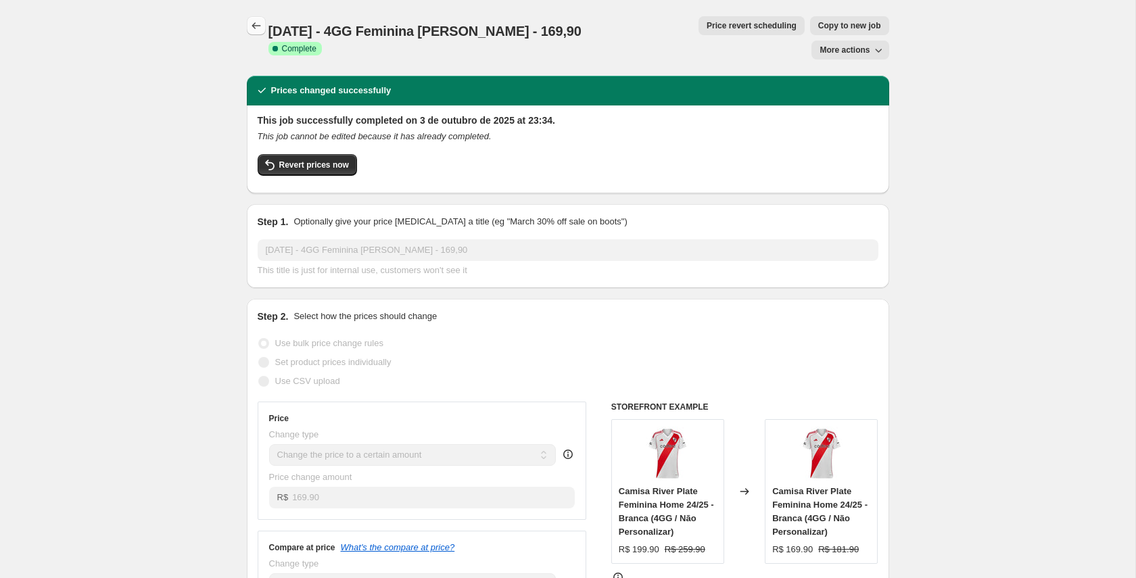
click at [255, 31] on icon "Price change jobs" at bounding box center [256, 26] width 14 height 14
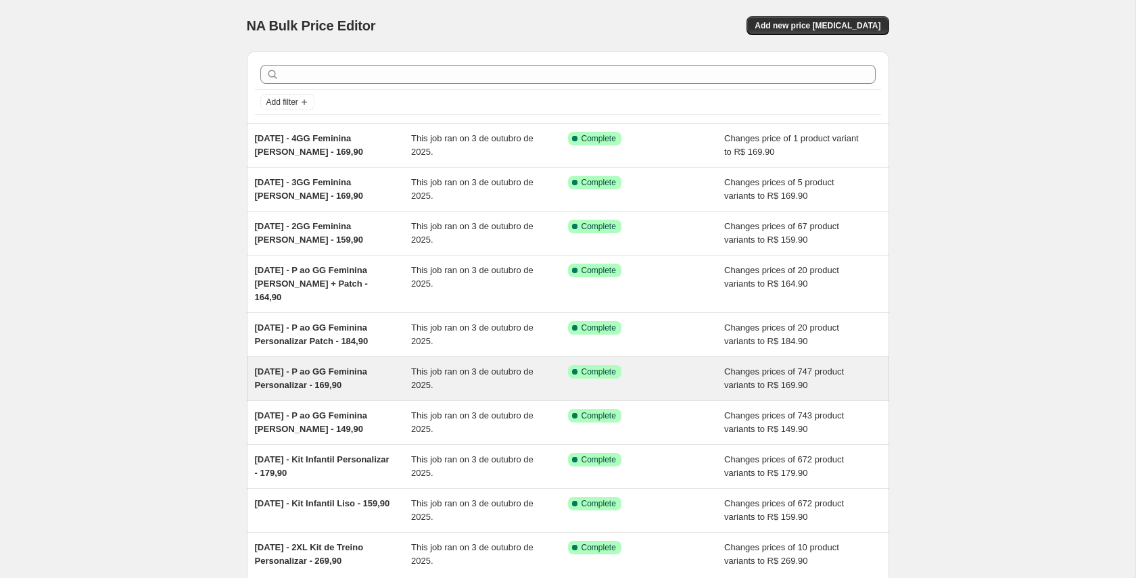
click at [309, 365] on div "03/10/25 - P ao GG Feminina Personalizar - 169,90" at bounding box center [333, 378] width 157 height 27
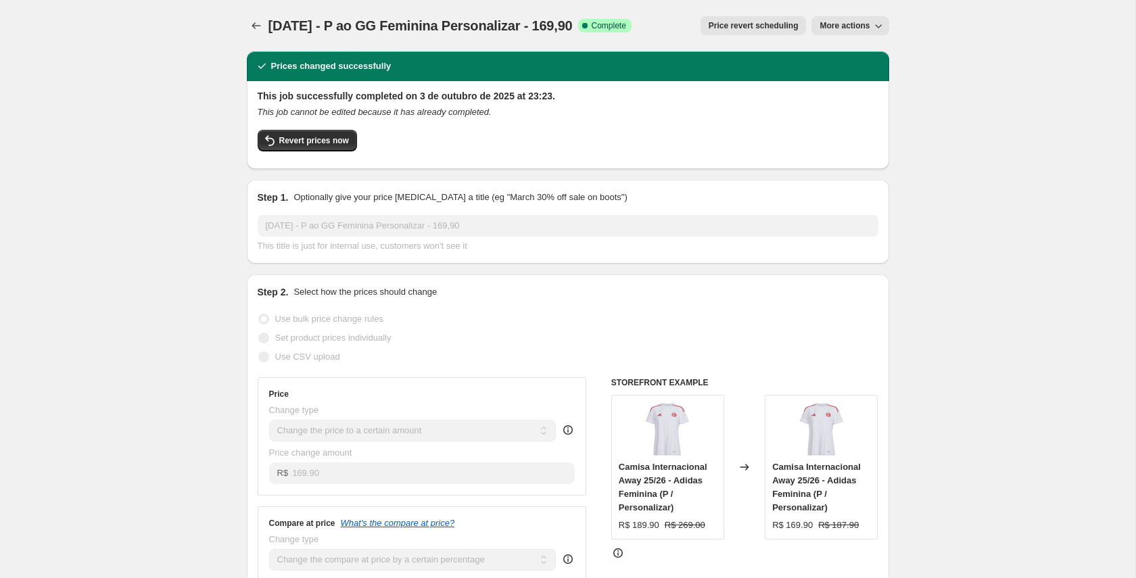
click at [858, 22] on span "More actions" at bounding box center [844, 25] width 50 height 11
click at [841, 53] on span "Copy to new job" at bounding box center [850, 54] width 63 height 10
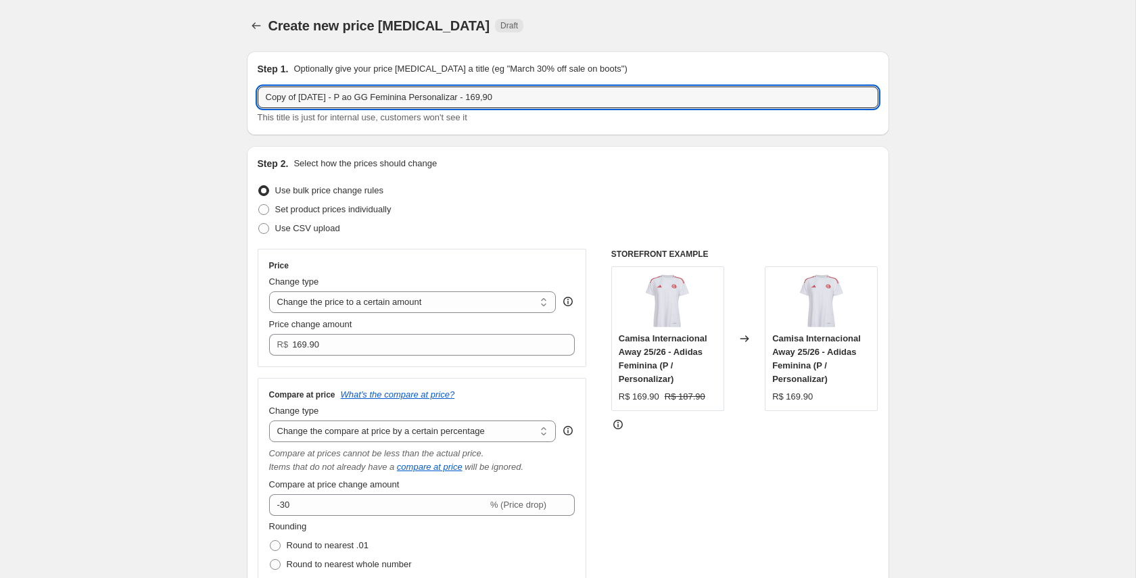
drag, startPoint x: 273, startPoint y: 95, endPoint x: 233, endPoint y: 101, distance: 40.3
click at [270, 98] on input "03/10/25 - P ao GG Feminina Personalizar - 169,90" at bounding box center [568, 98] width 621 height 22
drag, startPoint x: 331, startPoint y: 99, endPoint x: 313, endPoint y: 99, distance: 18.3
click at [313, 99] on input "03/10/25 - P ao GG Feminina Personalizar - 169,90" at bounding box center [568, 98] width 621 height 22
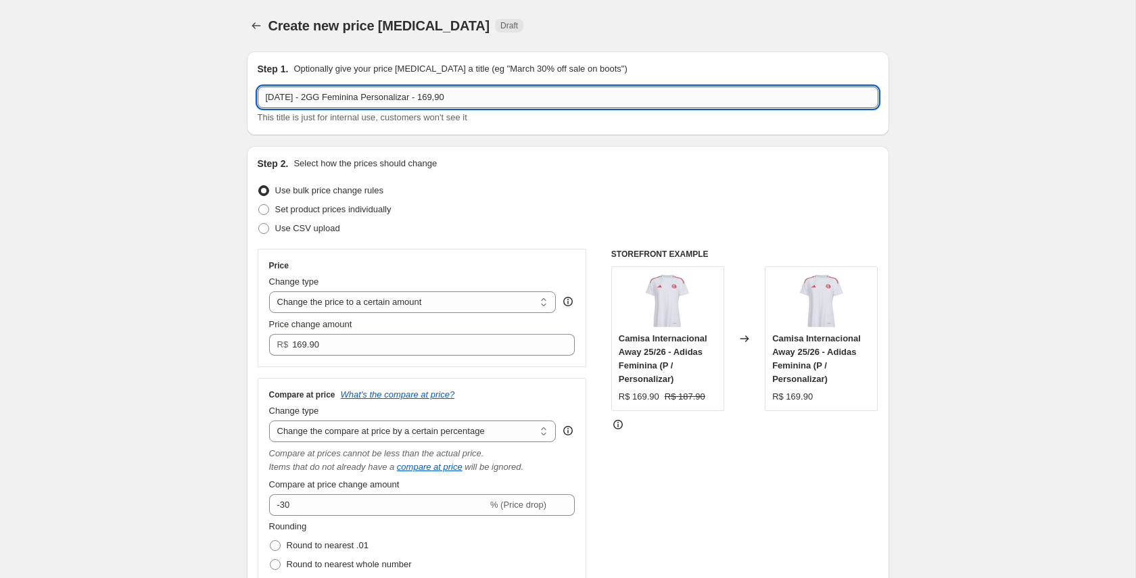
click at [439, 96] on input "03/10/25 - 2GG Feminina Personalizar - 169,90" at bounding box center [568, 98] width 621 height 22
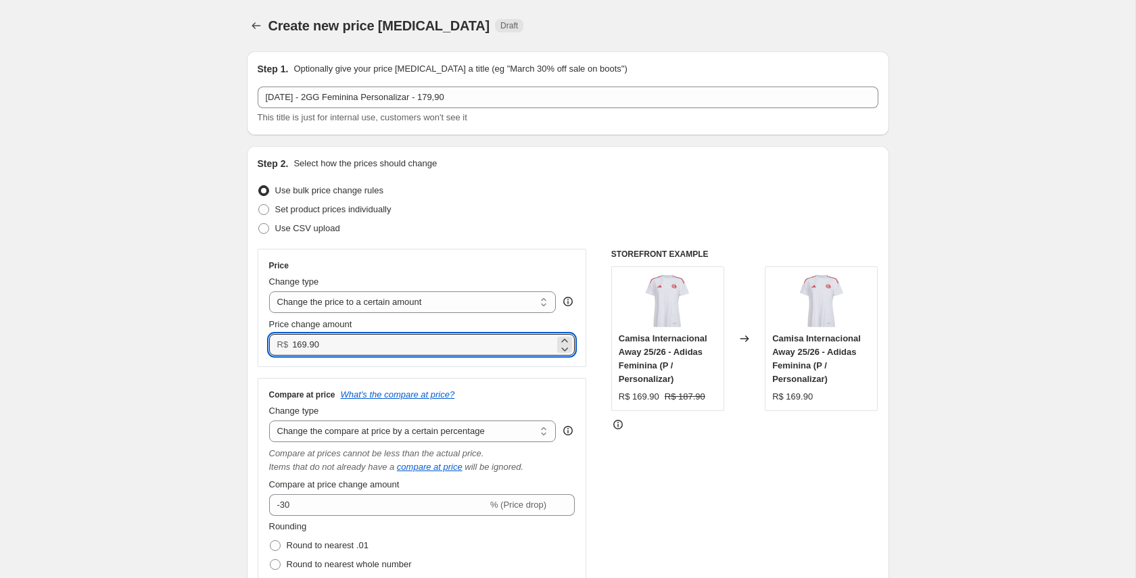
drag, startPoint x: 299, startPoint y: 346, endPoint x: 294, endPoint y: 360, distance: 14.6
click at [297, 347] on input "169.90" at bounding box center [423, 345] width 262 height 22
drag, startPoint x: 184, startPoint y: 350, endPoint x: 201, endPoint y: 346, distance: 18.0
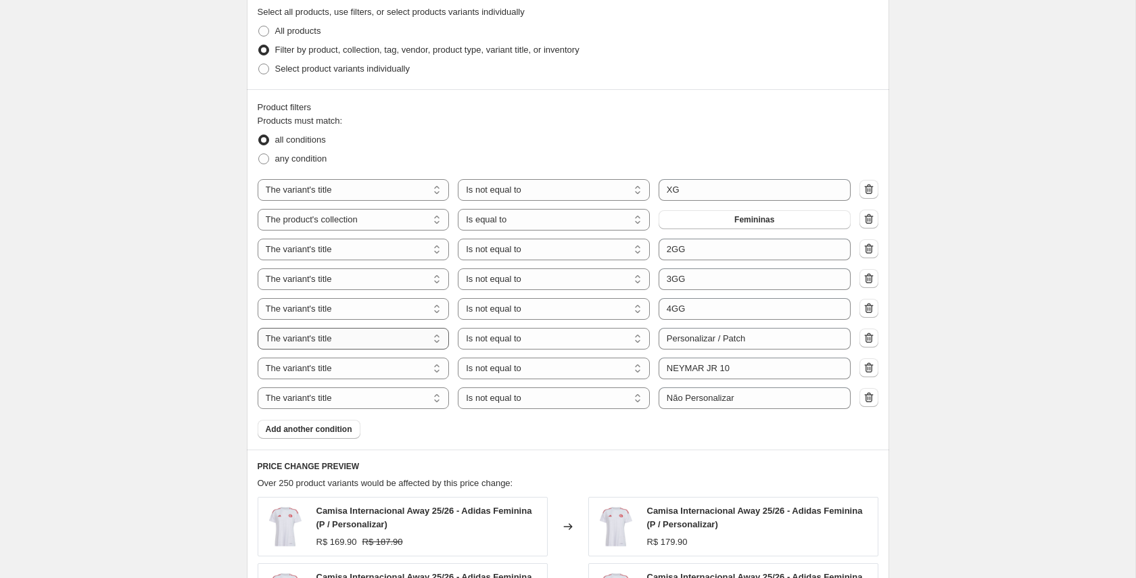
scroll to position [824, 0]
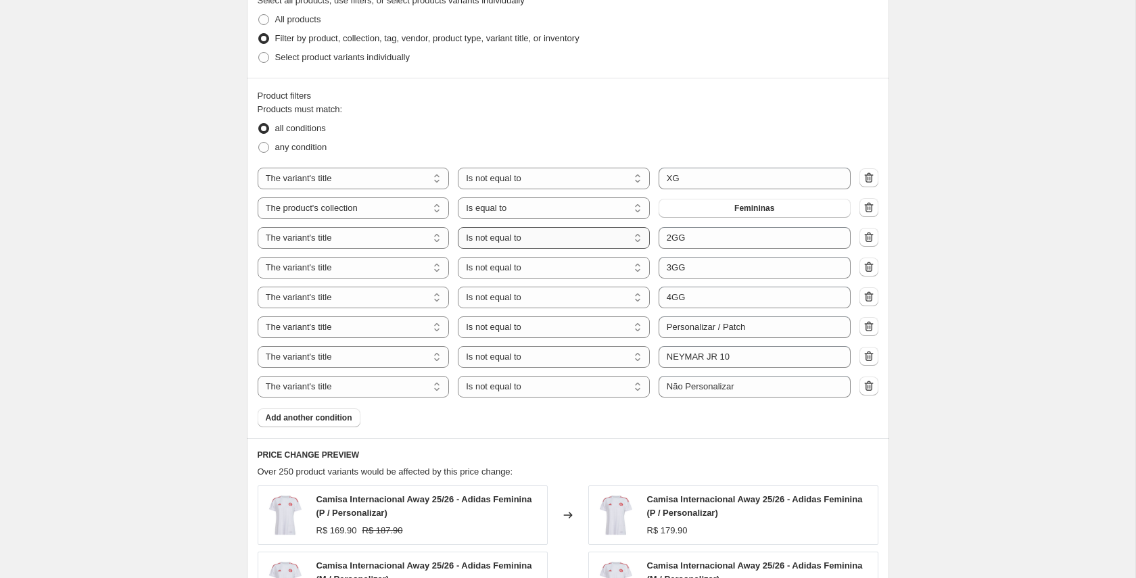
click at [567, 238] on select "Is equal to Is not equal to Contains" at bounding box center [554, 238] width 192 height 22
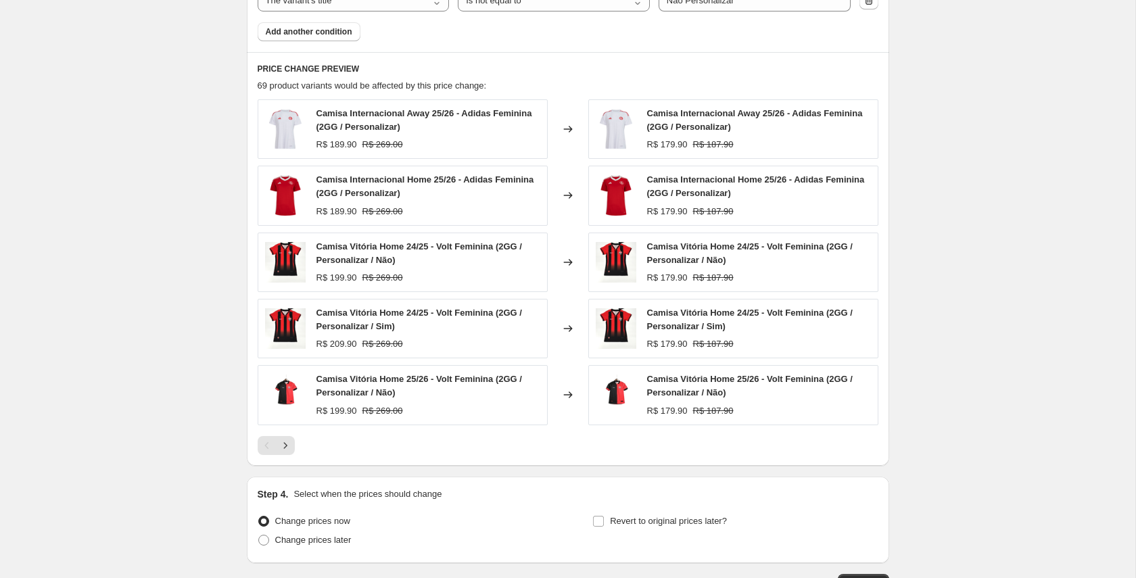
scroll to position [1307, 0]
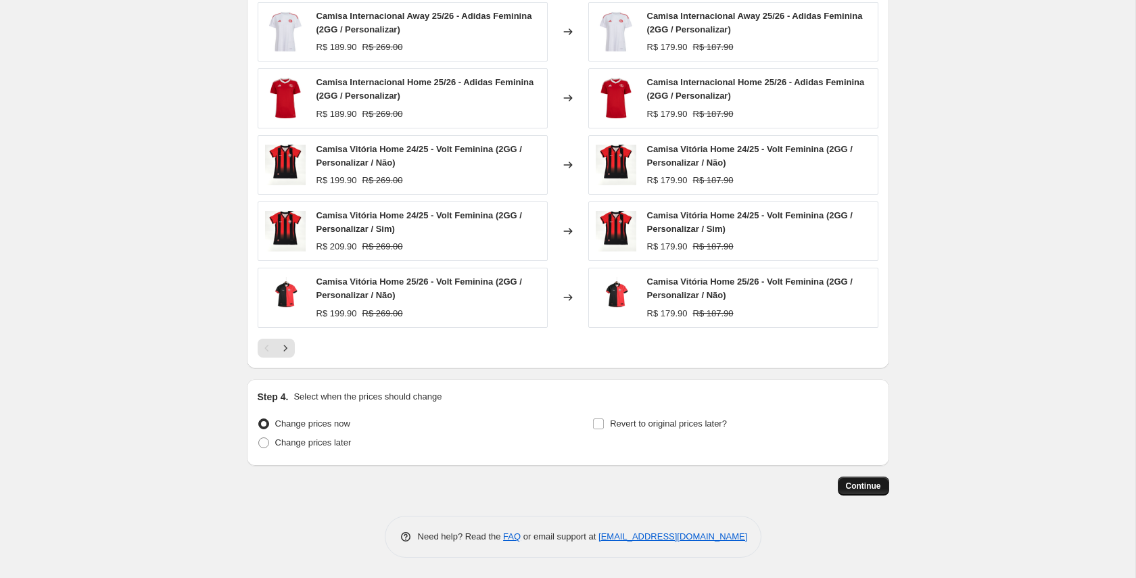
click at [861, 483] on span "Continue" at bounding box center [863, 486] width 35 height 11
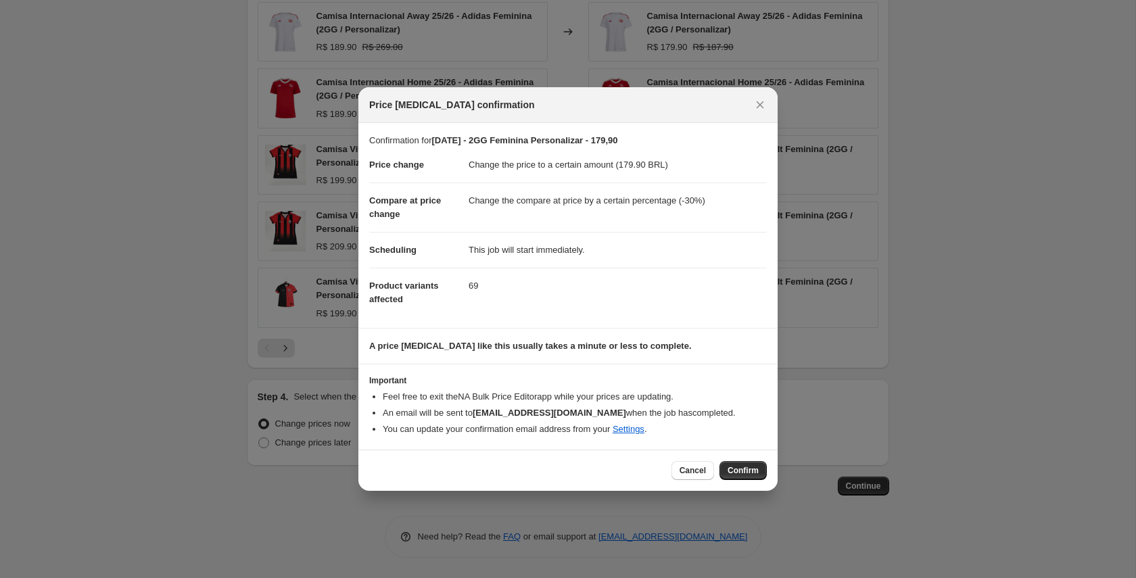
click at [748, 469] on span "Confirm" at bounding box center [742, 470] width 31 height 11
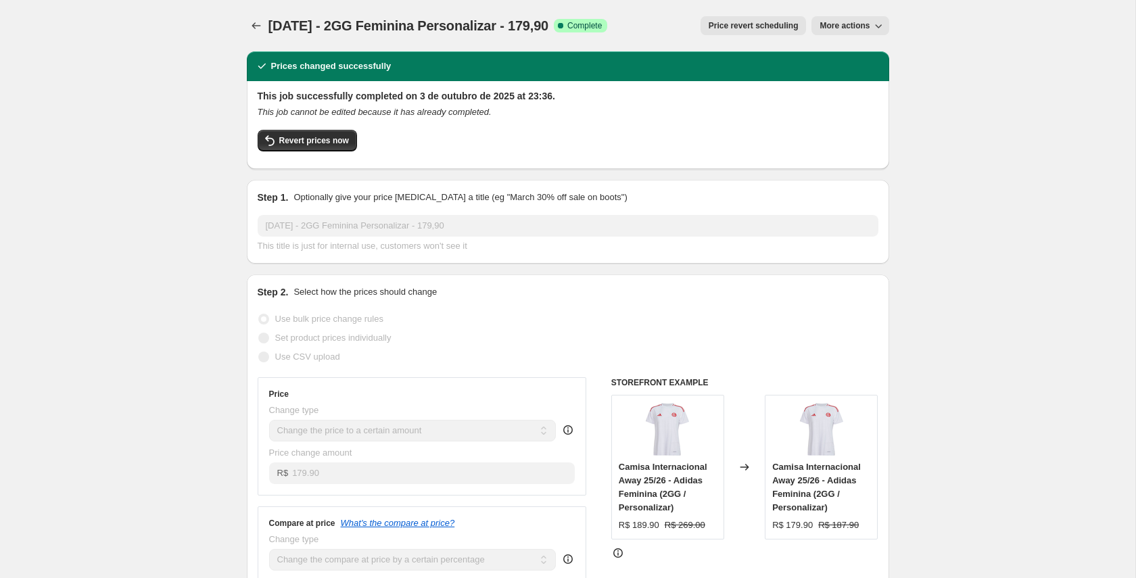
click at [866, 26] on span "More actions" at bounding box center [844, 25] width 50 height 11
click at [842, 51] on span "Copy to new job" at bounding box center [850, 54] width 63 height 10
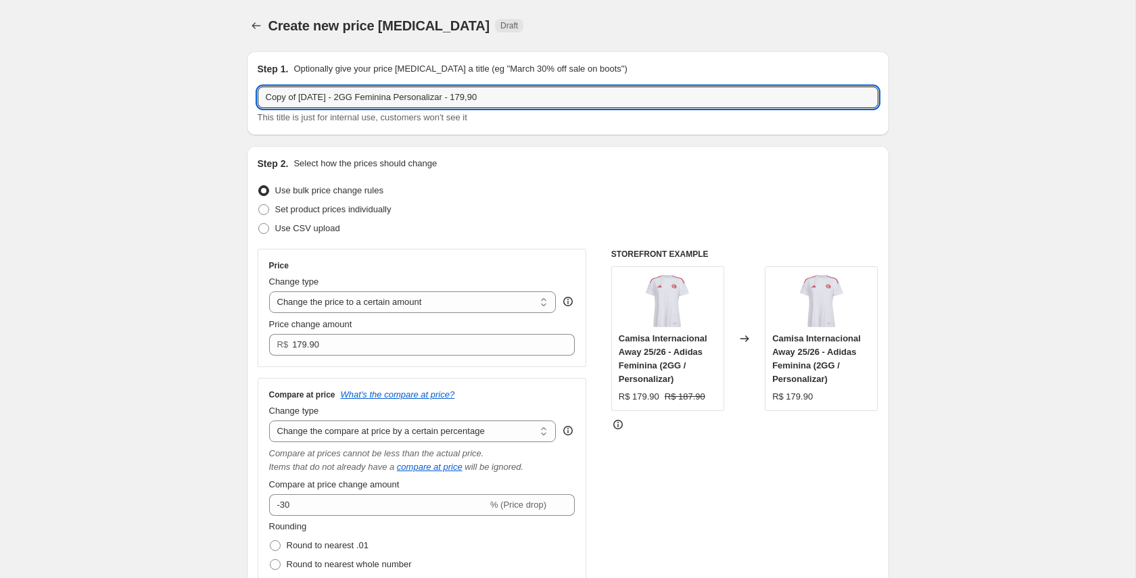
drag, startPoint x: 301, startPoint y: 97, endPoint x: 238, endPoint y: 97, distance: 62.9
click at [312, 97] on input "03/10/25 - 2GG Feminina Personalizar - 179,90" at bounding box center [568, 98] width 621 height 22
click at [436, 98] on input "03/10/25 - 3GG Feminina Personalizar - 179,90" at bounding box center [568, 98] width 621 height 22
click at [313, 97] on input "03/10/25 - 3GG Feminina Personalizar - 179,90" at bounding box center [568, 98] width 621 height 22
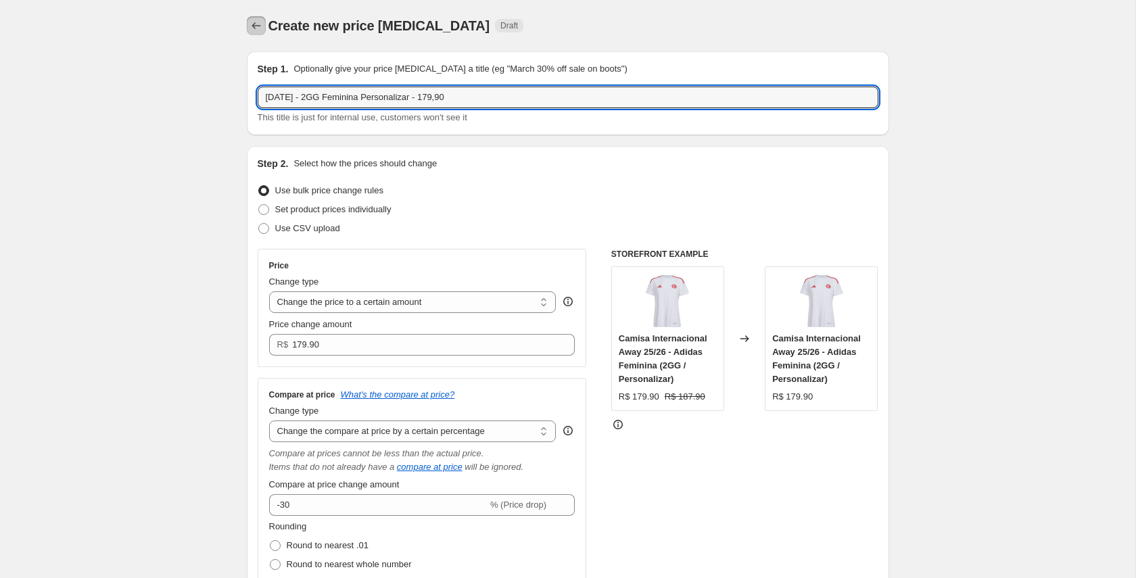
click at [255, 24] on icon "Price change jobs" at bounding box center [256, 26] width 14 height 14
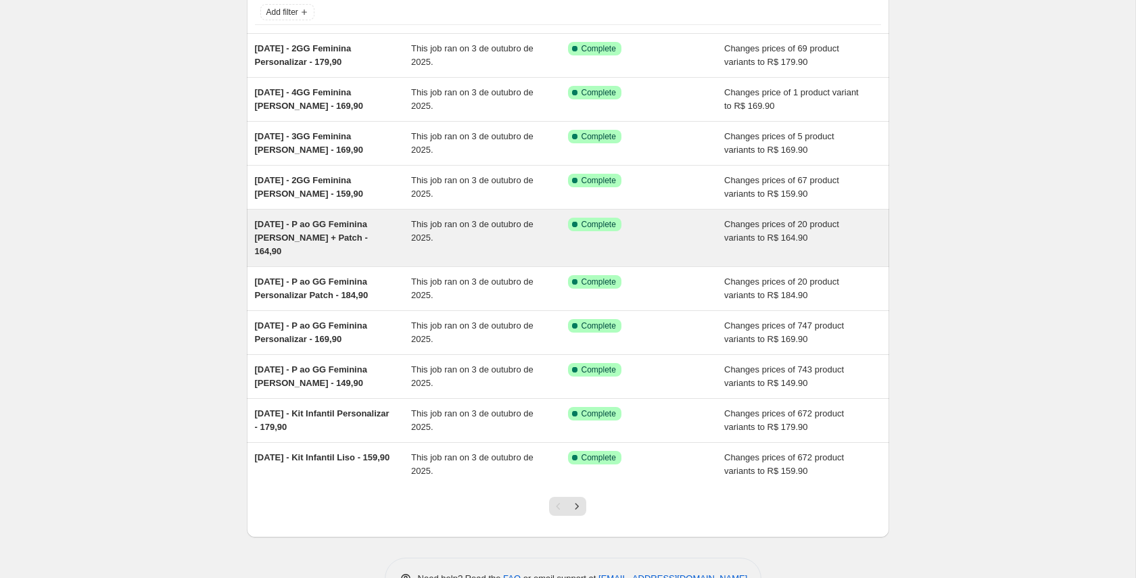
scroll to position [118, 0]
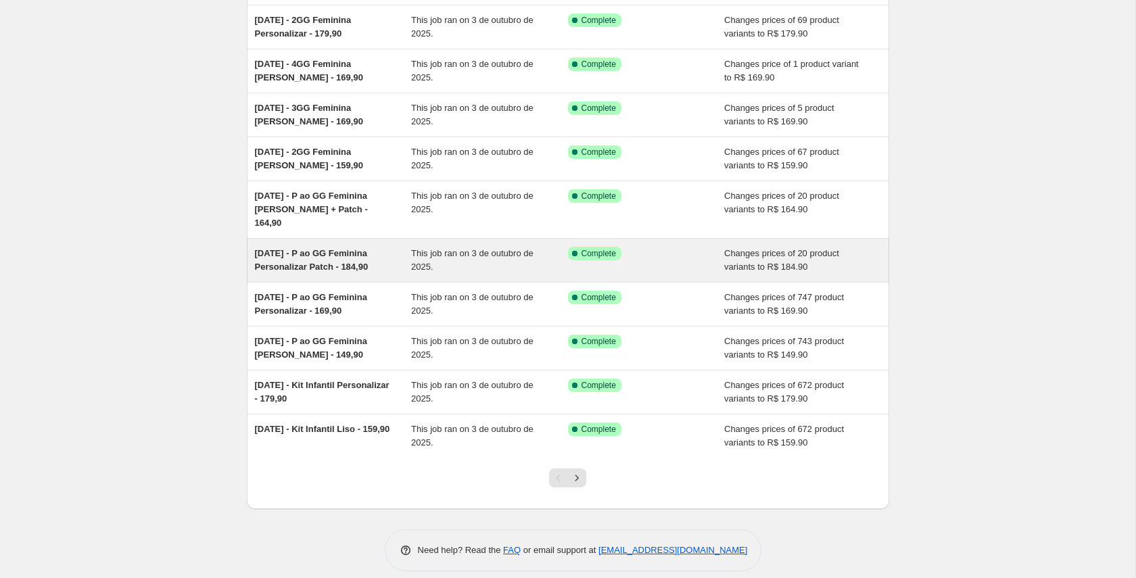
click at [327, 247] on div "03/10/25 - P ao GG Feminina Personalizar Patch - 184,90" at bounding box center [333, 260] width 157 height 27
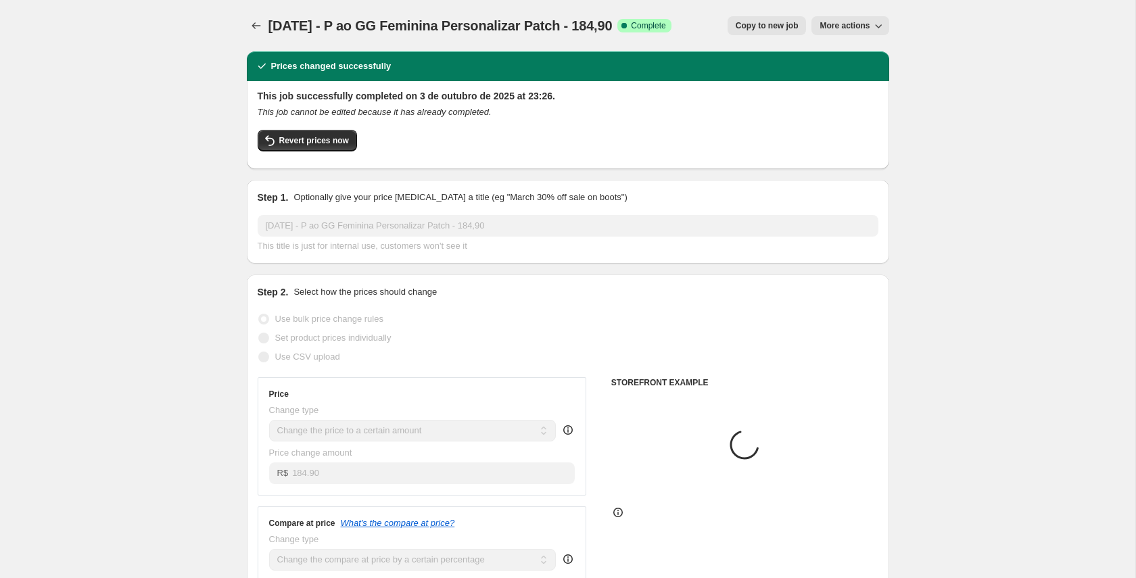
click at [777, 26] on span "Copy to new job" at bounding box center [766, 25] width 63 height 11
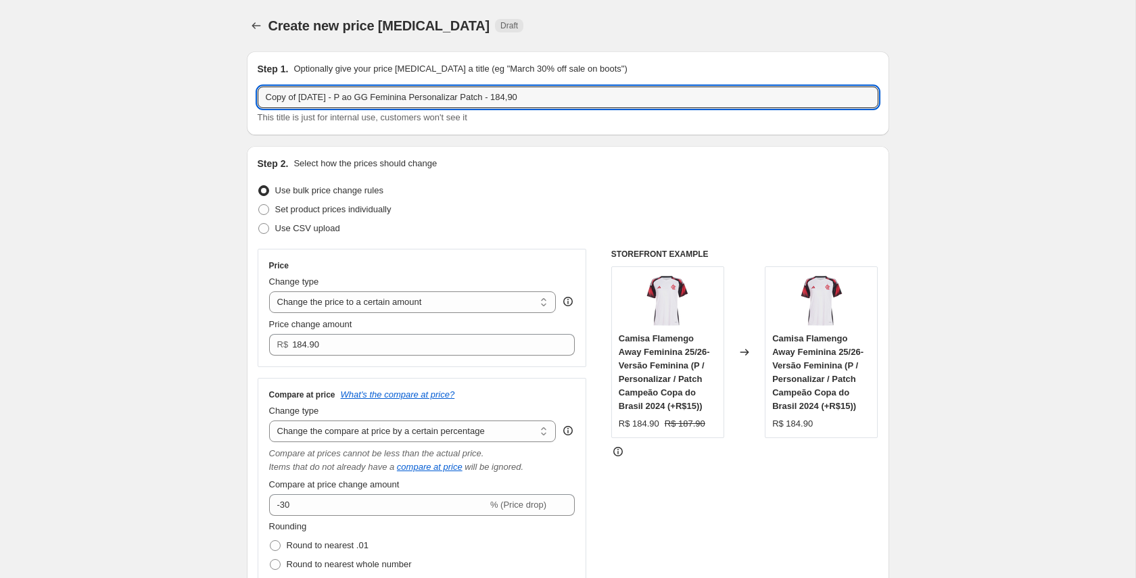
drag, startPoint x: 345, startPoint y: 98, endPoint x: 239, endPoint y: 99, distance: 106.8
click at [295, 97] on input "Copy of 03/10/25 - P ao GG Feminina Personalizar Patch - 184,90" at bounding box center [568, 98] width 621 height 22
drag, startPoint x: 300, startPoint y: 97, endPoint x: 248, endPoint y: 98, distance: 52.1
click at [248, 98] on div "Step 1. Optionally give your price change job a title (eg "March 30% off sale o…" at bounding box center [568, 93] width 642 height 84
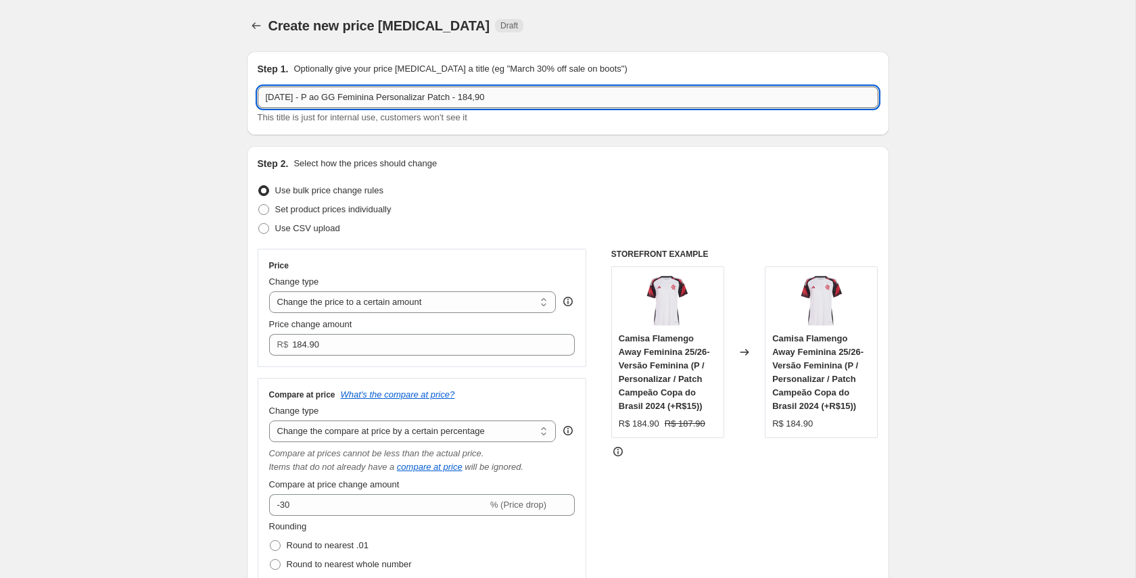
drag, startPoint x: 312, startPoint y: 97, endPoint x: 332, endPoint y: 99, distance: 20.5
click at [332, 99] on input "03/10/25 - P ao GG Feminina Personalizar Patch - 184,90" at bounding box center [568, 98] width 621 height 22
click at [466, 97] on input "03/10/25 - 2GG Feminina Personalizar Patch - 184,90" at bounding box center [568, 98] width 621 height 22
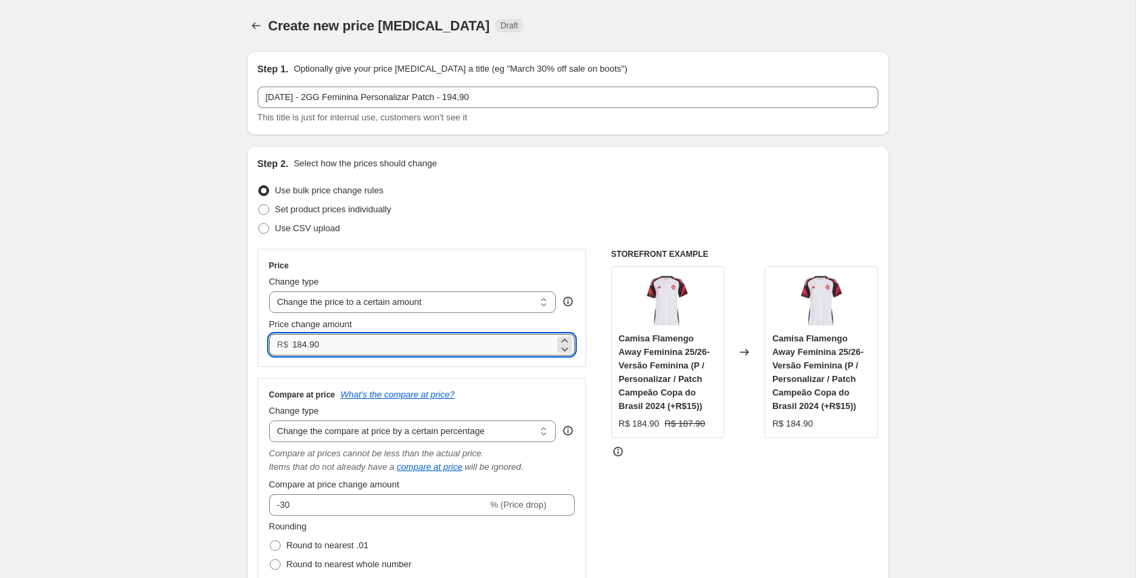
click at [303, 346] on input "184.90" at bounding box center [423, 345] width 262 height 22
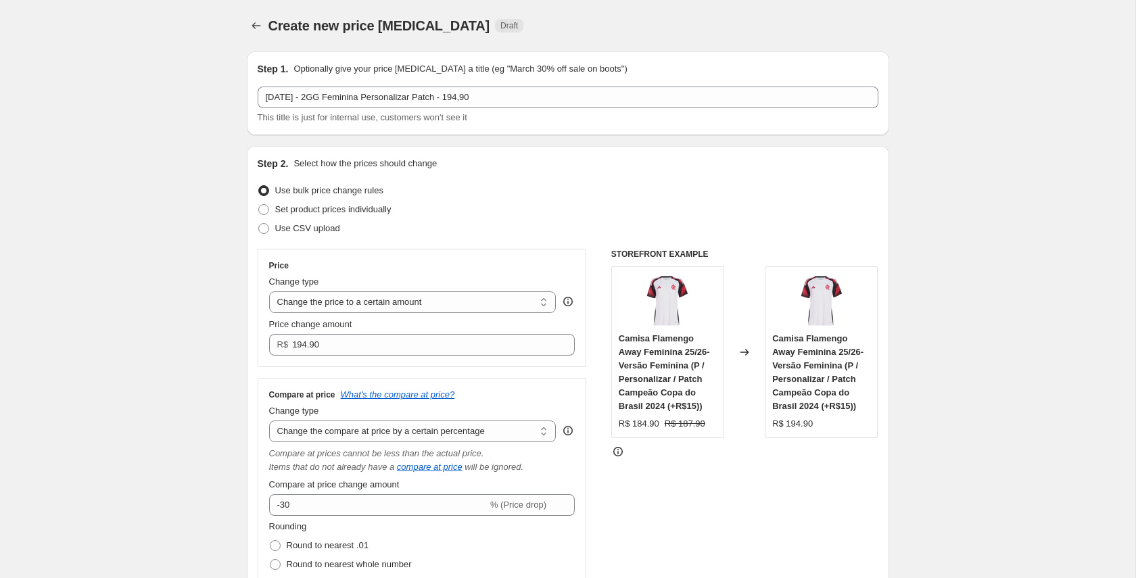
scroll to position [854, 0]
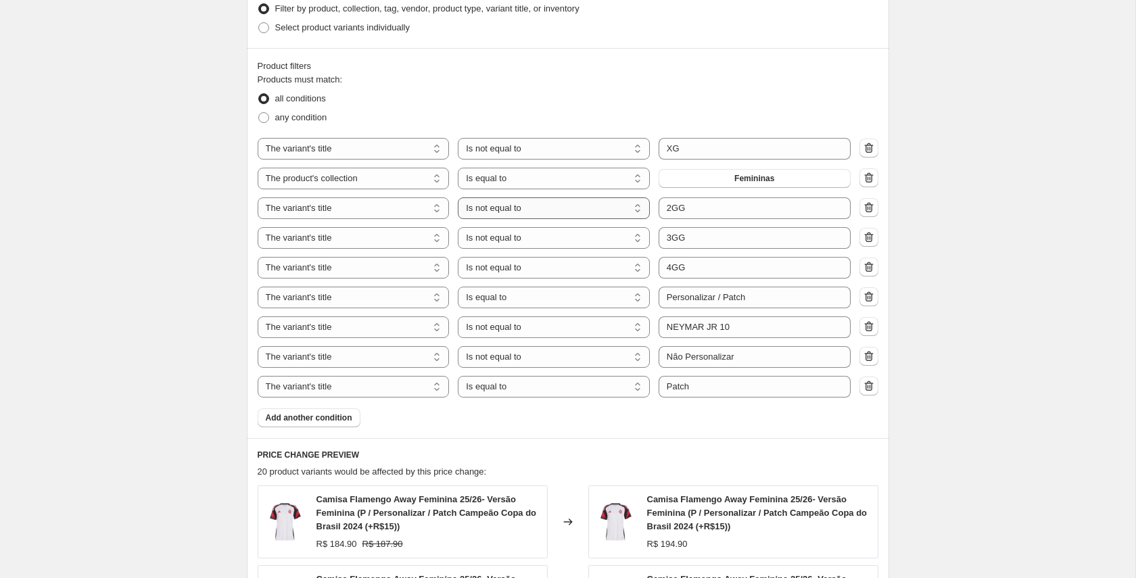
click at [576, 216] on select "Is equal to Is not equal to Contains" at bounding box center [554, 208] width 192 height 22
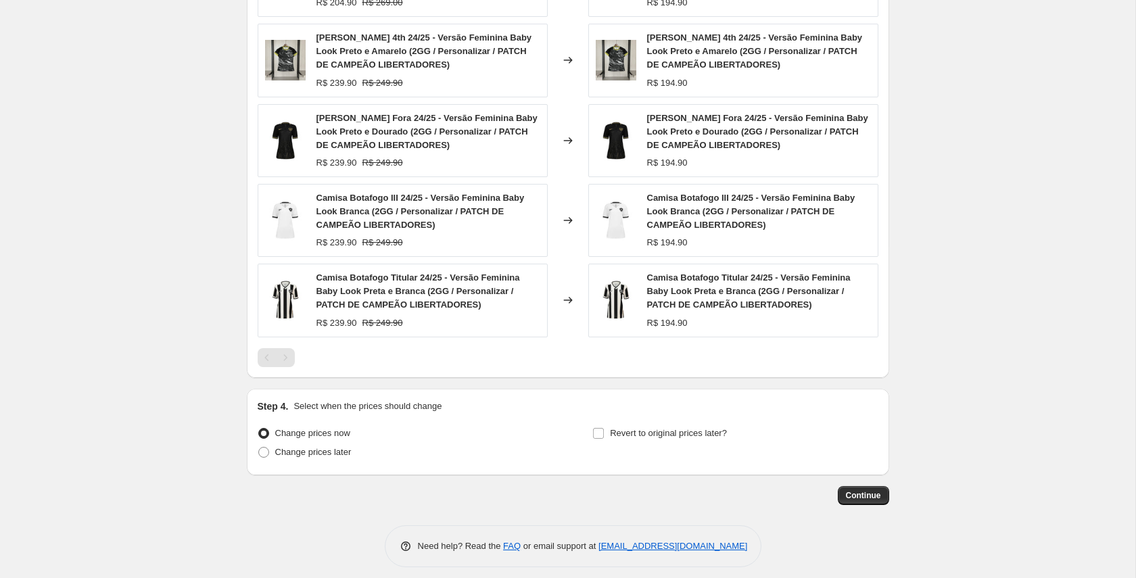
scroll to position [1405, 0]
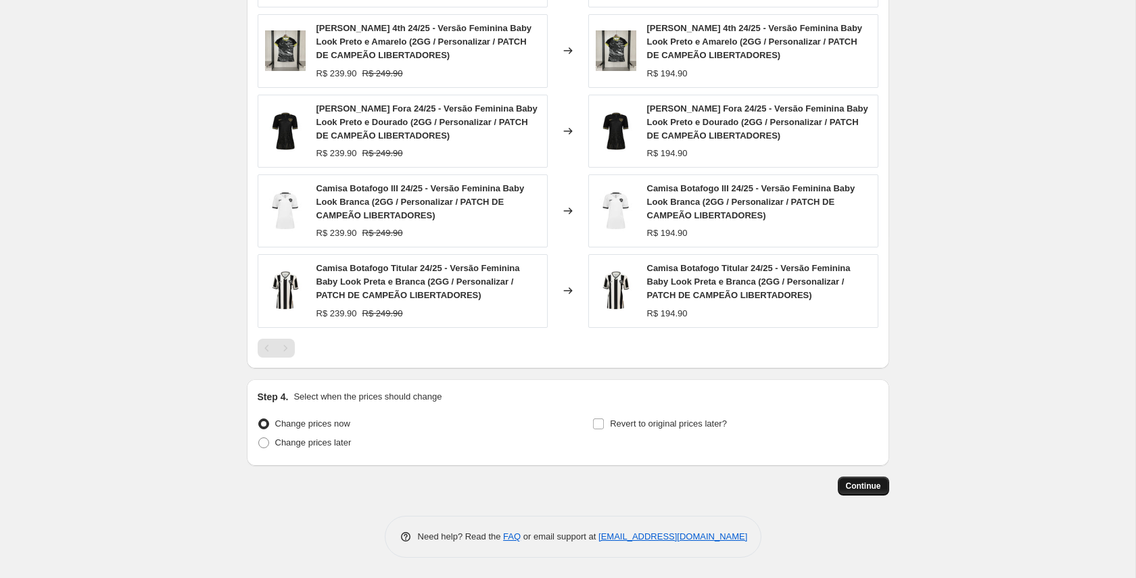
click at [860, 483] on span "Continue" at bounding box center [863, 486] width 35 height 11
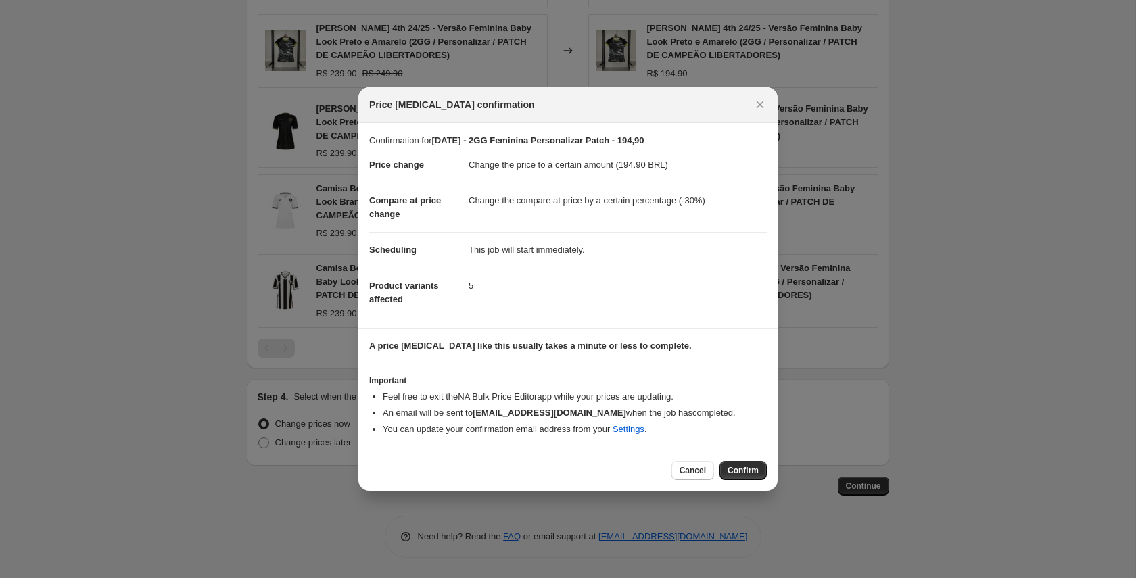
drag, startPoint x: 750, startPoint y: 475, endPoint x: 729, endPoint y: 473, distance: 20.5
click at [750, 476] on span "Confirm" at bounding box center [742, 470] width 31 height 11
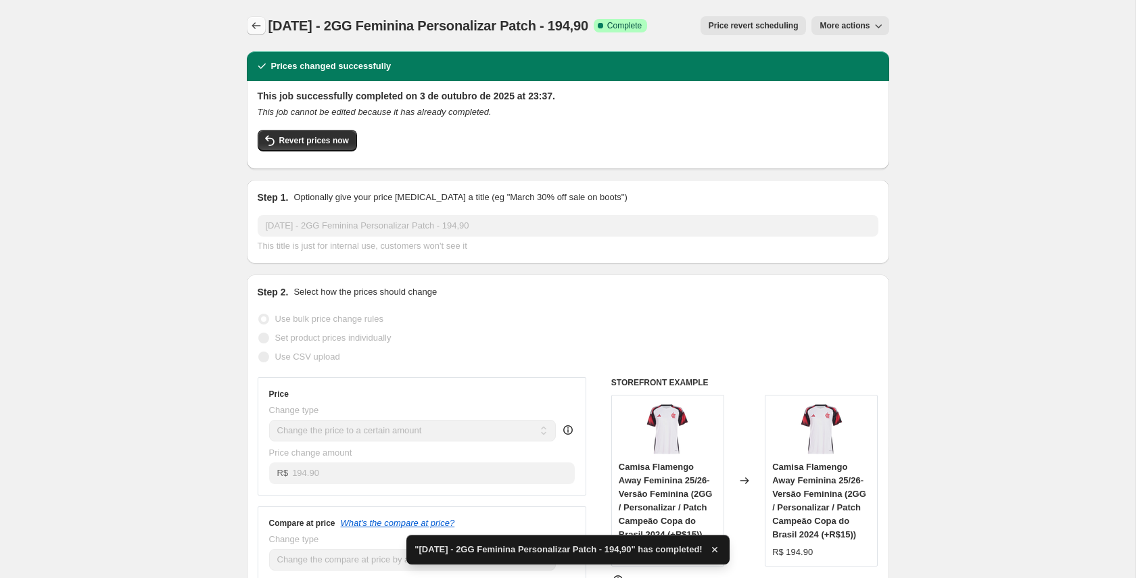
click at [249, 26] on icon "Price change jobs" at bounding box center [256, 26] width 14 height 14
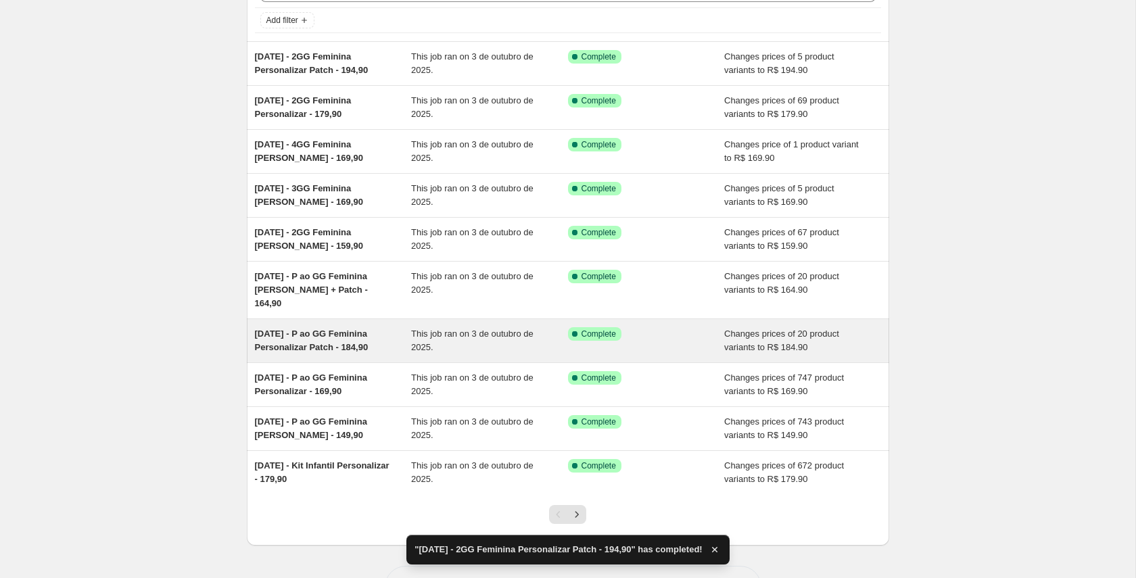
scroll to position [118, 0]
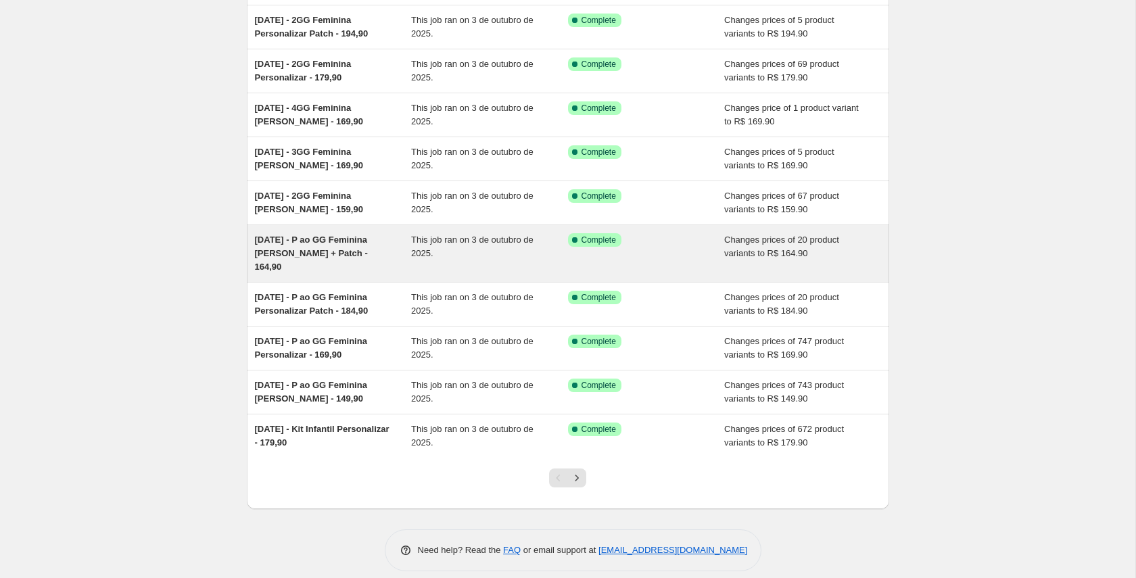
click at [320, 250] on span "03/10/25 - P ao GG Feminina Lisa + Patch - 164,90" at bounding box center [311, 253] width 113 height 37
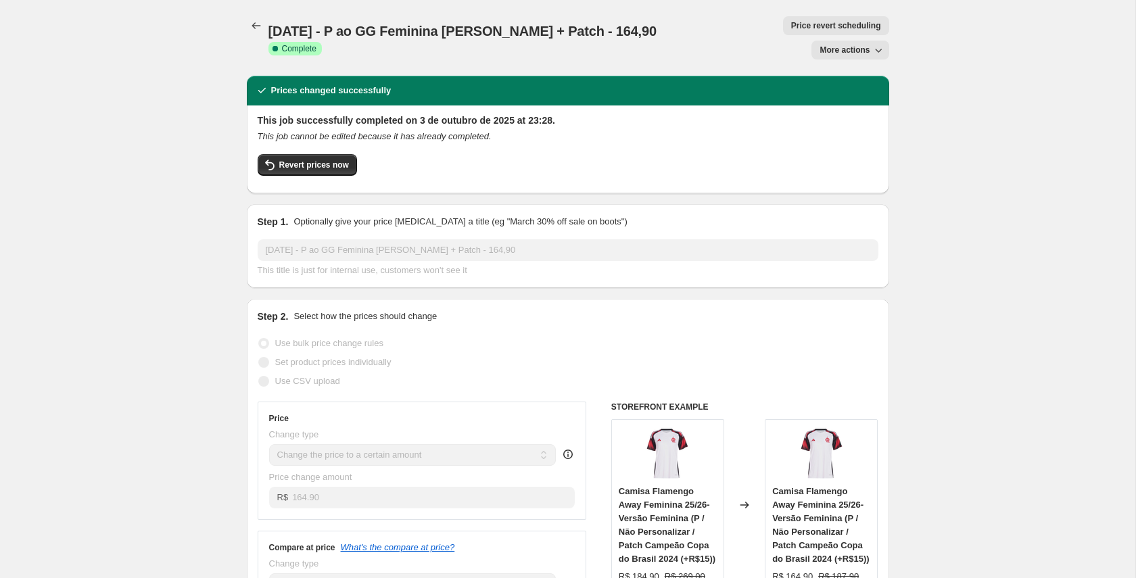
click at [851, 45] on span "More actions" at bounding box center [844, 50] width 50 height 11
click at [859, 57] on span "Copy to new job" at bounding box center [850, 54] width 63 height 10
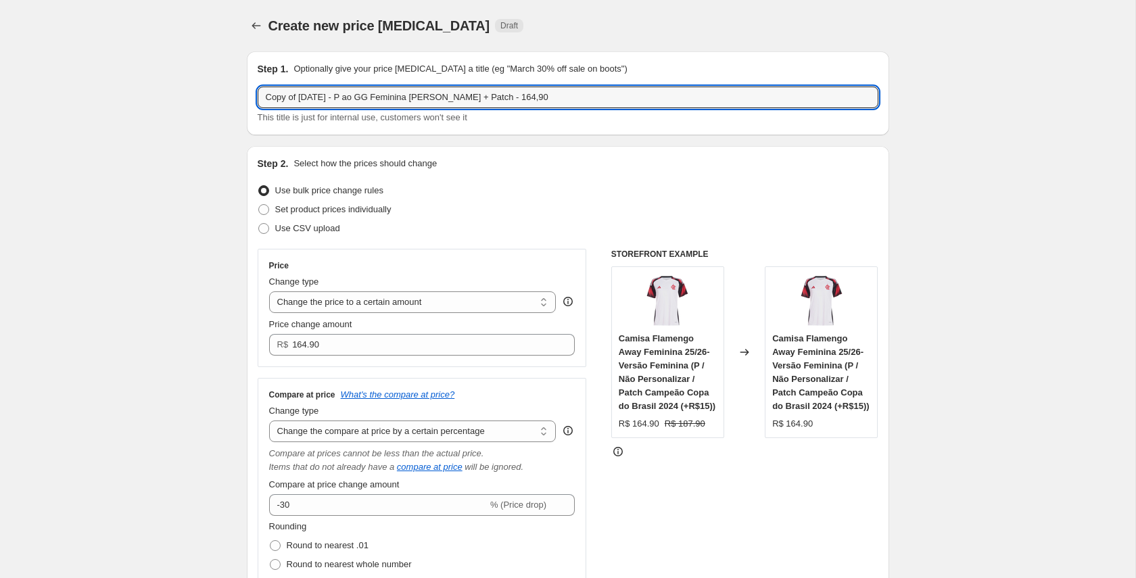
drag, startPoint x: 302, startPoint y: 97, endPoint x: 247, endPoint y: 99, distance: 55.5
click at [247, 99] on div "Step 1. Optionally give your price change job a title (eg "March 30% off sale o…" at bounding box center [568, 93] width 642 height 84
drag, startPoint x: 310, startPoint y: 96, endPoint x: 333, endPoint y: 98, distance: 22.4
click at [333, 98] on input "03/10/25 - P ao GG Feminina Lisa + Patch - 164,90" at bounding box center [568, 98] width 621 height 22
click at [440, 98] on input "03/10/25 - 2GG Feminina Lisa + Patch - 164,90" at bounding box center [568, 98] width 621 height 22
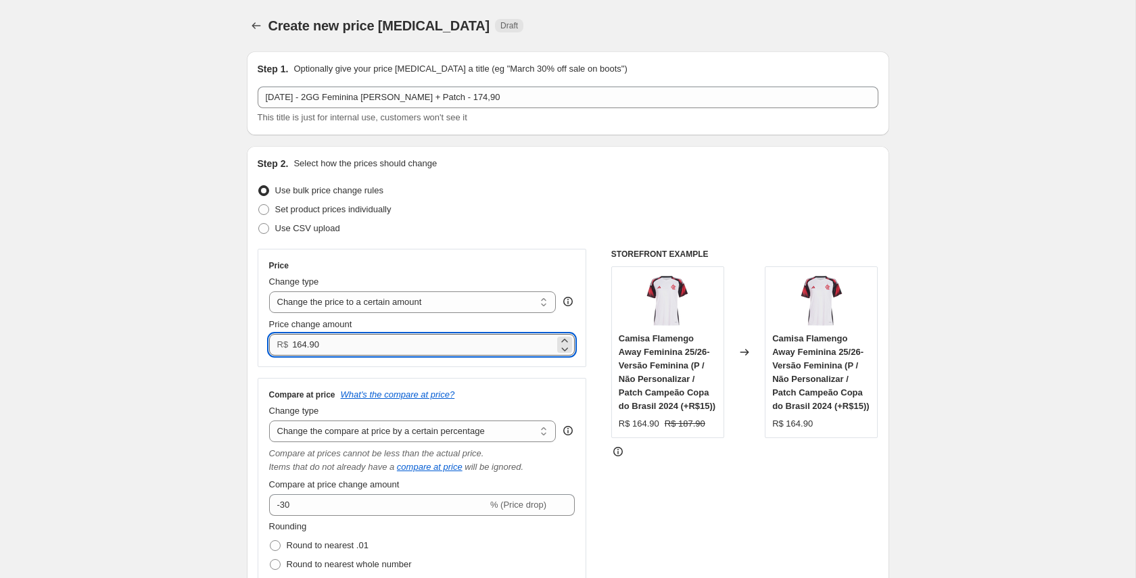
click at [301, 345] on input "164.90" at bounding box center [423, 345] width 262 height 22
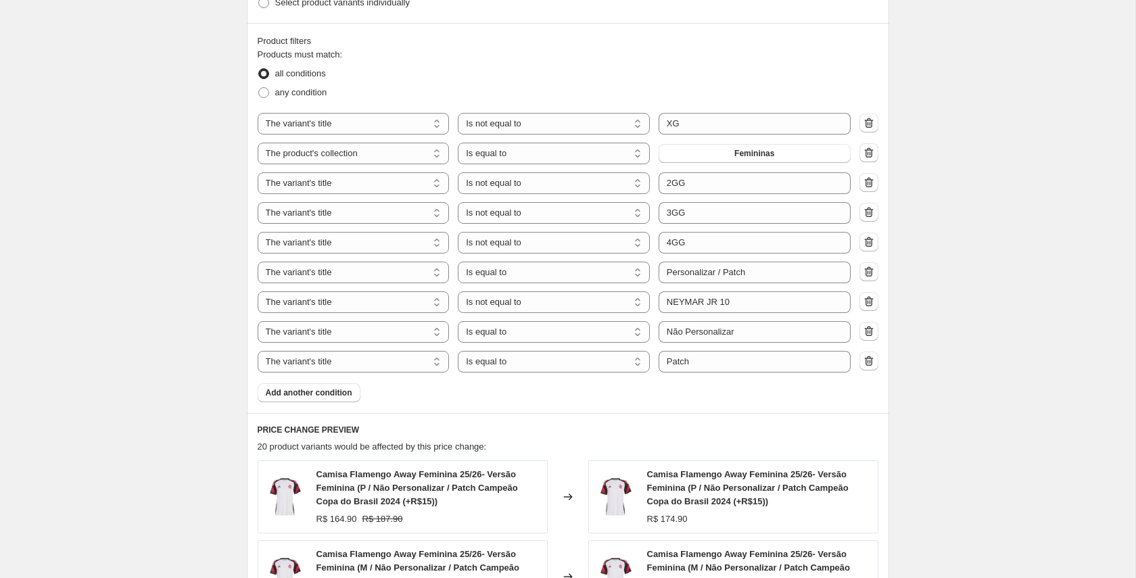
scroll to position [876, 0]
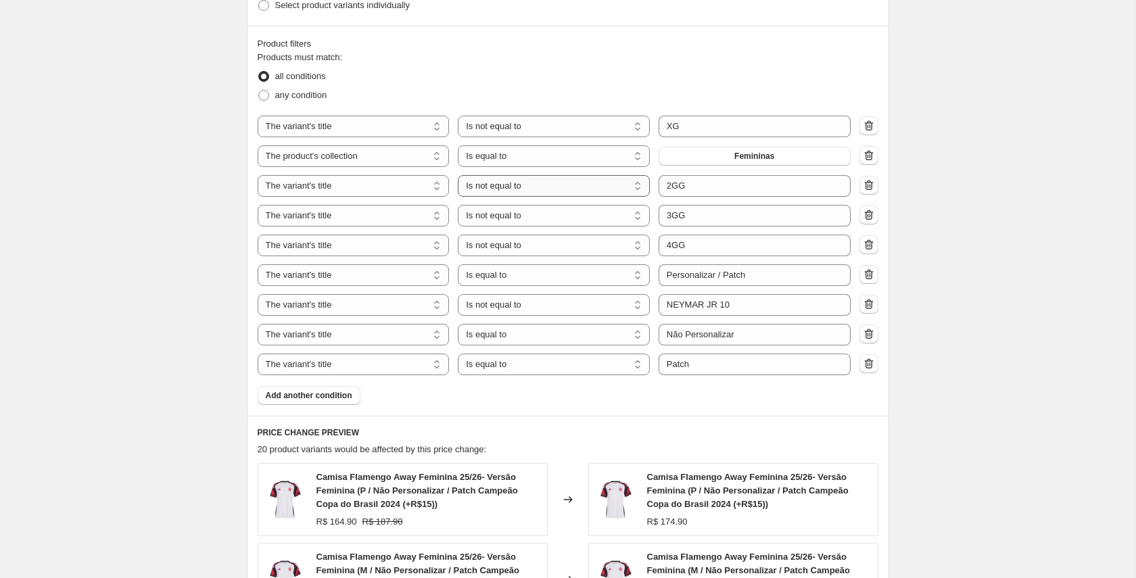
click at [549, 185] on select "Is equal to Is not equal to Contains" at bounding box center [554, 186] width 192 height 22
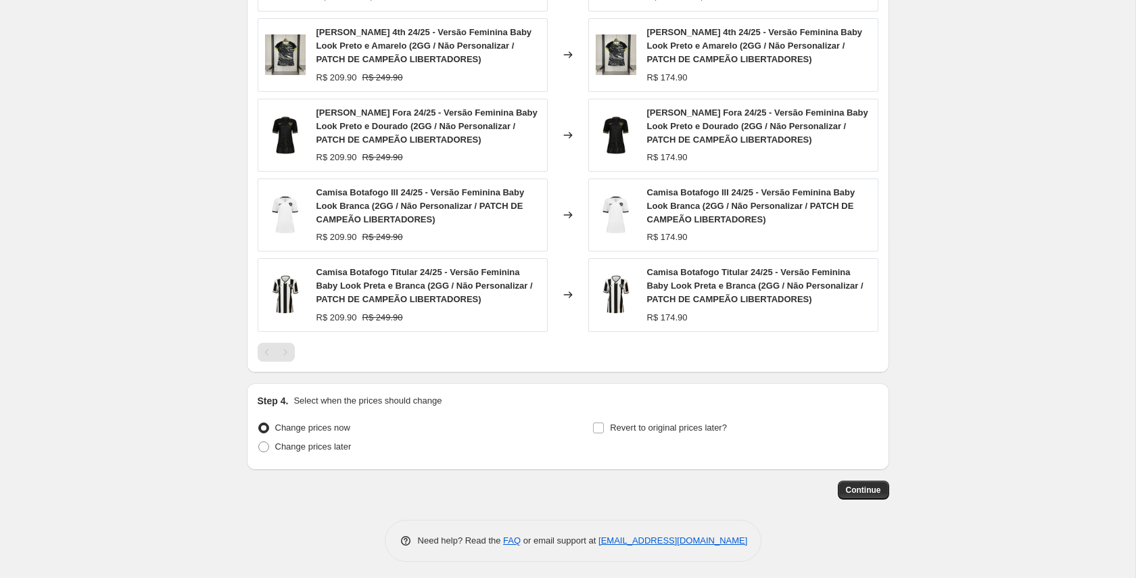
scroll to position [1405, 0]
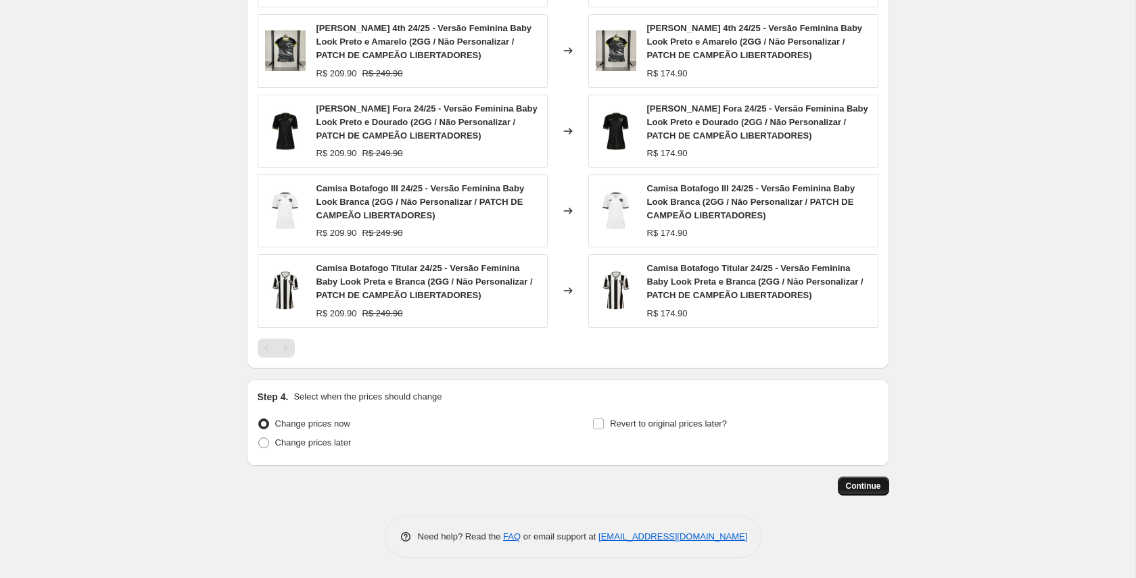
click at [856, 483] on span "Continue" at bounding box center [863, 486] width 35 height 11
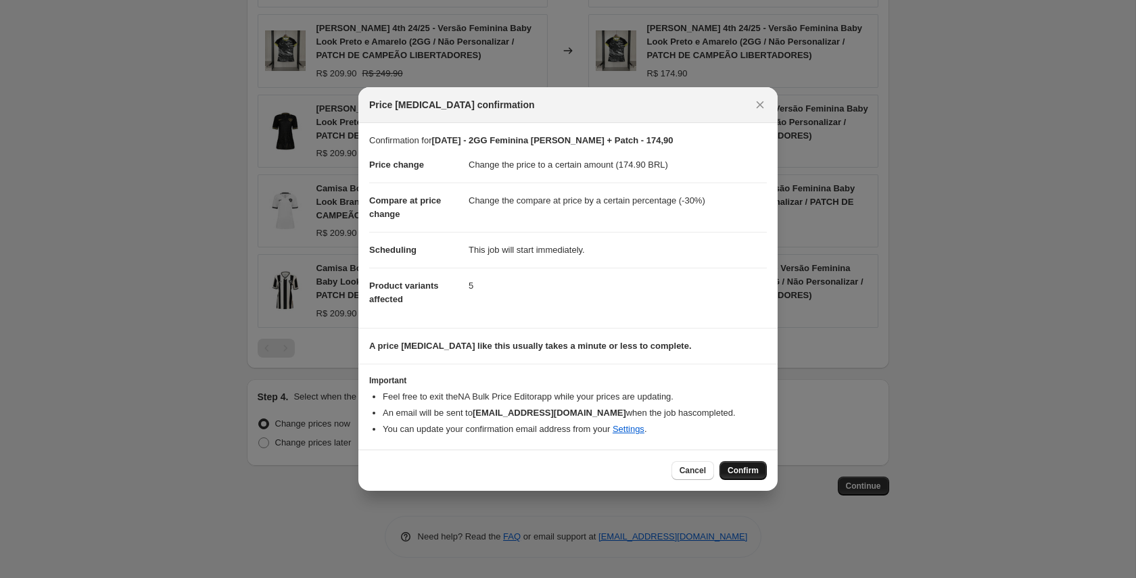
click at [757, 469] on span "Confirm" at bounding box center [742, 470] width 31 height 11
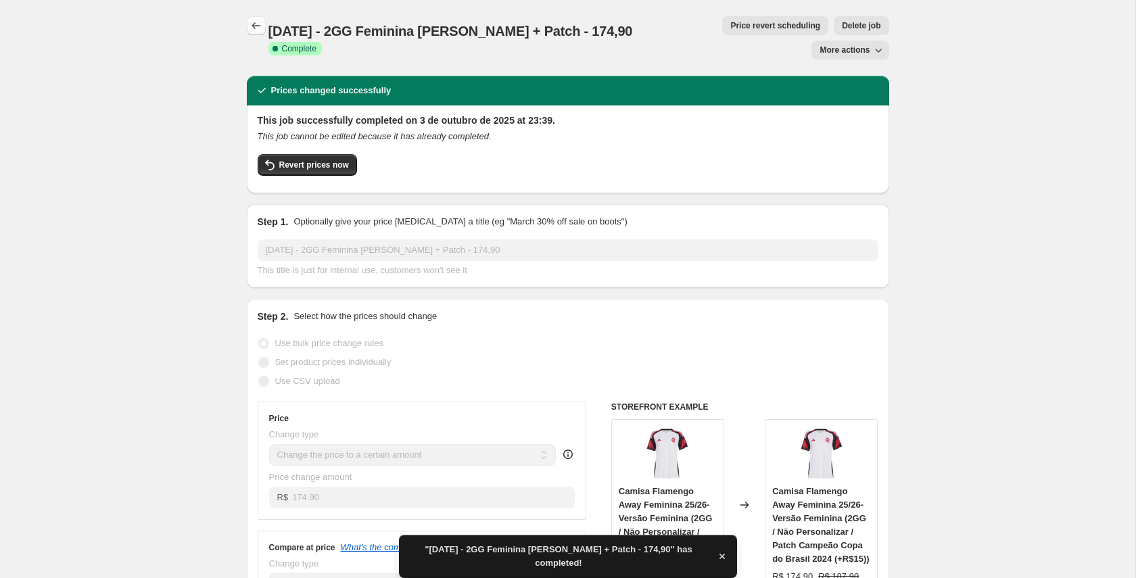
click at [253, 23] on icon "Price change jobs" at bounding box center [256, 26] width 14 height 14
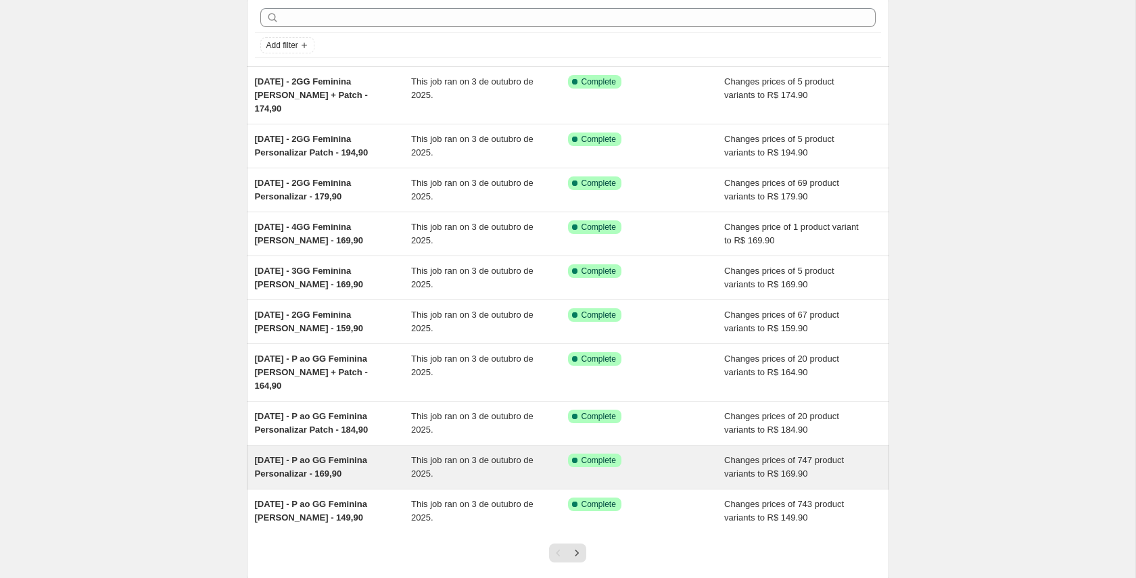
scroll to position [57, 0]
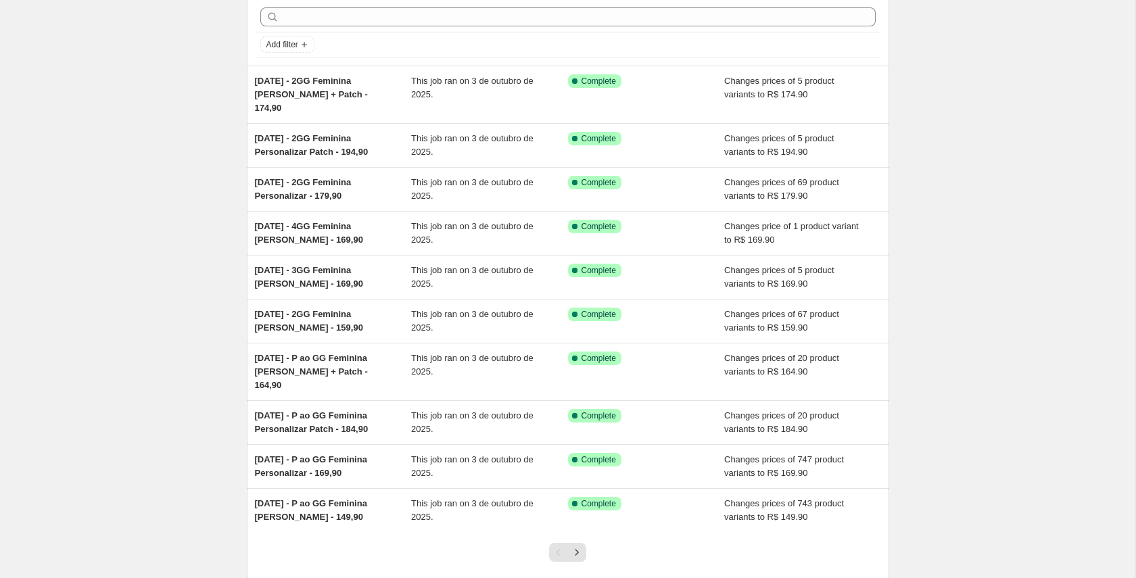
click at [577, 546] on icon "Next" at bounding box center [577, 553] width 14 height 14
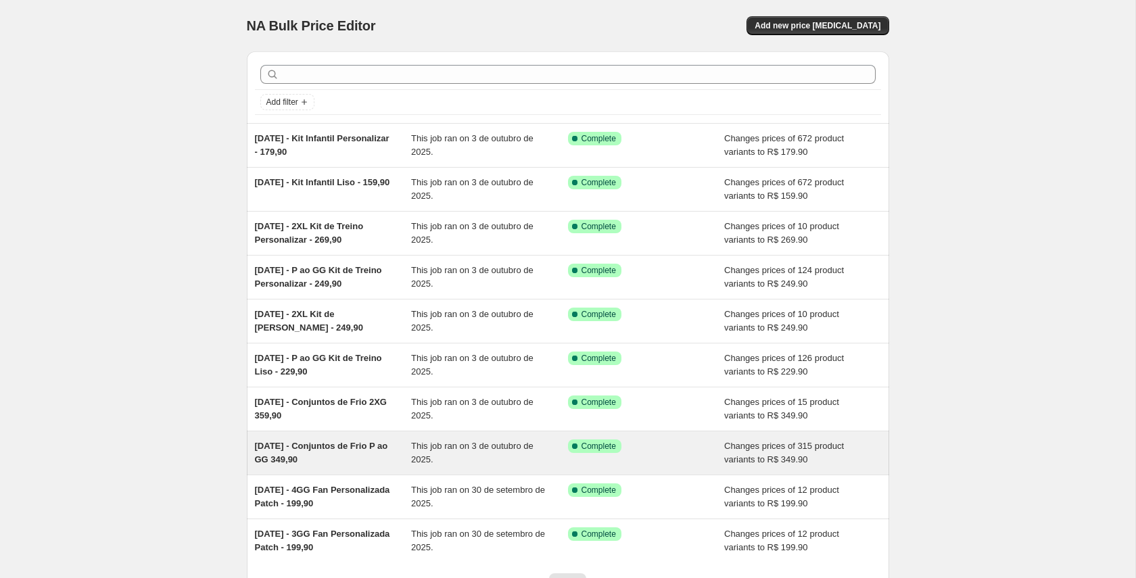
scroll to position [118, 0]
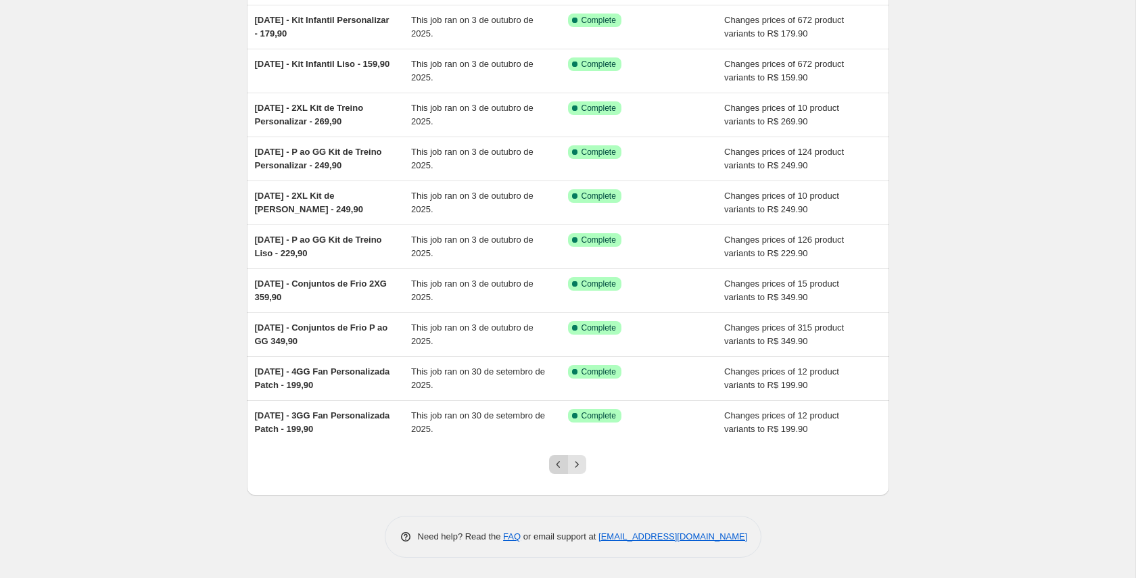
click at [556, 471] on button "Previous" at bounding box center [558, 464] width 19 height 19
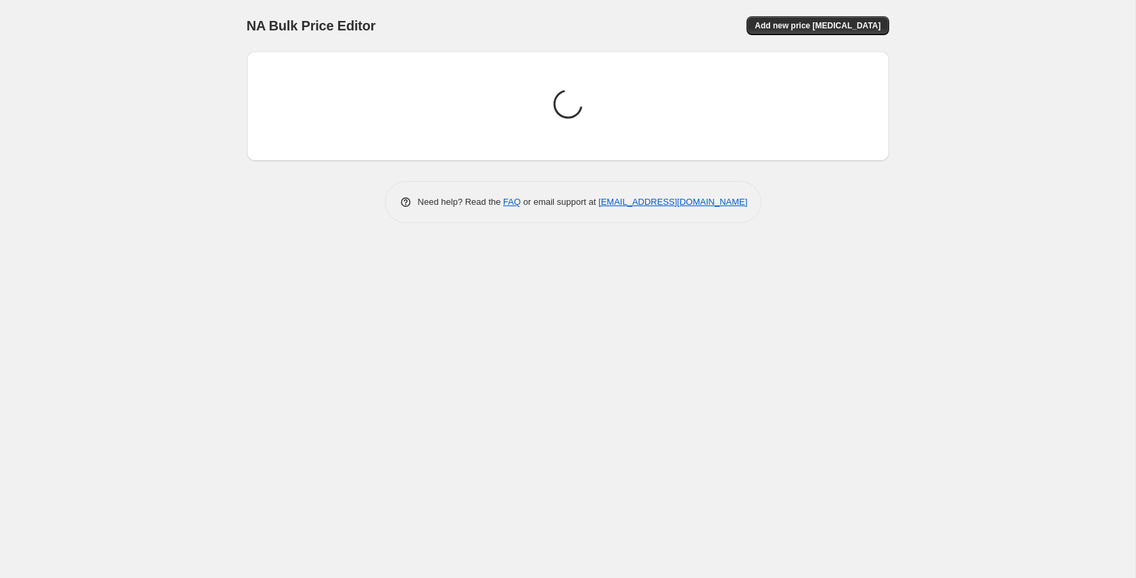
scroll to position [0, 0]
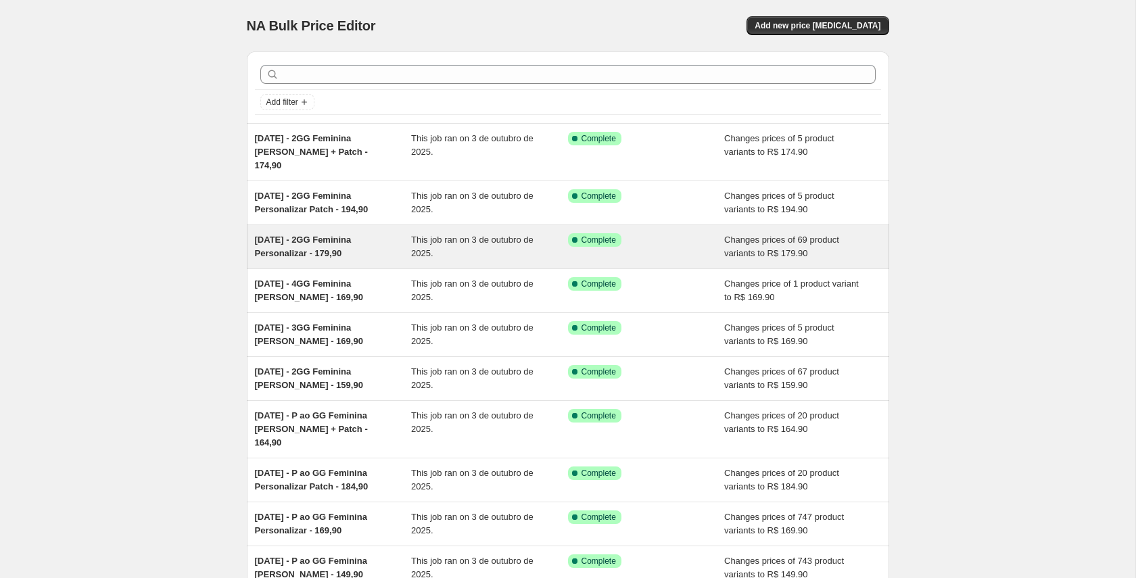
click at [327, 237] on span "03/10/25 - 2GG Feminina Personalizar - 179,90" at bounding box center [303, 247] width 97 height 24
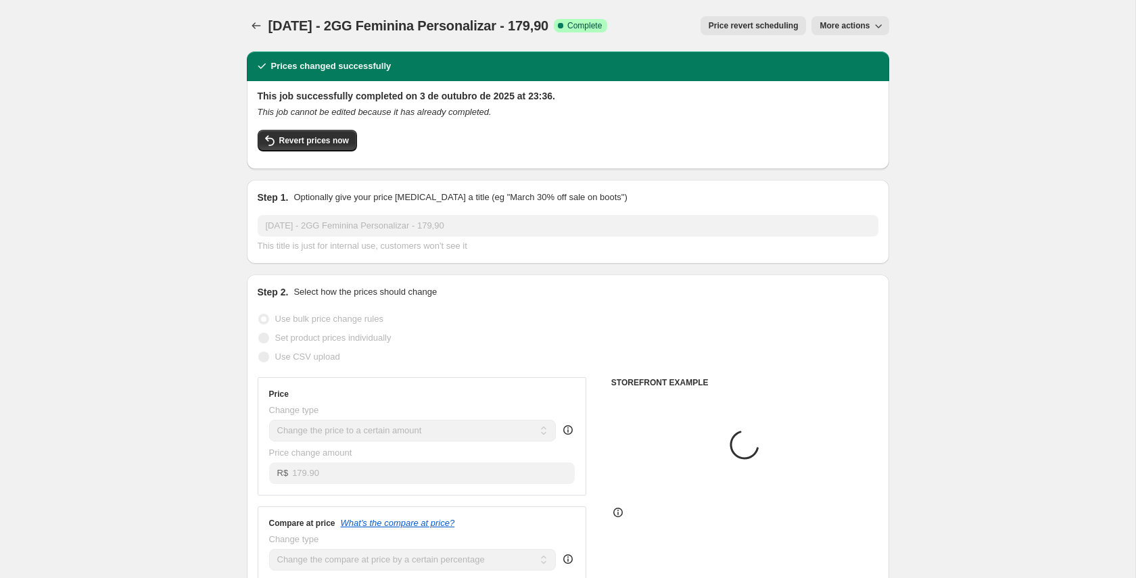
click at [861, 17] on button "More actions" at bounding box center [849, 25] width 77 height 19
click at [843, 52] on span "Copy to new job" at bounding box center [850, 54] width 63 height 10
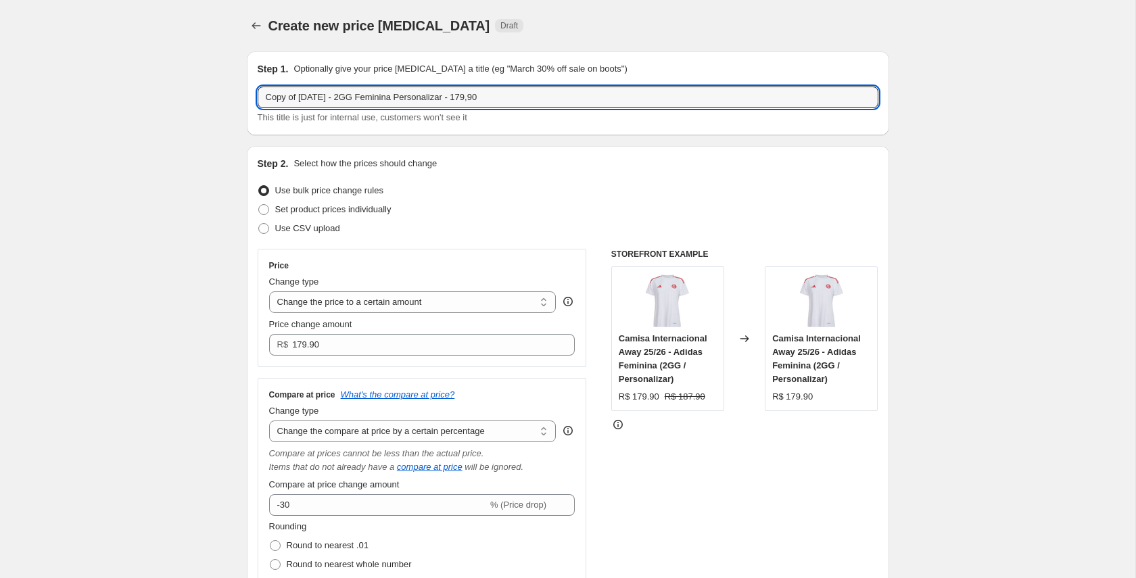
drag, startPoint x: 301, startPoint y: 97, endPoint x: 226, endPoint y: 99, distance: 74.4
click at [312, 99] on input "03/10/25 - 2GG Feminina Personalizar - 179,90" at bounding box center [568, 98] width 621 height 22
click at [312, 97] on input "03/10/25 - 2GG Feminina Personalizar - 179,90" at bounding box center [568, 98] width 621 height 22
click at [439, 97] on input "03/10/25 - 3GG Feminina Personalizar - 179,90" at bounding box center [568, 98] width 621 height 22
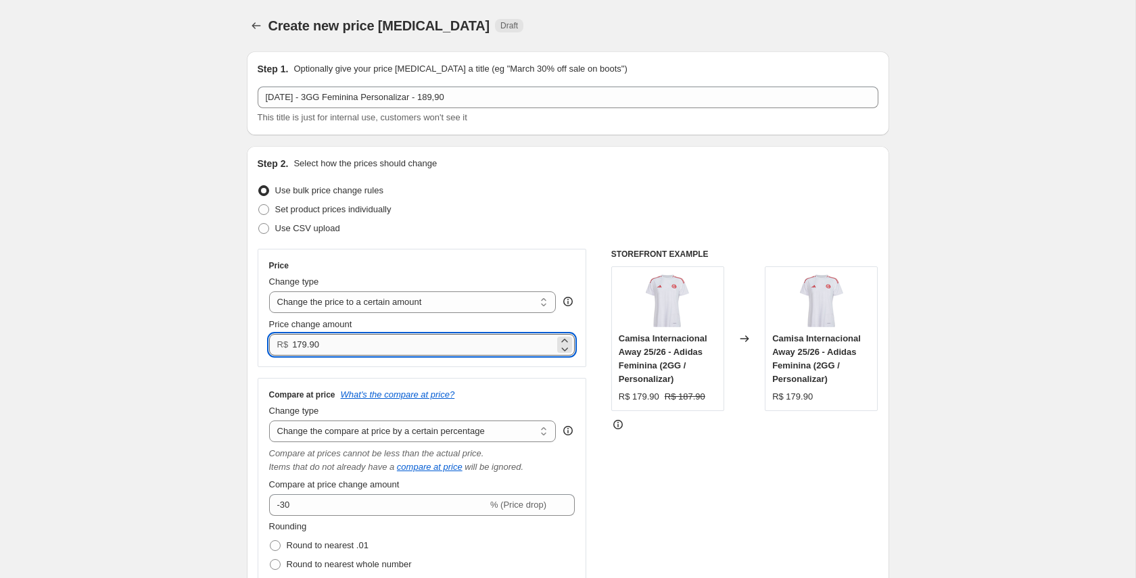
click at [296, 345] on input "179.90" at bounding box center [423, 345] width 262 height 22
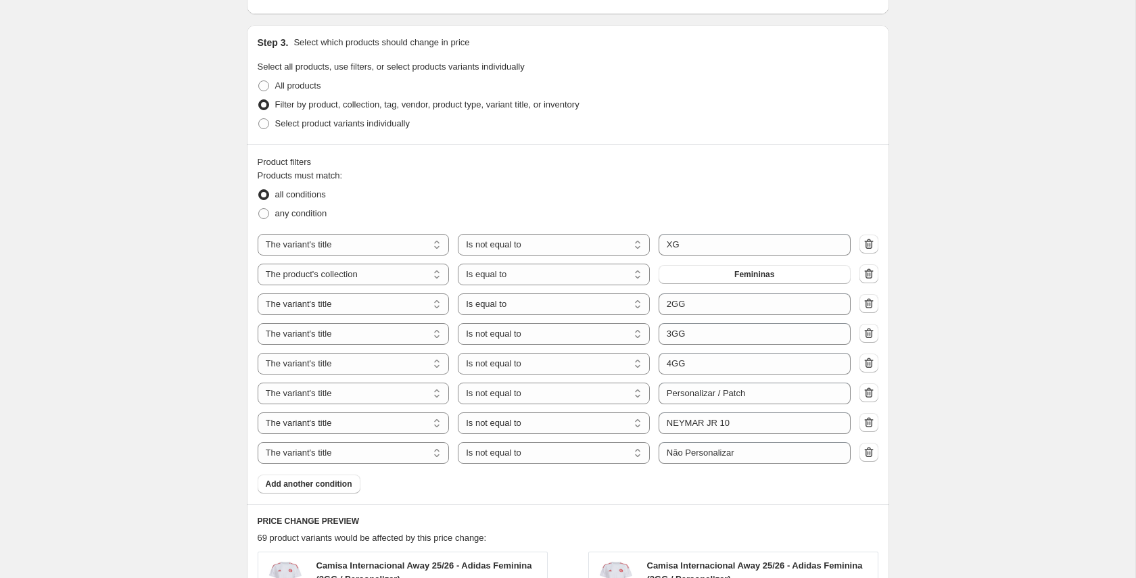
scroll to position [767, 0]
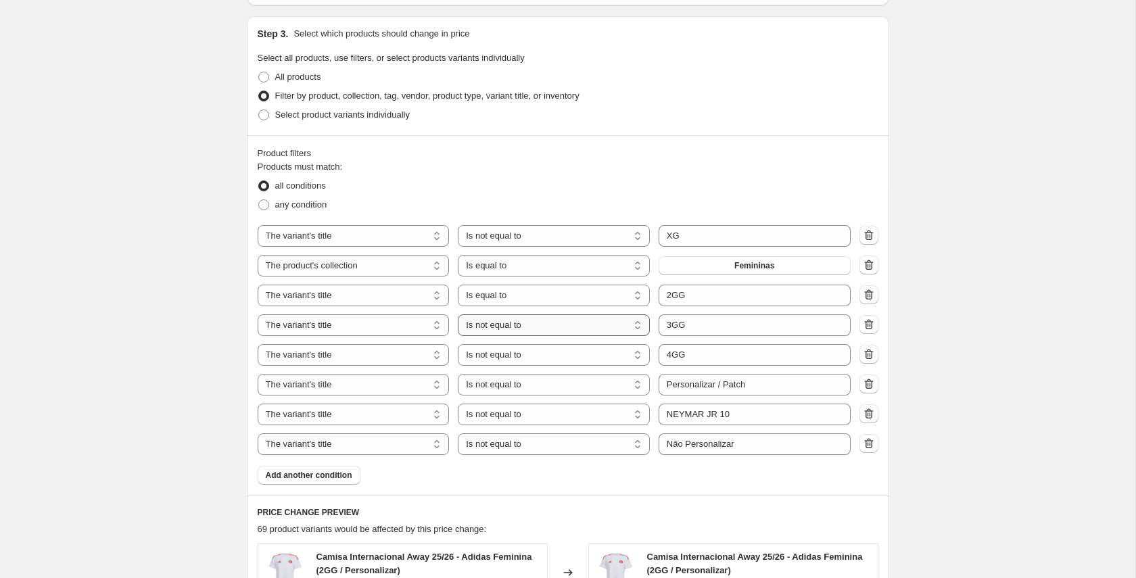
click at [541, 321] on select "Is equal to Is not equal to Contains" at bounding box center [554, 325] width 192 height 22
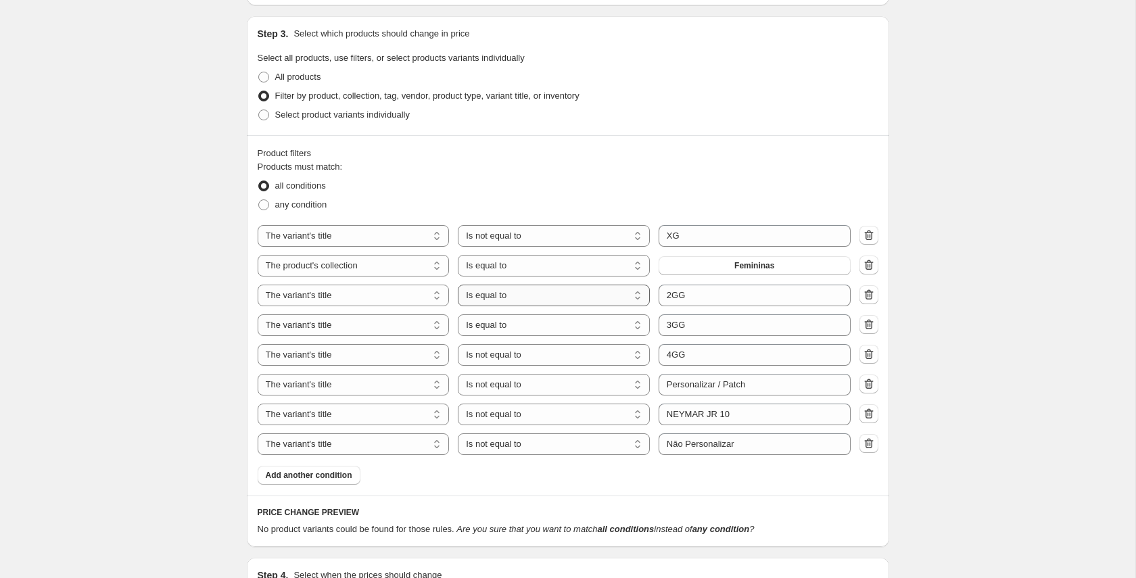
click at [527, 297] on select "Is equal to Is not equal to Contains" at bounding box center [554, 296] width 192 height 22
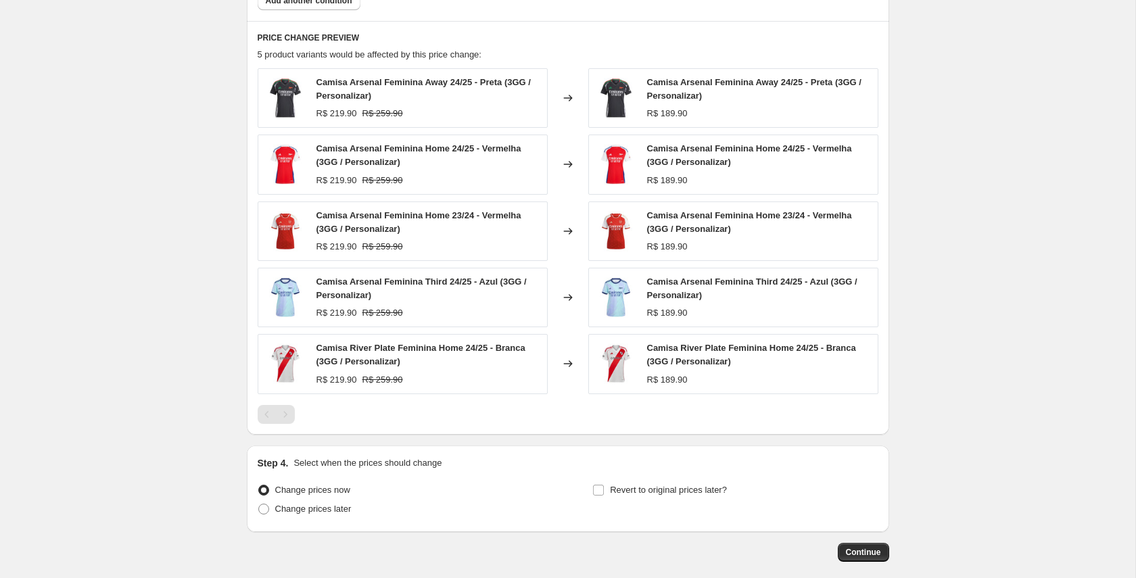
scroll to position [1307, 0]
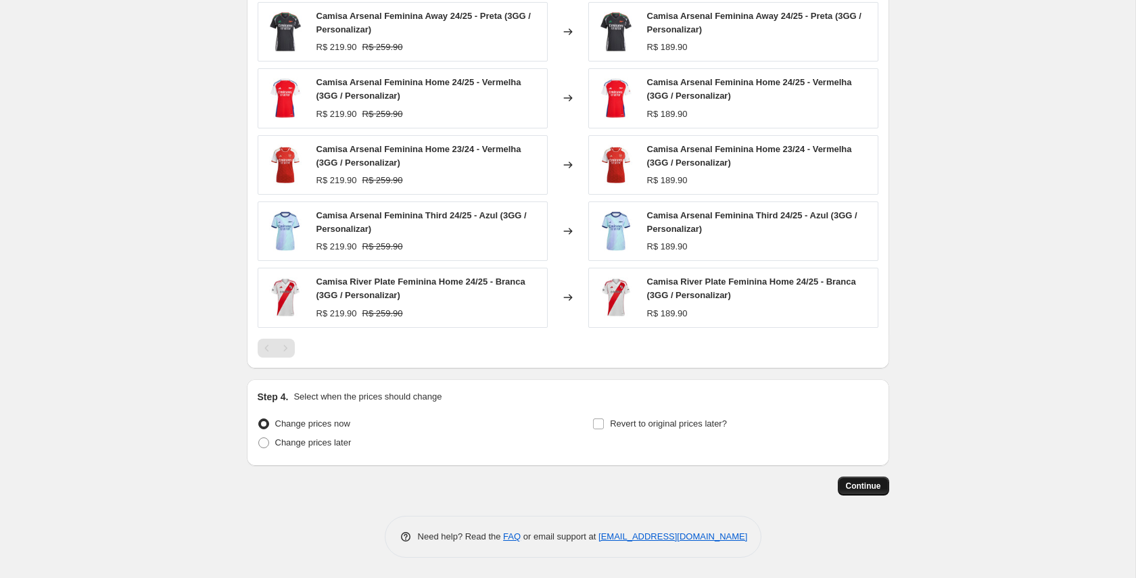
click at [859, 483] on span "Continue" at bounding box center [863, 486] width 35 height 11
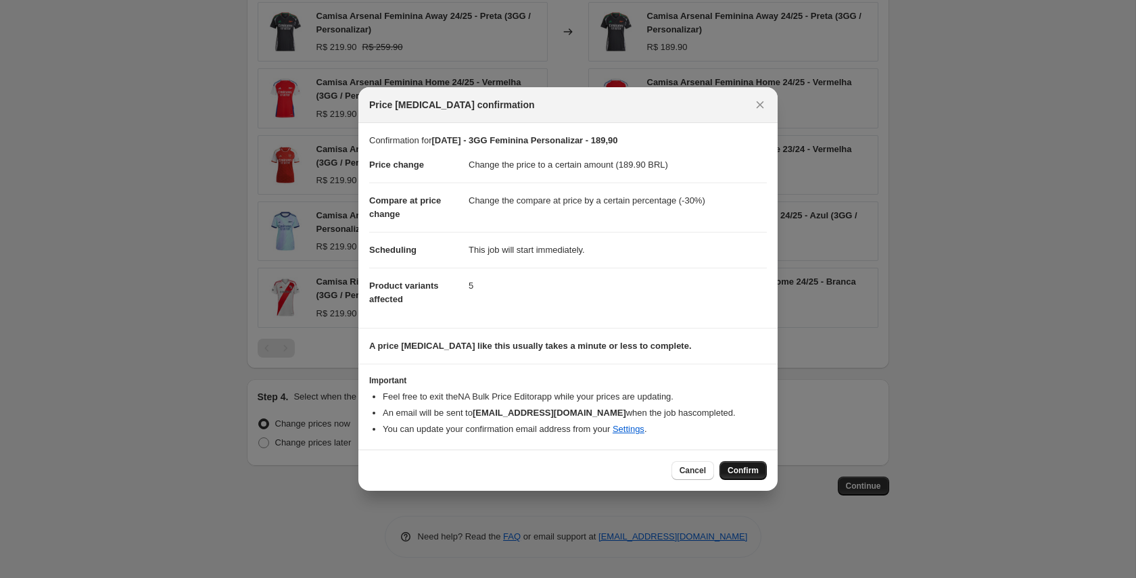
click at [746, 466] on span "Confirm" at bounding box center [742, 470] width 31 height 11
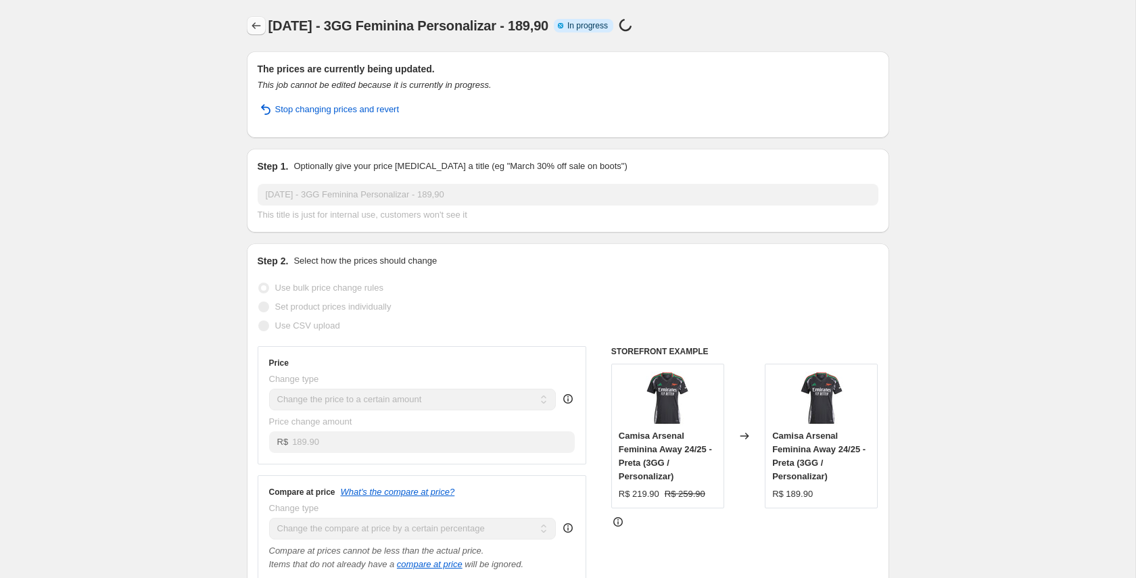
click at [255, 22] on icon "Price change jobs" at bounding box center [256, 26] width 14 height 14
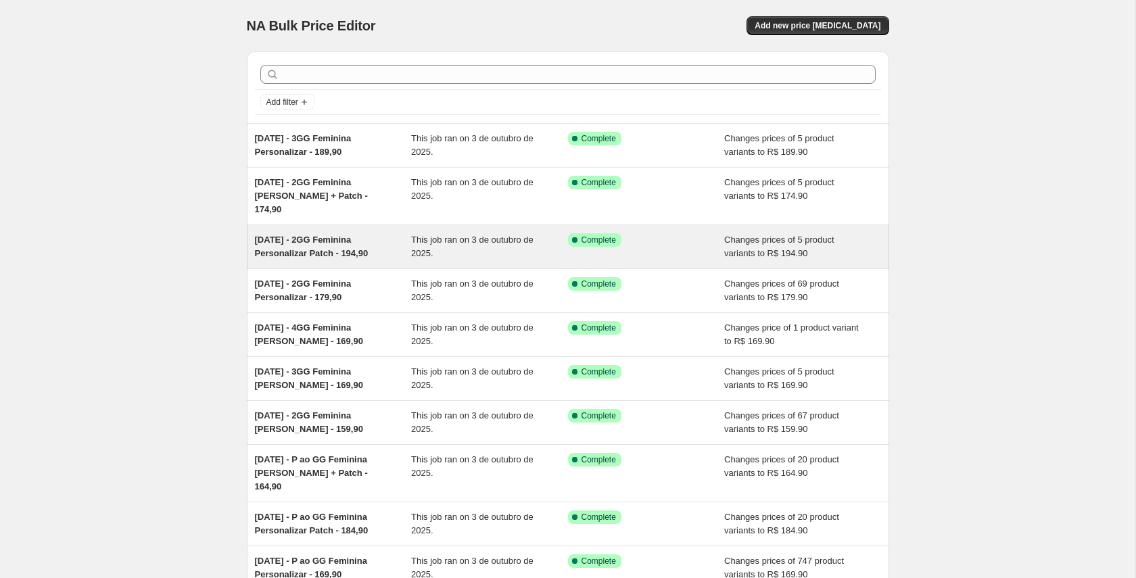
click at [296, 237] on span "03/10/25 - 2GG Feminina Personalizar Patch - 194,90" at bounding box center [312, 247] width 114 height 24
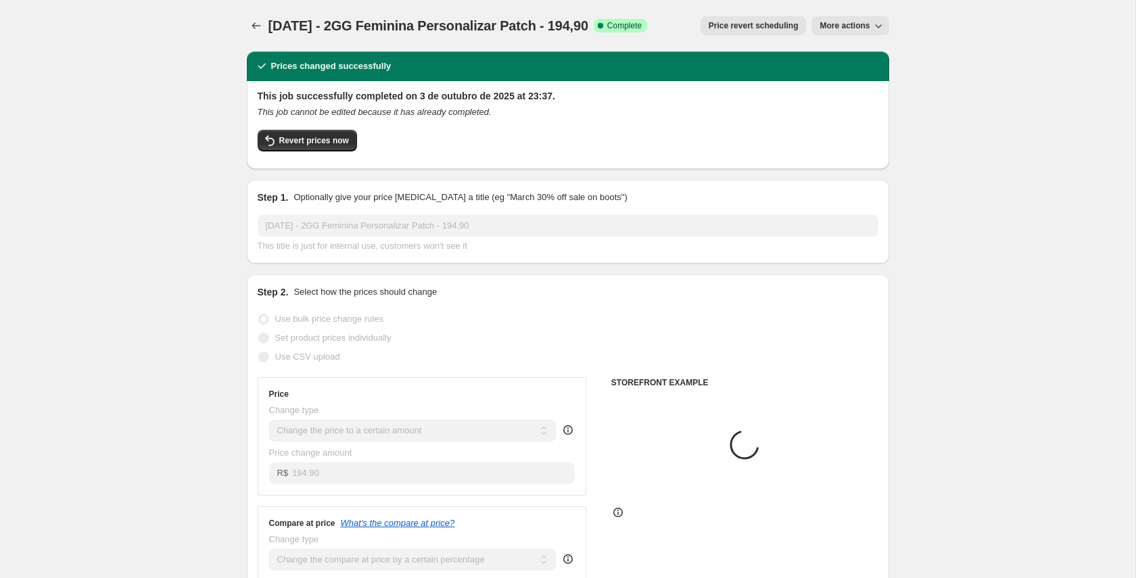
click at [848, 22] on span "More actions" at bounding box center [844, 25] width 50 height 11
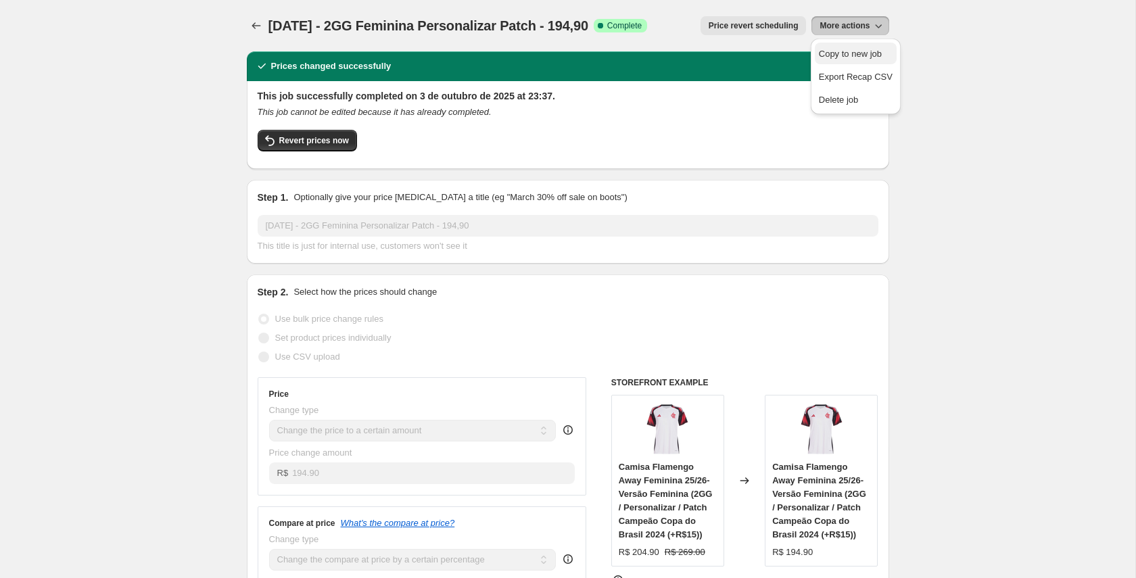
click at [838, 49] on span "Copy to new job" at bounding box center [850, 54] width 63 height 10
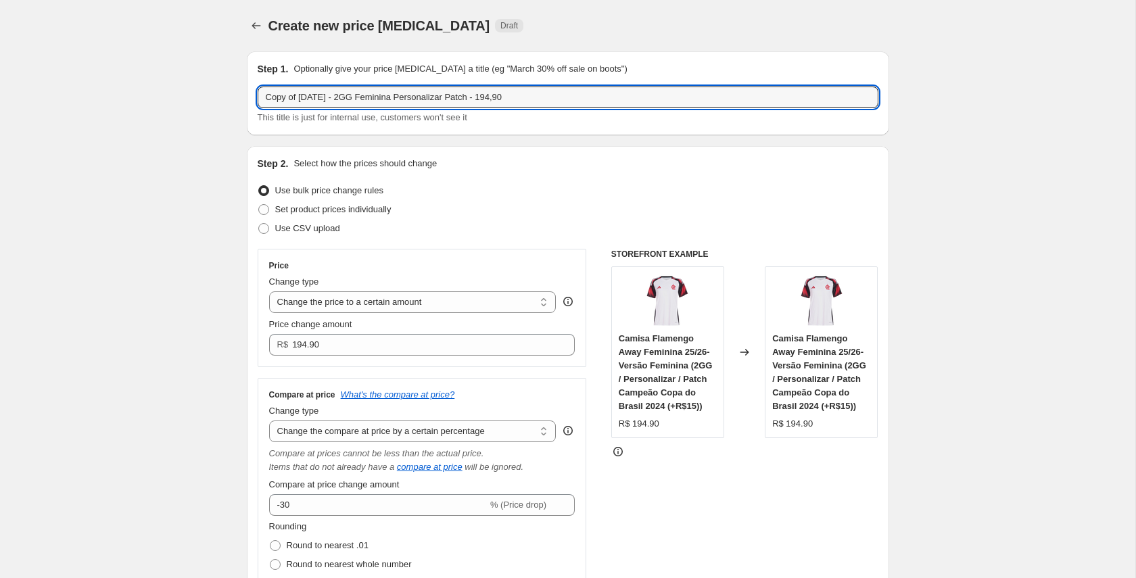
drag, startPoint x: 301, startPoint y: 97, endPoint x: 249, endPoint y: 97, distance: 51.4
click at [249, 97] on div "Step 1. Optionally give your price change job a title (eg "March 30% off sale o…" at bounding box center [568, 93] width 642 height 84
click at [312, 95] on input "03/10/25 - 2GG Feminina Personalizar Patch - 194,90" at bounding box center [568, 98] width 621 height 22
drag, startPoint x: 459, startPoint y: 97, endPoint x: 467, endPoint y: 98, distance: 8.1
click at [467, 98] on input "03/10/25 - 3GG Feminina Personalizar Patch - 194,90" at bounding box center [568, 98] width 621 height 22
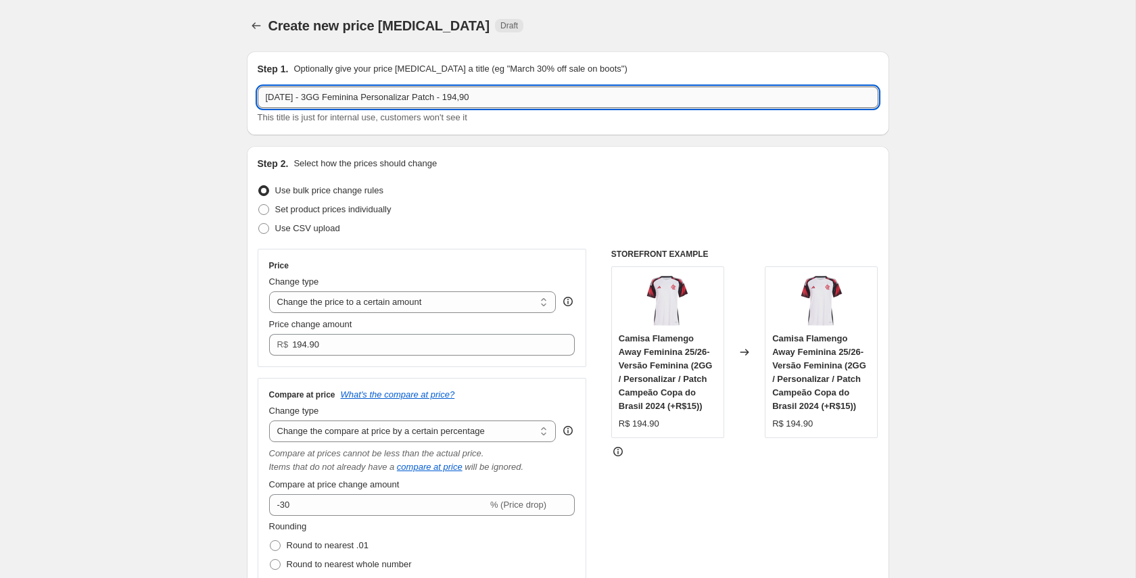
click at [467, 98] on input "03/10/25 - 3GG Feminina Personalizar Patch - 194,90" at bounding box center [568, 98] width 621 height 22
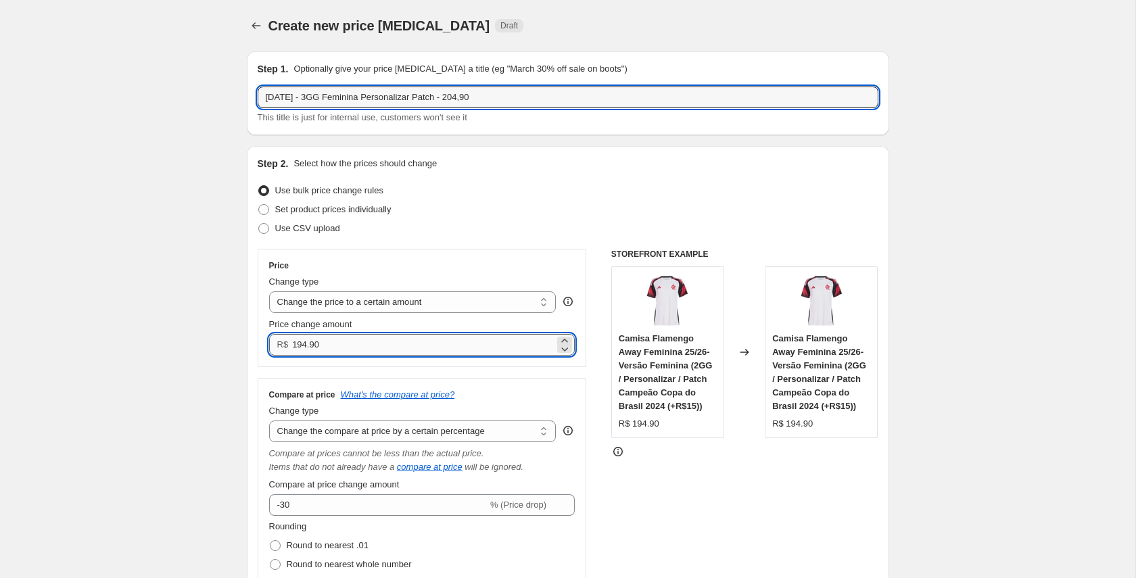
click at [295, 343] on input "194.90" at bounding box center [423, 345] width 262 height 22
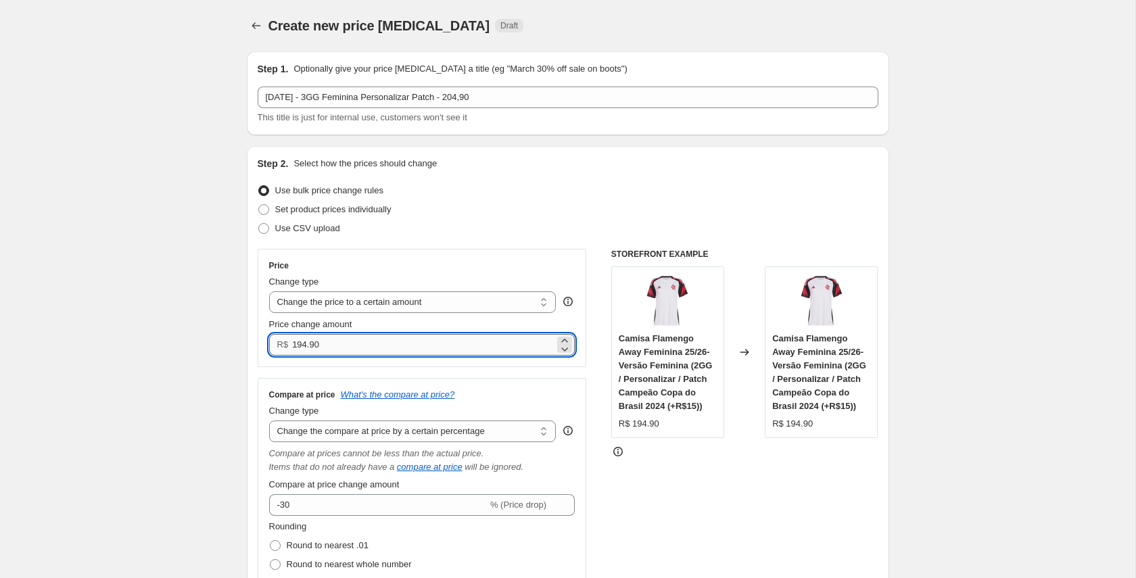
click at [302, 347] on input "194.90" at bounding box center [423, 345] width 262 height 22
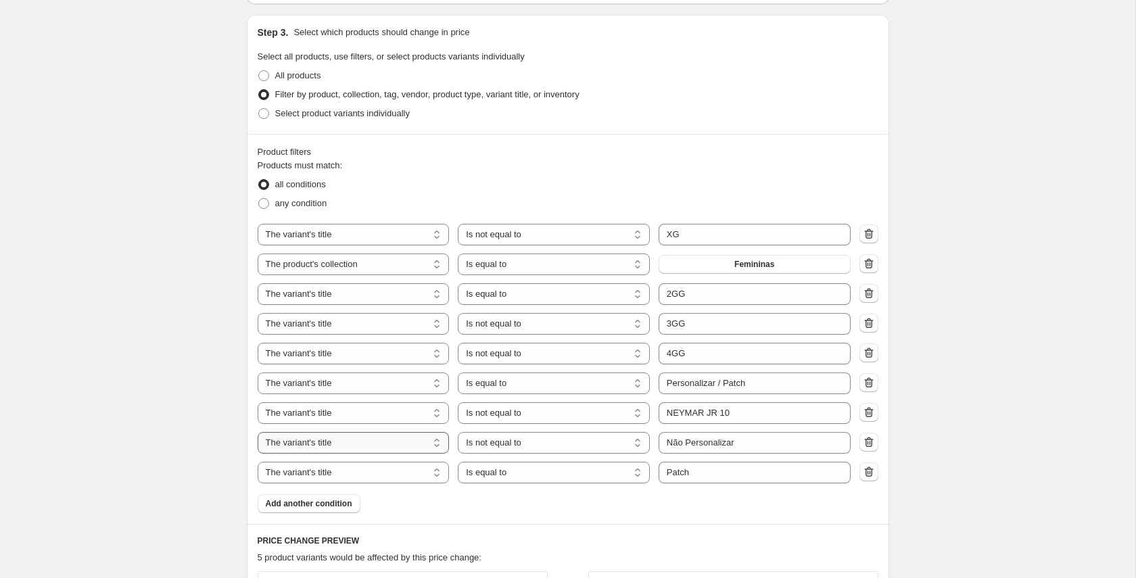
scroll to position [849, 0]
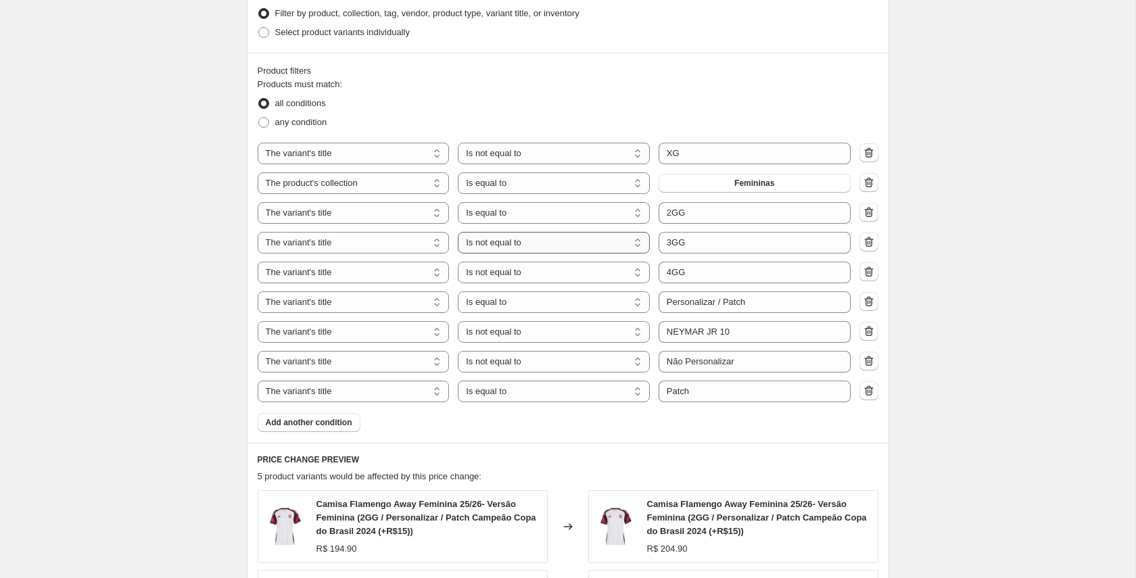
click at [542, 242] on select "Is equal to Is not equal to Contains" at bounding box center [554, 243] width 192 height 22
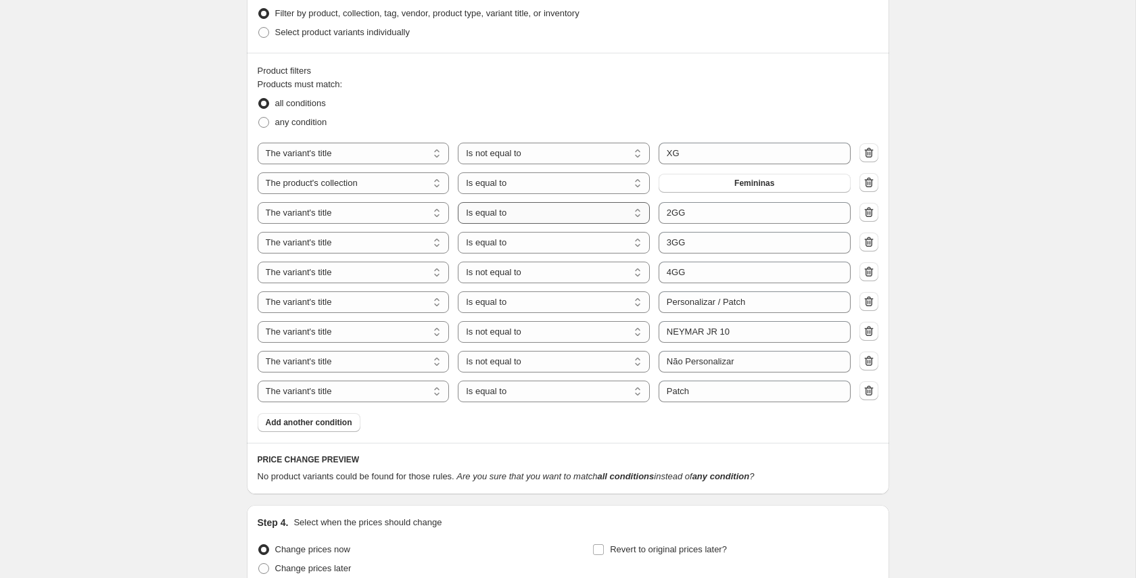
click at [553, 210] on select "Is equal to Is not equal to Contains" at bounding box center [554, 213] width 192 height 22
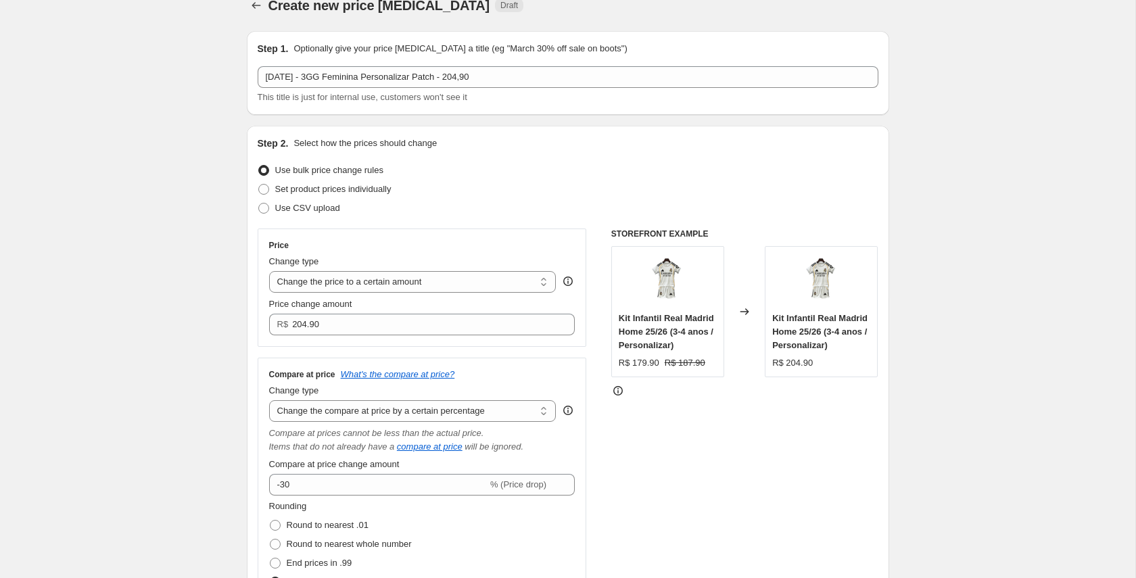
scroll to position [0, 0]
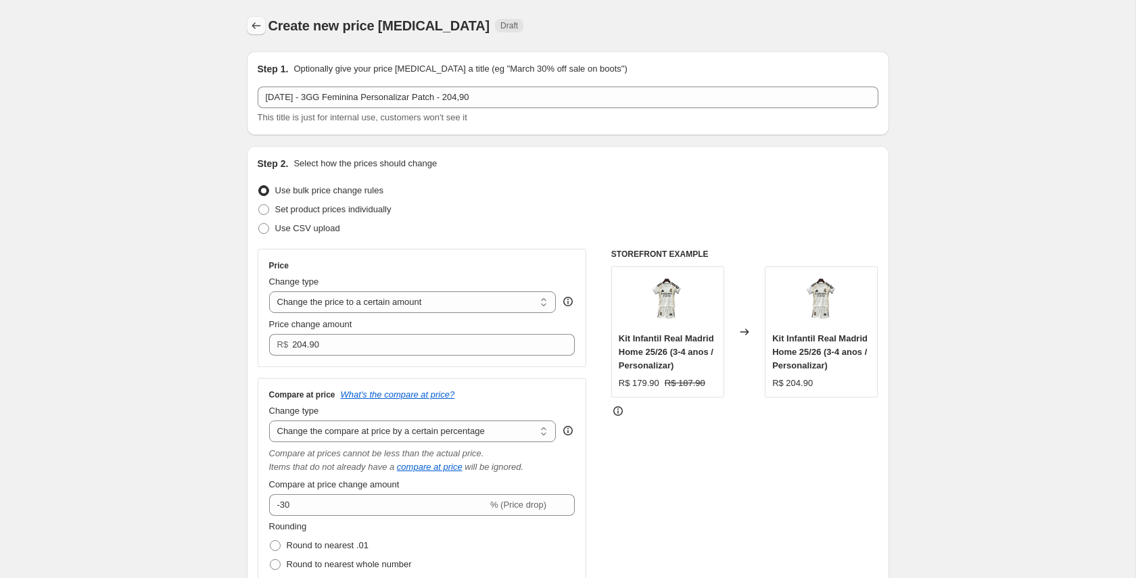
click at [258, 28] on icon "Price change jobs" at bounding box center [256, 26] width 14 height 14
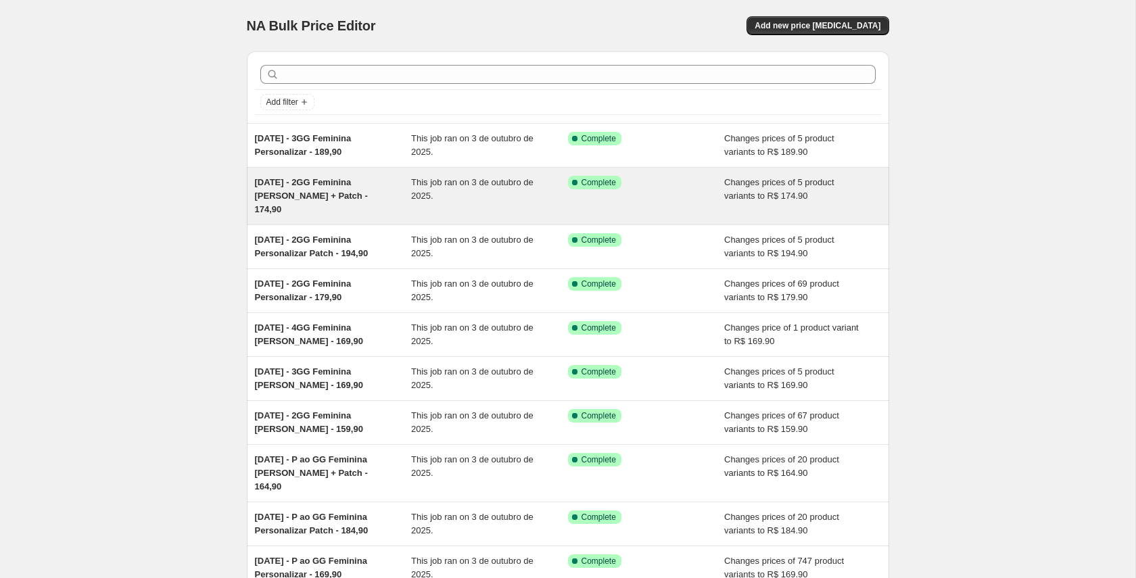
click at [335, 185] on span "03/10/25 - 2GG Feminina Lisa + Patch - 174,90" at bounding box center [311, 195] width 113 height 37
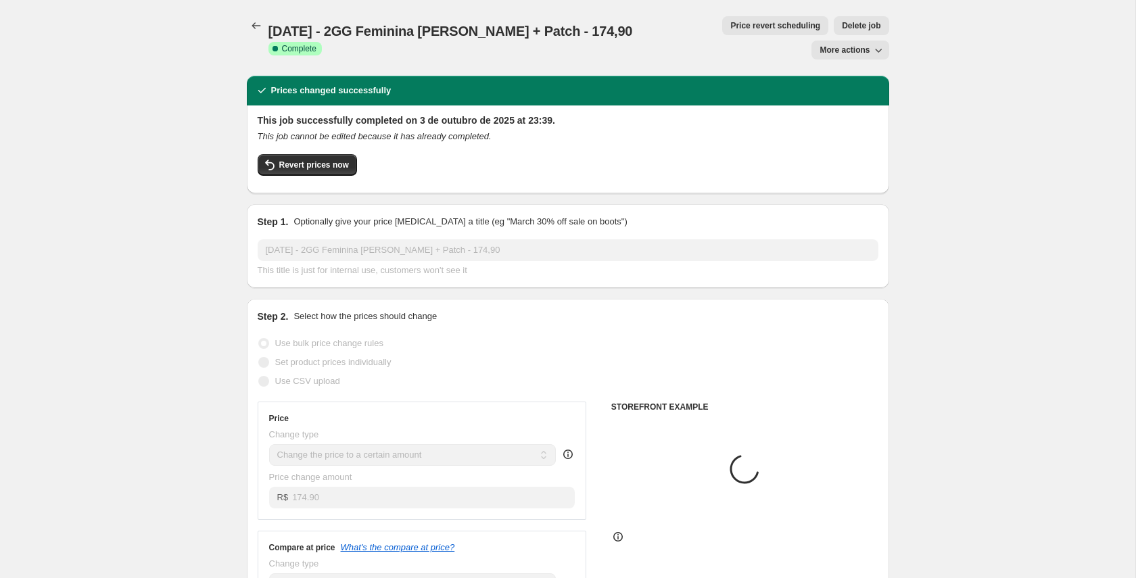
click at [857, 45] on span "More actions" at bounding box center [844, 50] width 50 height 11
click at [830, 50] on span "Copy to new job" at bounding box center [850, 54] width 63 height 10
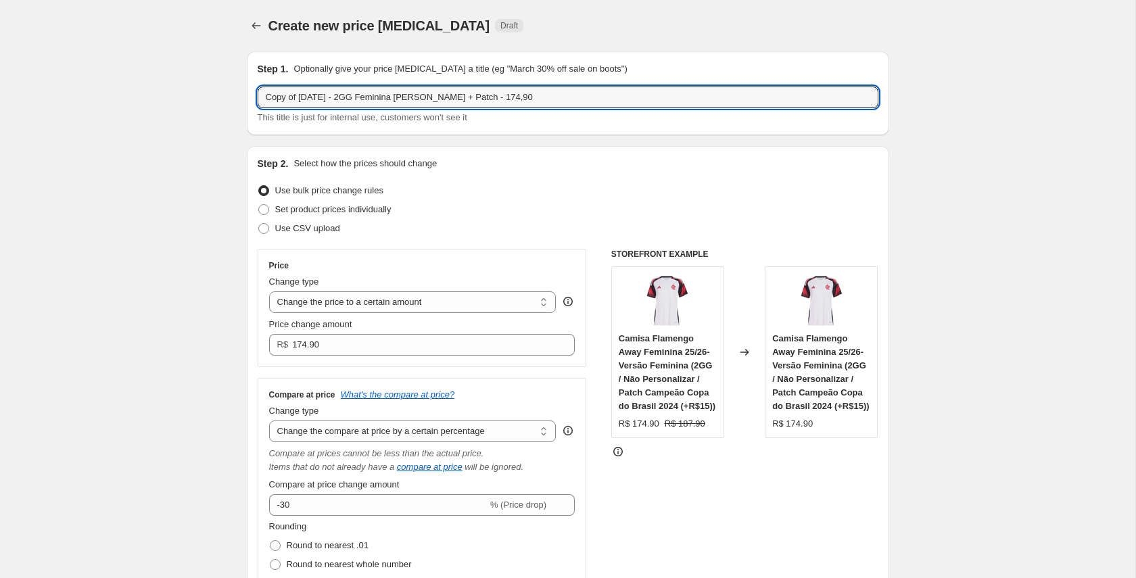
drag, startPoint x: 301, startPoint y: 96, endPoint x: 229, endPoint y: 96, distance: 72.3
click at [315, 97] on input "03/10/25 - 2GG Feminina Lisa + Patch - 174,90" at bounding box center [568, 98] width 621 height 22
click at [440, 96] on input "03/10/25 - 3GG Feminina Lisa + Patch - 174,90" at bounding box center [568, 98] width 621 height 22
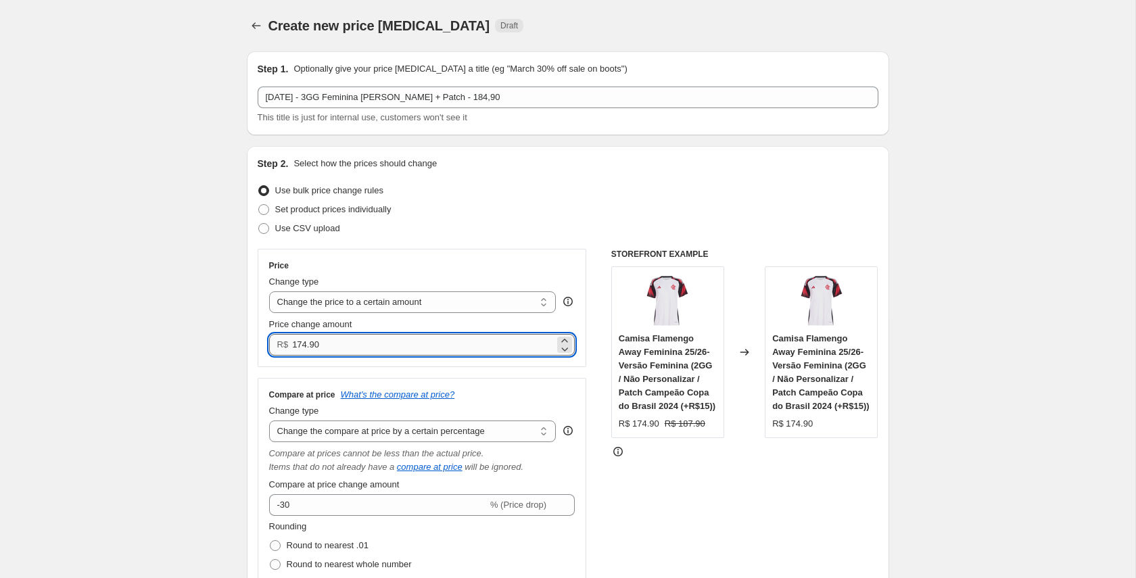
click at [297, 345] on input "174.90" at bounding box center [423, 345] width 262 height 22
click at [299, 344] on input "174.90" at bounding box center [423, 345] width 262 height 22
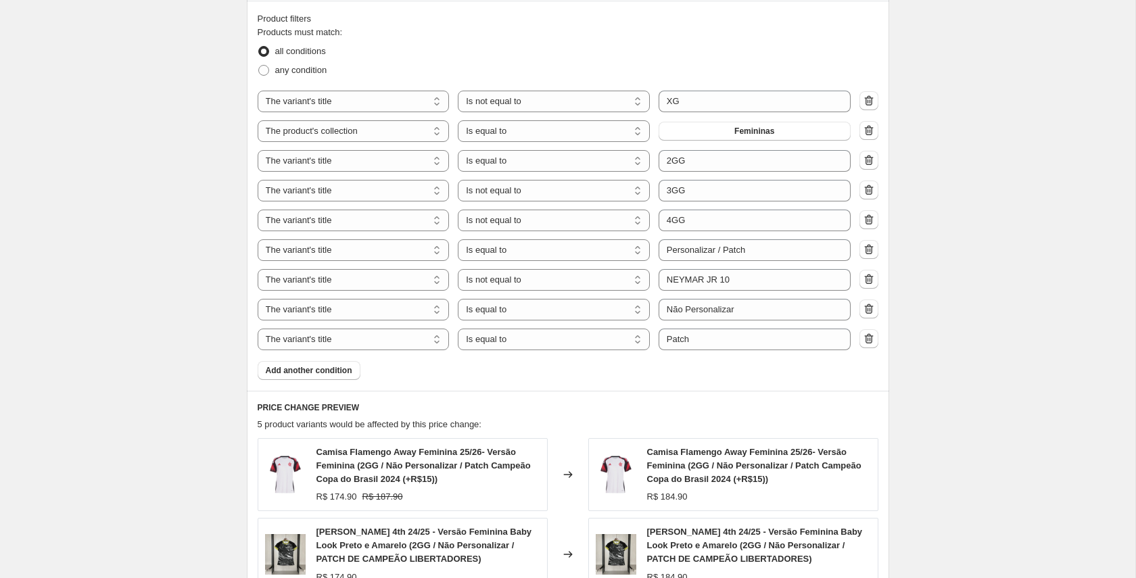
scroll to position [889, 0]
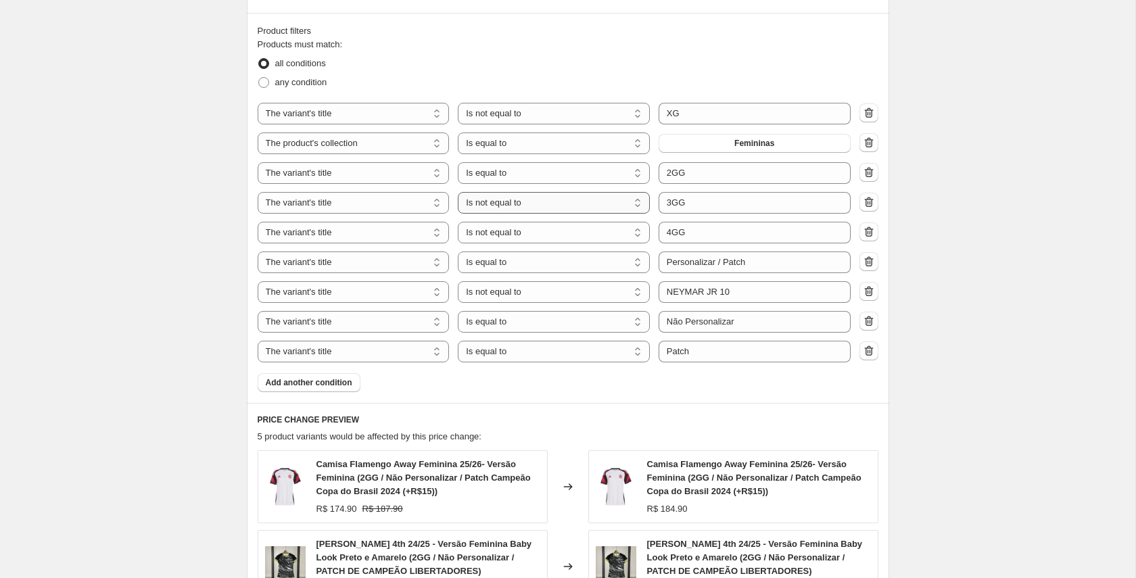
click at [534, 206] on select "Is equal to Is not equal to Contains" at bounding box center [554, 203] width 192 height 22
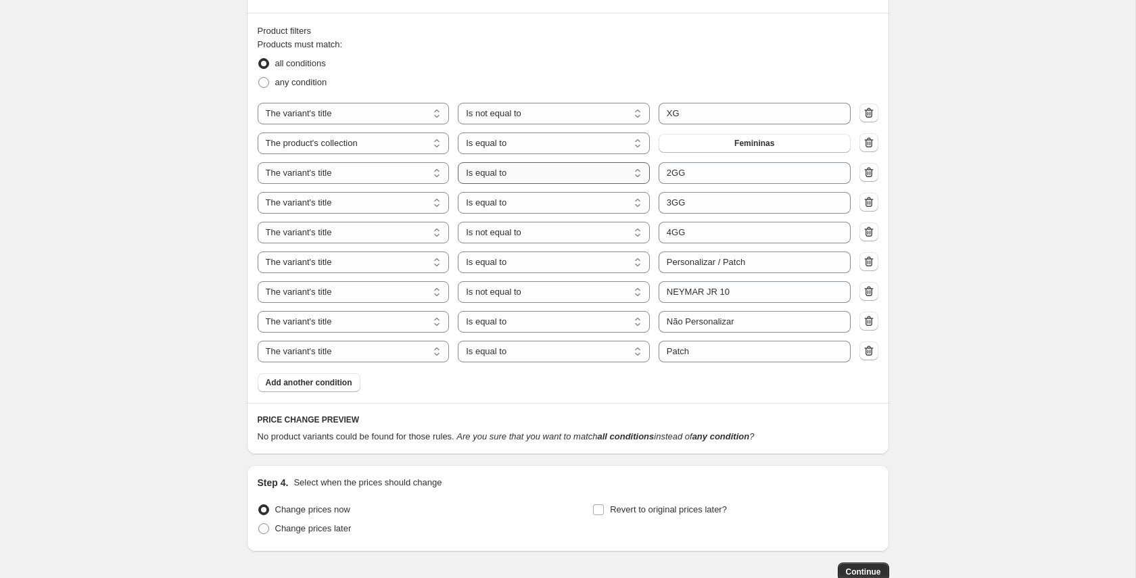
click at [525, 177] on select "Is equal to Is not equal to Contains" at bounding box center [554, 173] width 192 height 22
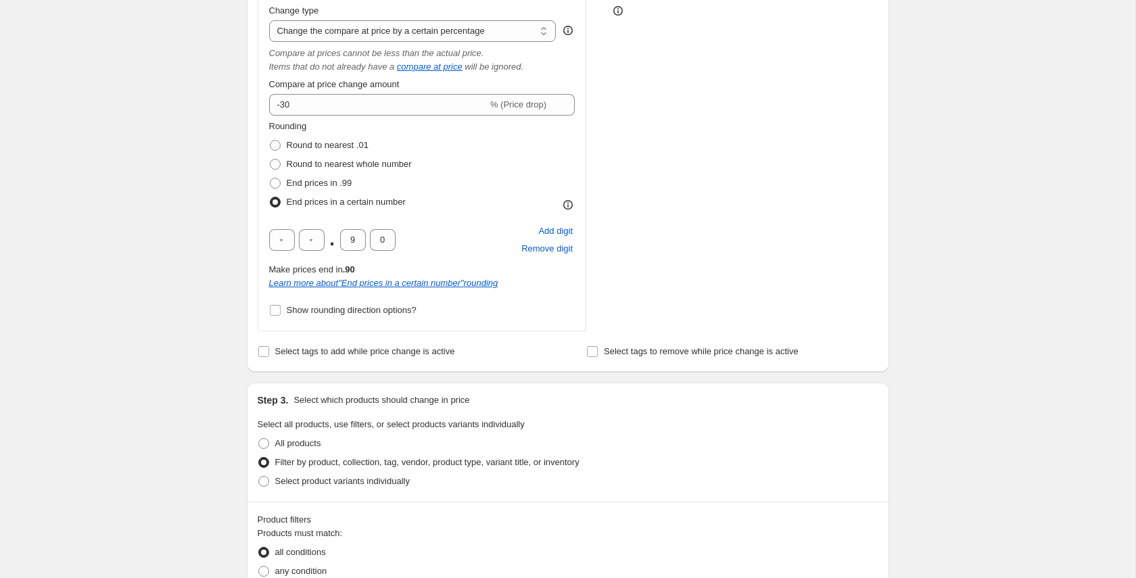
scroll to position [0, 0]
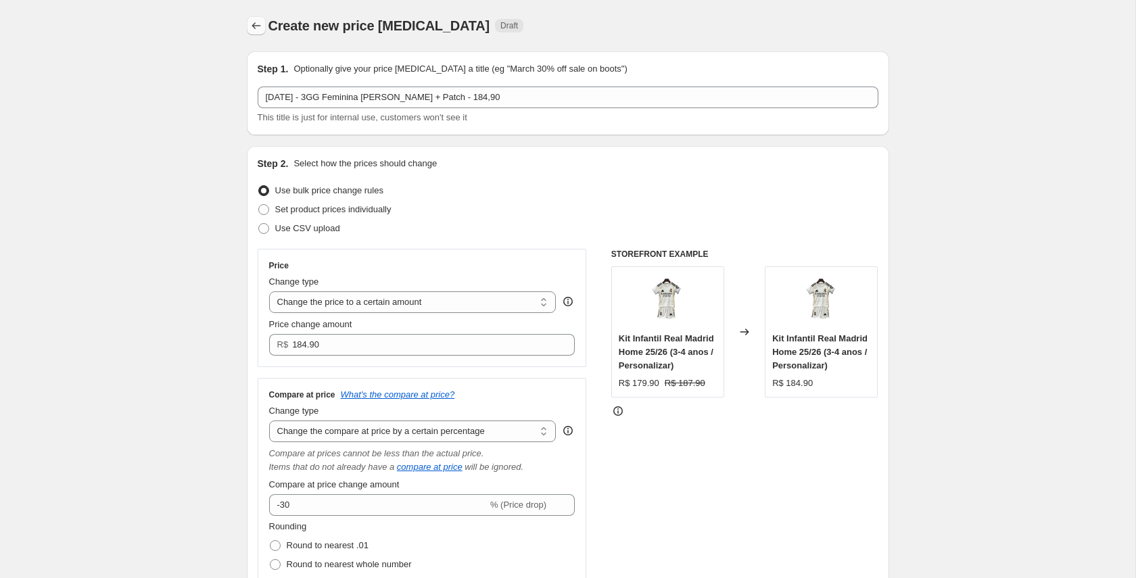
click at [259, 28] on icon "Price change jobs" at bounding box center [256, 26] width 14 height 14
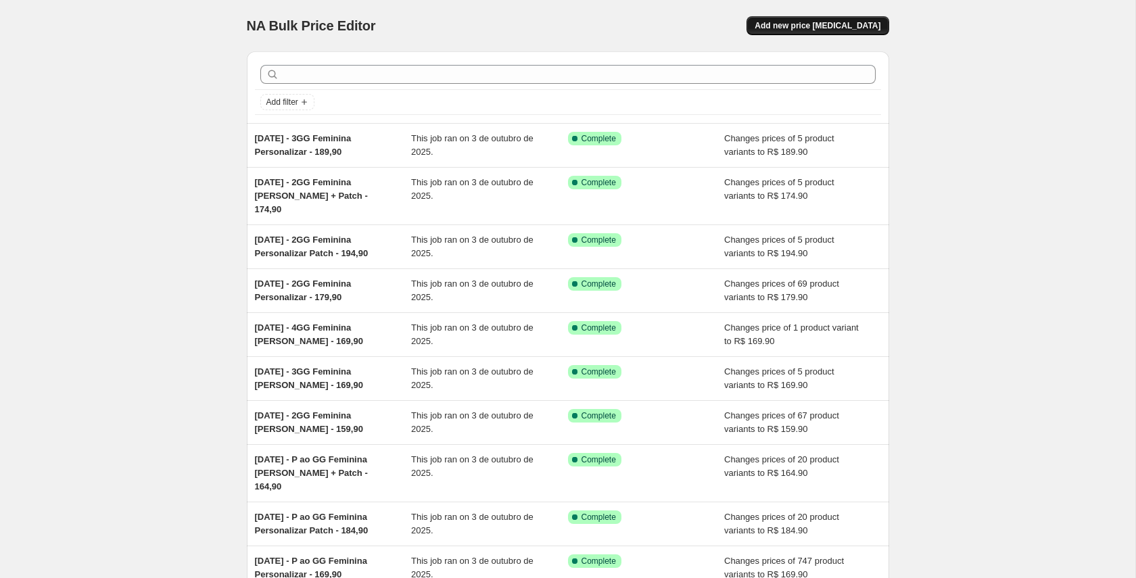
click at [803, 31] on button "Add new price change job" at bounding box center [817, 25] width 142 height 19
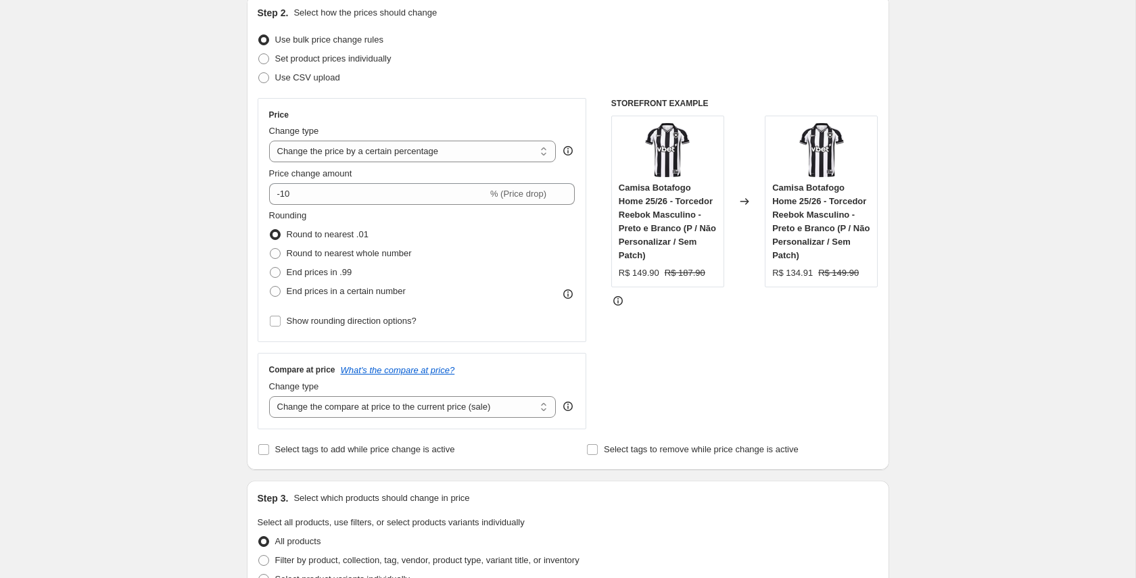
scroll to position [138, 0]
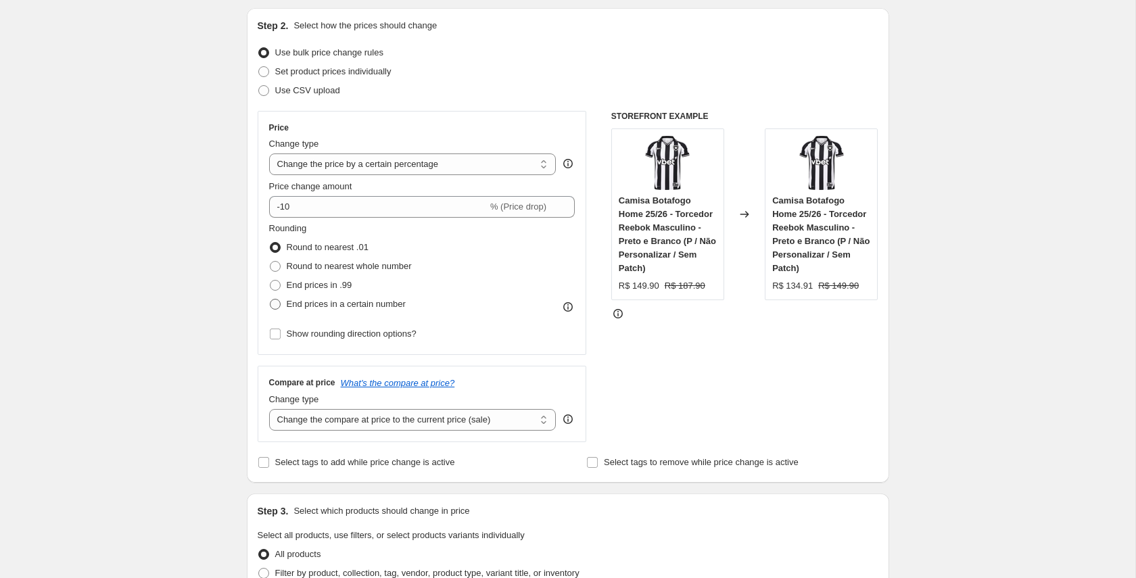
click at [318, 307] on span "End prices in a certain number" at bounding box center [346, 304] width 119 height 10
click at [270, 299] on input "End prices in a certain number" at bounding box center [270, 299] width 1 height 1
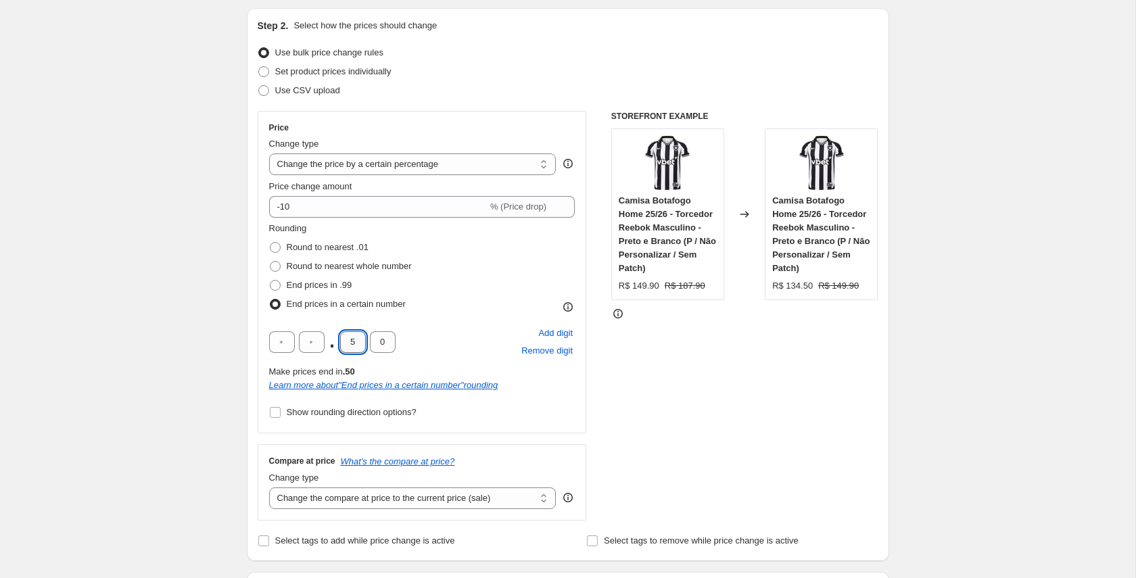
click at [347, 340] on input "5" at bounding box center [353, 342] width 26 height 22
click at [404, 496] on select "Change the compare at price to the current price (sale) Change the compare at p…" at bounding box center [412, 498] width 287 height 22
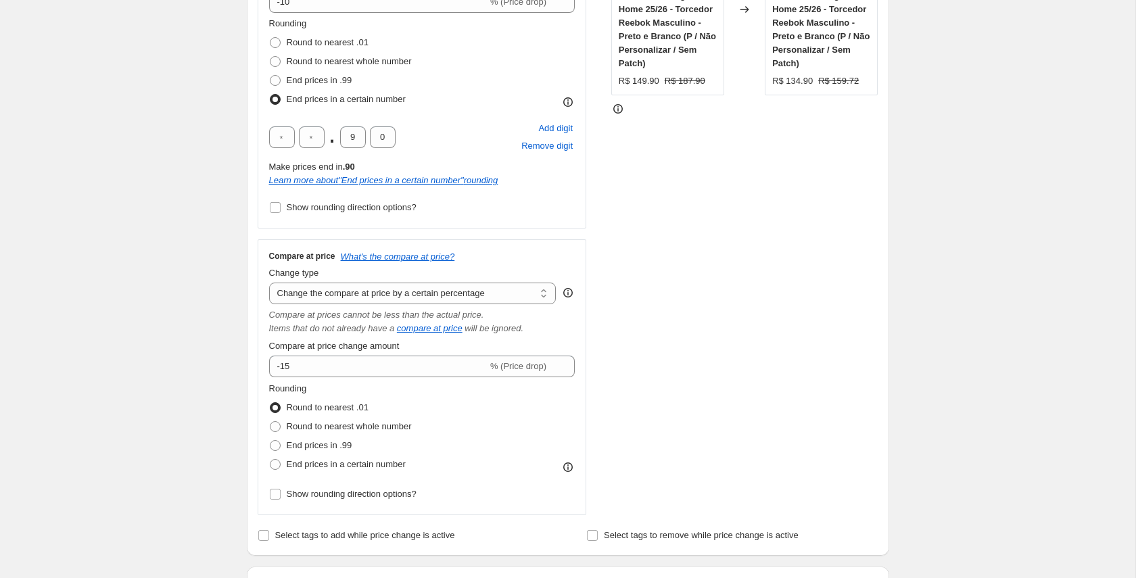
scroll to position [343, 0]
drag, startPoint x: 335, startPoint y: 465, endPoint x: 352, endPoint y: 468, distance: 17.8
click at [335, 466] on span "End prices in a certain number" at bounding box center [346, 463] width 119 height 10
click at [270, 459] on input "End prices in a certain number" at bounding box center [270, 458] width 1 height 1
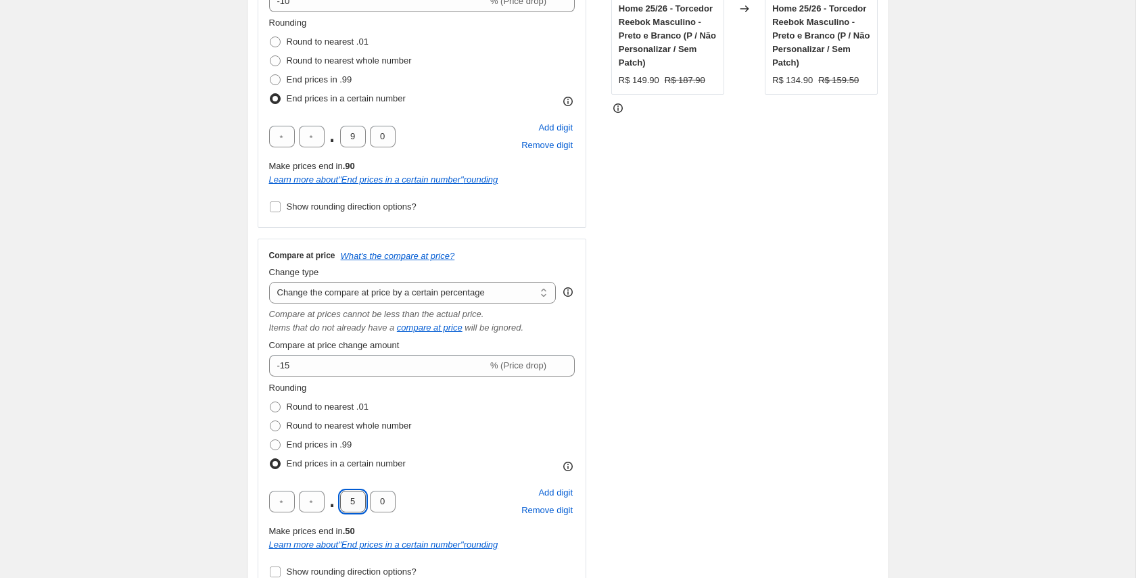
drag, startPoint x: 352, startPoint y: 502, endPoint x: 340, endPoint y: 501, distance: 11.5
click at [347, 502] on input "5" at bounding box center [353, 502] width 26 height 22
click at [177, 422] on div "Create new price change job. This page is ready Create new price change job Dra…" at bounding box center [567, 555] width 1135 height 1797
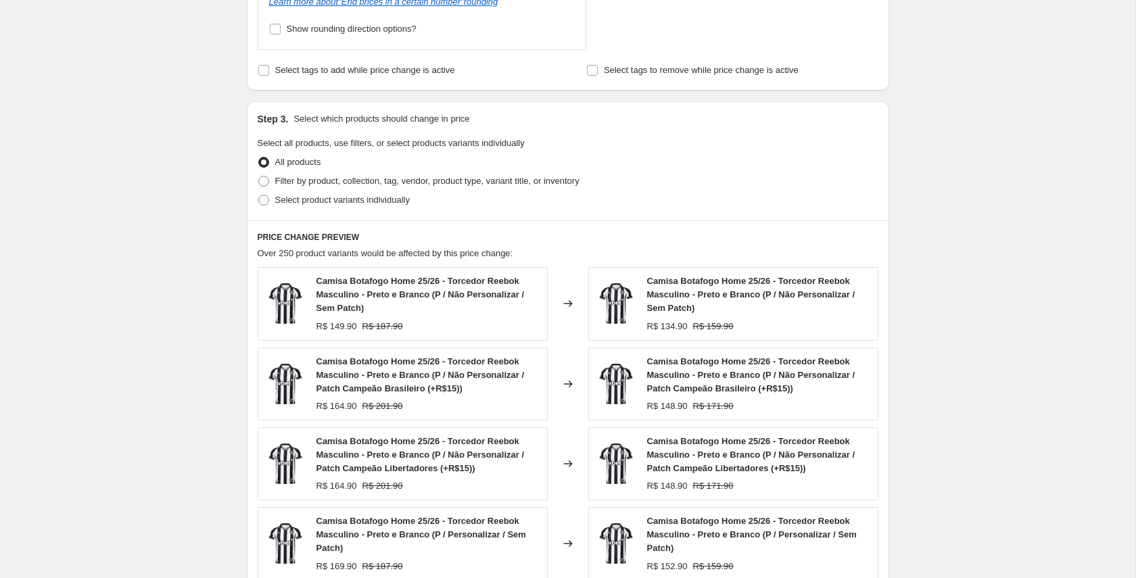
scroll to position [892, 0]
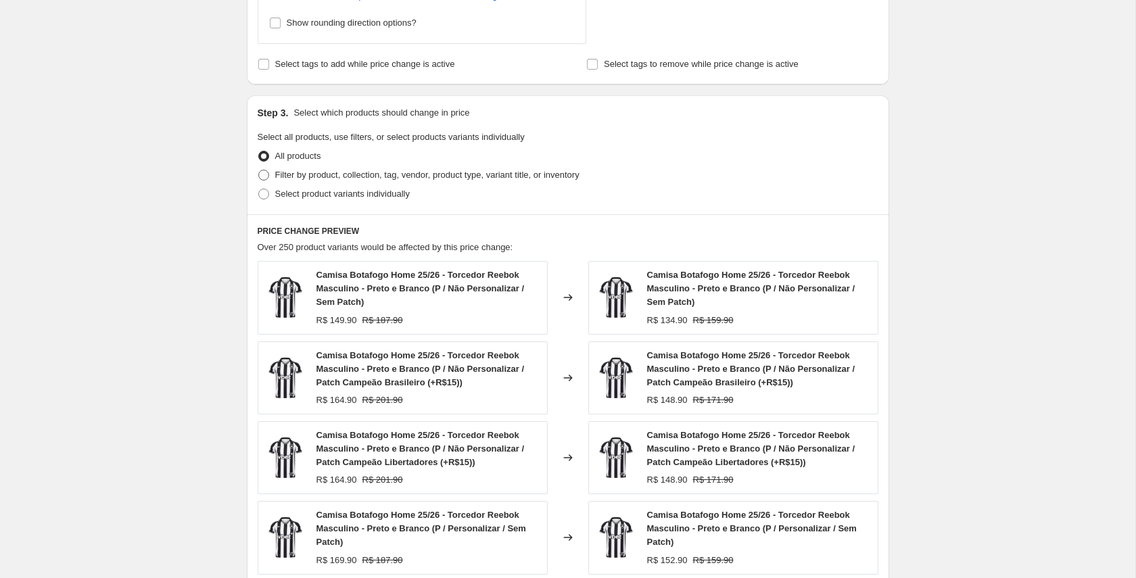
click at [336, 175] on span "Filter by product, collection, tag, vendor, product type, variant title, or inv…" at bounding box center [427, 175] width 304 height 10
click at [259, 170] on input "Filter by product, collection, tag, vendor, product type, variant title, or inv…" at bounding box center [258, 170] width 1 height 1
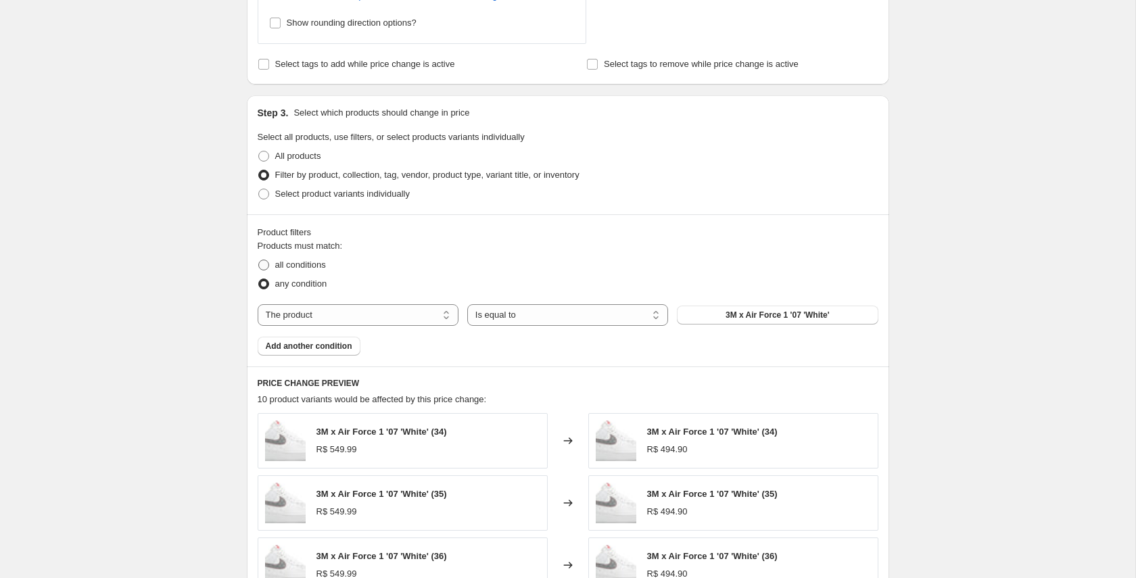
drag, startPoint x: 303, startPoint y: 266, endPoint x: 331, endPoint y: 270, distance: 28.0
click at [304, 266] on span "all conditions" at bounding box center [300, 265] width 51 height 10
click at [259, 260] on input "all conditions" at bounding box center [258, 260] width 1 height 1
click at [427, 314] on select "The product The product's collection The product's tag The product's vendor The…" at bounding box center [358, 315] width 201 height 22
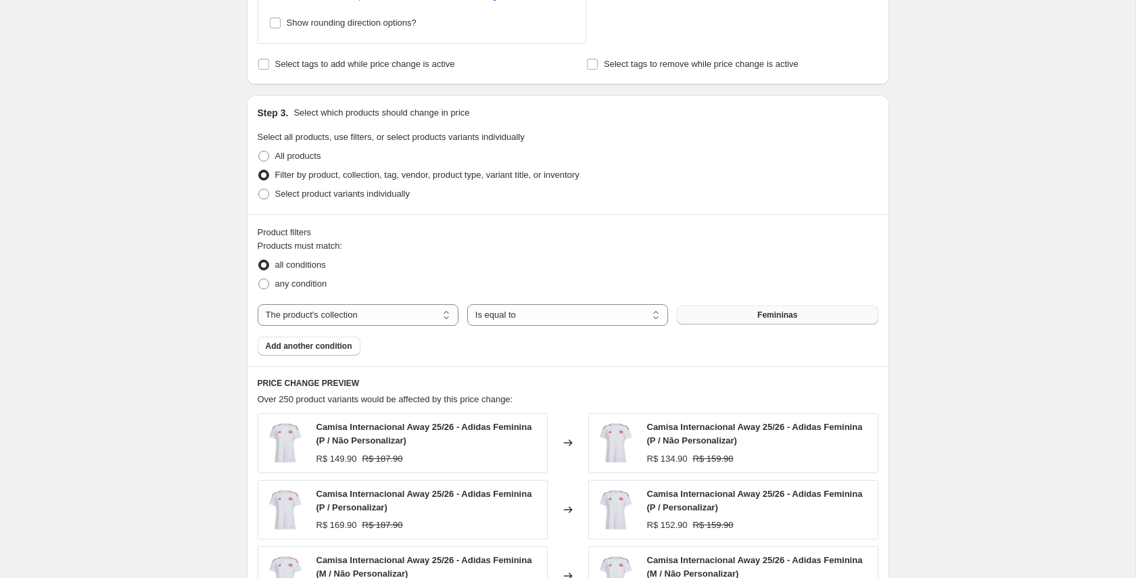
click at [771, 316] on span "Femininas" at bounding box center [777, 315] width 40 height 11
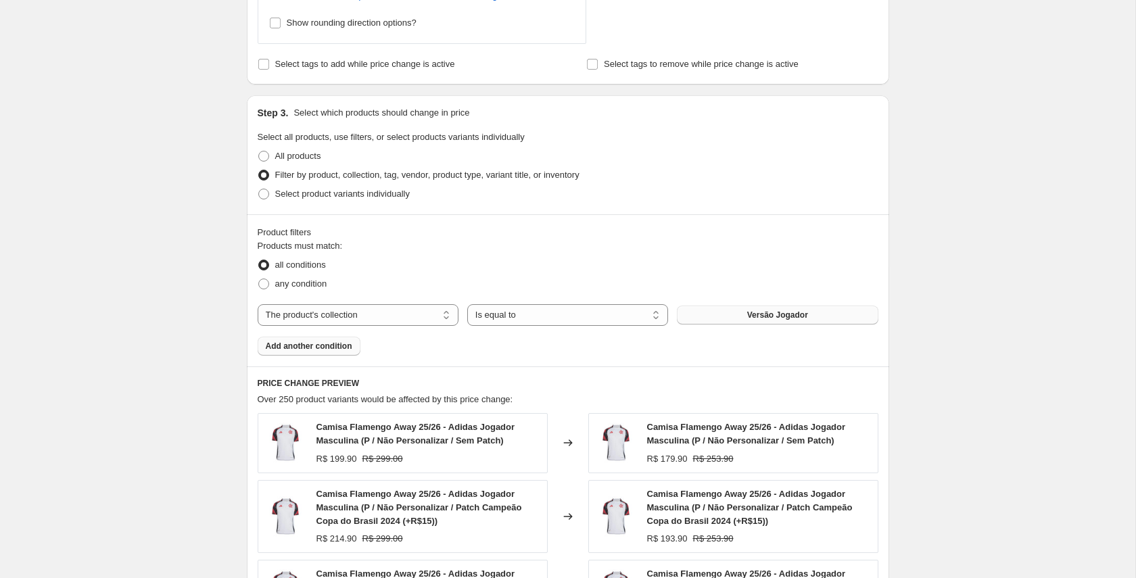
click at [313, 346] on span "Add another condition" at bounding box center [309, 346] width 87 height 11
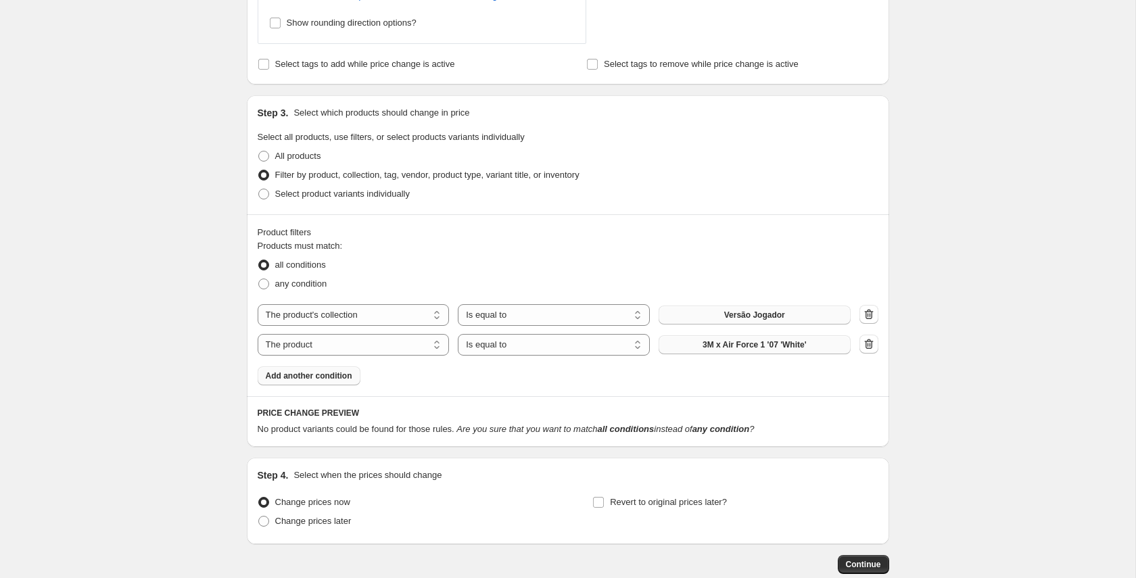
click at [740, 344] on span "3M x Air Force 1 '07 'White'" at bounding box center [754, 344] width 104 height 11
click at [385, 343] on select "The product The product's collection The product's tag The product's vendor The…" at bounding box center [354, 345] width 192 height 22
click at [742, 344] on span "acessorios" at bounding box center [754, 344] width 43 height 11
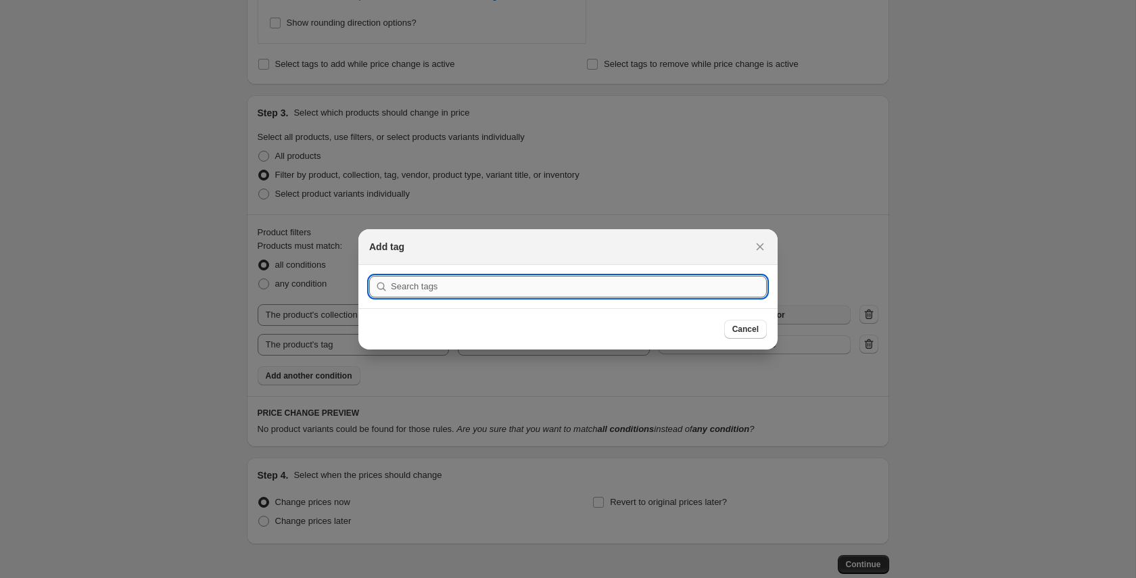
click at [477, 289] on input ":r3ag:" at bounding box center [579, 287] width 376 height 22
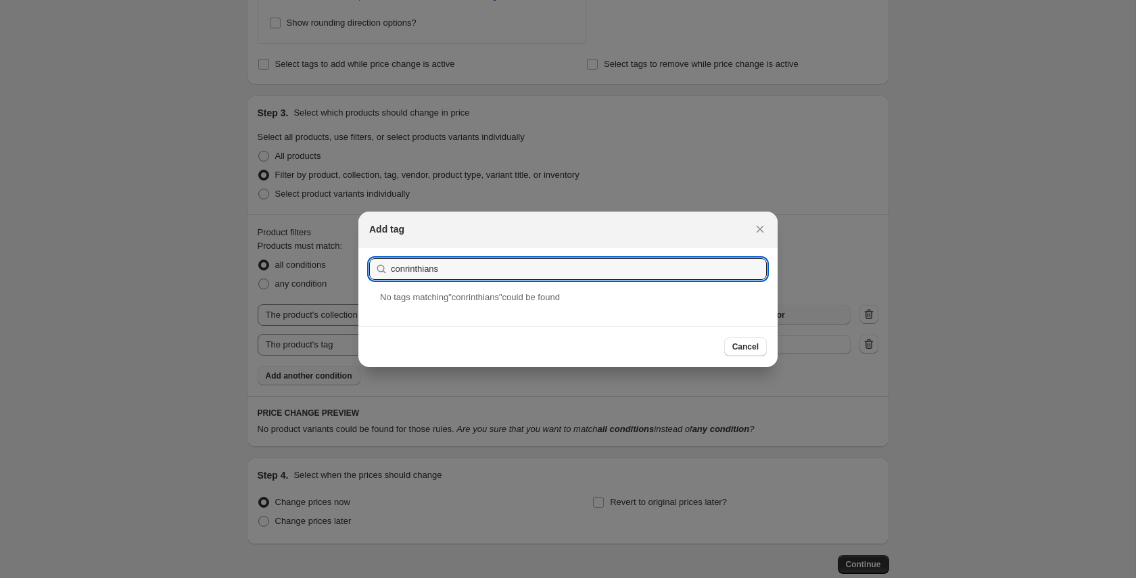
drag, startPoint x: 406, startPoint y: 272, endPoint x: 407, endPoint y: 283, distance: 11.5
click at [406, 275] on input "conrinthians" at bounding box center [579, 269] width 376 height 22
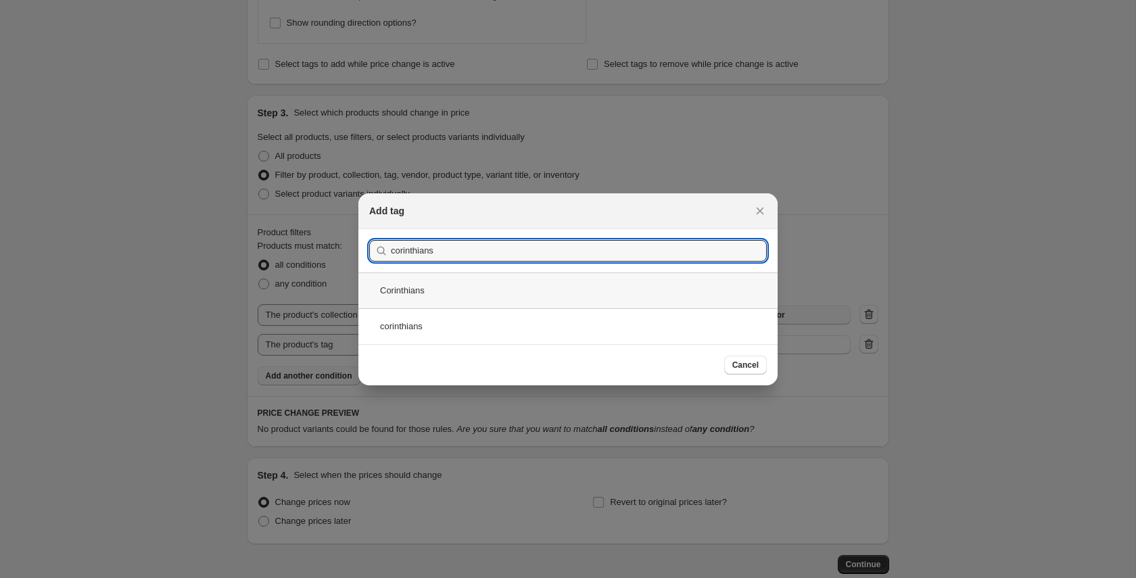
click at [424, 290] on div "Corinthians" at bounding box center [567, 290] width 419 height 36
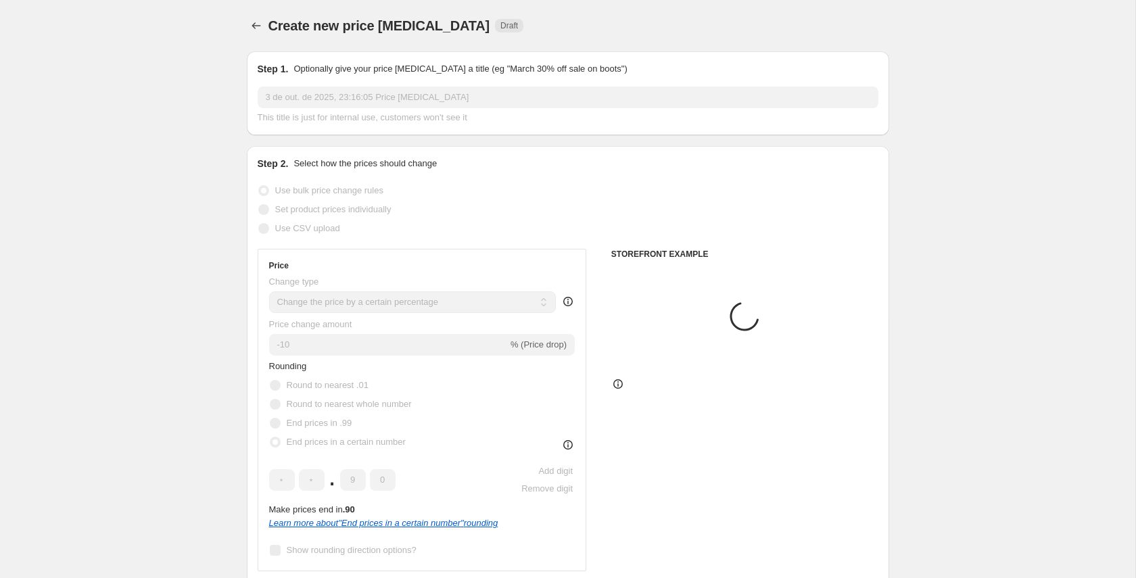
scroll to position [892, 0]
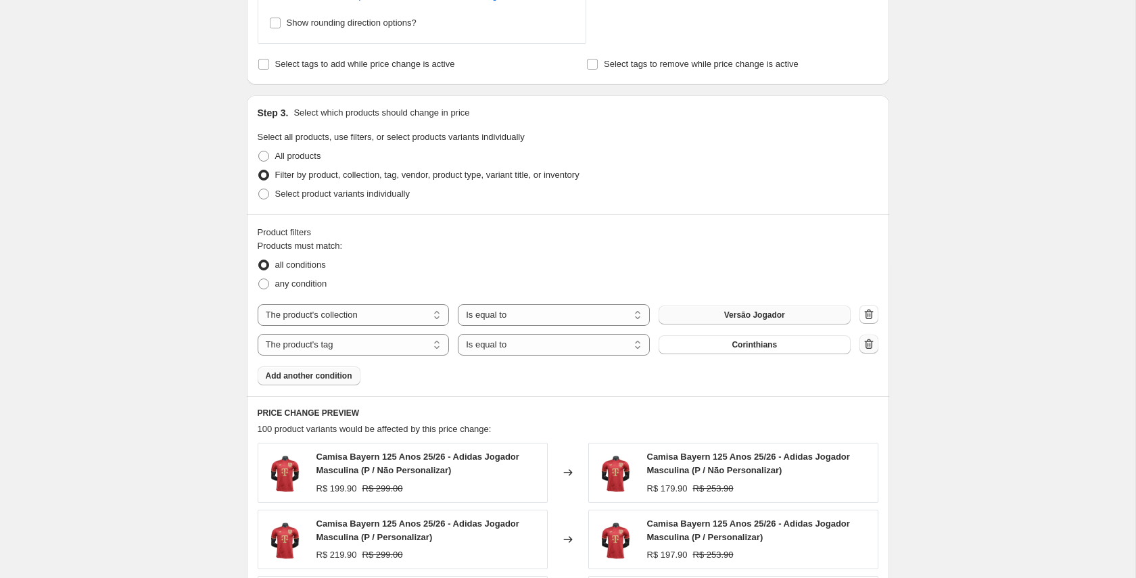
click at [871, 343] on icon "button" at bounding box center [868, 344] width 9 height 10
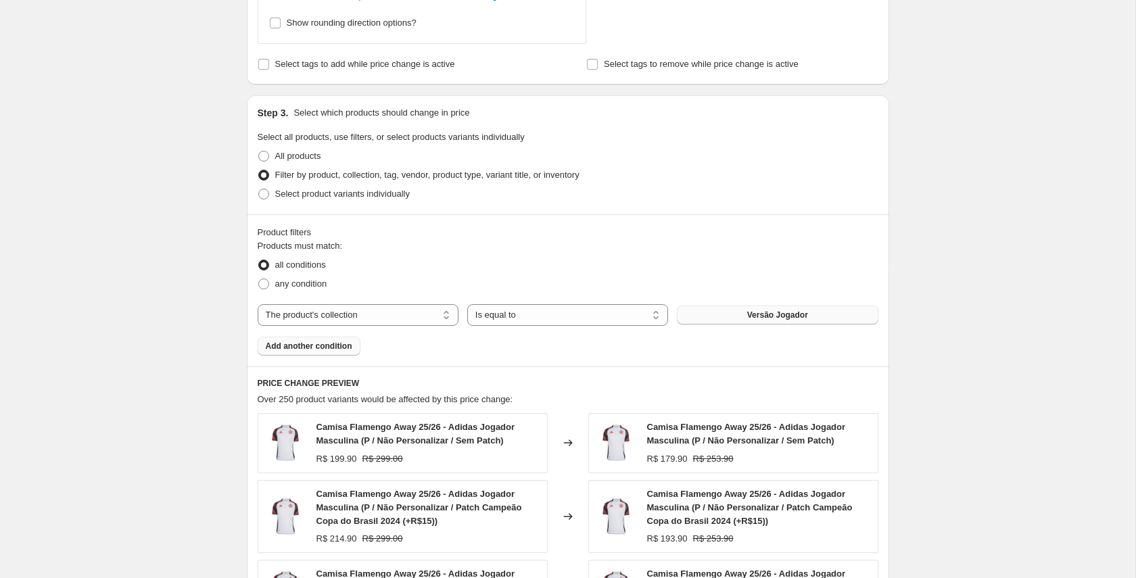
click at [313, 347] on span "Add another condition" at bounding box center [309, 346] width 87 height 11
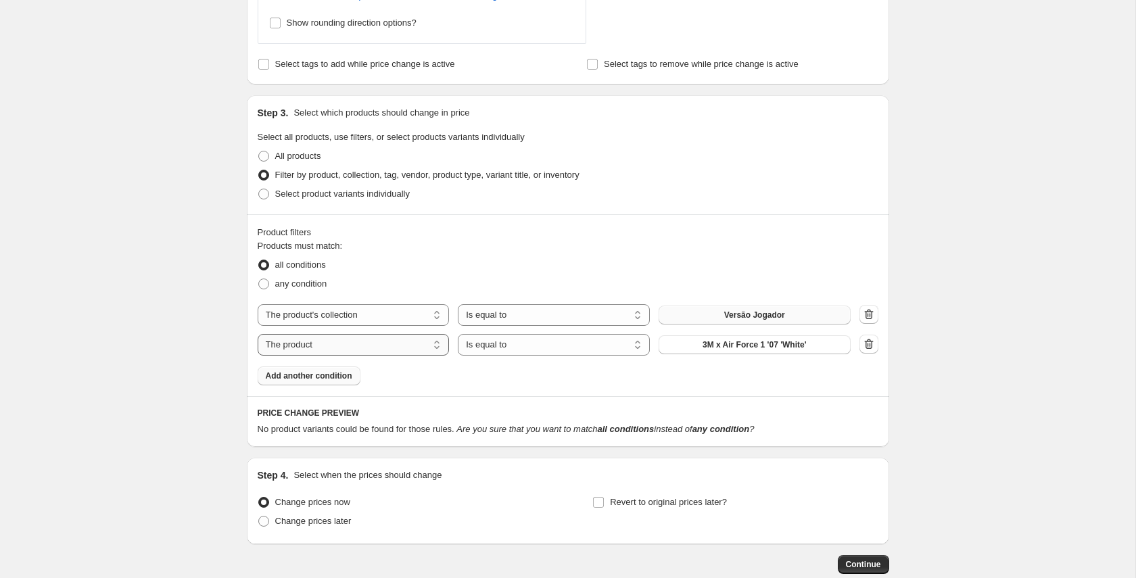
click at [414, 346] on select "The product The product's collection The product's tag The product's vendor The…" at bounding box center [354, 345] width 192 height 22
drag, startPoint x: 729, startPoint y: 345, endPoint x: 654, endPoint y: 345, distance: 75.7
click at [658, 345] on input "Default Title" at bounding box center [754, 345] width 192 height 22
click at [646, 385] on div "Products must match: all conditions any condition The product The product's col…" at bounding box center [568, 312] width 621 height 146
click at [423, 344] on select "The product The product's collection The product's tag The product's vendor The…" at bounding box center [354, 345] width 192 height 22
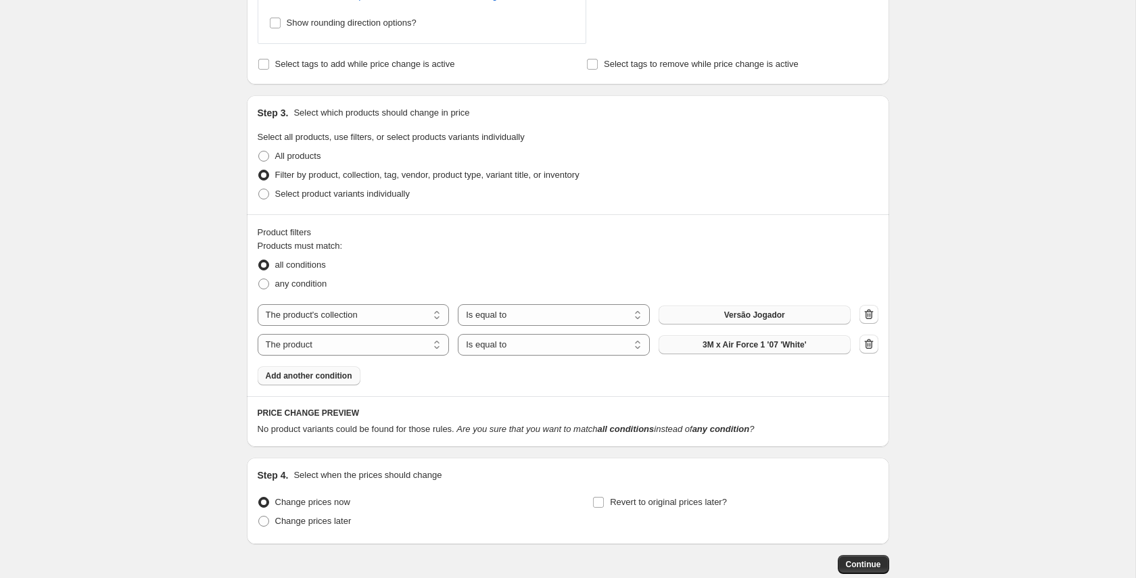
click at [745, 345] on span "3M x Air Force 1 '07 'White'" at bounding box center [754, 344] width 104 height 11
click at [394, 350] on select "The product The product's collection The product's tag The product's vendor The…" at bounding box center [354, 345] width 192 height 22
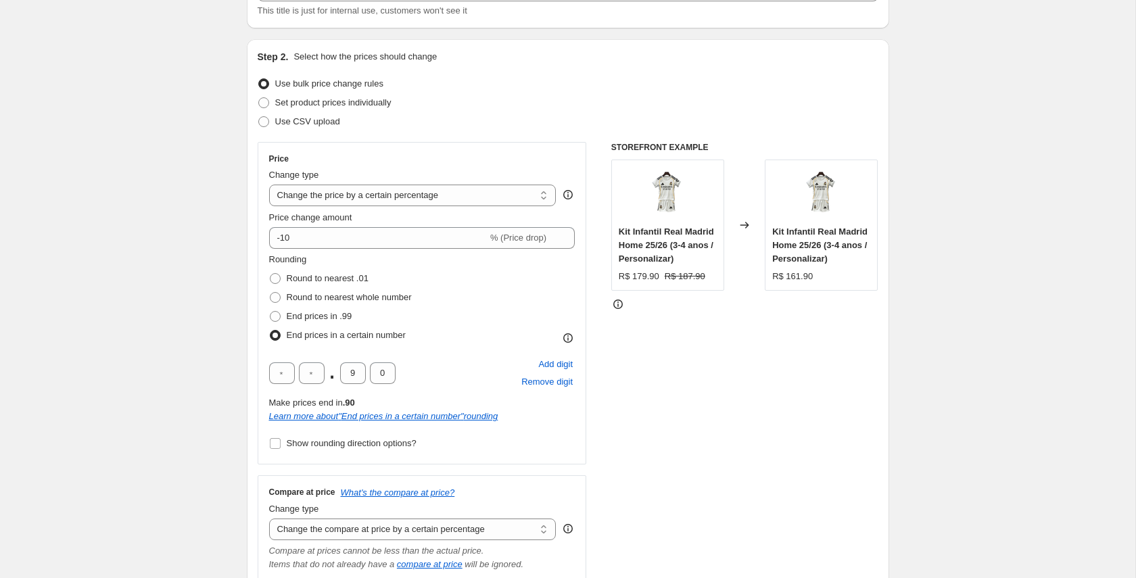
scroll to position [0, 0]
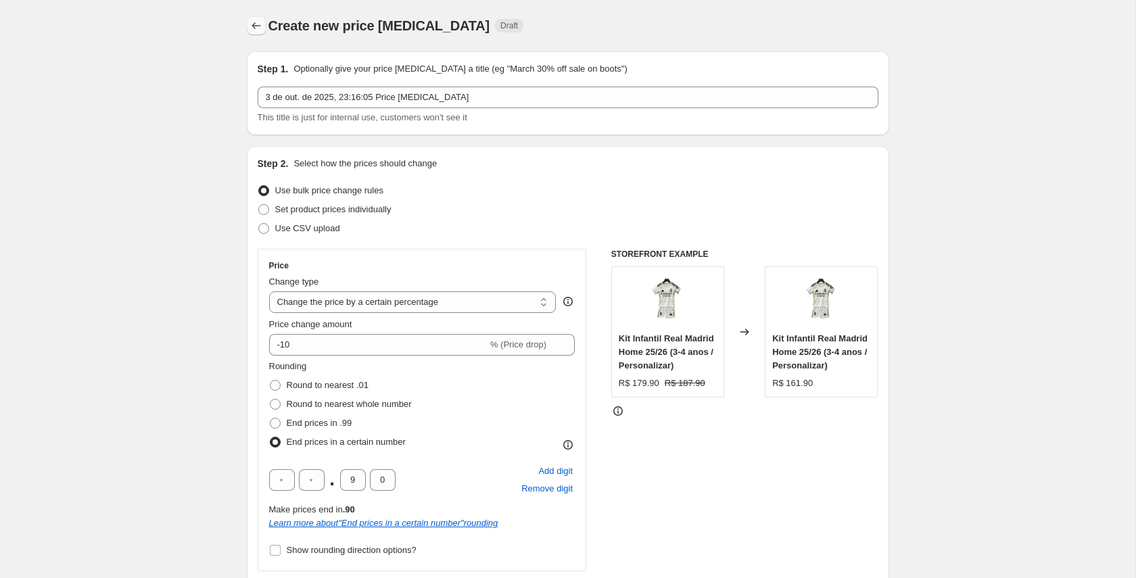
click at [256, 31] on icon "Price change jobs" at bounding box center [256, 26] width 14 height 14
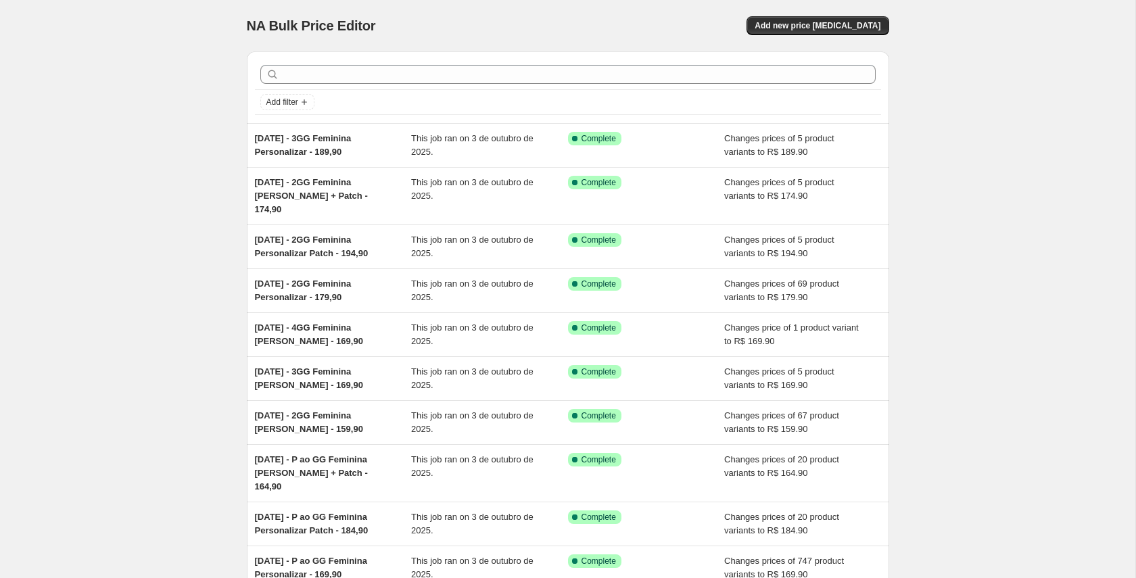
click at [193, 262] on div "NA Bulk Price Editor. This page is ready NA Bulk Price Editor Add new price cha…" at bounding box center [567, 361] width 1135 height 723
click at [141, 178] on div "NA Bulk Price Editor. This page is ready NA Bulk Price Editor Add new price cha…" at bounding box center [567, 361] width 1135 height 723
